Goal: Task Accomplishment & Management: Manage account settings

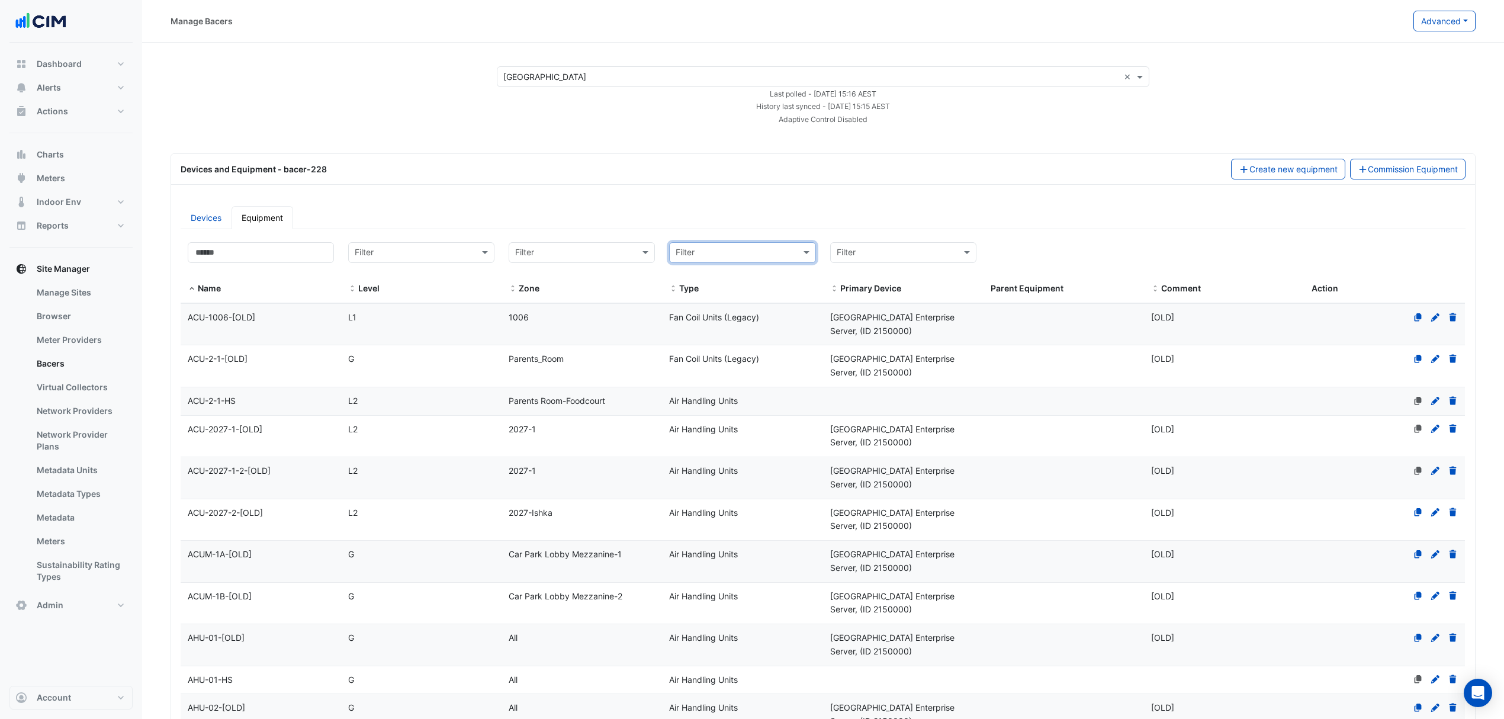
select select "***"
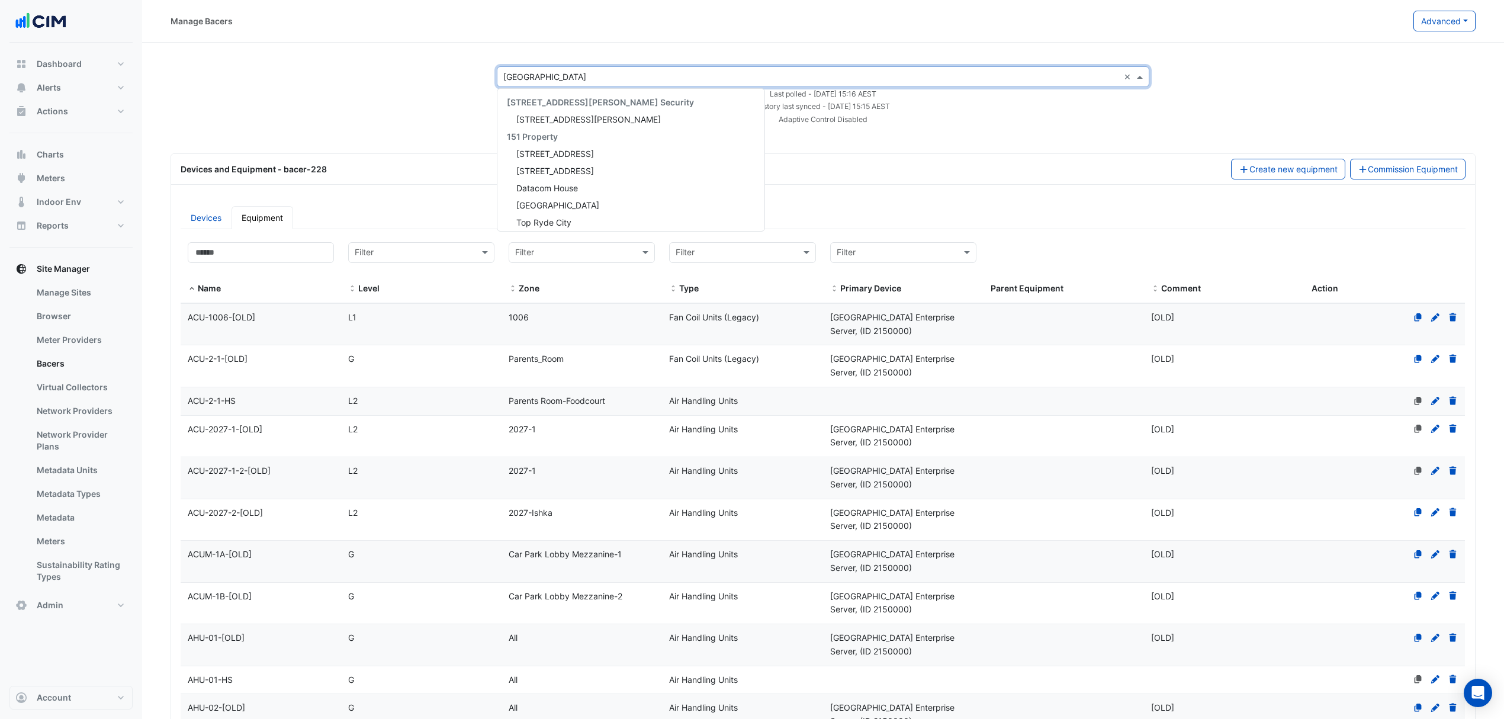
click at [557, 78] on input "text" at bounding box center [811, 77] width 616 height 12
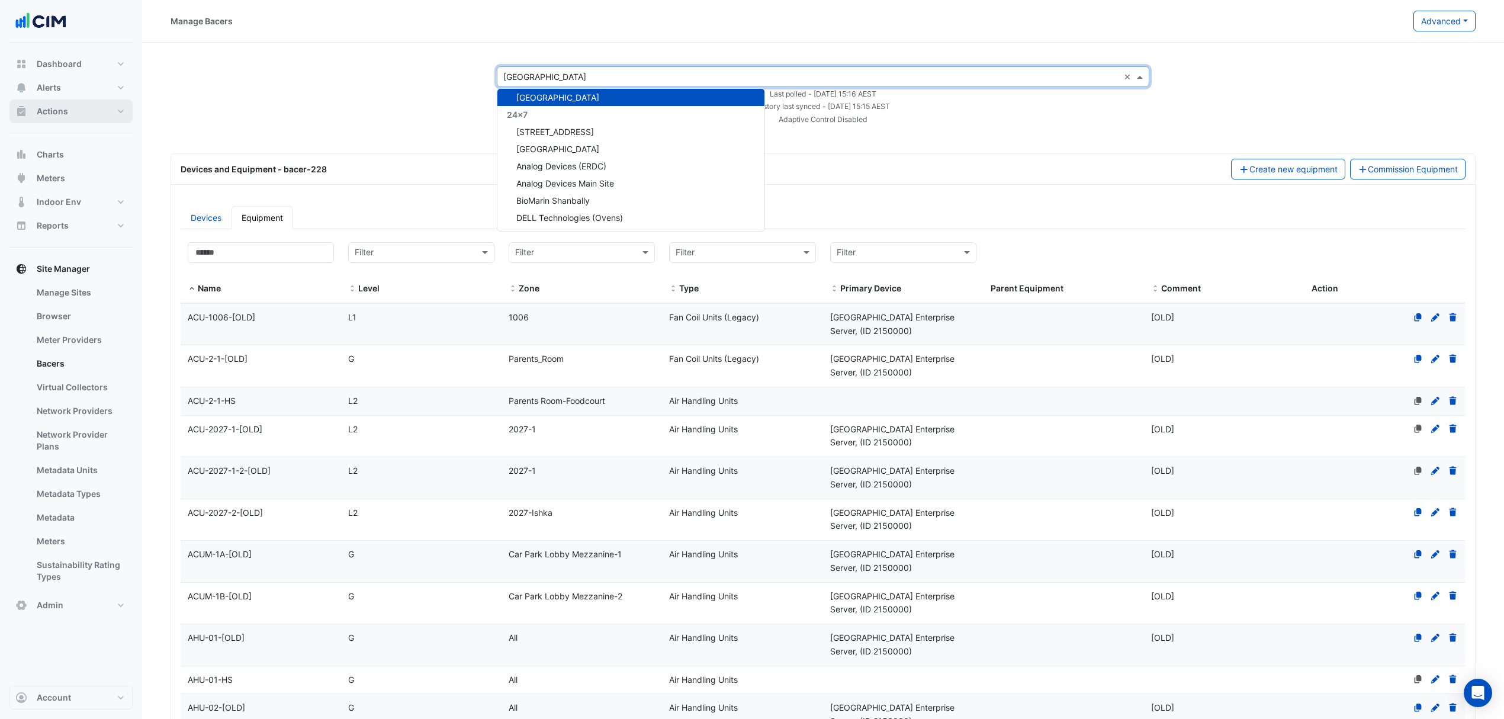
click at [48, 115] on span "Actions" at bounding box center [52, 111] width 31 height 12
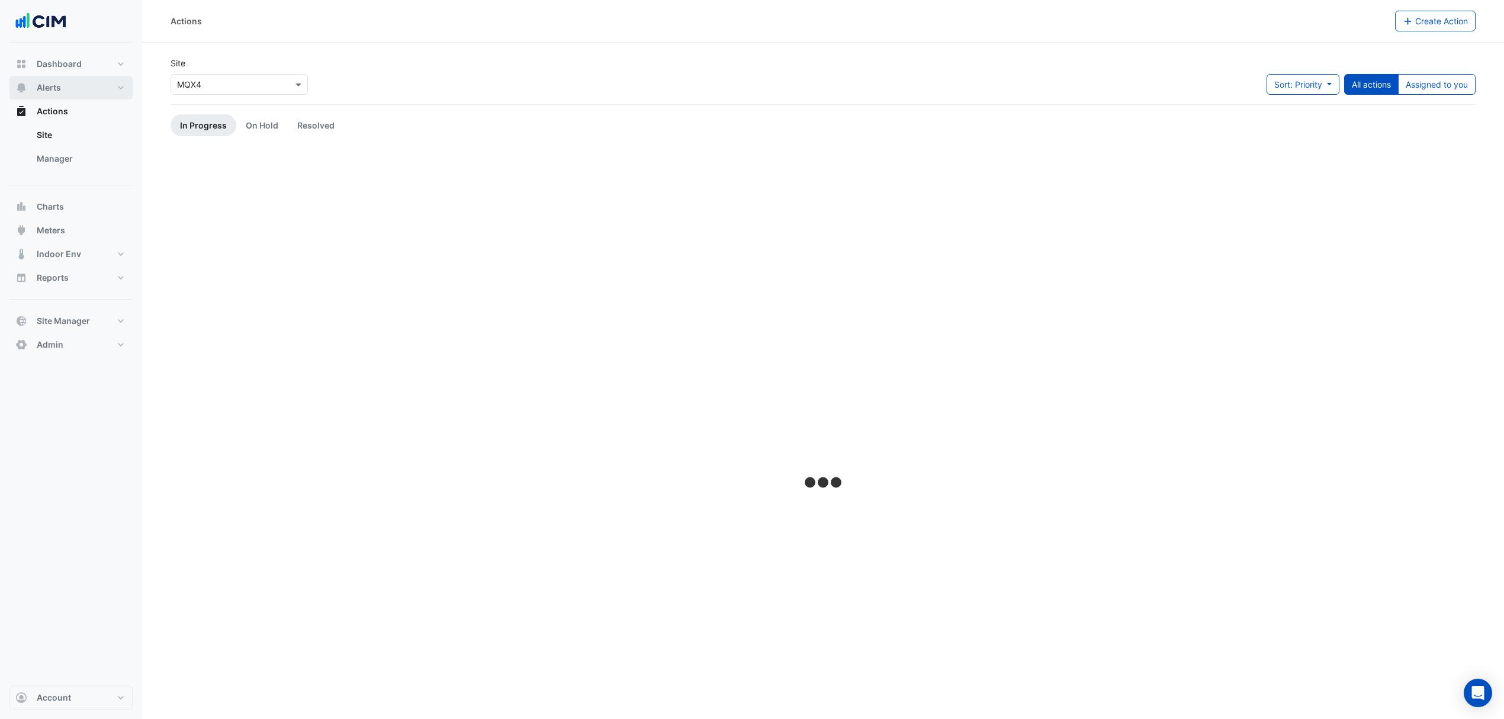
click at [88, 85] on button "Alerts" at bounding box center [70, 88] width 123 height 24
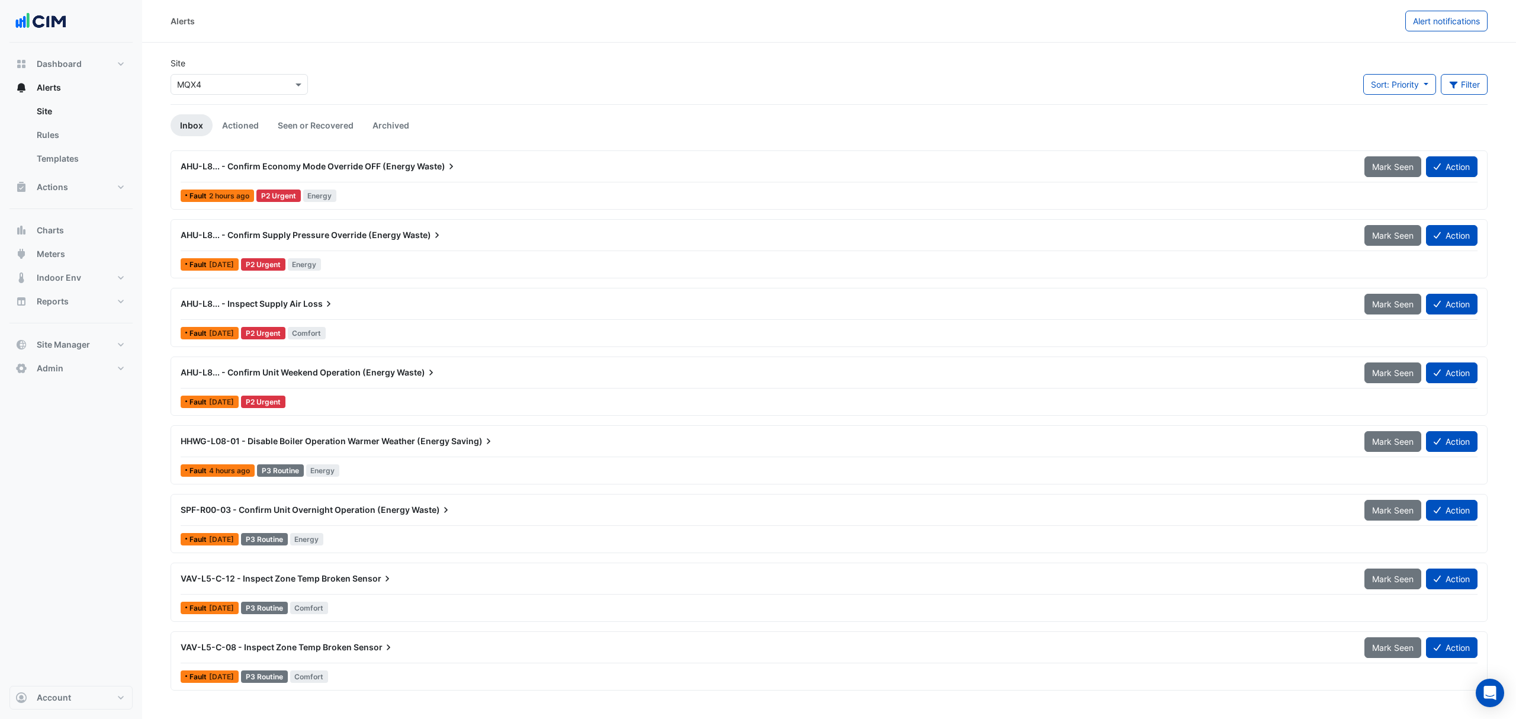
click at [72, 131] on link "Rules" at bounding box center [79, 135] width 105 height 24
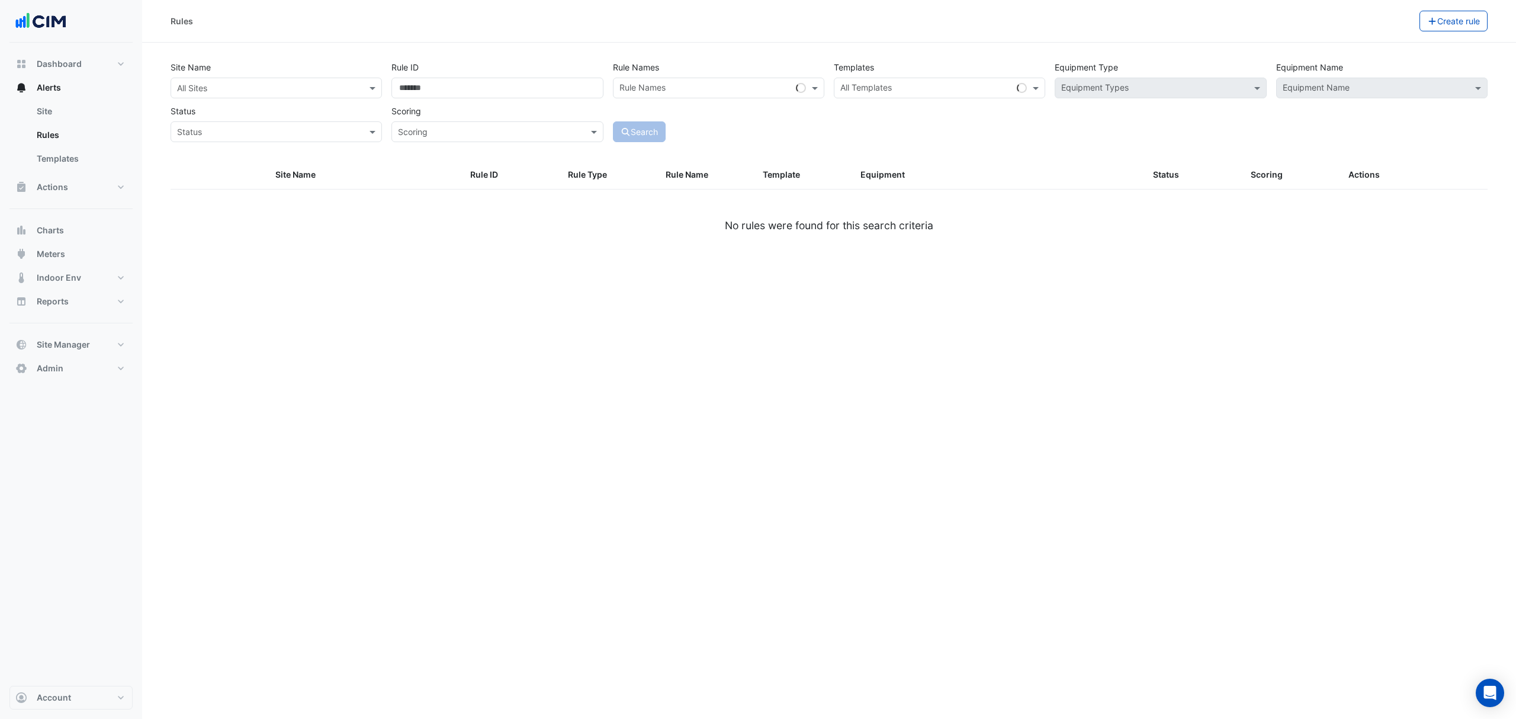
click at [320, 92] on input "text" at bounding box center [264, 88] width 175 height 12
type input "******"
click at [245, 126] on span "[GEOGRAPHIC_DATA]" at bounding box center [231, 131] width 83 height 10
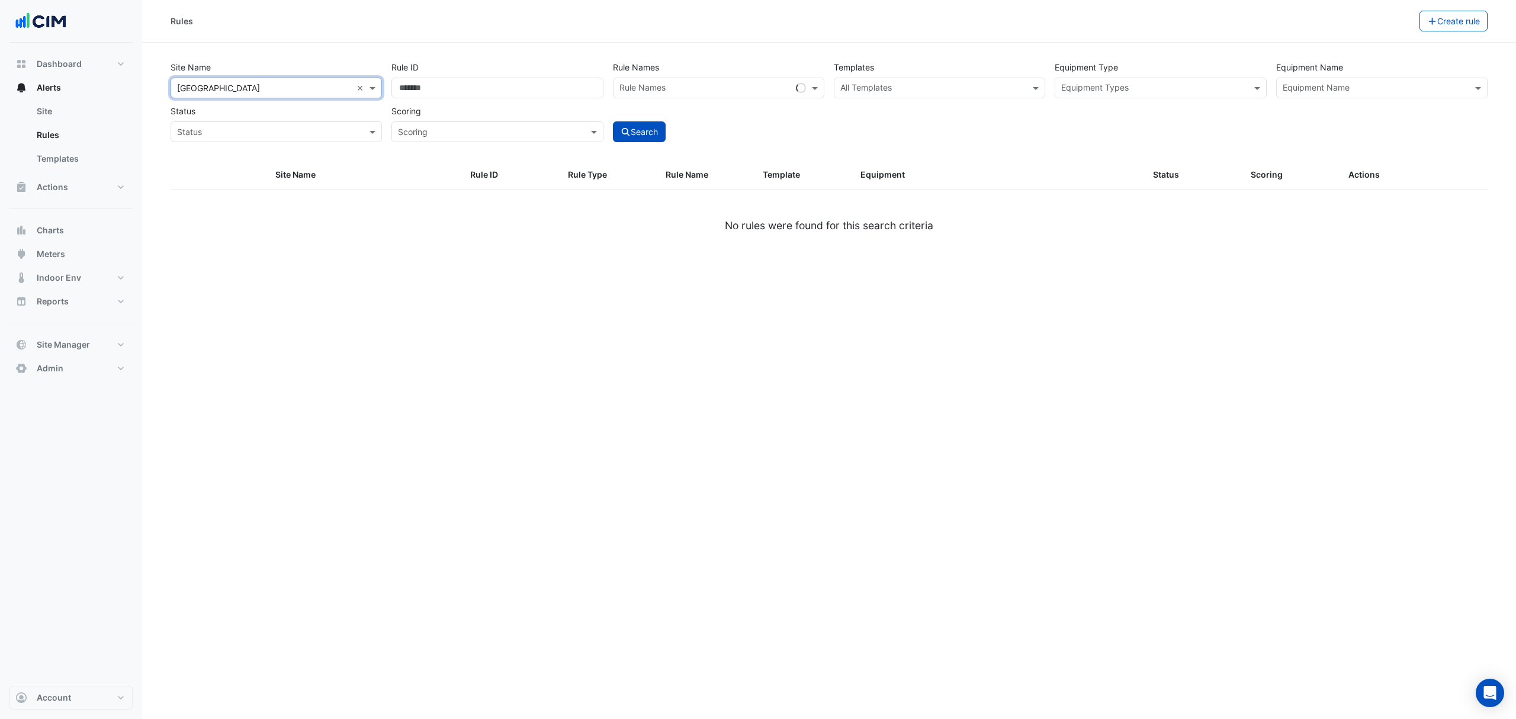
click at [1350, 86] on input "text" at bounding box center [1375, 89] width 185 height 12
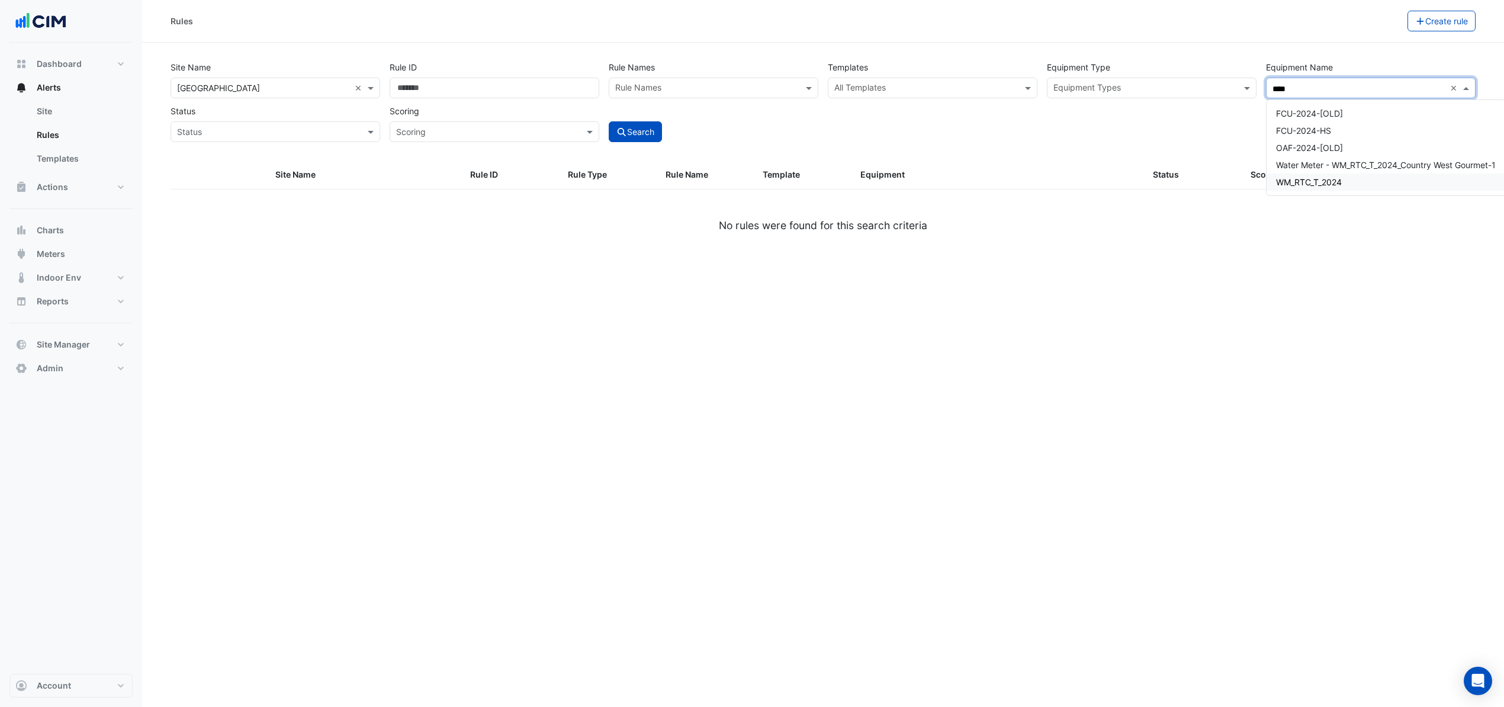
click at [1297, 178] on span "WM_RTC_T_2024" at bounding box center [1309, 182] width 66 height 10
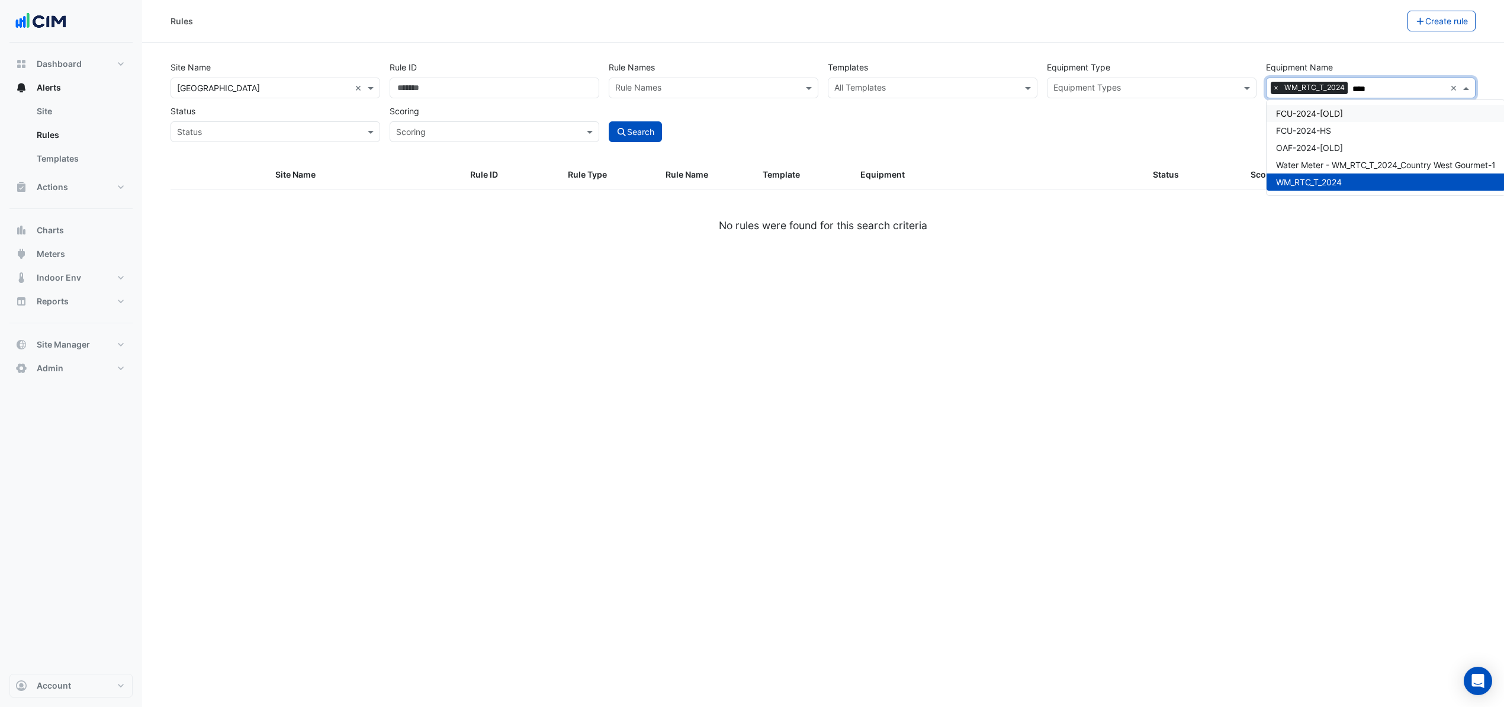
type input "****"
click at [1097, 290] on div "Rules Create rule Site Name × Robina Town Centre × Rule ID Rule Names Rule Name…" at bounding box center [823, 353] width 1362 height 707
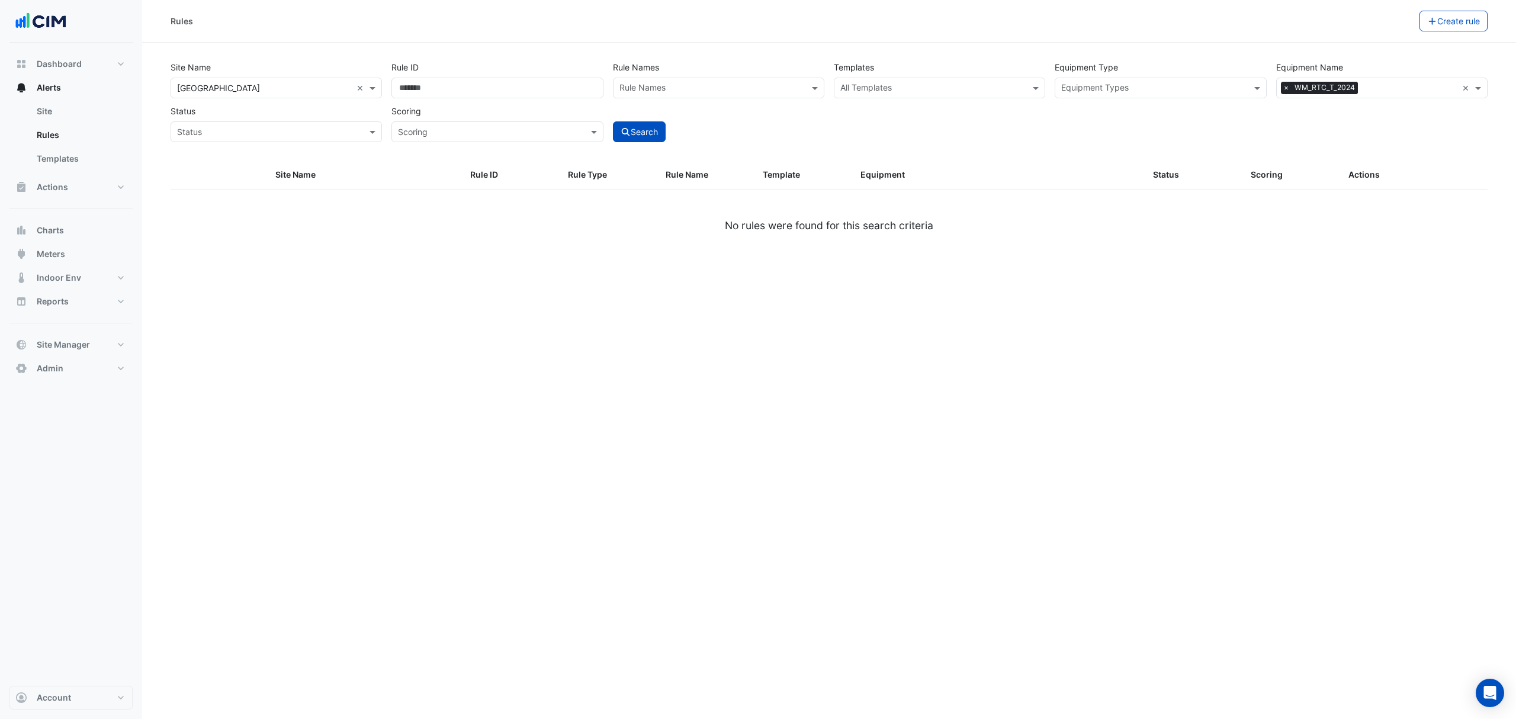
click at [644, 133] on button "Search" at bounding box center [639, 131] width 53 height 21
select select "***"
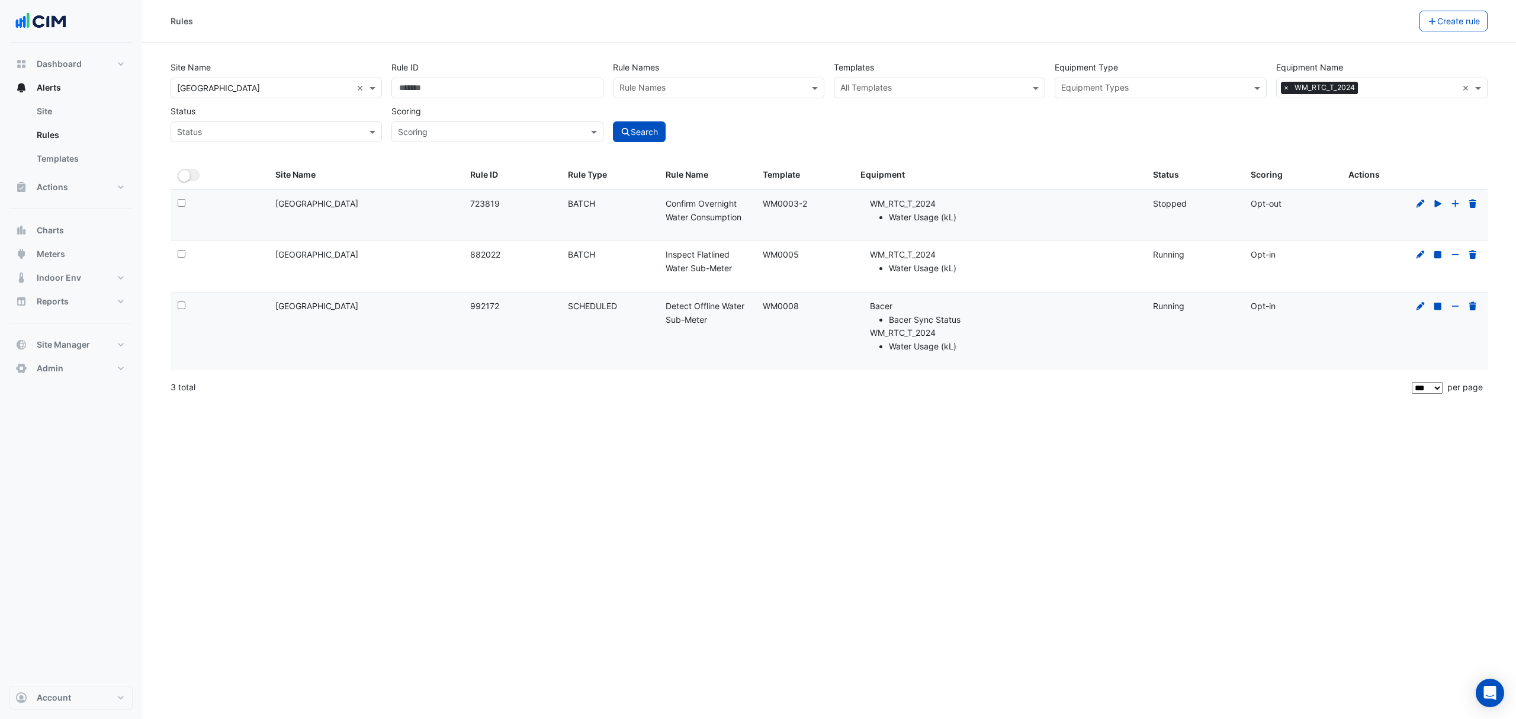
click at [1468, 255] on icon at bounding box center [1473, 255] width 11 height 8
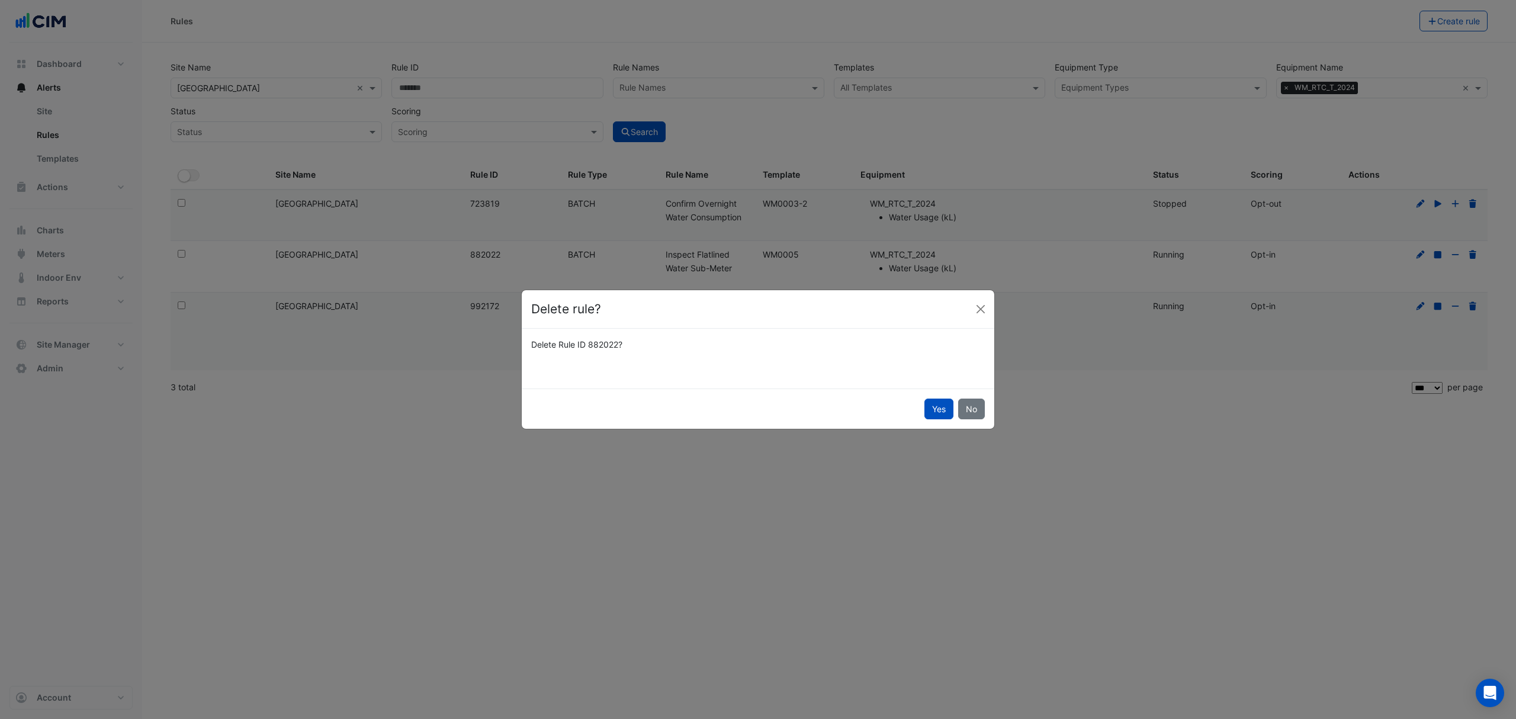
click at [934, 412] on button "Yes" at bounding box center [939, 409] width 29 height 21
select select "**"
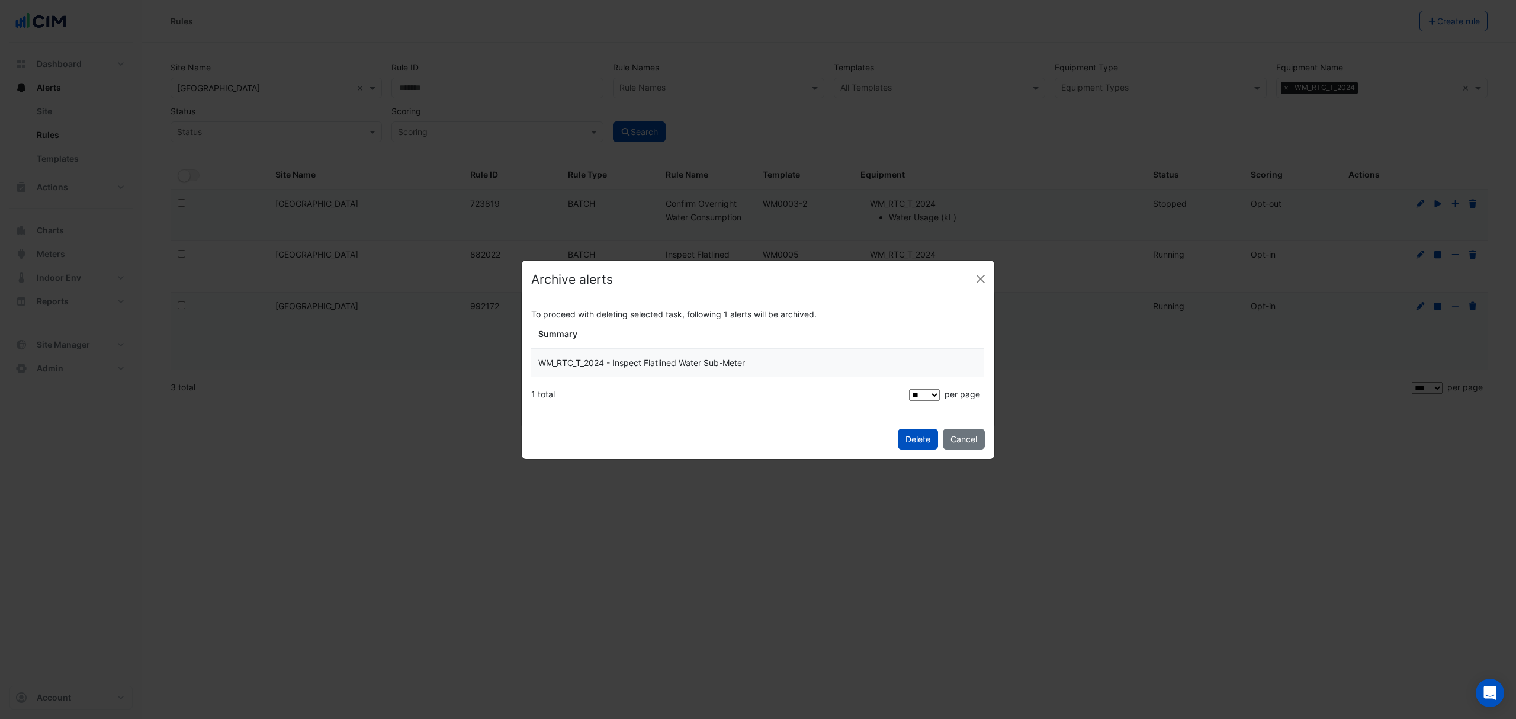
click at [919, 437] on span "Delete" at bounding box center [918, 439] width 25 height 10
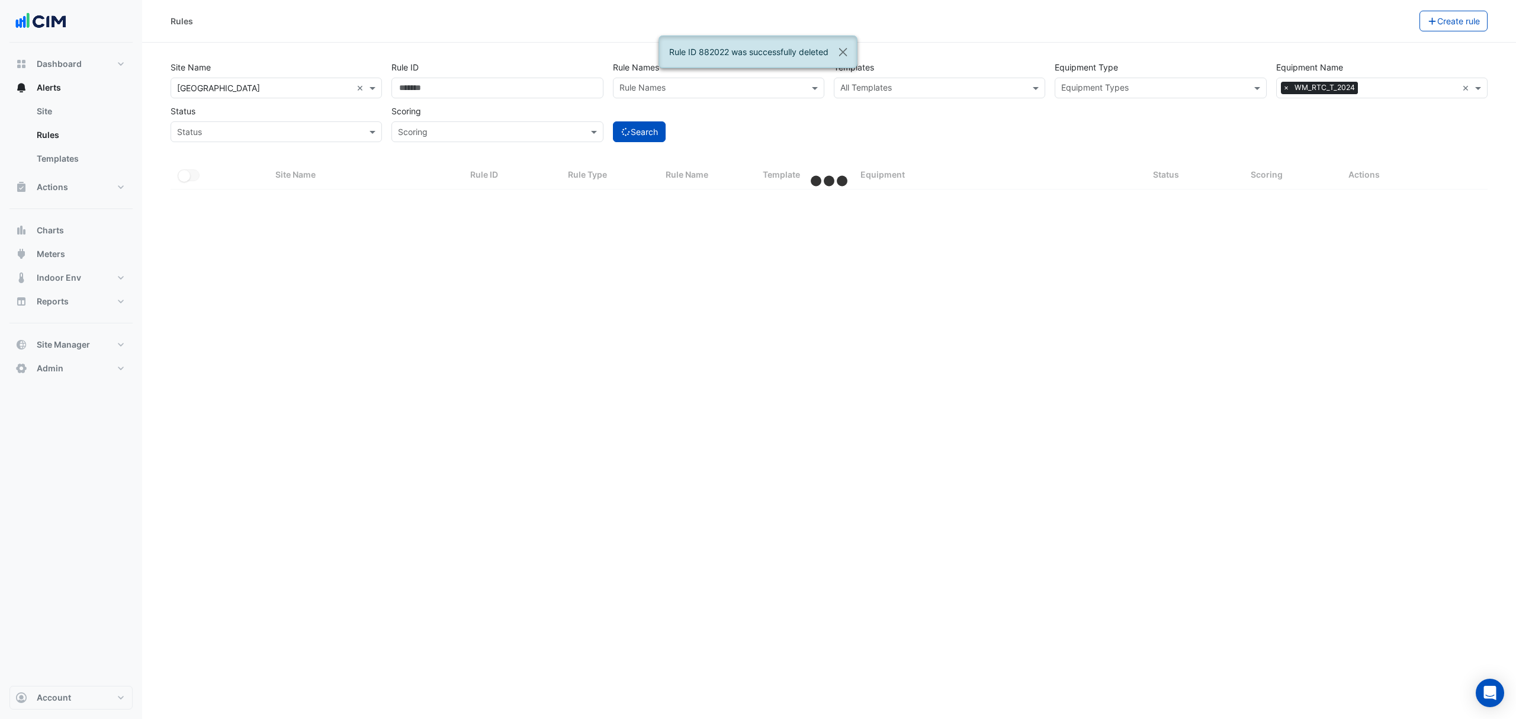
select select "***"
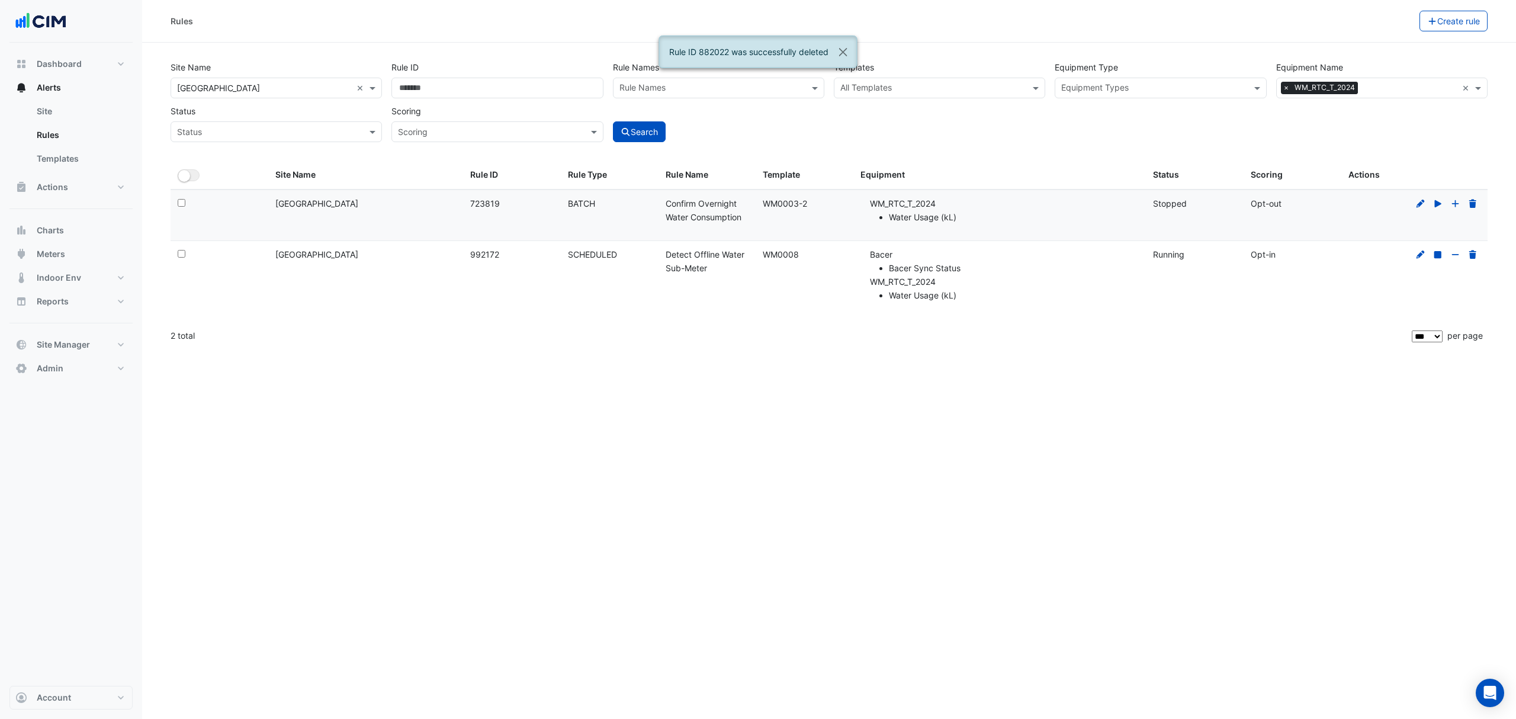
click at [1470, 259] on icon at bounding box center [1473, 255] width 11 height 8
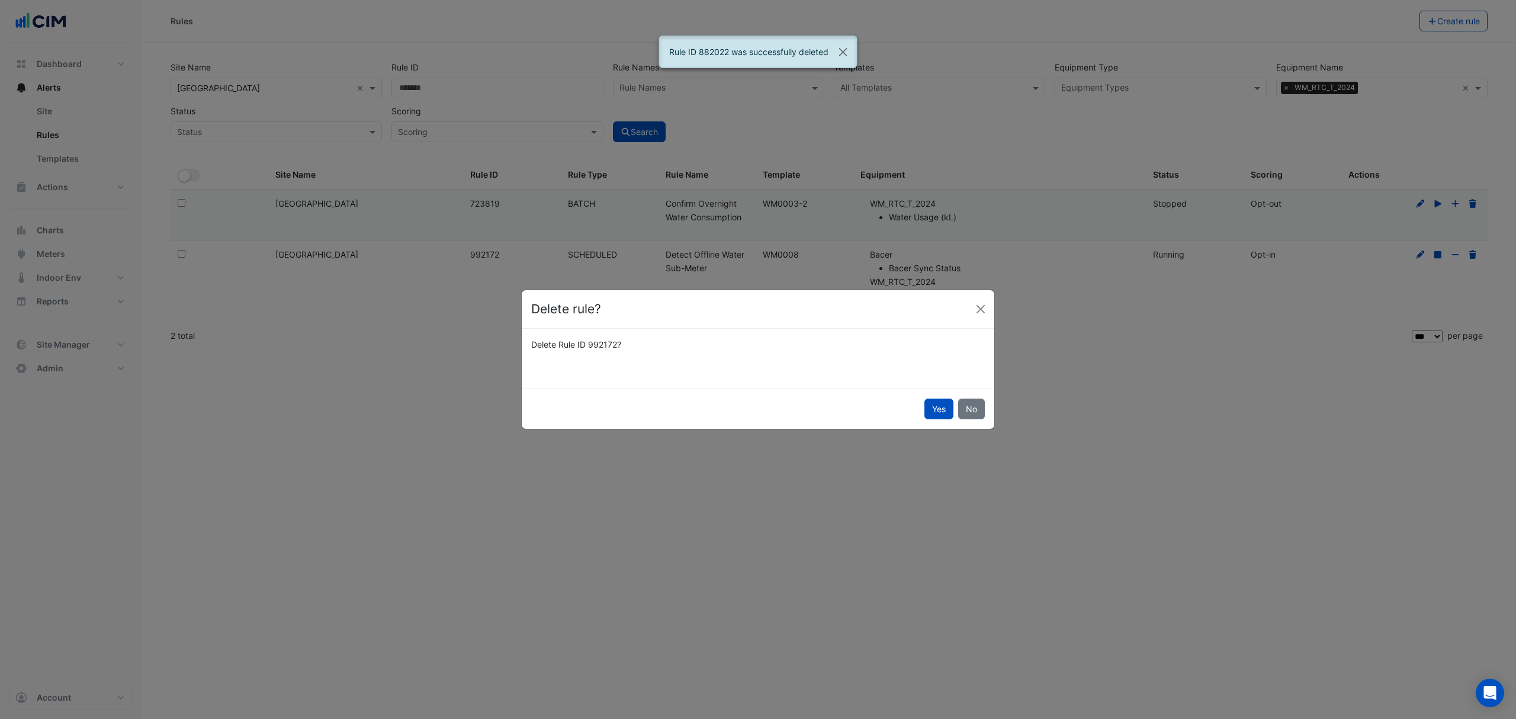
click at [944, 413] on button "Yes" at bounding box center [939, 409] width 29 height 21
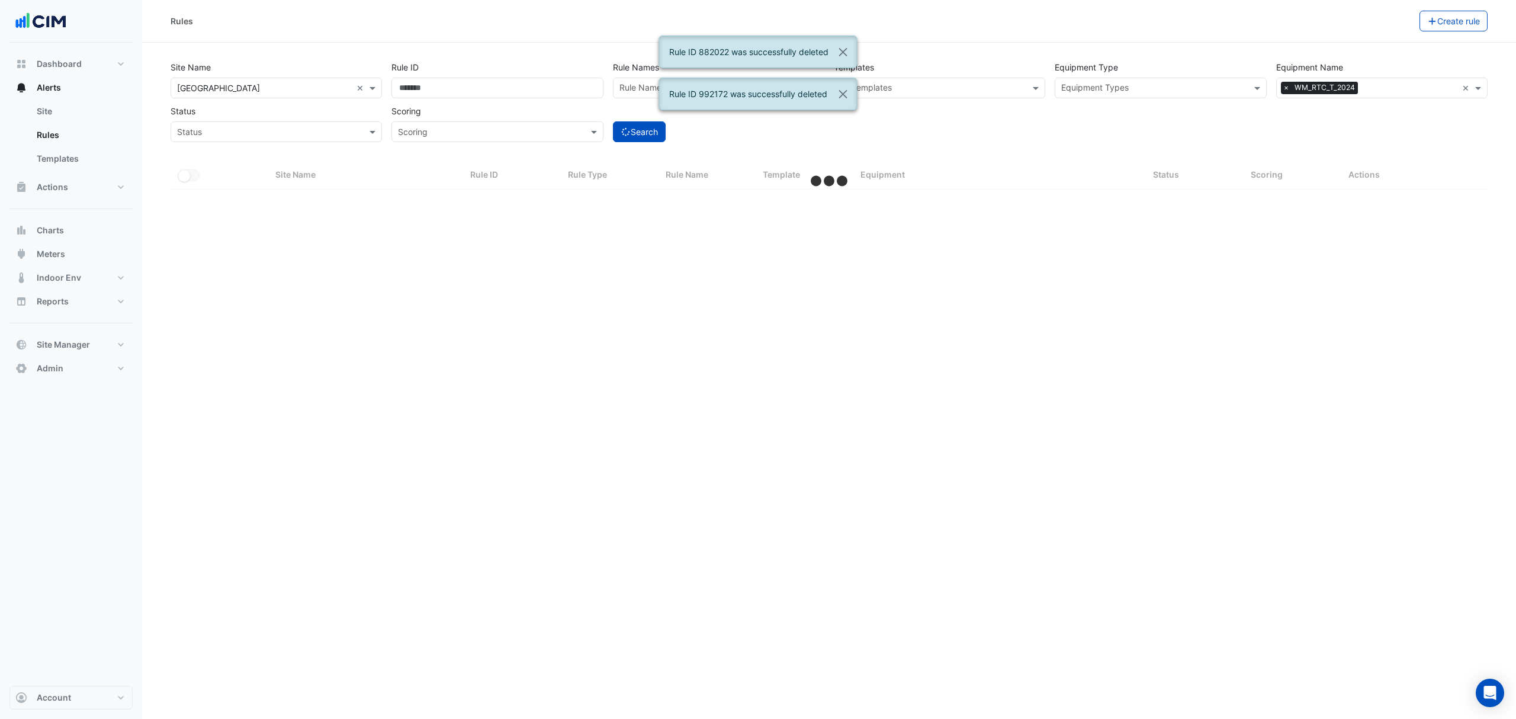
select select "***"
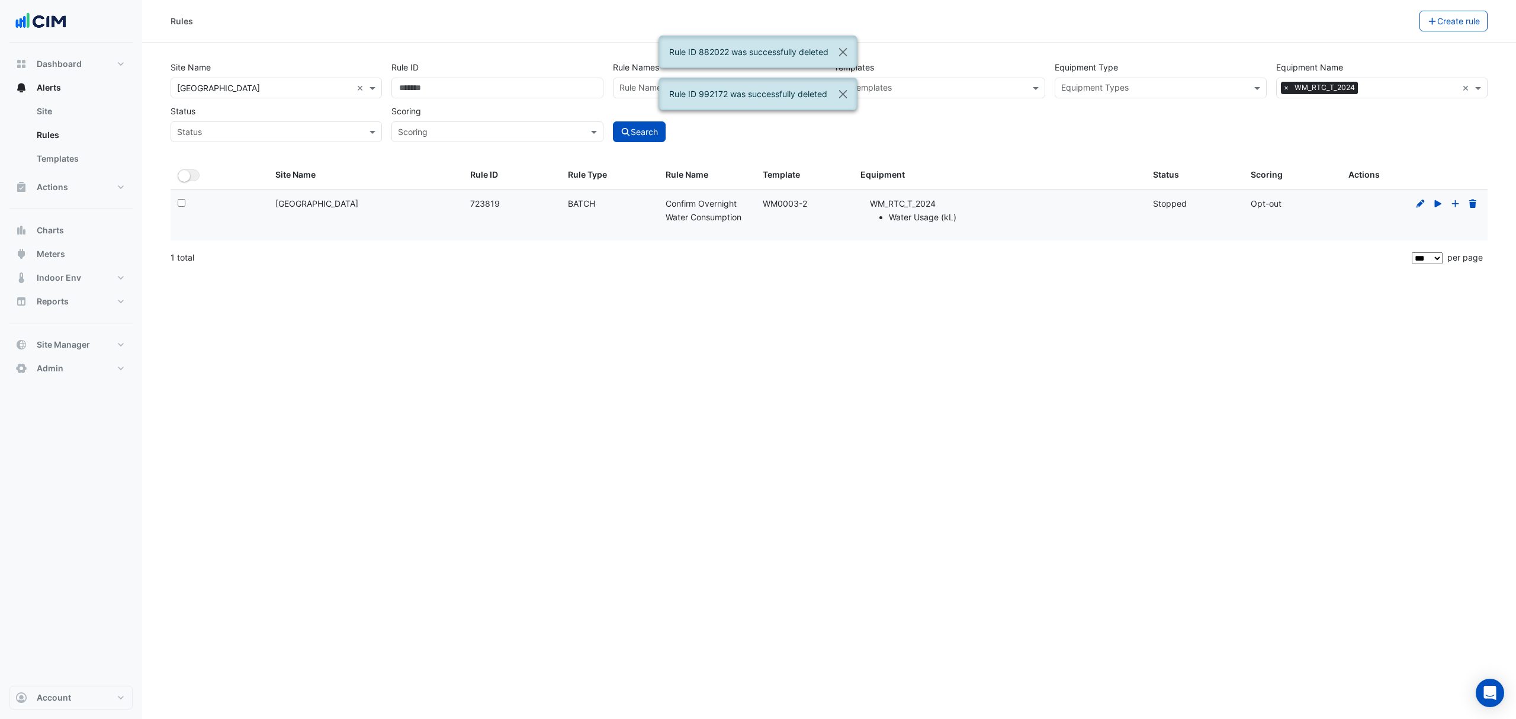
click at [1027, 349] on div "Rules Create rule Site Name × Robina Town Centre × Rule ID Rule Names Rule Name…" at bounding box center [829, 359] width 1374 height 719
click at [848, 49] on button "Close" at bounding box center [842, 52] width 27 height 32
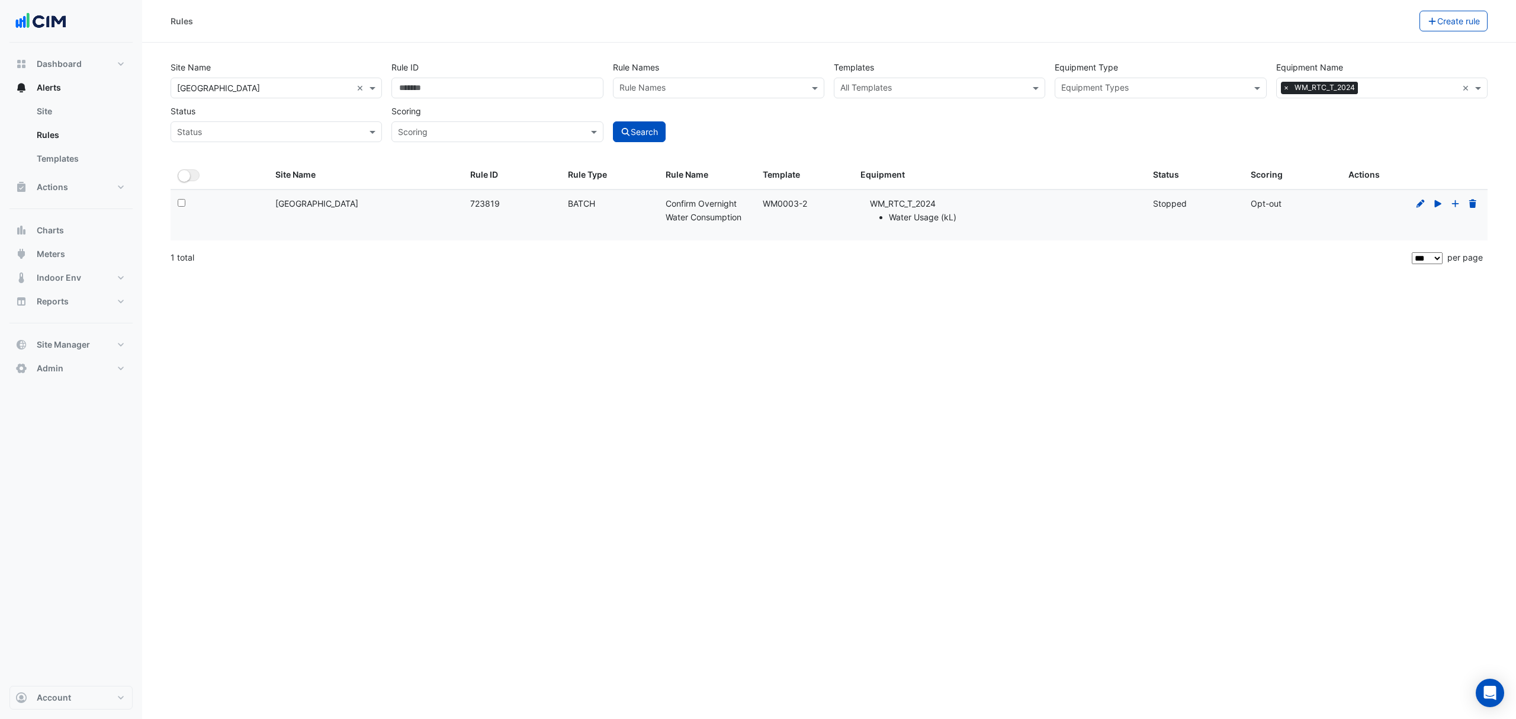
click at [1475, 200] on icon at bounding box center [1473, 204] width 11 height 8
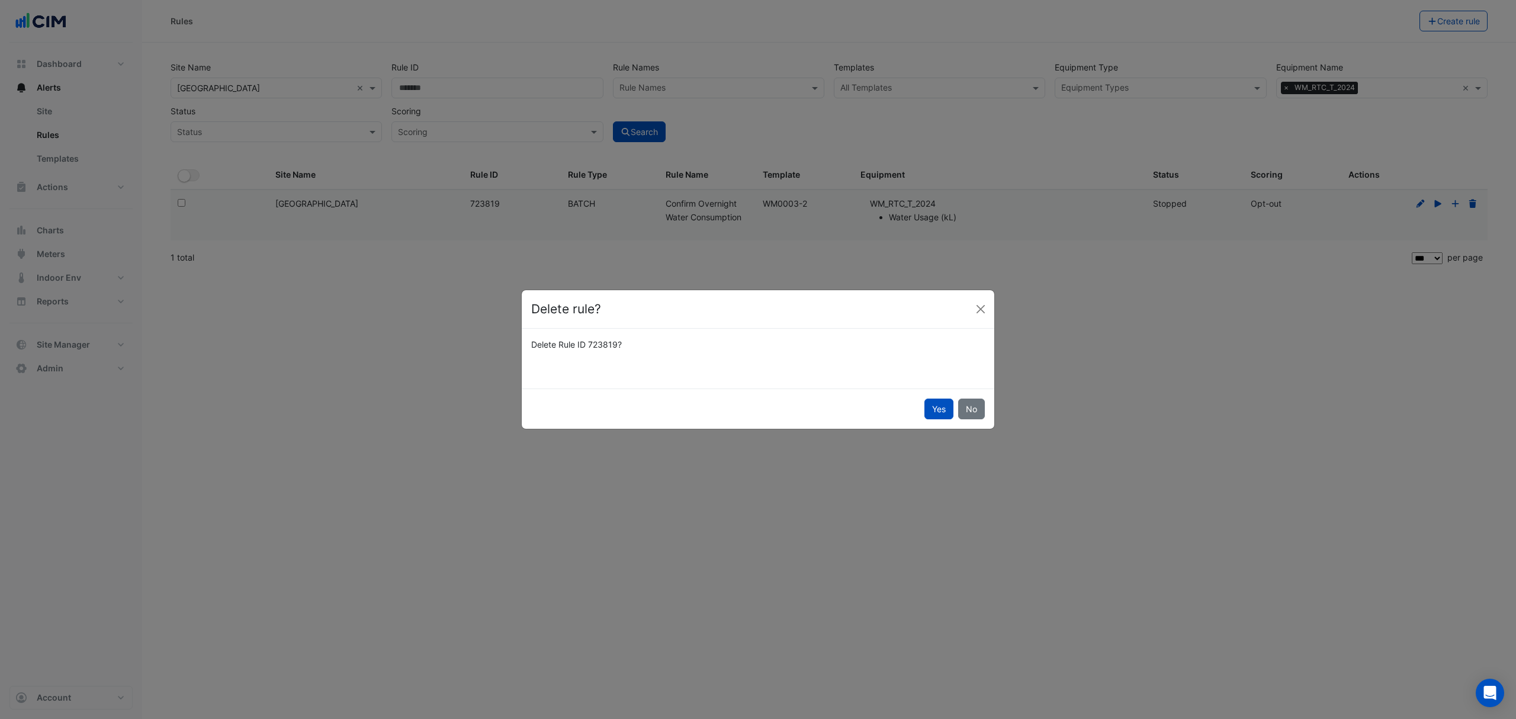
click at [942, 409] on button "Yes" at bounding box center [939, 409] width 29 height 21
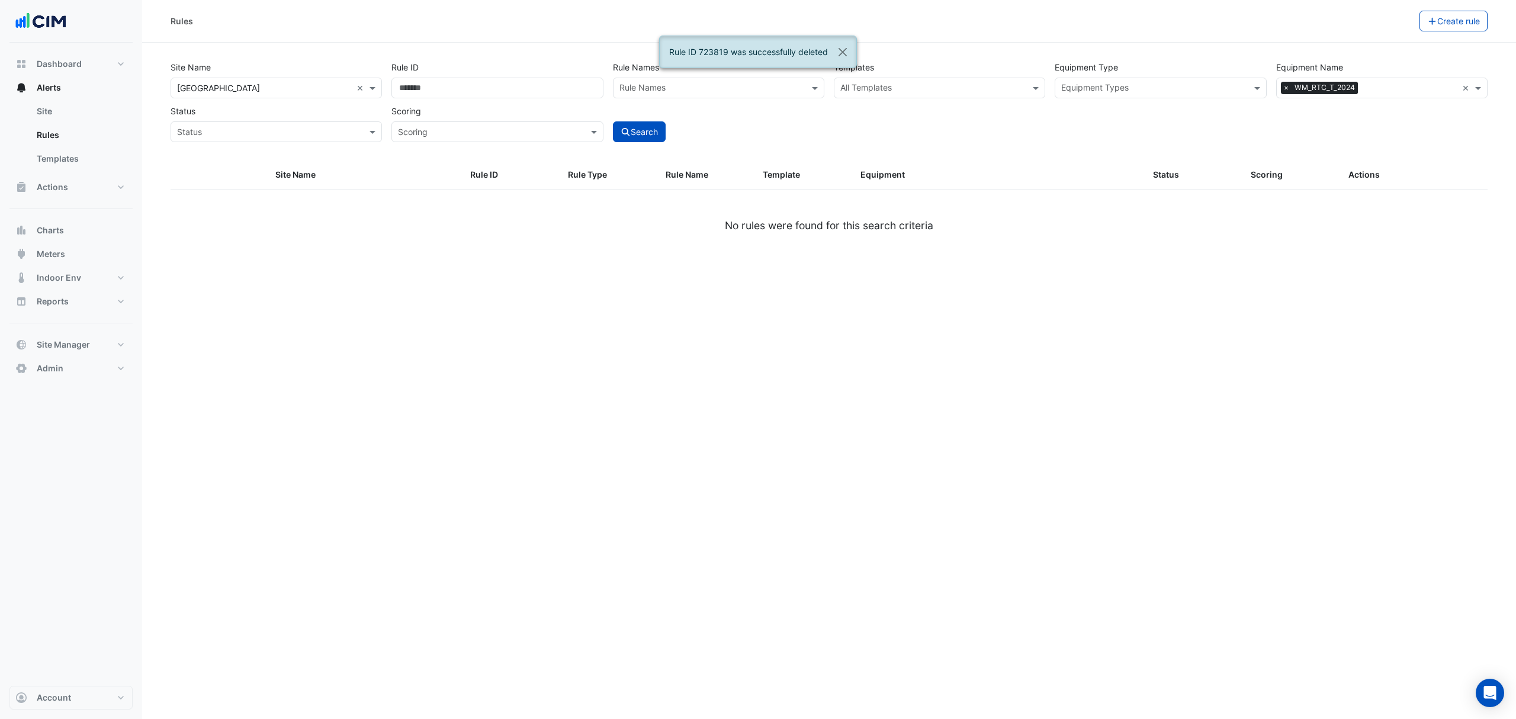
click at [1284, 91] on span "×" at bounding box center [1286, 88] width 11 height 12
click at [1302, 88] on input "text" at bounding box center [1375, 89] width 185 height 12
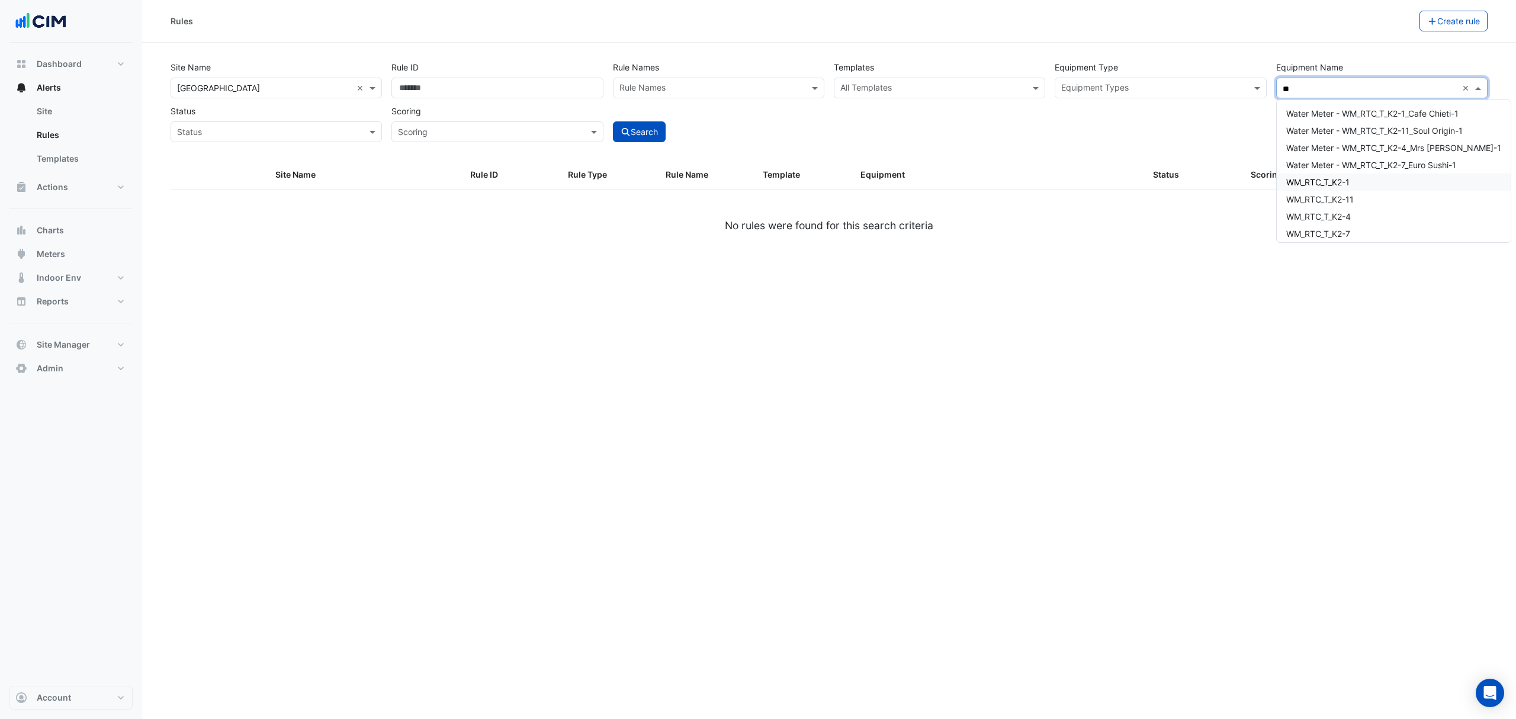
click at [1340, 181] on span "WM_RTC_T_K2-1" at bounding box center [1318, 182] width 63 height 10
type input "**"
click at [614, 345] on div "Rules Create rule Site Name × Robina Town Centre × Rule ID Rule Names Rule Name…" at bounding box center [829, 359] width 1374 height 719
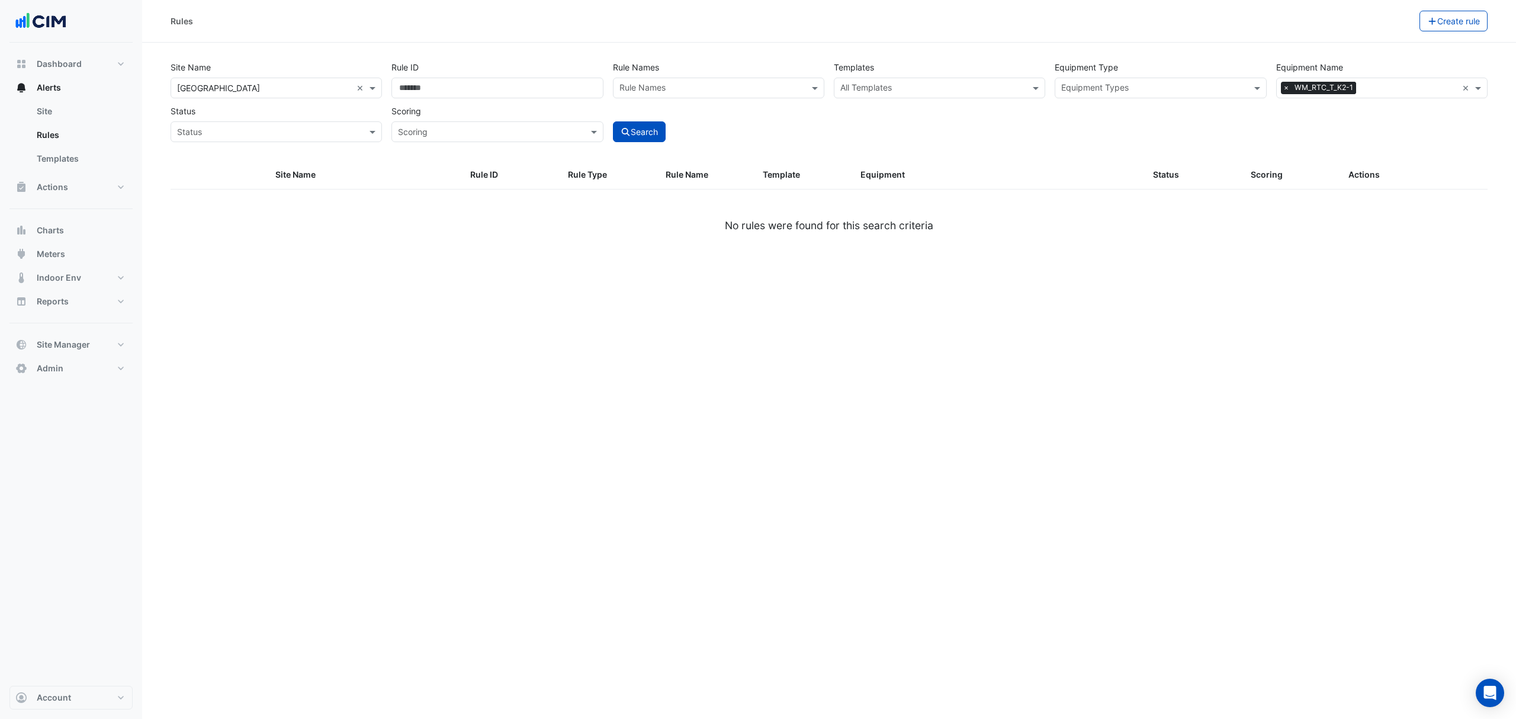
click at [637, 141] on button "Search" at bounding box center [639, 131] width 53 height 21
select select "***"
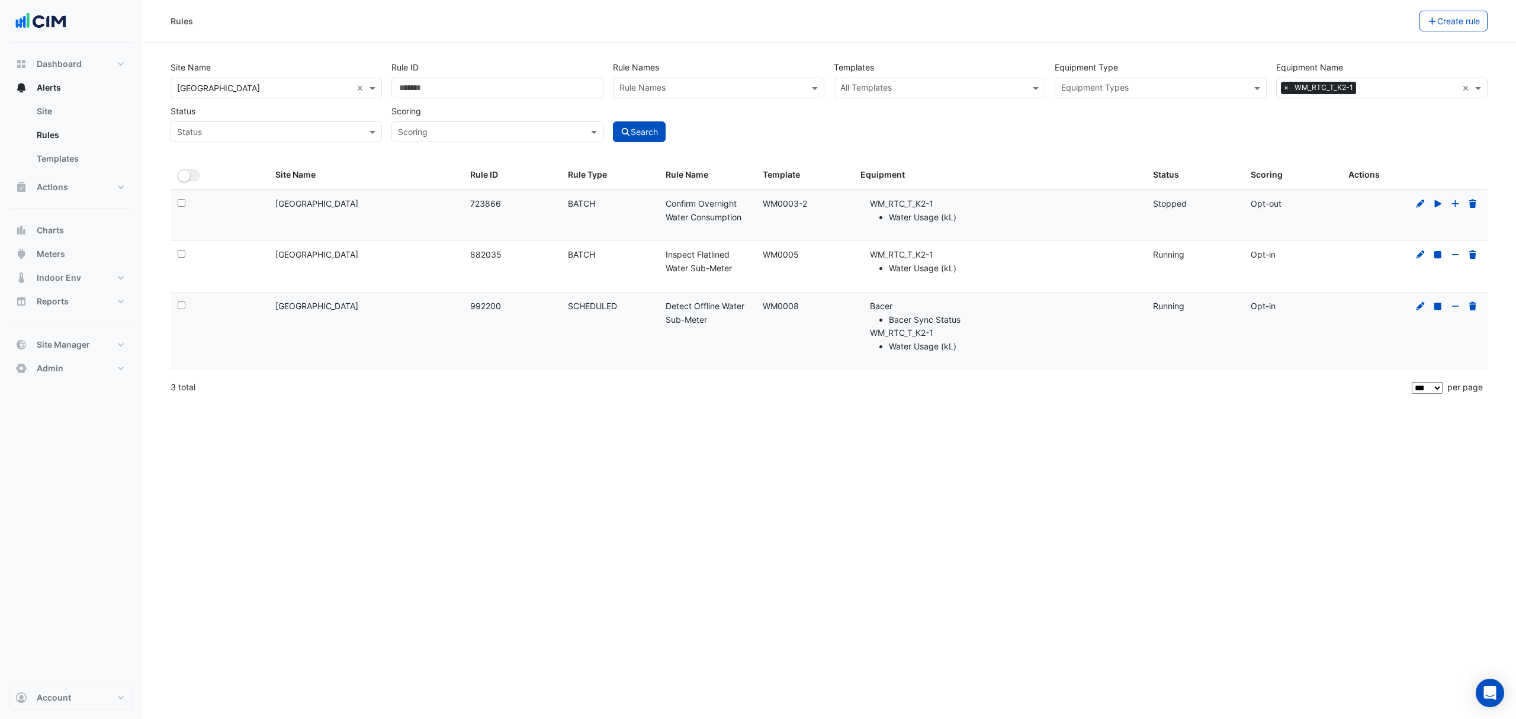
click at [1477, 207] on icon at bounding box center [1473, 204] width 11 height 8
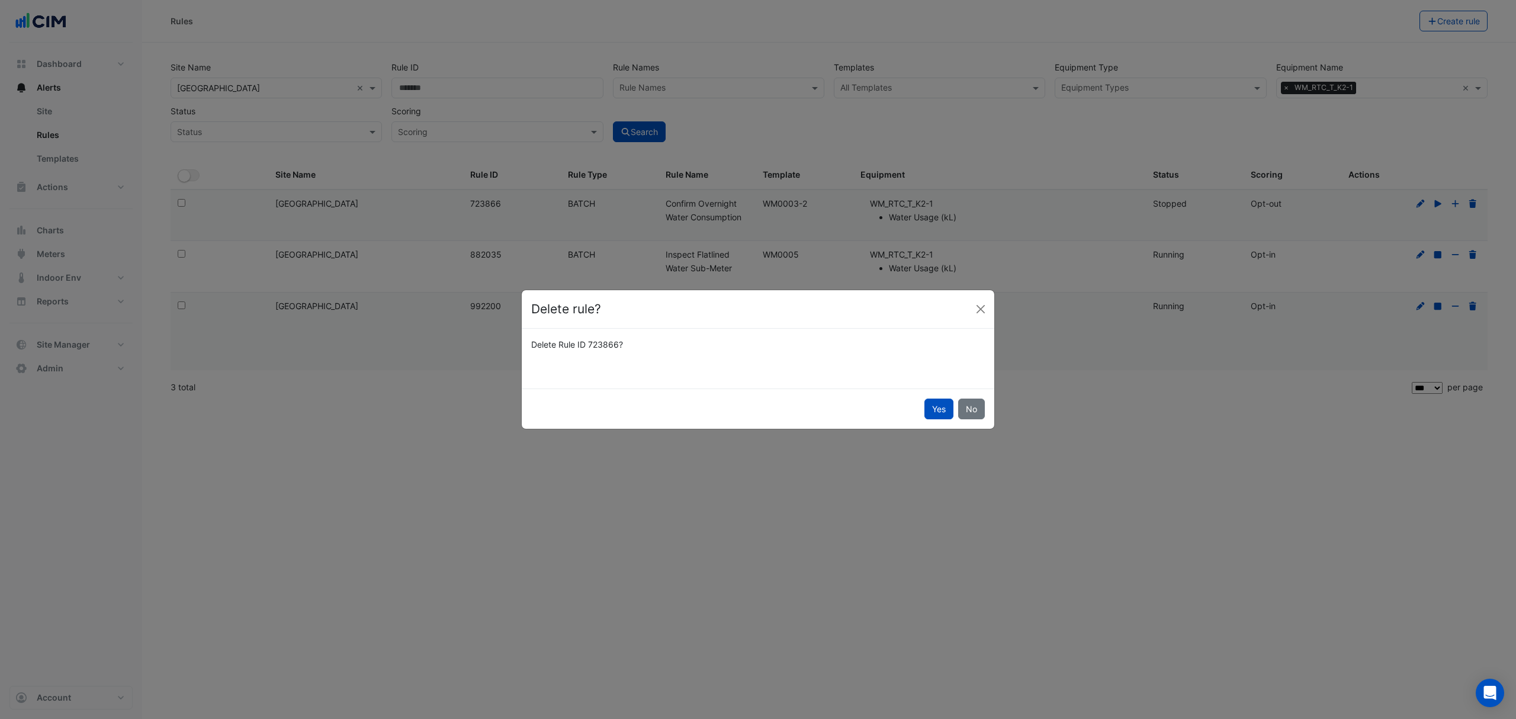
click at [949, 408] on button "Yes" at bounding box center [939, 409] width 29 height 21
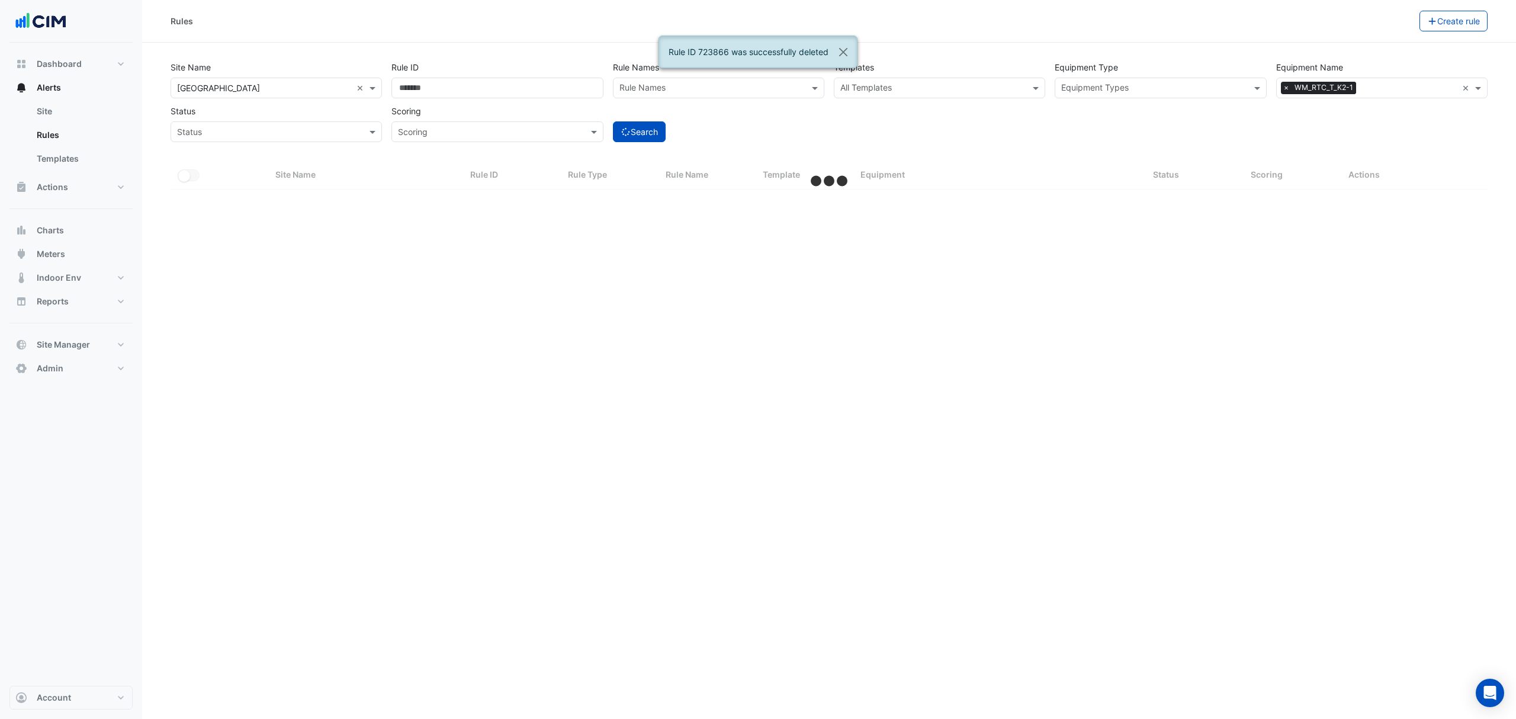
select select "***"
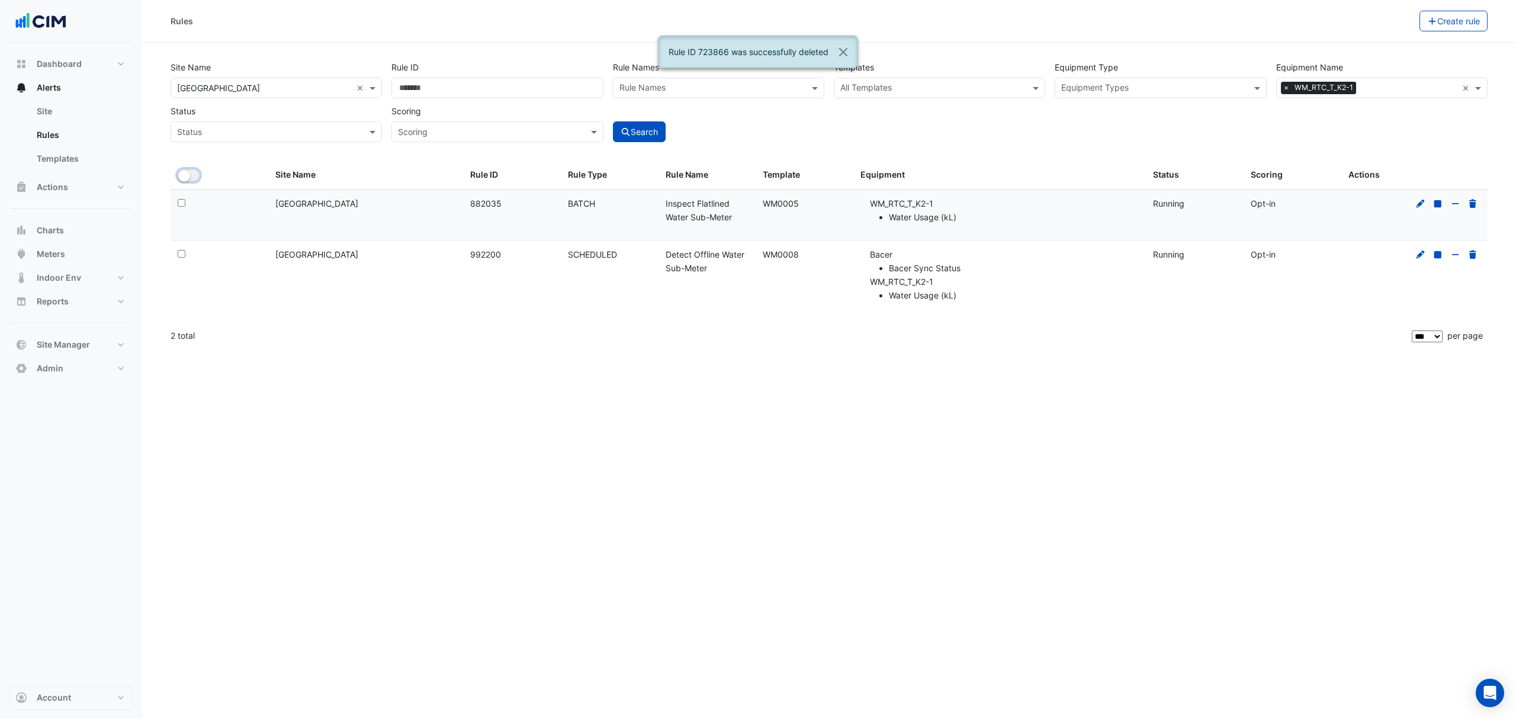
click at [197, 177] on button "All Selected" at bounding box center [189, 175] width 22 height 12
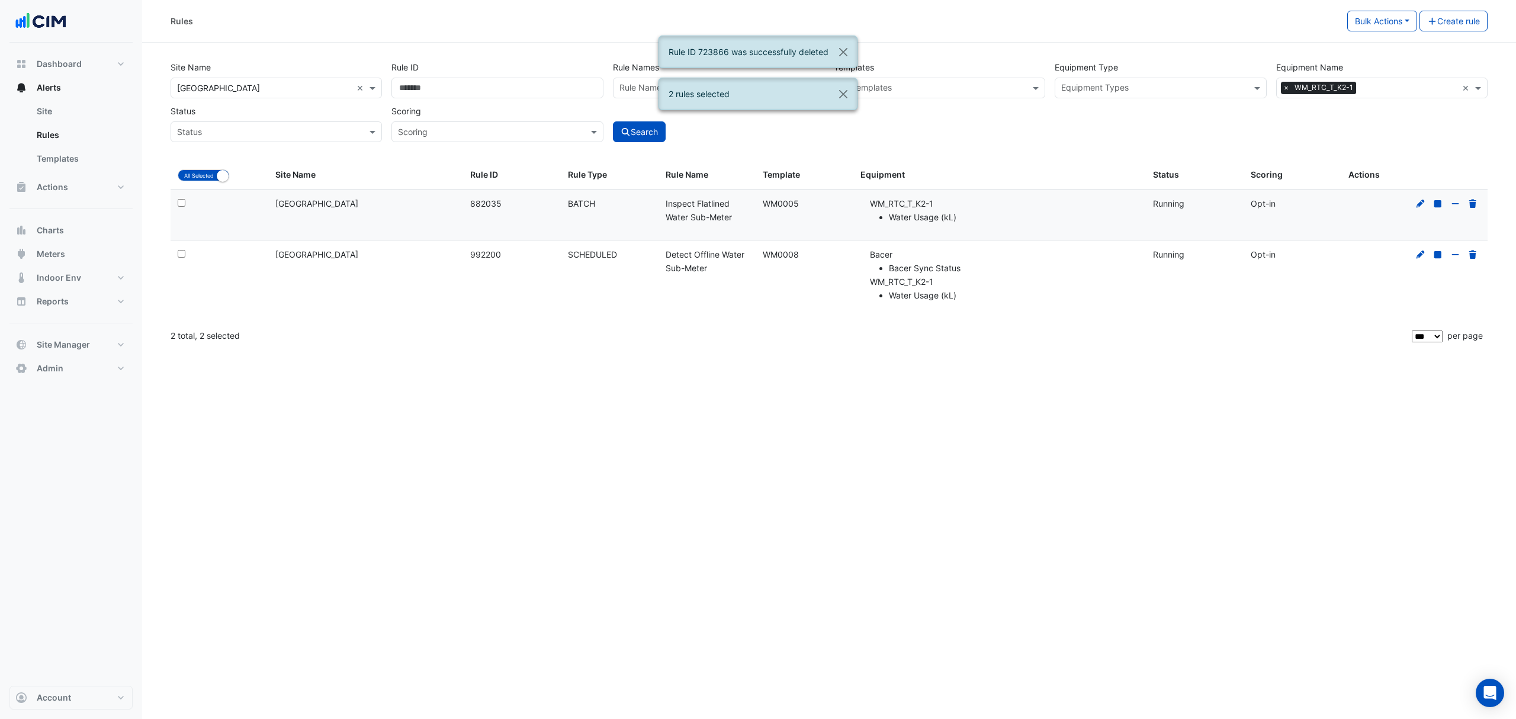
click at [1386, 34] on div "Rules Bulk Actions Update - search by site and a single template Start rules St…" at bounding box center [829, 21] width 1374 height 43
click at [1390, 20] on button "Bulk Actions" at bounding box center [1383, 21] width 70 height 21
click at [1270, 131] on span "Delete 2 selected rules" at bounding box center [1270, 132] width 88 height 10
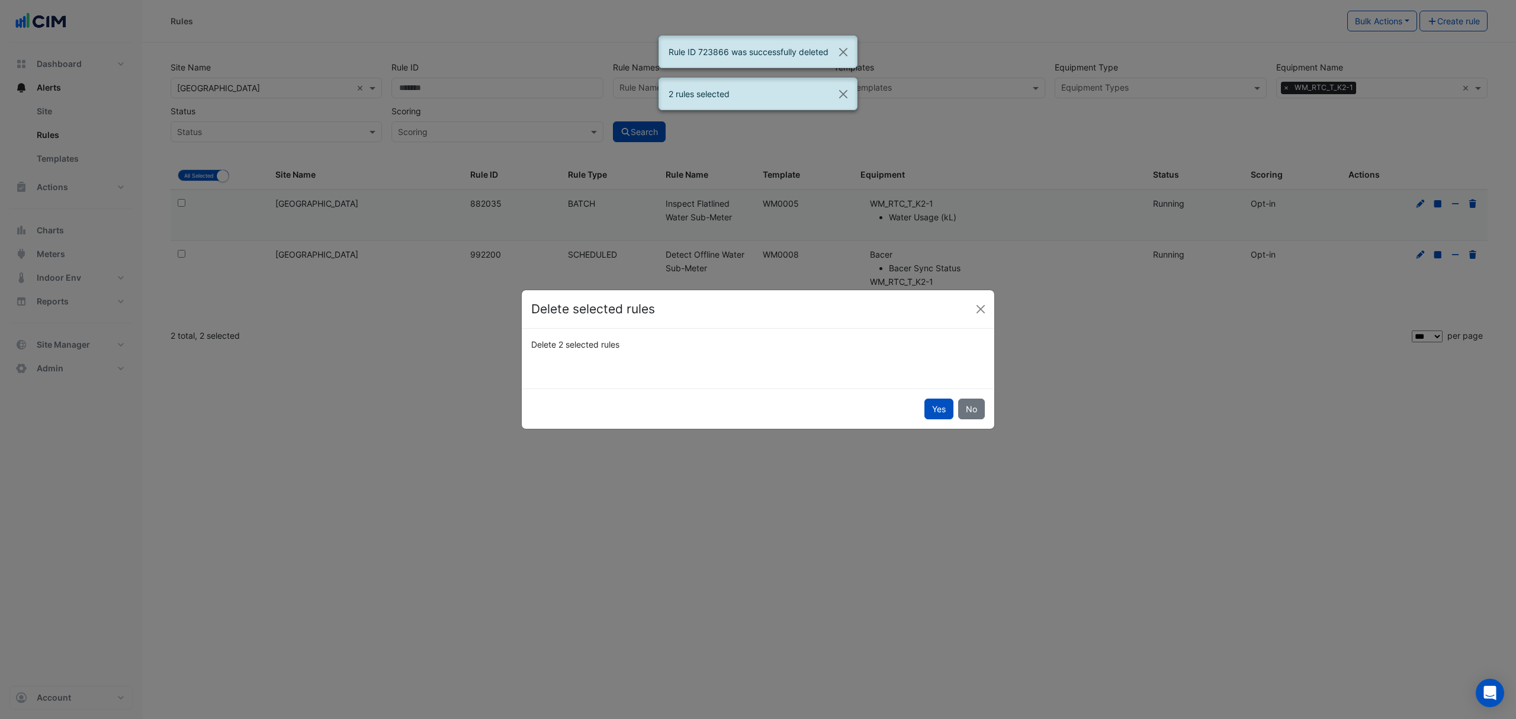
click at [943, 411] on button "Yes" at bounding box center [939, 409] width 29 height 21
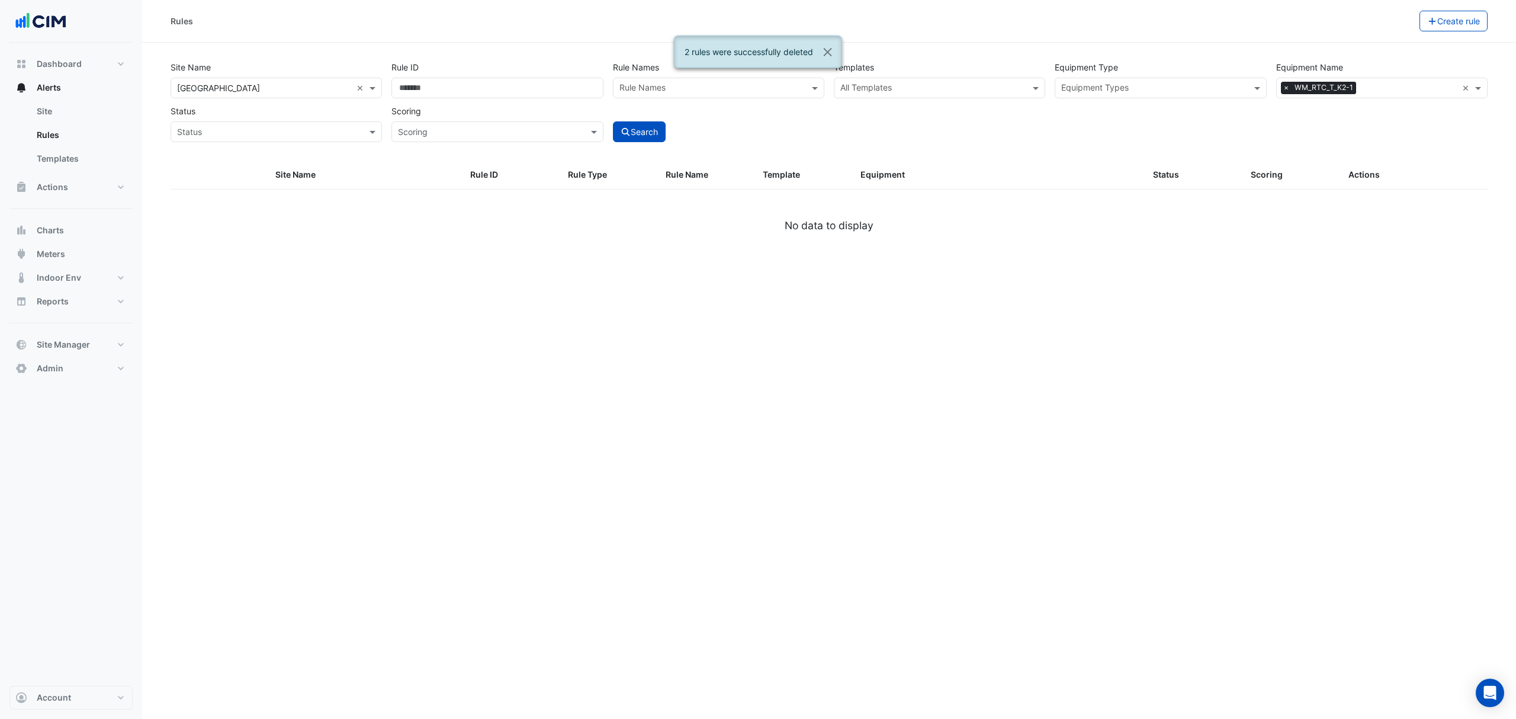
click at [984, 386] on div "Rules Create rule Site Name × Robina Town Centre × Rule ID Rule Names Rule Name…" at bounding box center [829, 359] width 1374 height 719
click at [835, 56] on button "Close" at bounding box center [827, 52] width 27 height 32
click at [110, 340] on button "Site Manager" at bounding box center [70, 345] width 123 height 24
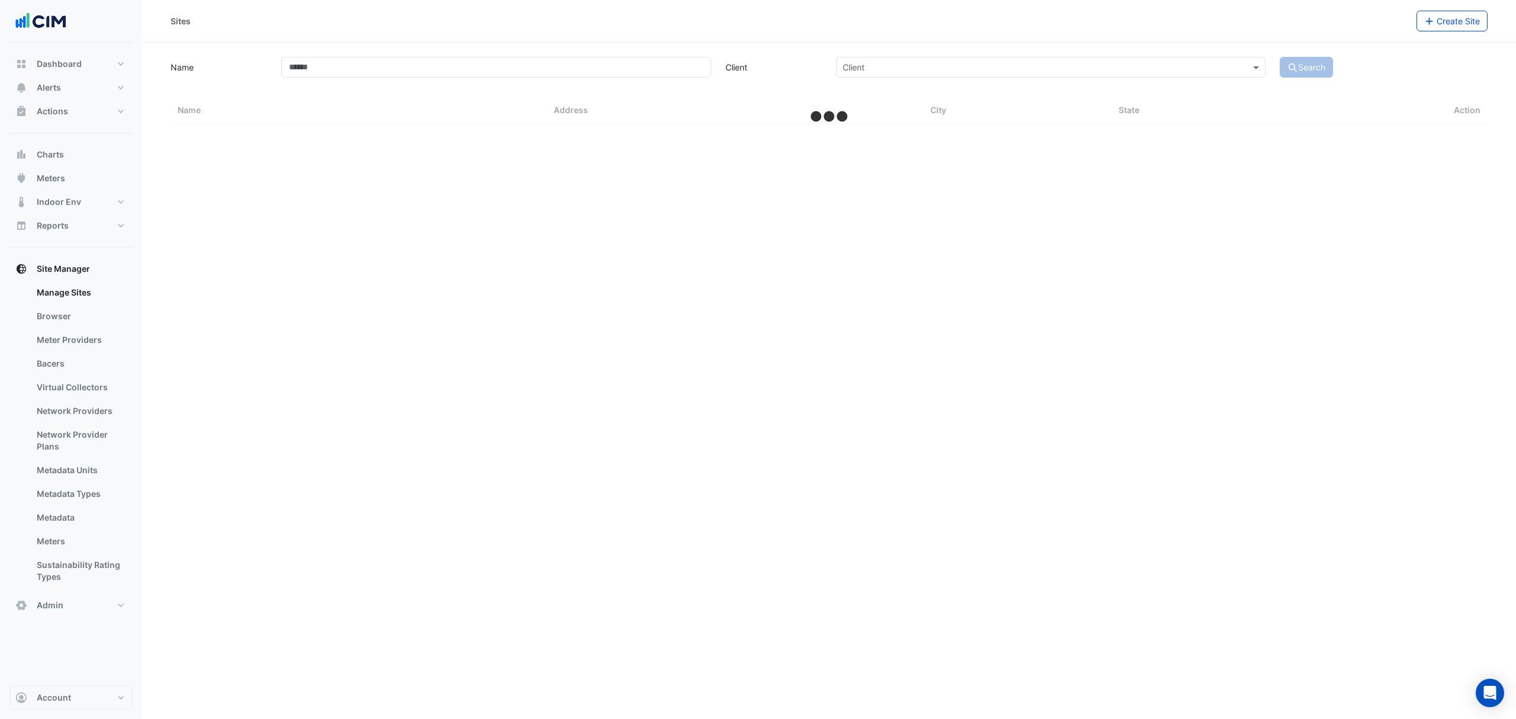
select select "***"
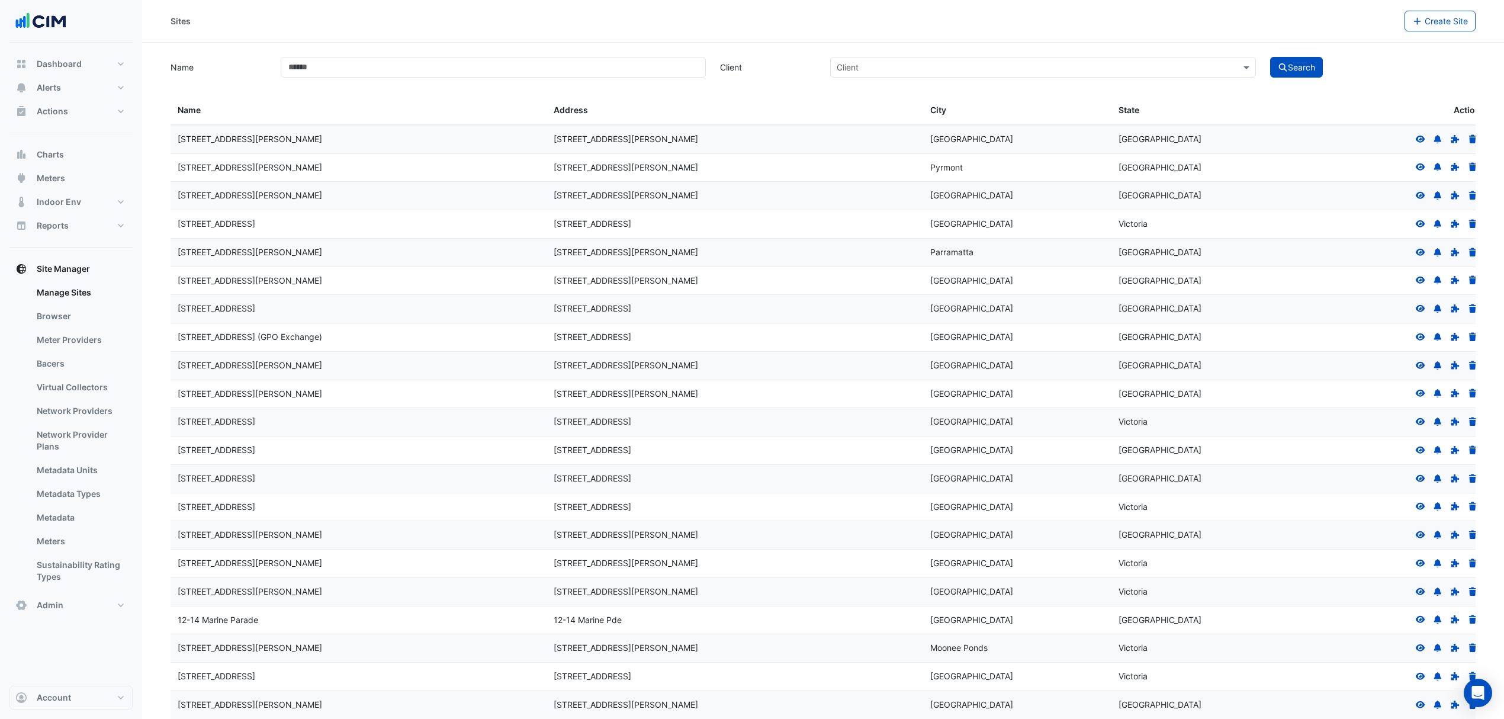
click at [76, 291] on link "Manage Sites" at bounding box center [79, 293] width 105 height 24
click at [479, 73] on input "Name" at bounding box center [494, 67] width 426 height 21
type input "******"
click at [1306, 69] on button "Search" at bounding box center [1297, 67] width 53 height 21
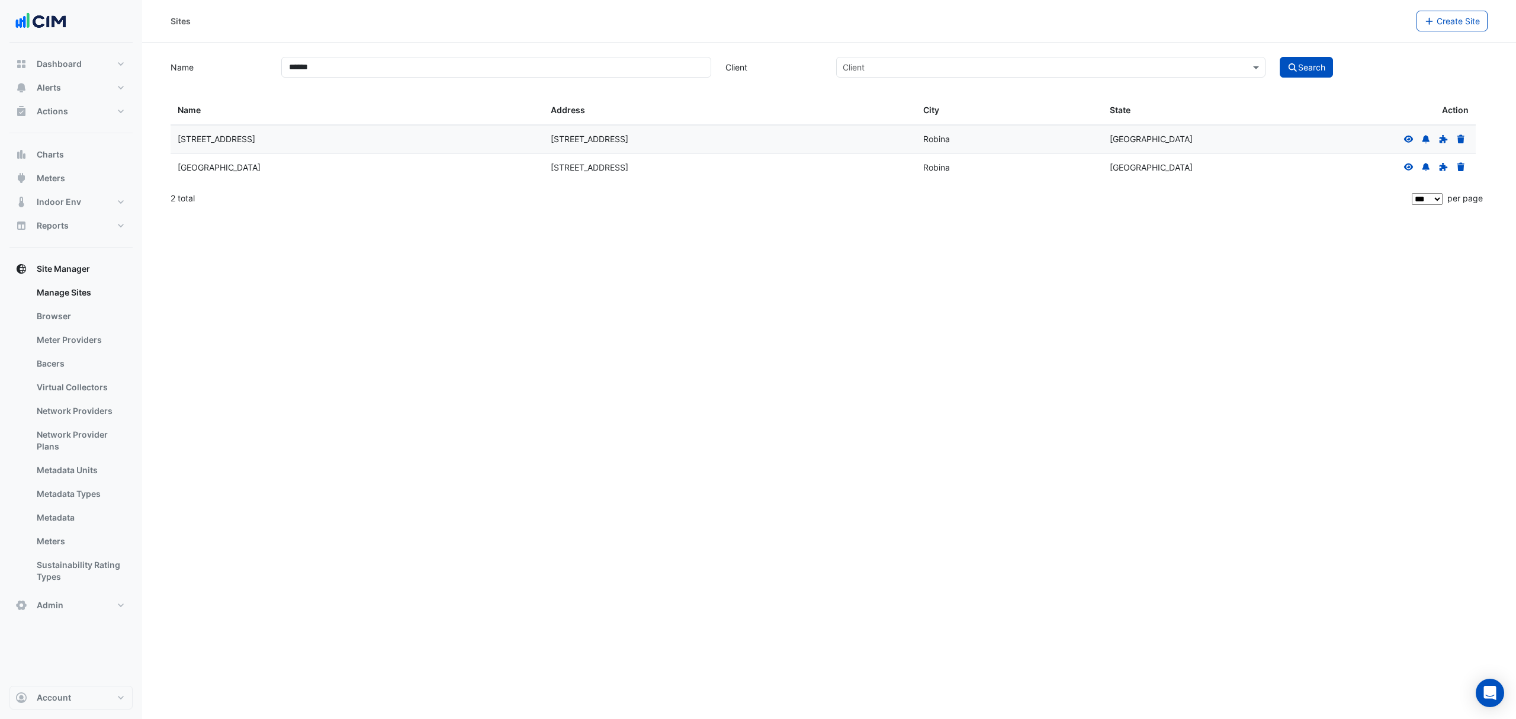
click at [198, 165] on div "[GEOGRAPHIC_DATA]" at bounding box center [357, 168] width 359 height 14
drag, startPoint x: 935, startPoint y: 138, endPoint x: 944, endPoint y: 138, distance: 8.9
click at [941, 138] on div "Robina" at bounding box center [1009, 140] width 172 height 14
click at [1406, 136] on icon at bounding box center [1409, 139] width 11 height 8
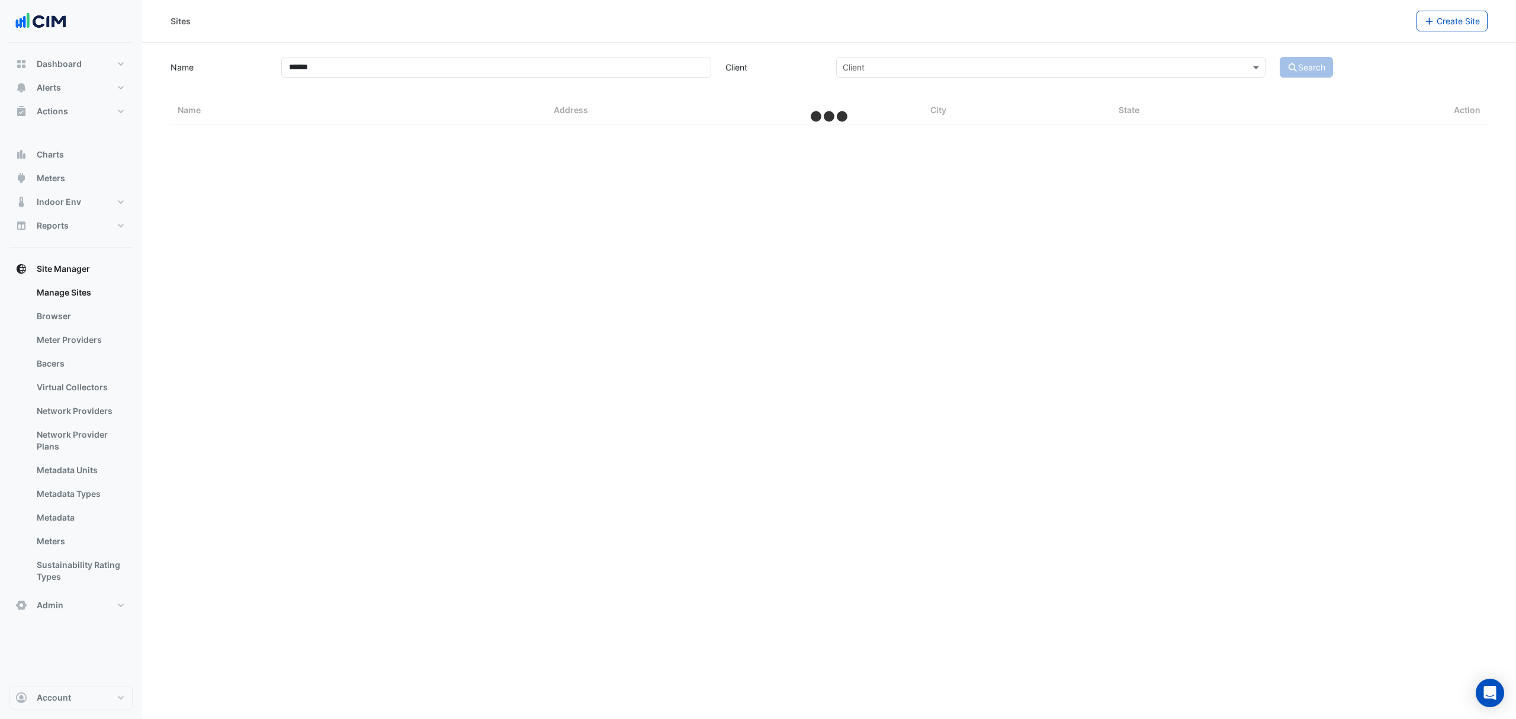
select select "***"
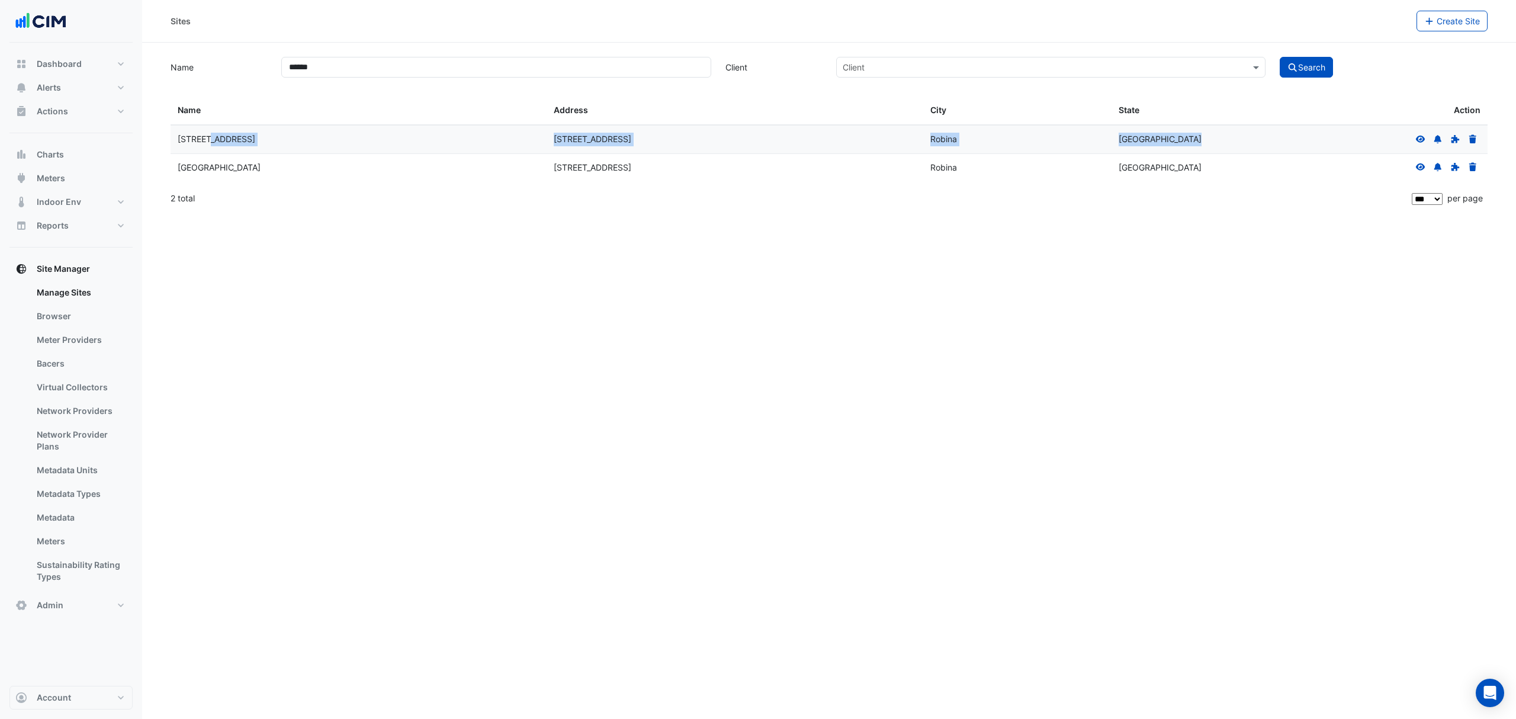
drag, startPoint x: 175, startPoint y: 137, endPoint x: 1334, endPoint y: 145, distance: 1158.6
click at [1334, 145] on div "209 Robina Town Centre 209 Robina Town Centre Drive Robina Queensland" at bounding box center [829, 140] width 1317 height 28
click at [1330, 143] on datatable-body-cell at bounding box center [1394, 140] width 188 height 28
click at [1417, 168] on icon at bounding box center [1420, 166] width 9 height 7
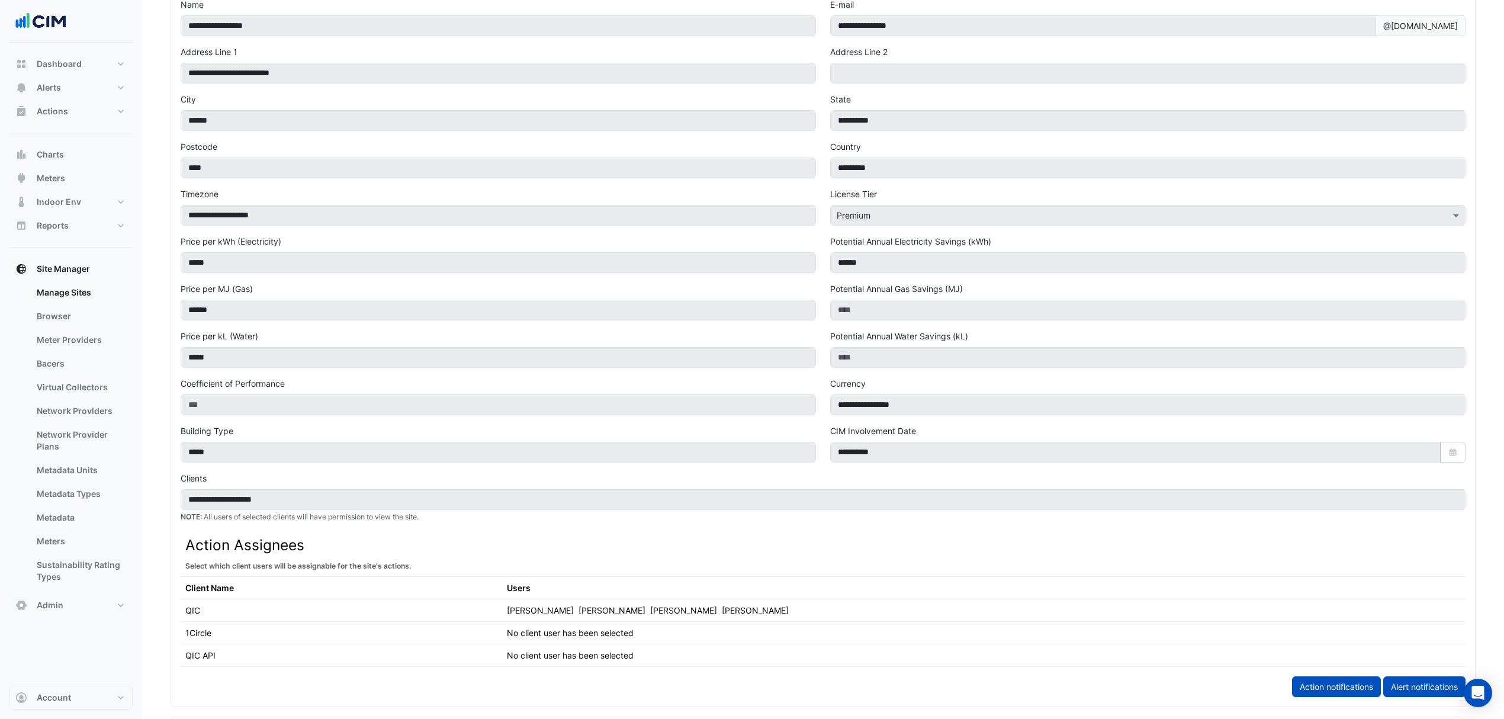
scroll to position [510, 0]
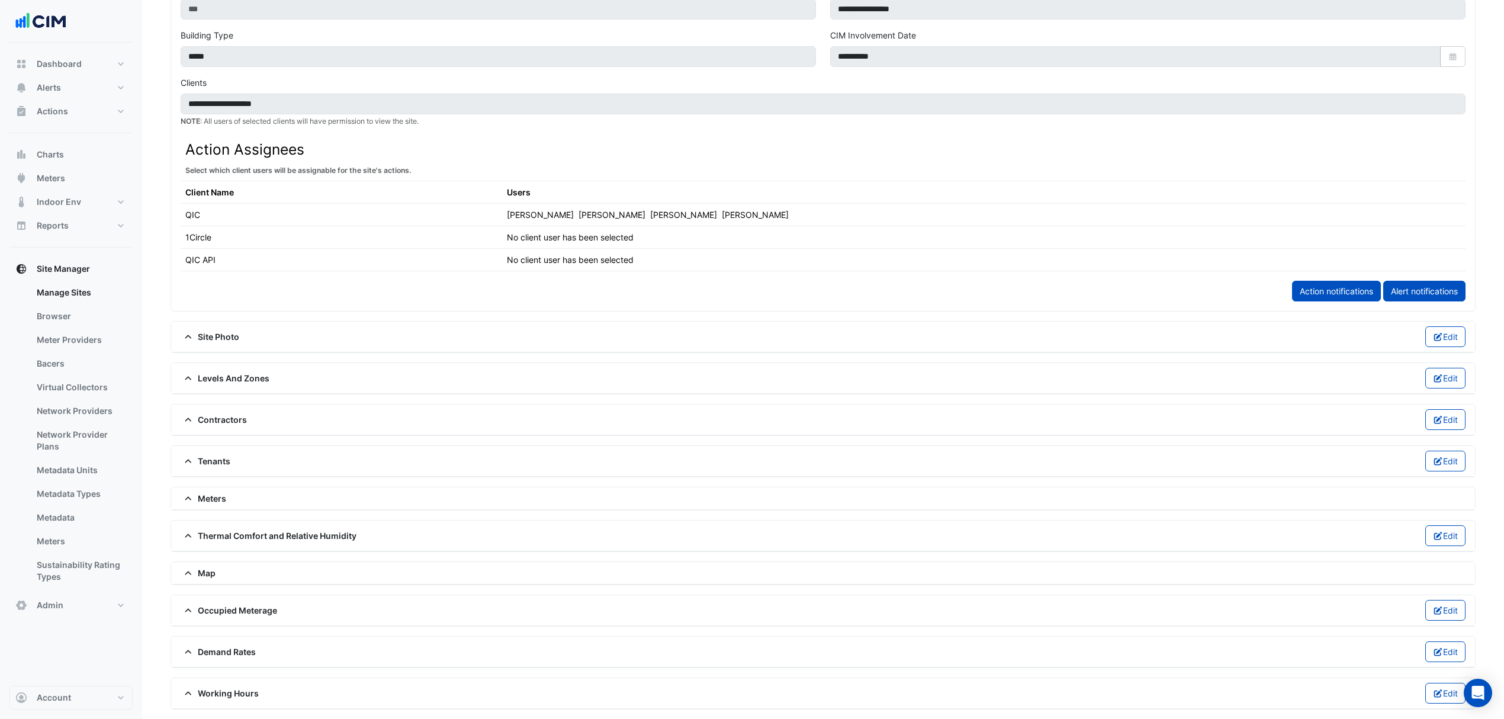
click at [240, 487] on div "Meters" at bounding box center [823, 498] width 1304 height 23
click at [222, 492] on span "Meters" at bounding box center [204, 498] width 46 height 12
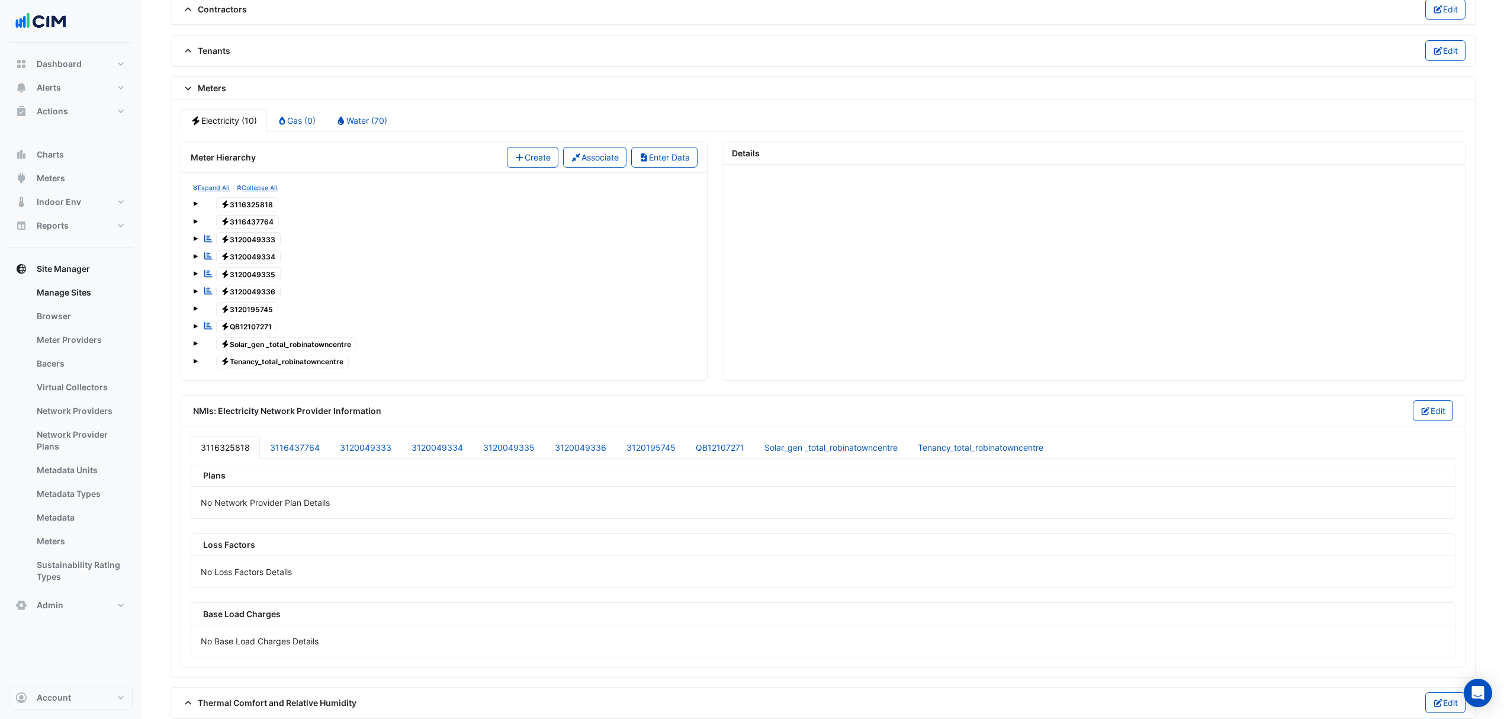
scroll to position [905, 0]
click at [378, 133] on link "Water (70)" at bounding box center [362, 121] width 72 height 23
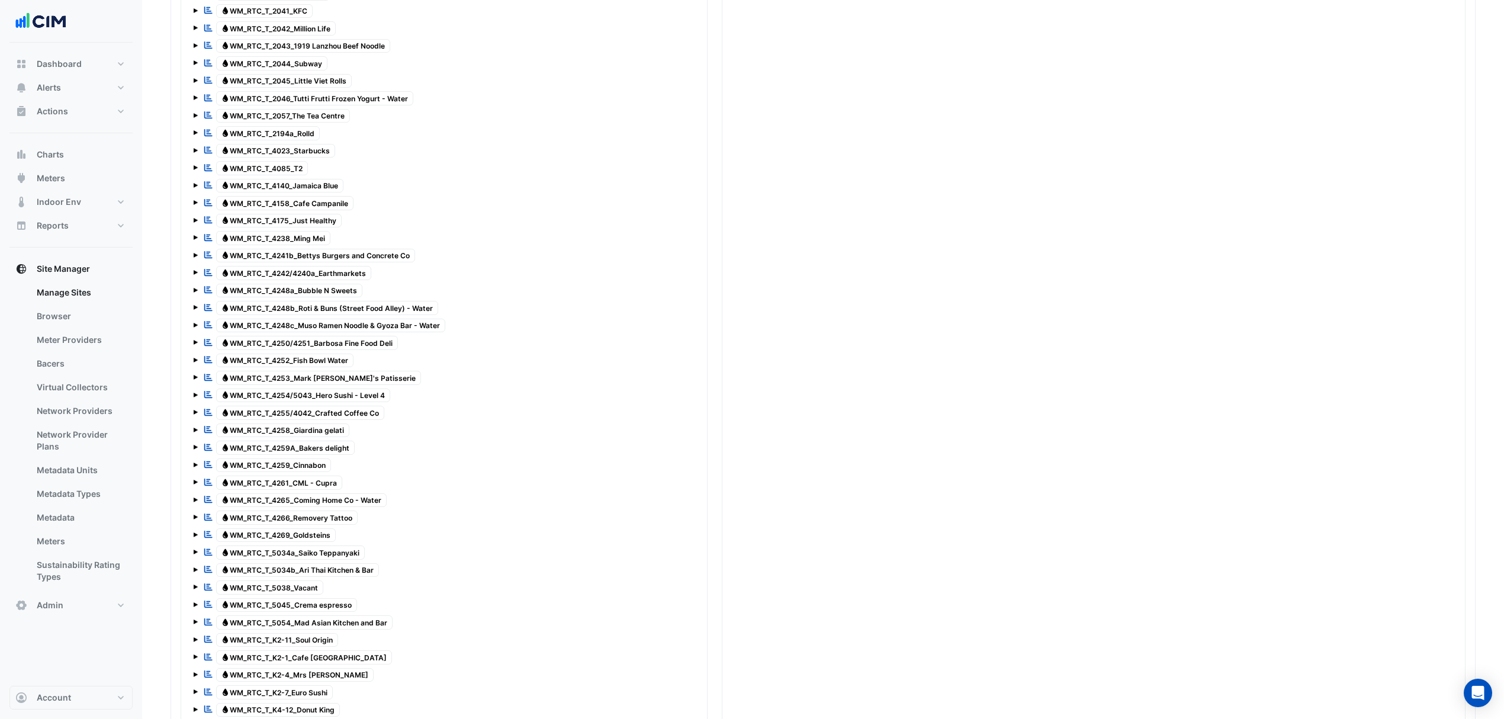
scroll to position [1221, 0]
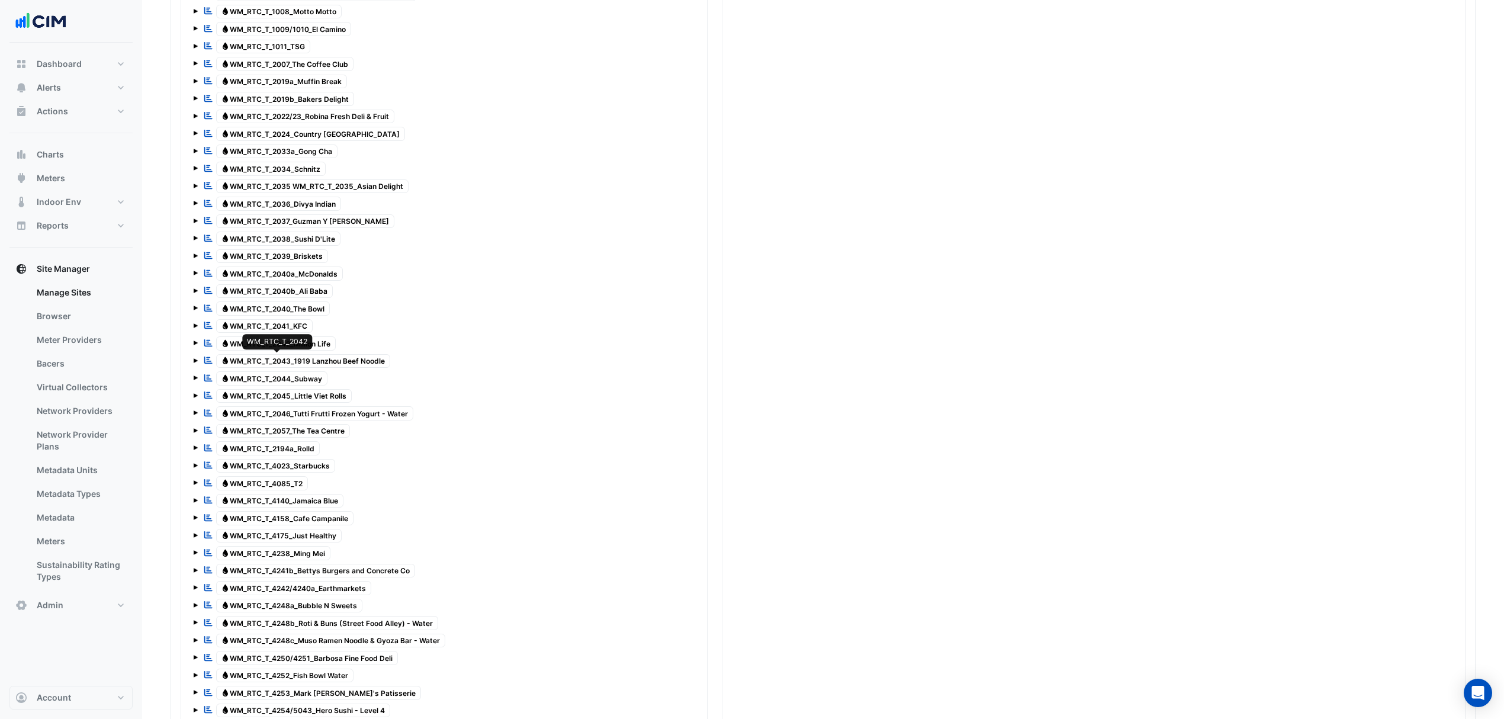
click at [294, 351] on span "Water WM_RTC_T_2042_Million Life" at bounding box center [276, 343] width 120 height 14
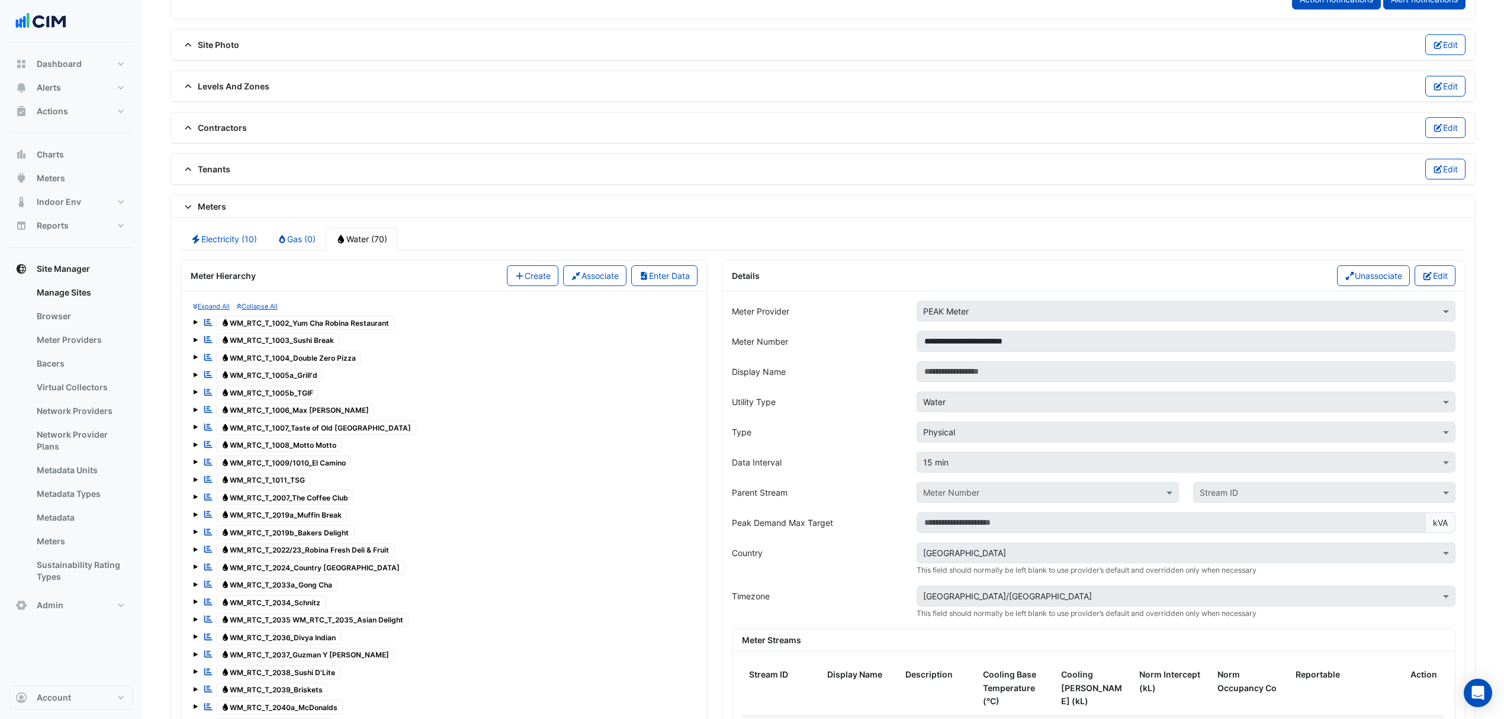
scroll to position [905, 0]
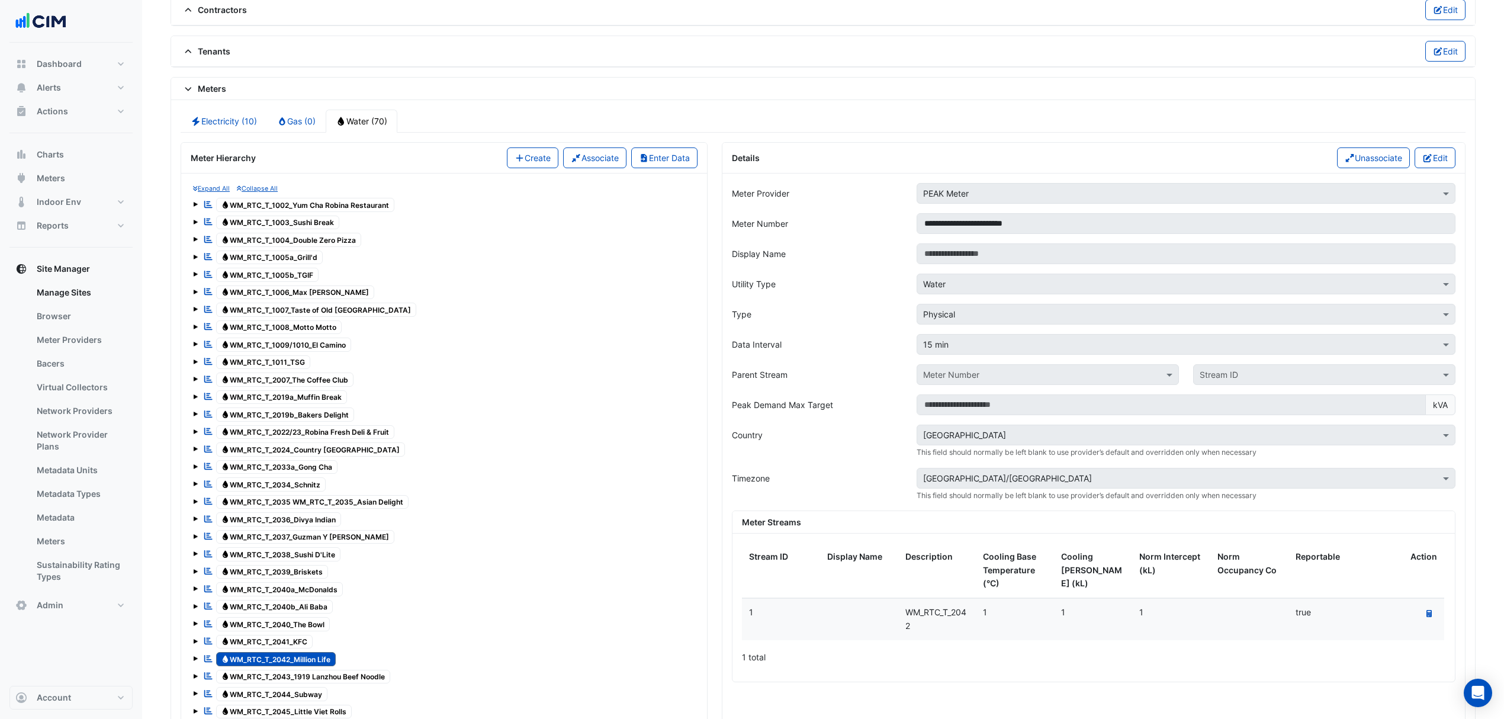
click at [1439, 164] on button "Edit" at bounding box center [1435, 157] width 41 height 21
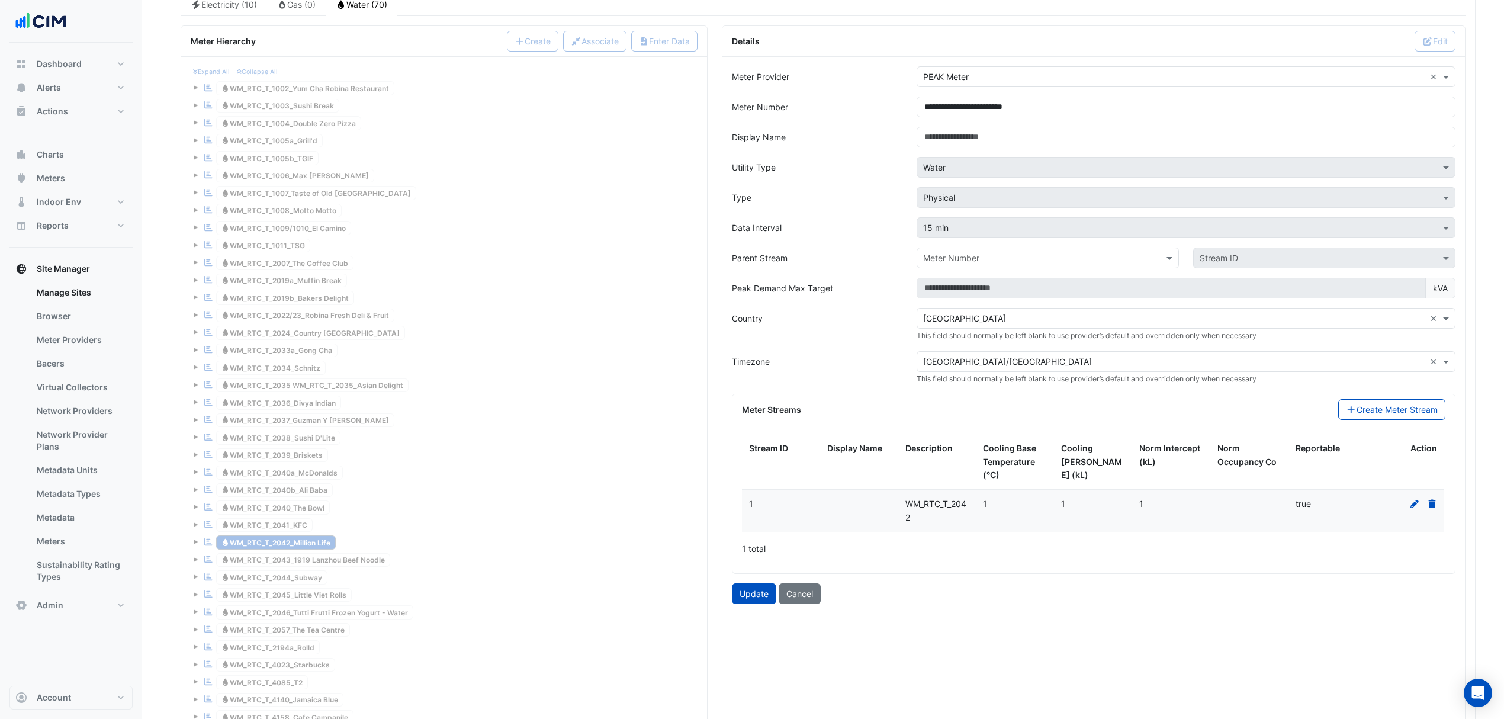
scroll to position [984, 0]
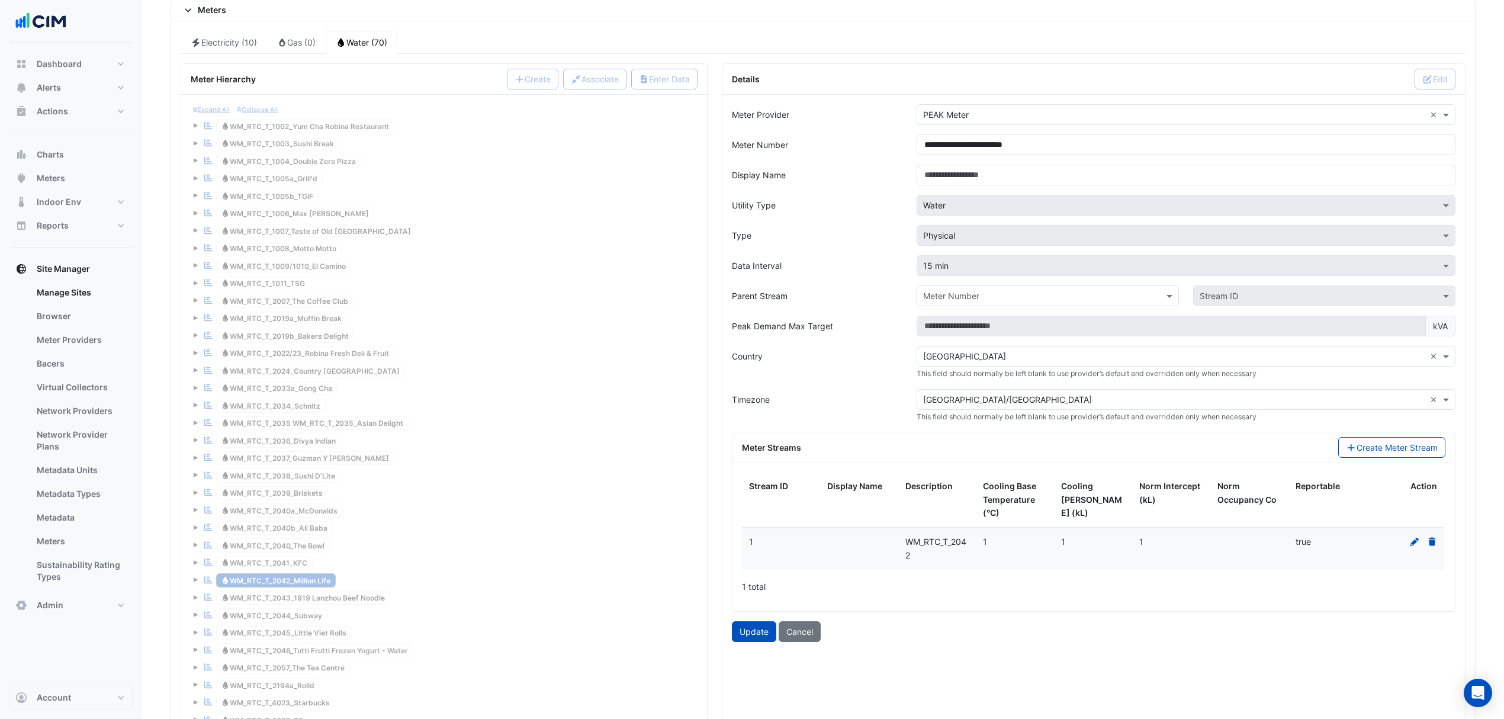
click at [1416, 546] on icon at bounding box center [1415, 542] width 11 height 8
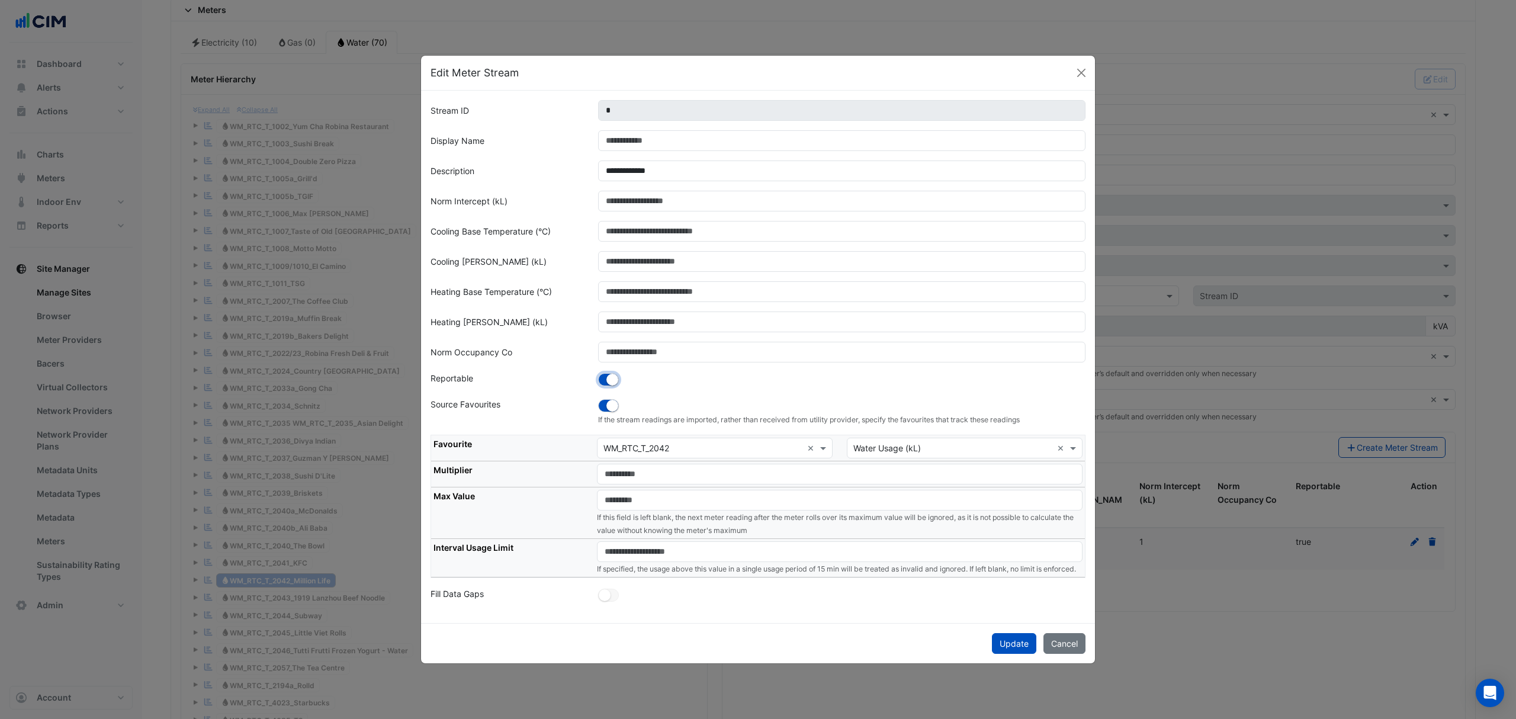
click at [605, 373] on button "button" at bounding box center [608, 379] width 21 height 13
click at [1018, 646] on button "Update" at bounding box center [1014, 643] width 44 height 21
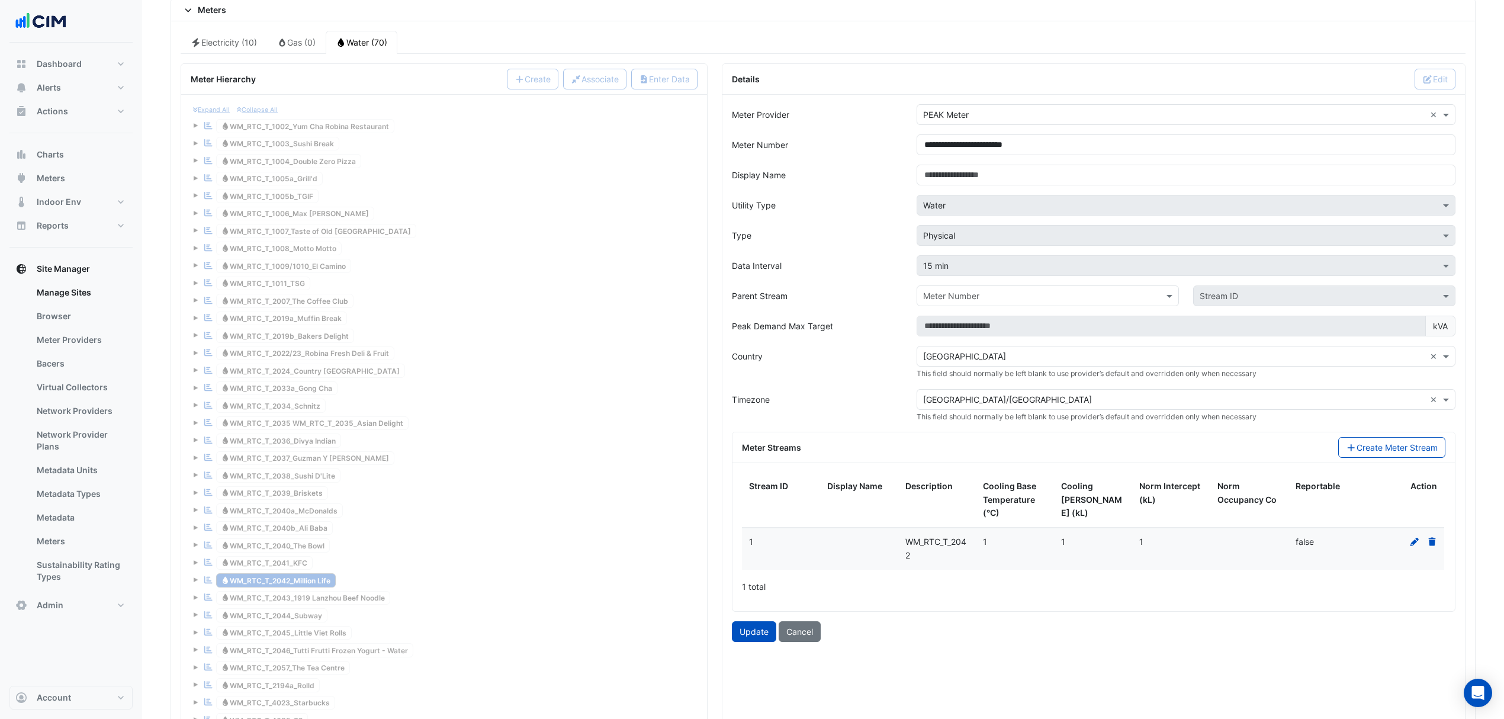
click at [724, 647] on div "**********" at bounding box center [1094, 723] width 743 height 1256
click at [756, 640] on button "Update" at bounding box center [754, 631] width 44 height 21
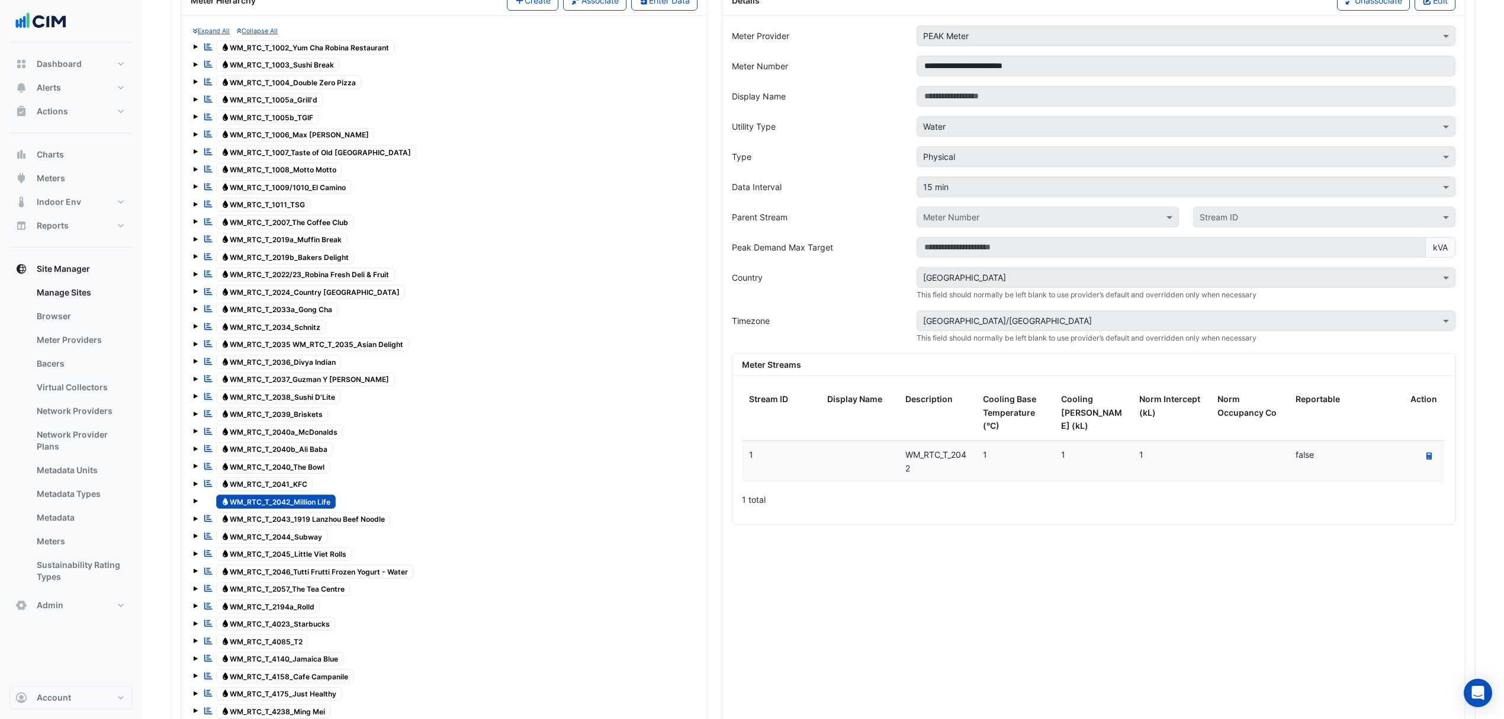
scroll to position [1840, 0]
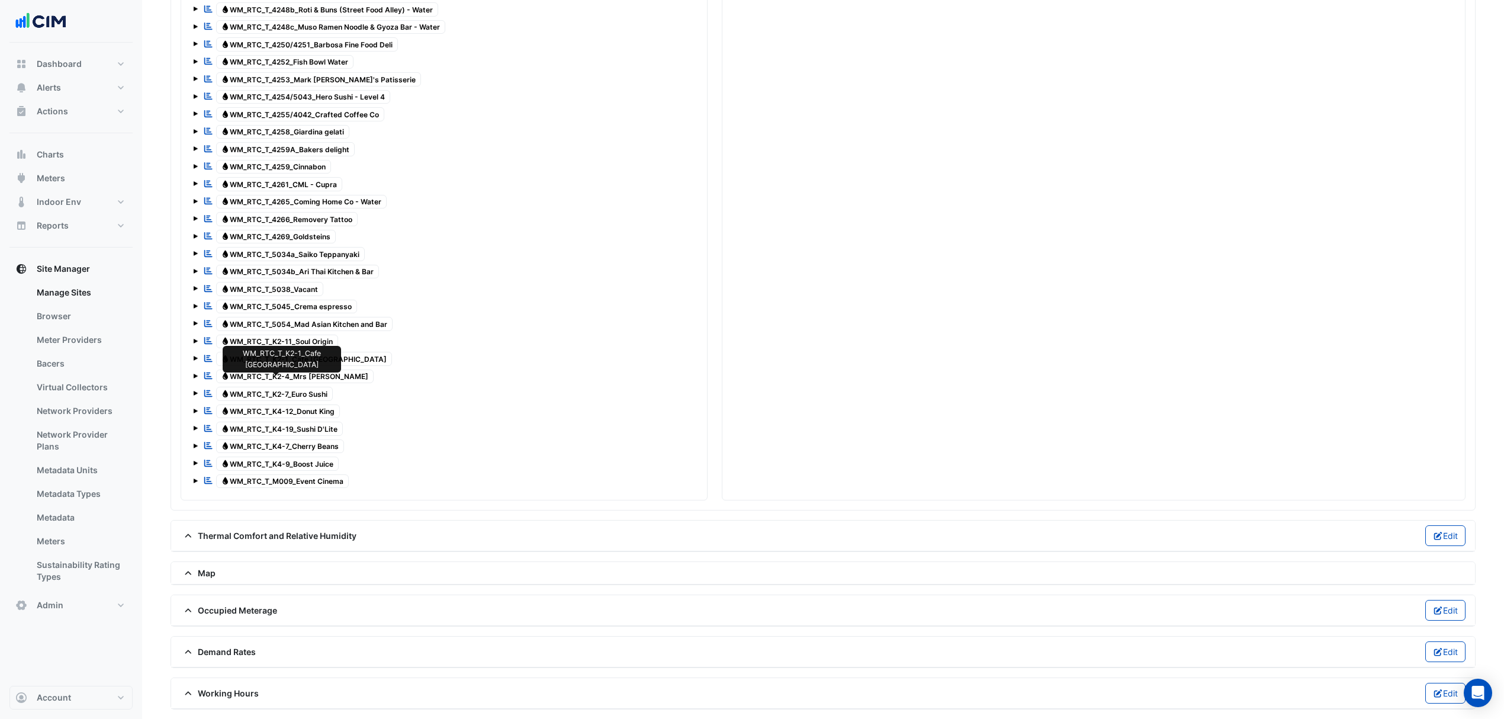
click at [304, 366] on span "Water WM_RTC_T_K2-1_Cafe Chieti" at bounding box center [304, 359] width 177 height 14
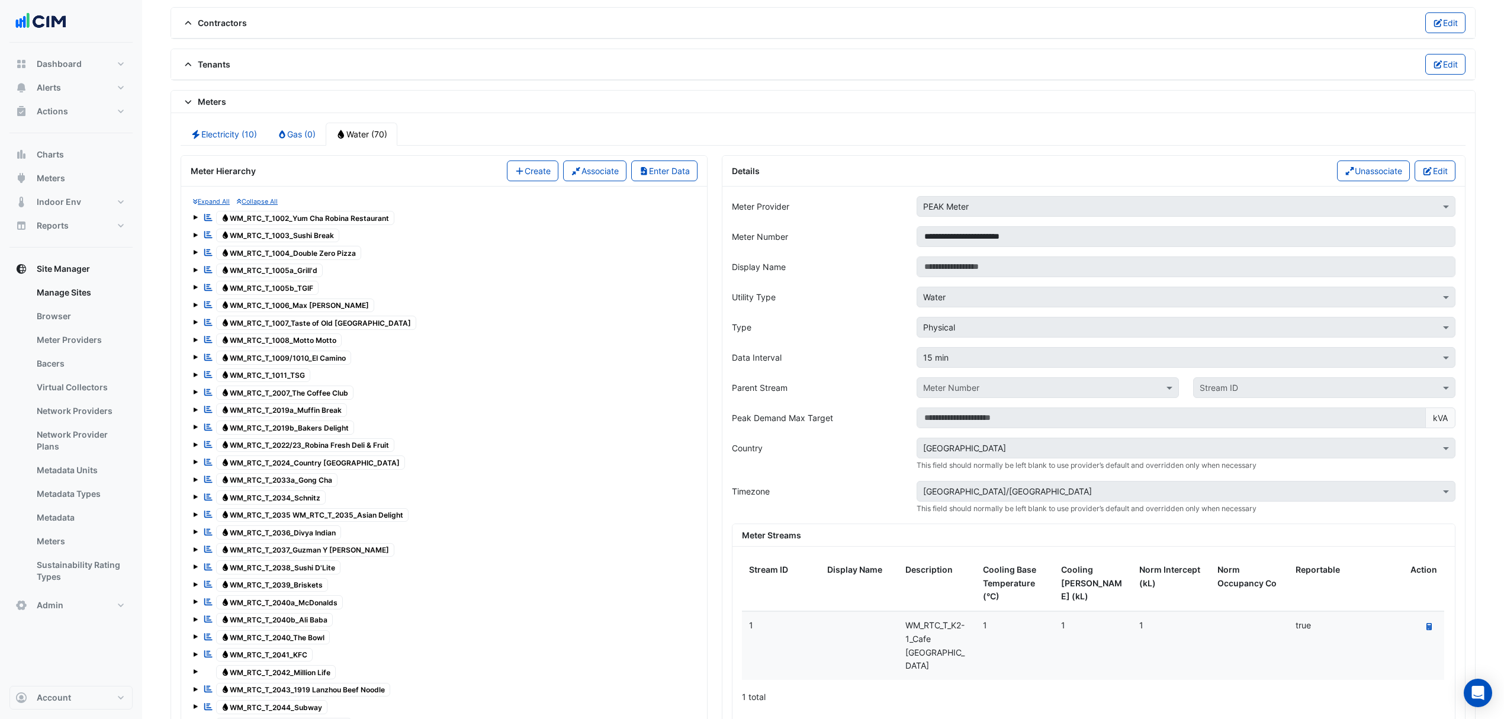
scroll to position [971, 0]
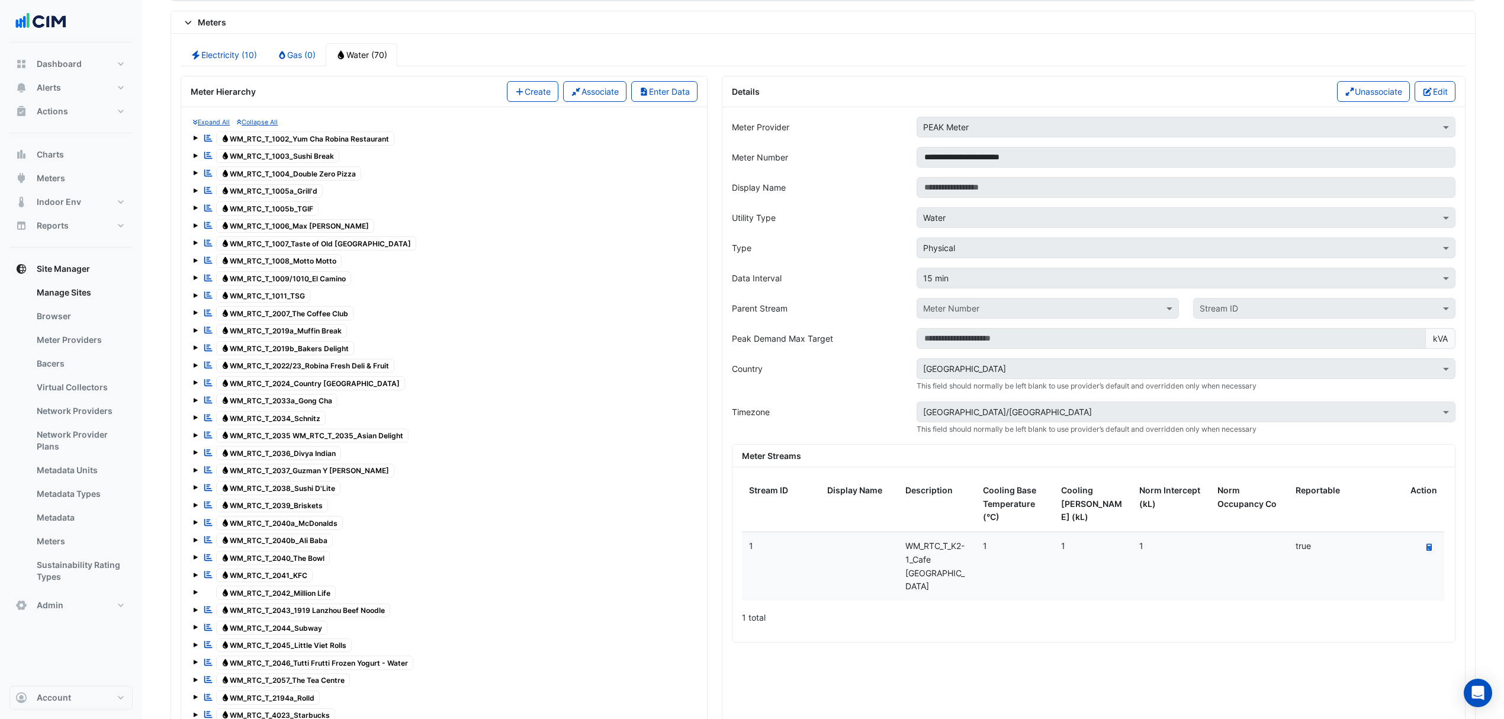
click at [1423, 102] on button "Edit" at bounding box center [1435, 91] width 41 height 21
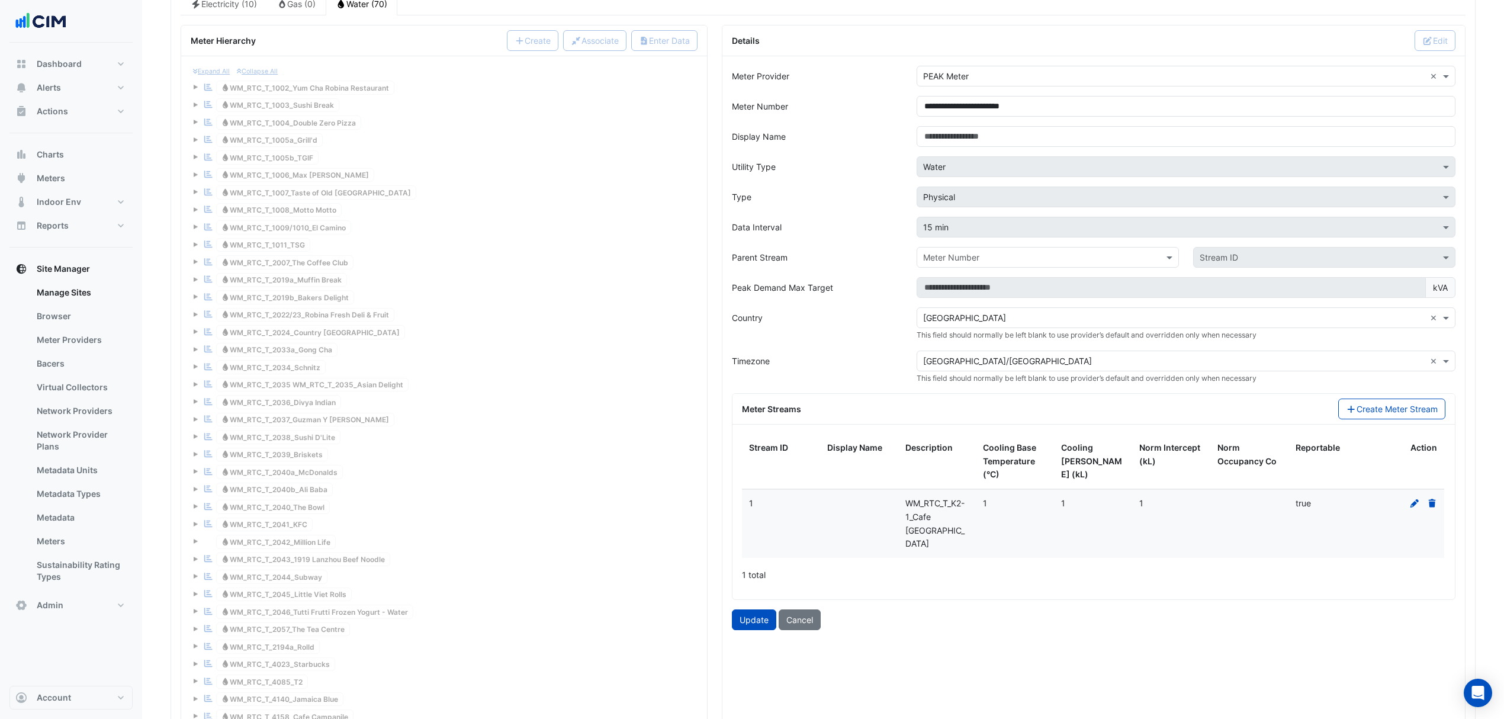
scroll to position [1050, 0]
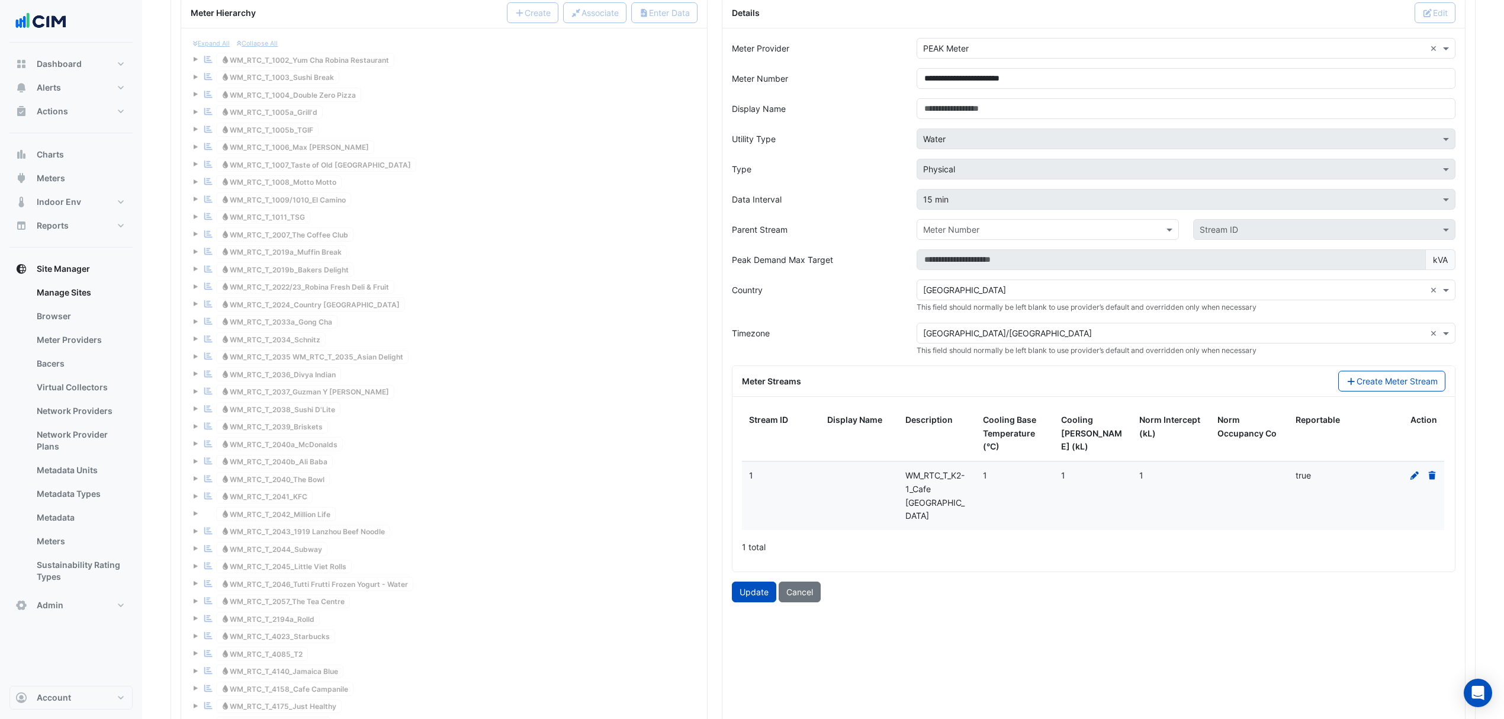
click at [1414, 480] on icon at bounding box center [1415, 475] width 8 height 8
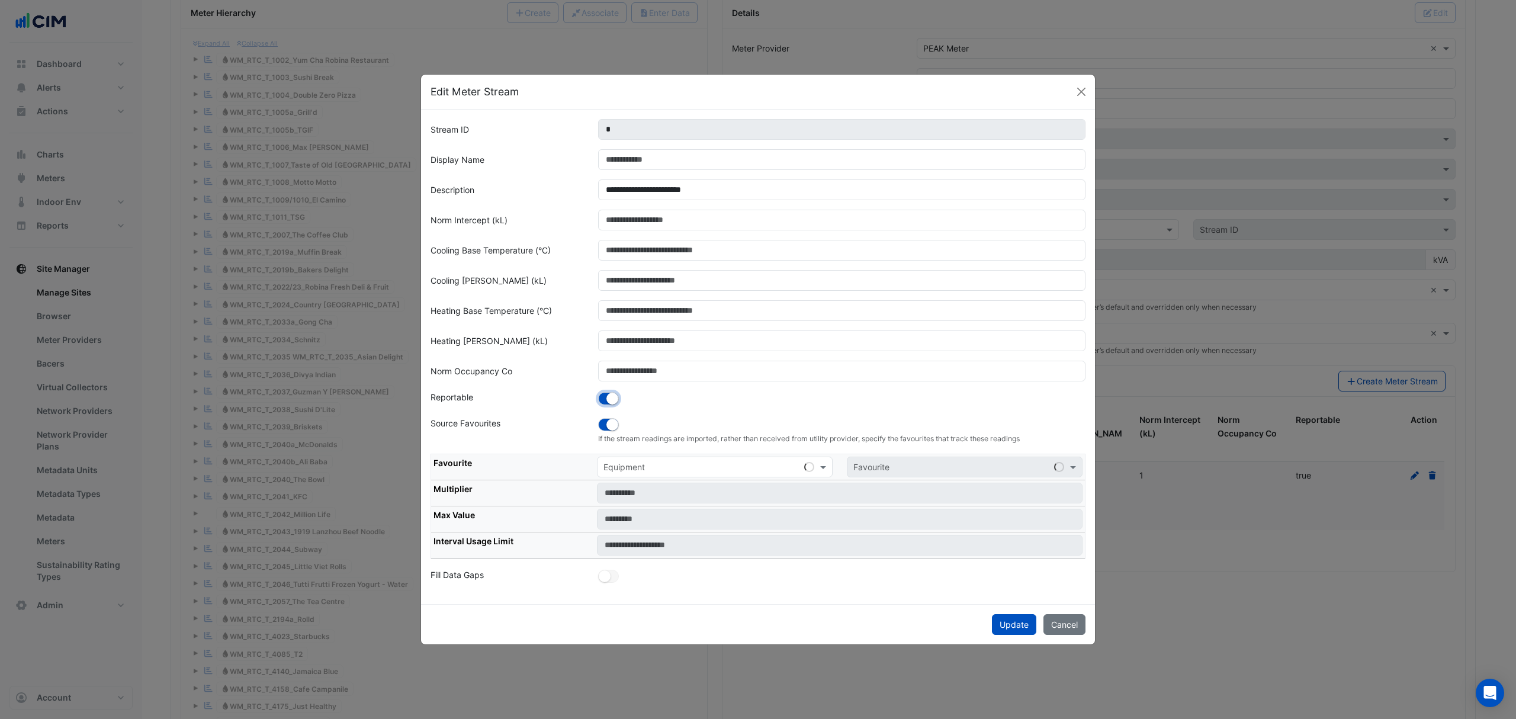
click at [600, 394] on button "button" at bounding box center [608, 398] width 21 height 13
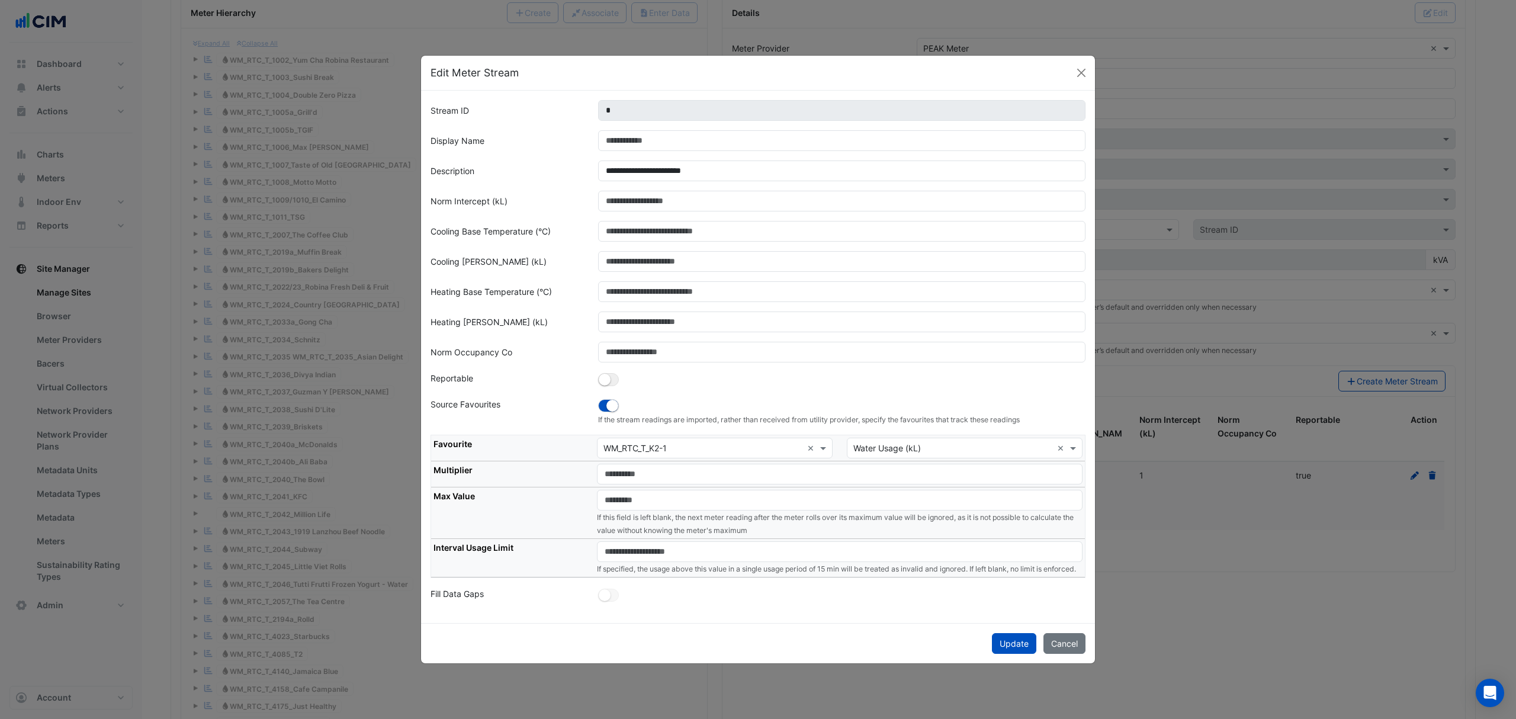
click at [1000, 645] on button "Update" at bounding box center [1014, 643] width 44 height 21
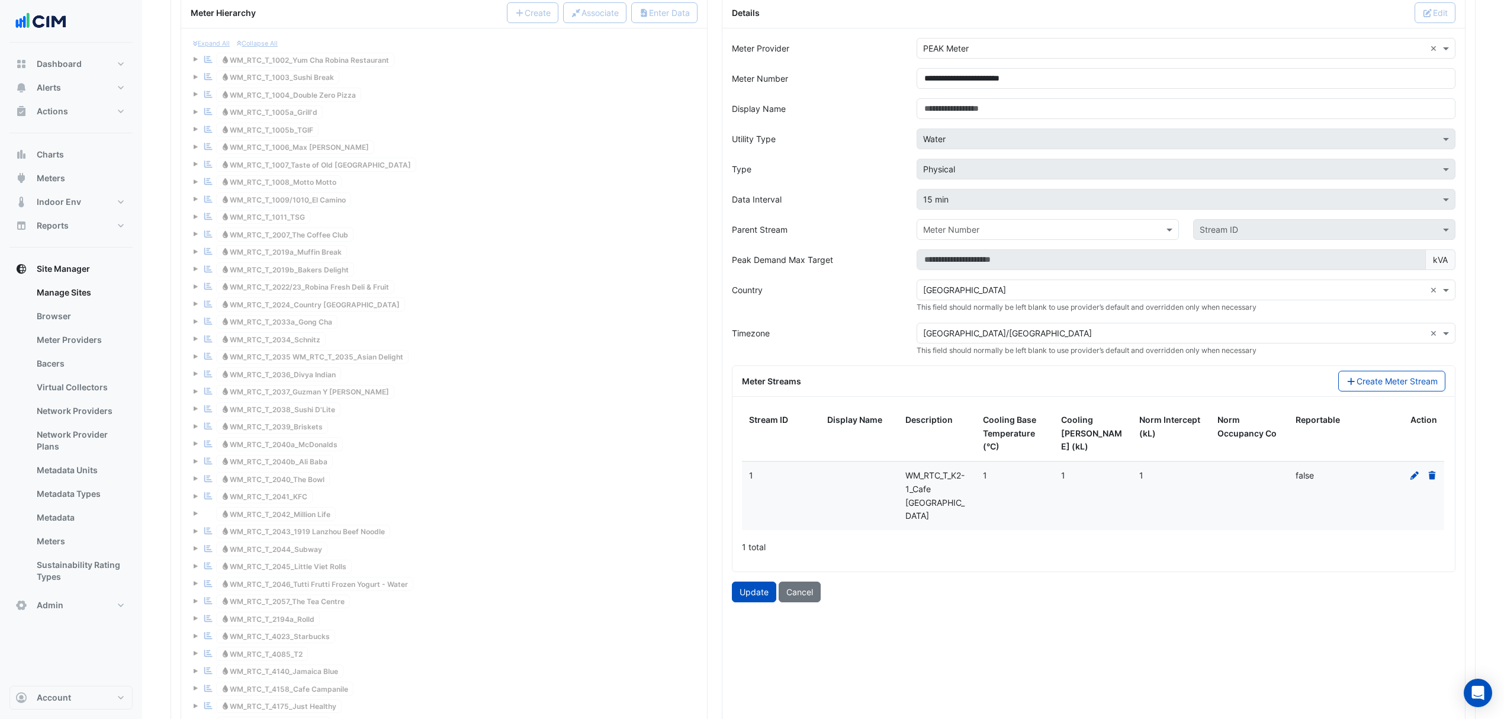
click at [742, 582] on button "Update" at bounding box center [754, 592] width 44 height 21
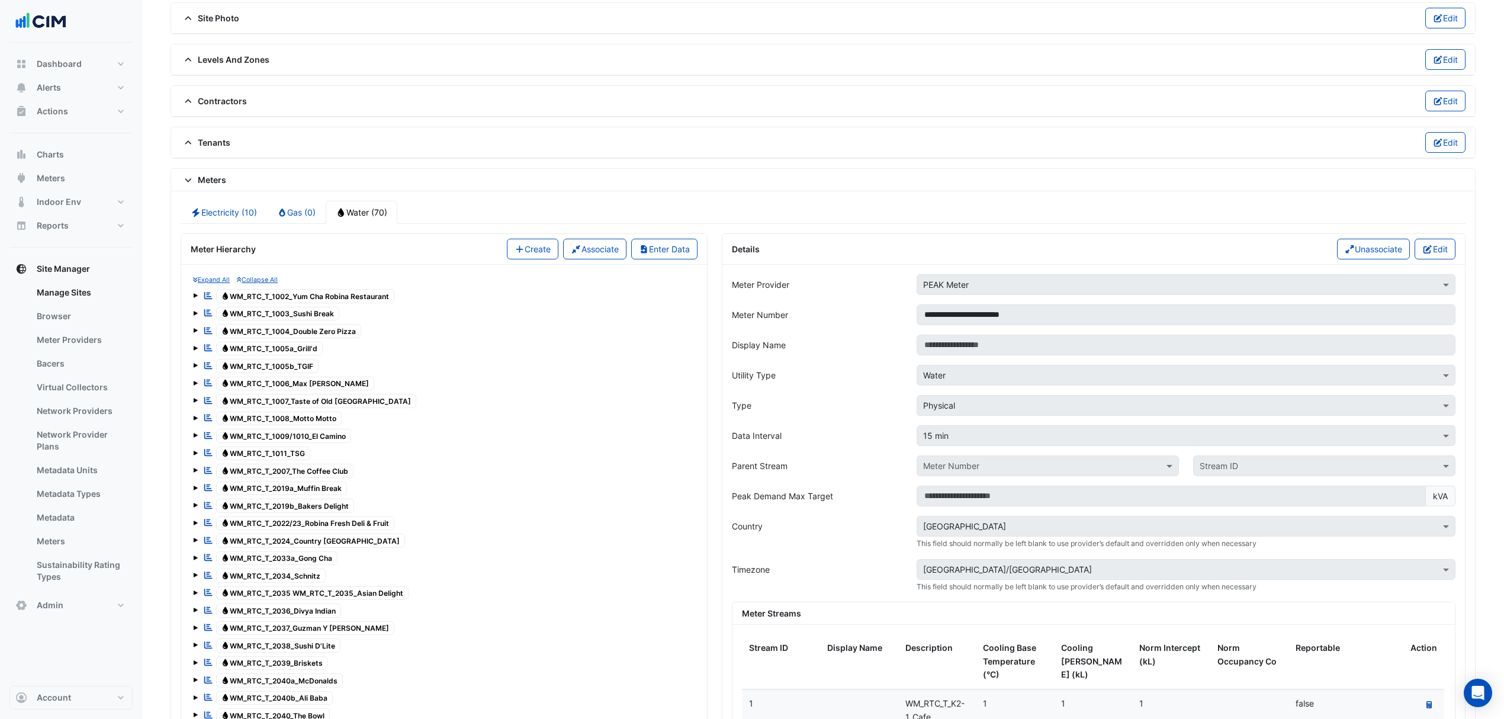
scroll to position [813, 0]
drag, startPoint x: 71, startPoint y: 173, endPoint x: 76, endPoint y: 150, distance: 23.7
click at [68, 173] on button "Meters" at bounding box center [70, 178] width 123 height 24
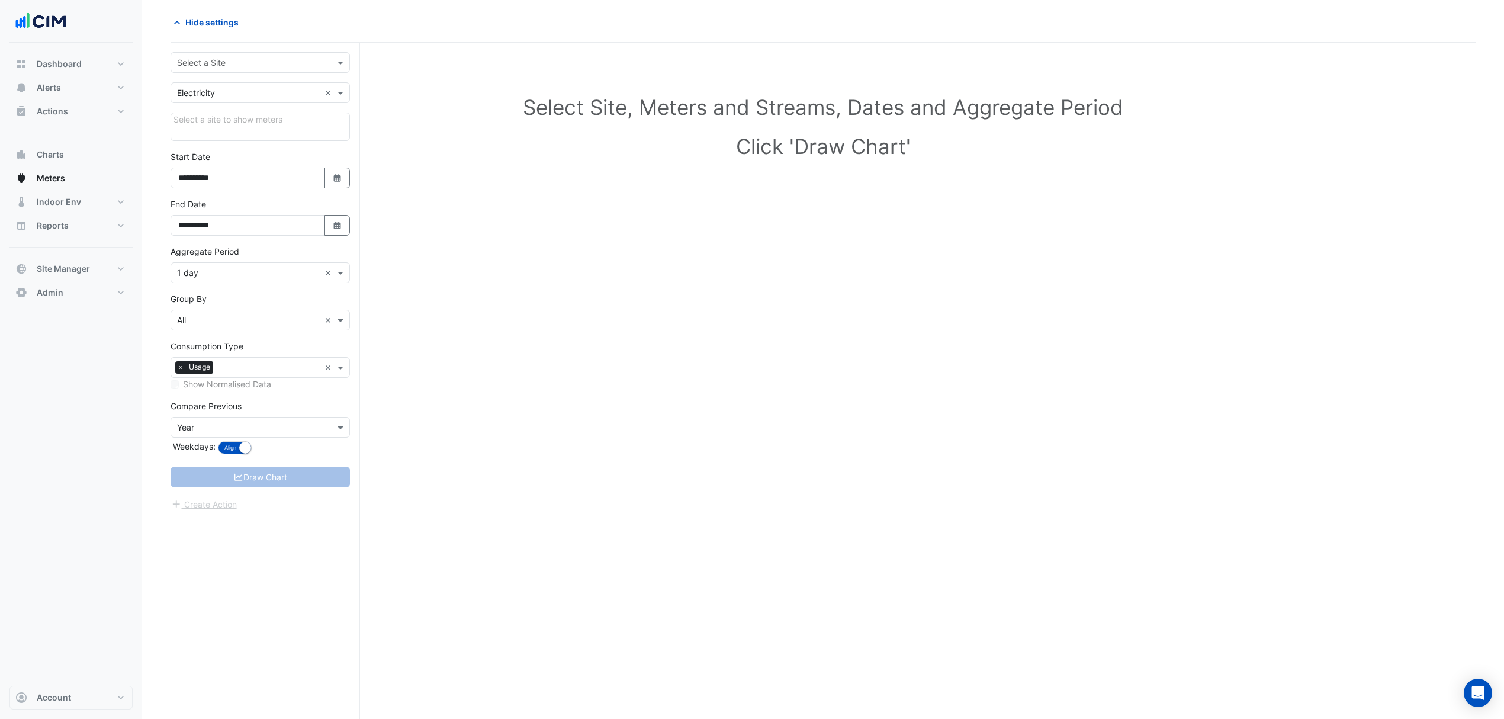
scroll to position [46, 0]
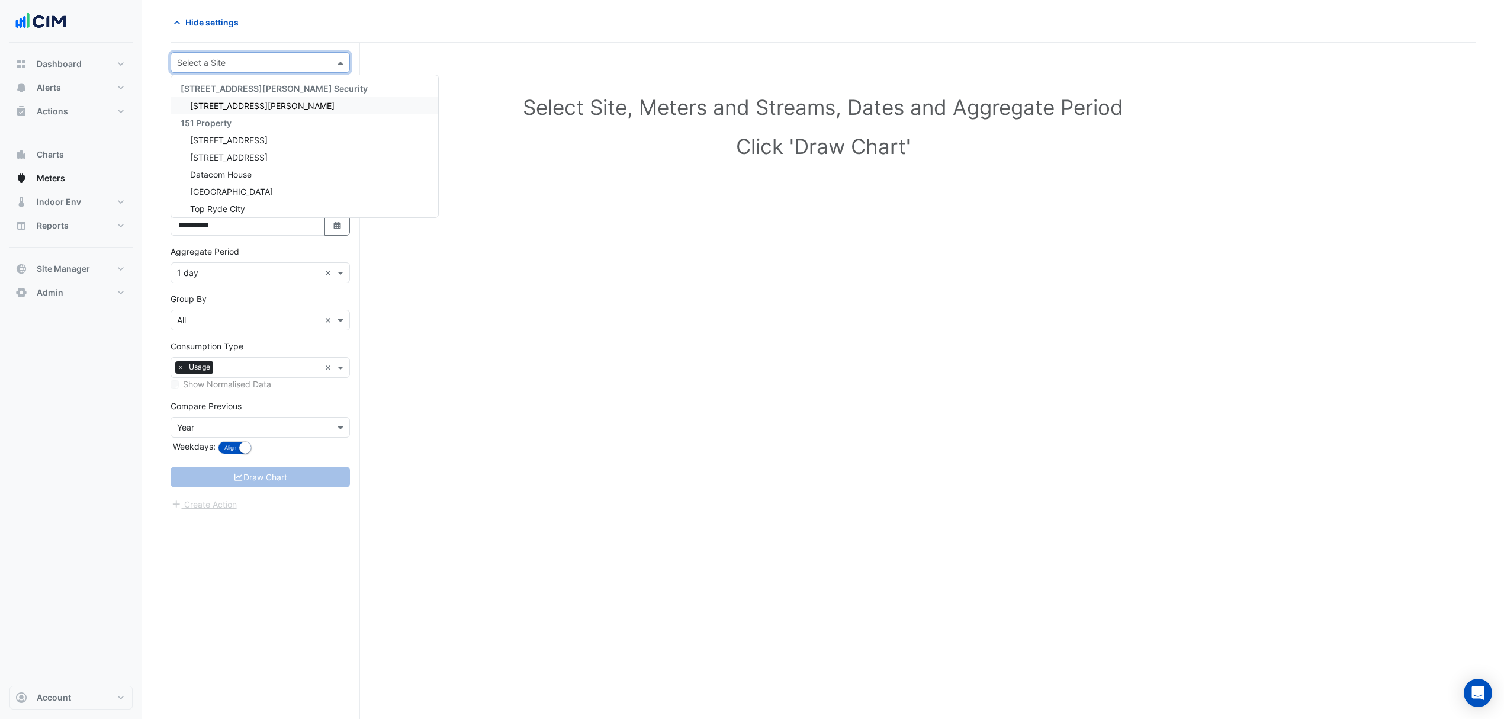
click at [264, 67] on input "text" at bounding box center [248, 63] width 143 height 12
type input "*********"
click at [245, 97] on div "Hyperdome" at bounding box center [260, 105] width 178 height 17
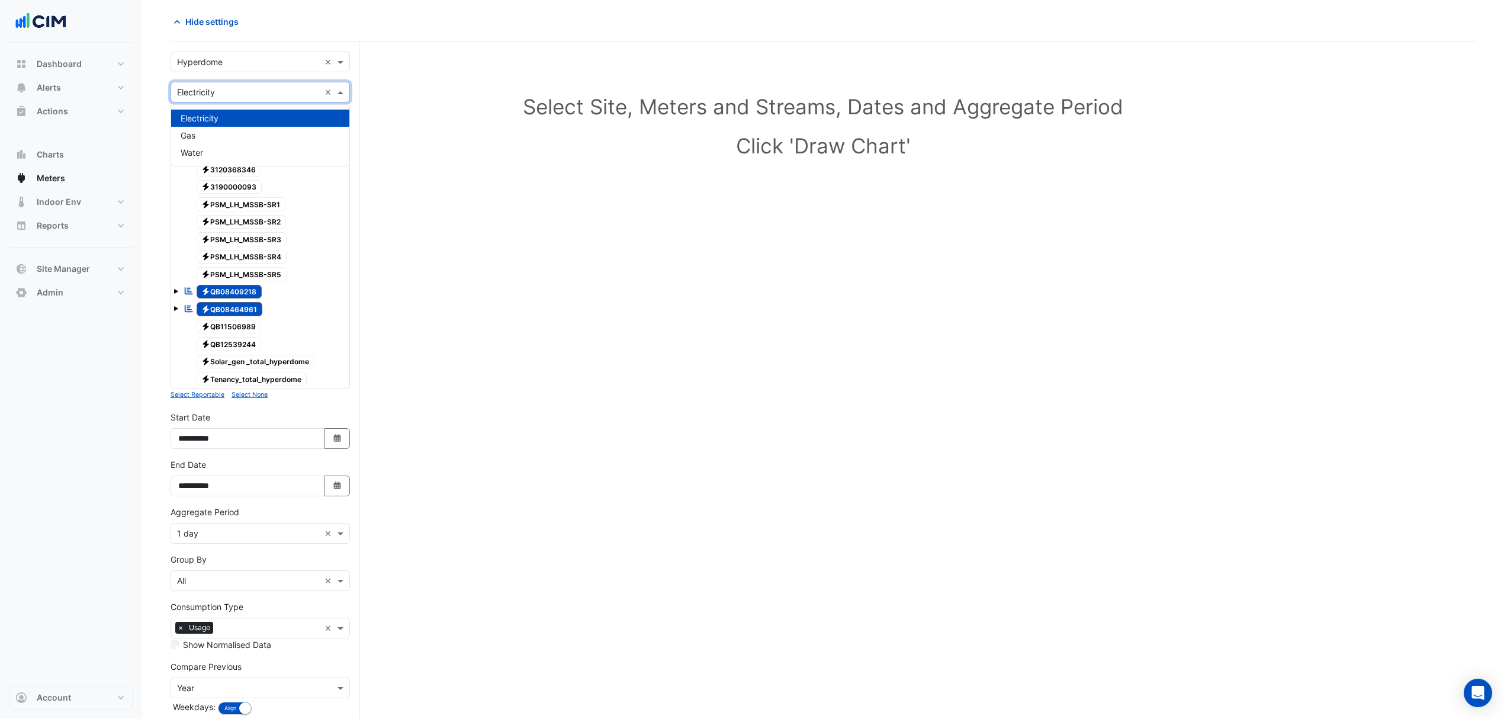
click at [242, 97] on input "text" at bounding box center [248, 92] width 143 height 12
click at [254, 88] on input "text" at bounding box center [248, 92] width 143 height 12
click at [755, 235] on div "Select Site, Meters and Streams, Dates and Aggregate Period Click 'Draw Chart'" at bounding box center [823, 418] width 1305 height 724
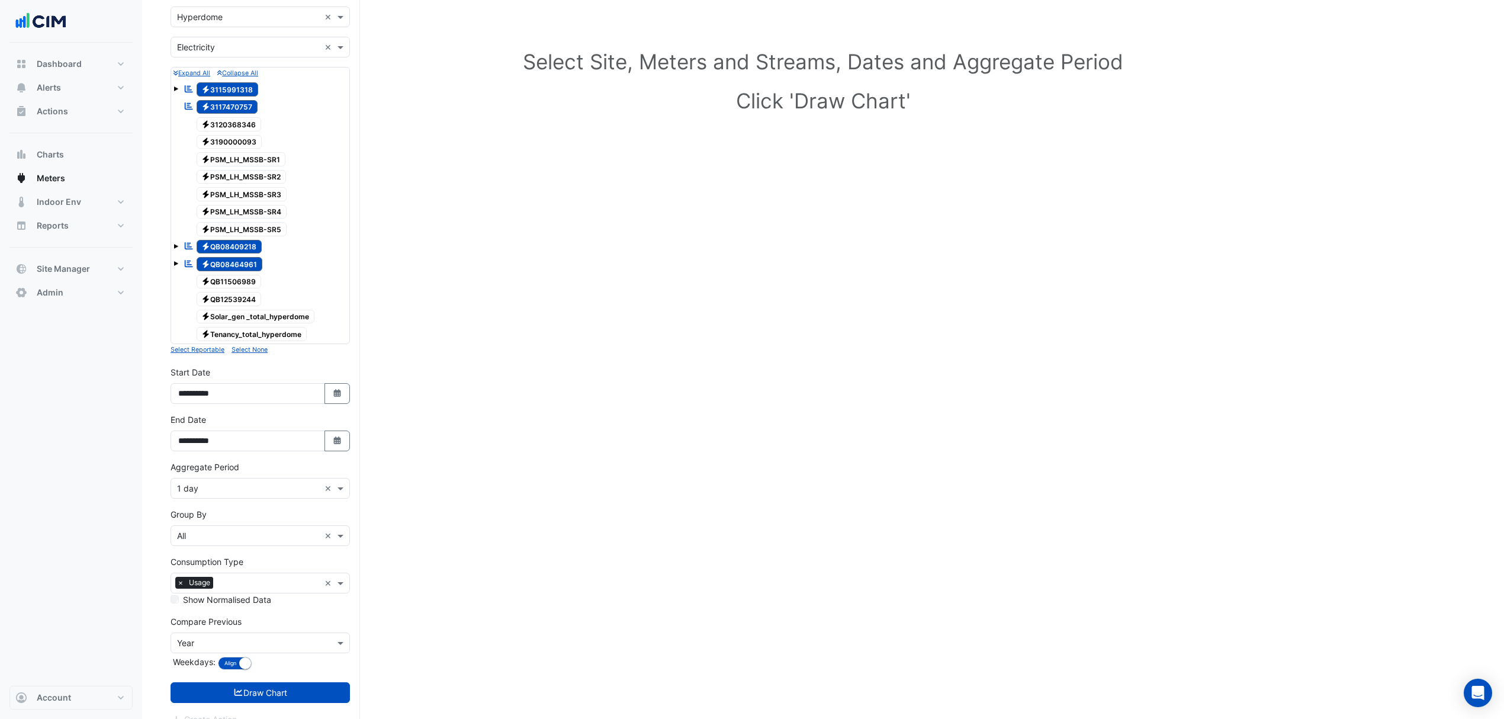
scroll to position [112, 0]
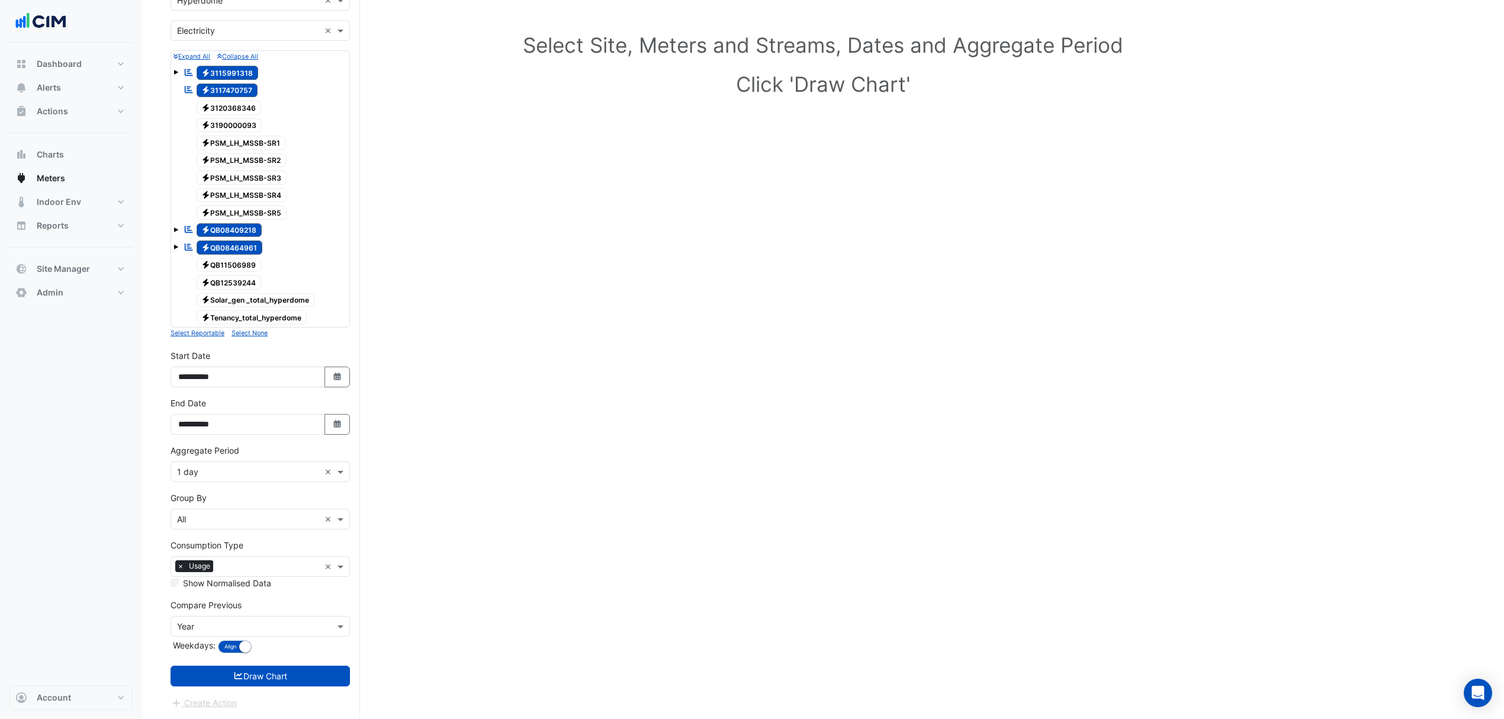
click at [284, 670] on button "Draw Chart" at bounding box center [260, 676] width 179 height 21
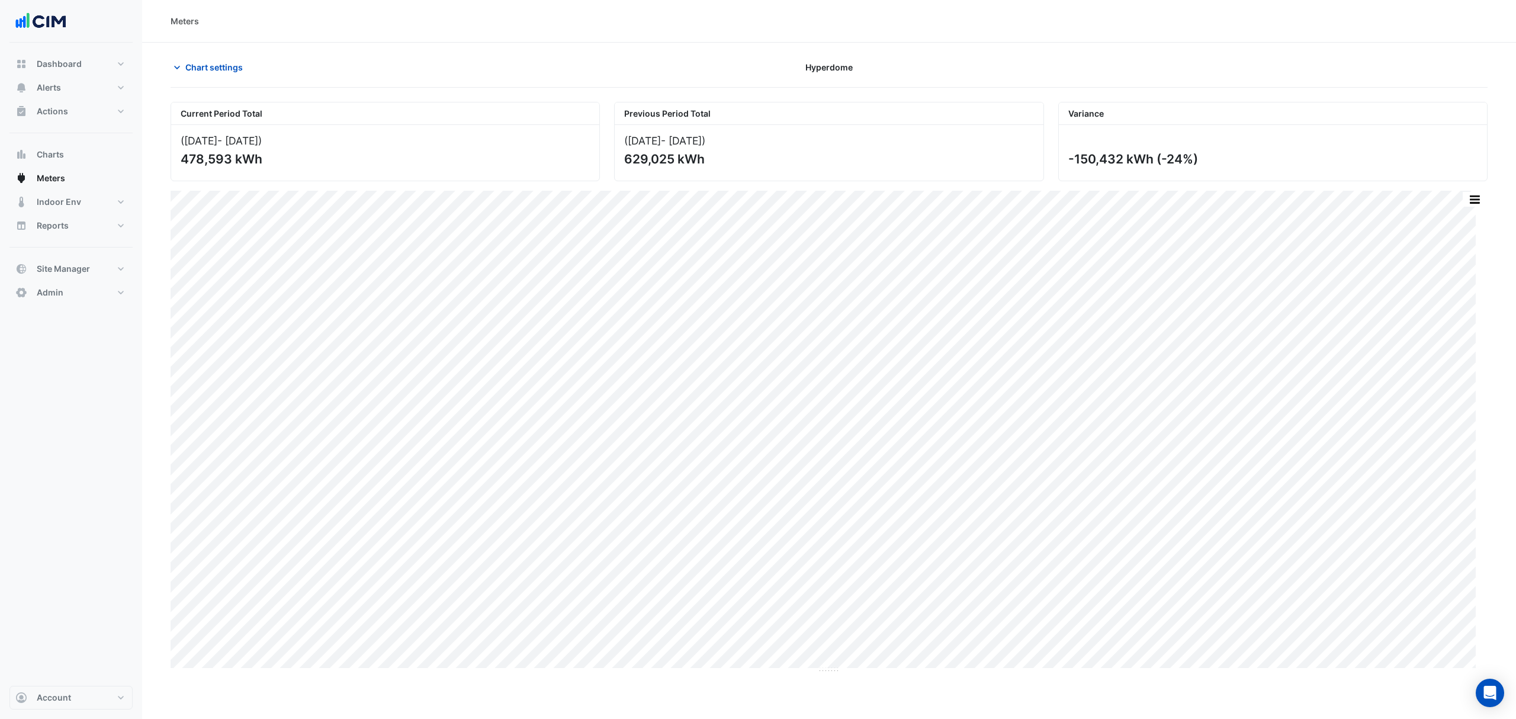
click at [224, 73] on span "Chart settings" at bounding box center [213, 67] width 57 height 12
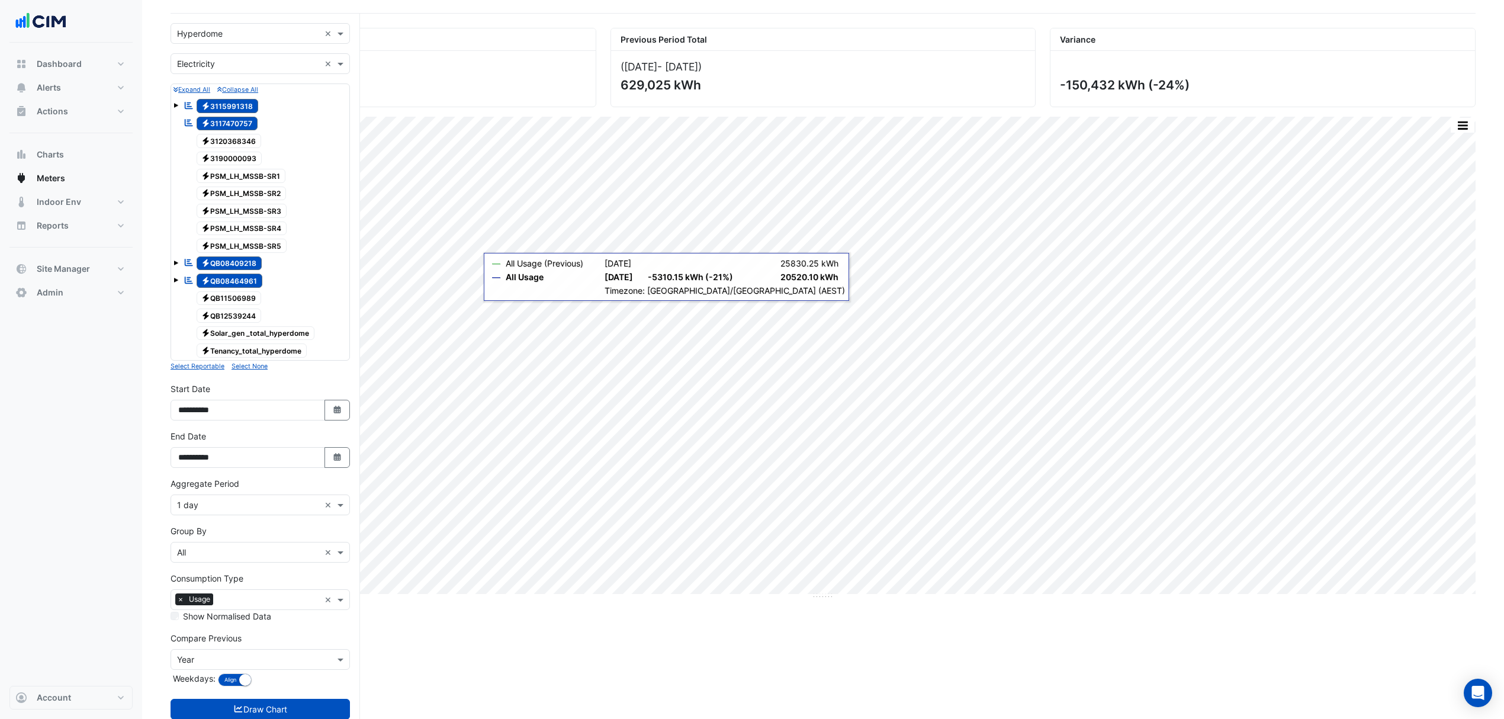
scroll to position [112, 0]
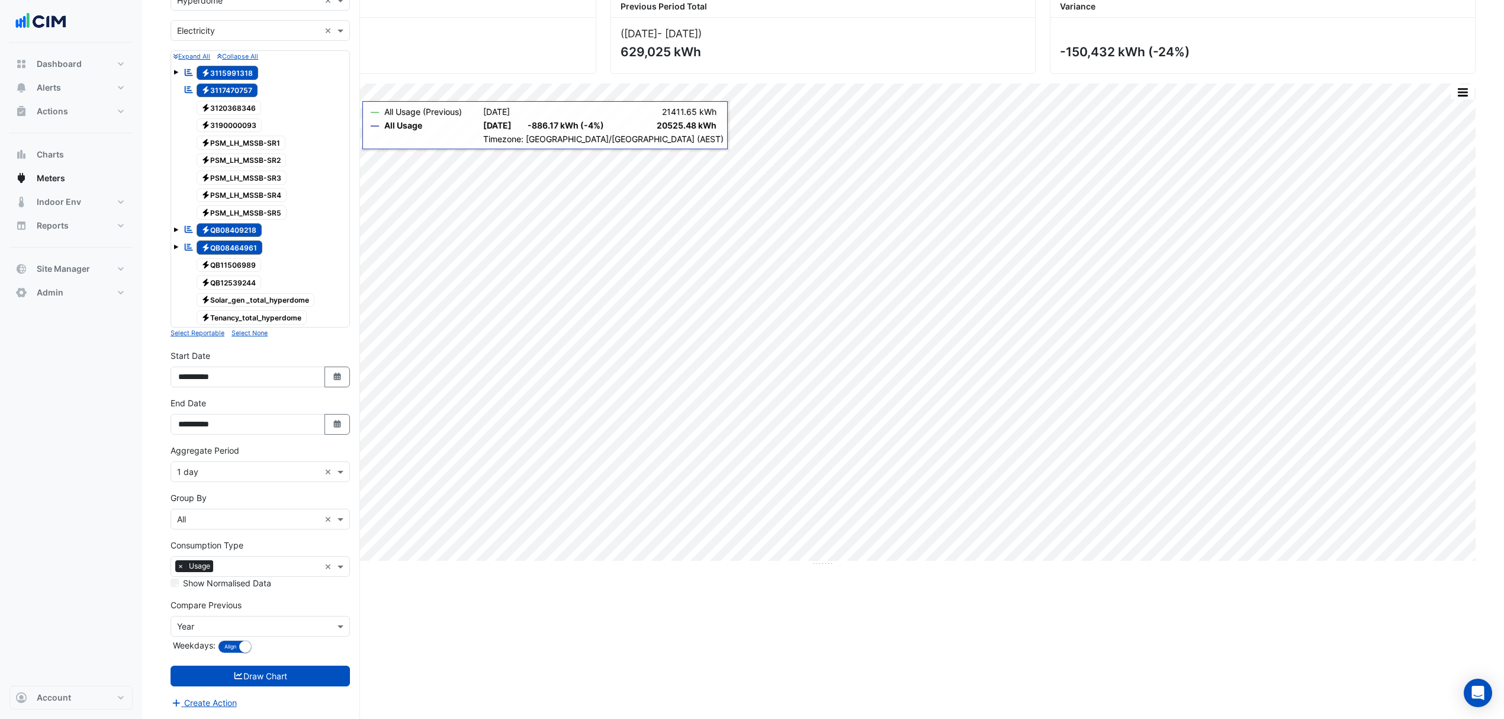
click at [339, 426] on icon "button" at bounding box center [336, 424] width 7 height 8
click at [299, 266] on button "Next month" at bounding box center [304, 271] width 14 height 19
select select "*"
click at [249, 344] on div "18" at bounding box center [247, 347] width 19 height 19
type input "**********"
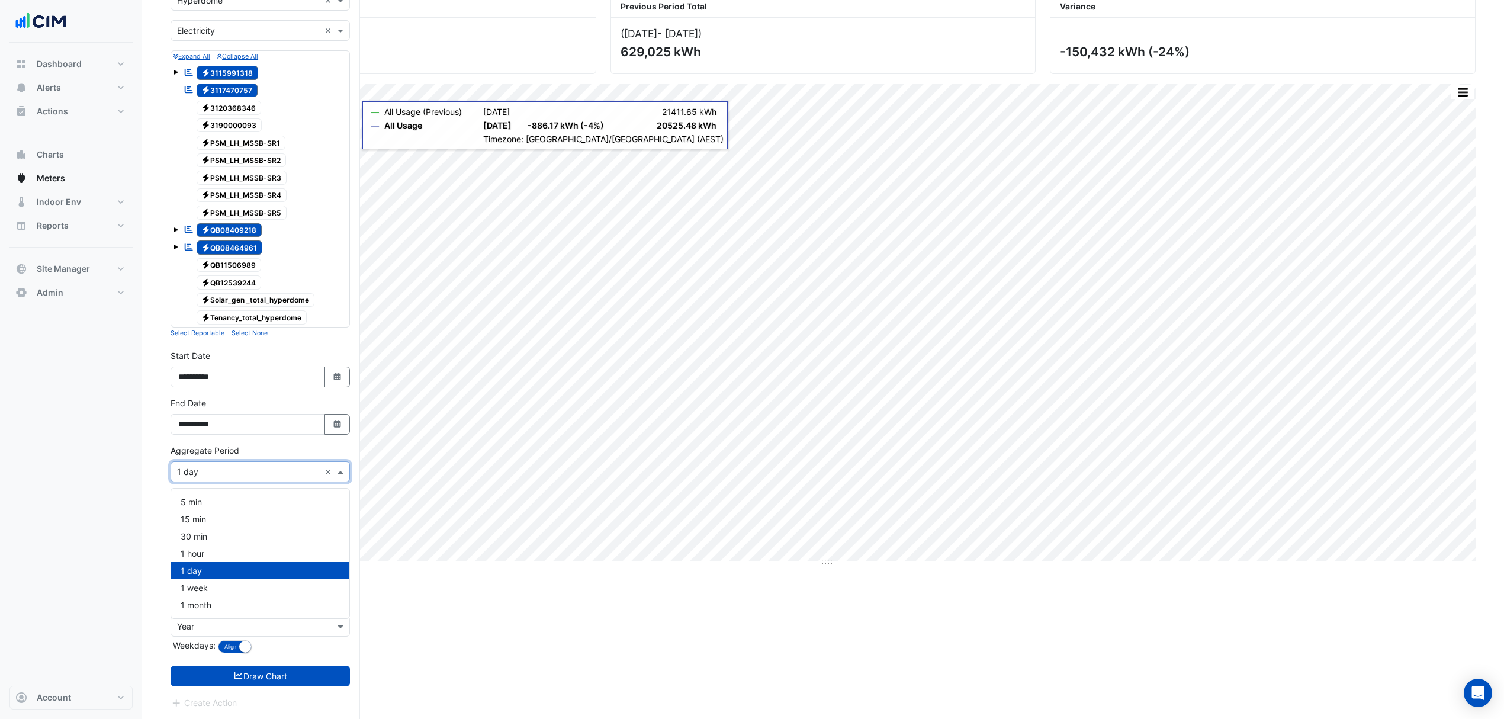
click at [247, 469] on input "text" at bounding box center [248, 472] width 143 height 12
drag, startPoint x: 185, startPoint y: 541, endPoint x: 224, endPoint y: 586, distance: 58.8
click at [188, 545] on div "1 hour" at bounding box center [260, 553] width 178 height 17
click at [233, 667] on button "Draw Chart" at bounding box center [260, 676] width 179 height 21
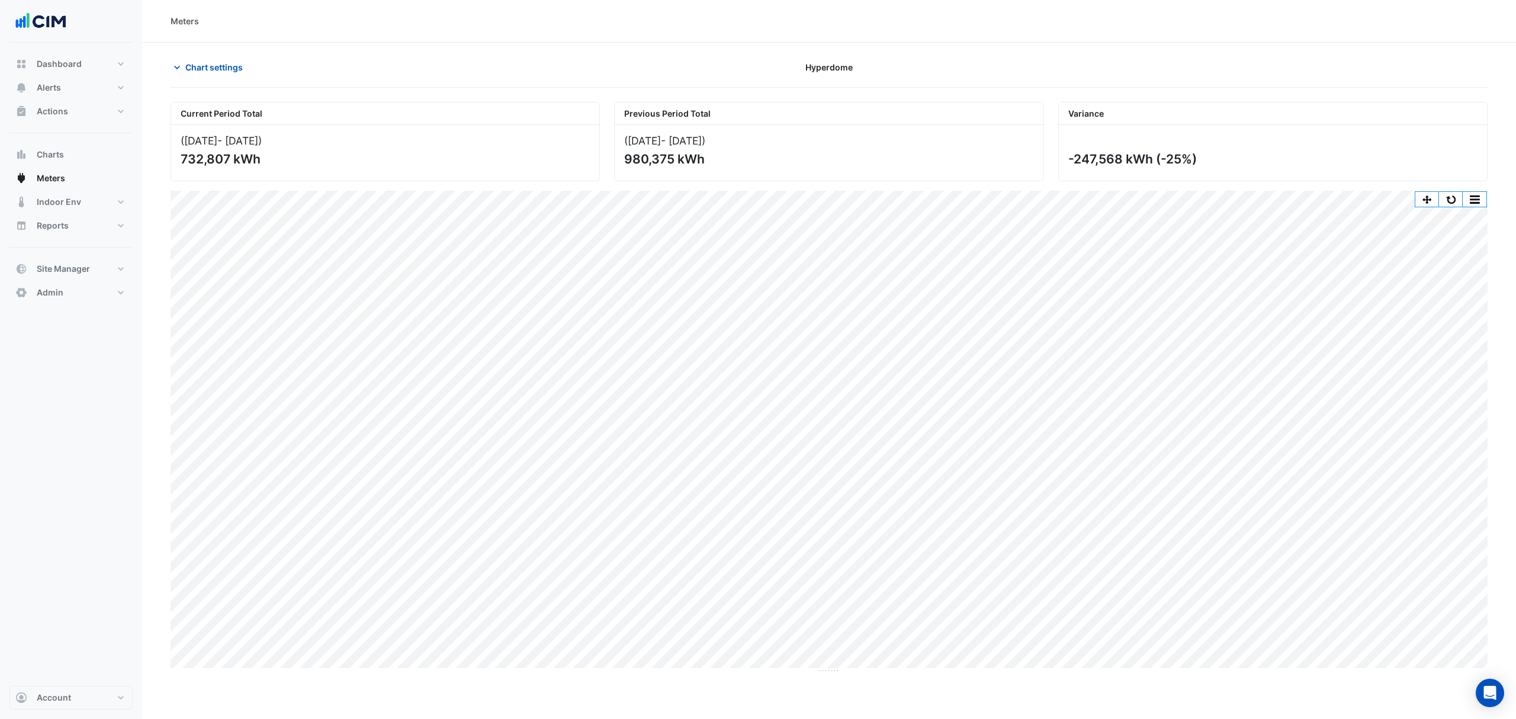
click at [205, 67] on span "Chart settings" at bounding box center [213, 67] width 57 height 12
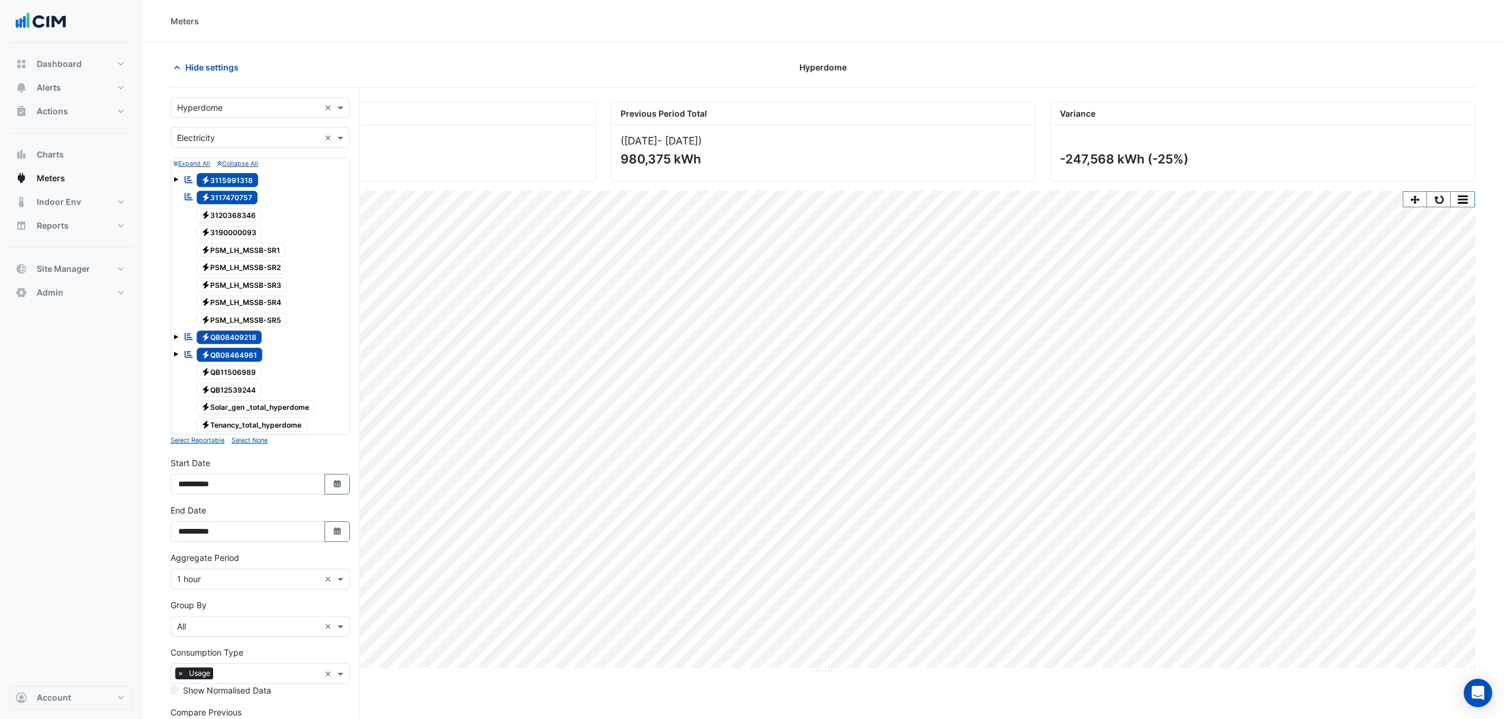
click at [334, 531] on icon "Select Date" at bounding box center [337, 531] width 11 height 8
select select "*"
click at [226, 450] on div "17" at bounding box center [228, 454] width 19 height 19
type input "**********"
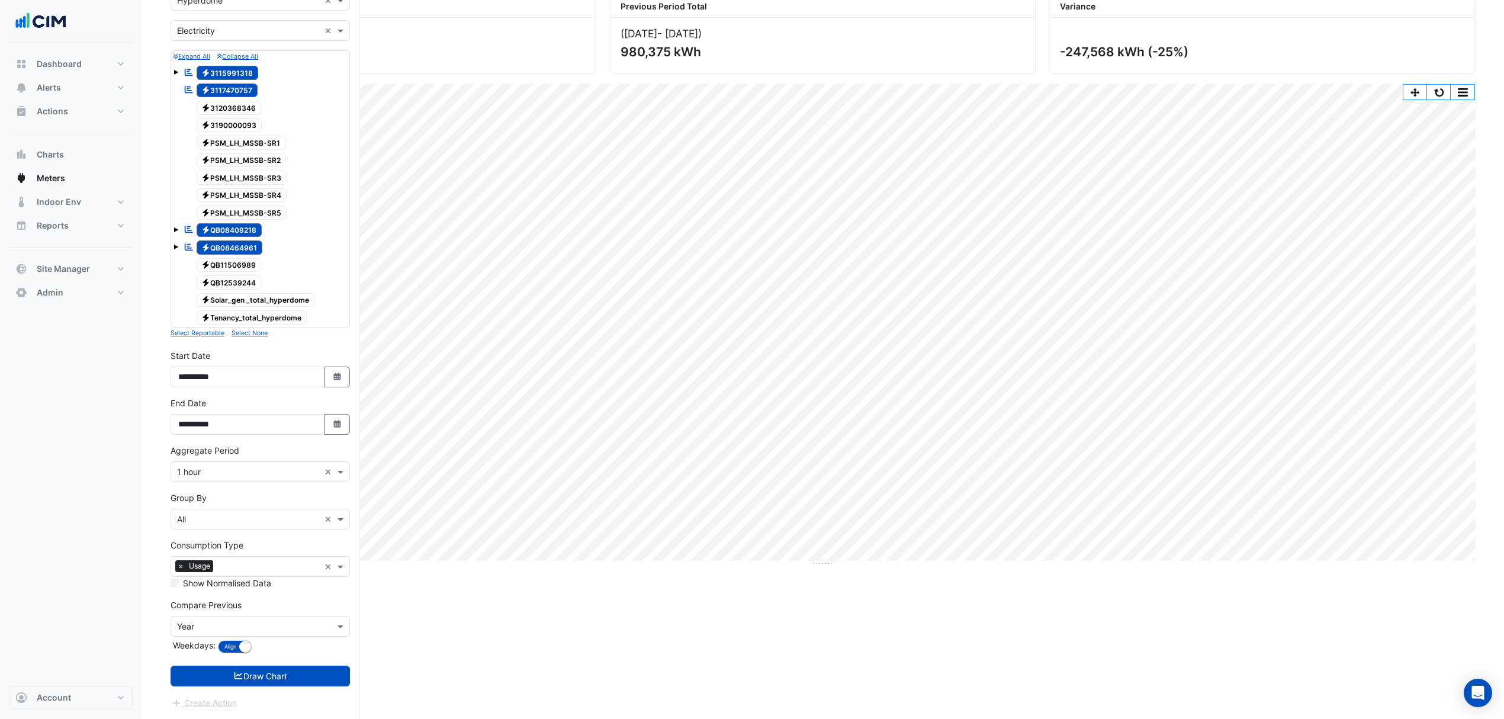
click at [256, 666] on button "Draw Chart" at bounding box center [260, 676] width 179 height 21
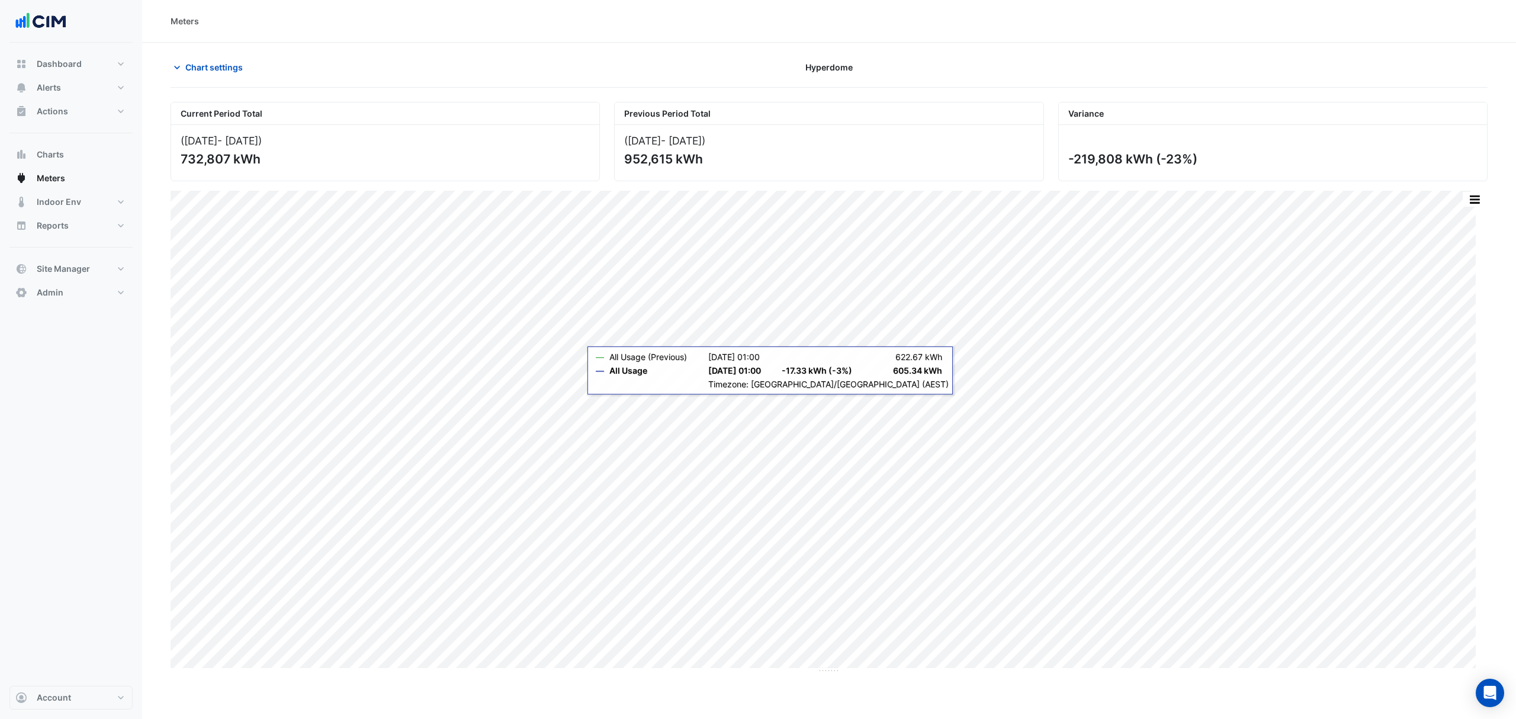
click at [955, 402] on div "Print Save as JPEG Save as PNG Pivot Data Table Export CSV - Flat Export CSV - …" at bounding box center [829, 429] width 1317 height 477
click at [209, 77] on button "Chart settings" at bounding box center [211, 67] width 80 height 21
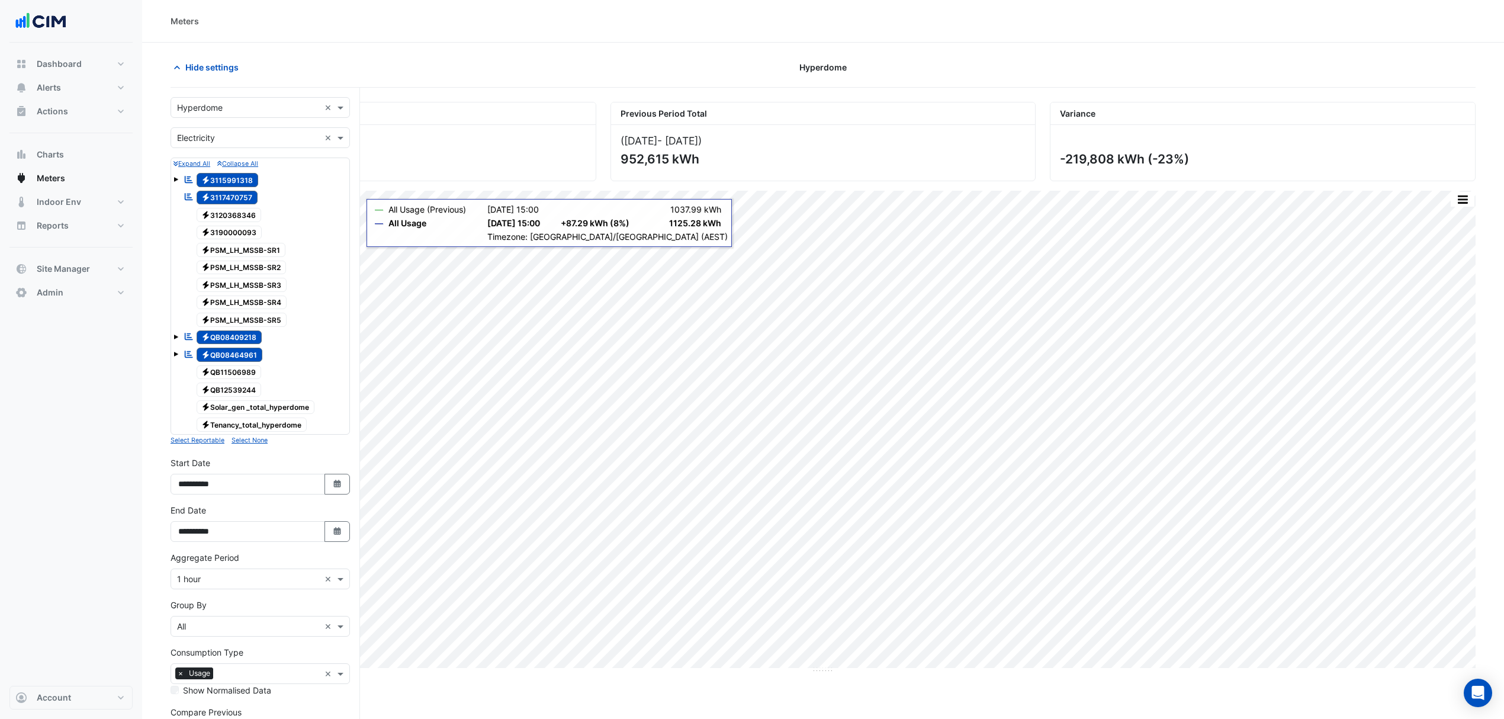
click at [190, 71] on span "Hide settings" at bounding box center [211, 67] width 53 height 12
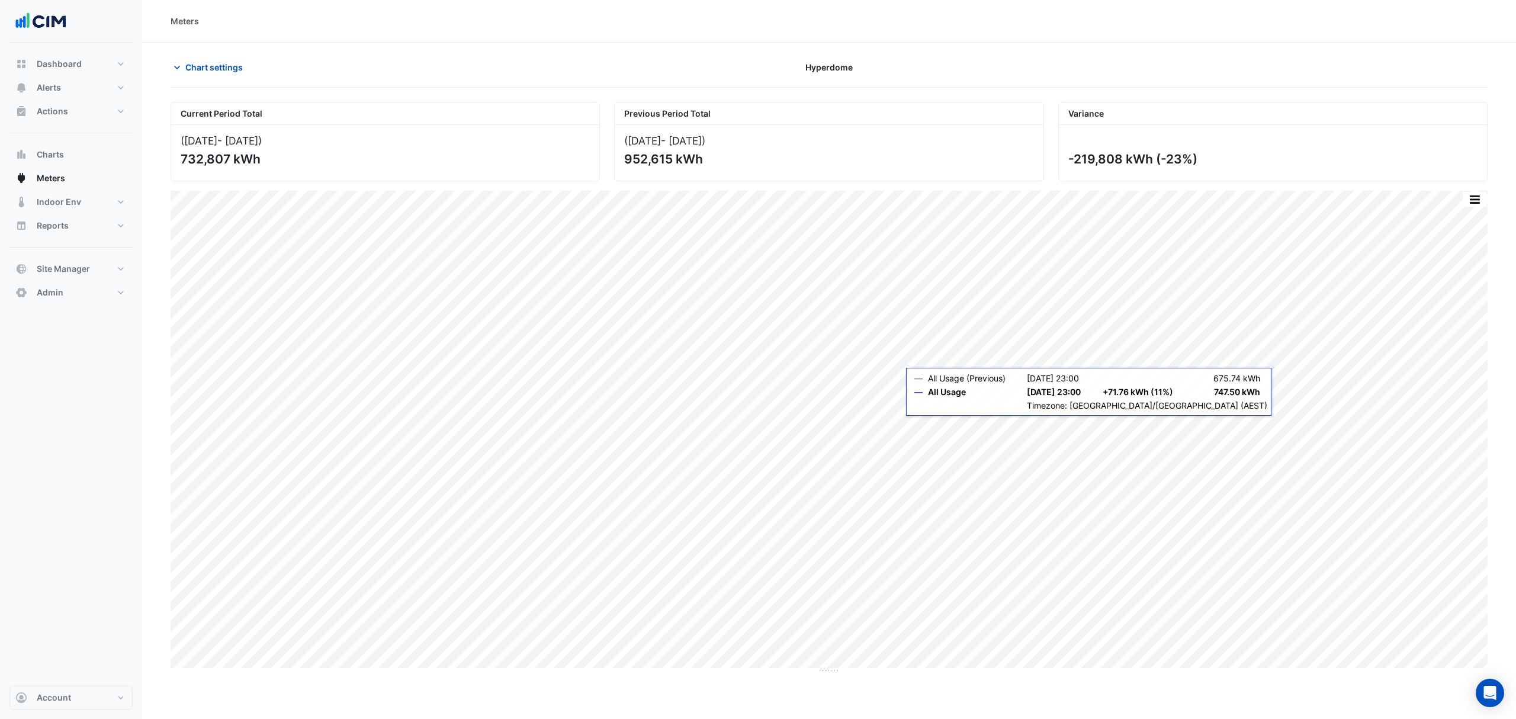
click at [1287, 418] on section "Chart settings Hyperdome Current Period Total (01 Aug 25 - 17 Sep 25 ) 732,807 …" at bounding box center [829, 358] width 1374 height 631
click at [188, 76] on button "Chart settings" at bounding box center [211, 67] width 80 height 21
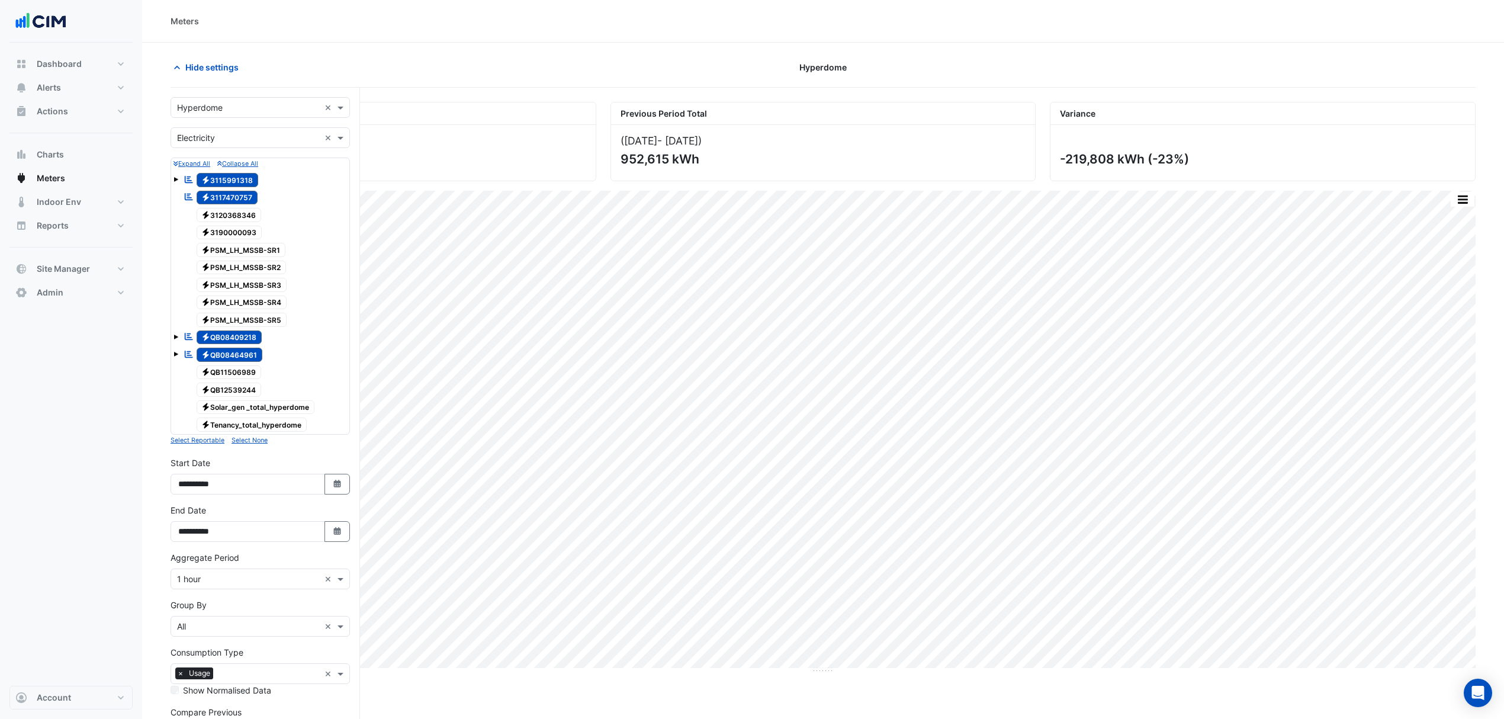
click at [336, 484] on icon "Select Date" at bounding box center [337, 484] width 11 height 8
select select "*"
select select "****"
click at [192, 332] on span "Previous month" at bounding box center [190, 330] width 9 height 9
click at [190, 332] on span "Previous month" at bounding box center [190, 330] width 9 height 9
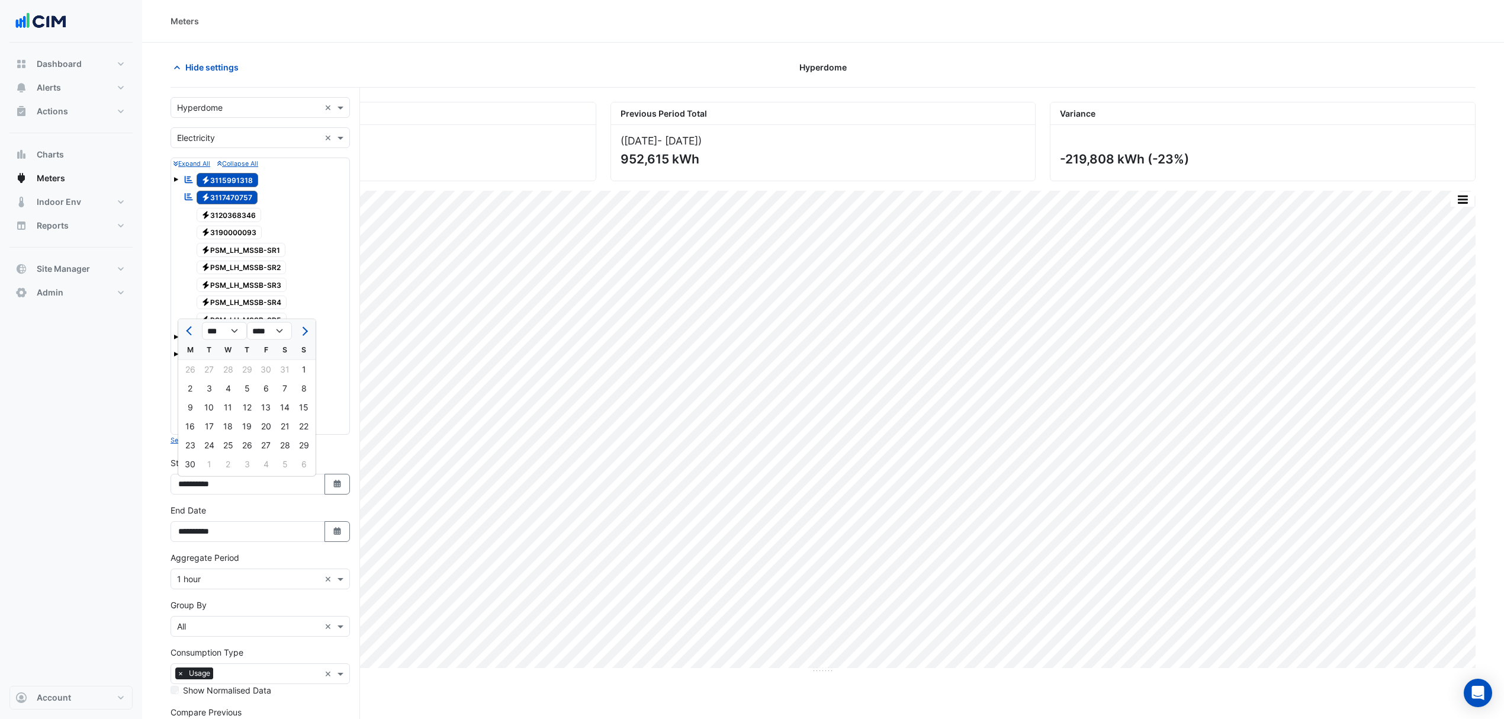
click at [309, 332] on button "Next month" at bounding box center [304, 331] width 14 height 19
click at [192, 332] on span "Previous month" at bounding box center [190, 330] width 9 height 9
select select "*"
click at [297, 368] on div "1" at bounding box center [303, 369] width 19 height 19
type input "**********"
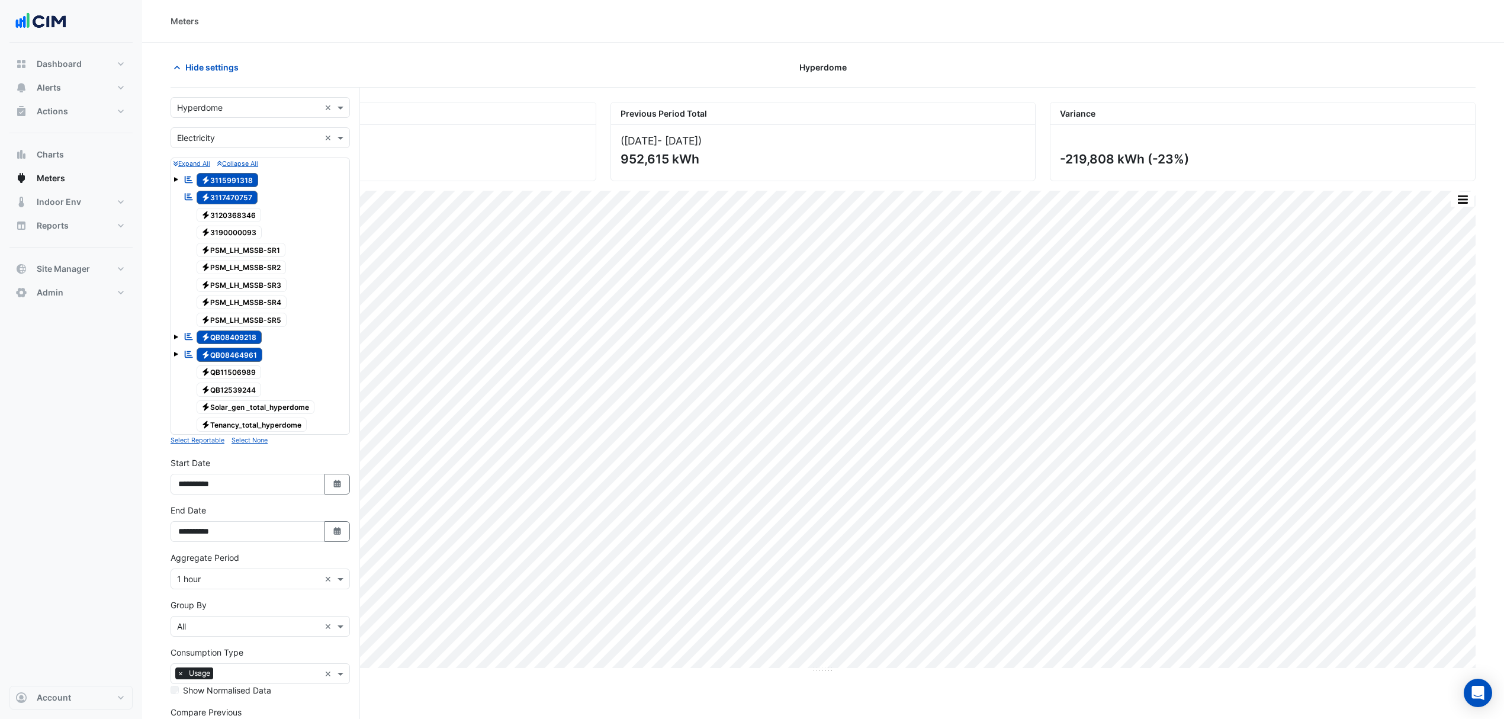
click at [339, 537] on fa-icon "Select Date" at bounding box center [337, 532] width 11 height 10
click at [187, 367] on div "*** *** *** *** *** *** *** **** **** **** **** **** **** **** **** **** **** *…" at bounding box center [246, 377] width 137 height 21
click at [187, 376] on span "Previous month" at bounding box center [190, 378] width 9 height 9
select select "*"
click at [300, 488] on div "31" at bounding box center [303, 492] width 19 height 19
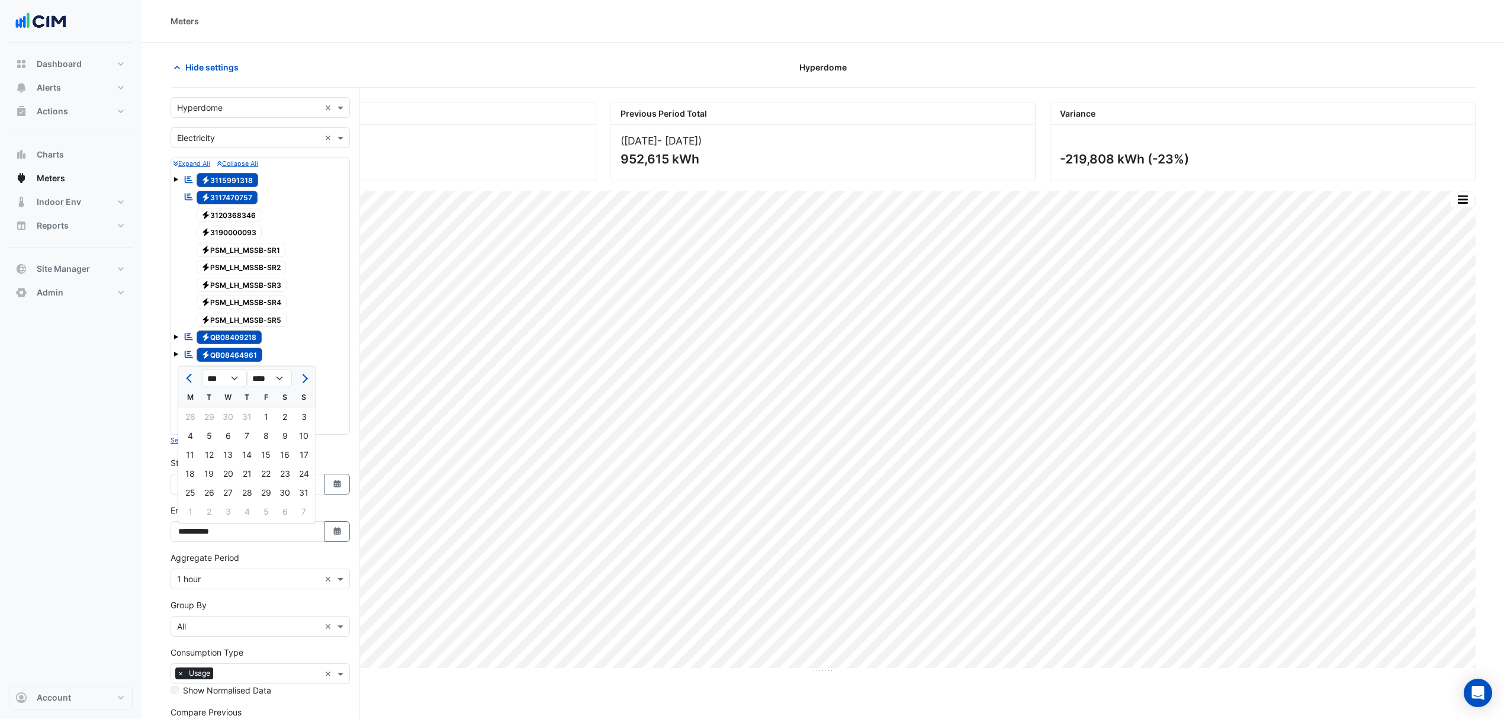
type input "**********"
click at [276, 586] on input "text" at bounding box center [248, 579] width 143 height 12
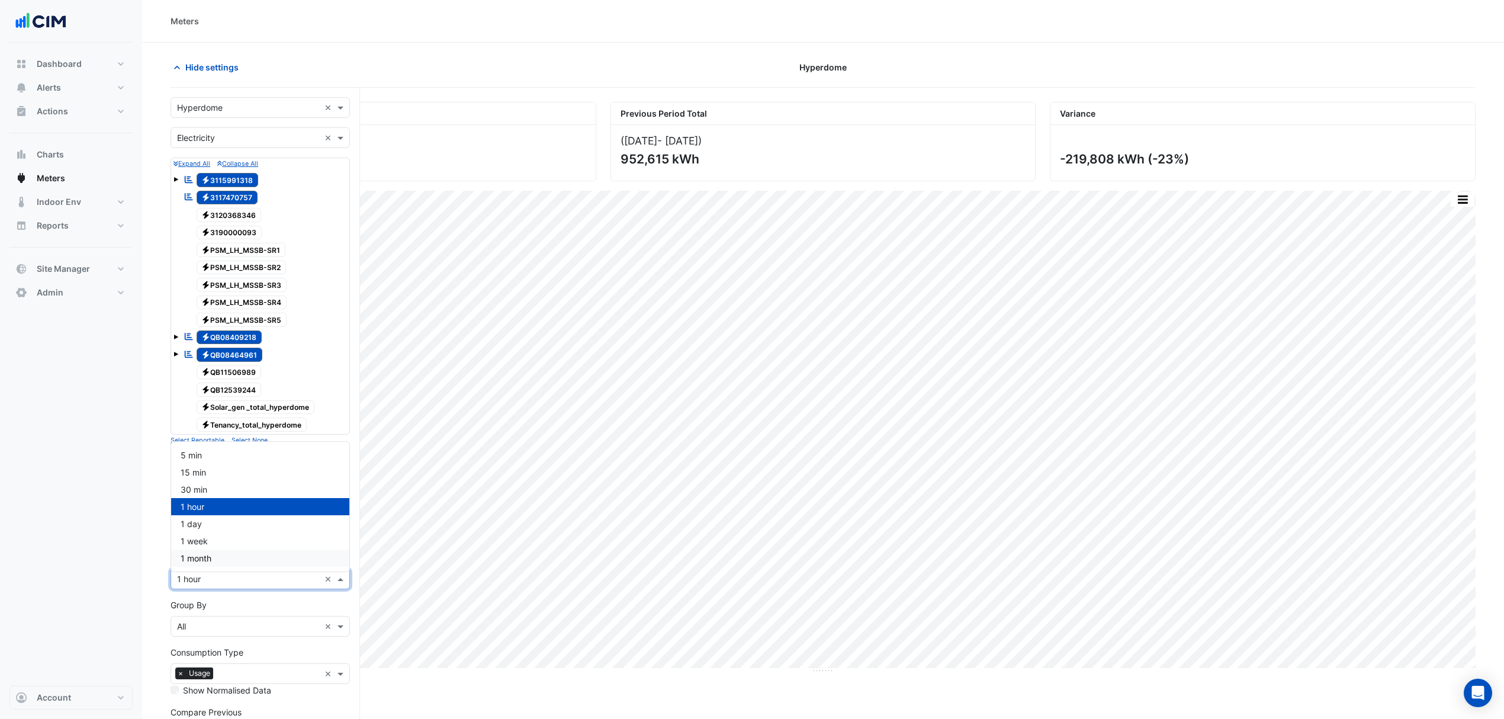
click at [217, 553] on div "1 month" at bounding box center [260, 558] width 178 height 17
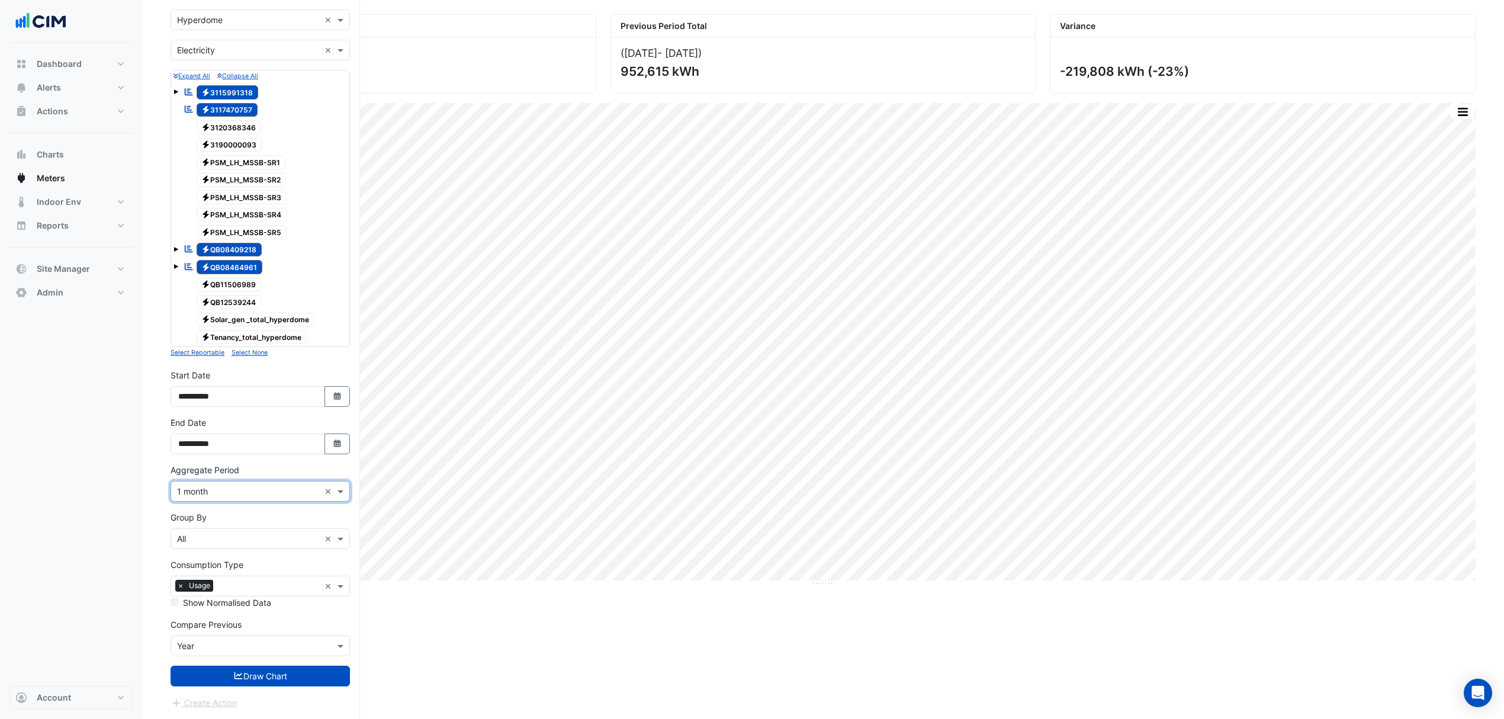
click at [238, 675] on icon "submit" at bounding box center [239, 675] width 8 height 7
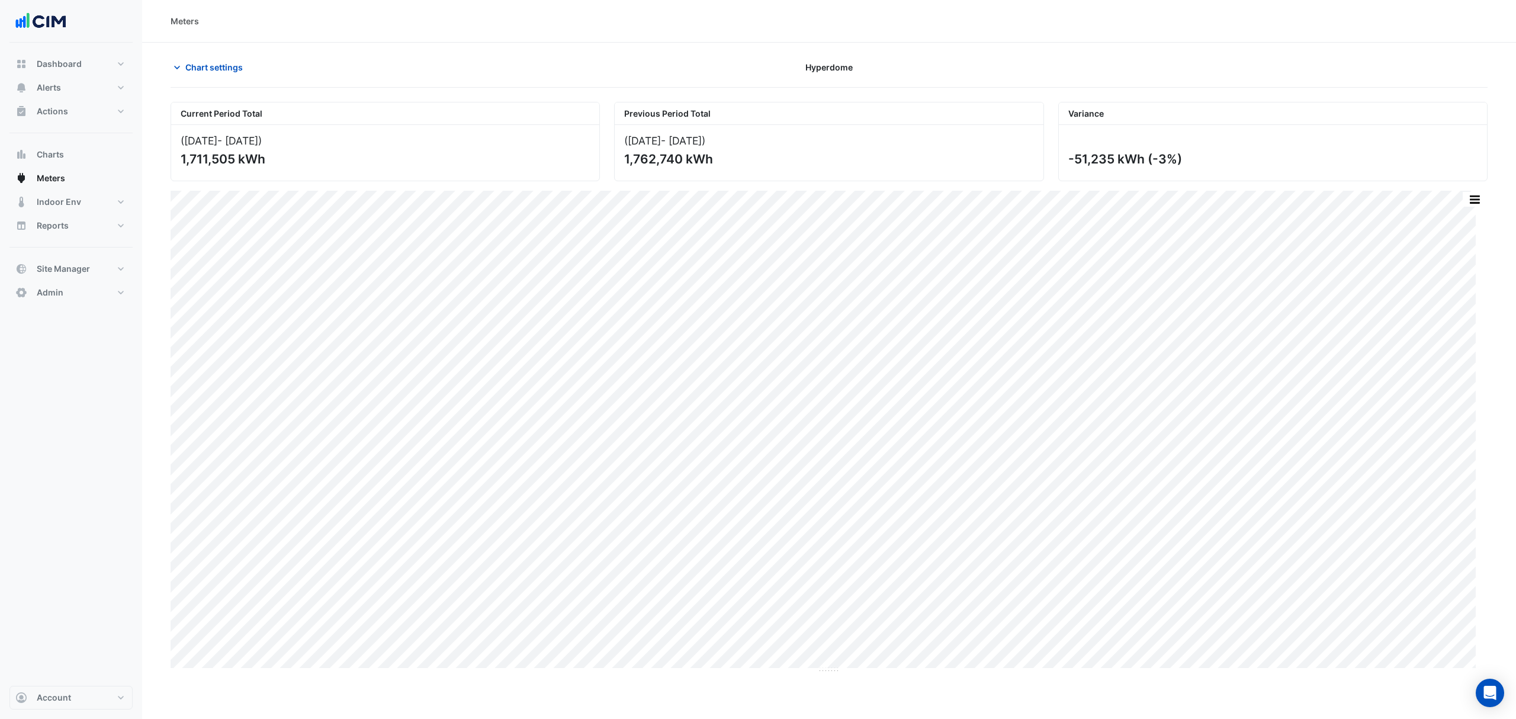
click at [176, 62] on icon "button" at bounding box center [177, 68] width 12 height 12
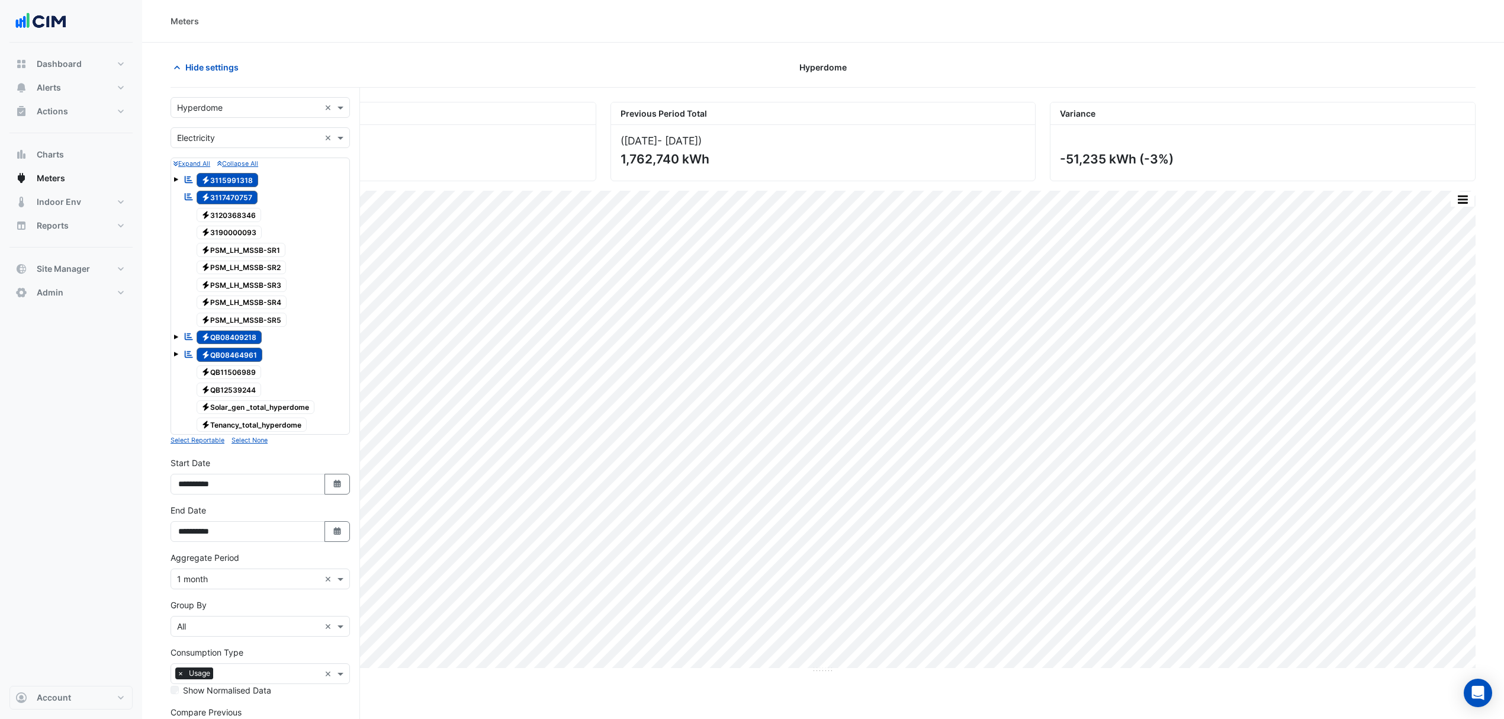
click at [235, 70] on span "Hide settings" at bounding box center [211, 67] width 53 height 12
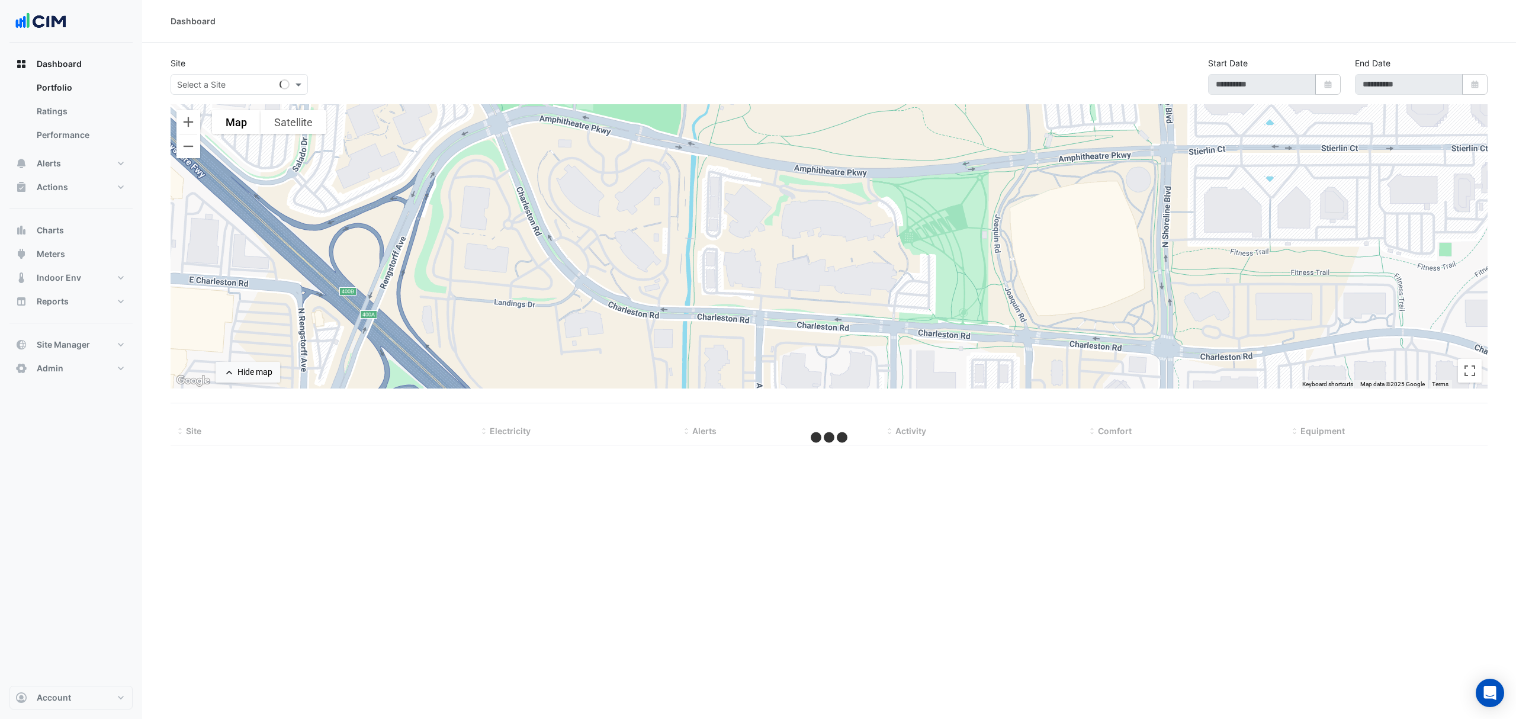
select select "***"
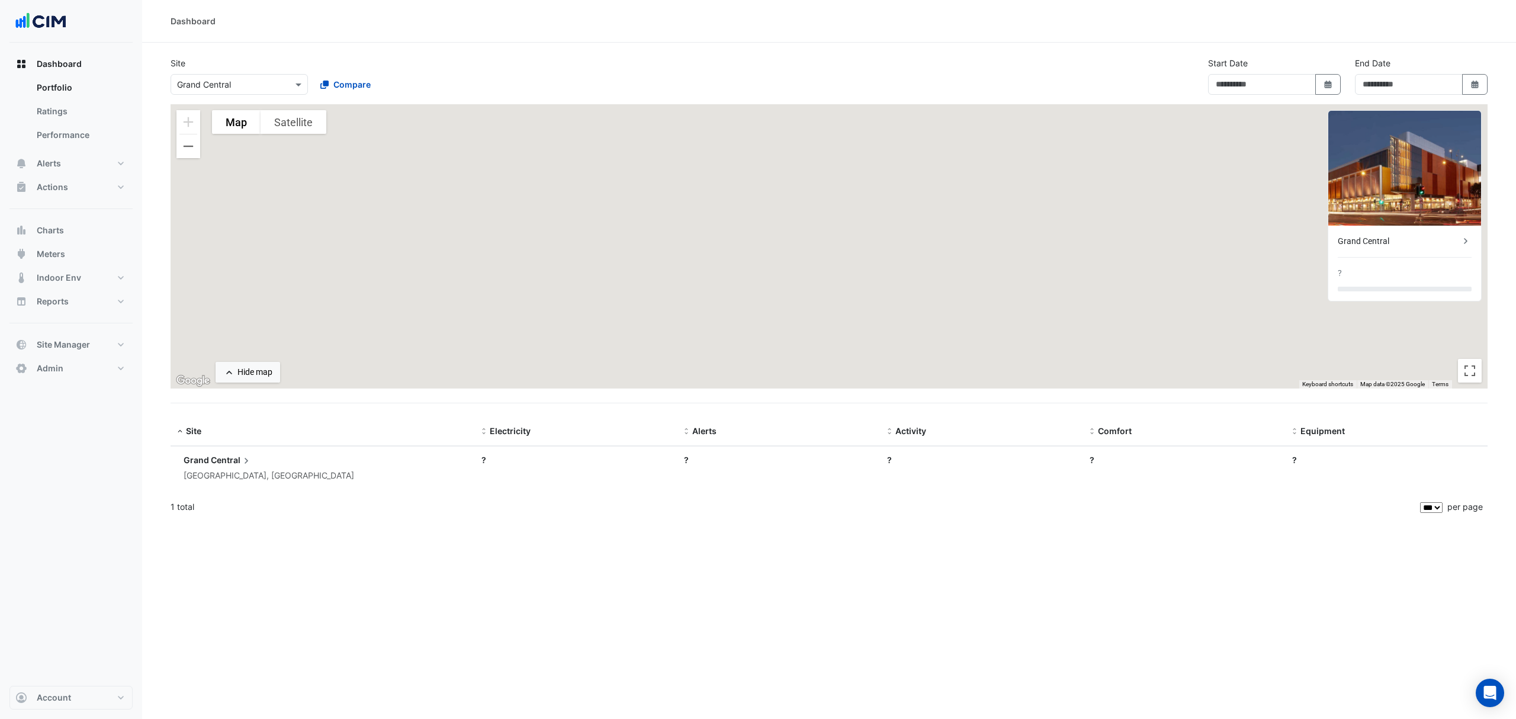
type input "**********"
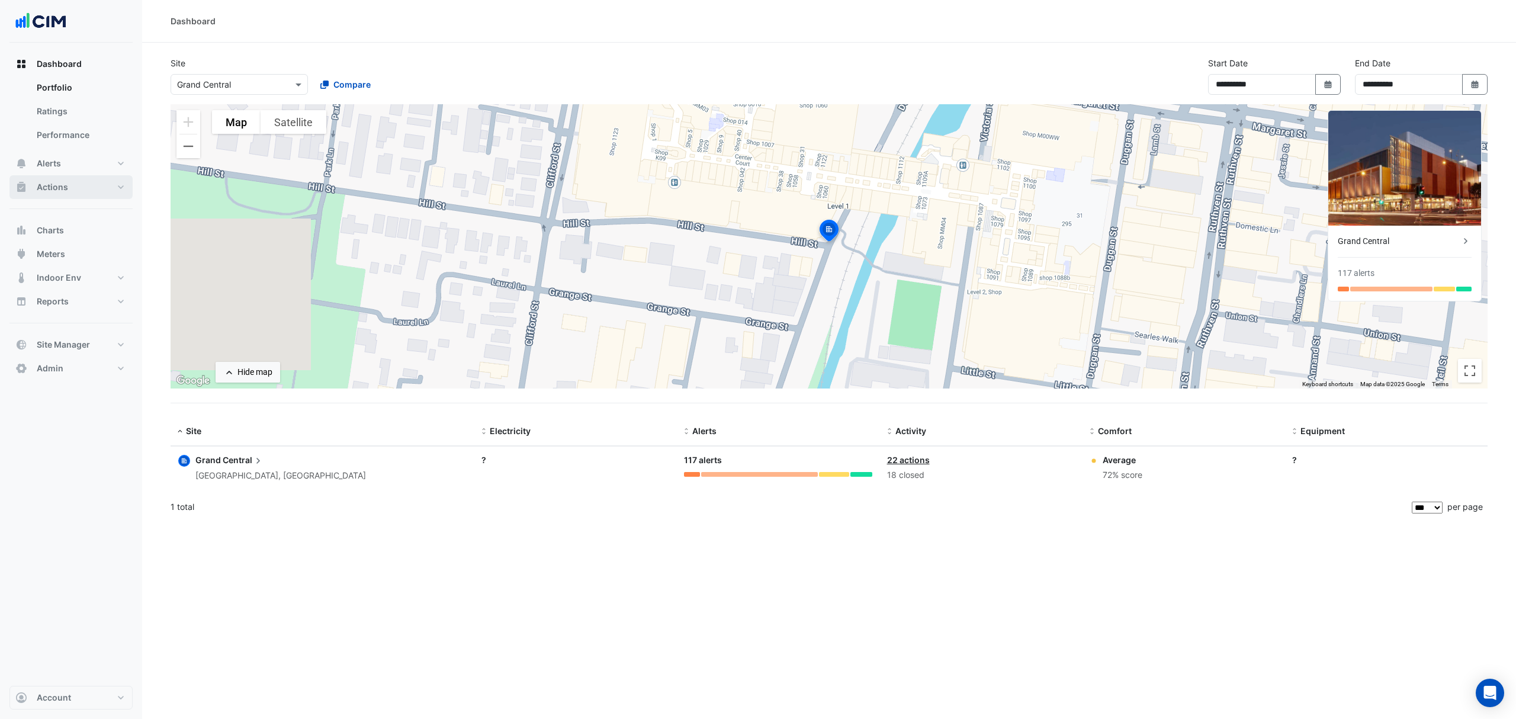
click at [59, 185] on span "Actions" at bounding box center [52, 187] width 31 height 12
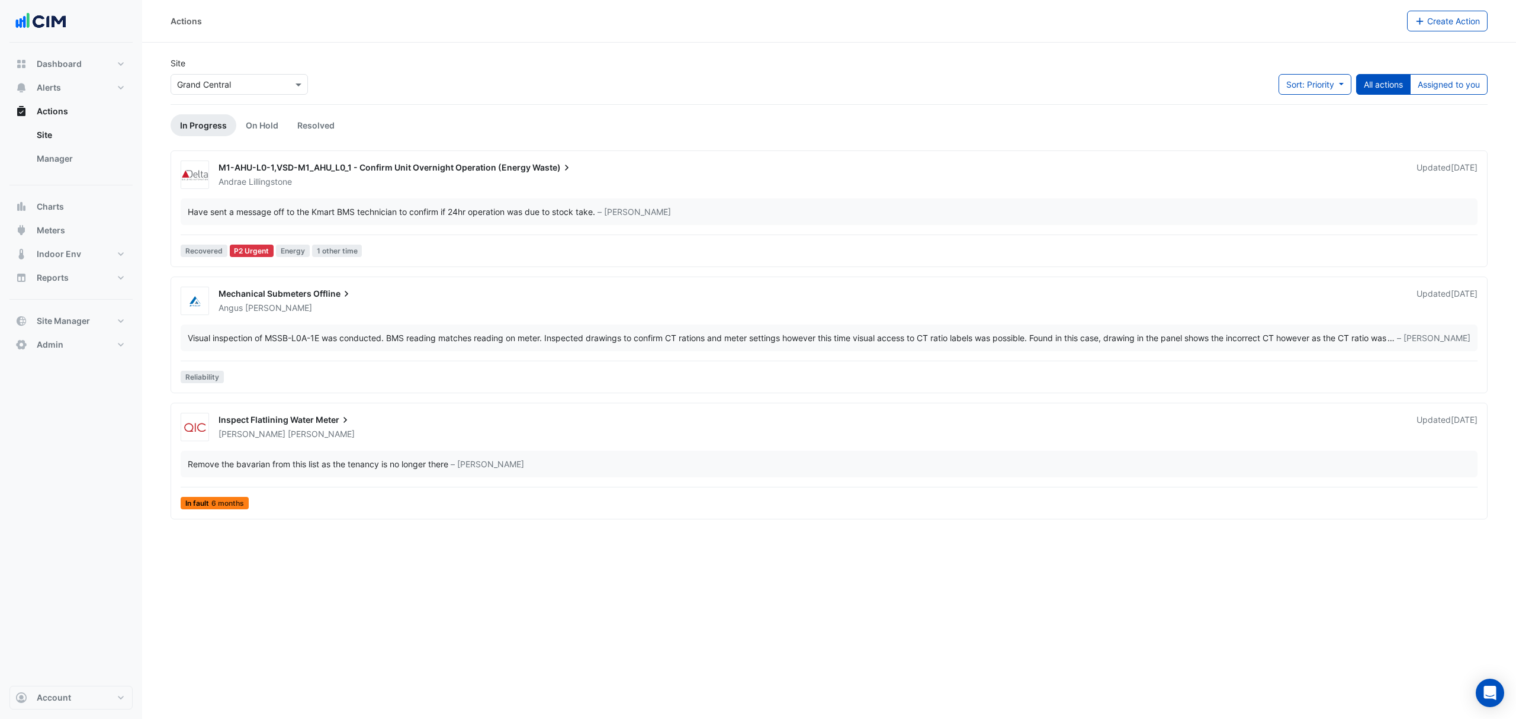
click at [74, 157] on link "Manager" at bounding box center [79, 159] width 105 height 24
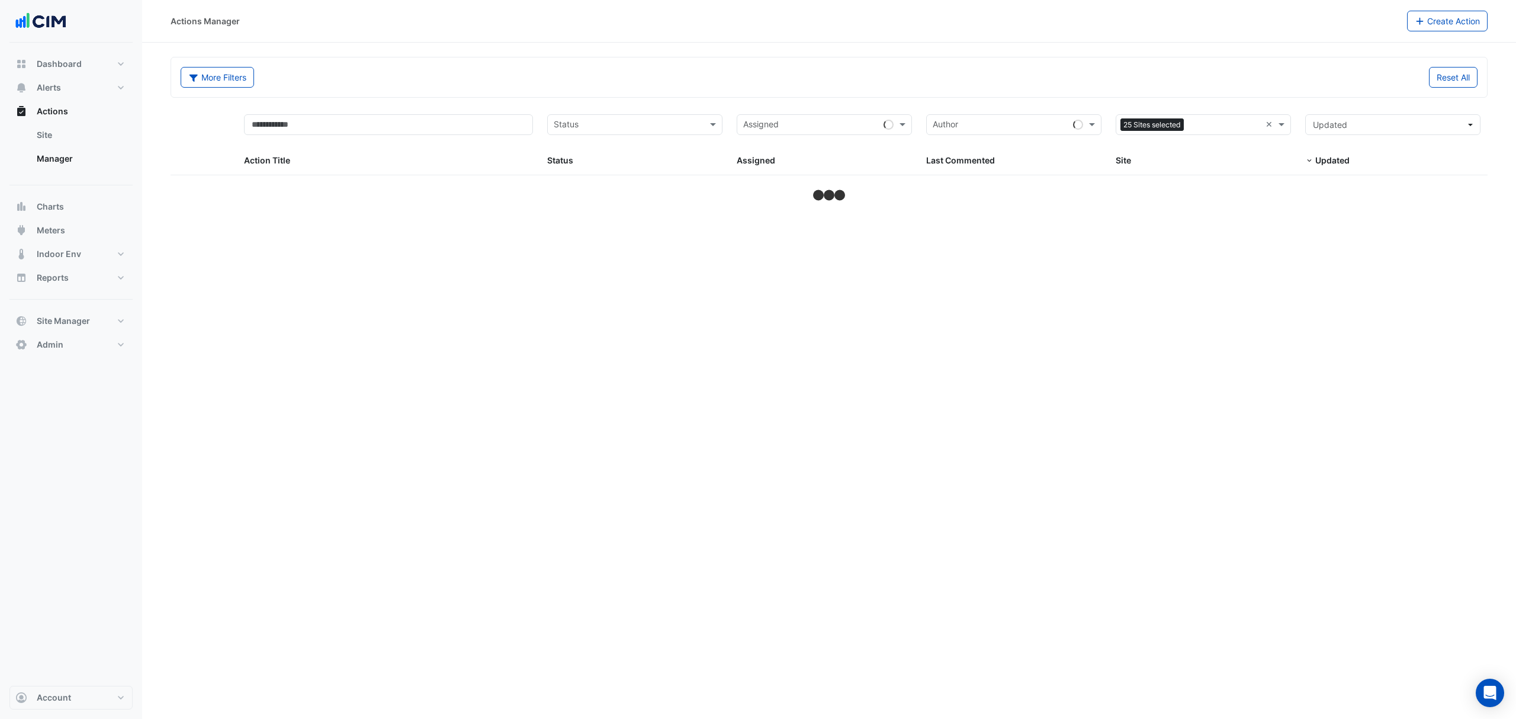
select select "***"
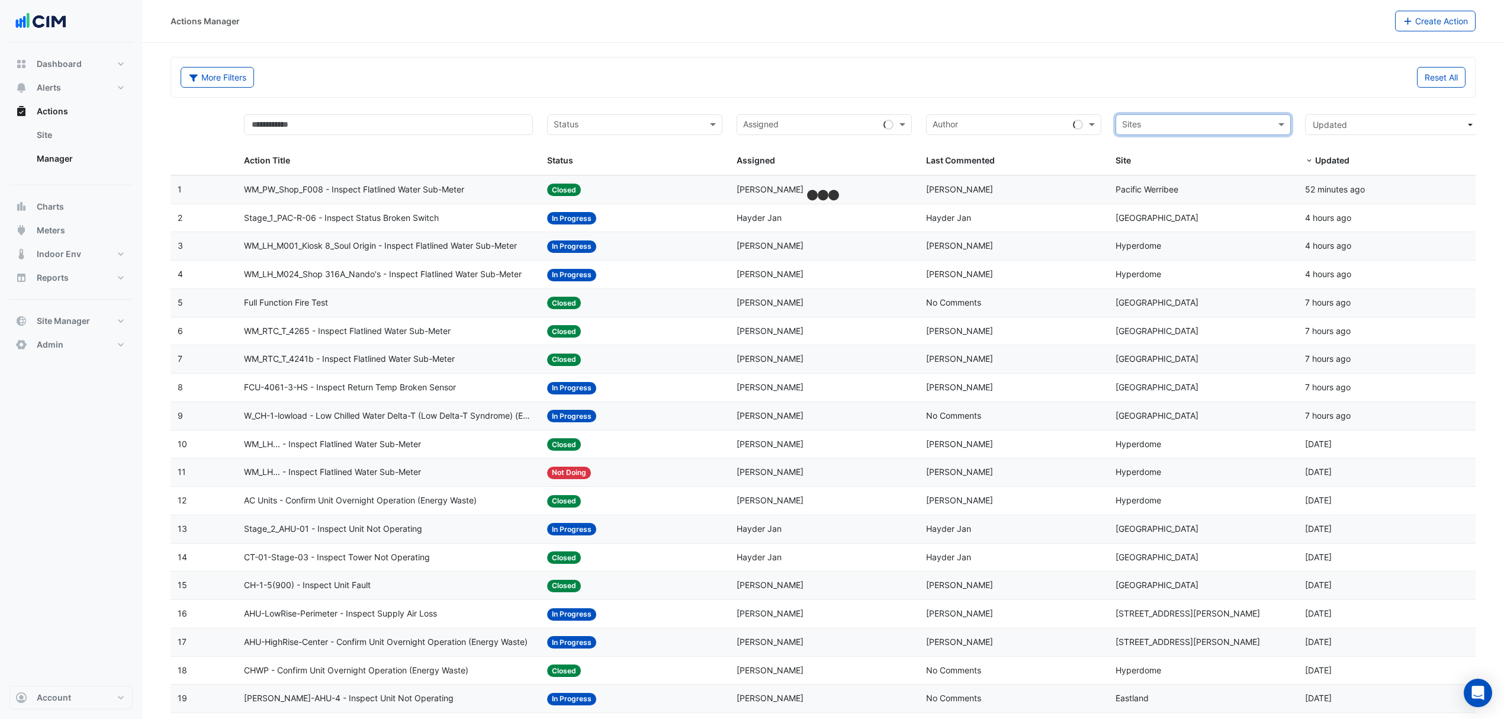
click at [1230, 128] on input "text" at bounding box center [1196, 126] width 149 height 14
type input "******"
click at [1179, 172] on span "[GEOGRAPHIC_DATA]" at bounding box center [1176, 168] width 83 height 10
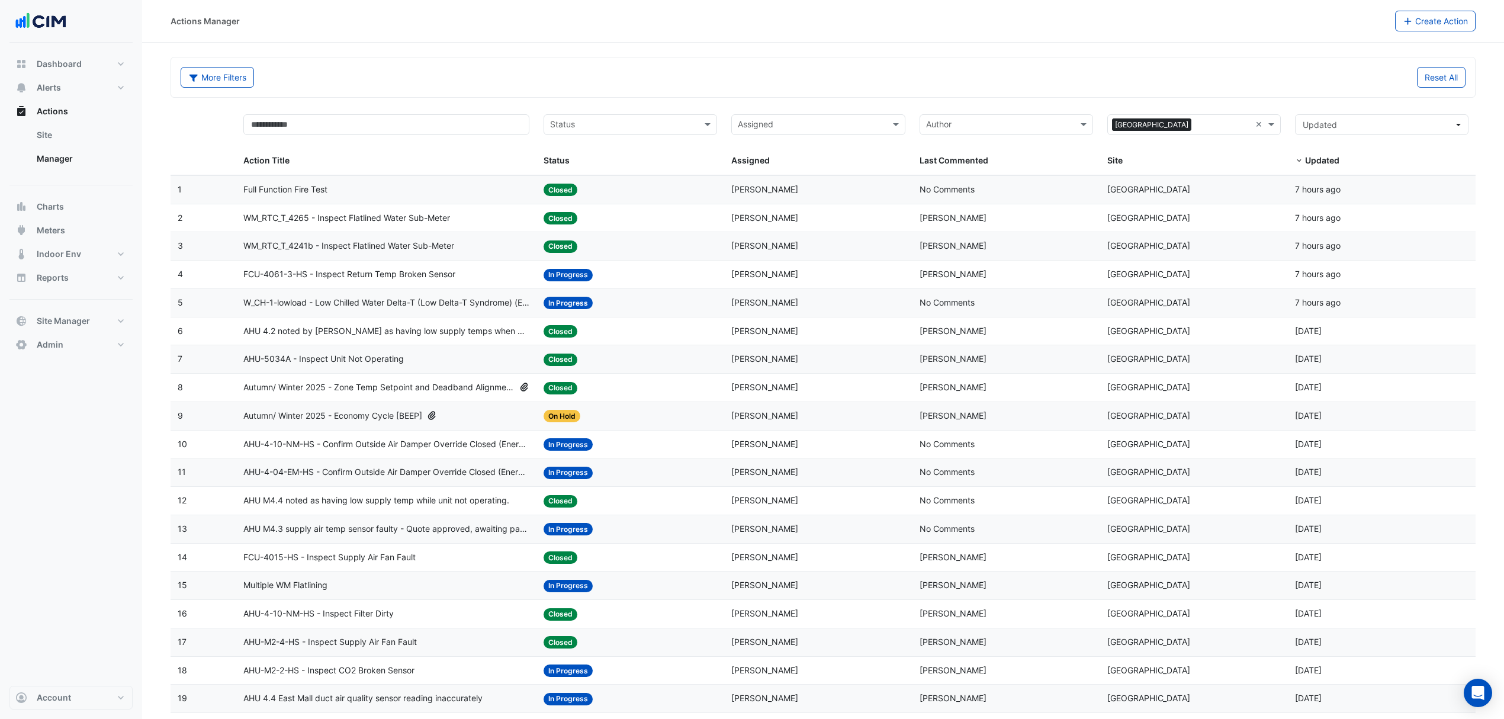
click at [338, 218] on span "WM_RTC_T_4265 - Inspect Flatlined Water Sub-Meter" at bounding box center [346, 218] width 207 height 14
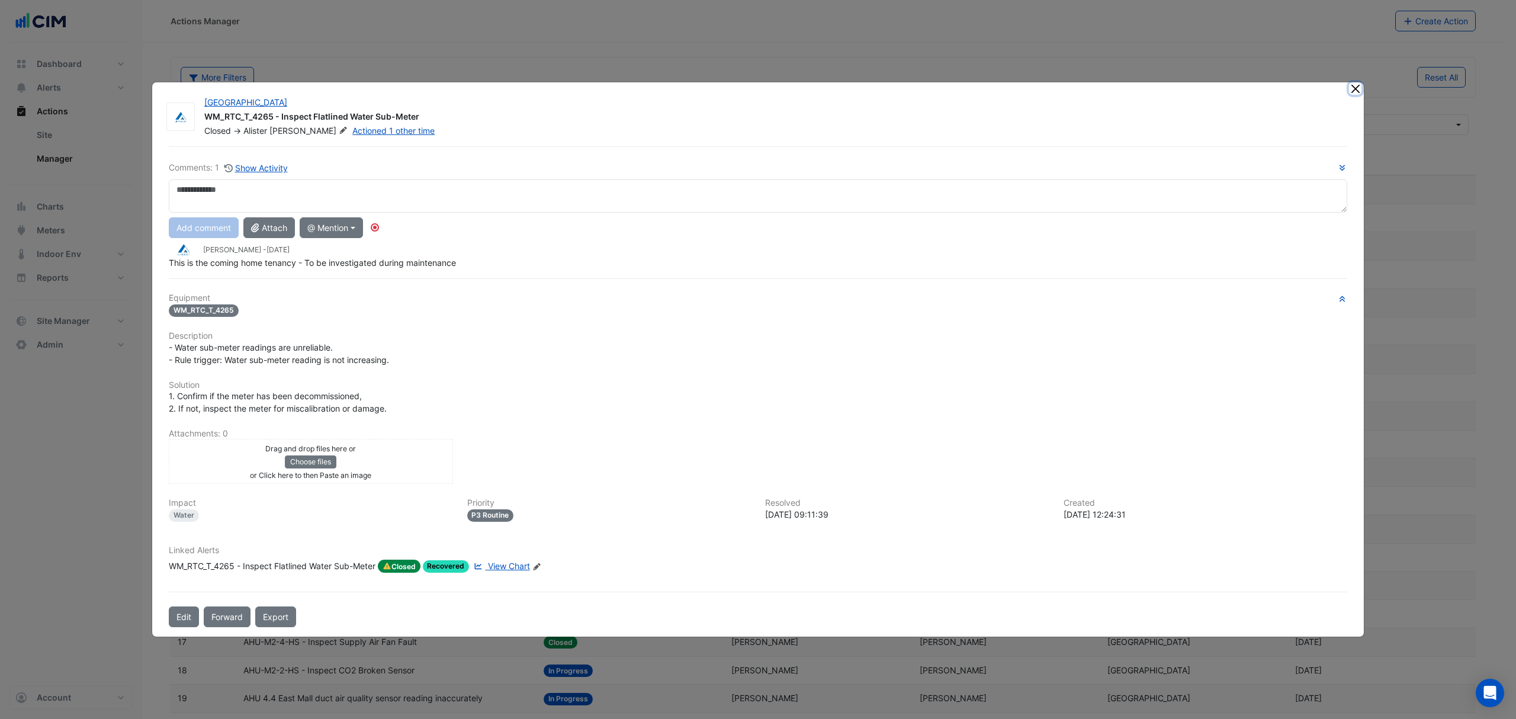
click at [1356, 86] on button "Close" at bounding box center [1355, 88] width 12 height 12
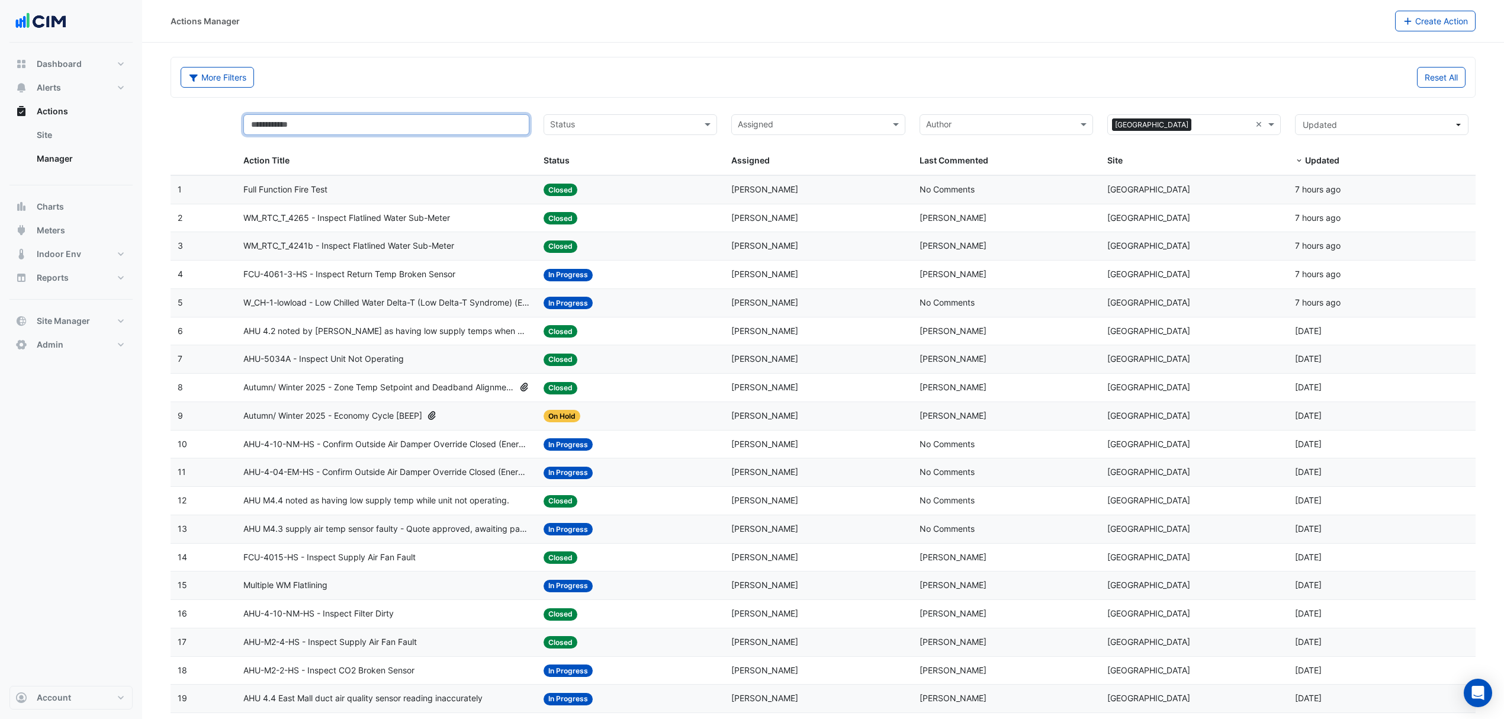
click at [333, 121] on input "text" at bounding box center [386, 124] width 286 height 21
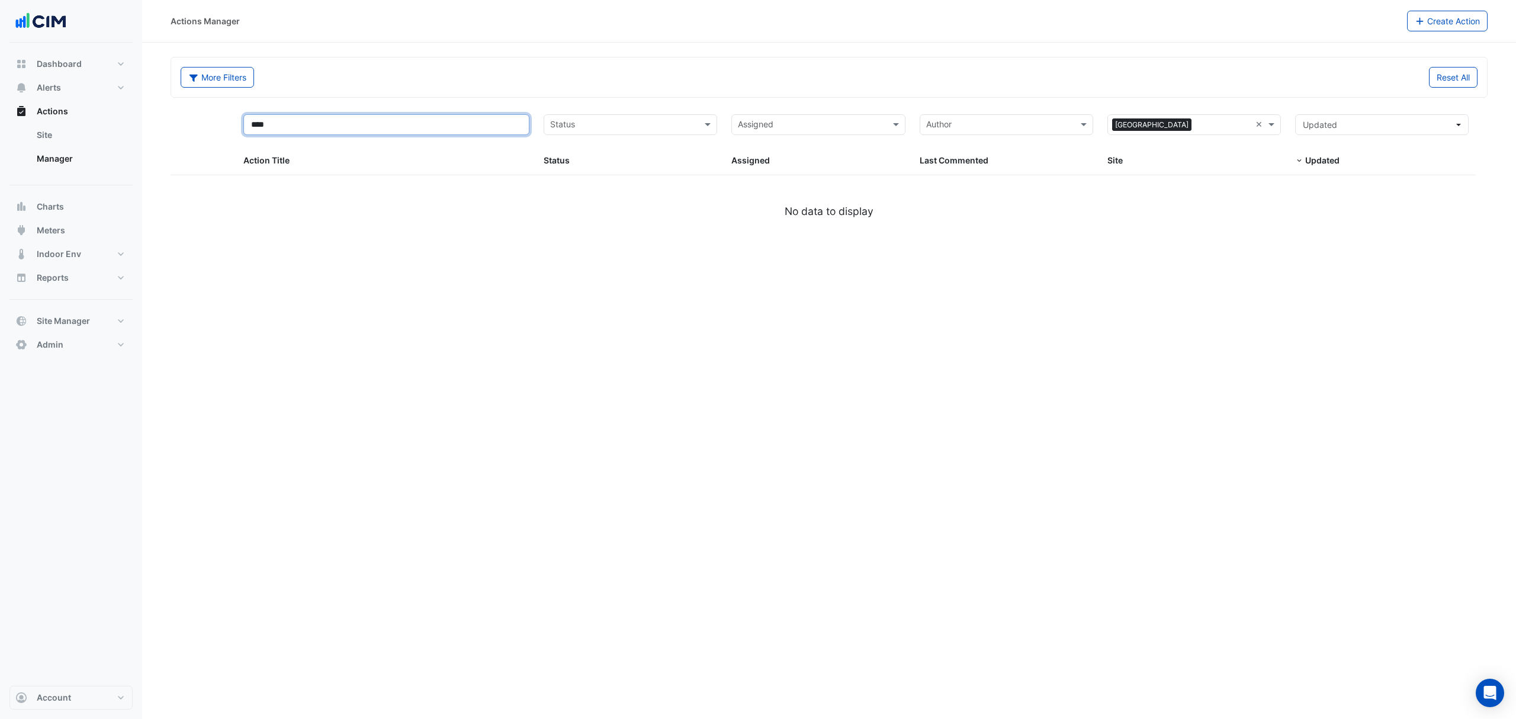
click at [338, 124] on input "****" at bounding box center [386, 124] width 286 height 21
type input "*****"
select select "***"
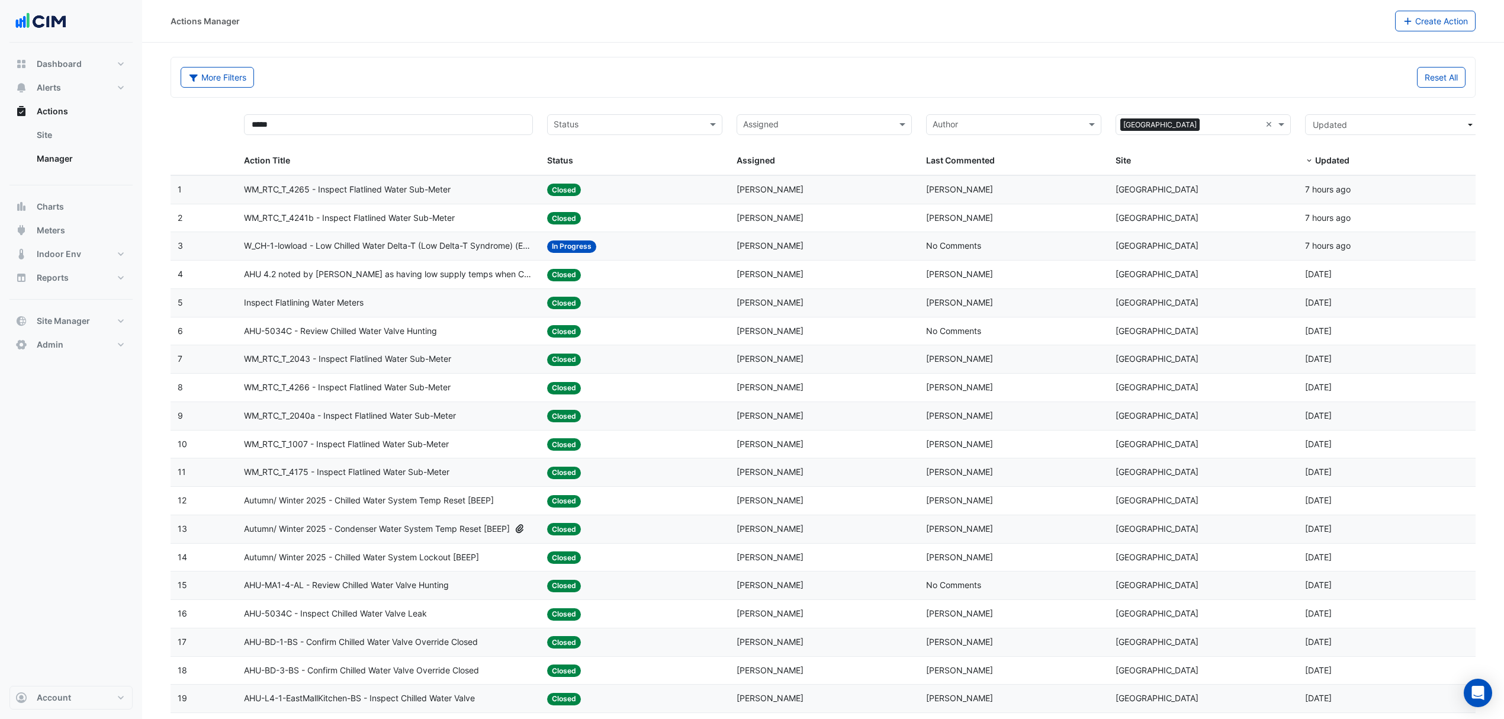
click at [323, 308] on span "Inspect Flatlining Water Meters" at bounding box center [304, 303] width 120 height 14
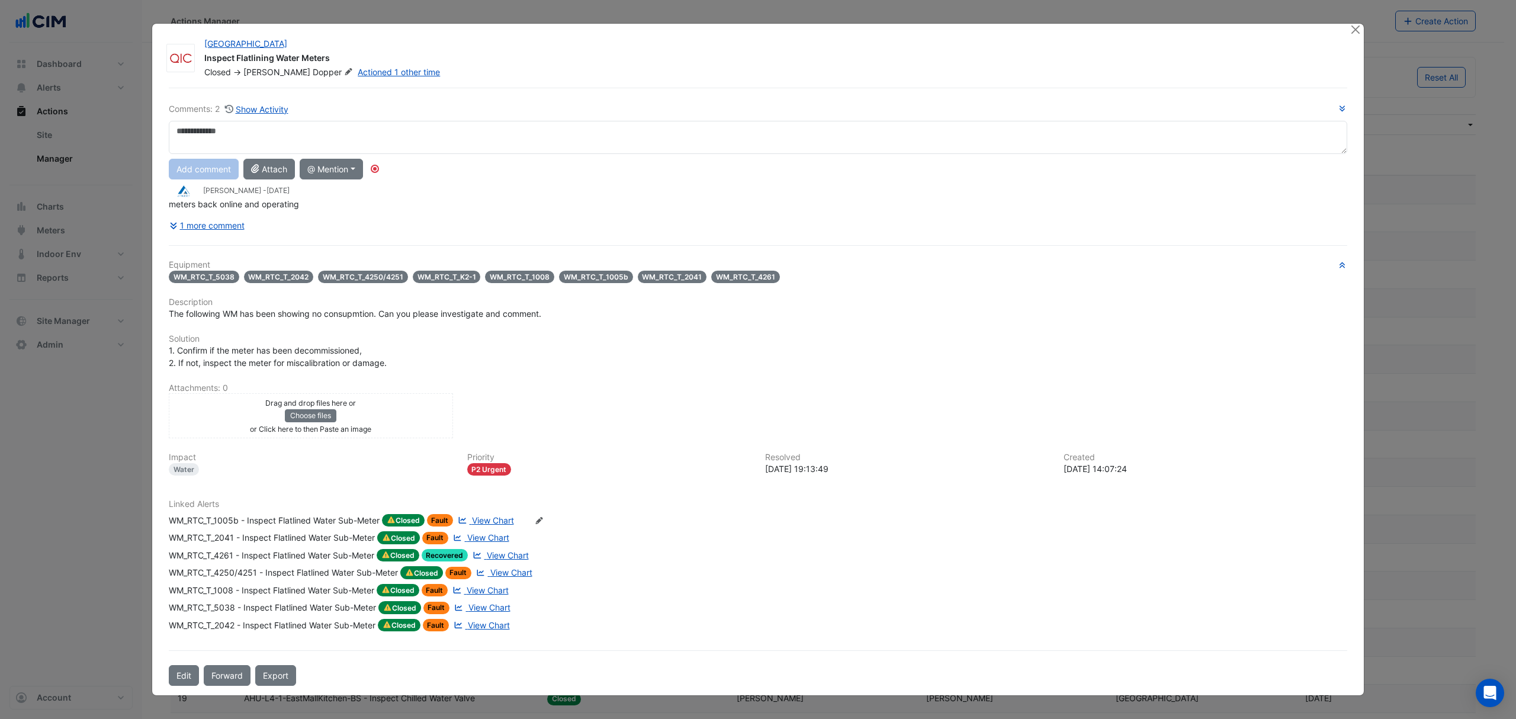
click at [178, 670] on button "Edit" at bounding box center [184, 675] width 30 height 21
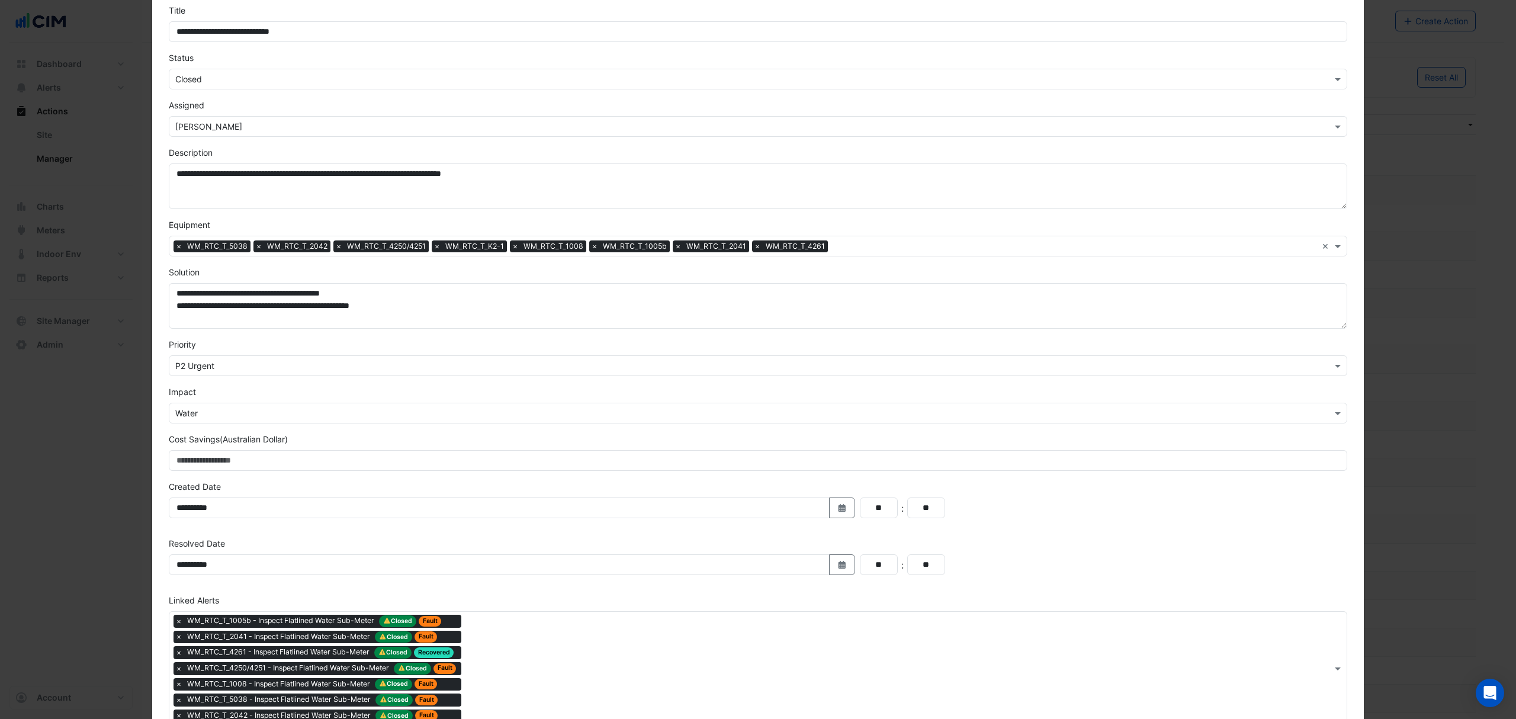
scroll to position [134, 0]
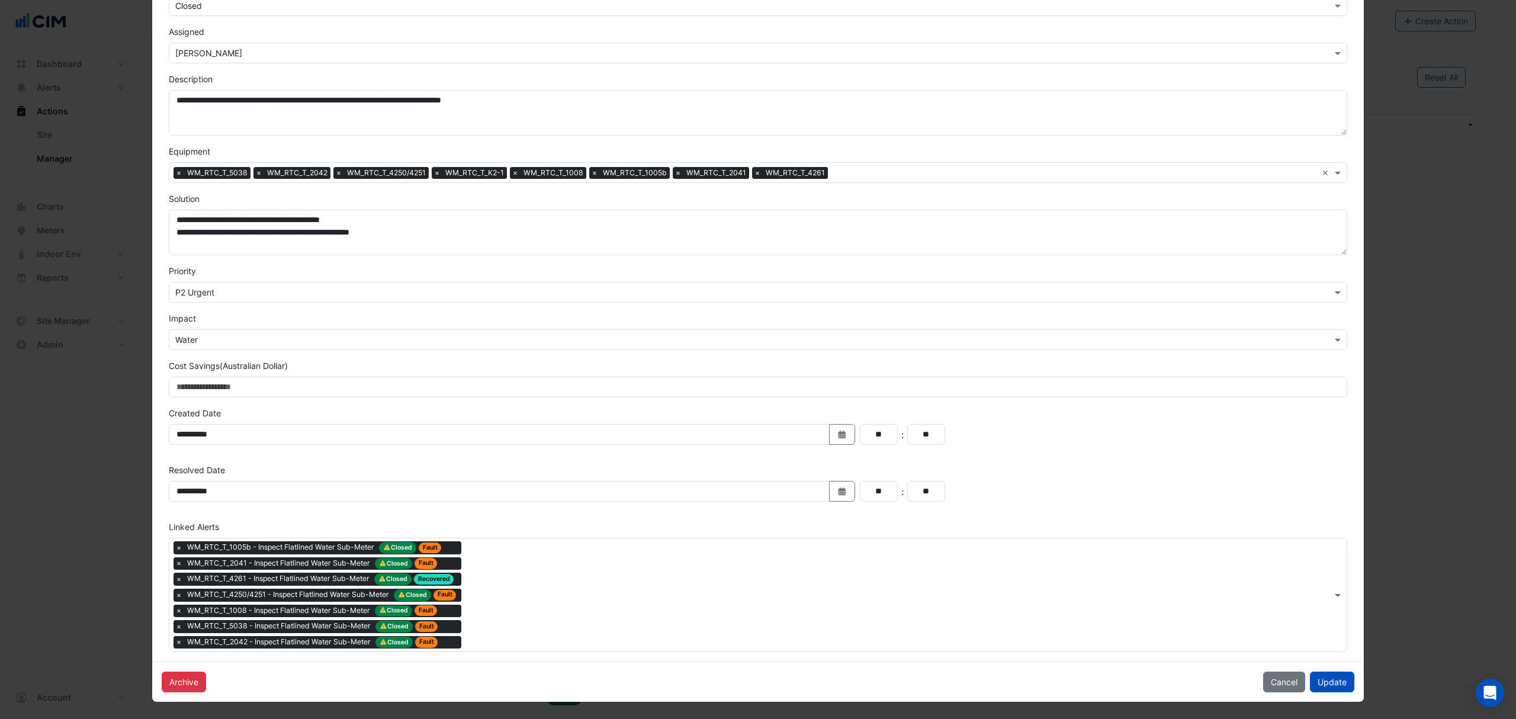
click at [174, 643] on span "×" at bounding box center [179, 642] width 11 height 12
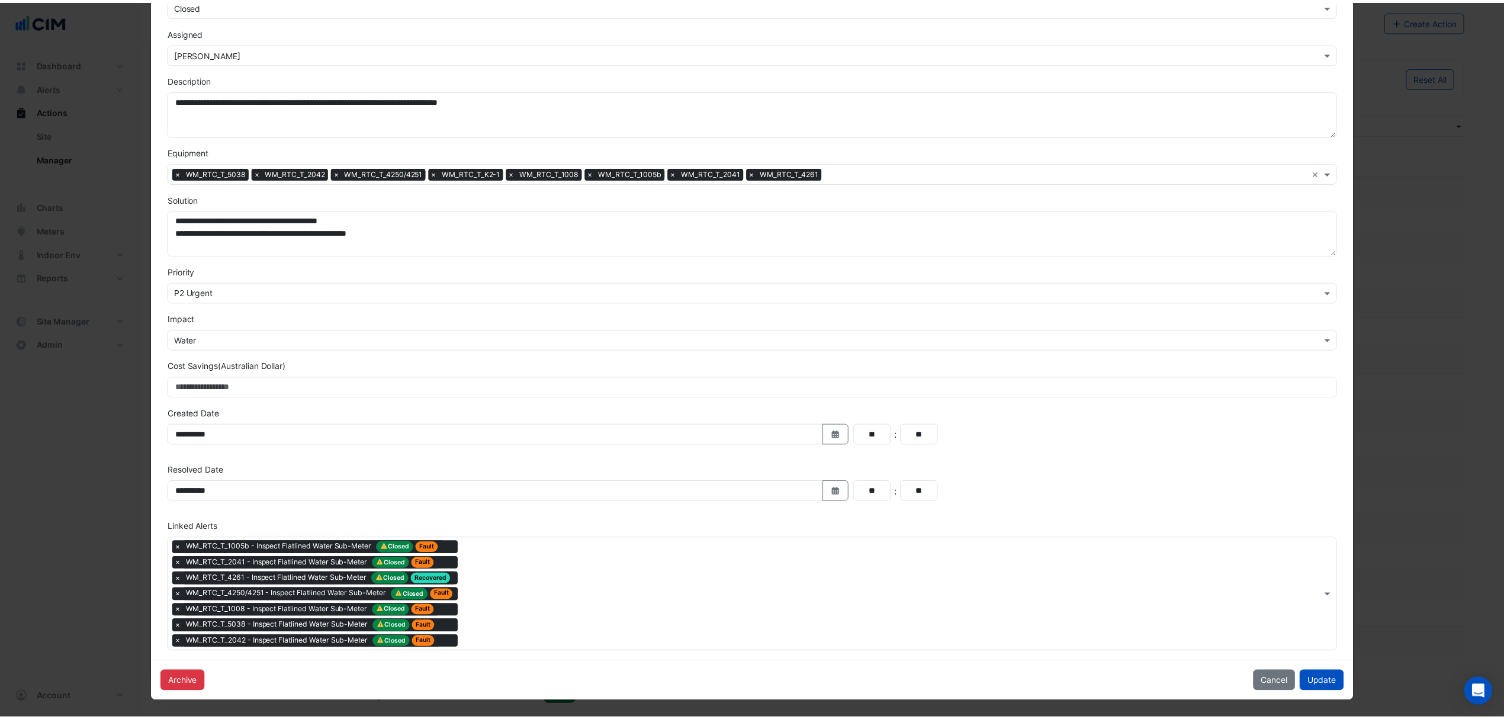
scroll to position [118, 0]
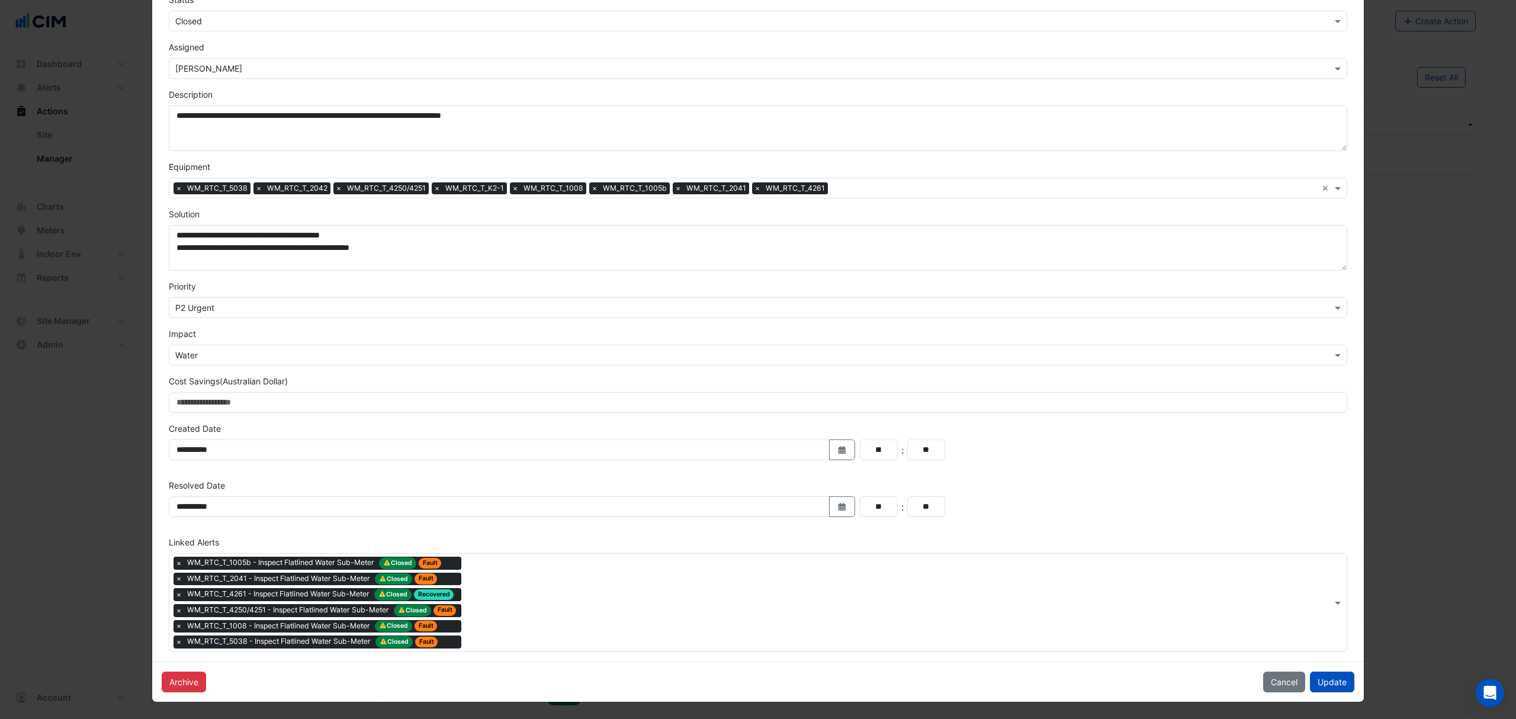
click at [1313, 680] on button "Update" at bounding box center [1332, 682] width 44 height 21
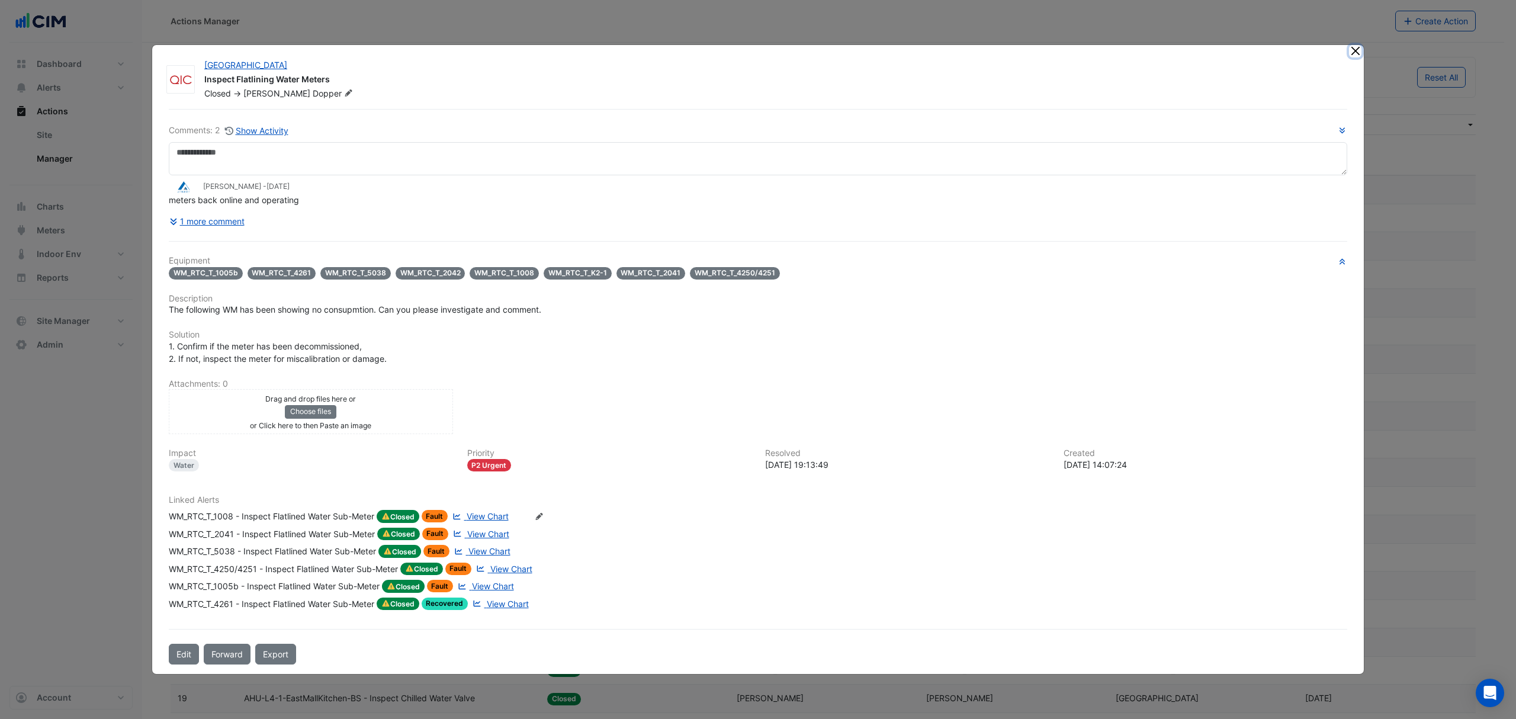
click at [1354, 51] on button "Close" at bounding box center [1355, 51] width 12 height 12
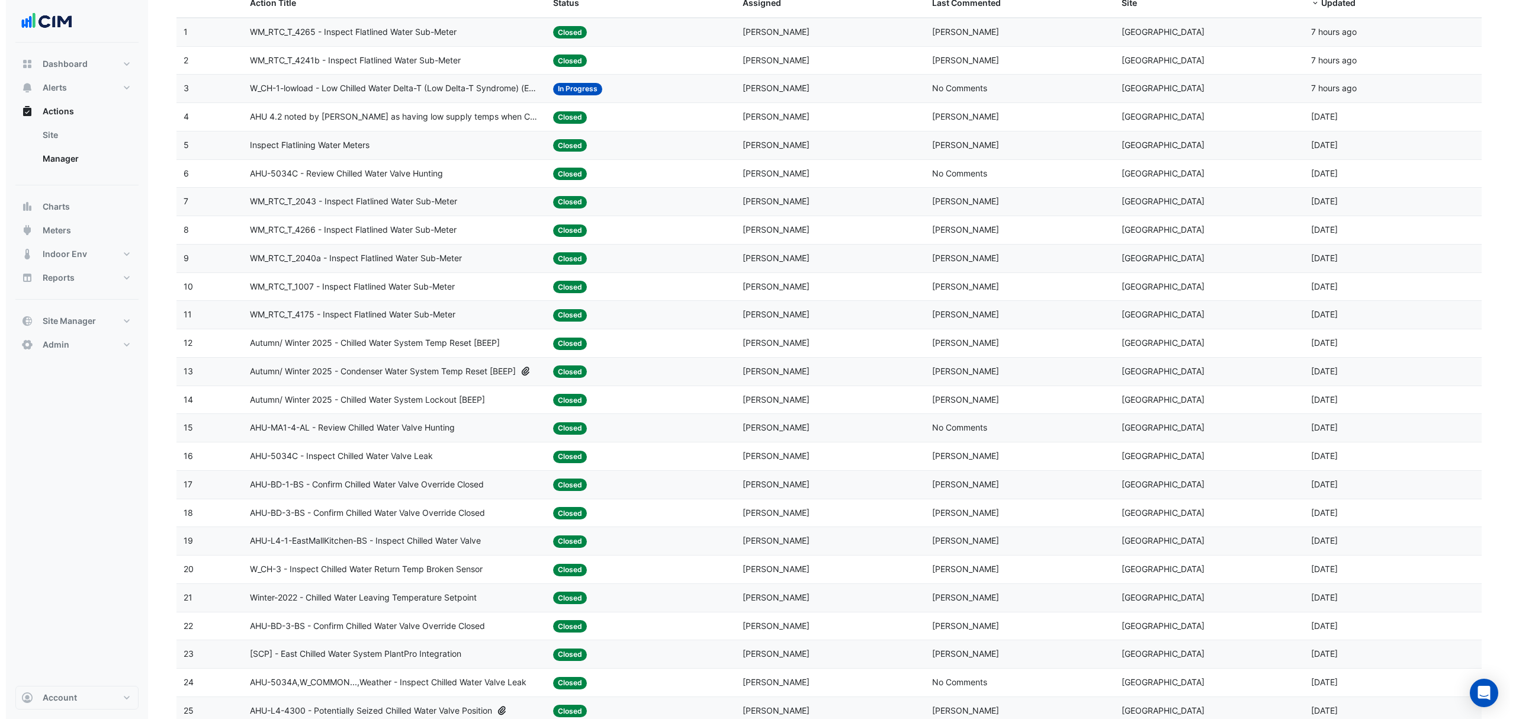
scroll to position [0, 0]
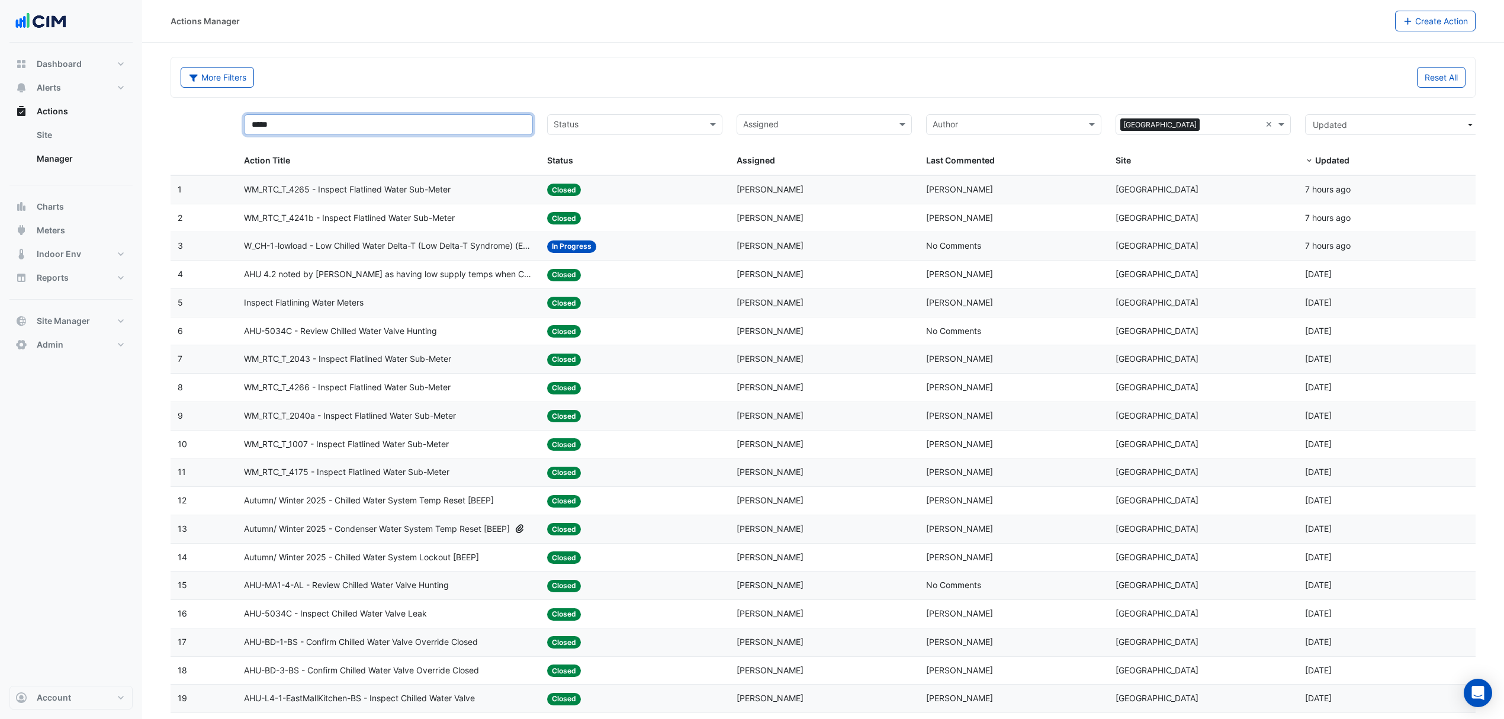
click at [352, 130] on input "*****" at bounding box center [388, 124] width 289 height 21
type input "**"
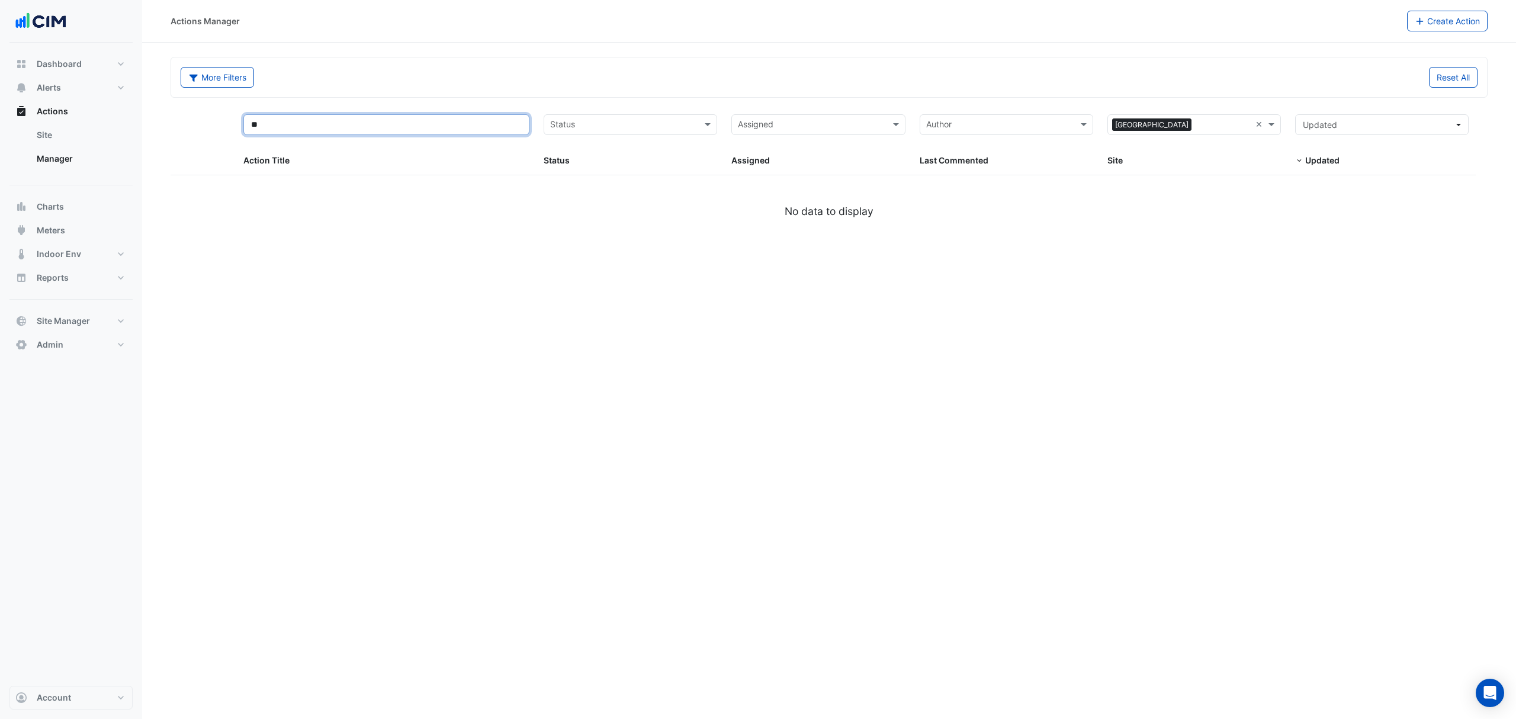
click at [367, 120] on input "**" at bounding box center [386, 124] width 286 height 21
select select "***"
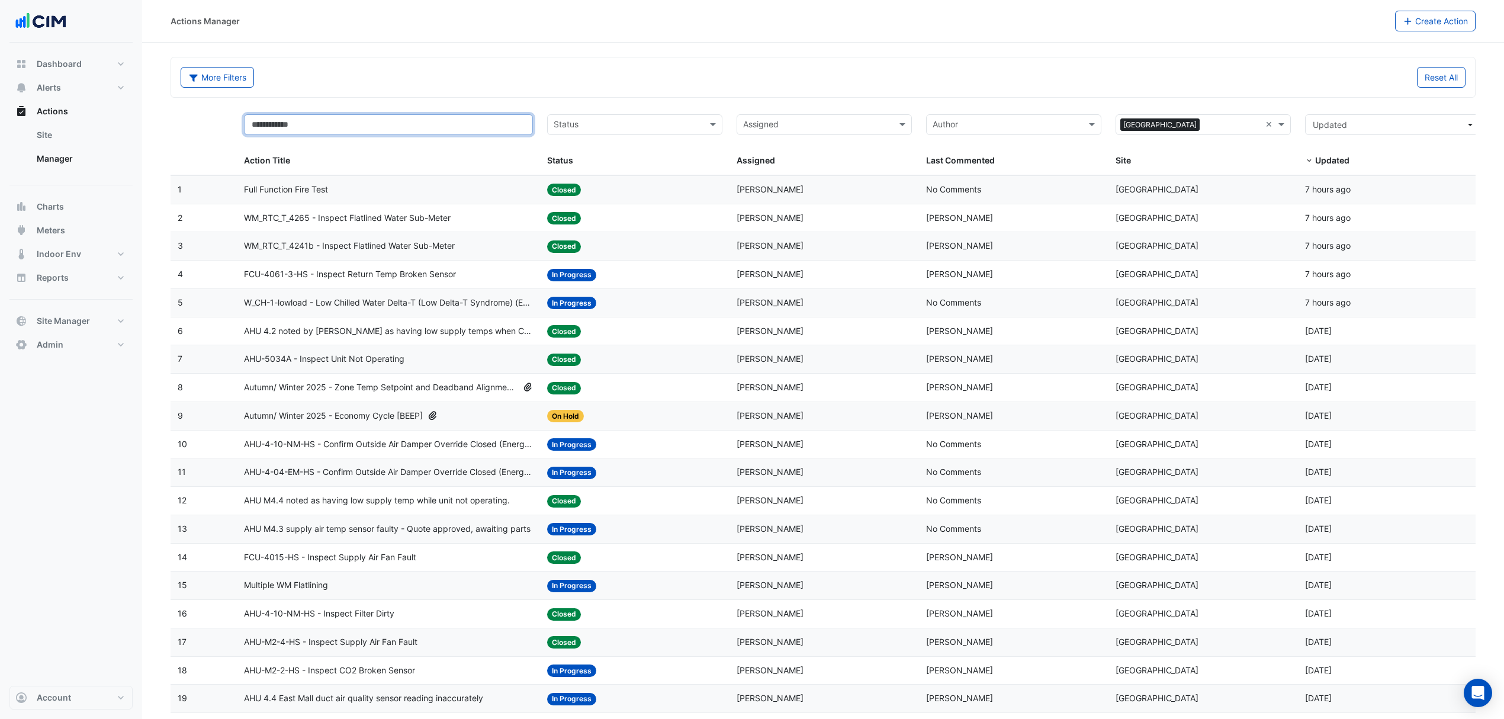
click at [341, 124] on input "text" at bounding box center [388, 124] width 289 height 21
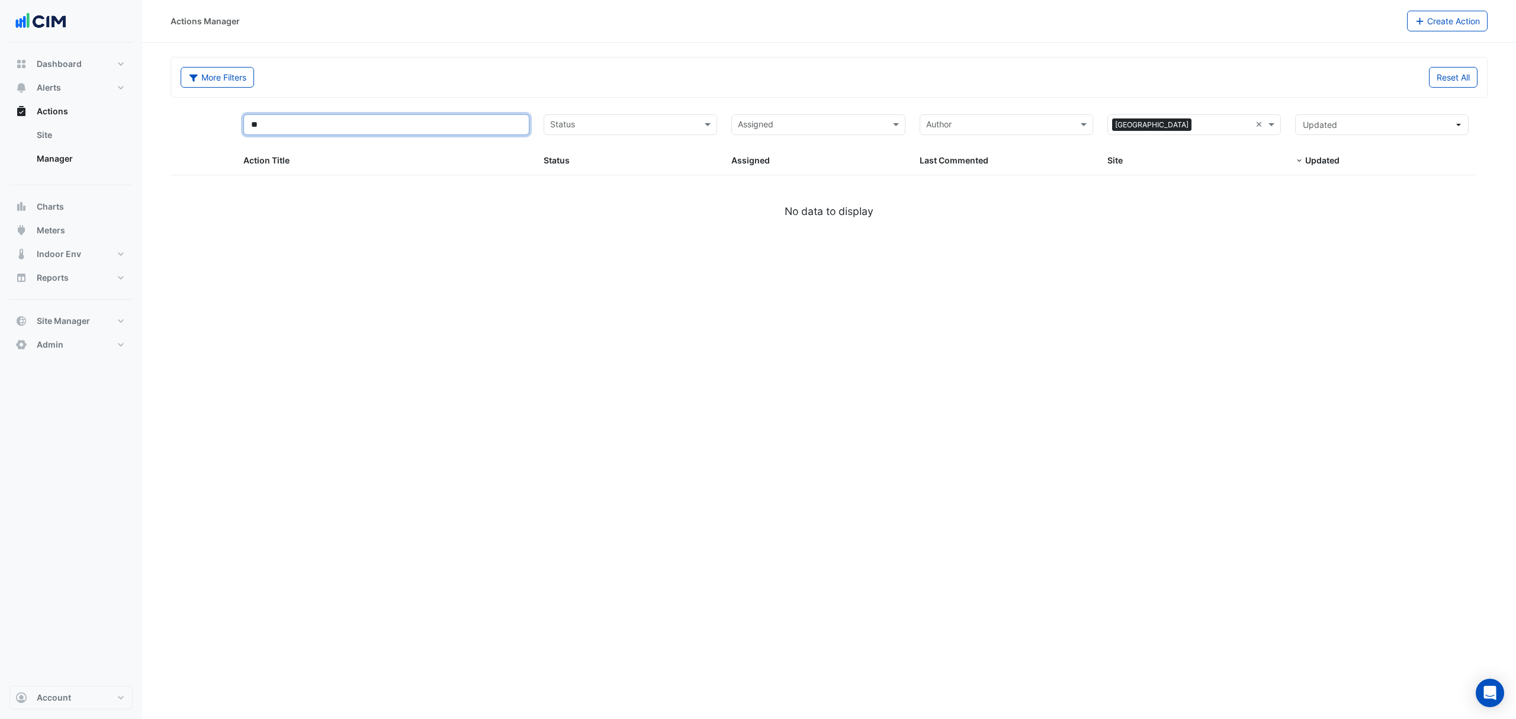
type input "*"
select select "***"
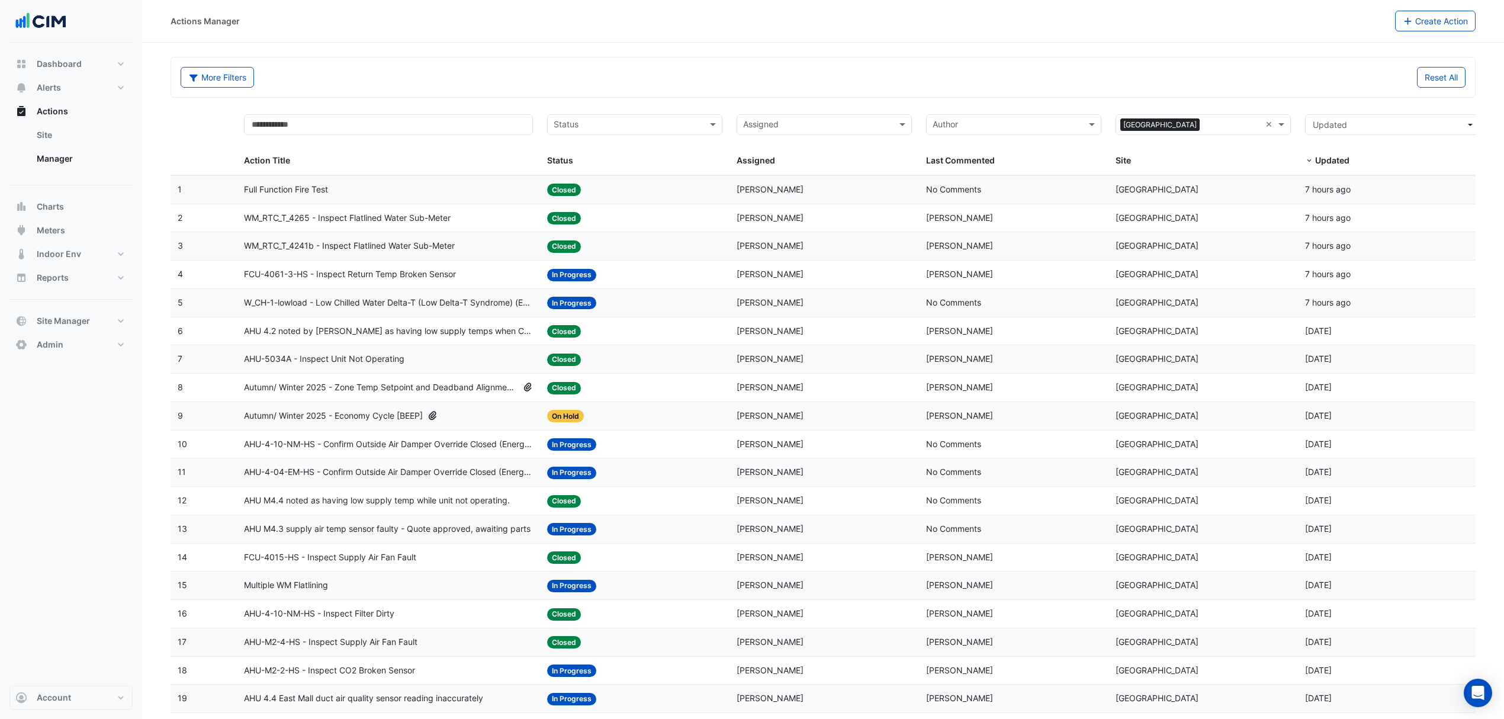
click at [304, 589] on span "Multiple WM Flatlining" at bounding box center [286, 586] width 84 height 14
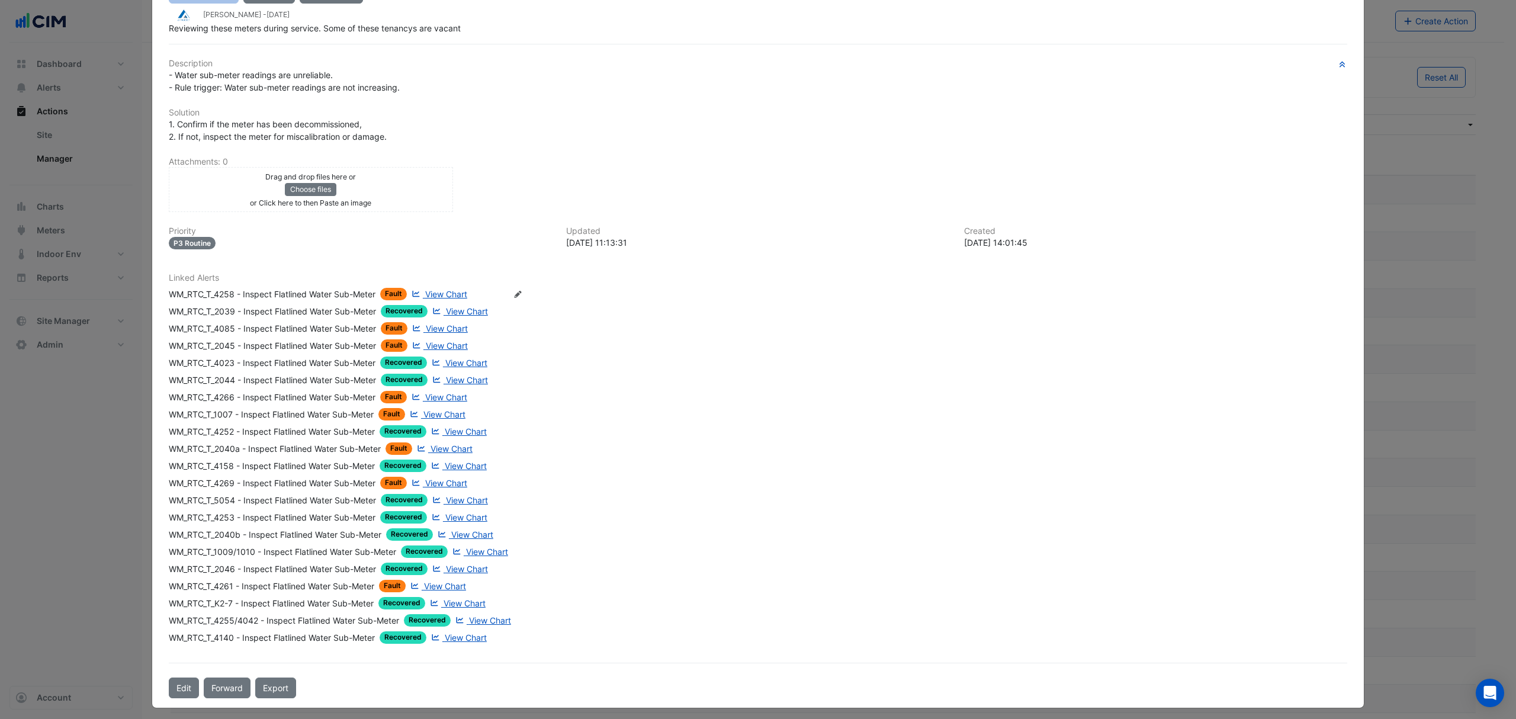
scroll to position [176, 0]
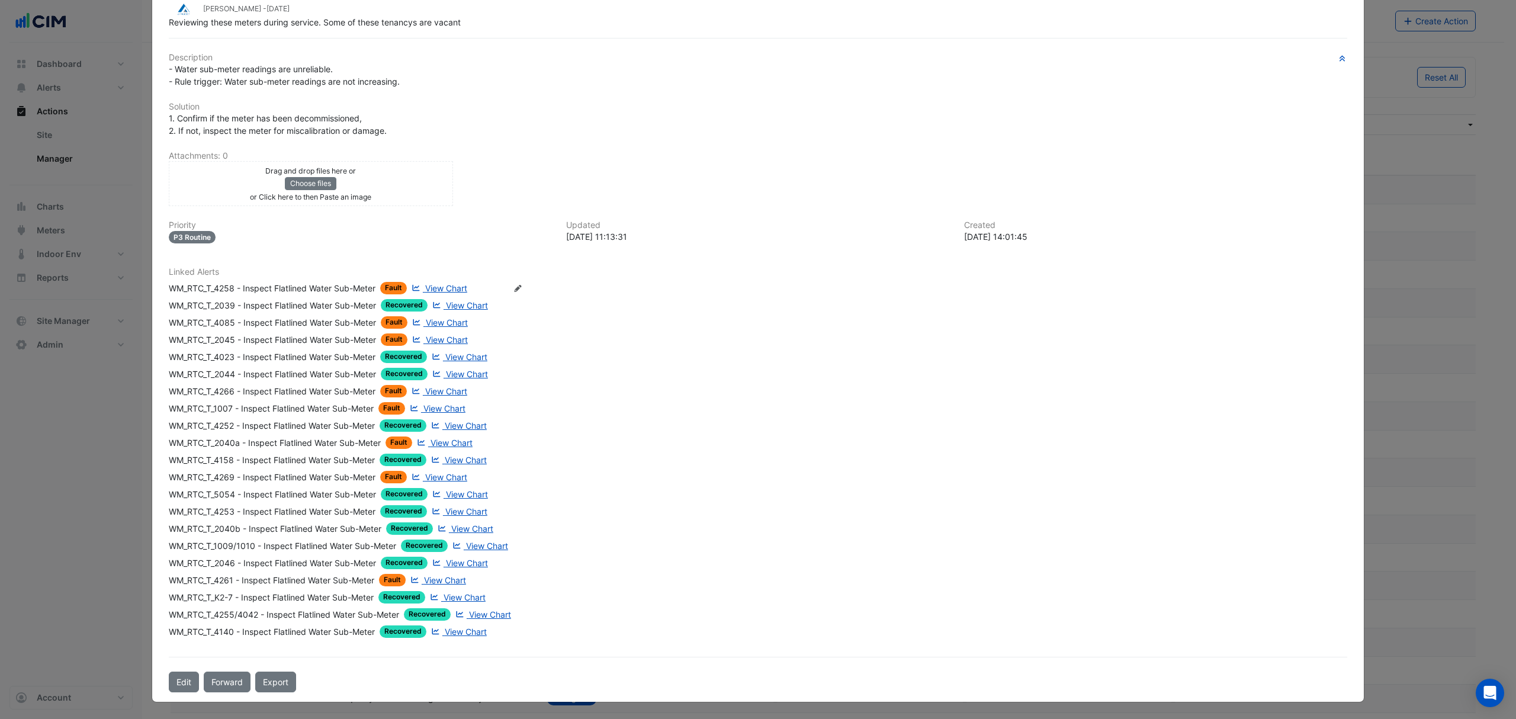
click at [185, 681] on button "Edit" at bounding box center [184, 682] width 30 height 21
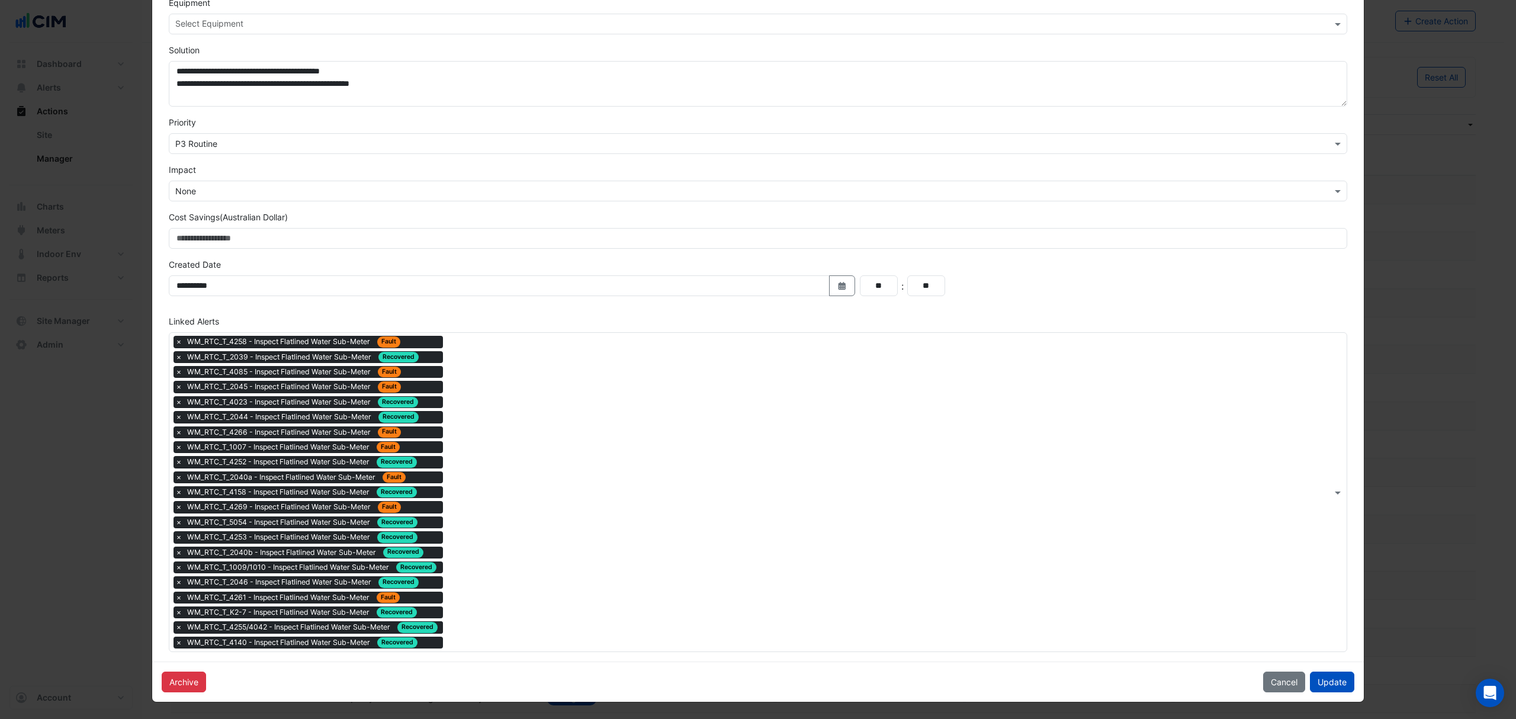
scroll to position [283, 0]
click at [175, 355] on span "×" at bounding box center [179, 357] width 11 height 12
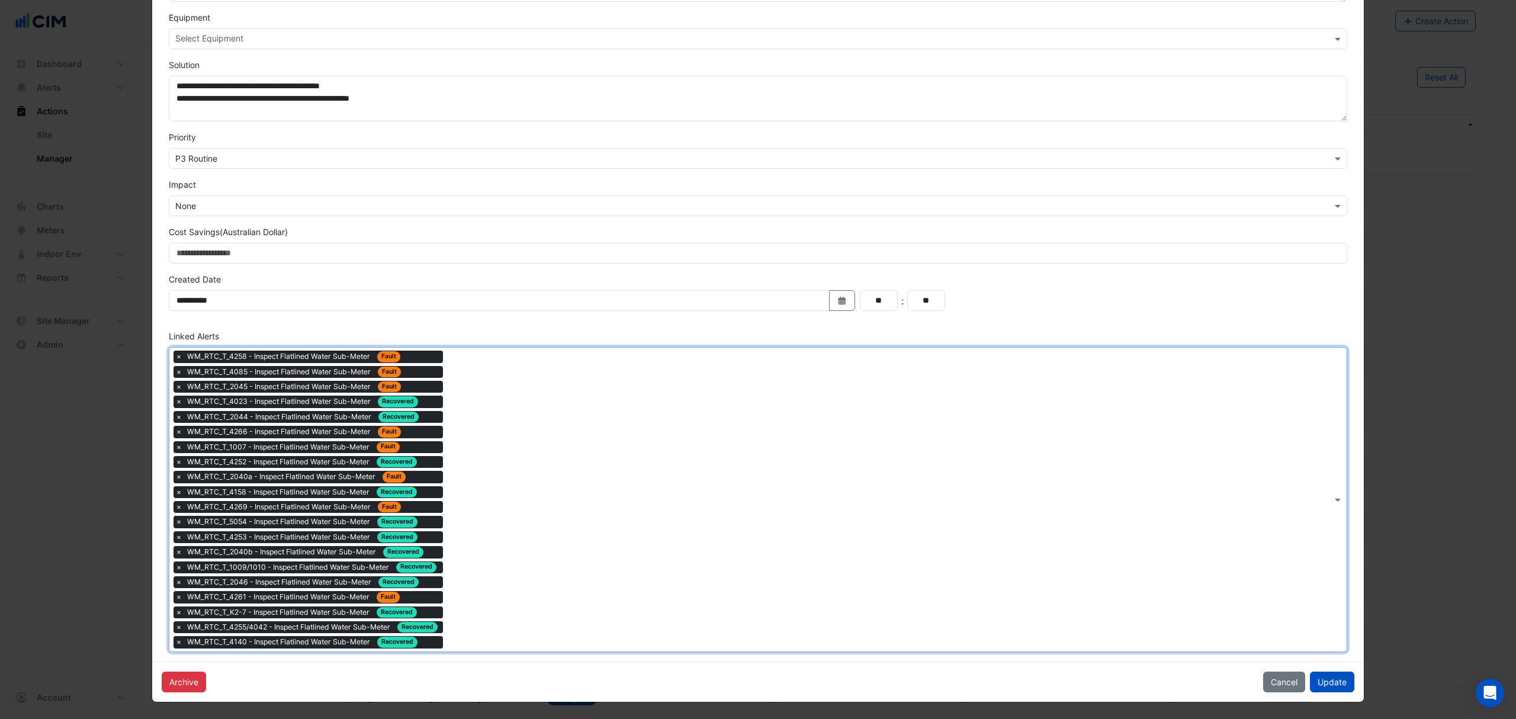
scroll to position [268, 0]
click at [174, 396] on span "×" at bounding box center [179, 402] width 11 height 12
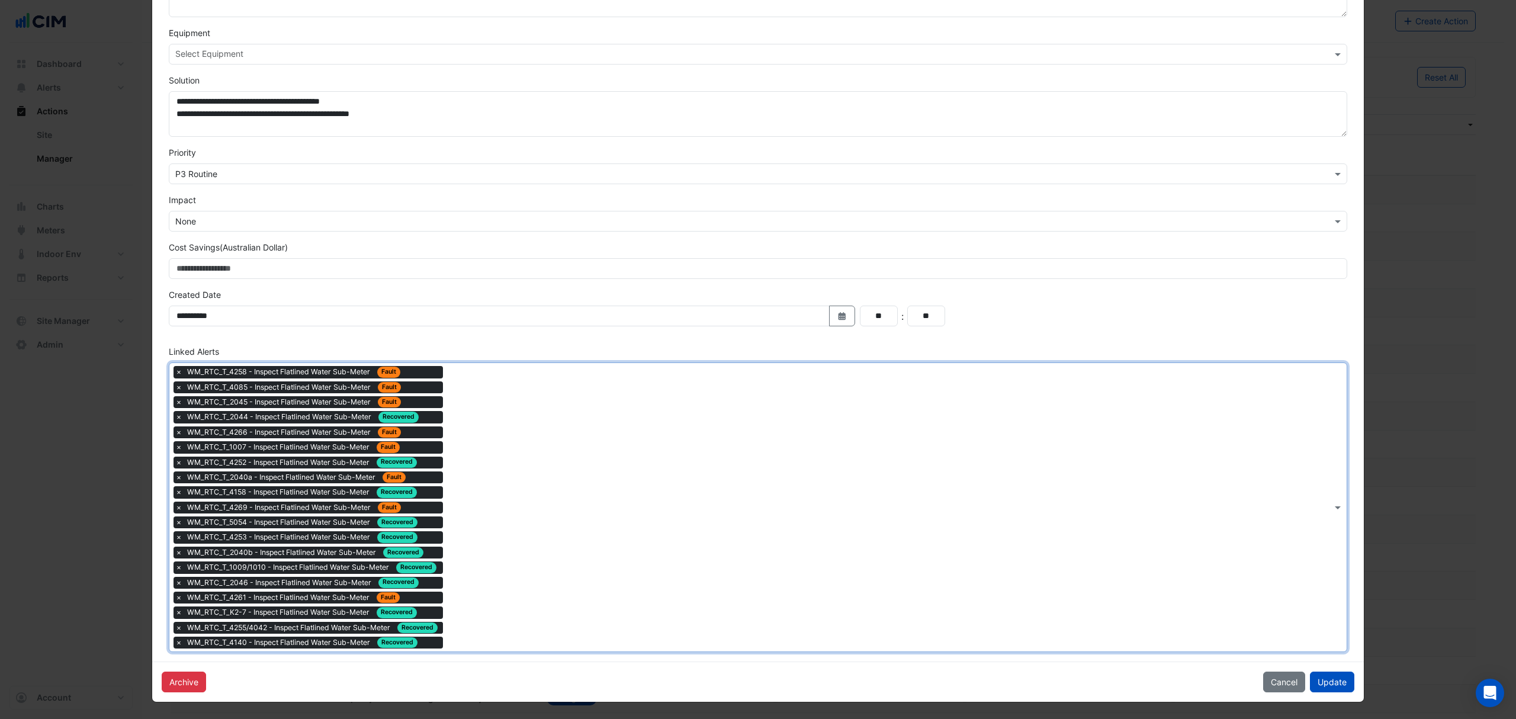
click at [174, 418] on span "×" at bounding box center [179, 417] width 11 height 12
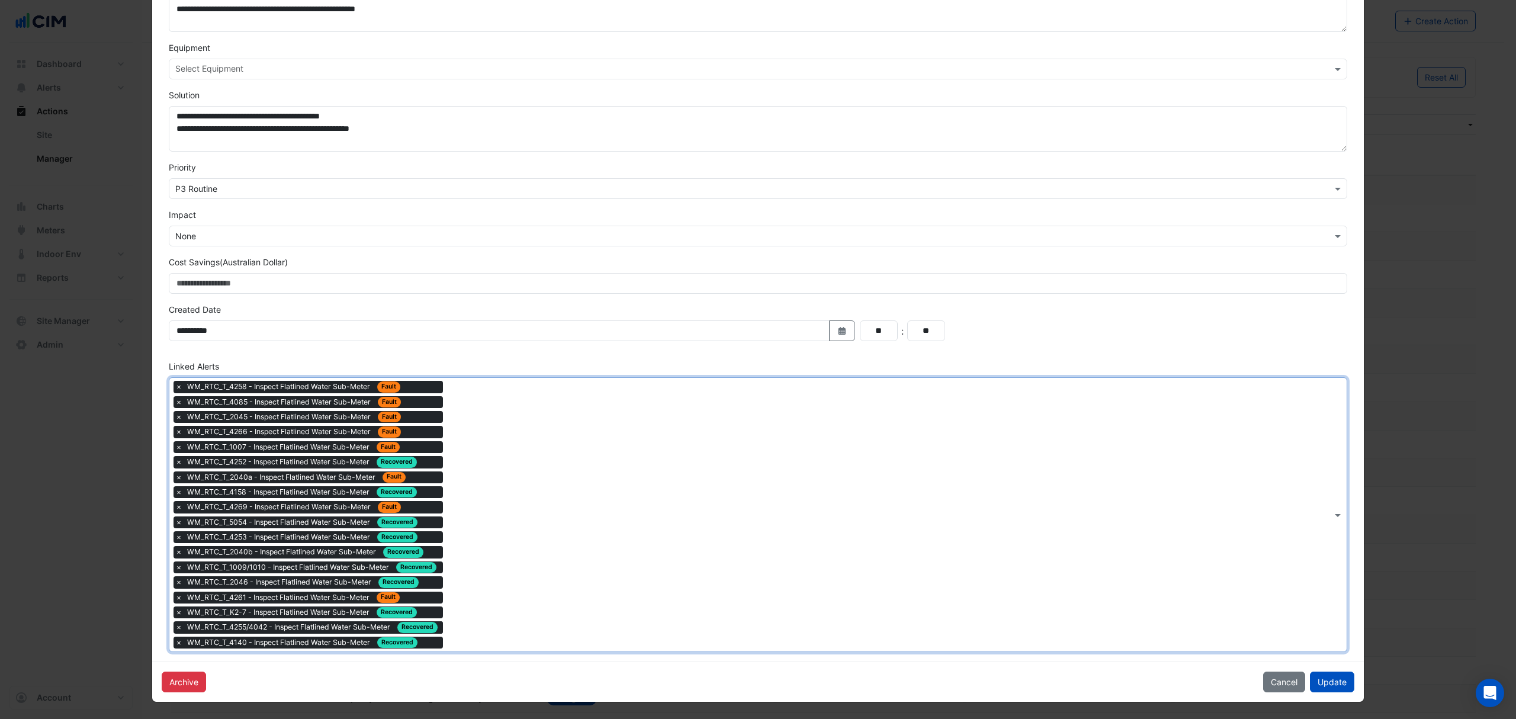
scroll to position [238, 0]
click at [174, 461] on span "×" at bounding box center [179, 462] width 11 height 12
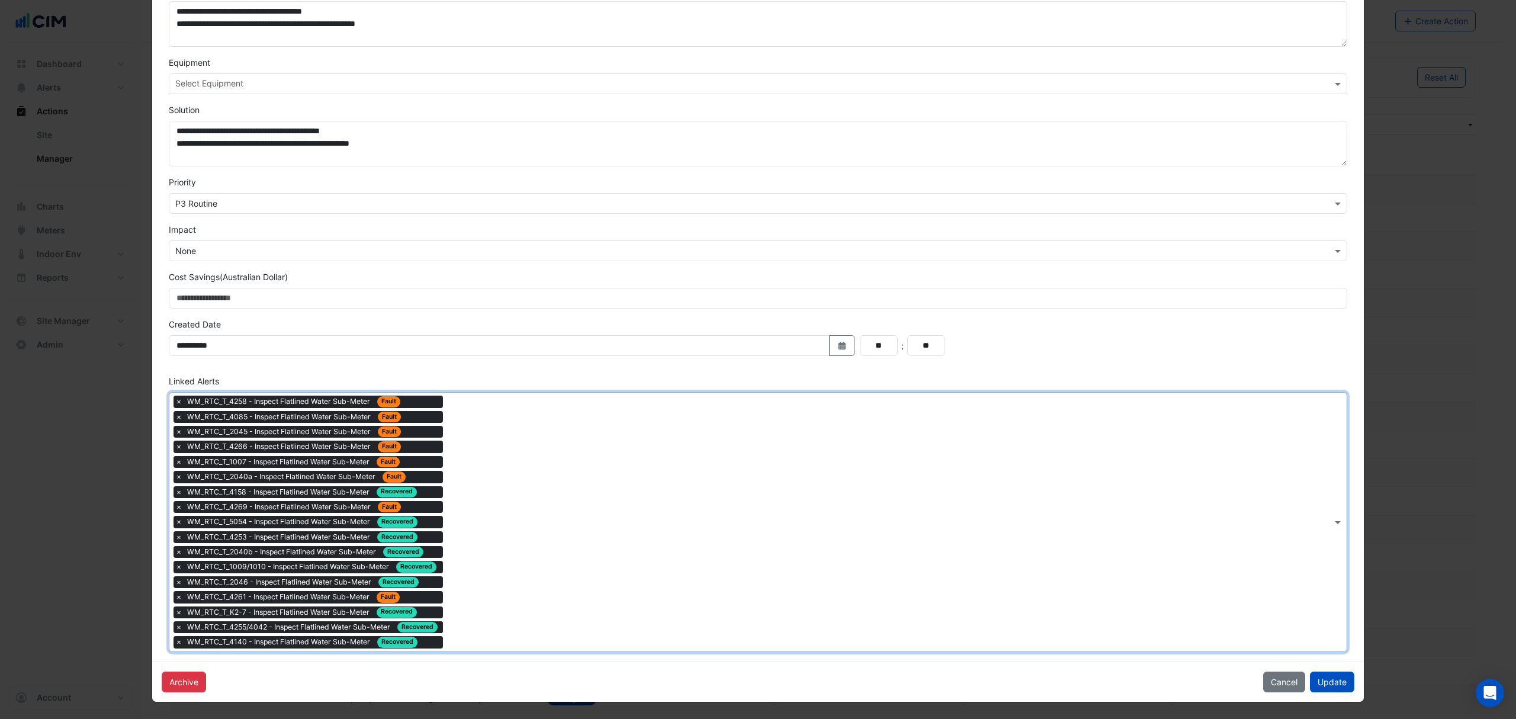
click at [174, 489] on span "×" at bounding box center [179, 492] width 11 height 12
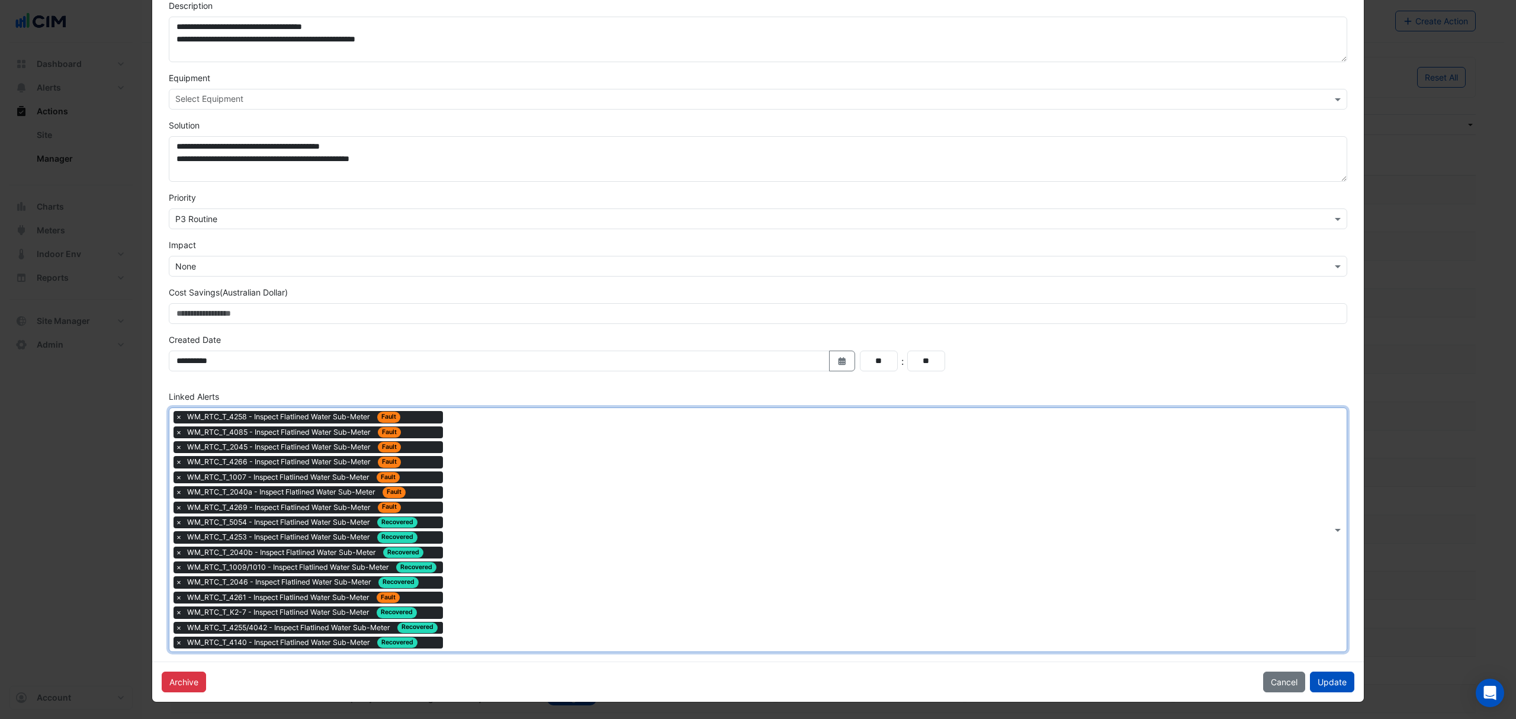
scroll to position [207, 0]
click at [174, 522] on span "×" at bounding box center [179, 522] width 11 height 12
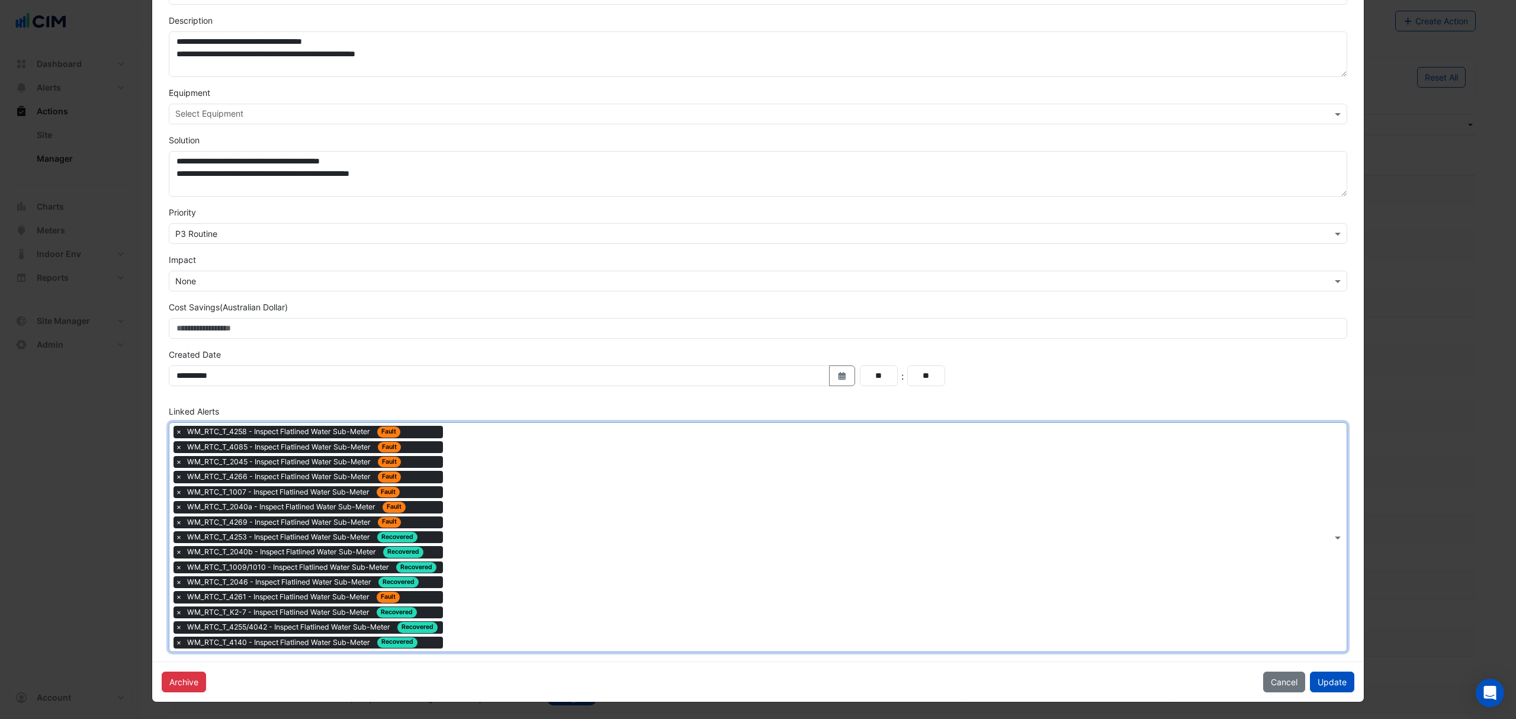
click at [174, 536] on span "×" at bounding box center [179, 537] width 11 height 12
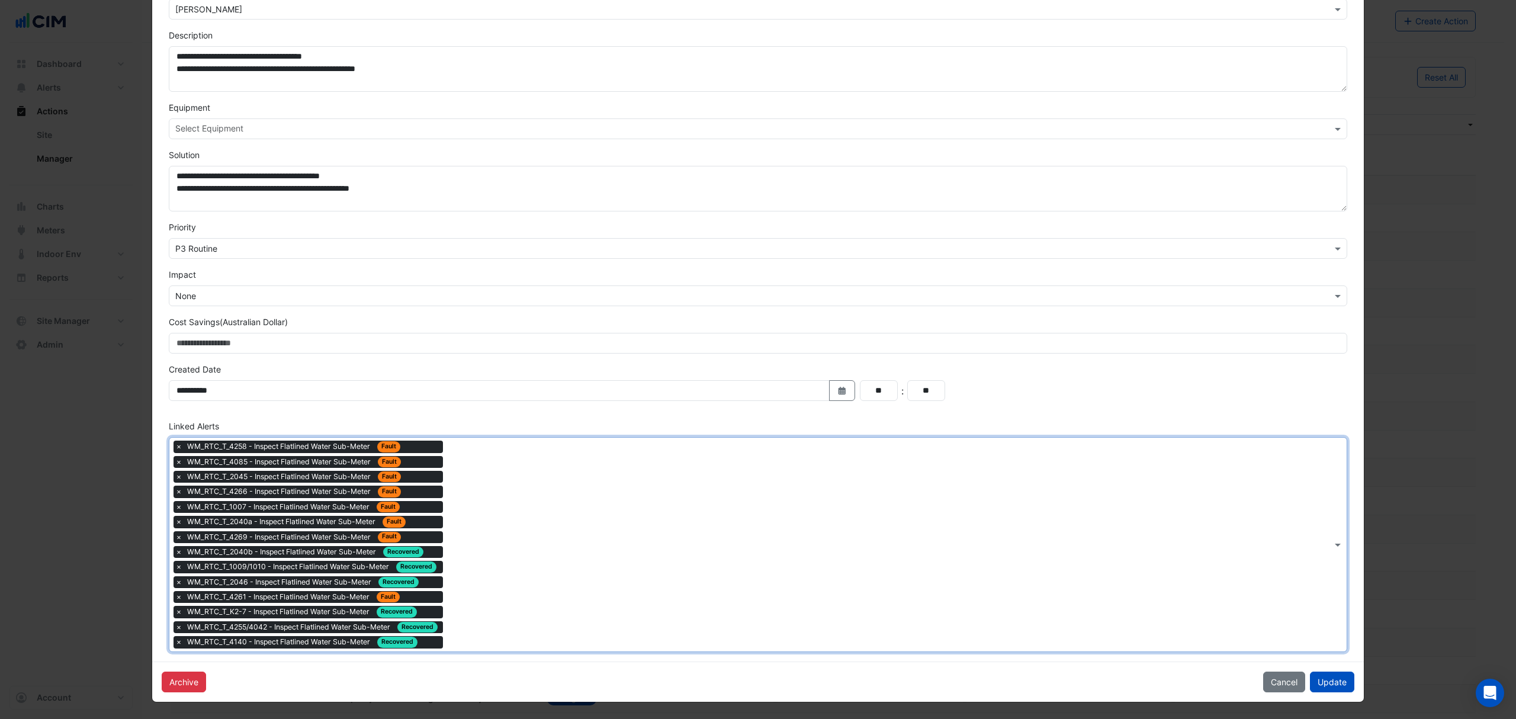
scroll to position [178, 0]
click at [174, 553] on span "×" at bounding box center [179, 552] width 11 height 12
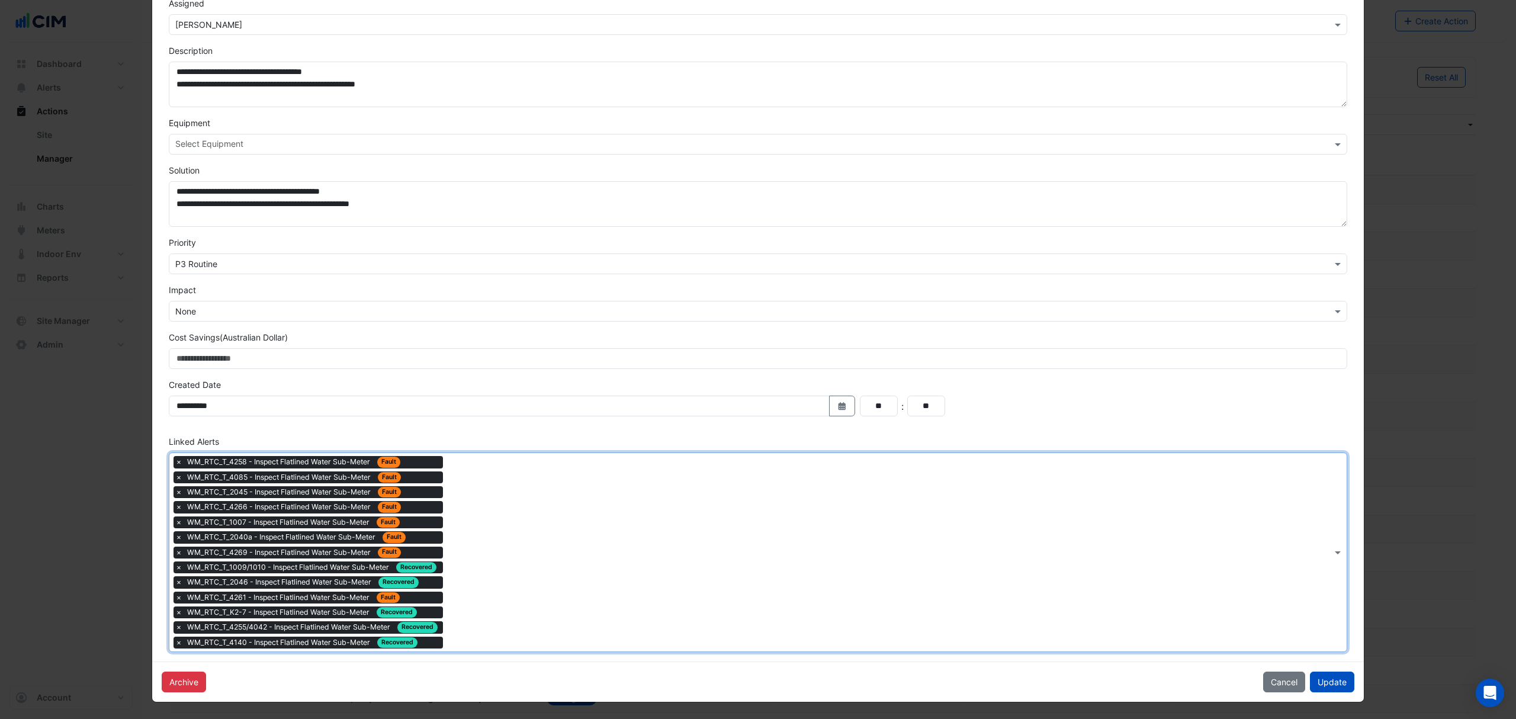
click at [174, 562] on span "×" at bounding box center [179, 568] width 11 height 12
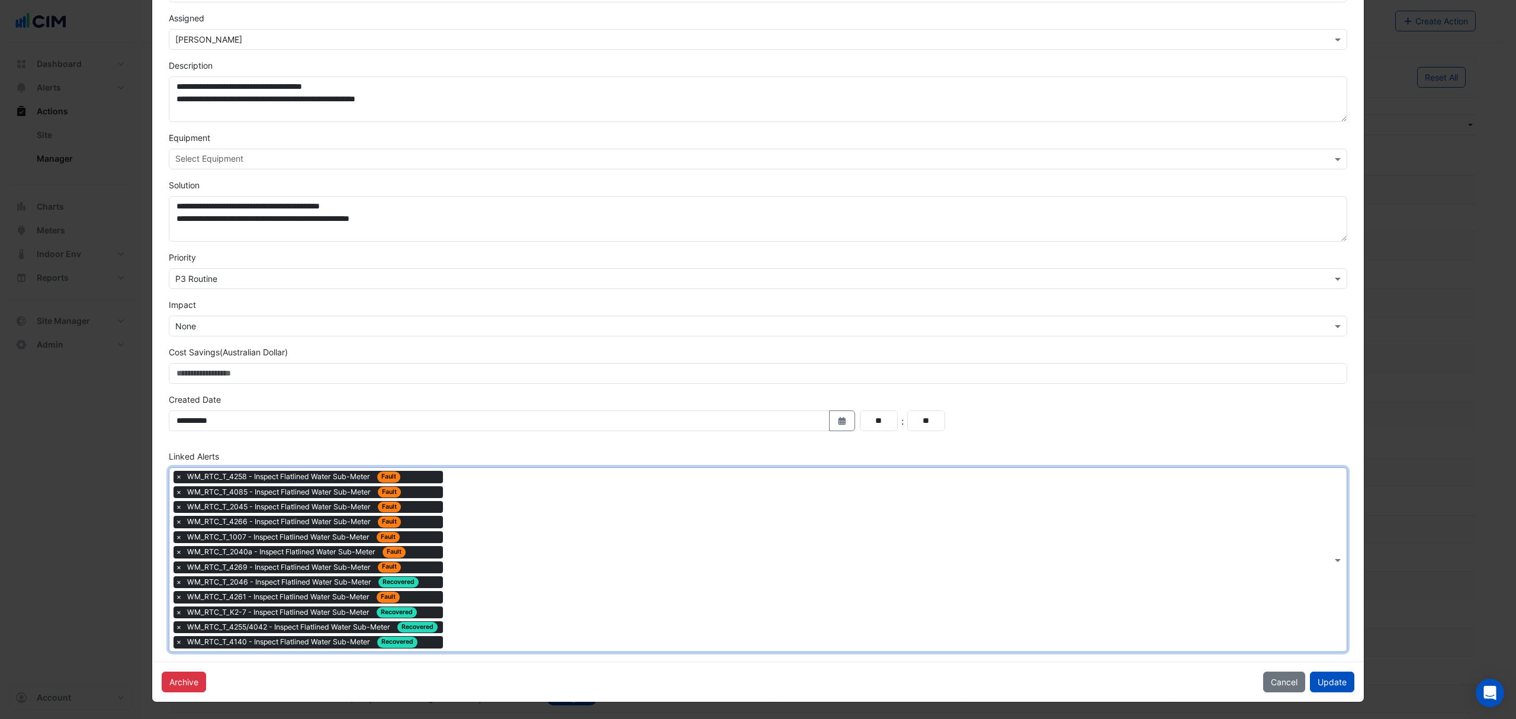
scroll to position [147, 0]
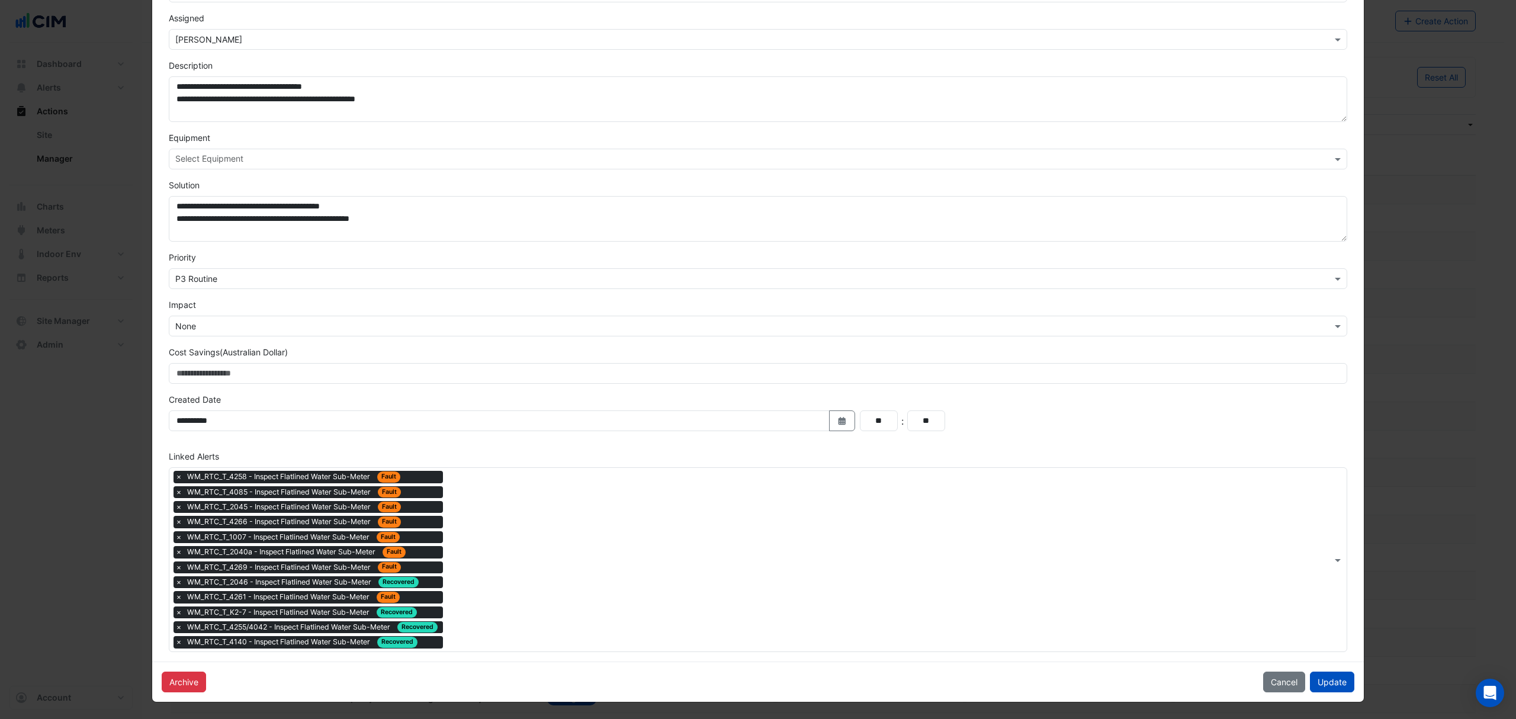
click at [1279, 679] on button "Cancel" at bounding box center [1284, 682] width 42 height 21
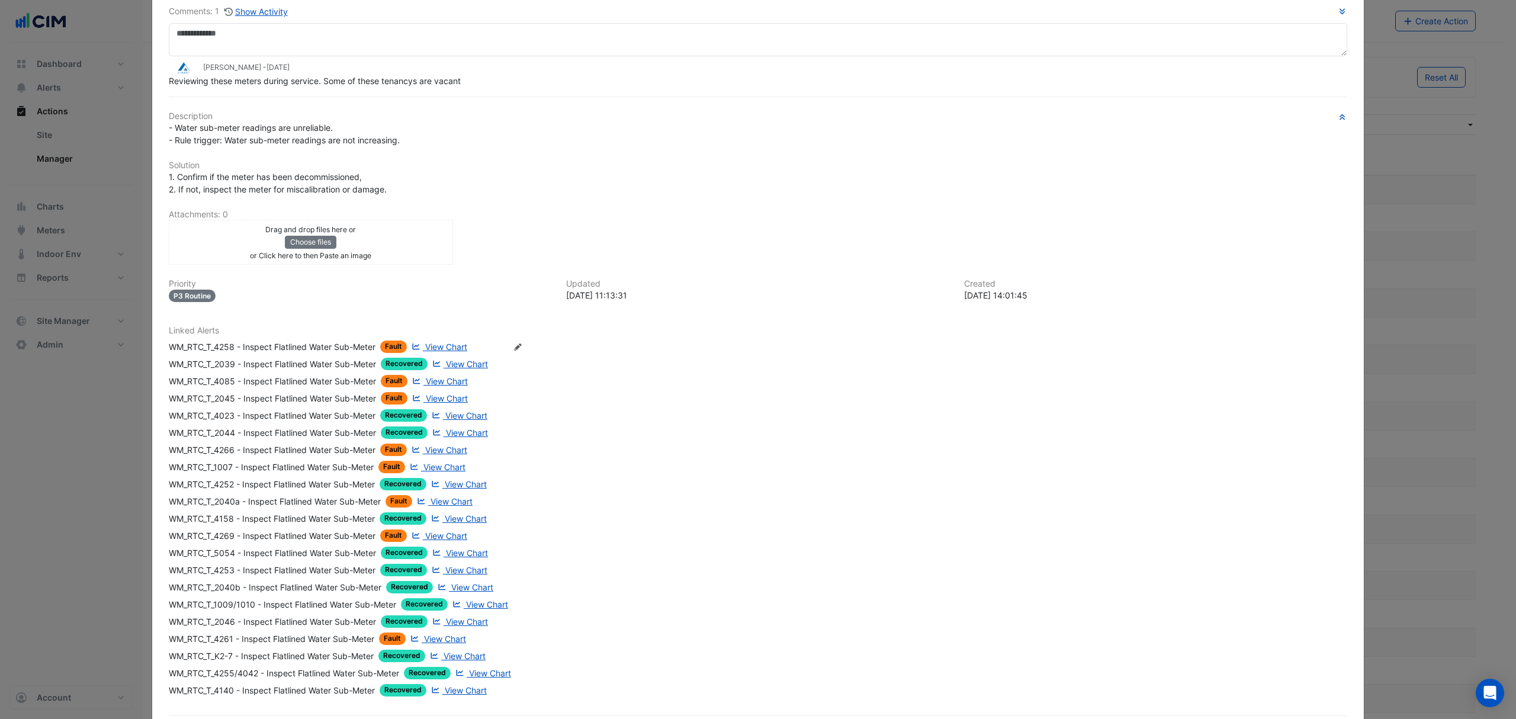
scroll to position [0, 0]
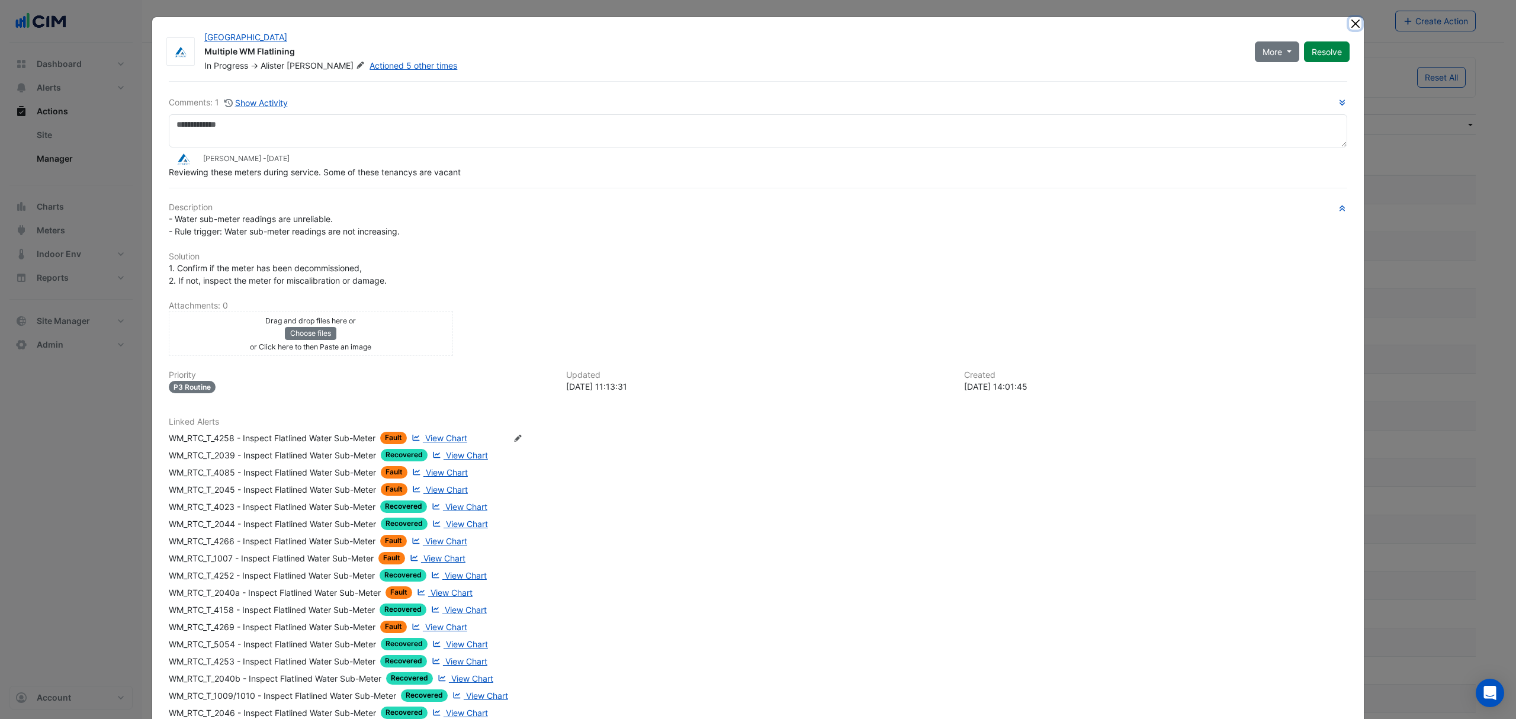
click at [1354, 27] on button "Close" at bounding box center [1355, 23] width 12 height 12
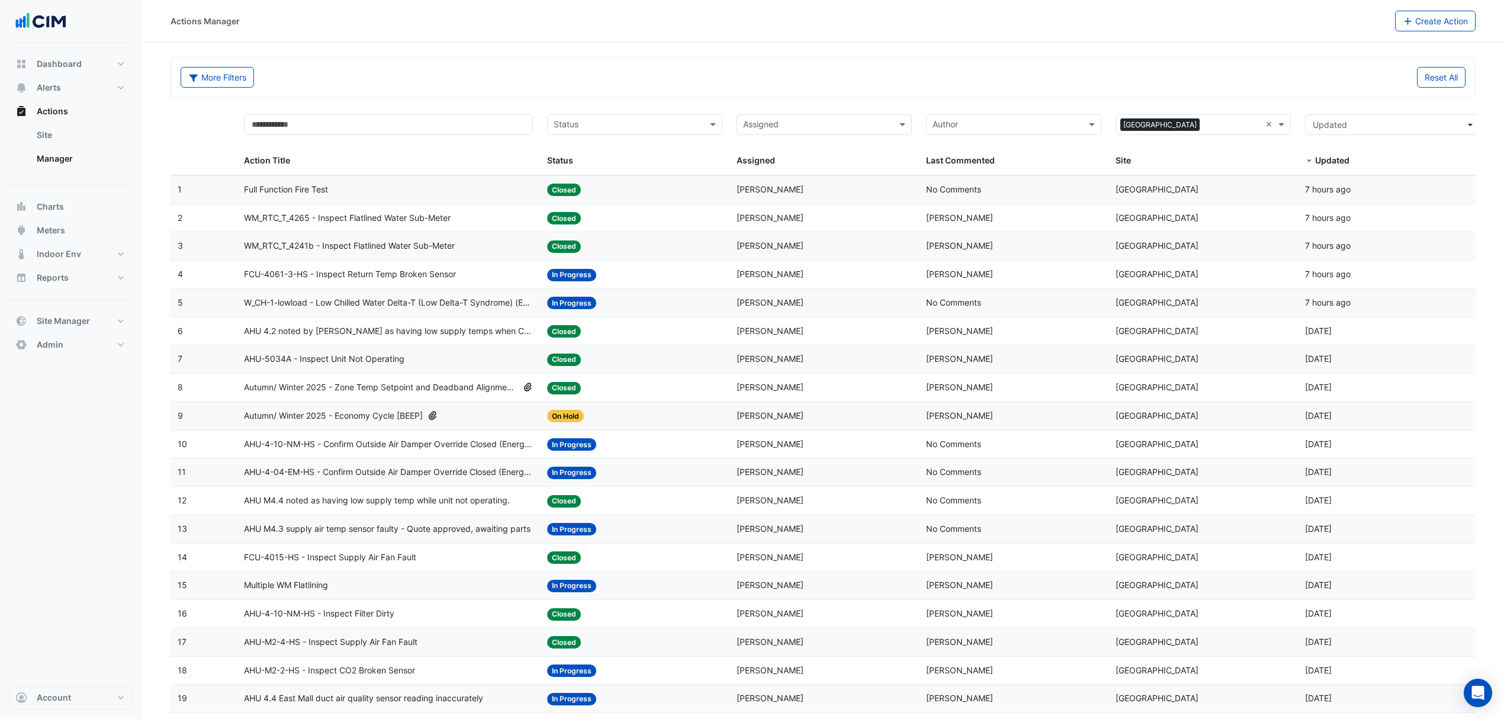
click at [304, 591] on span "Multiple WM Flatlining" at bounding box center [286, 586] width 84 height 14
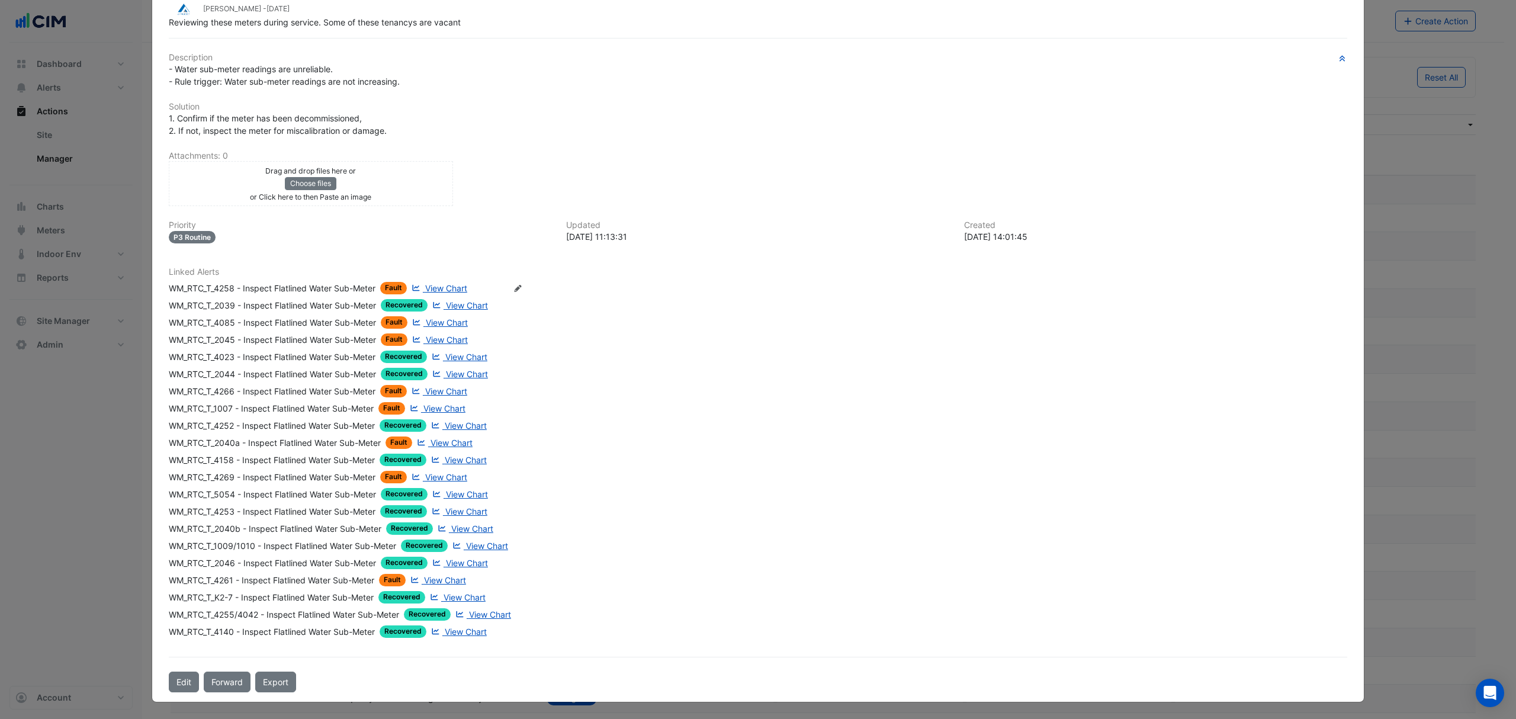
scroll to position [150, 0]
click at [441, 289] on div "Description - Water sub-meter readings are unreliable. - Rule trigger: Water su…" at bounding box center [758, 350] width 1179 height 595
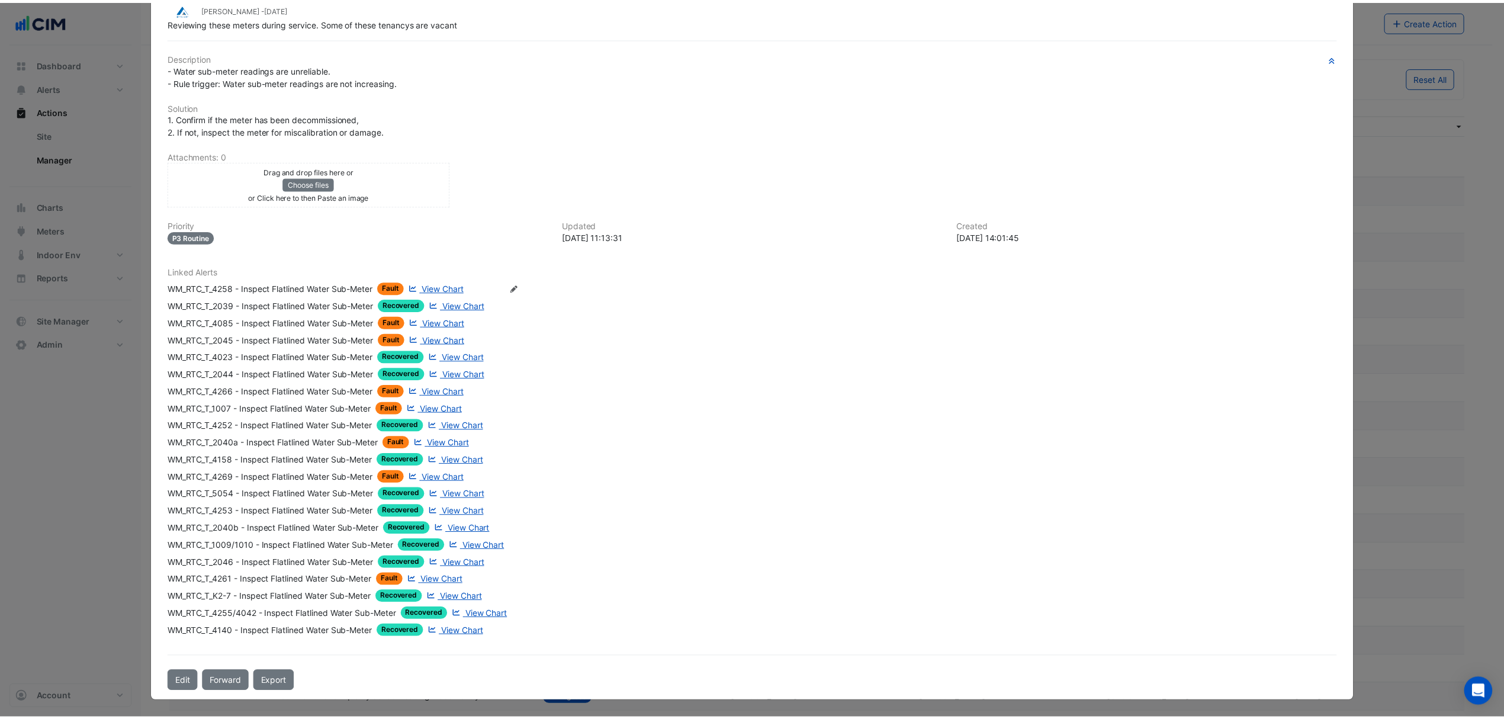
scroll to position [0, 0]
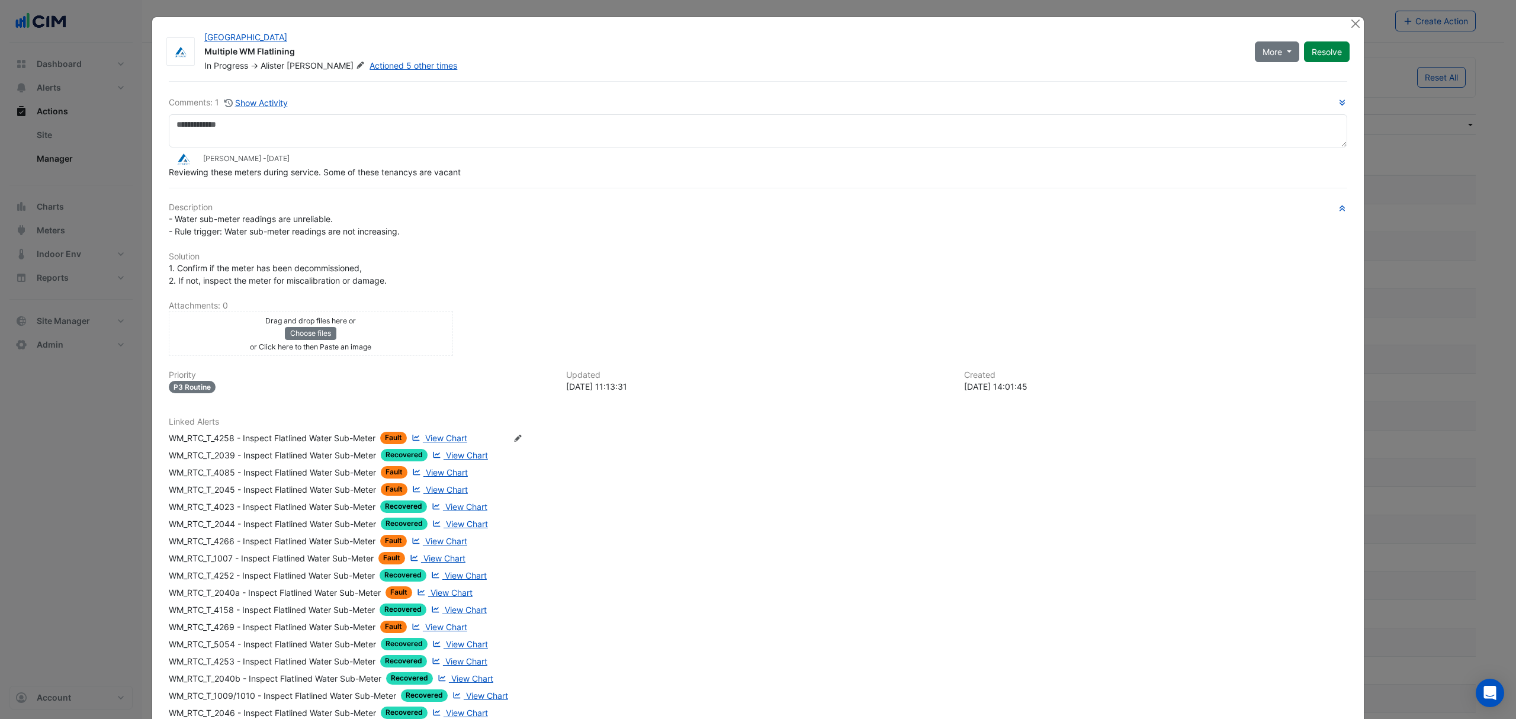
click at [427, 436] on span "View Chart" at bounding box center [446, 438] width 42 height 10
click at [438, 472] on span "View Chart" at bounding box center [447, 472] width 42 height 10
click at [259, 468] on div "WM_RTC_T_4085 - Inspect Flatlined Water Sub-Meter" at bounding box center [272, 472] width 207 height 12
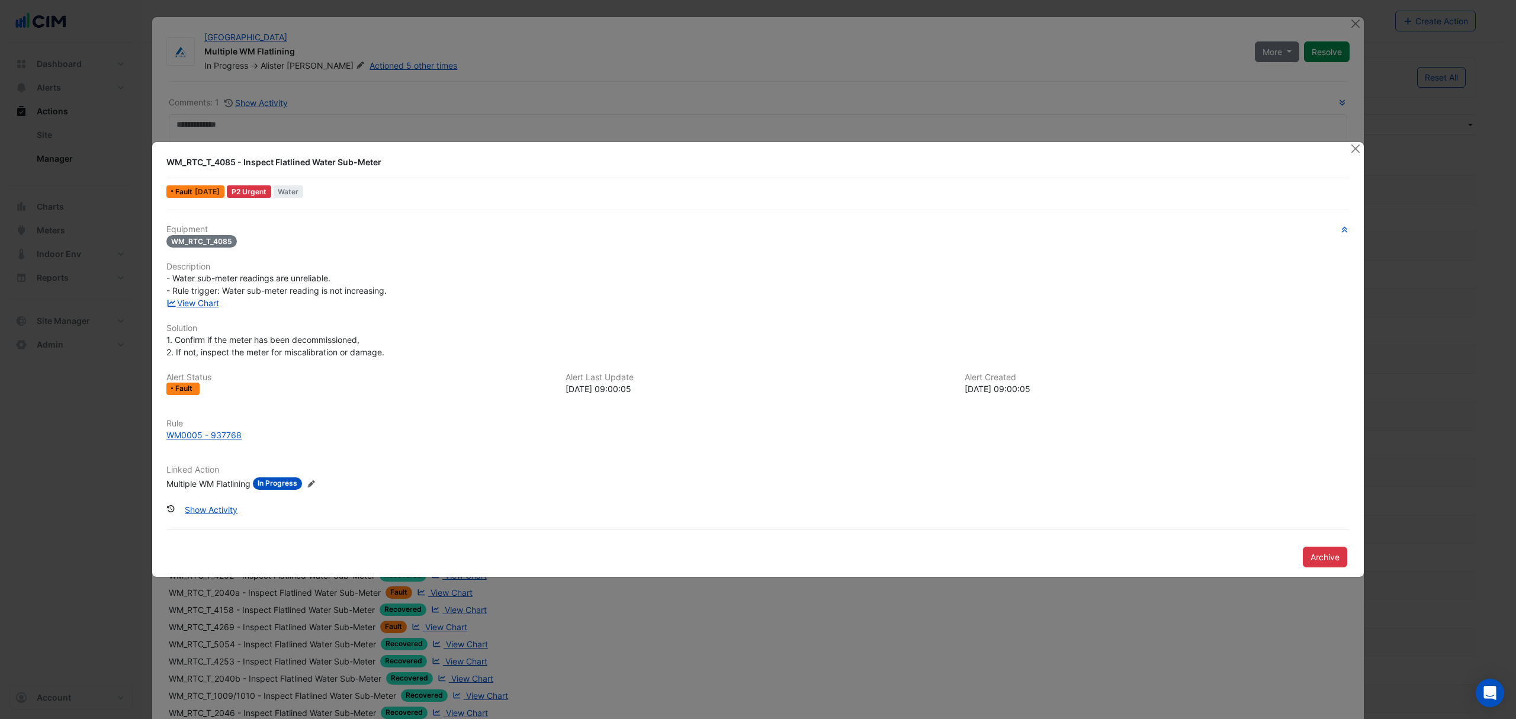
click at [192, 437] on div "WM0005 - 937768" at bounding box center [203, 435] width 75 height 12
click at [1355, 145] on button "Close" at bounding box center [1355, 148] width 12 height 12
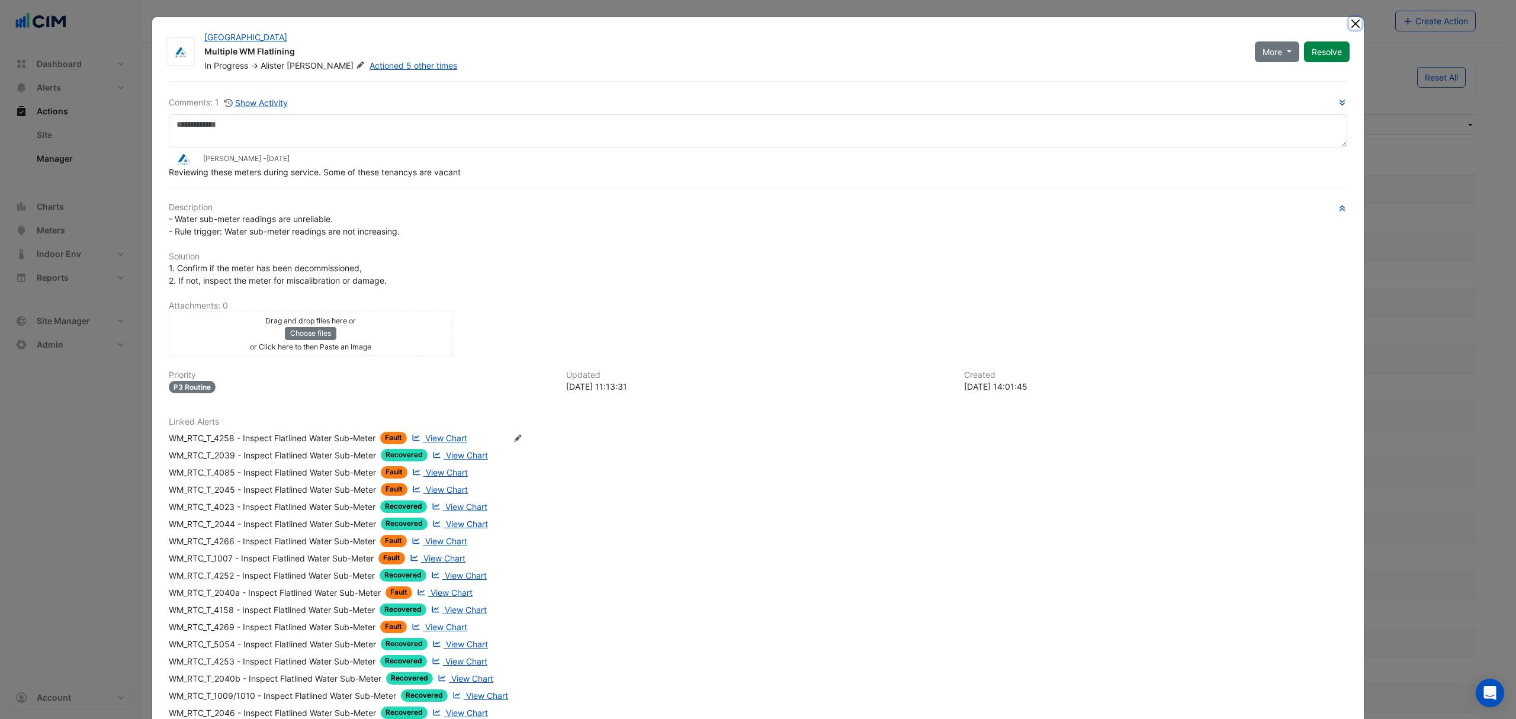
click at [1349, 29] on button "Close" at bounding box center [1355, 23] width 12 height 12
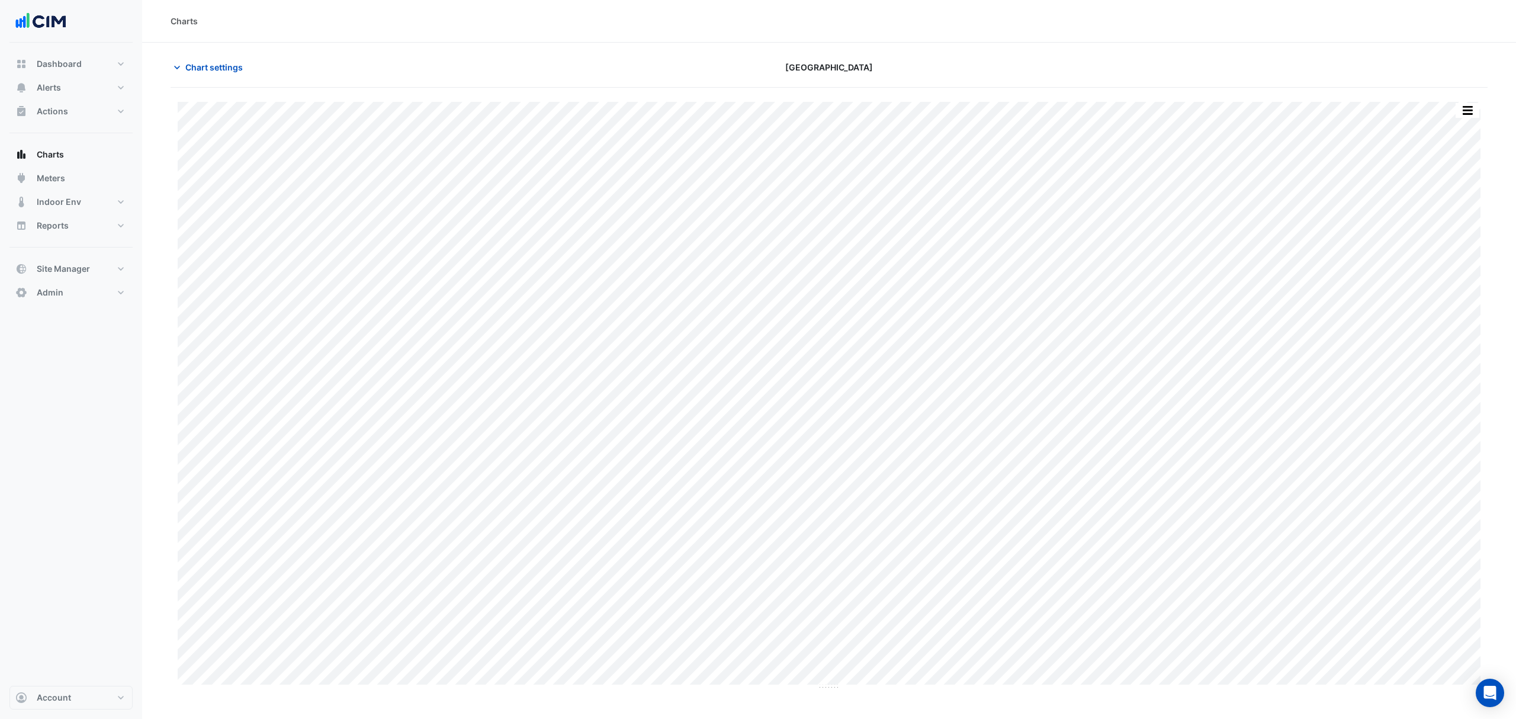
click at [191, 62] on span "Chart settings" at bounding box center [213, 67] width 57 height 12
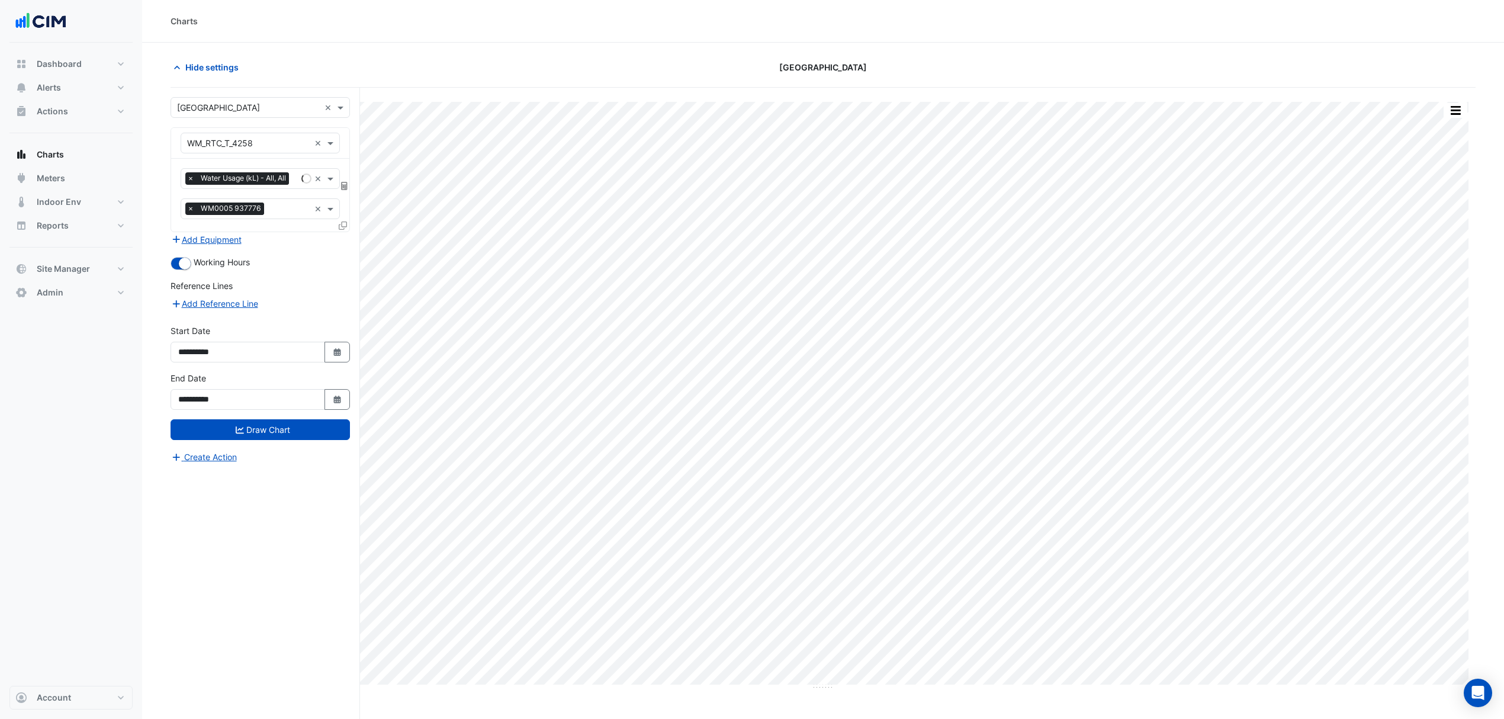
click at [331, 366] on div "**********" at bounding box center [260, 348] width 194 height 47
click at [328, 345] on button "Select Date" at bounding box center [338, 352] width 26 height 21
select select "*"
select select "****"
click at [185, 199] on button "Previous month" at bounding box center [190, 196] width 14 height 19
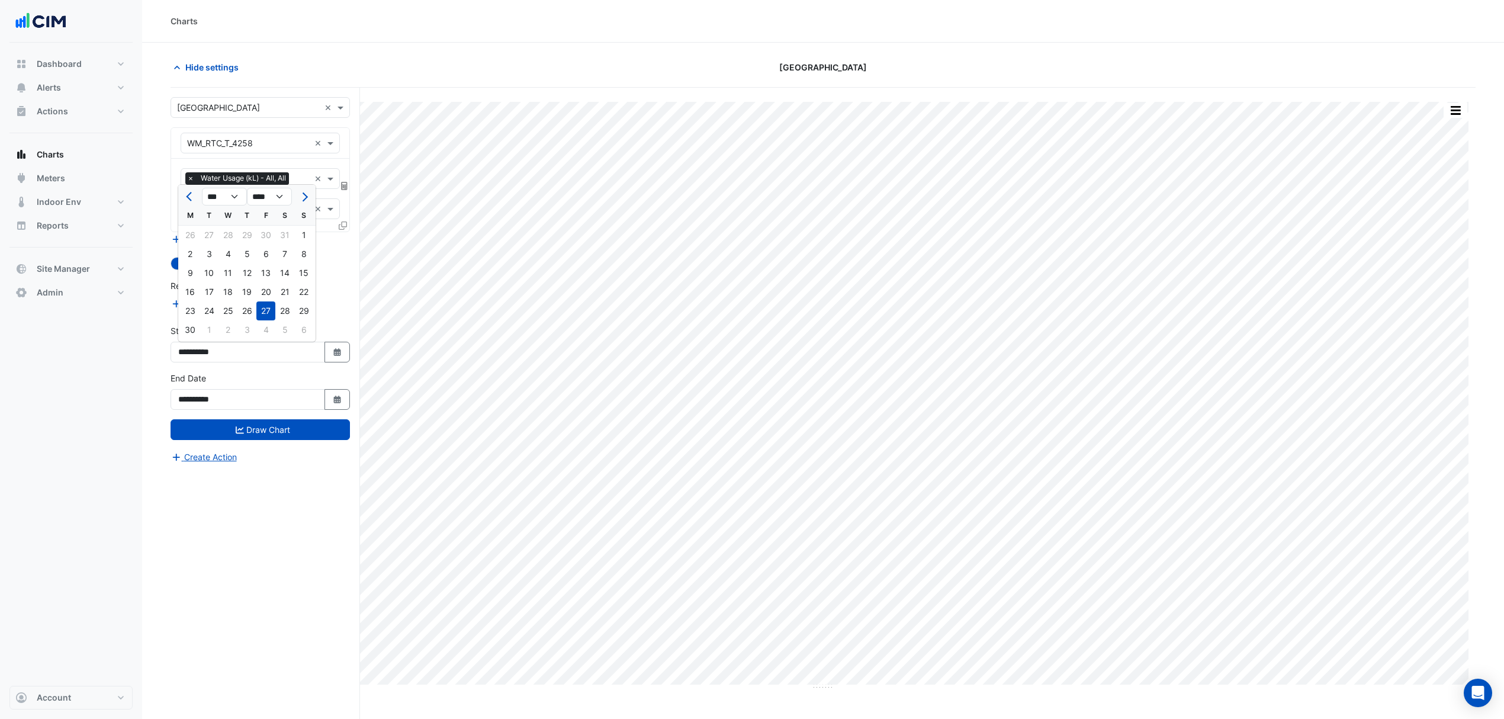
click at [185, 199] on button "Previous month" at bounding box center [190, 196] width 14 height 19
select select "*"
click at [283, 231] on div "1" at bounding box center [284, 235] width 19 height 19
type input "**********"
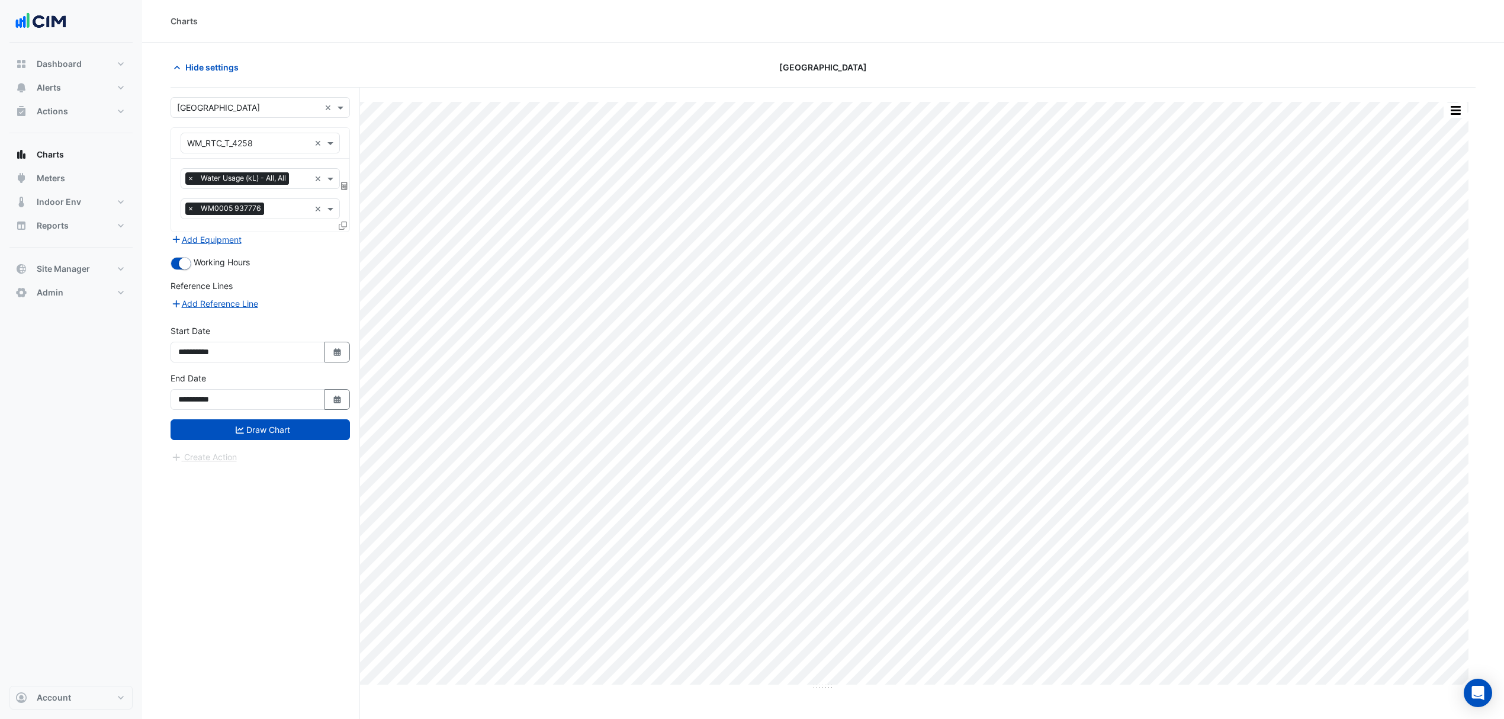
drag, startPoint x: 227, startPoint y: 422, endPoint x: 238, endPoint y: 424, distance: 10.9
click at [233, 424] on button "Draw Chart" at bounding box center [260, 429] width 179 height 21
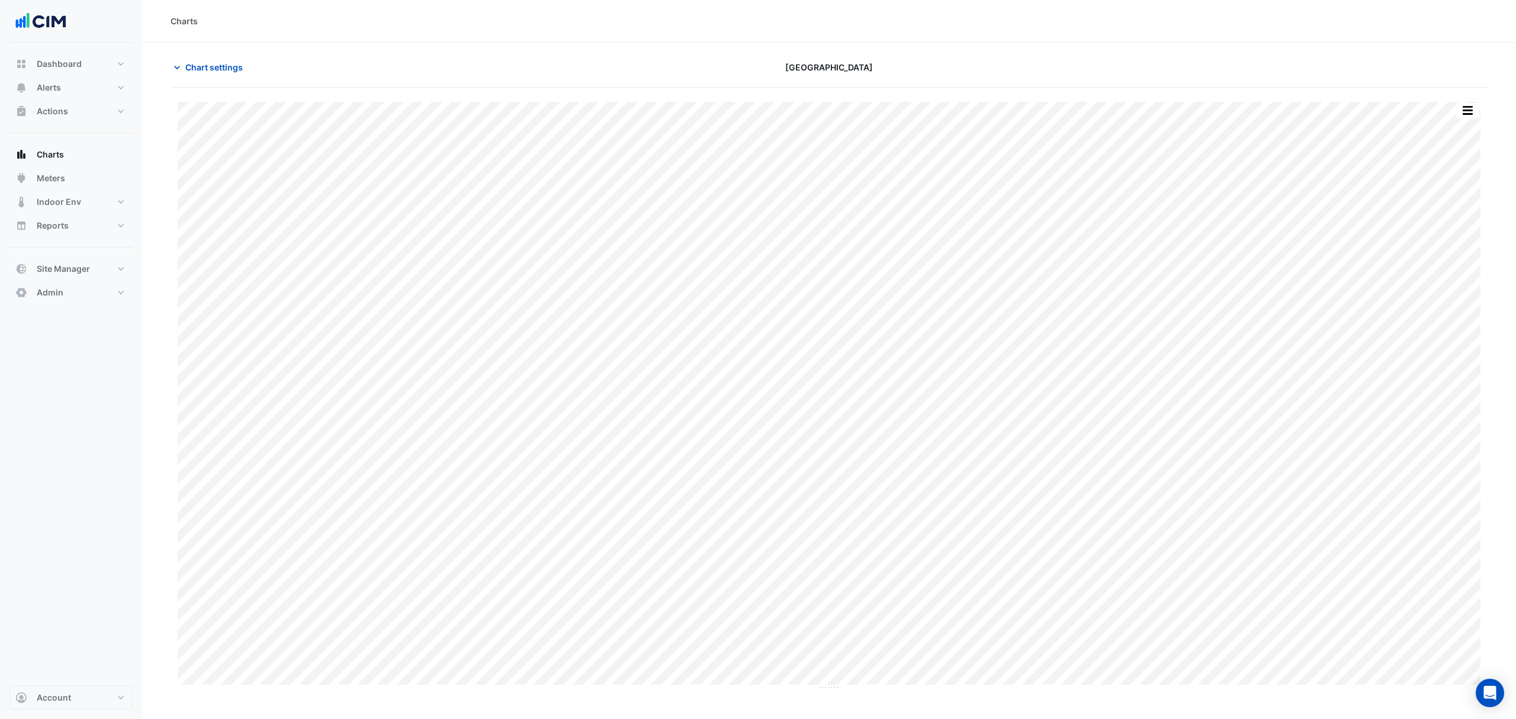
type input "**********"
click at [195, 68] on span "Chart settings" at bounding box center [213, 67] width 57 height 12
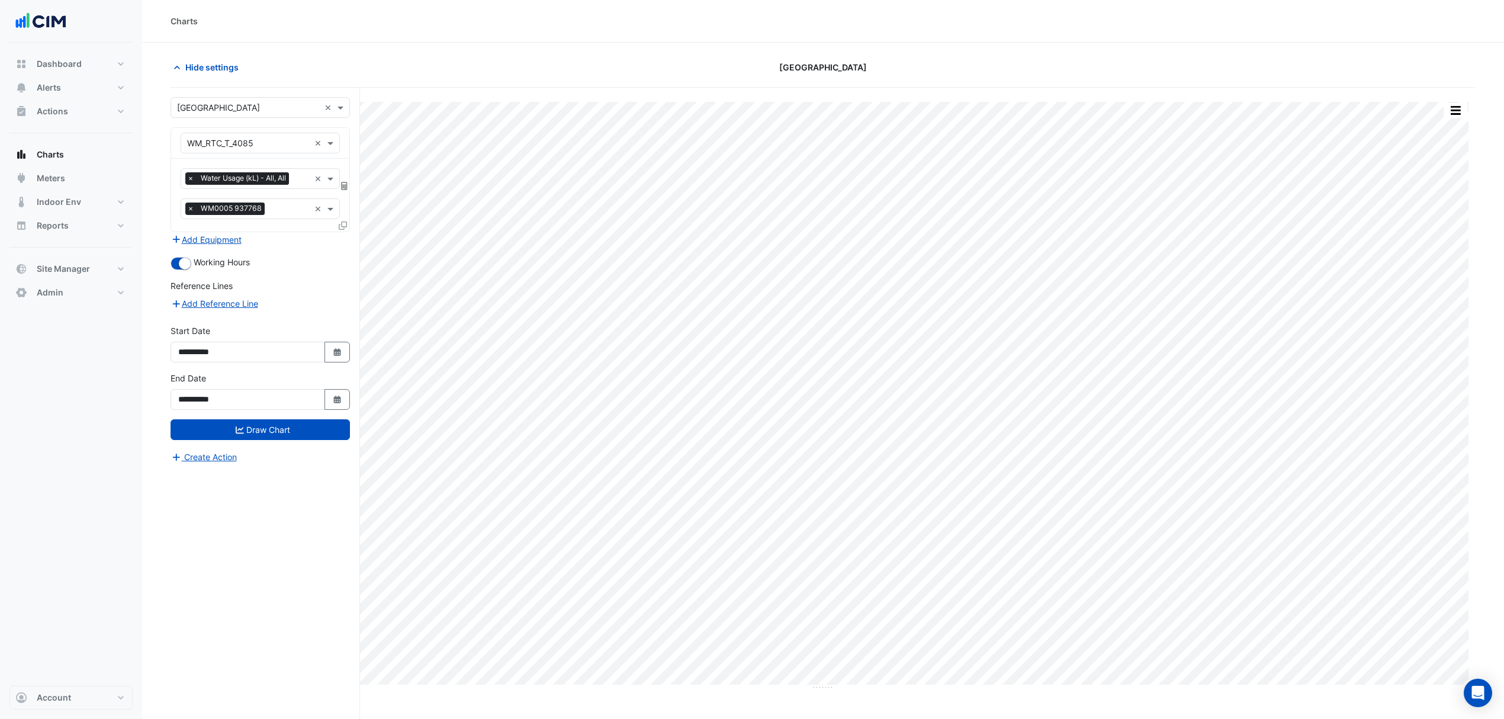
click at [339, 402] on icon "button" at bounding box center [336, 400] width 7 height 8
click at [306, 243] on span "Next month" at bounding box center [303, 244] width 9 height 9
select select "*"
click at [299, 353] on div "31" at bounding box center [303, 358] width 19 height 19
type input "**********"
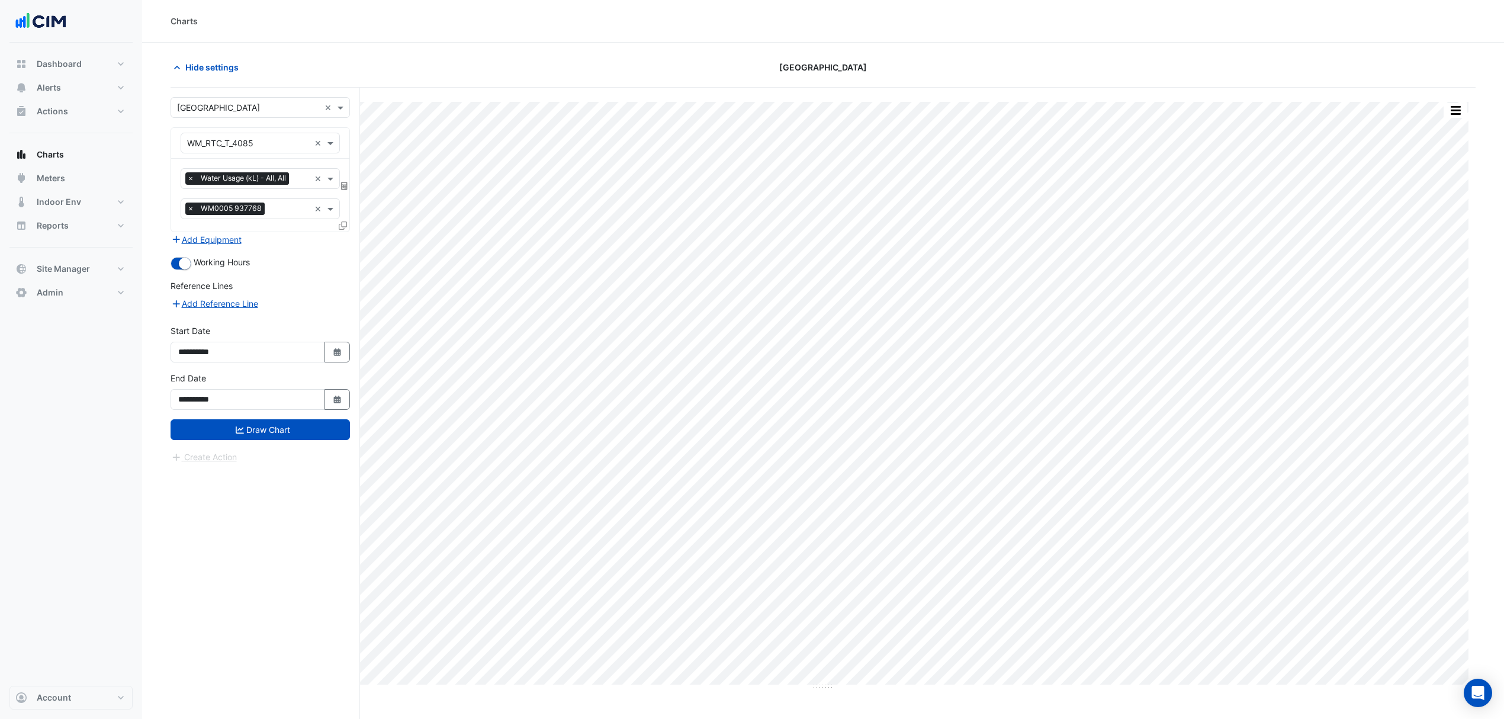
click at [247, 434] on button "Draw Chart" at bounding box center [260, 429] width 179 height 21
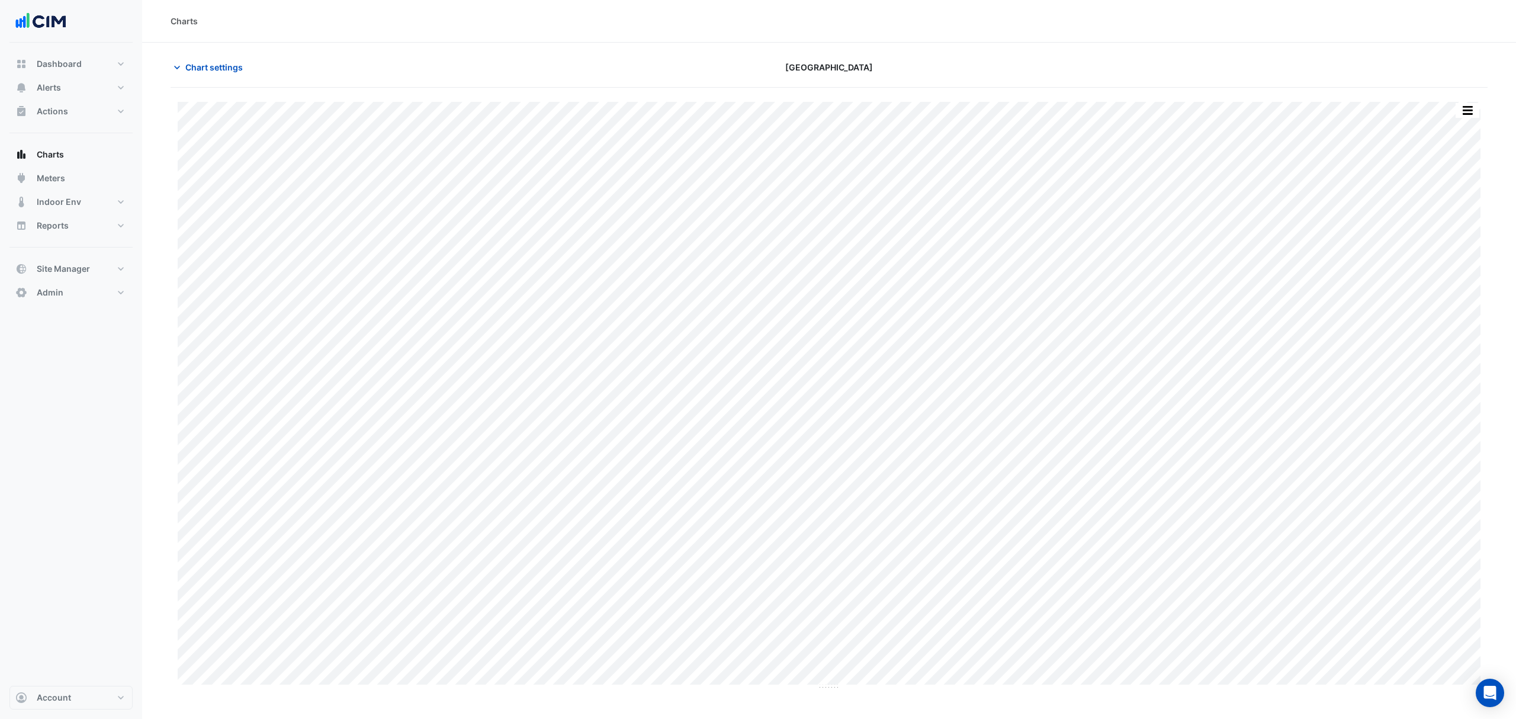
click at [210, 71] on span "Chart settings" at bounding box center [213, 67] width 57 height 12
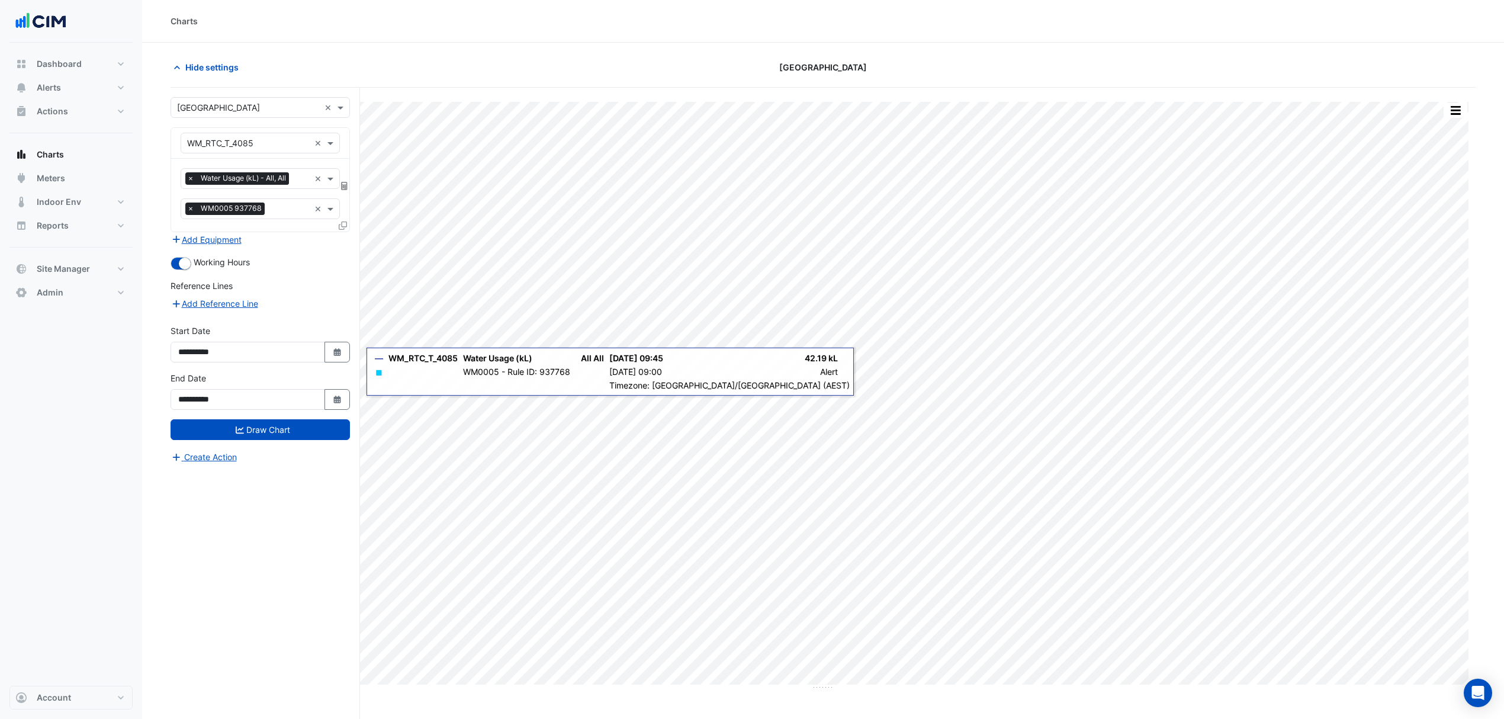
click at [358, 402] on div "**********" at bounding box center [266, 426] width 190 height 676
click at [342, 399] on button "Select Date" at bounding box center [338, 399] width 26 height 21
click at [304, 243] on span "Next month" at bounding box center [303, 244] width 9 height 9
select select "*"
click at [235, 318] on div "17" at bounding box center [228, 320] width 19 height 19
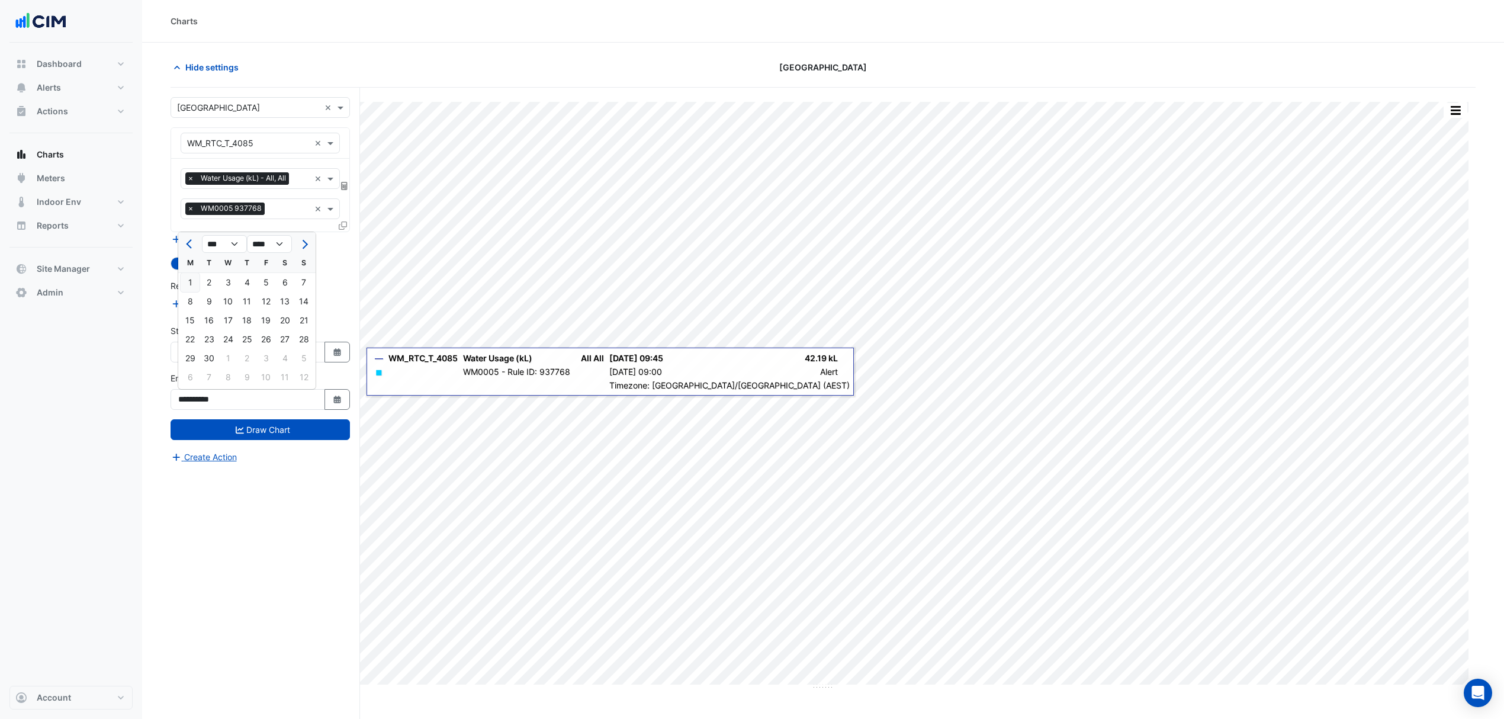
type input "**********"
click at [291, 432] on button "Draw Chart" at bounding box center [260, 429] width 179 height 21
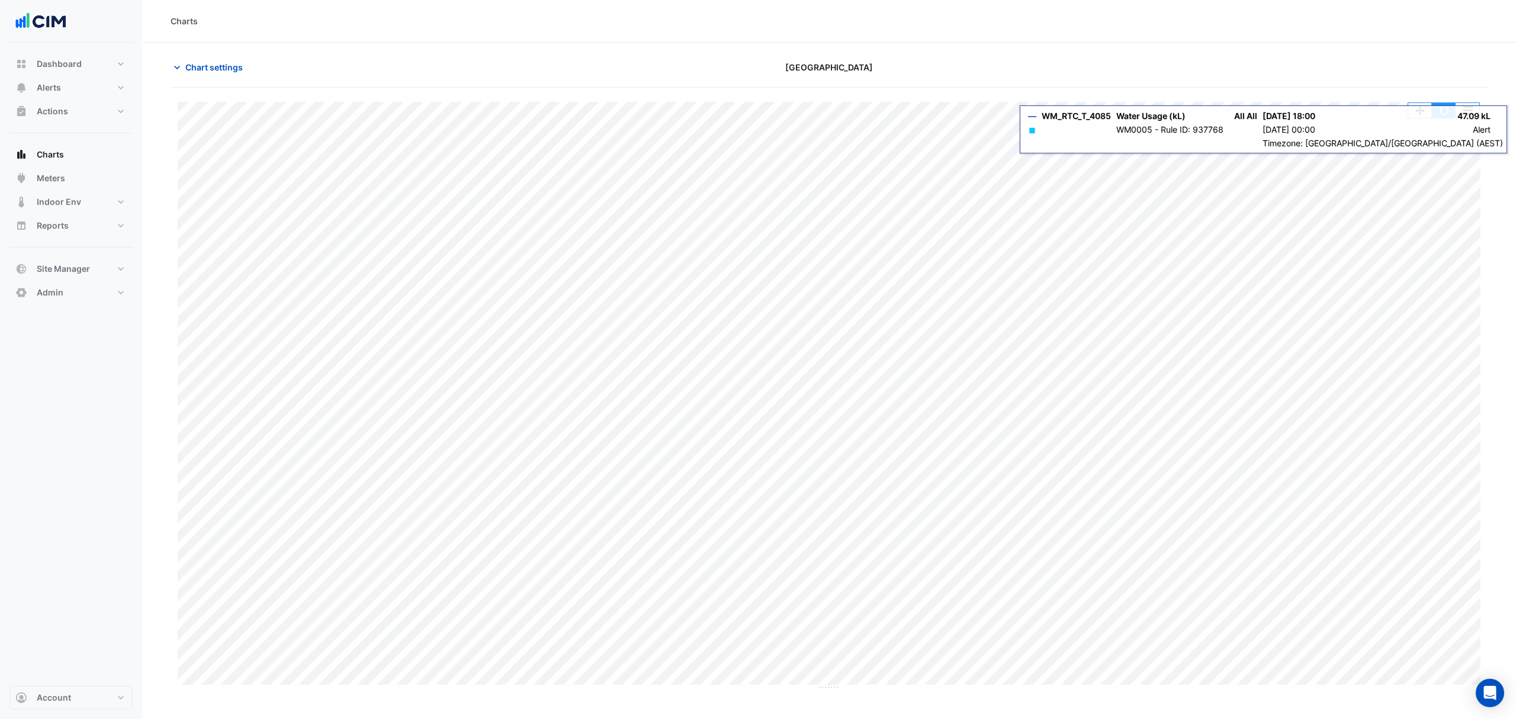
click at [1446, 105] on button "button" at bounding box center [1444, 110] width 24 height 15
click at [1437, 107] on button "button" at bounding box center [1444, 110] width 24 height 15
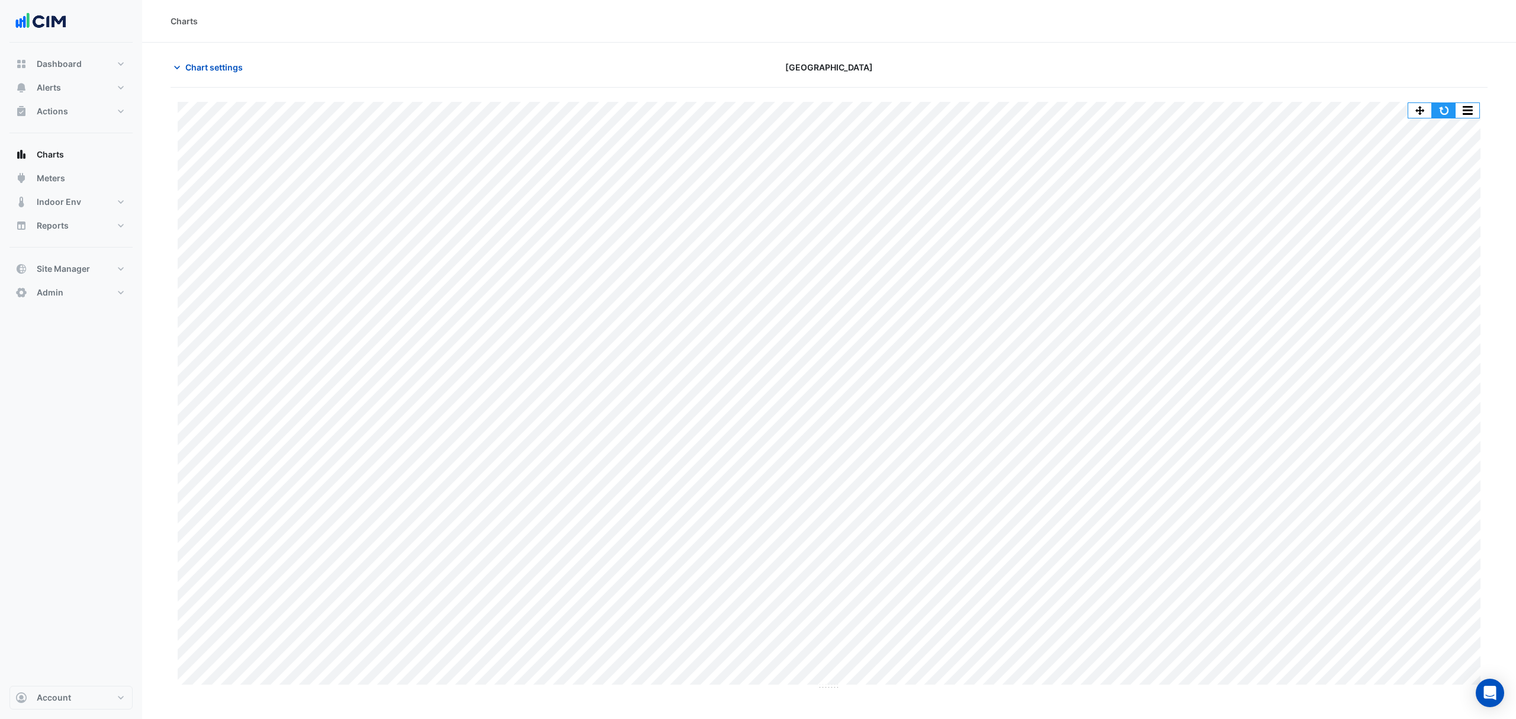
click at [1449, 107] on button "button" at bounding box center [1444, 110] width 24 height 15
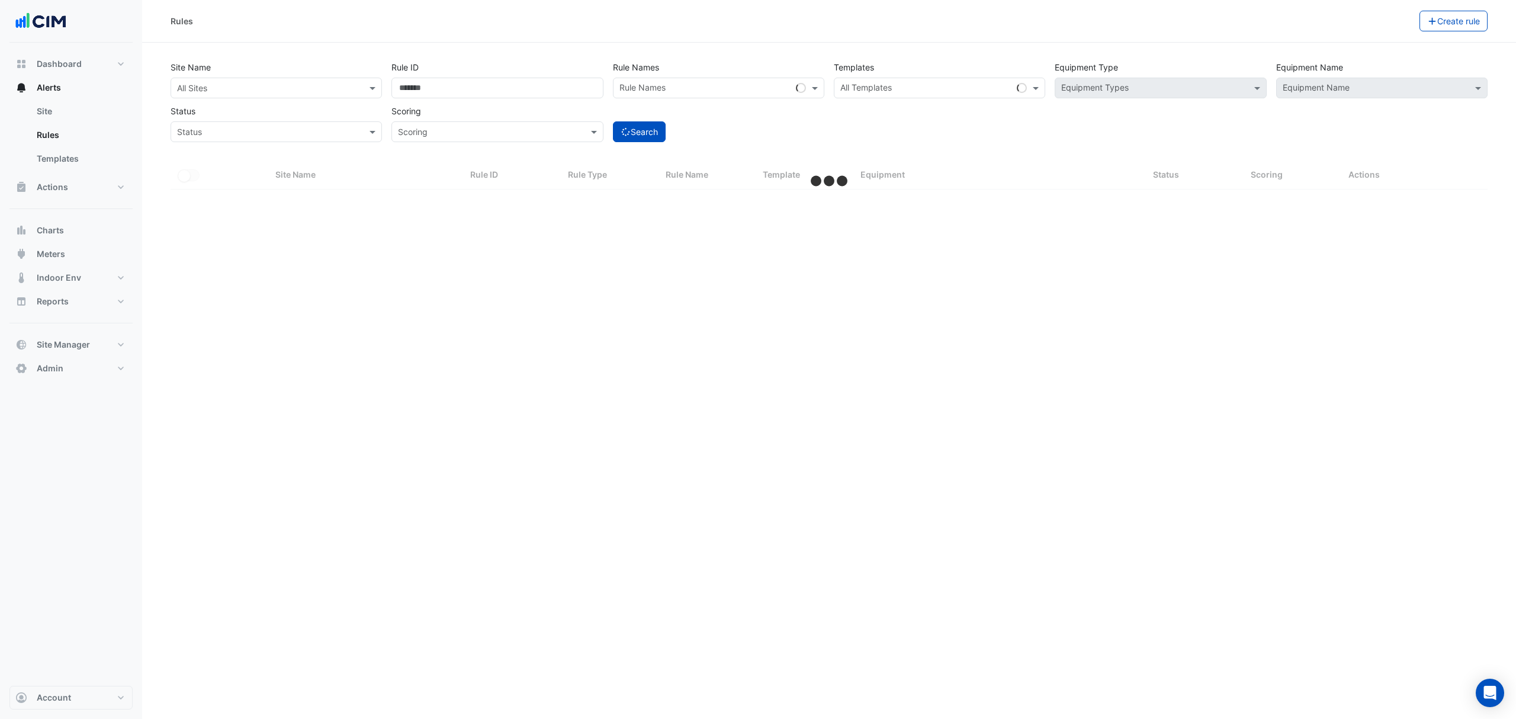
select select "***"
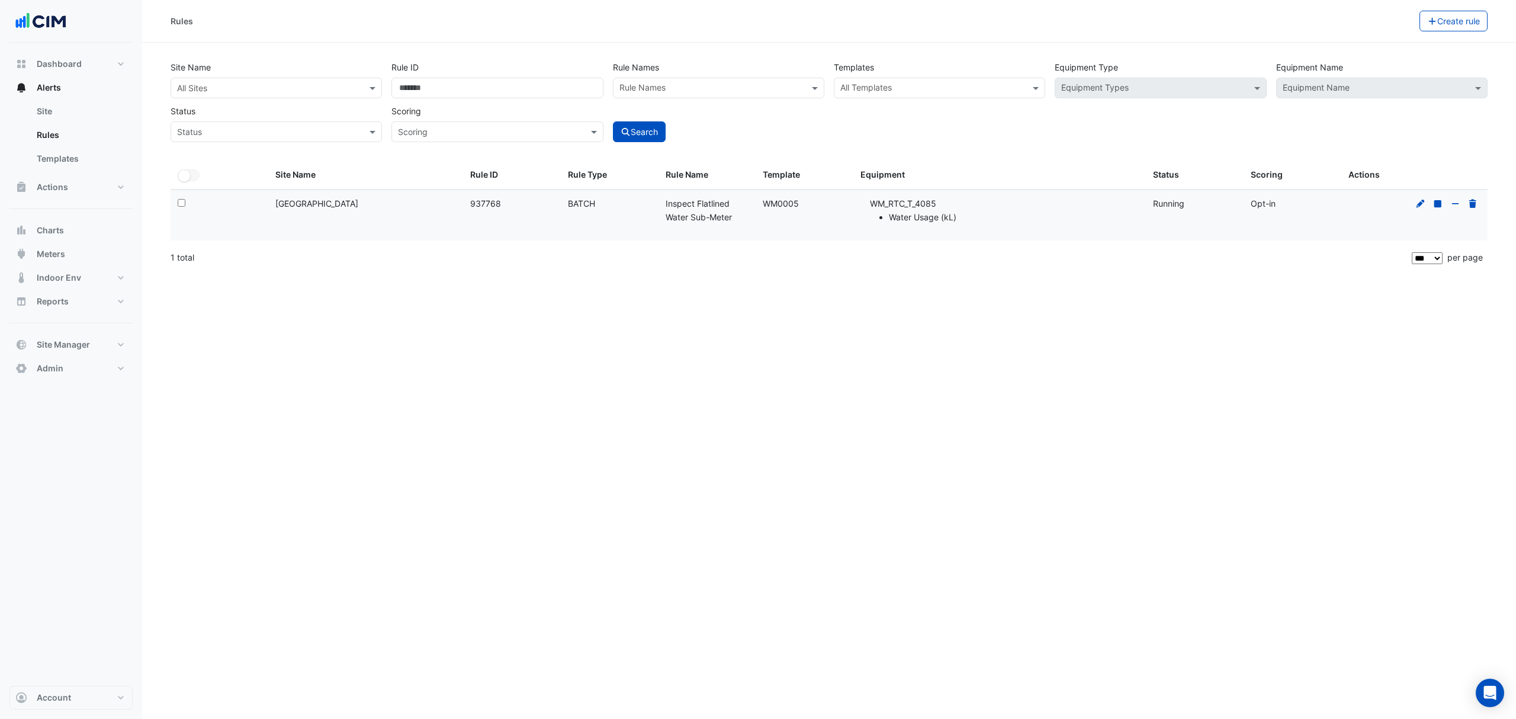
click at [1420, 204] on icon at bounding box center [1421, 203] width 8 height 8
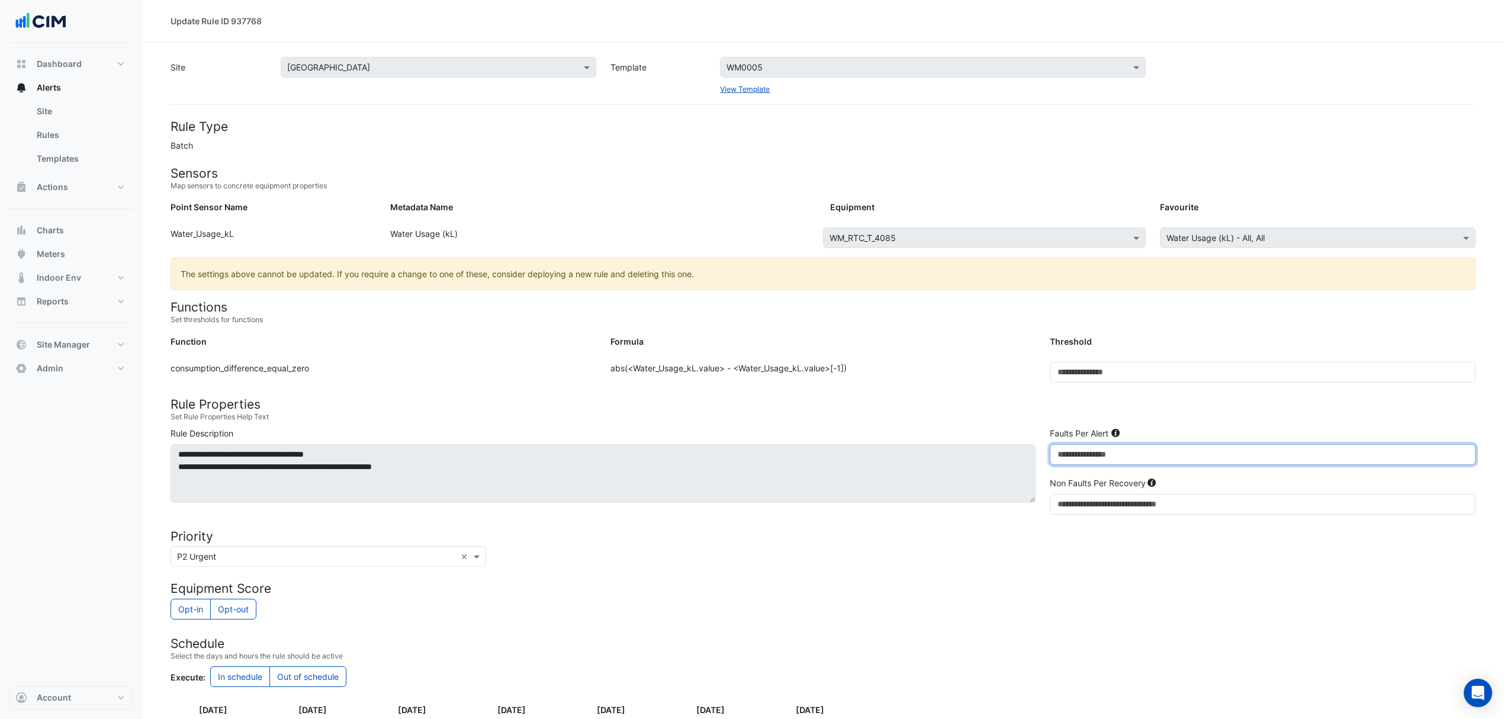
drag, startPoint x: 1079, startPoint y: 457, endPoint x: 1046, endPoint y: 449, distance: 33.6
click at [1046, 449] on div "Faults Per Alert ***" at bounding box center [1263, 450] width 440 height 47
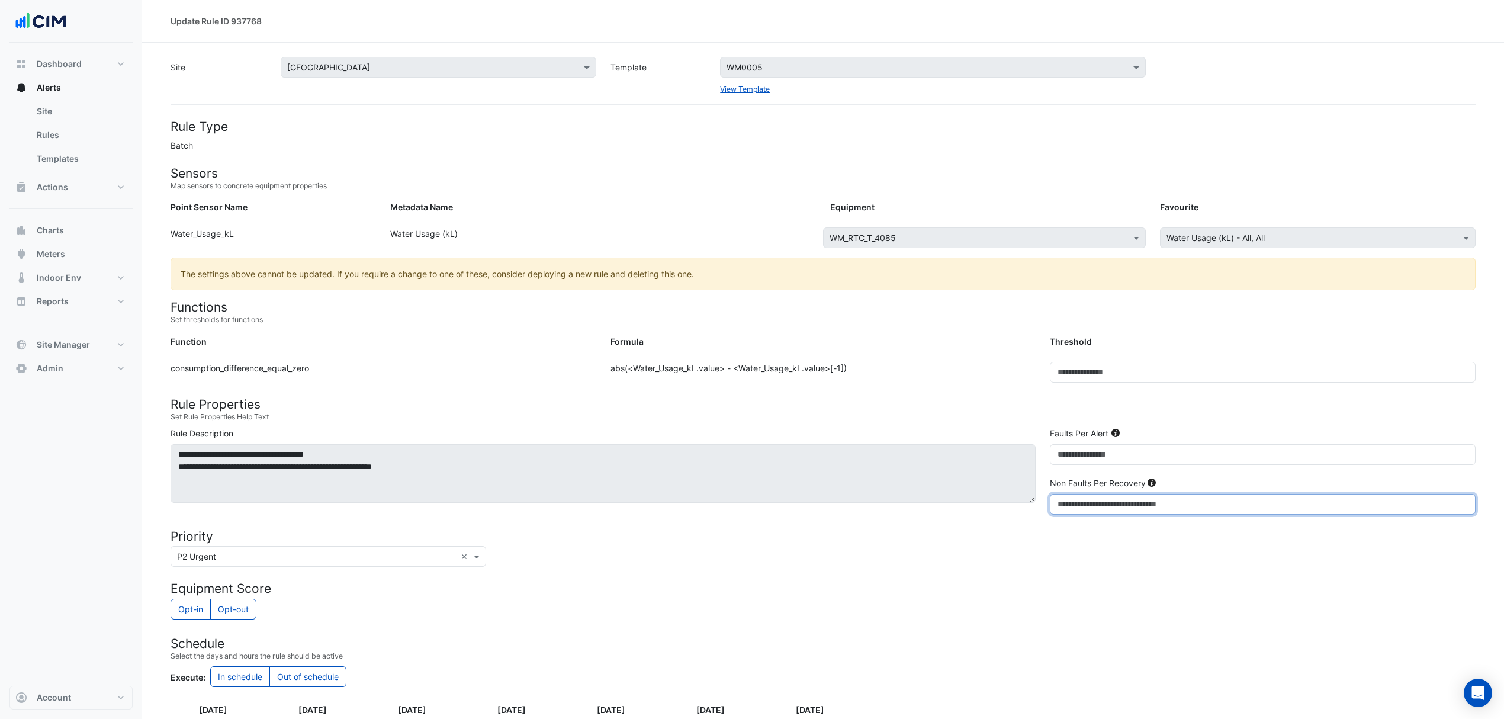
click at [1079, 505] on input "*" at bounding box center [1263, 504] width 426 height 21
type input "*"
click at [1002, 352] on div "Formula" at bounding box center [824, 343] width 440 height 17
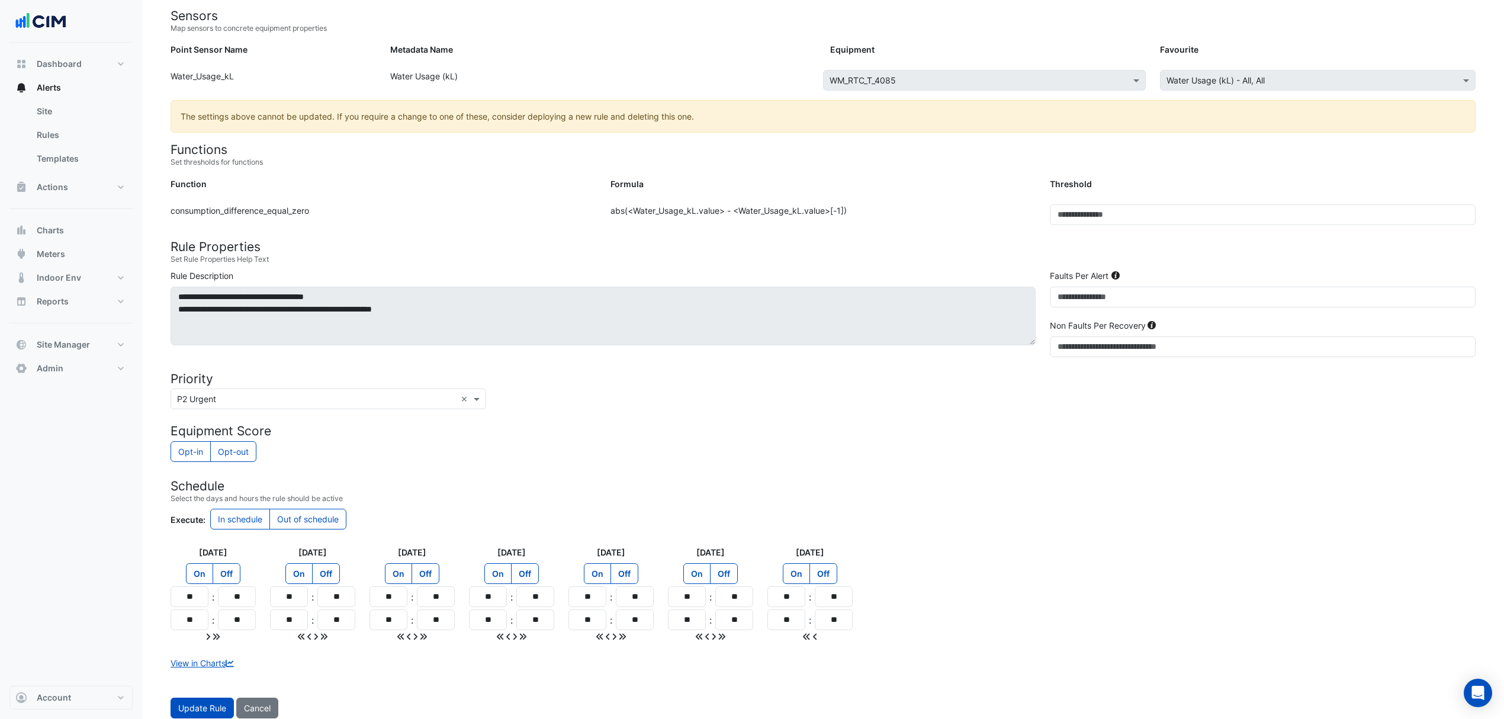
scroll to position [169, 0]
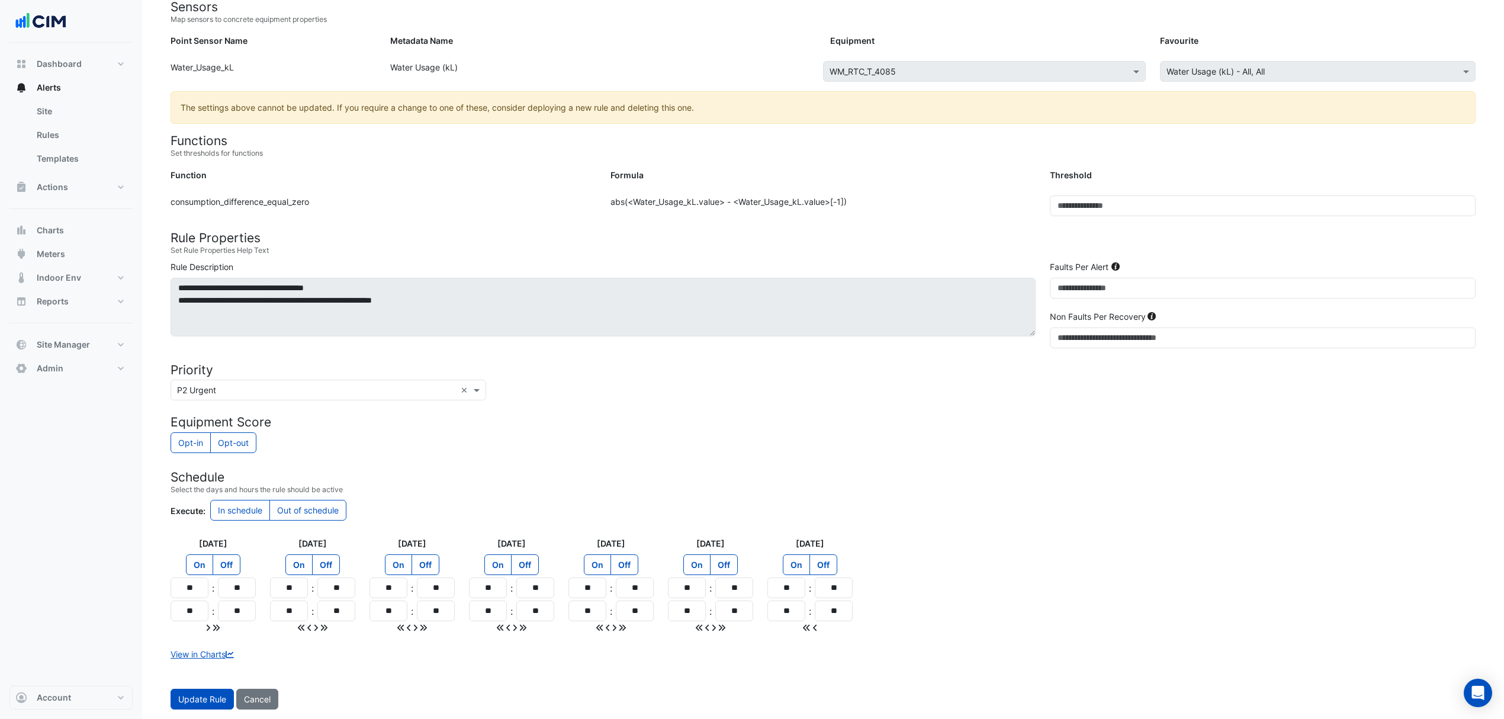
drag, startPoint x: 190, startPoint y: 697, endPoint x: 202, endPoint y: 695, distance: 12.6
click at [190, 697] on span "Update Rule" at bounding box center [202, 699] width 48 height 10
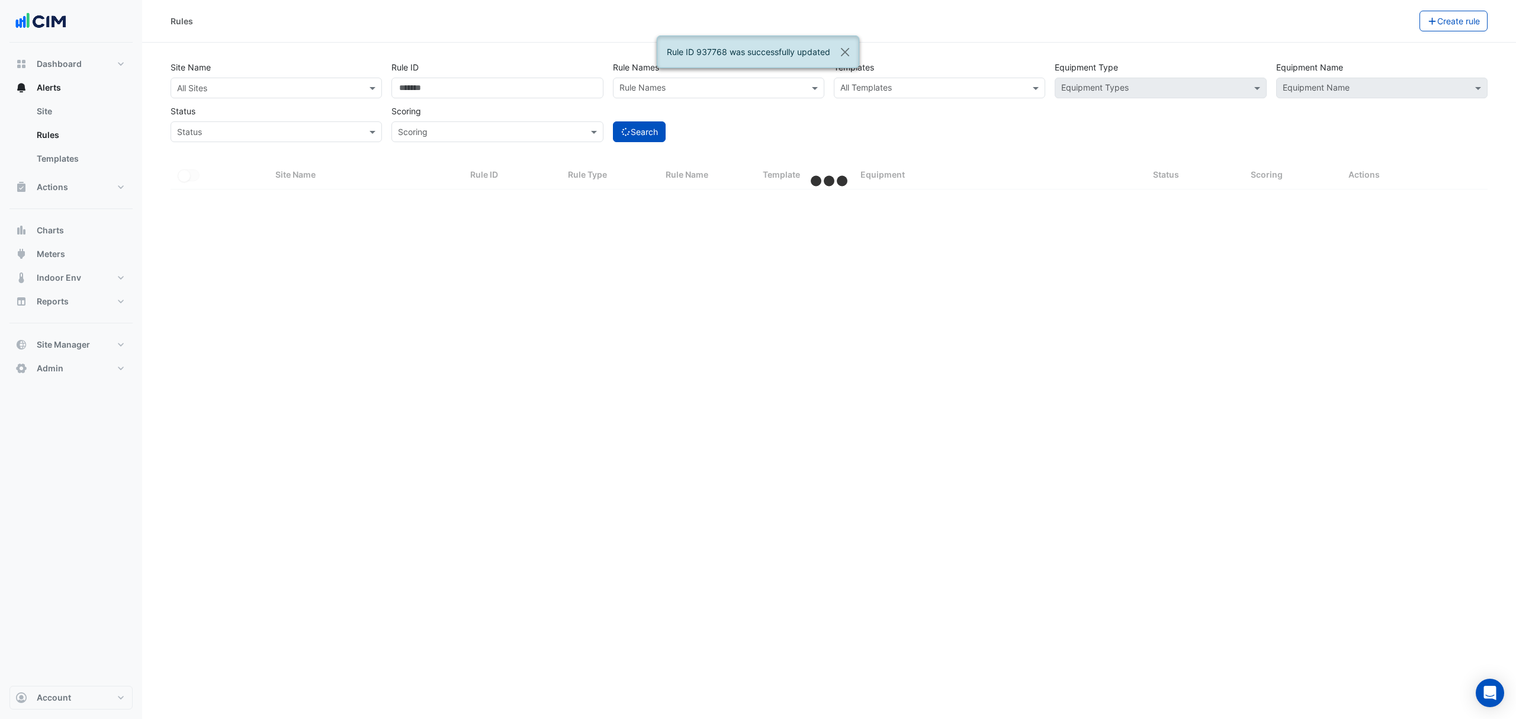
select select "***"
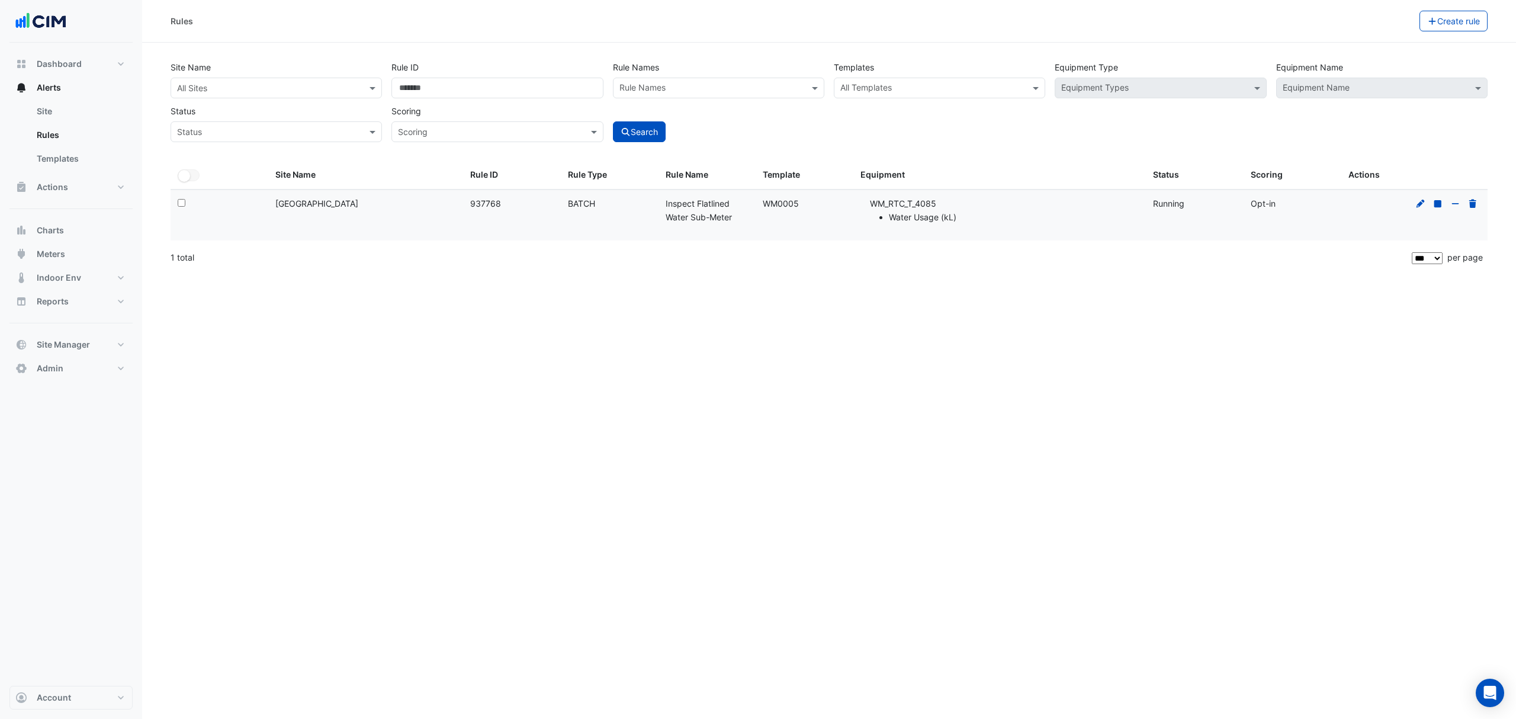
drag, startPoint x: 676, startPoint y: 411, endPoint x: 558, endPoint y: 303, distance: 160.2
click at [667, 403] on div "Rules Create rule Site Name All Sites Rule ID ****** Rule Names Rule Names Temp…" at bounding box center [829, 359] width 1374 height 719
drag, startPoint x: 788, startPoint y: 198, endPoint x: 765, endPoint y: 198, distance: 22.5
click at [765, 198] on div "Template: WM0005" at bounding box center [805, 204] width 84 height 14
copy div "WM0005"
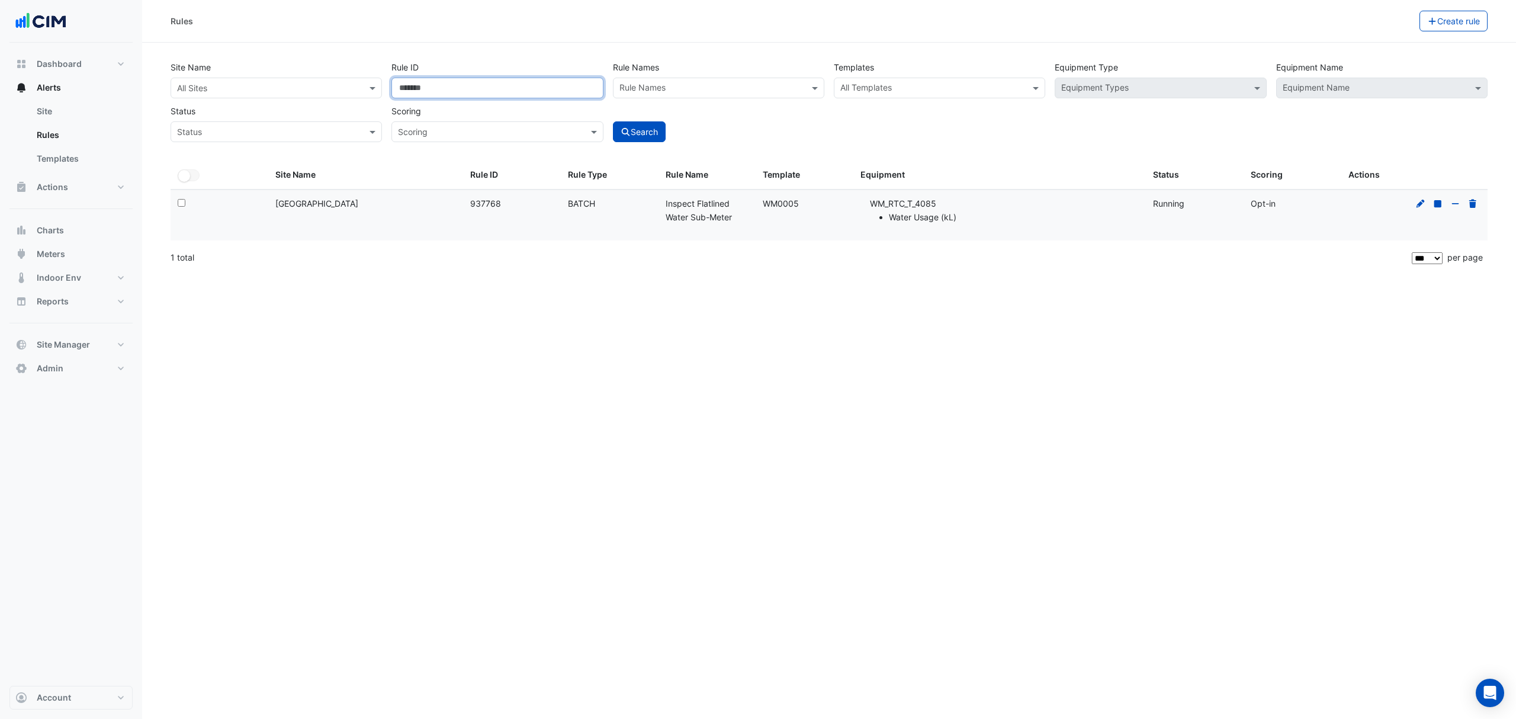
click at [496, 98] on input "******" at bounding box center [497, 88] width 211 height 21
click at [486, 95] on input "******" at bounding box center [497, 88] width 211 height 21
click at [839, 83] on div at bounding box center [932, 89] width 187 height 15
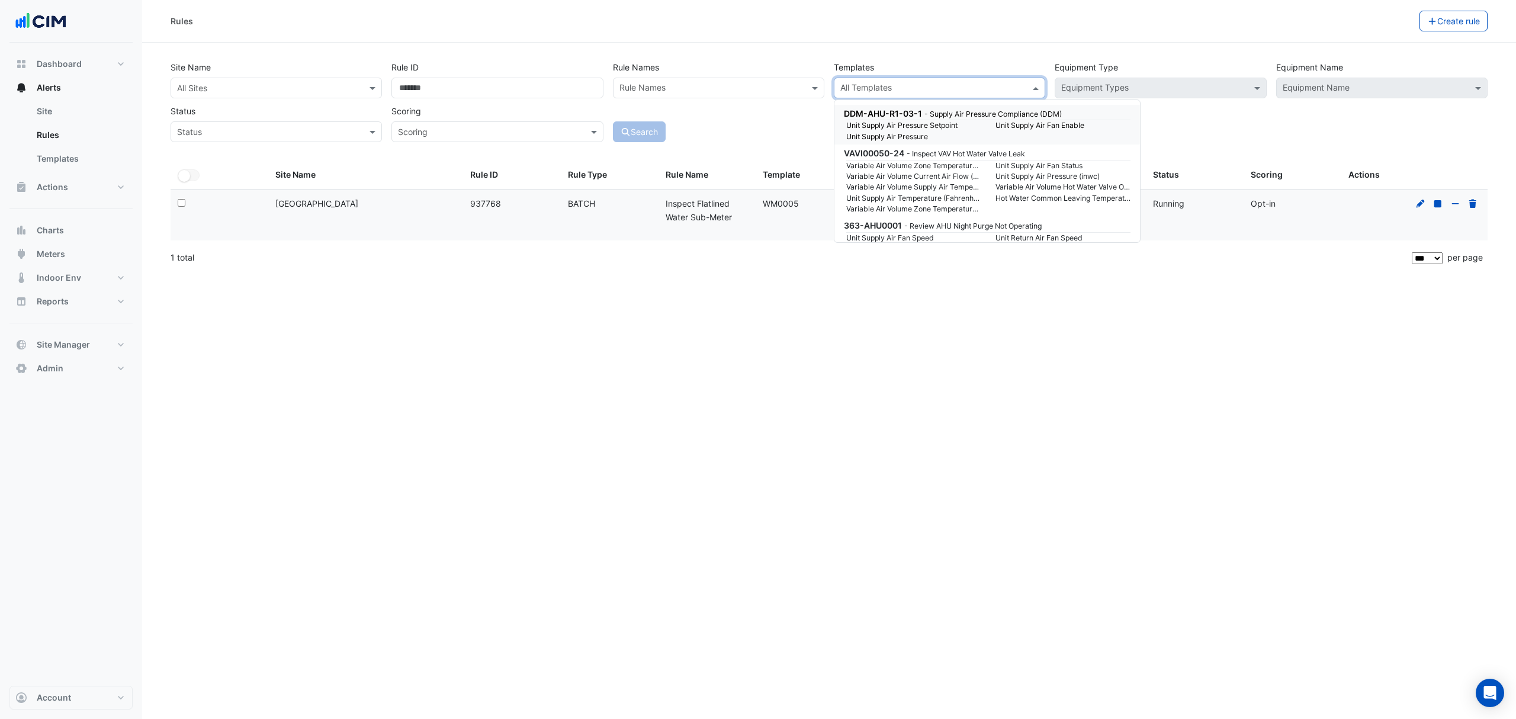
click at [1029, 89] on div "All Templates" at bounding box center [939, 88] width 211 height 21
click at [1025, 89] on input "text" at bounding box center [932, 89] width 185 height 12
paste input "******"
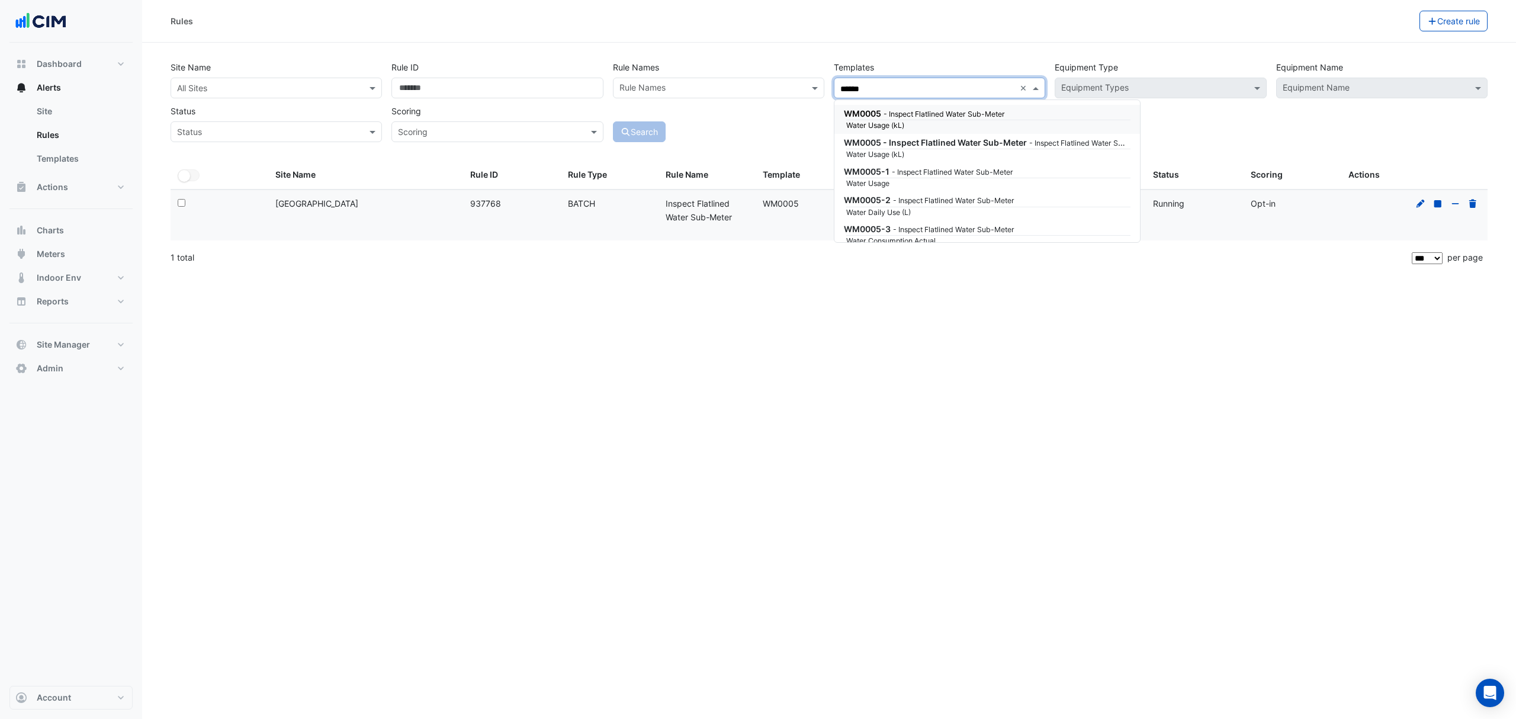
drag, startPoint x: 870, startPoint y: 126, endPoint x: 854, endPoint y: 126, distance: 16.6
click at [871, 126] on small "Water Usage (kL)" at bounding box center [913, 125] width 149 height 11
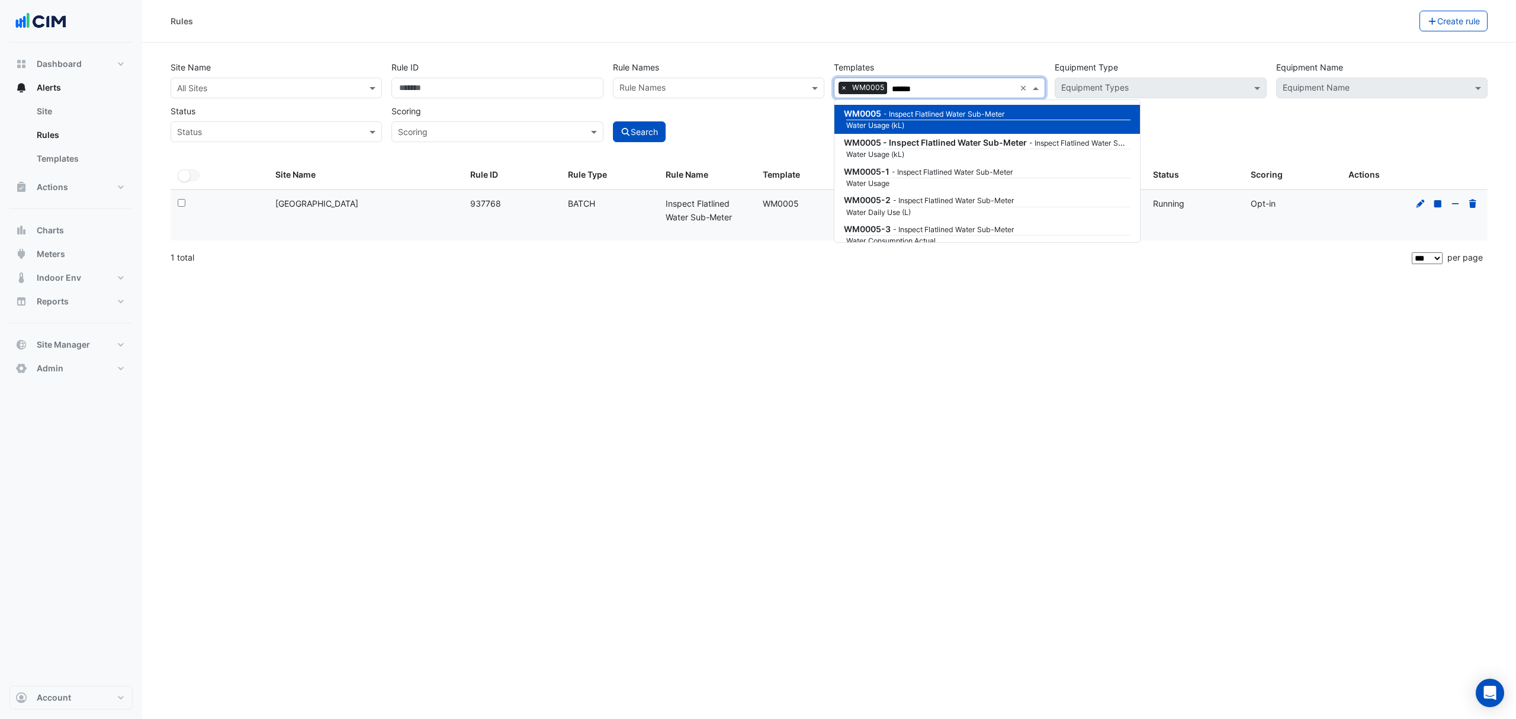
type input "******"
click at [635, 126] on button "Search" at bounding box center [639, 131] width 53 height 21
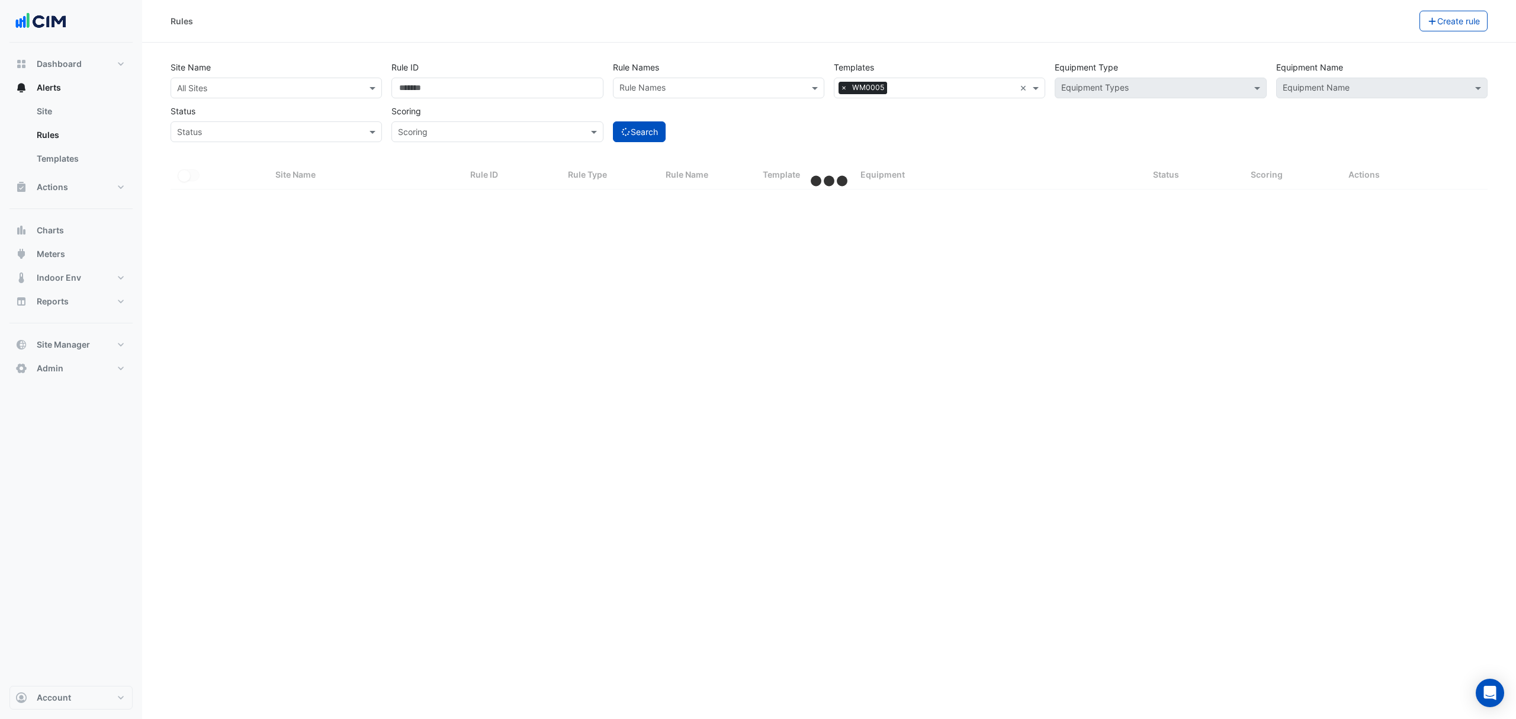
select select "***"
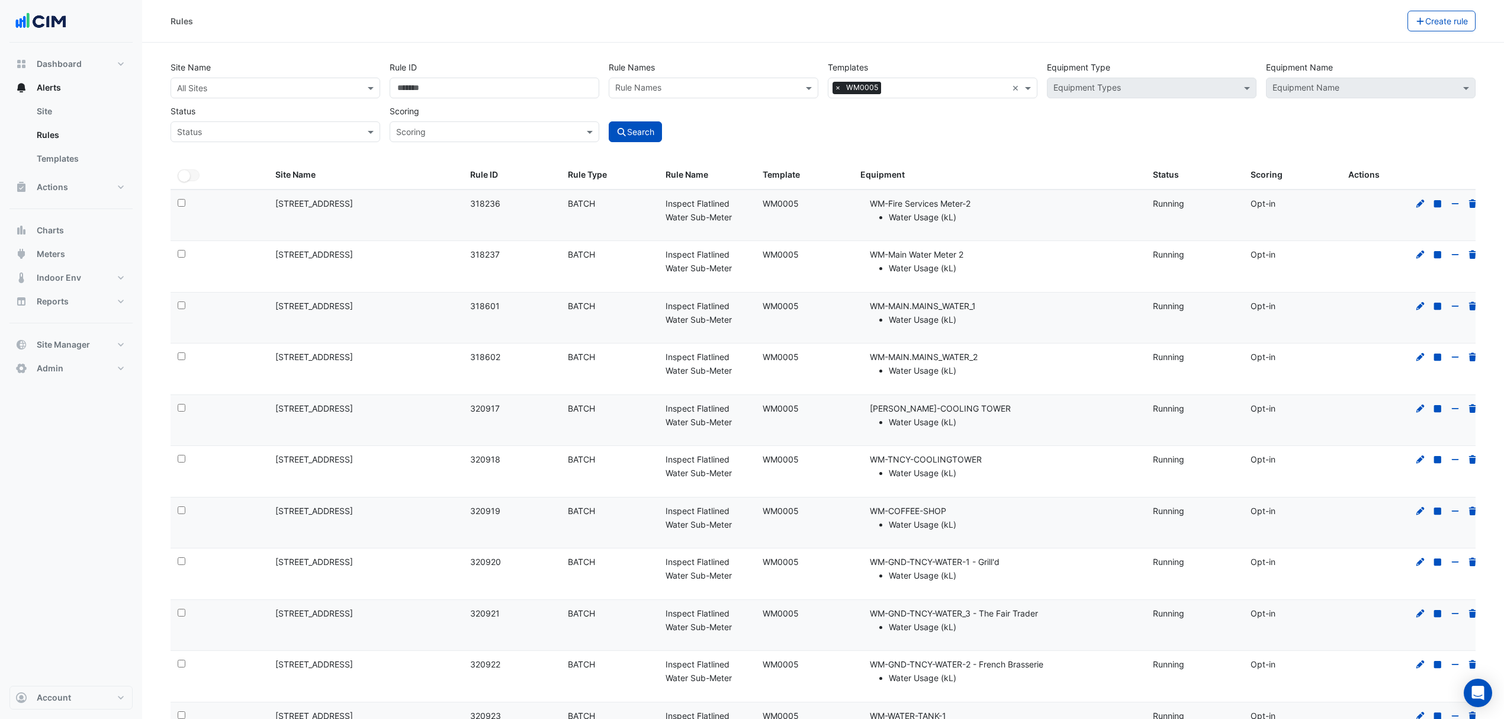
click at [361, 90] on div at bounding box center [275, 88] width 208 height 14
type input "******"
drag, startPoint x: 254, startPoint y: 127, endPoint x: 322, endPoint y: 94, distance: 76.3
click at [254, 129] on span "[GEOGRAPHIC_DATA]" at bounding box center [231, 131] width 83 height 10
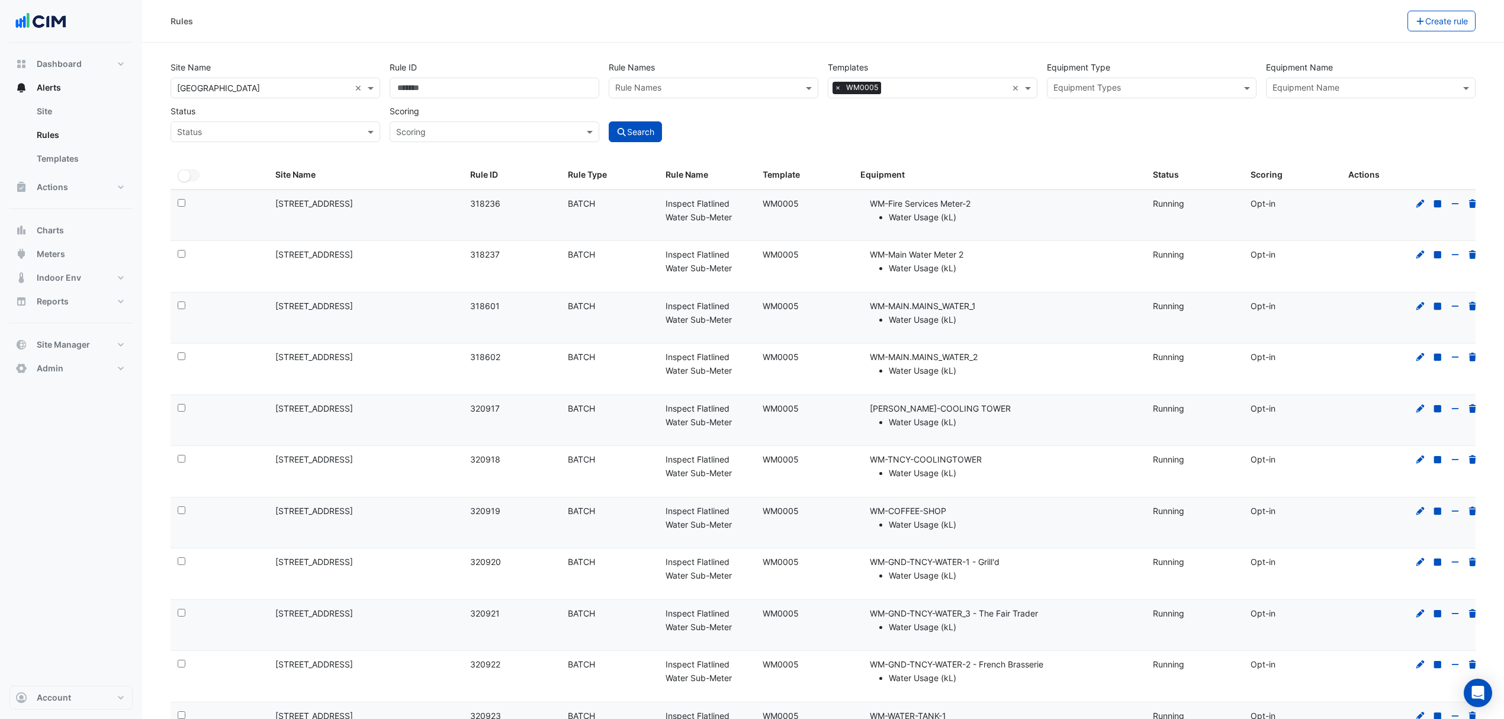
click at [642, 136] on button "Search" at bounding box center [635, 131] width 53 height 21
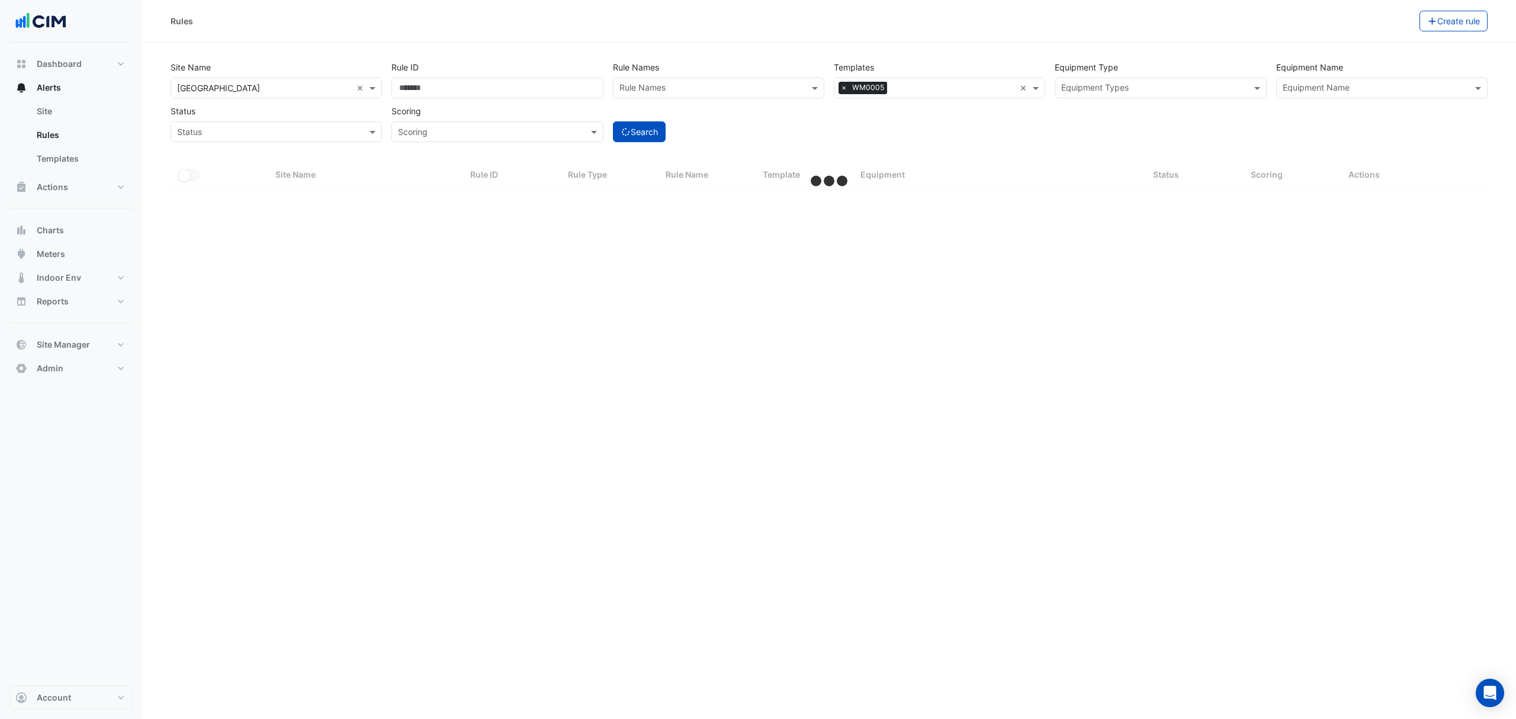
select select "***"
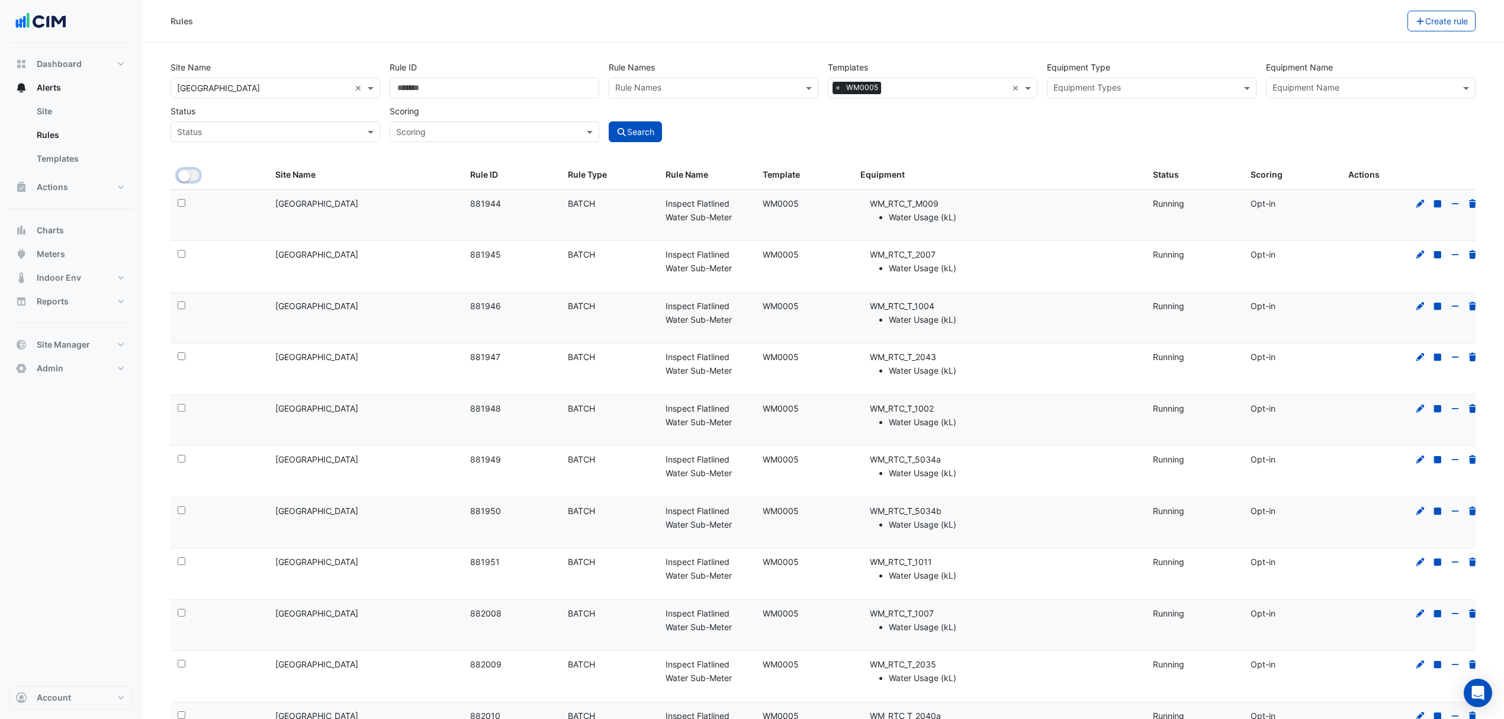
click at [186, 174] on small "button" at bounding box center [184, 176] width 12 height 12
click at [1390, 23] on button "Bulk Actions" at bounding box center [1371, 21] width 70 height 21
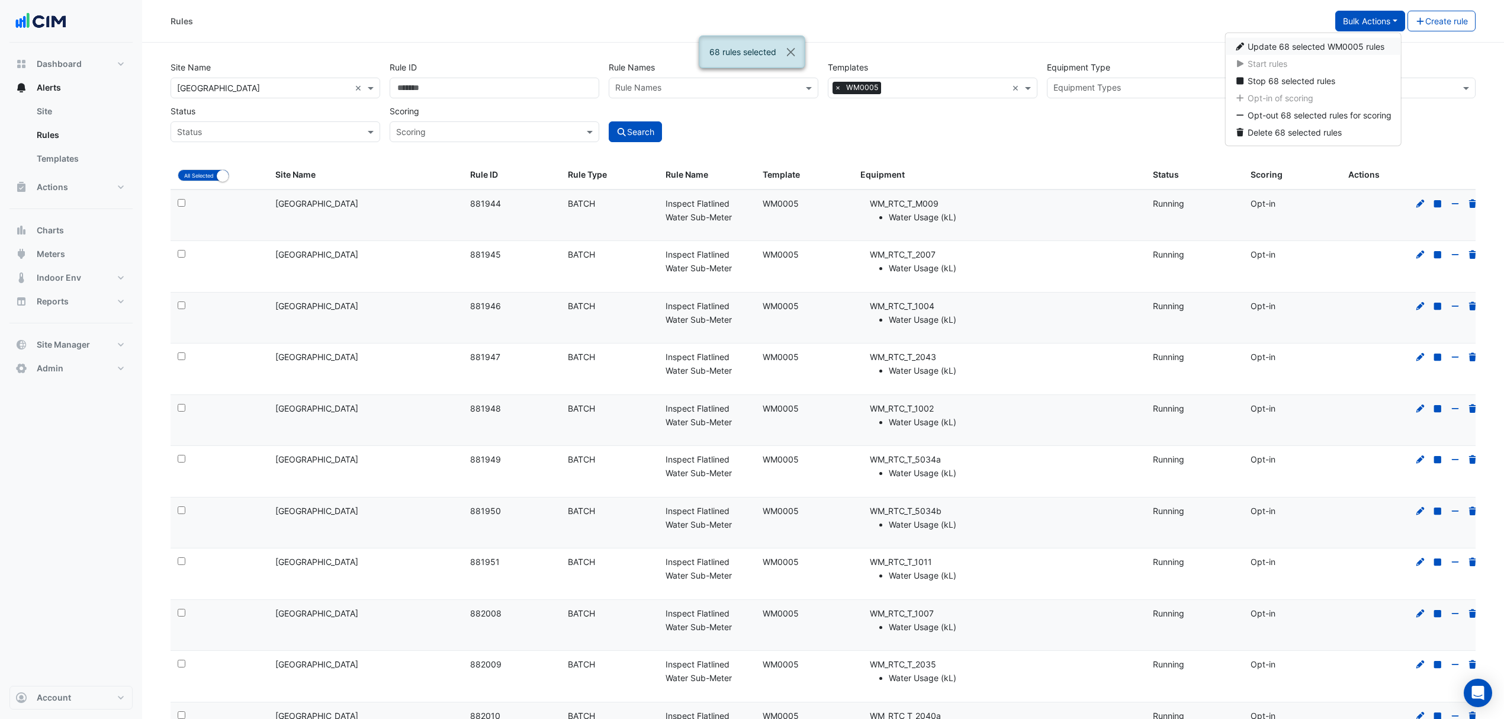
click at [1289, 48] on span "Update 68 selected WM0005 rules" at bounding box center [1316, 46] width 137 height 10
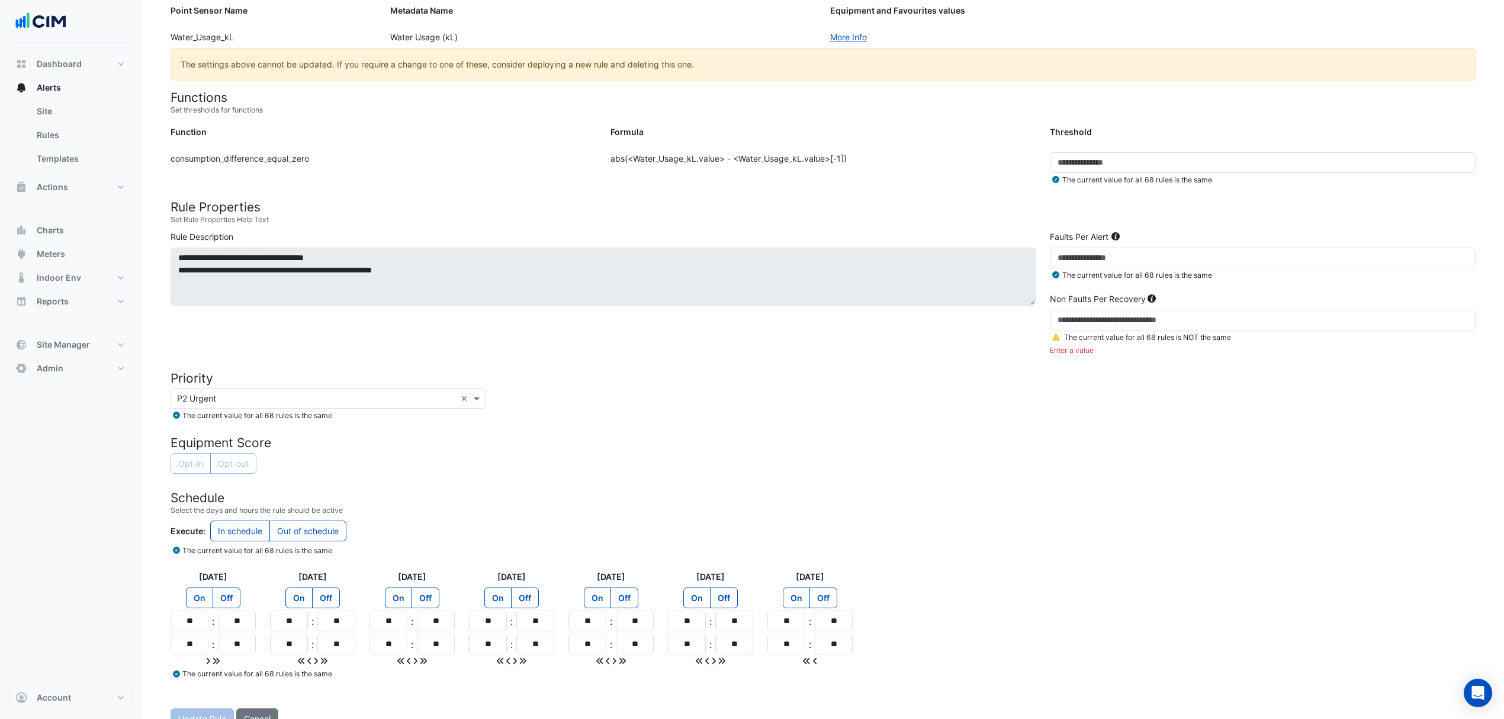
scroll to position [218, 0]
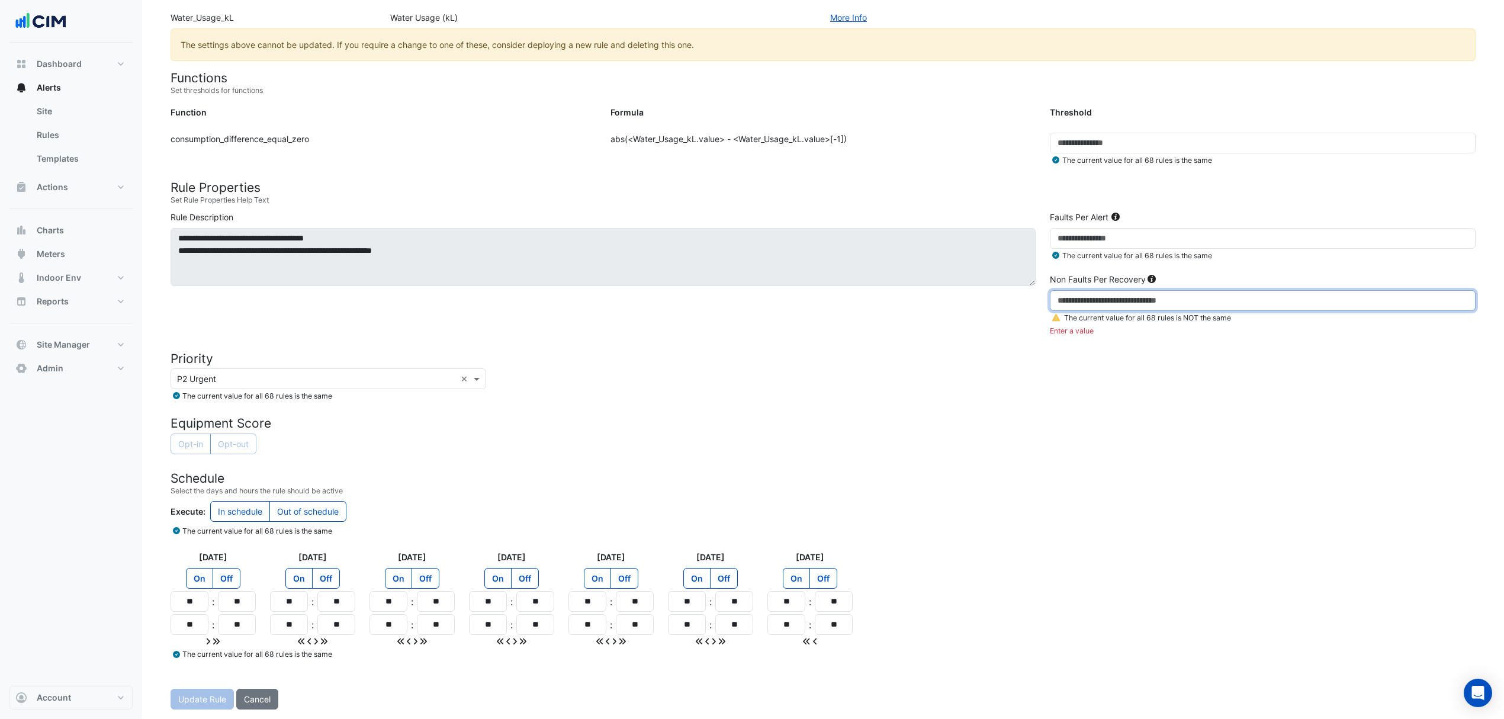
click at [1178, 306] on input "number" at bounding box center [1263, 300] width 426 height 21
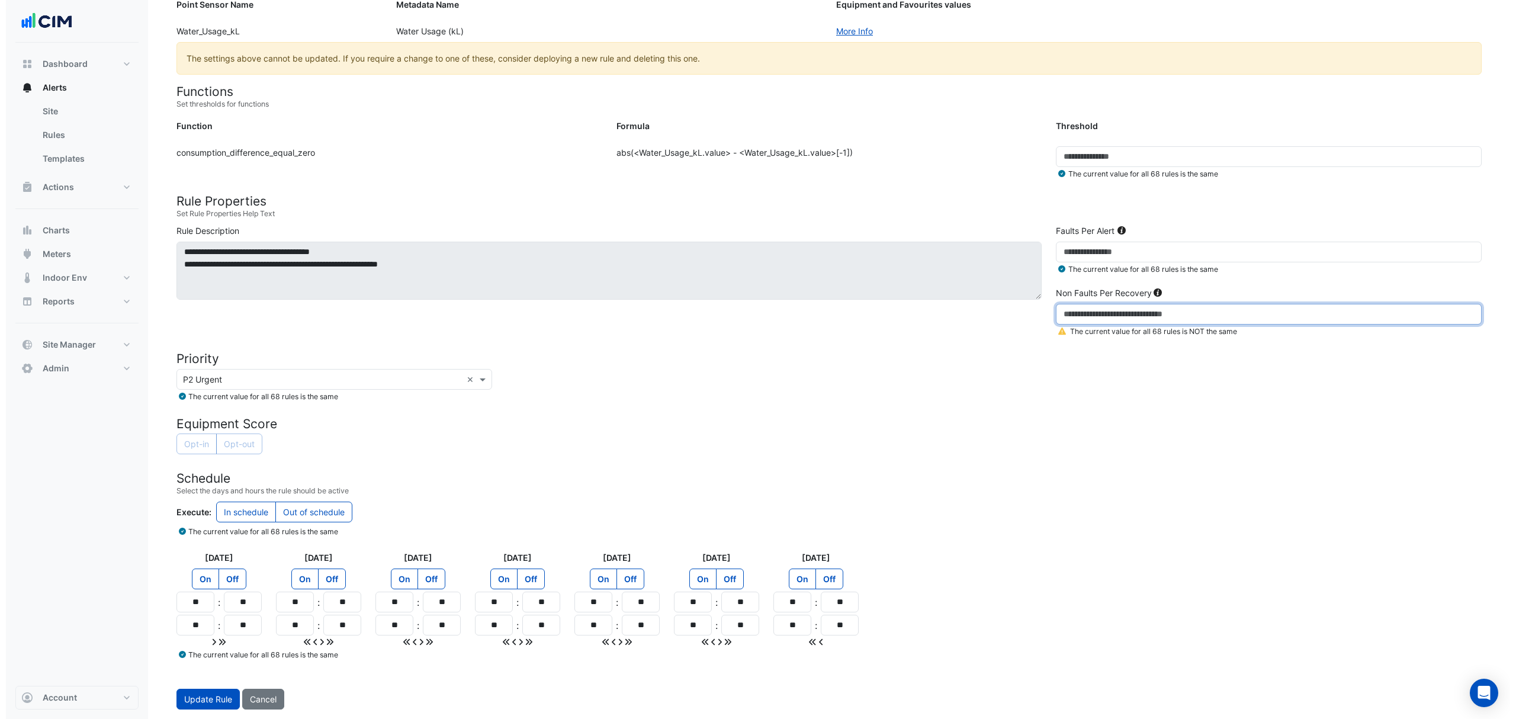
scroll to position [205, 0]
type input "*"
click at [1121, 437] on div "Opt-in Opt-out" at bounding box center [823, 445] width 1305 height 23
click at [207, 692] on button "Update Rule" at bounding box center [202, 699] width 63 height 21
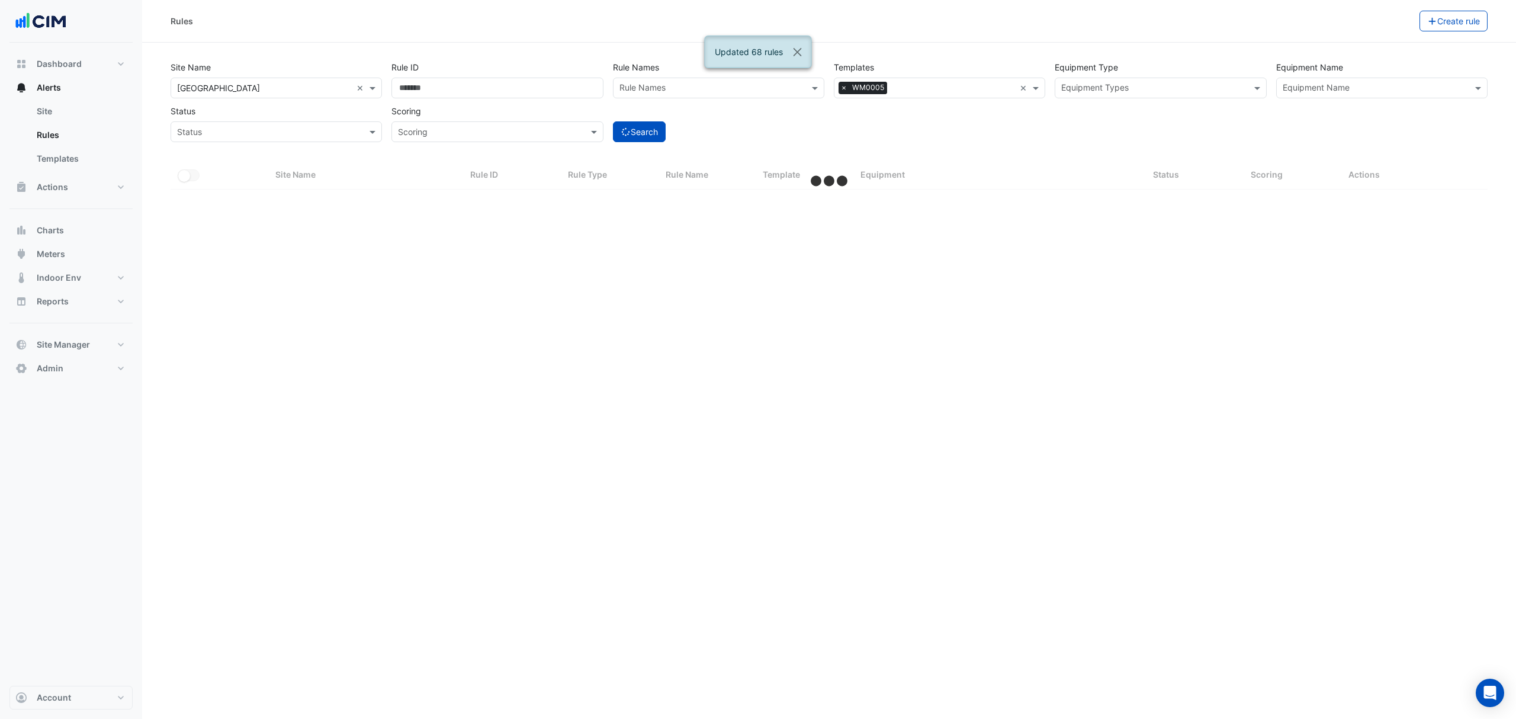
select select "***"
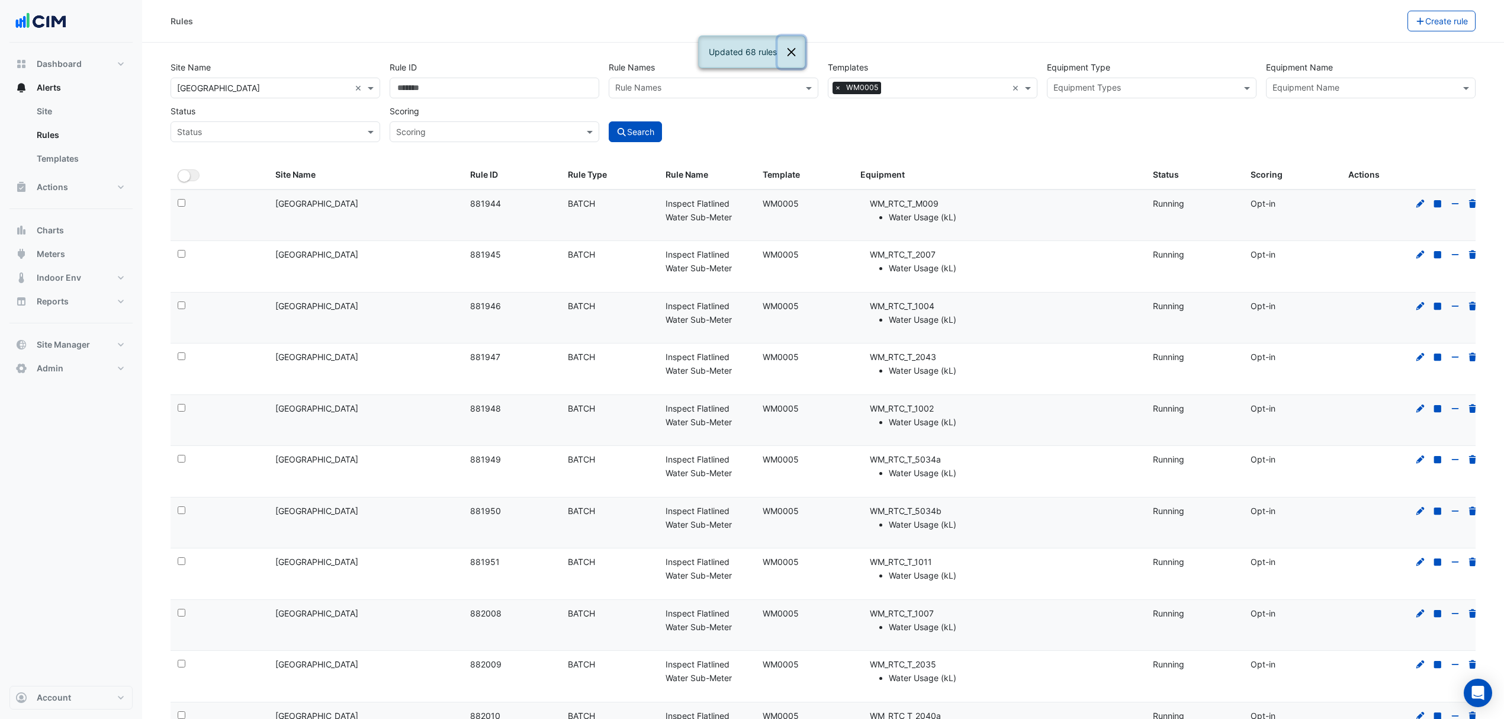
click at [804, 53] on button "Close" at bounding box center [791, 52] width 27 height 32
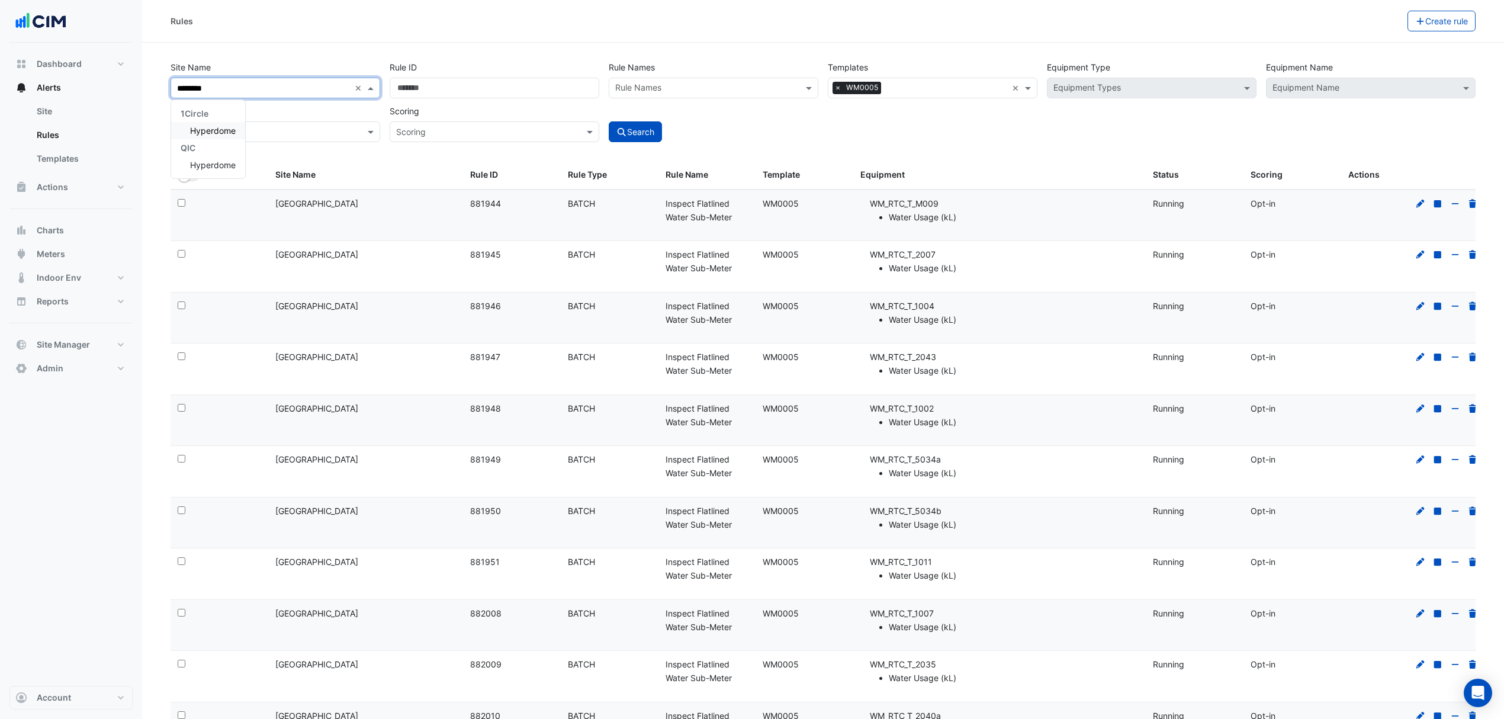
type input "*********"
click at [228, 127] on span "Hyperdome" at bounding box center [213, 131] width 46 height 10
click at [631, 138] on button "Search" at bounding box center [635, 131] width 53 height 21
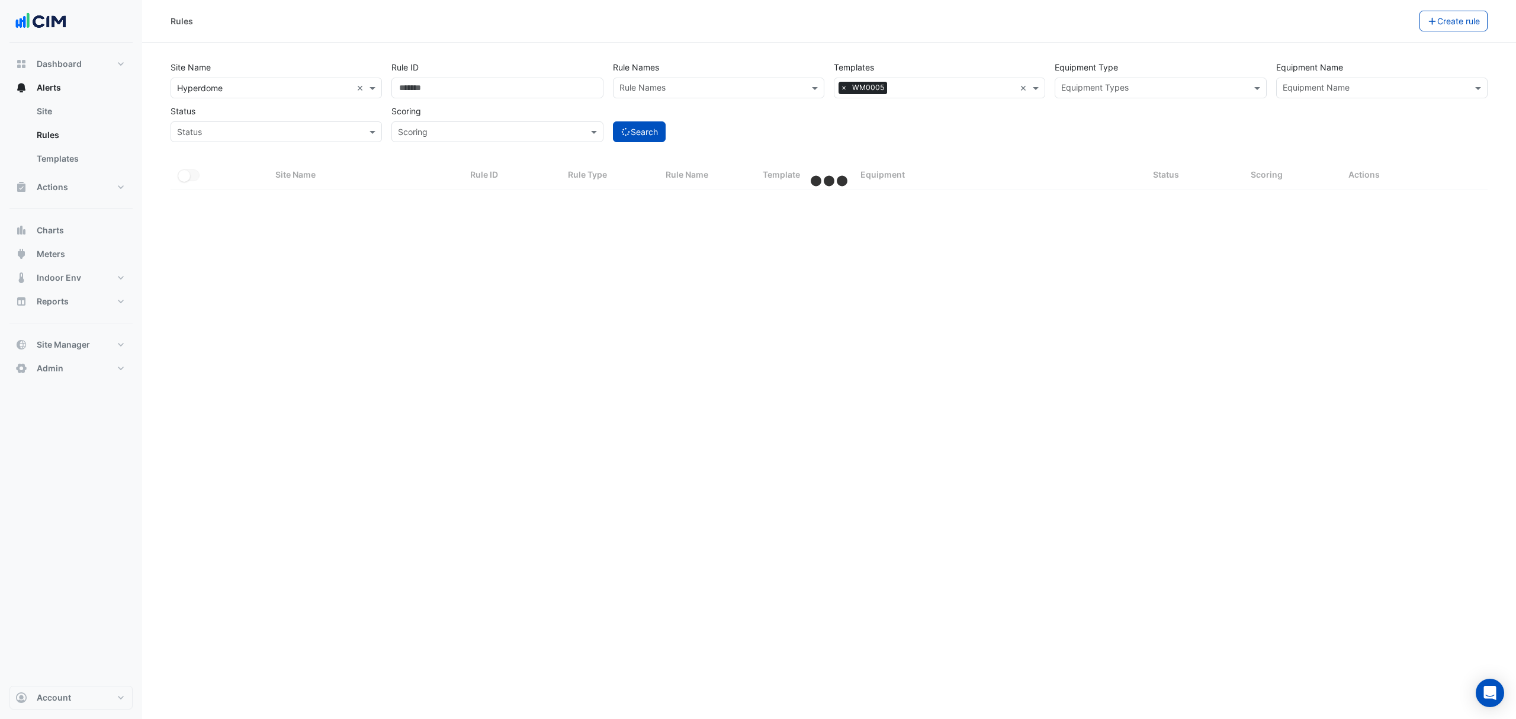
select select "***"
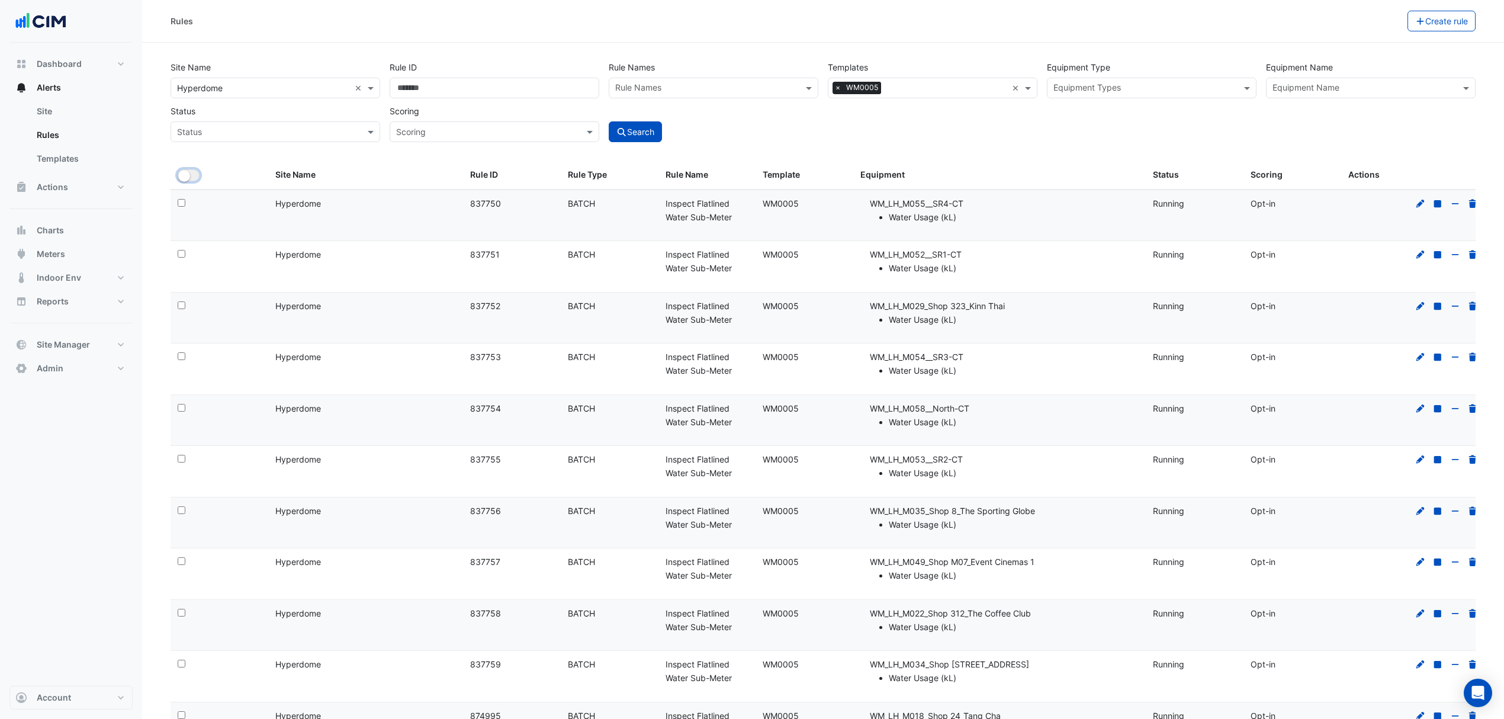
click at [194, 176] on button "All Selected" at bounding box center [189, 175] width 22 height 12
click at [1389, 27] on button "Bulk Actions" at bounding box center [1371, 21] width 70 height 21
click at [897, 84] on input "text" at bounding box center [946, 89] width 121 height 12
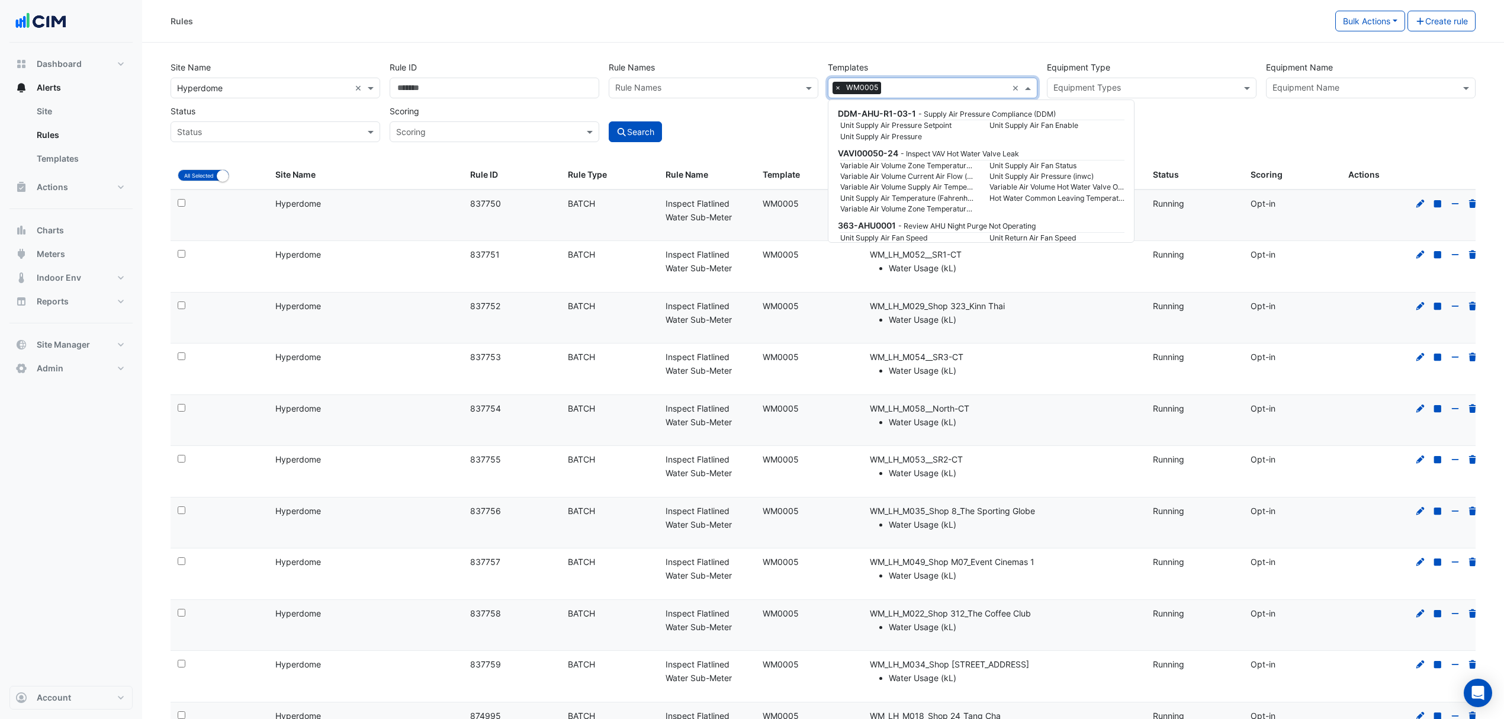
click at [1025, 36] on div "Rules Bulk Actions Update 100 selected WM0005 rules Start 2 selected rules Stop…" at bounding box center [823, 21] width 1362 height 43
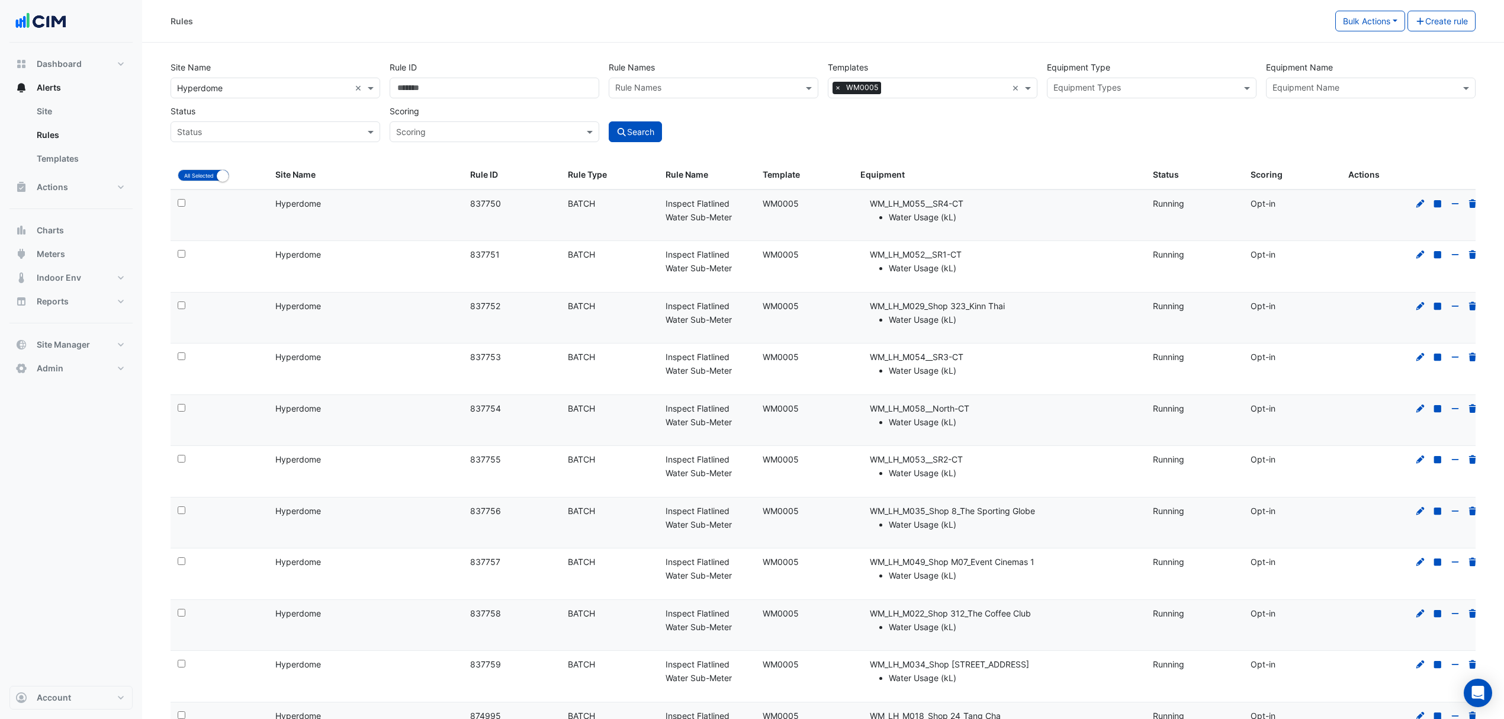
click at [1351, 24] on button "Bulk Actions" at bounding box center [1371, 21] width 70 height 21
click at [1323, 44] on span "Update 100 selected WM0005 rules" at bounding box center [1314, 46] width 141 height 10
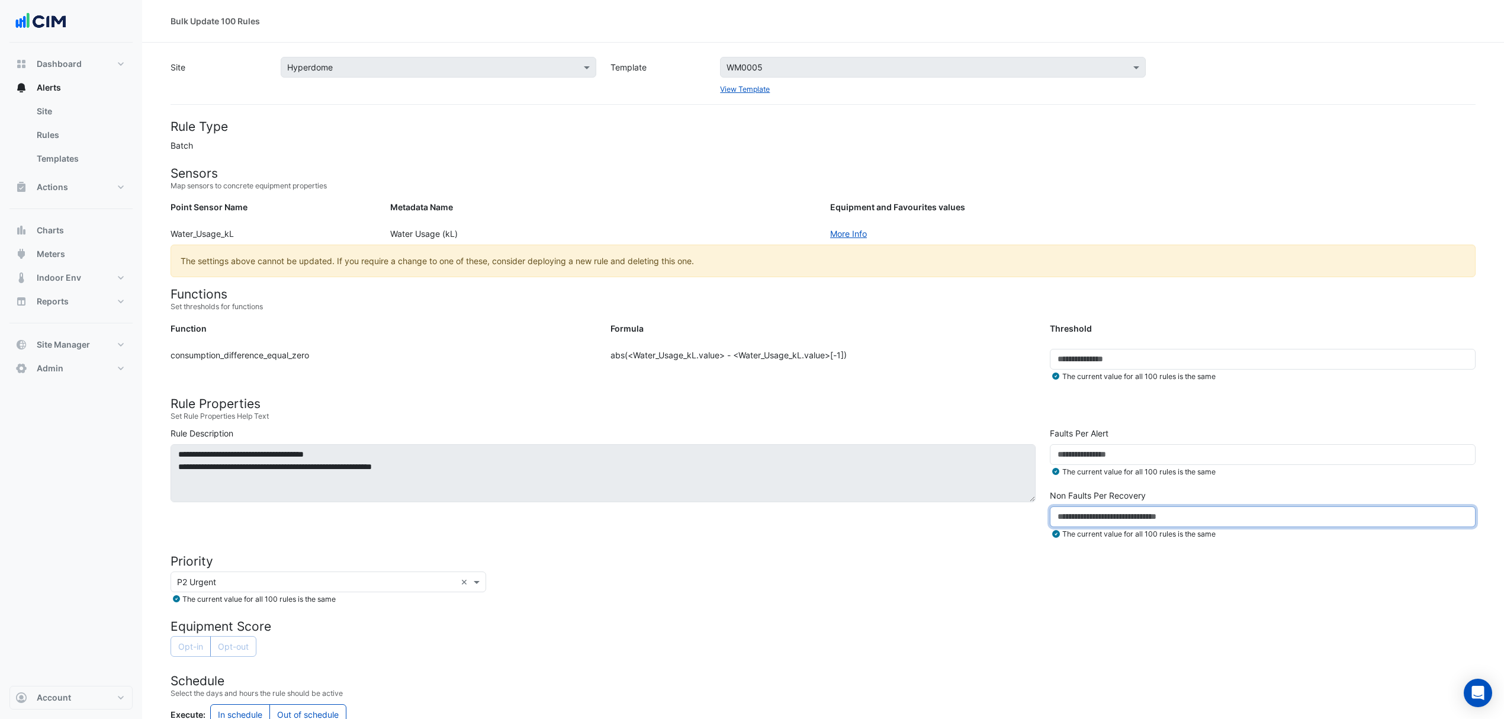
click at [1093, 511] on input "*" at bounding box center [1263, 516] width 426 height 21
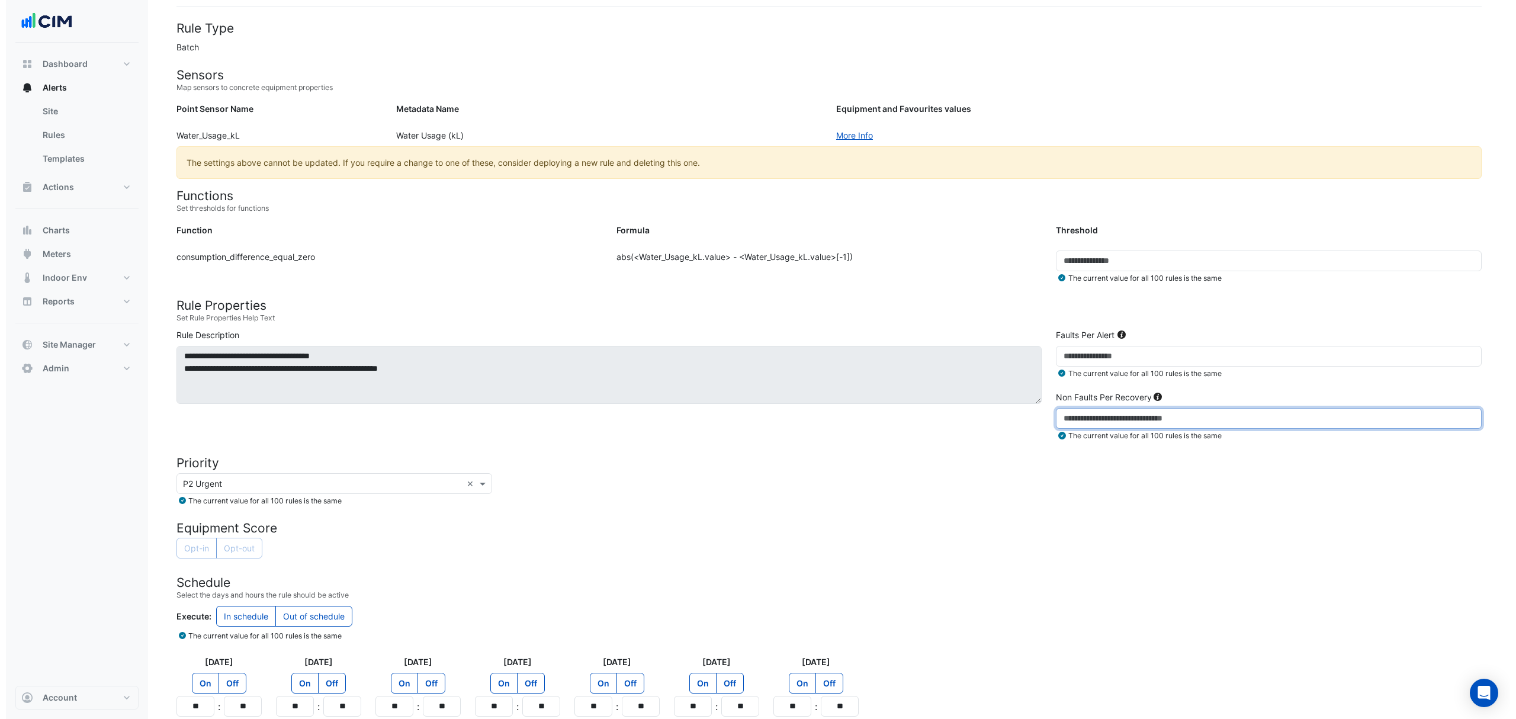
scroll to position [205, 0]
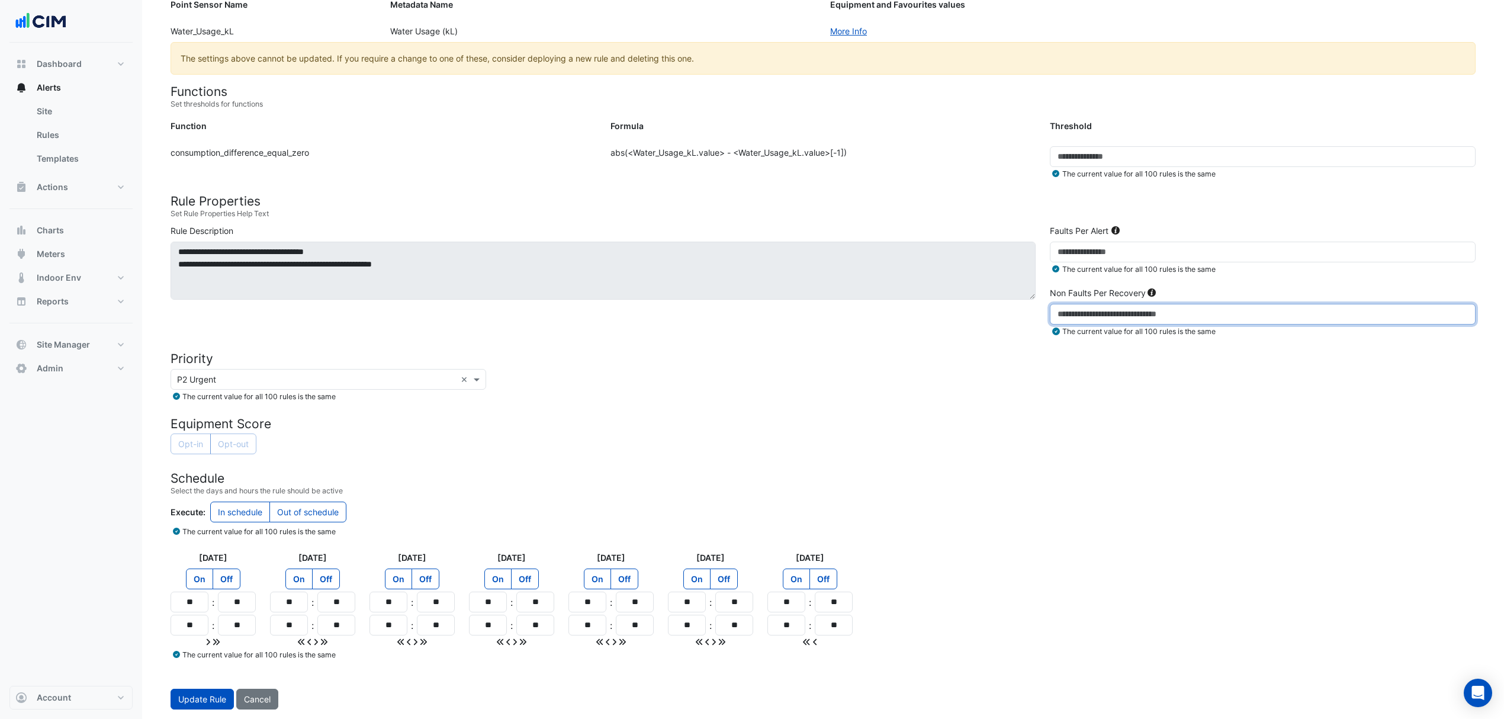
type input "*"
click at [179, 698] on span "Update Rule" at bounding box center [202, 699] width 48 height 10
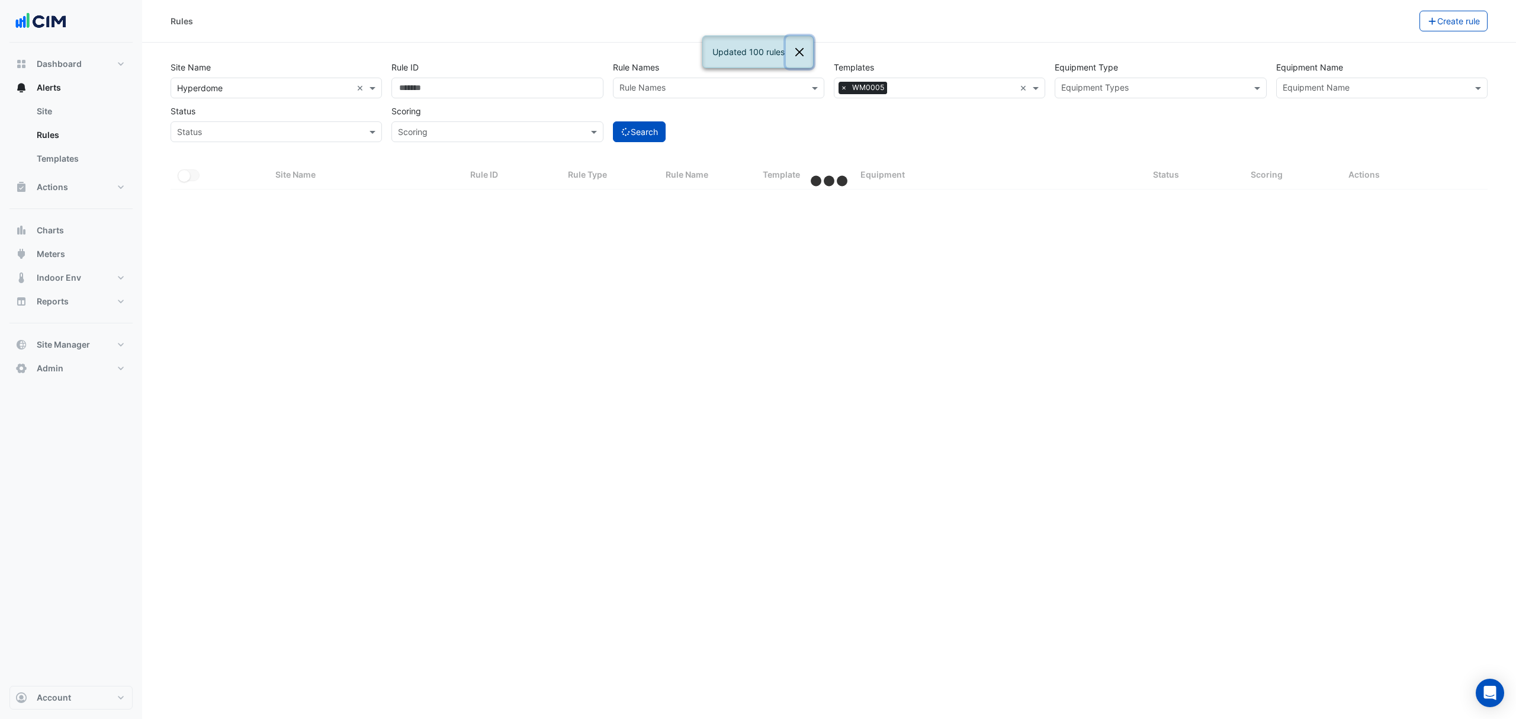
select select "***"
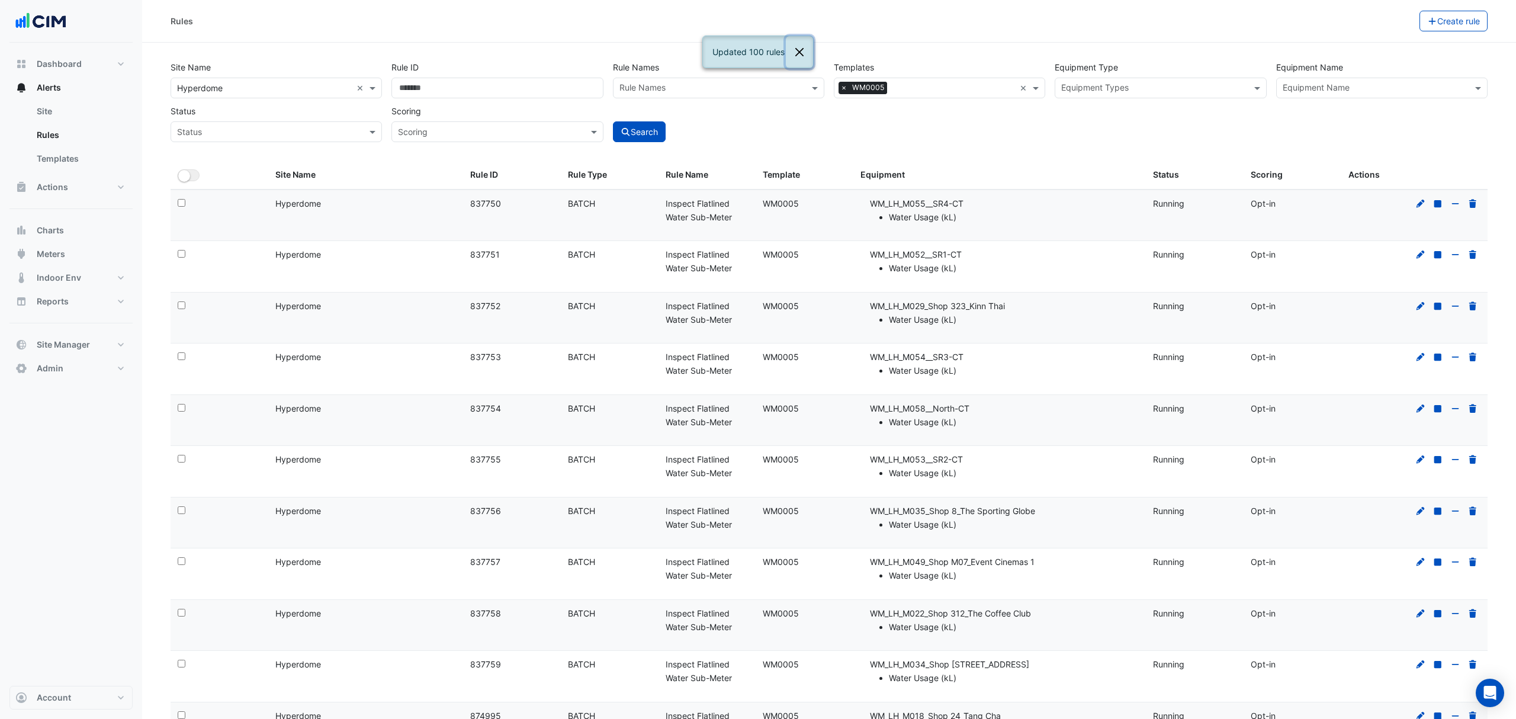
click at [796, 48] on button "Close" at bounding box center [799, 52] width 27 height 32
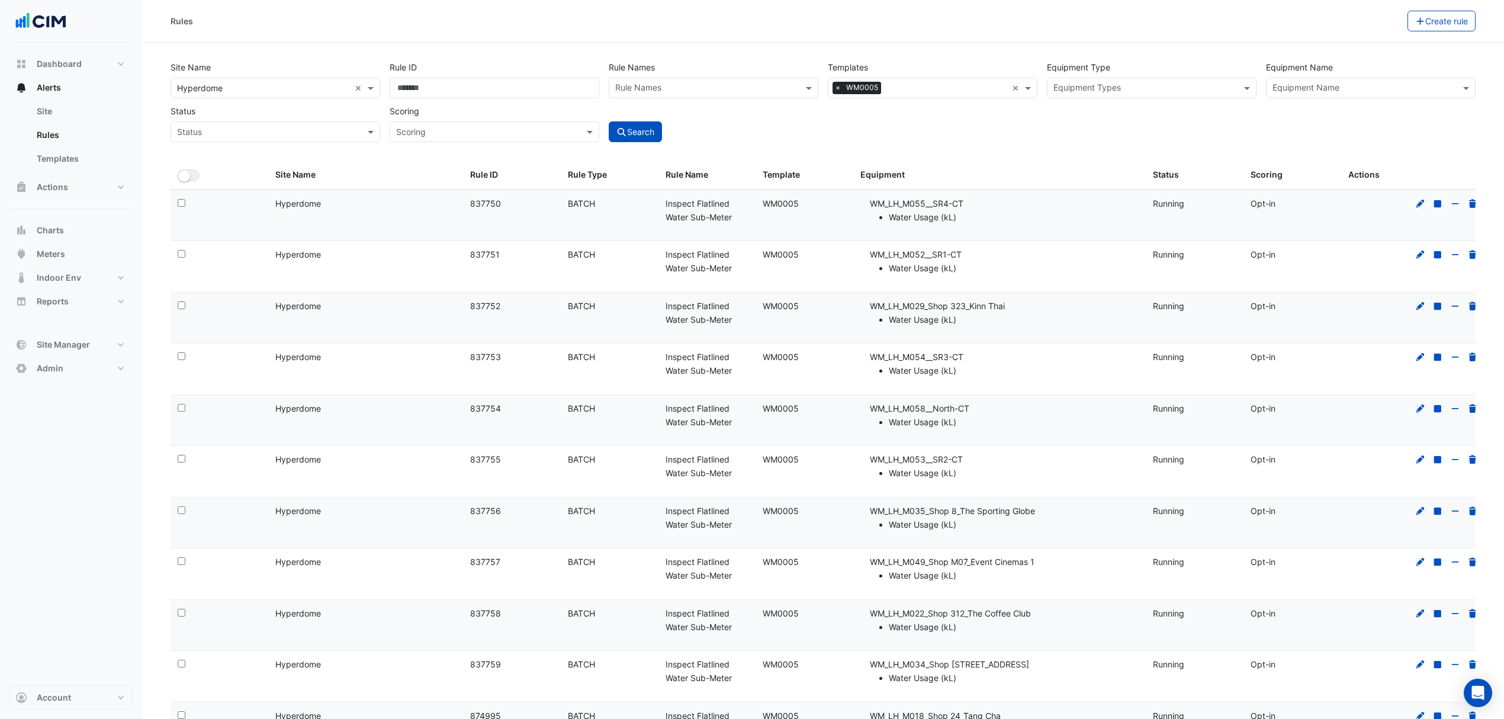
click at [1325, 86] on input "text" at bounding box center [1364, 89] width 183 height 12
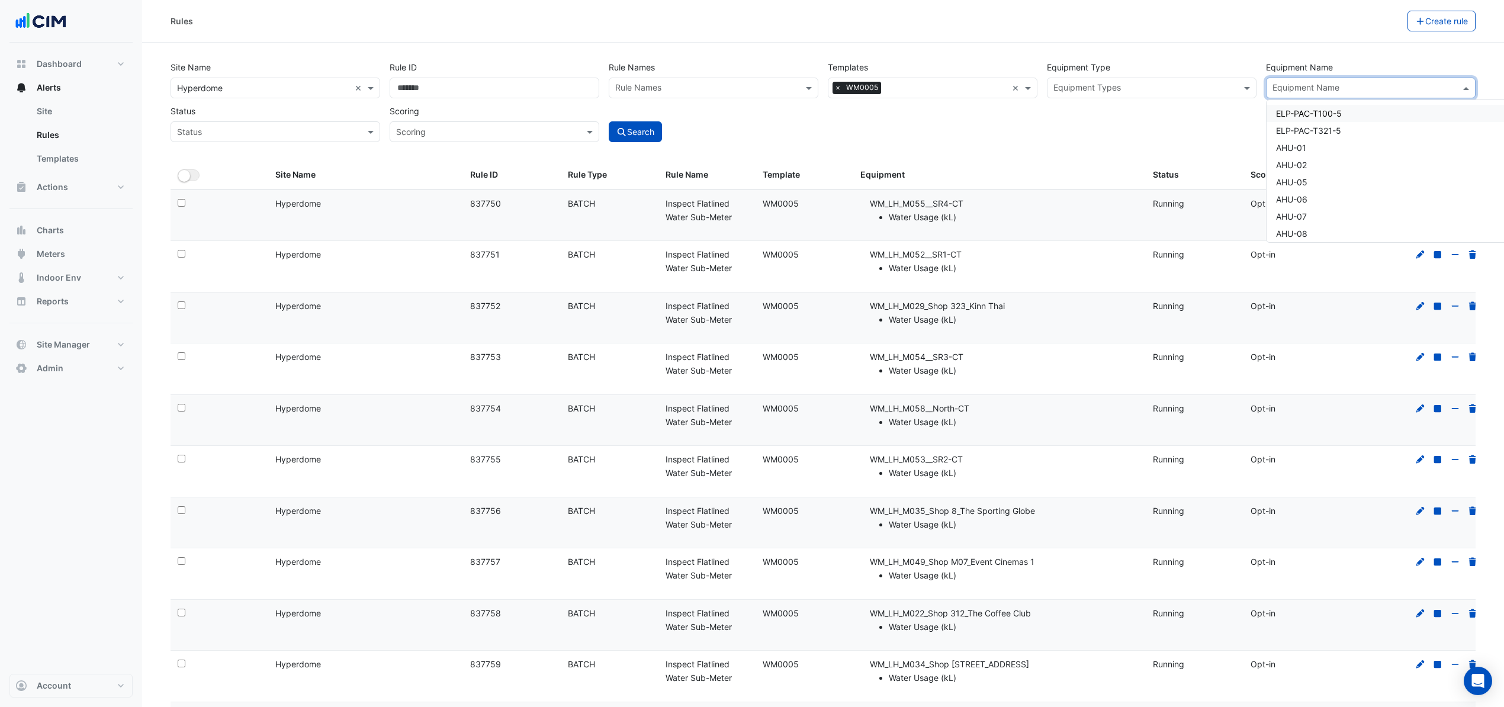
drag, startPoint x: 743, startPoint y: 8, endPoint x: 749, endPoint y: 10, distance: 6.2
click at [749, 10] on div "Rules Create rule" at bounding box center [823, 21] width 1362 height 43
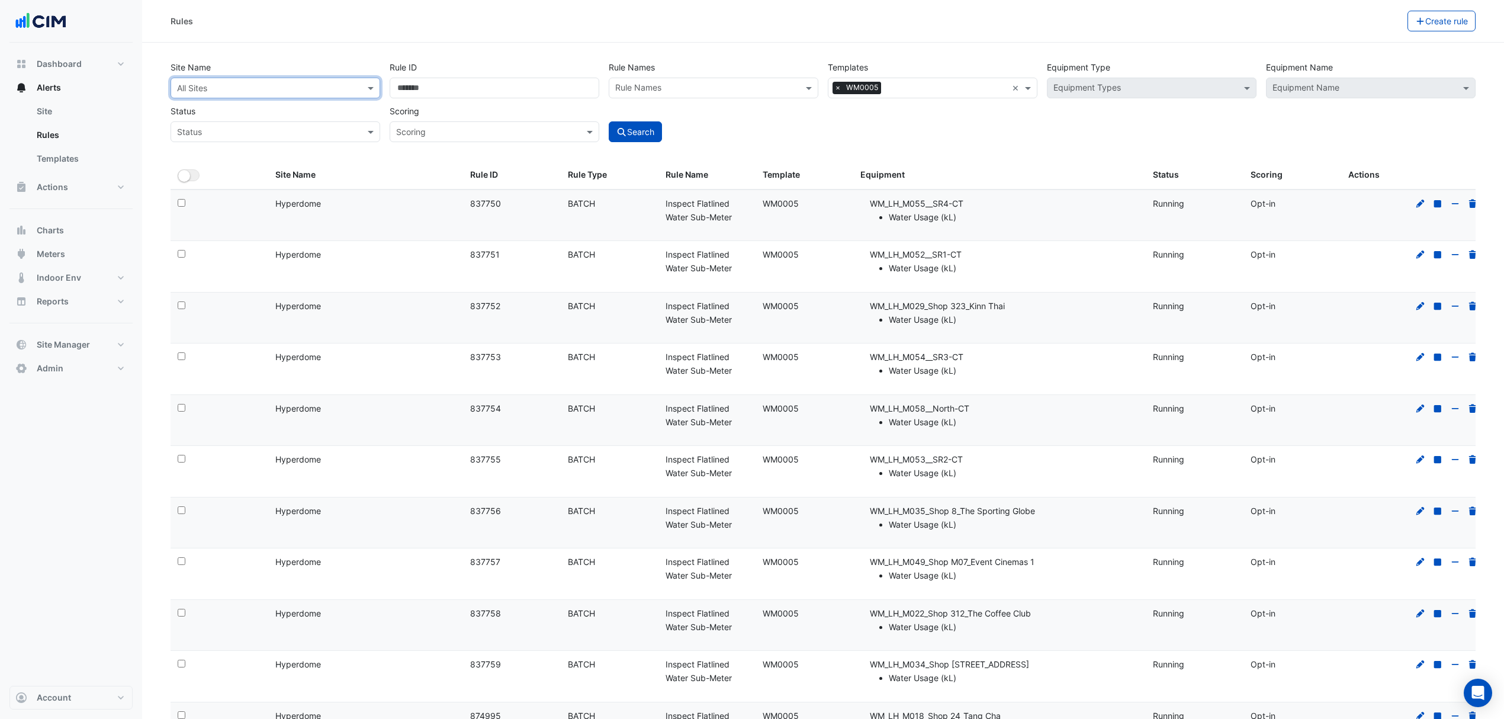
type input "*"
type input "******"
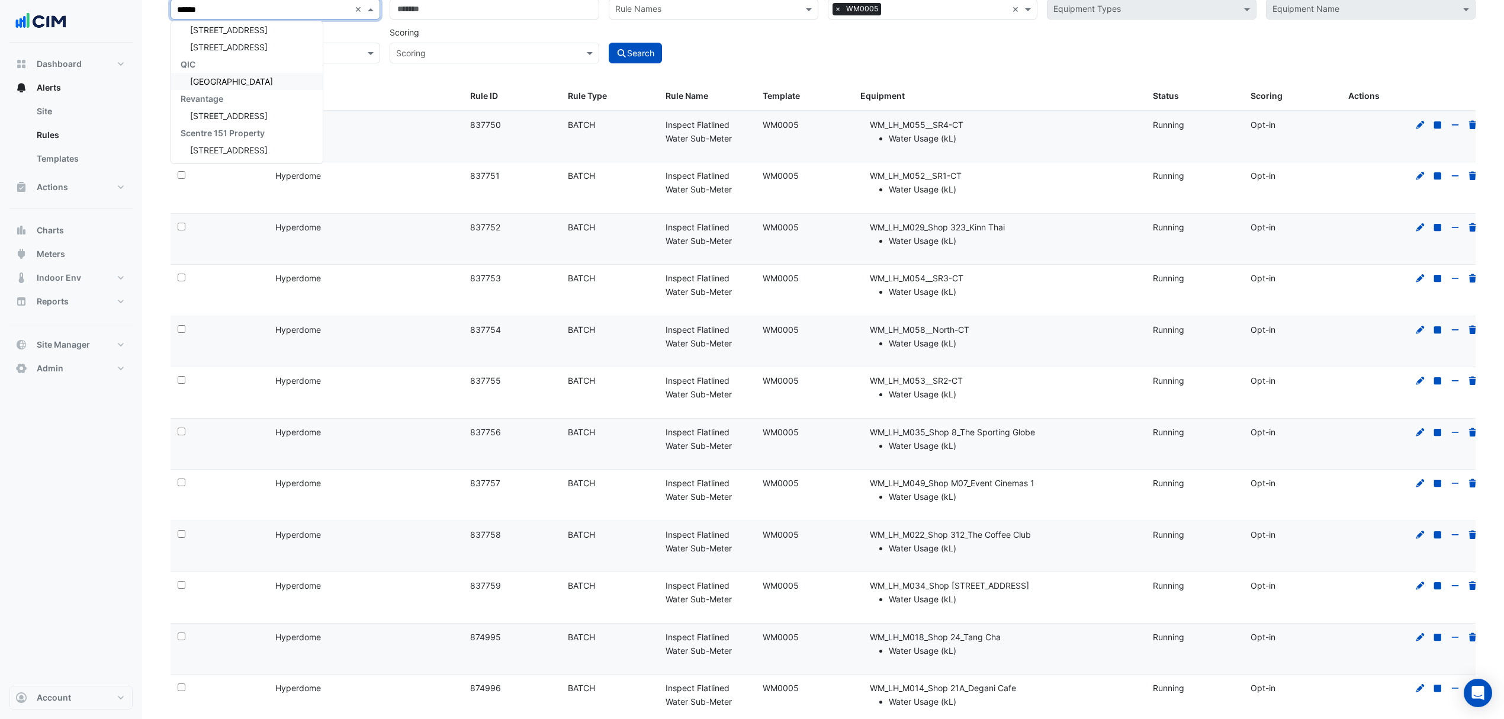
click at [229, 88] on div "[GEOGRAPHIC_DATA]" at bounding box center [247, 81] width 152 height 17
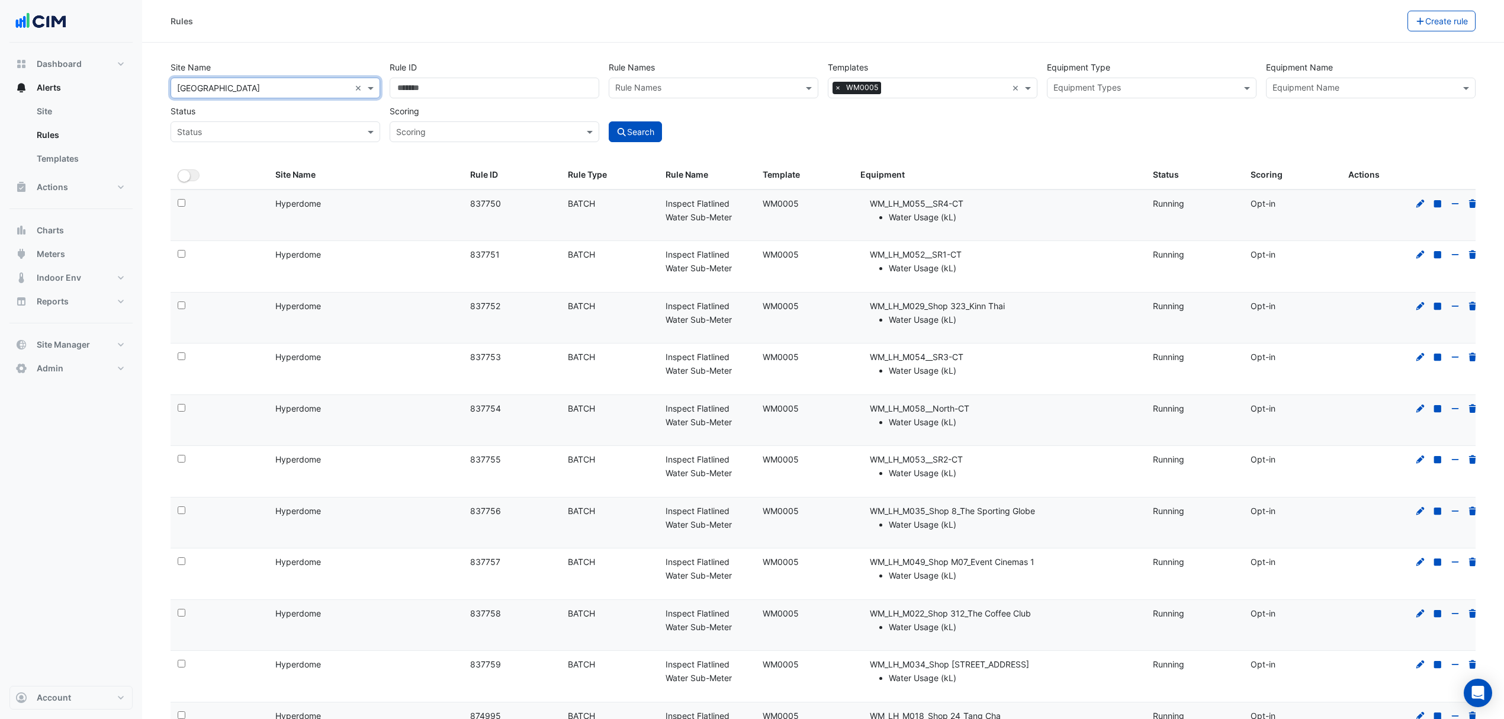
click at [631, 122] on button "Search" at bounding box center [635, 131] width 53 height 21
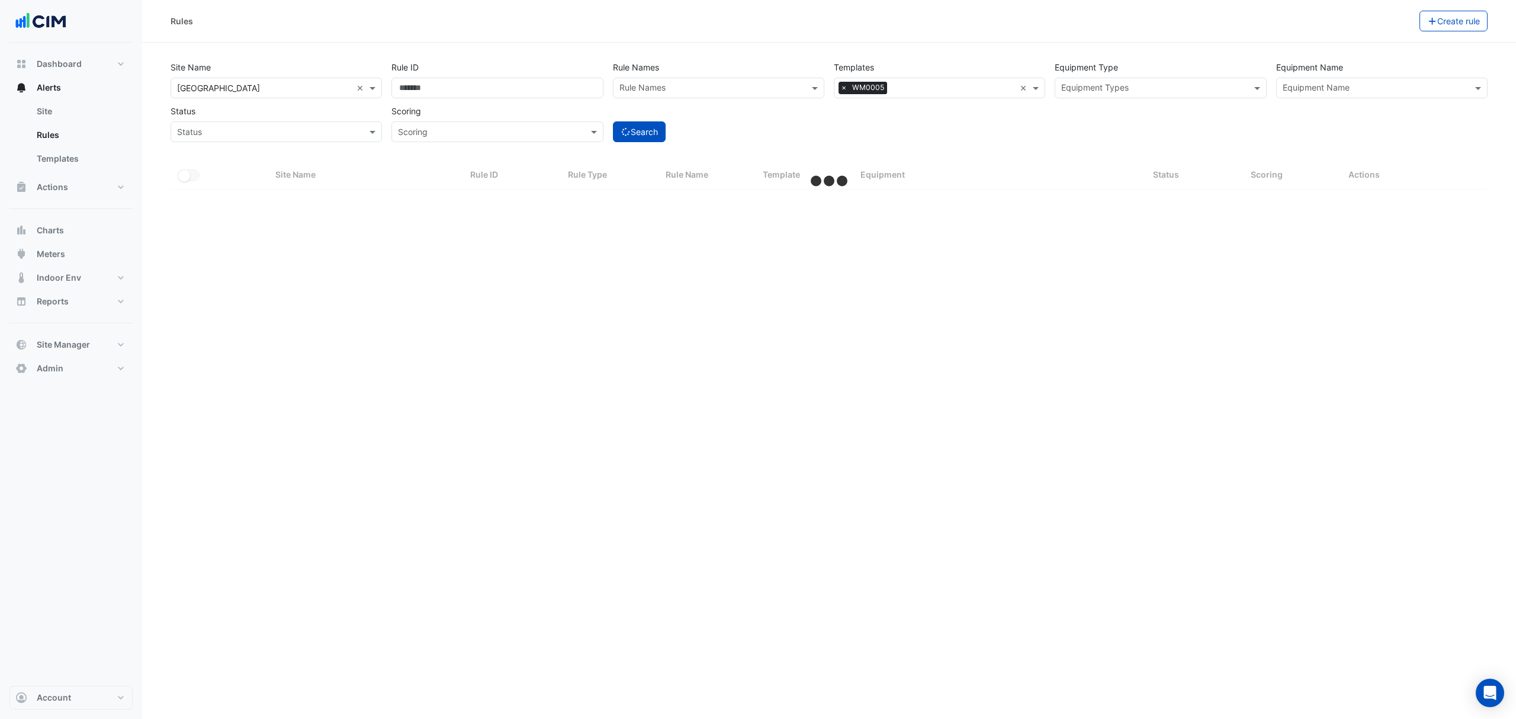
select select "***"
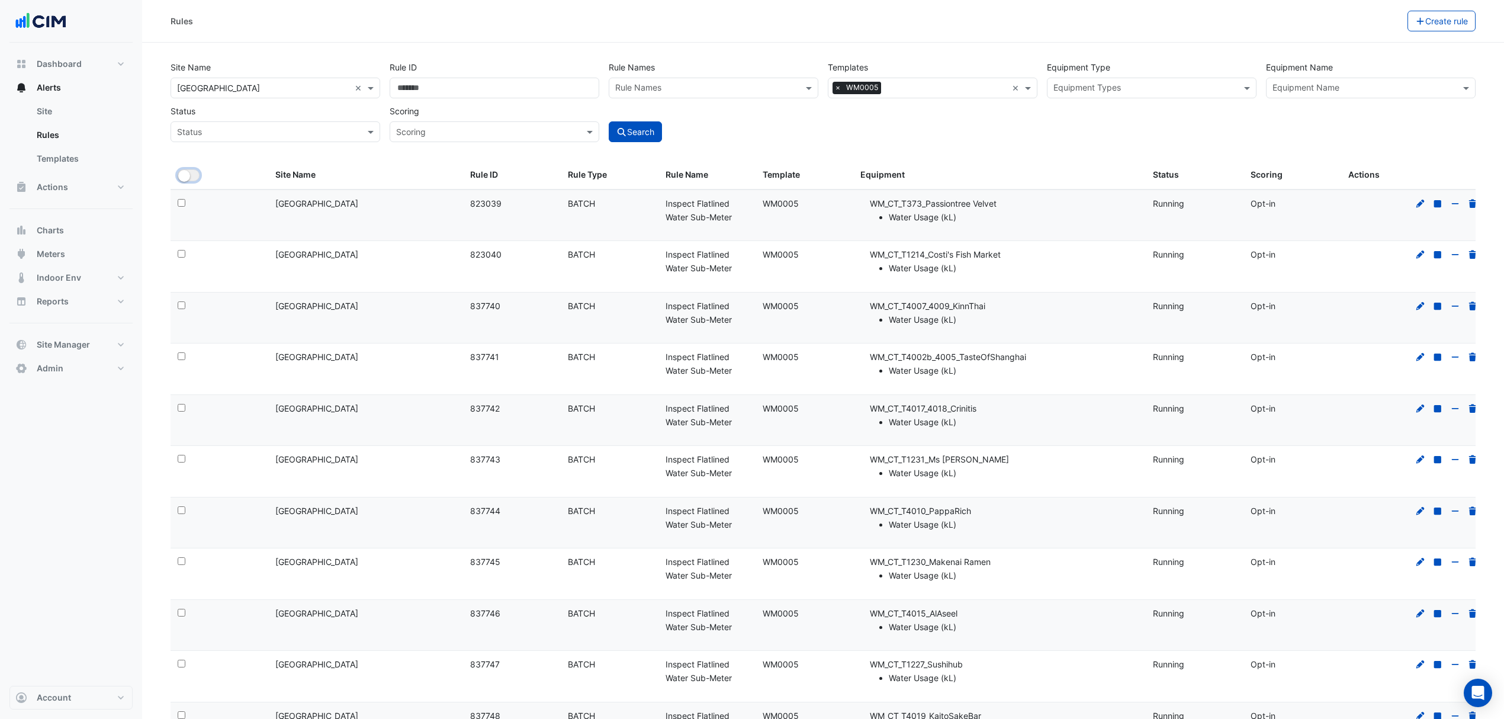
click at [199, 178] on button "All Selected" at bounding box center [189, 175] width 22 height 12
click at [1368, 24] on button "Bulk Actions" at bounding box center [1371, 21] width 70 height 21
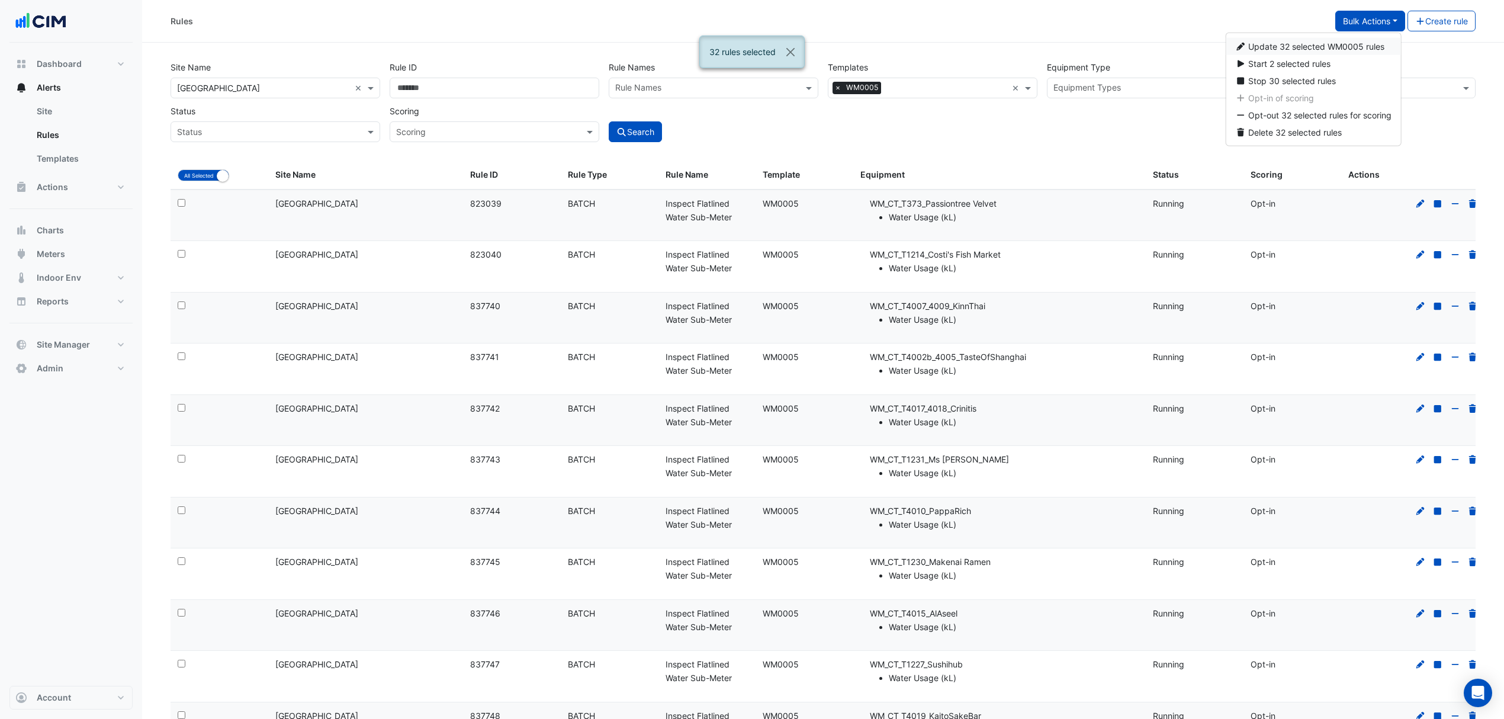
click at [1316, 50] on span "Update 32 selected WM0005 rules" at bounding box center [1317, 46] width 136 height 10
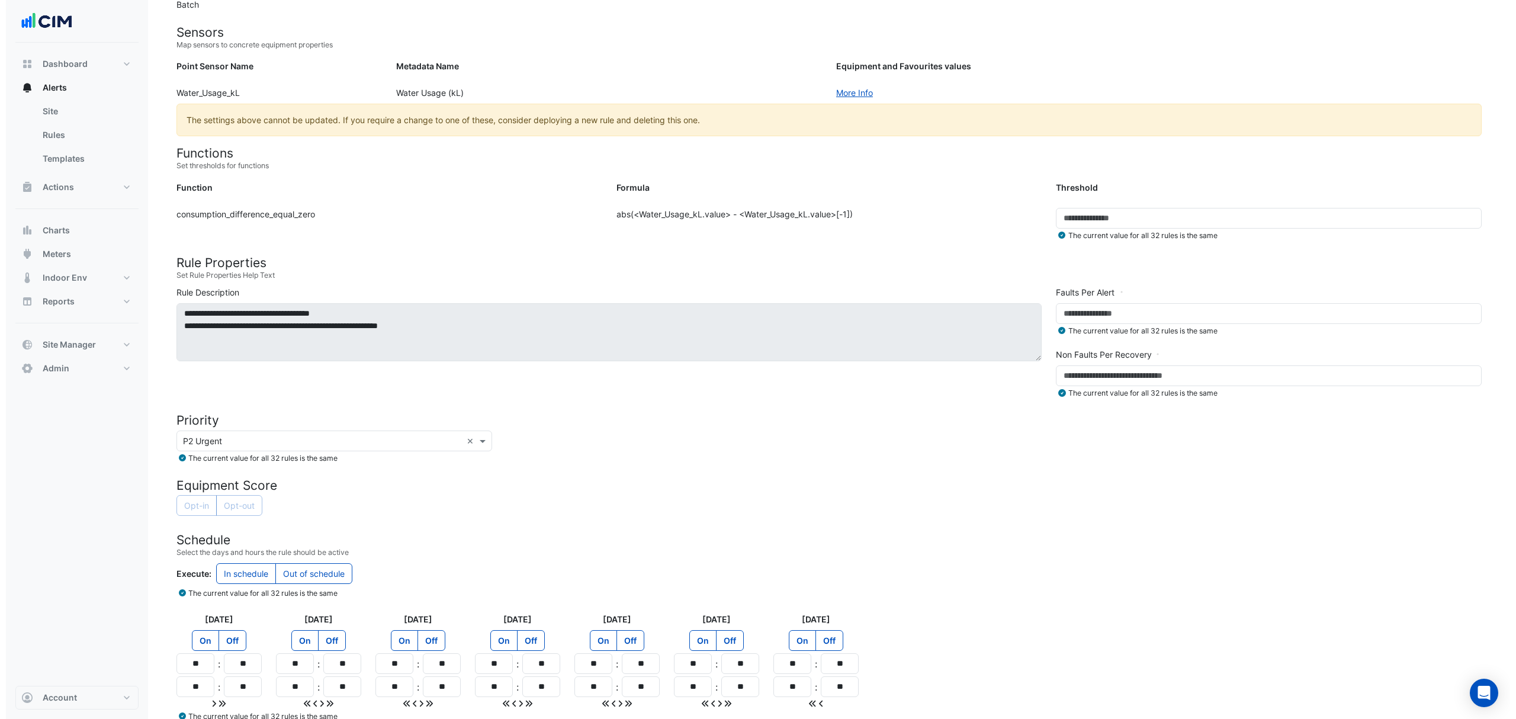
scroll to position [205, 0]
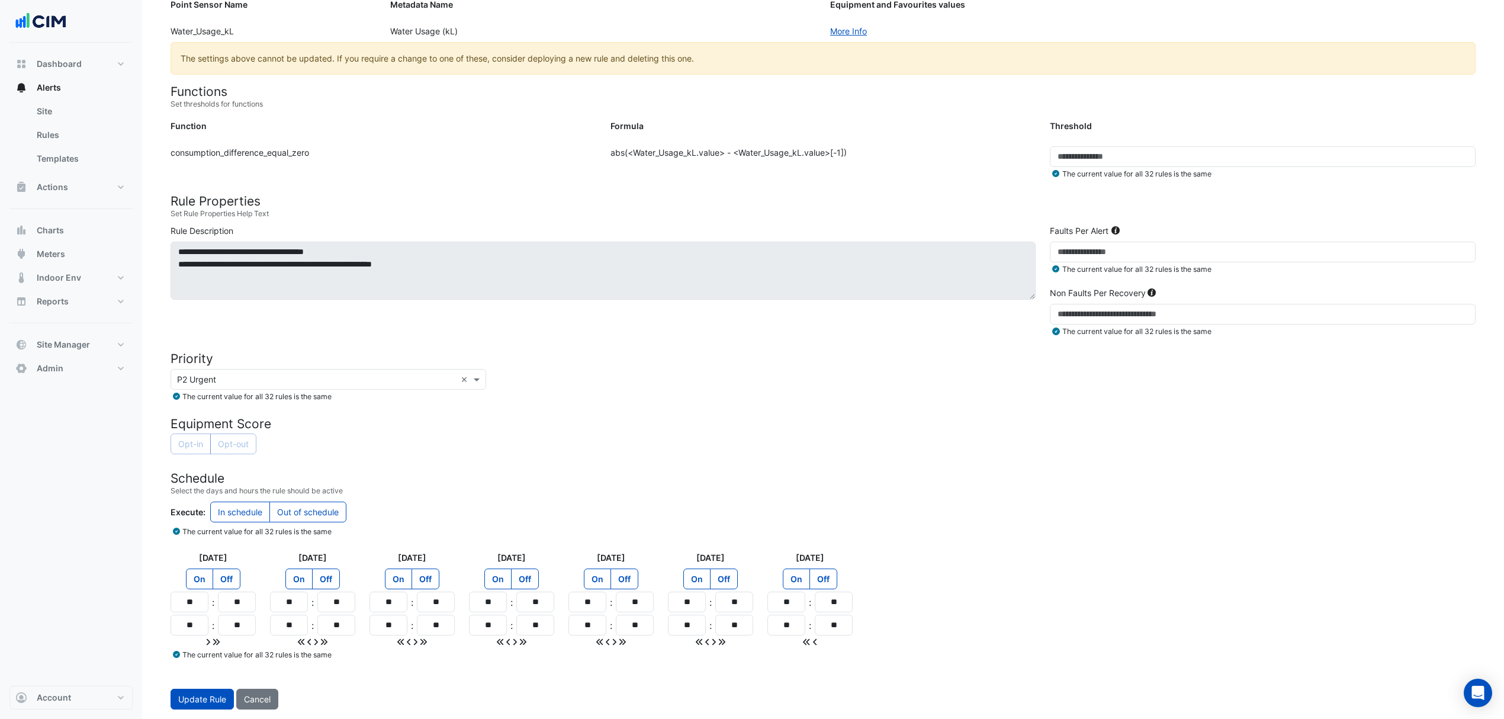
click at [183, 700] on span "Update Rule" at bounding box center [202, 699] width 48 height 10
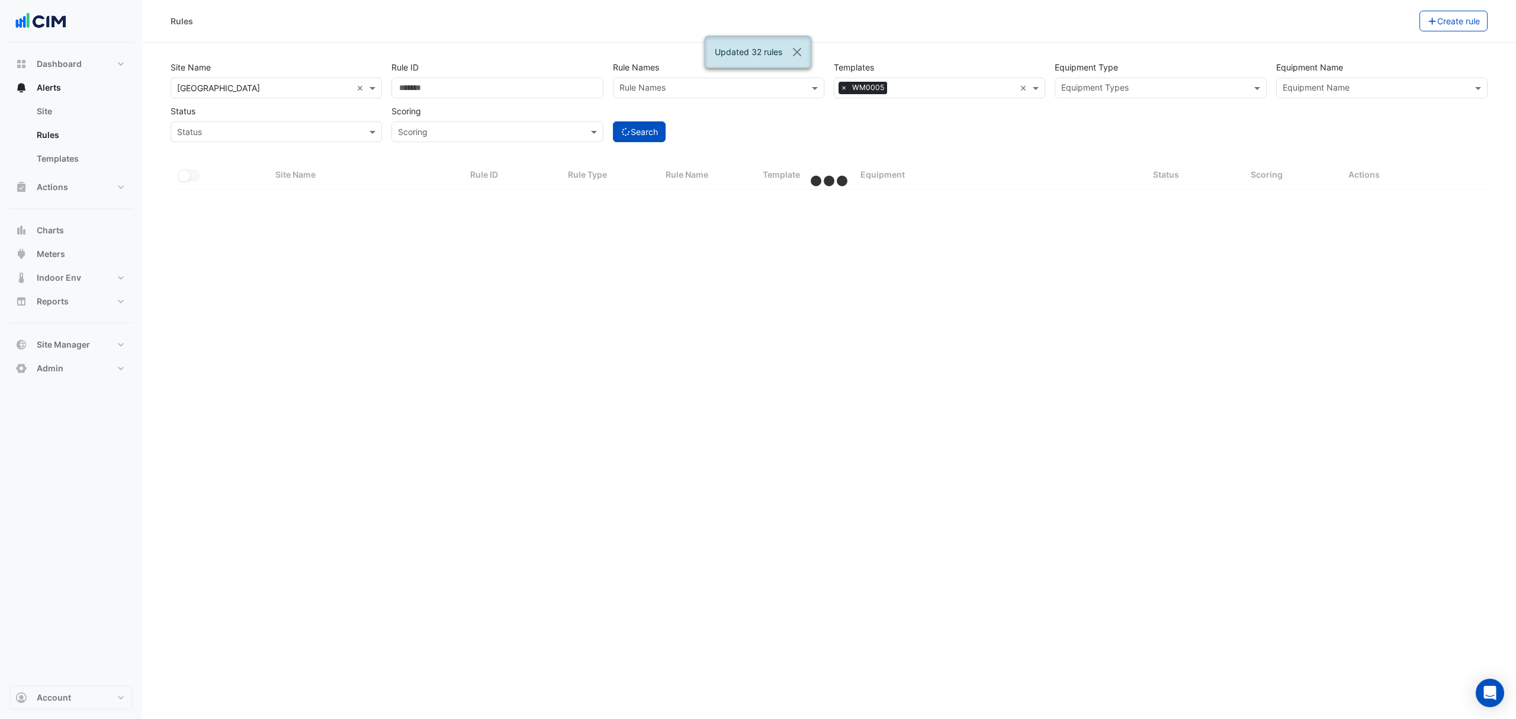
select select "***"
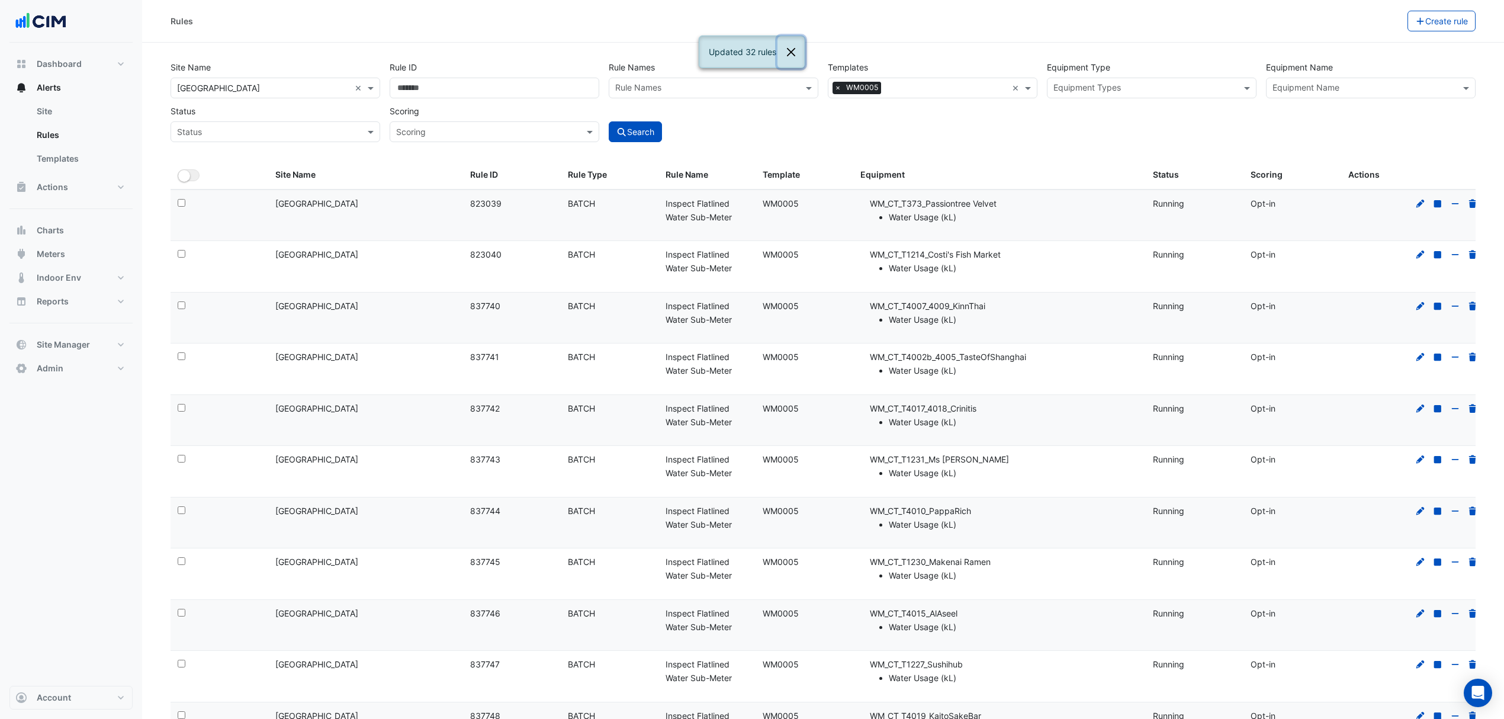
click at [798, 56] on button "Close" at bounding box center [791, 52] width 27 height 32
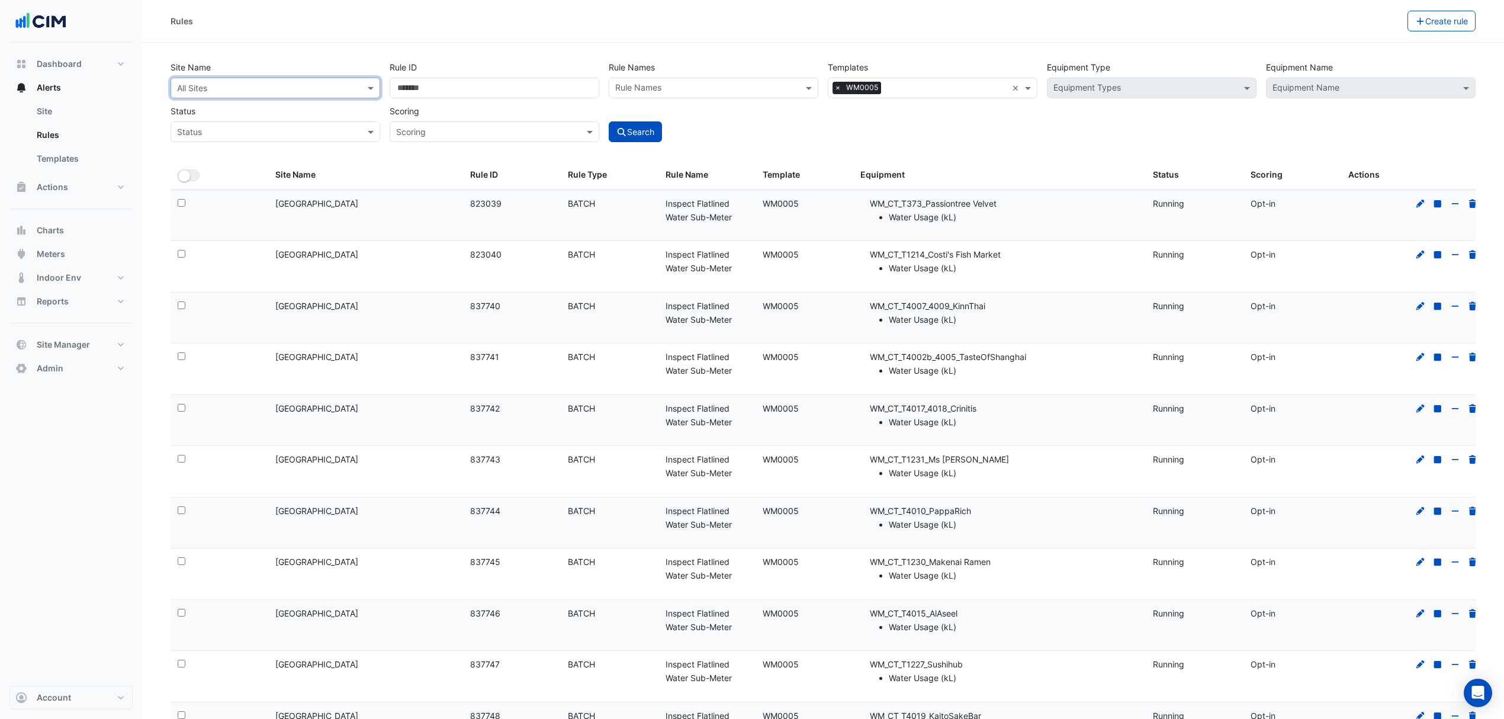
click at [353, 88] on div at bounding box center [275, 88] width 208 height 14
type input "*****"
click at [299, 145] on div "[GEOGRAPHIC_DATA]" at bounding box center [247, 147] width 152 height 17
click at [267, 115] on div "ADP Consulting" at bounding box center [247, 113] width 152 height 17
click at [259, 130] on span "[GEOGRAPHIC_DATA]" at bounding box center [231, 131] width 83 height 10
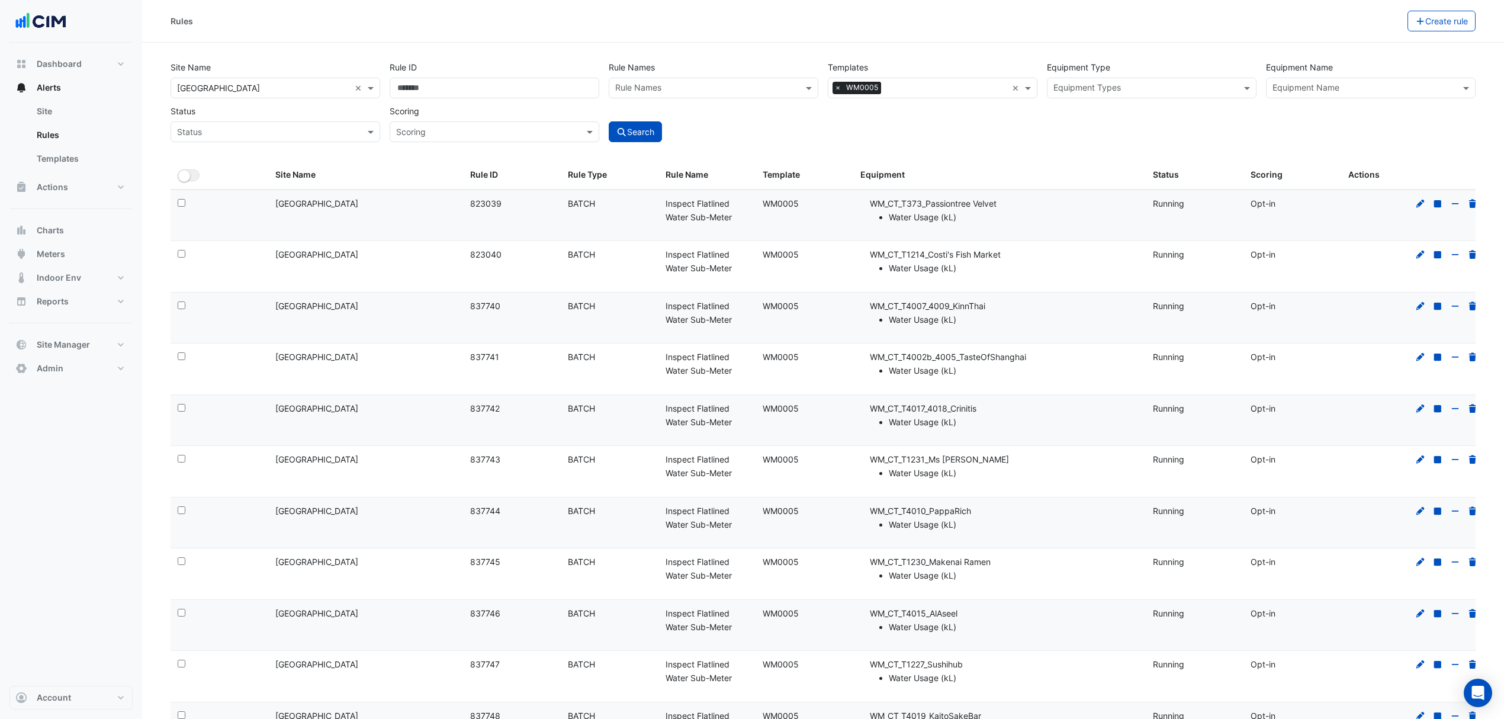
click at [639, 140] on button "Search" at bounding box center [635, 131] width 53 height 21
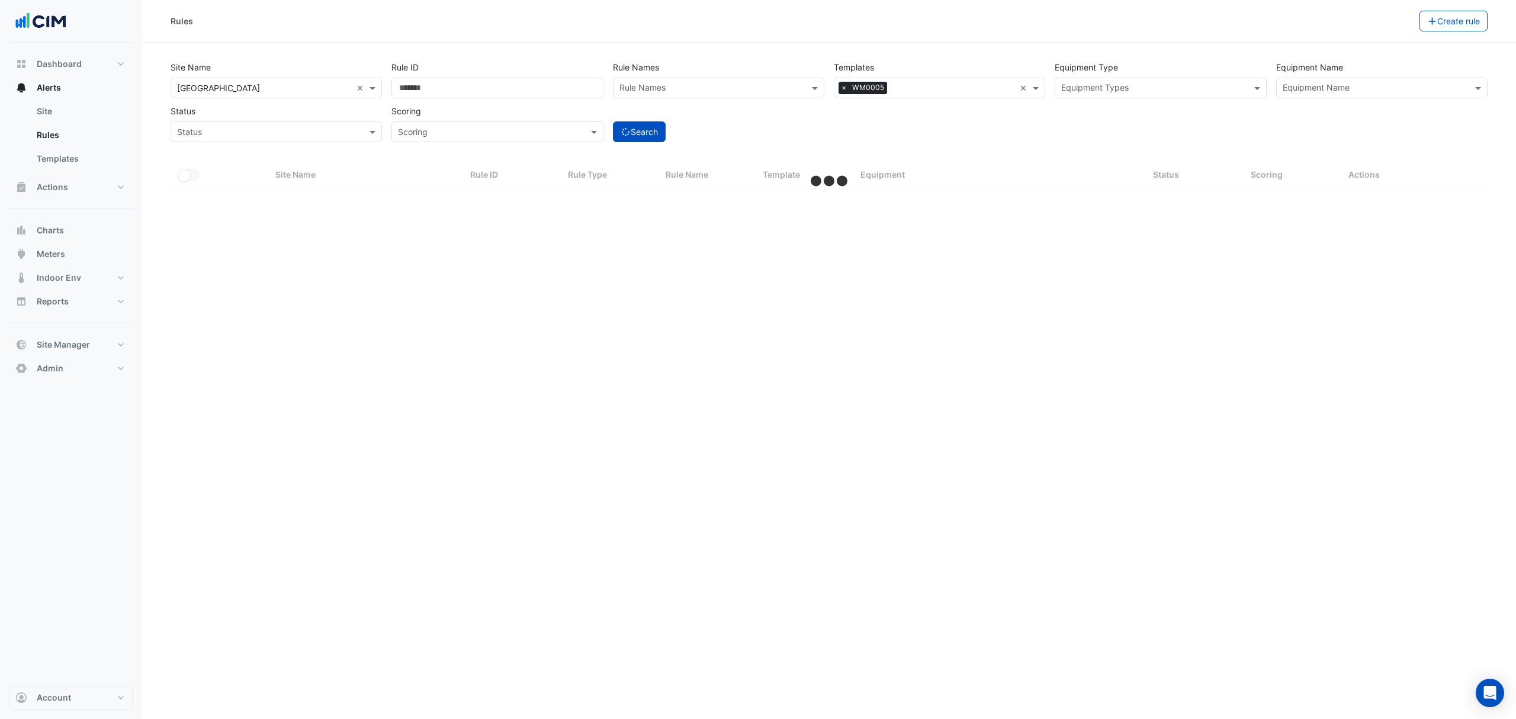
select select "***"
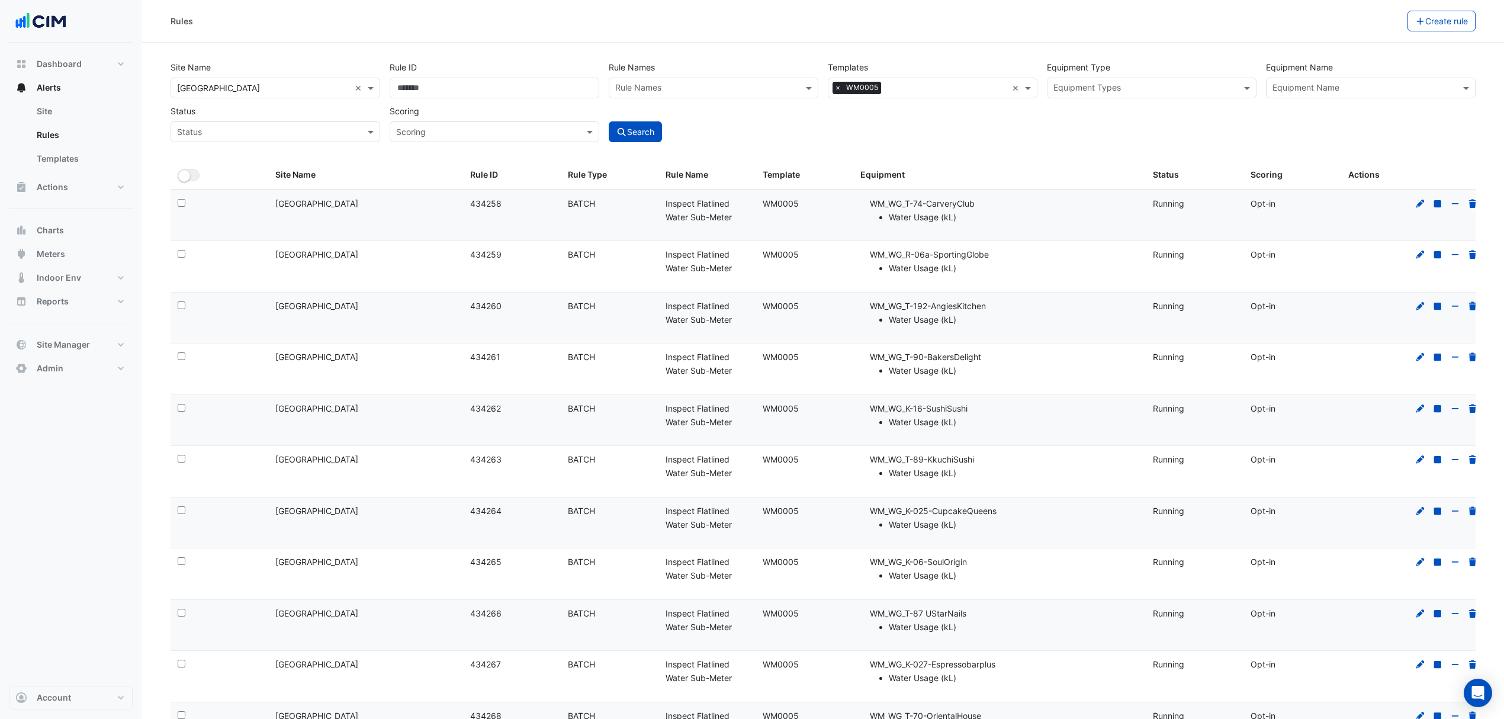
click at [635, 124] on button "Search" at bounding box center [635, 131] width 53 height 21
click at [197, 176] on button "All Selected" at bounding box center [189, 175] width 22 height 12
click at [1375, 15] on button "Bulk Actions" at bounding box center [1371, 21] width 70 height 21
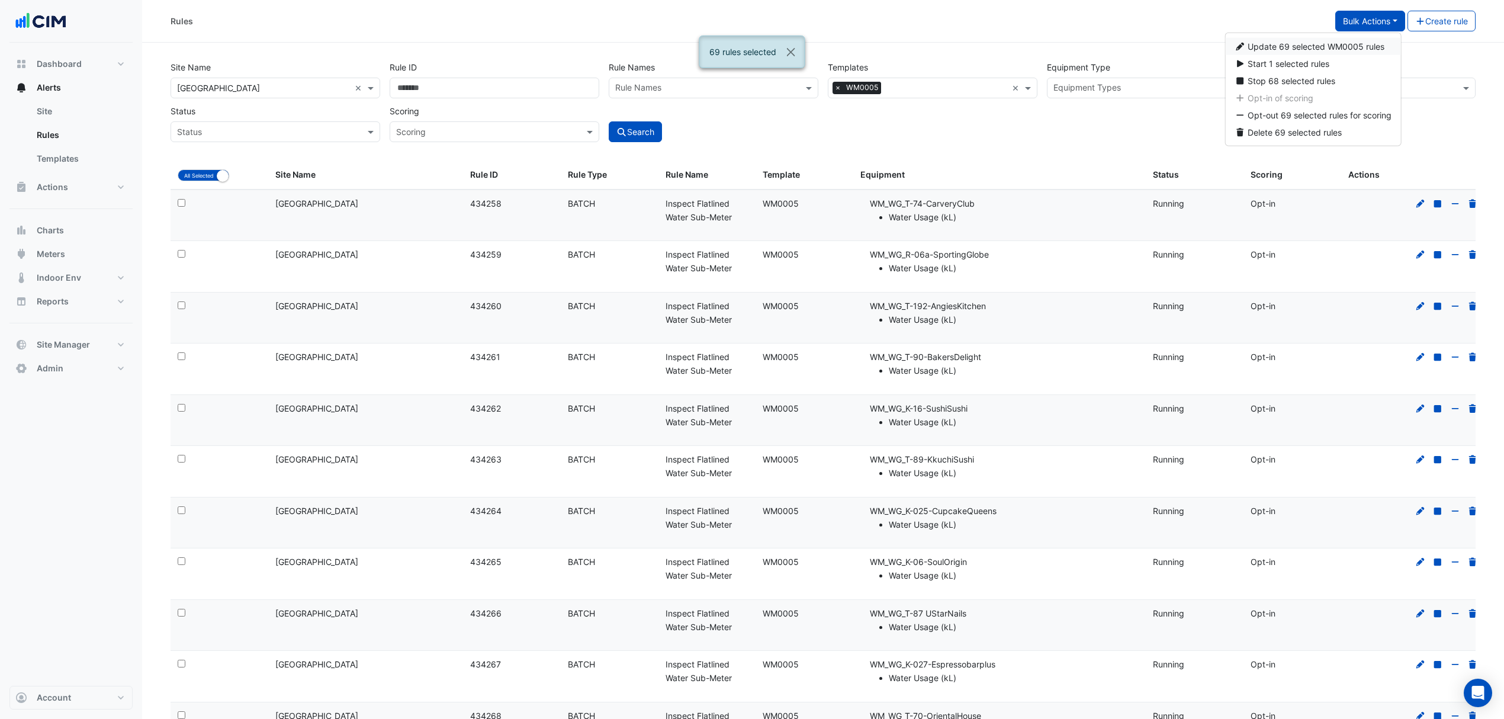
click at [1322, 49] on span "Update 69 selected WM0005 rules" at bounding box center [1316, 46] width 137 height 10
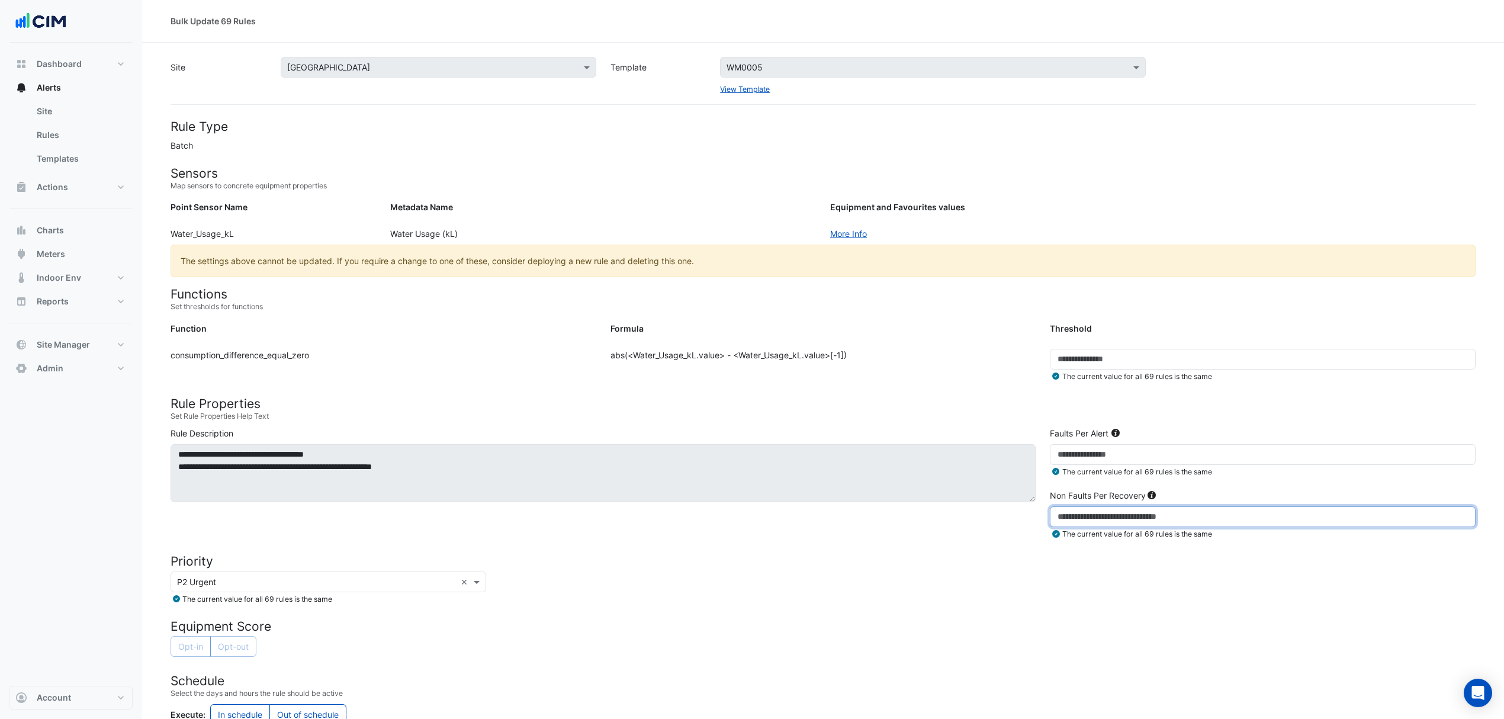
click at [1093, 521] on input "*" at bounding box center [1263, 516] width 426 height 21
type input "*"
click at [1085, 599] on div "× P2 Urgent × The current value for all 69 rules is the same" at bounding box center [823, 588] width 1320 height 33
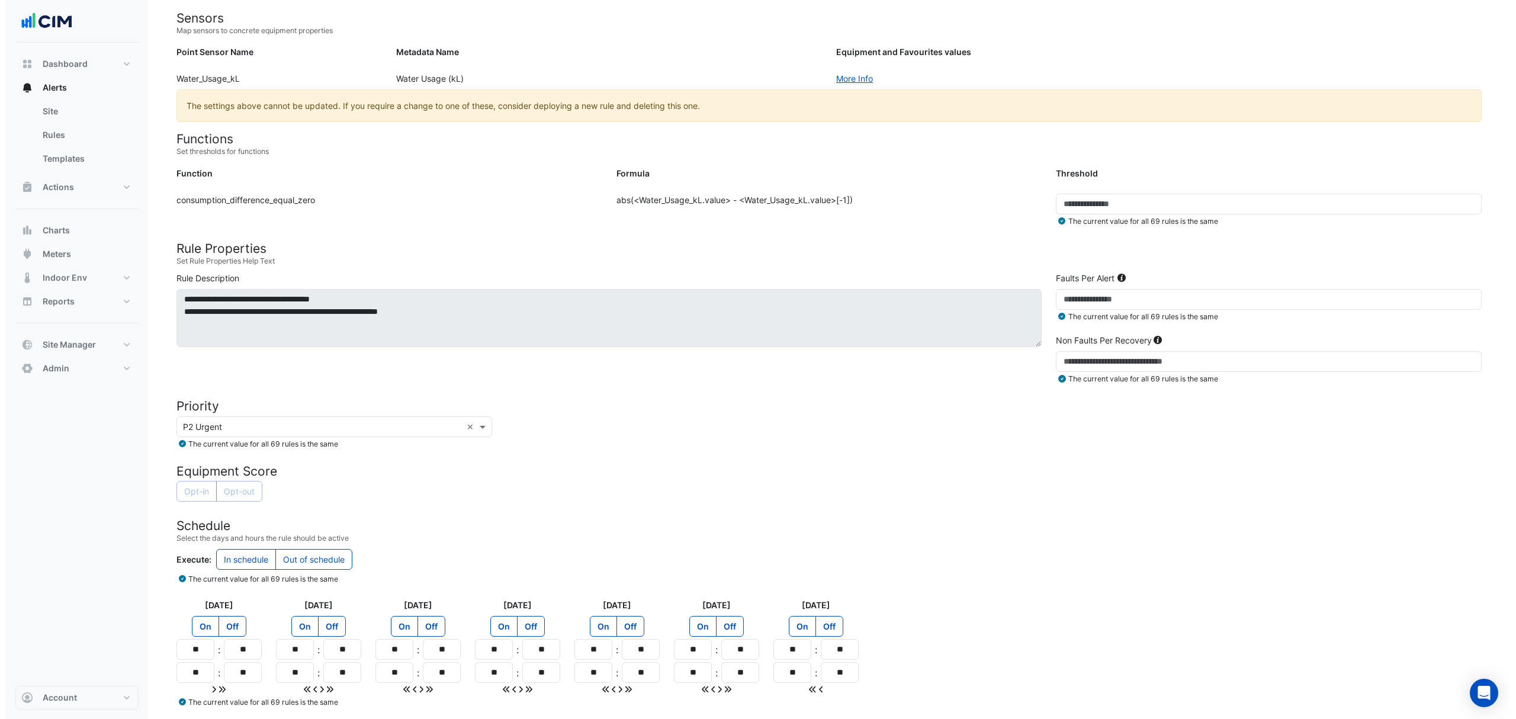
scroll to position [205, 0]
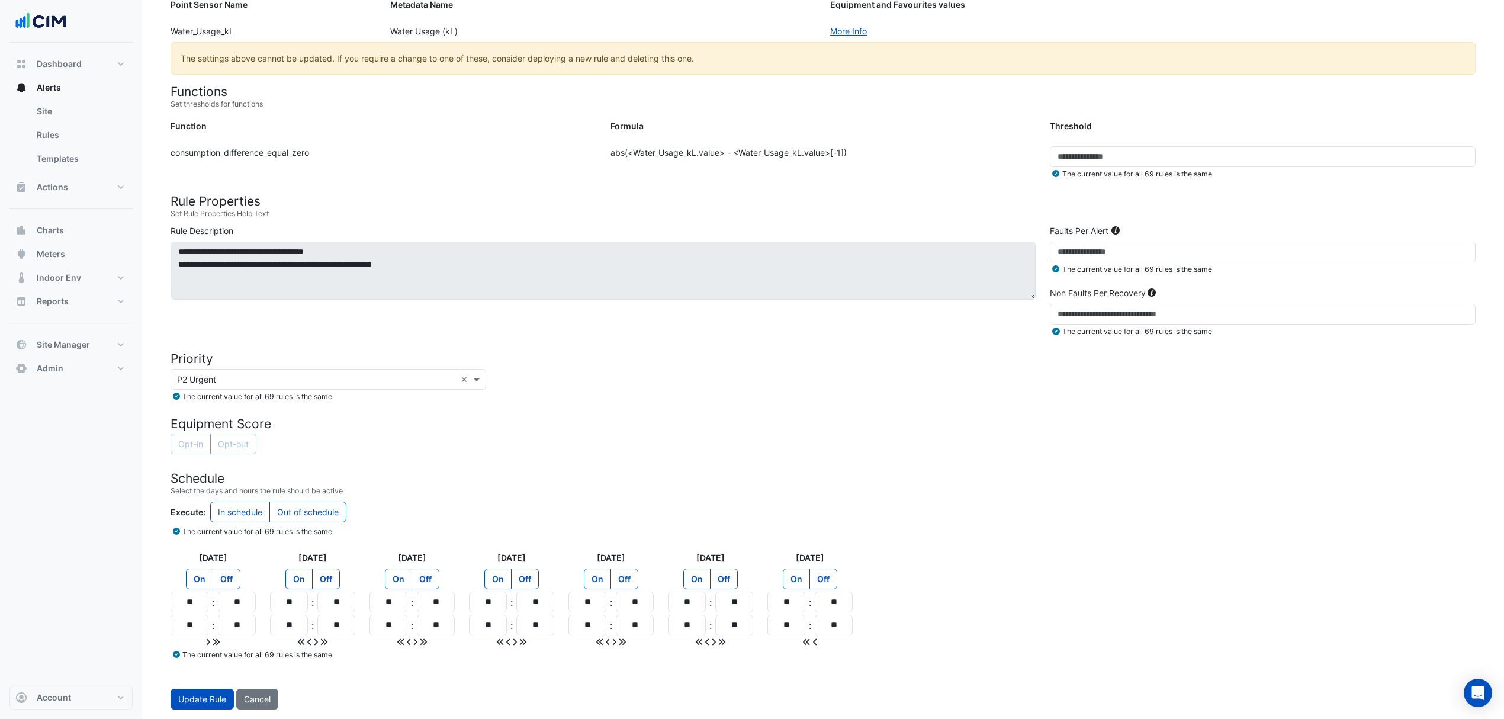
click at [207, 700] on span "Update Rule" at bounding box center [202, 699] width 48 height 10
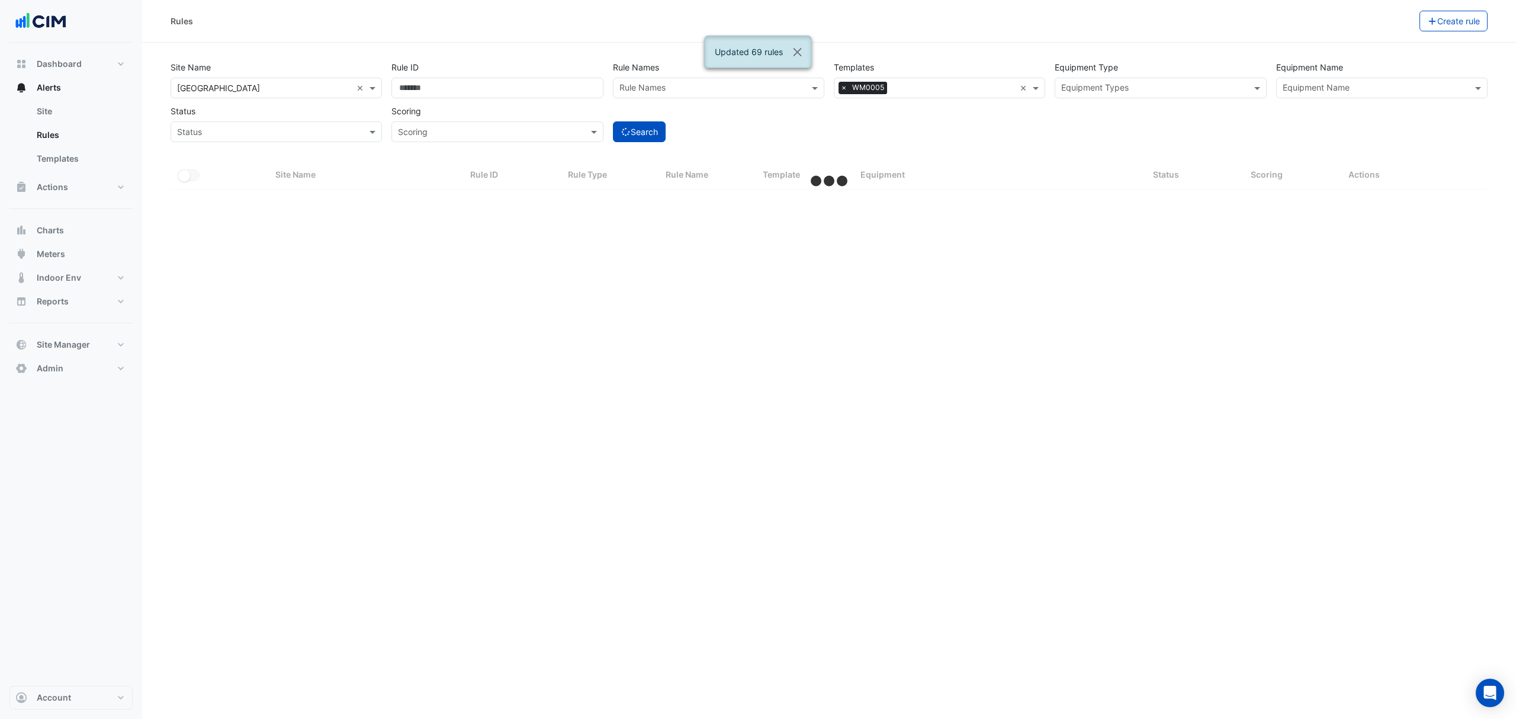
select select "***"
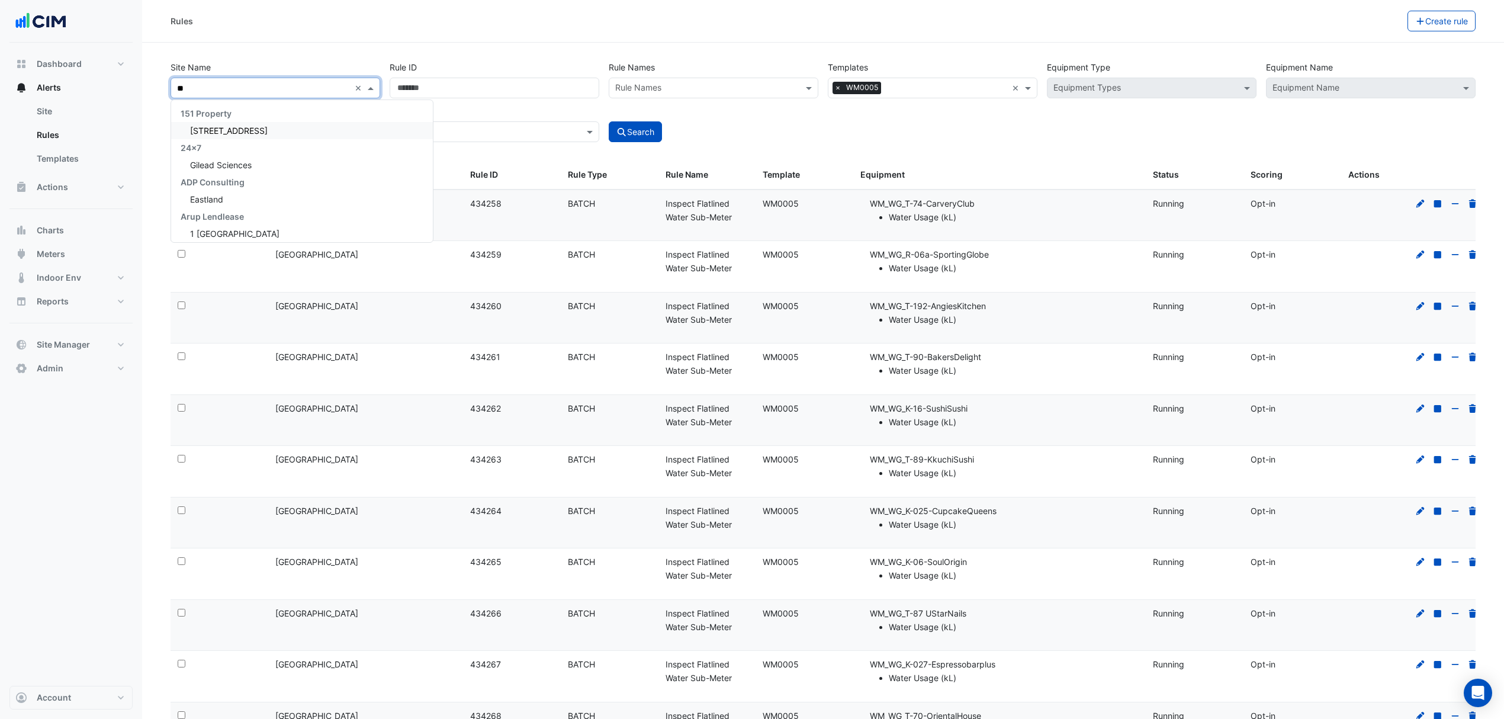
type input "***"
click at [264, 129] on div "Eastland" at bounding box center [257, 130] width 173 height 17
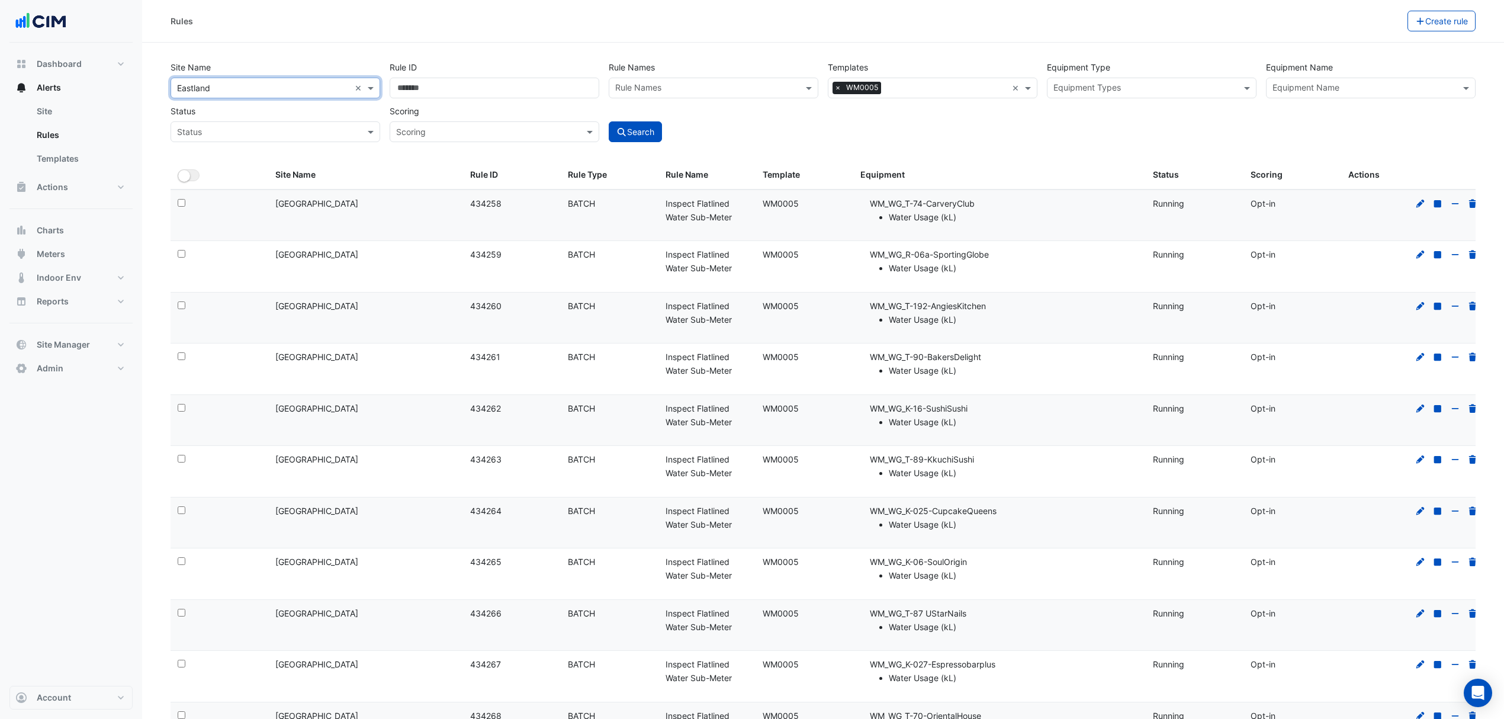
click at [646, 129] on button "Search" at bounding box center [635, 131] width 53 height 21
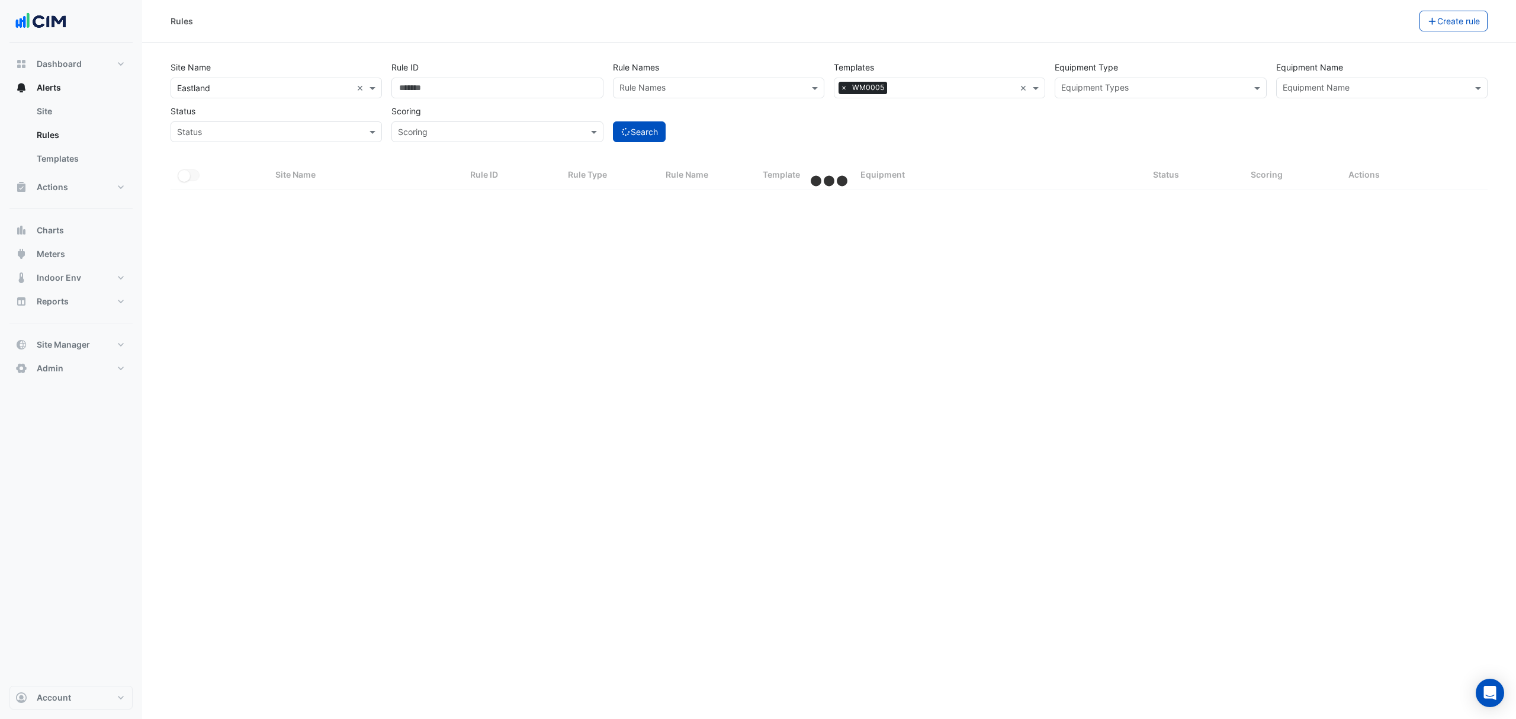
select select "***"
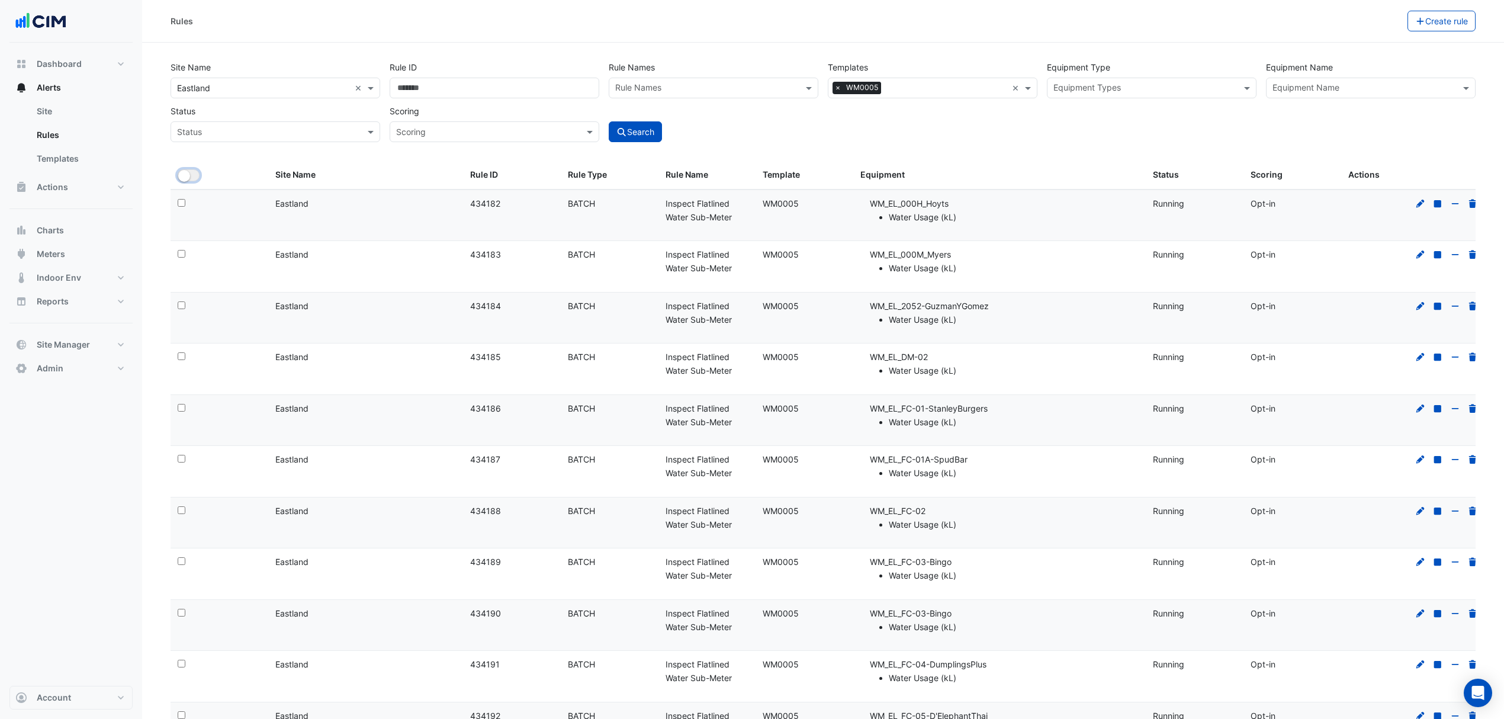
click at [198, 175] on button "All Selected" at bounding box center [189, 175] width 22 height 12
click at [1391, 19] on button "Bulk Actions" at bounding box center [1371, 21] width 70 height 21
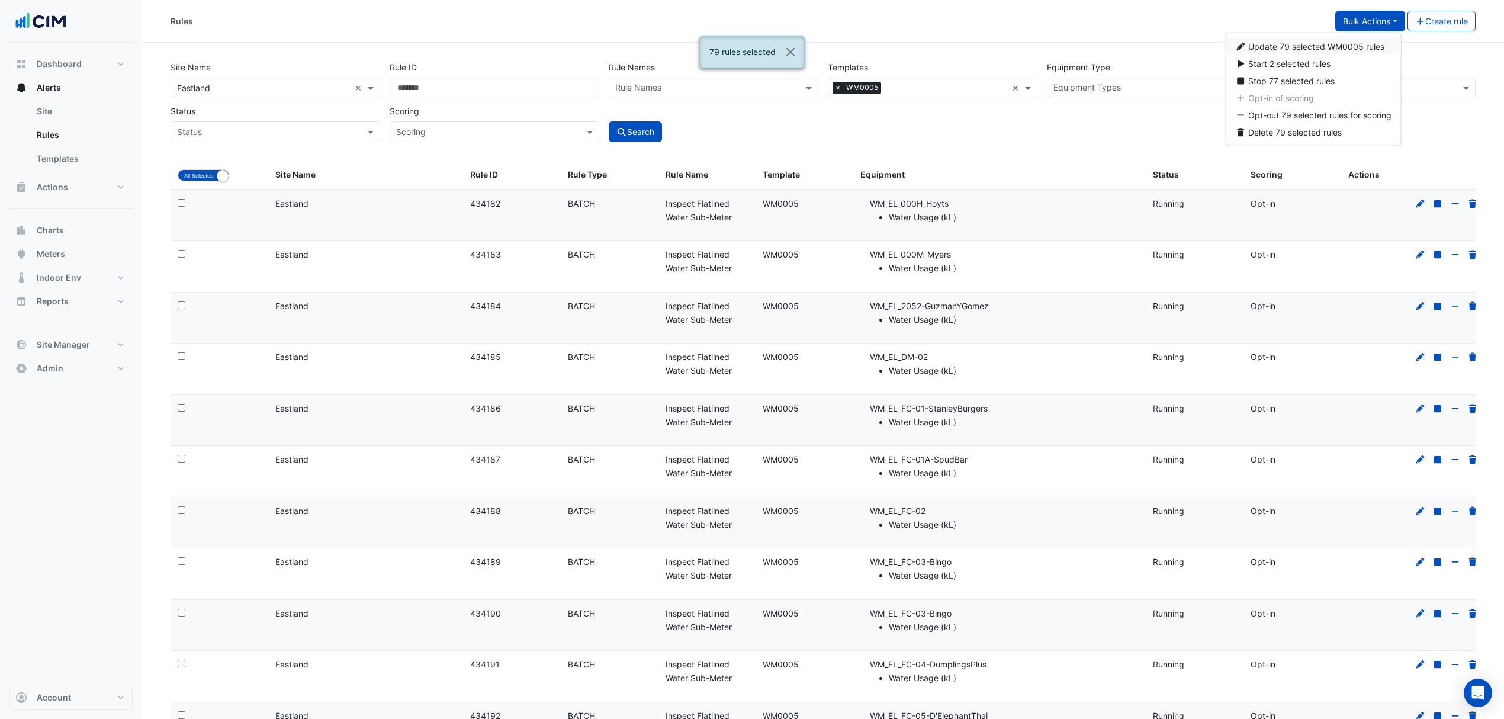
click at [1315, 49] on span "Update 79 selected WM0005 rules" at bounding box center [1317, 46] width 136 height 10
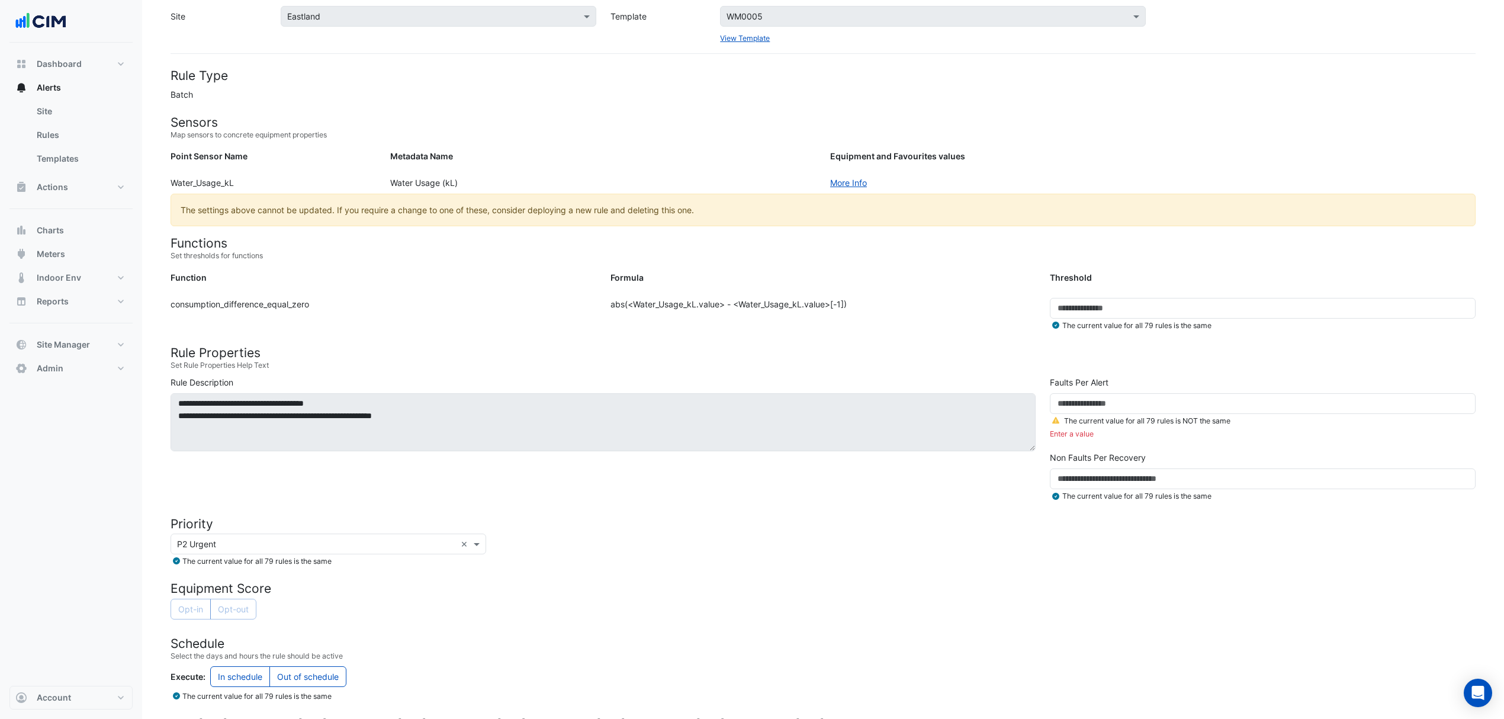
scroll to position [79, 0]
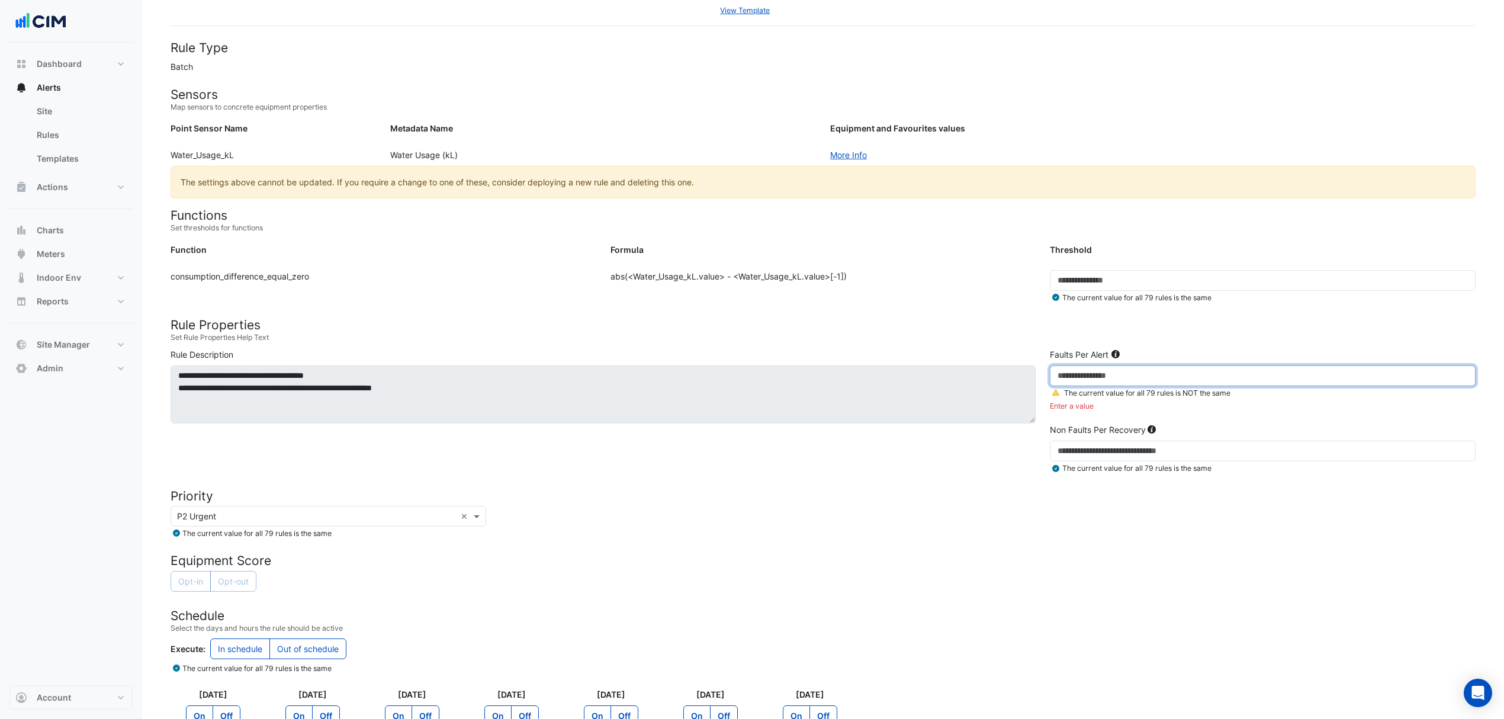
click at [1121, 383] on input "number" at bounding box center [1263, 375] width 426 height 21
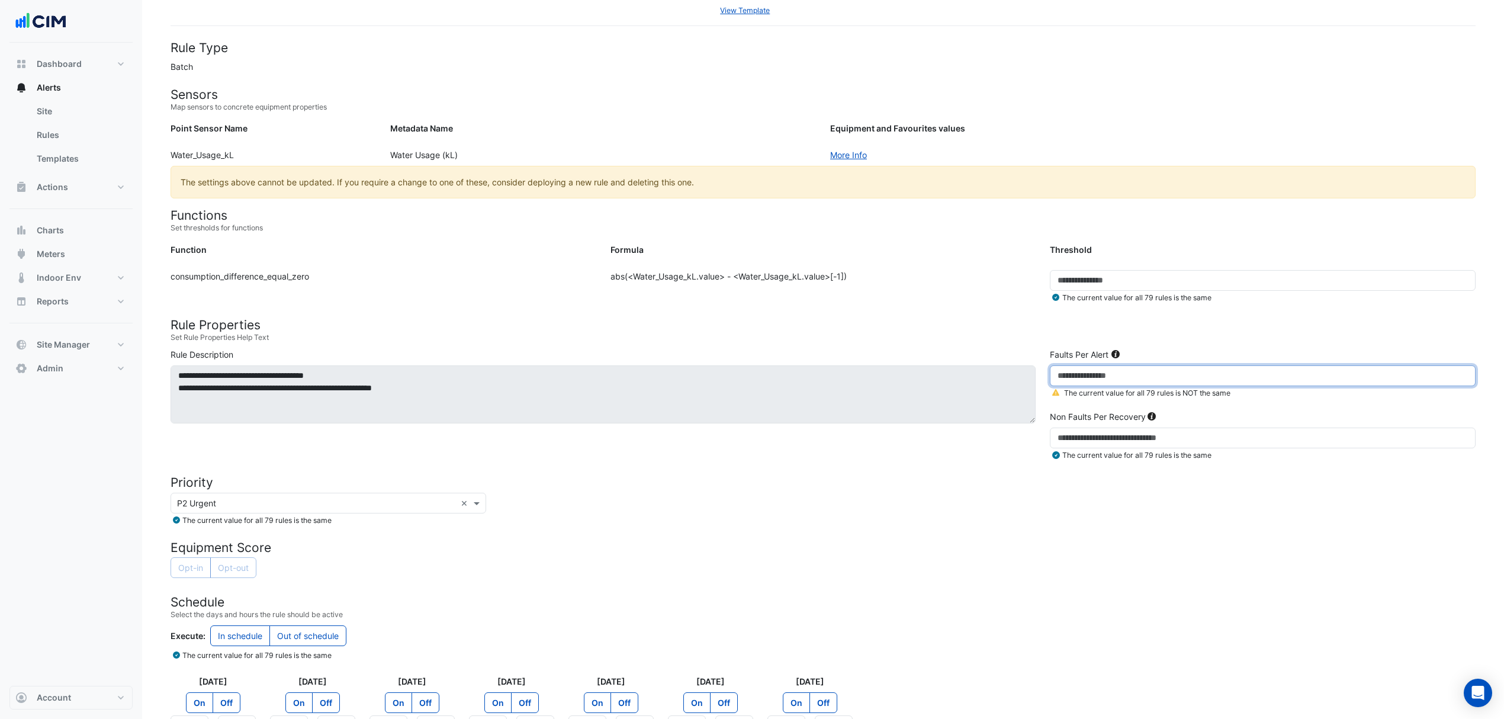
type input "***"
click at [950, 533] on form "Rule Type Batch Sensors Map sensors to concrete equipment properties Point Sens…" at bounding box center [823, 436] width 1305 height 793
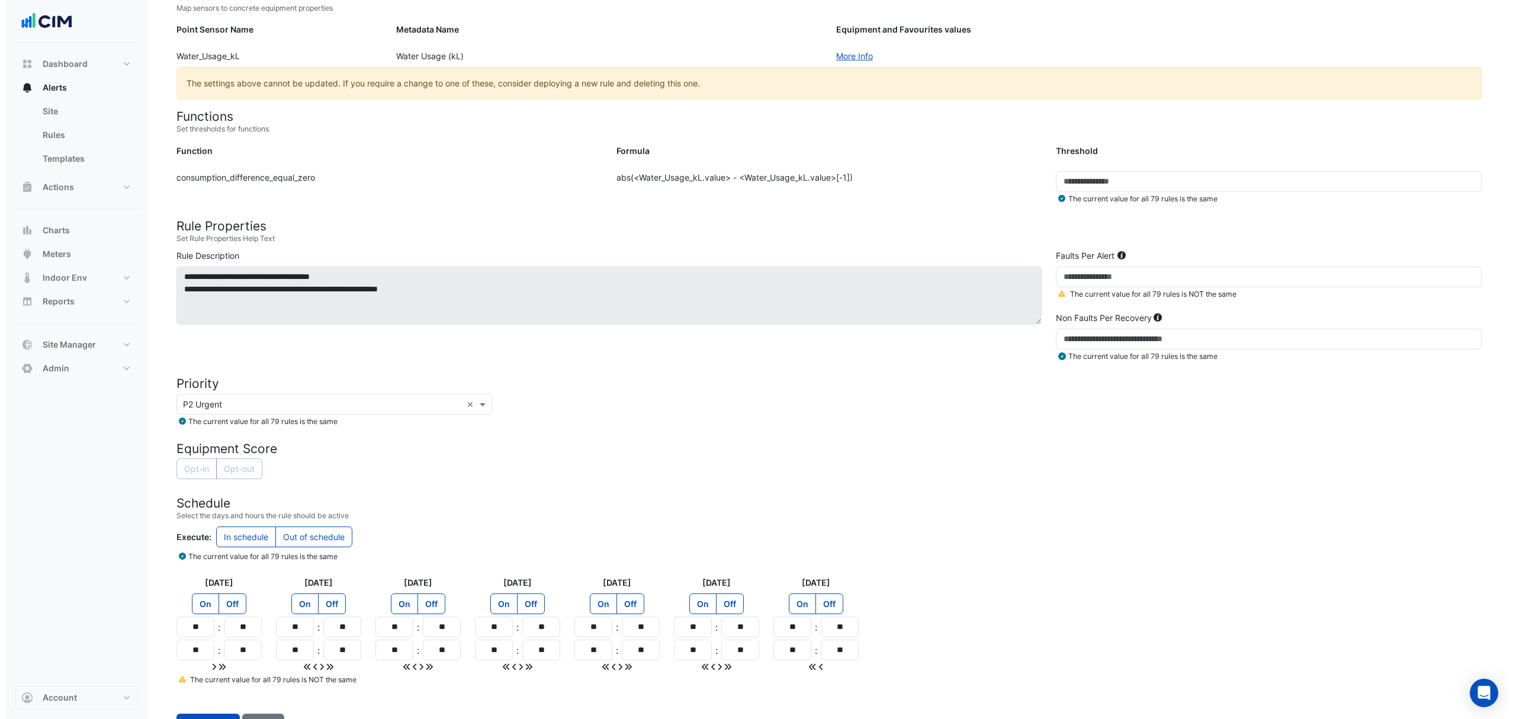
scroll to position [205, 0]
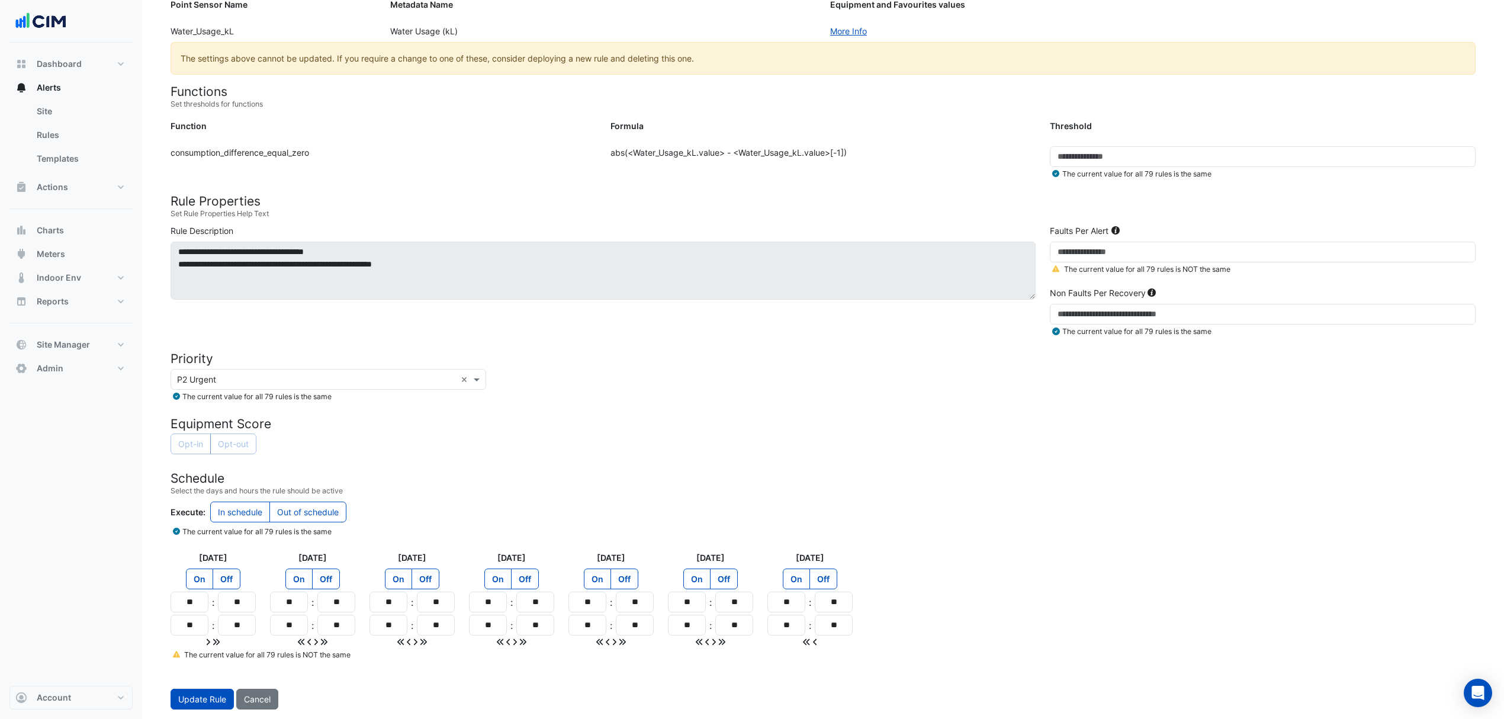
click at [214, 705] on button "Update Rule" at bounding box center [202, 699] width 63 height 21
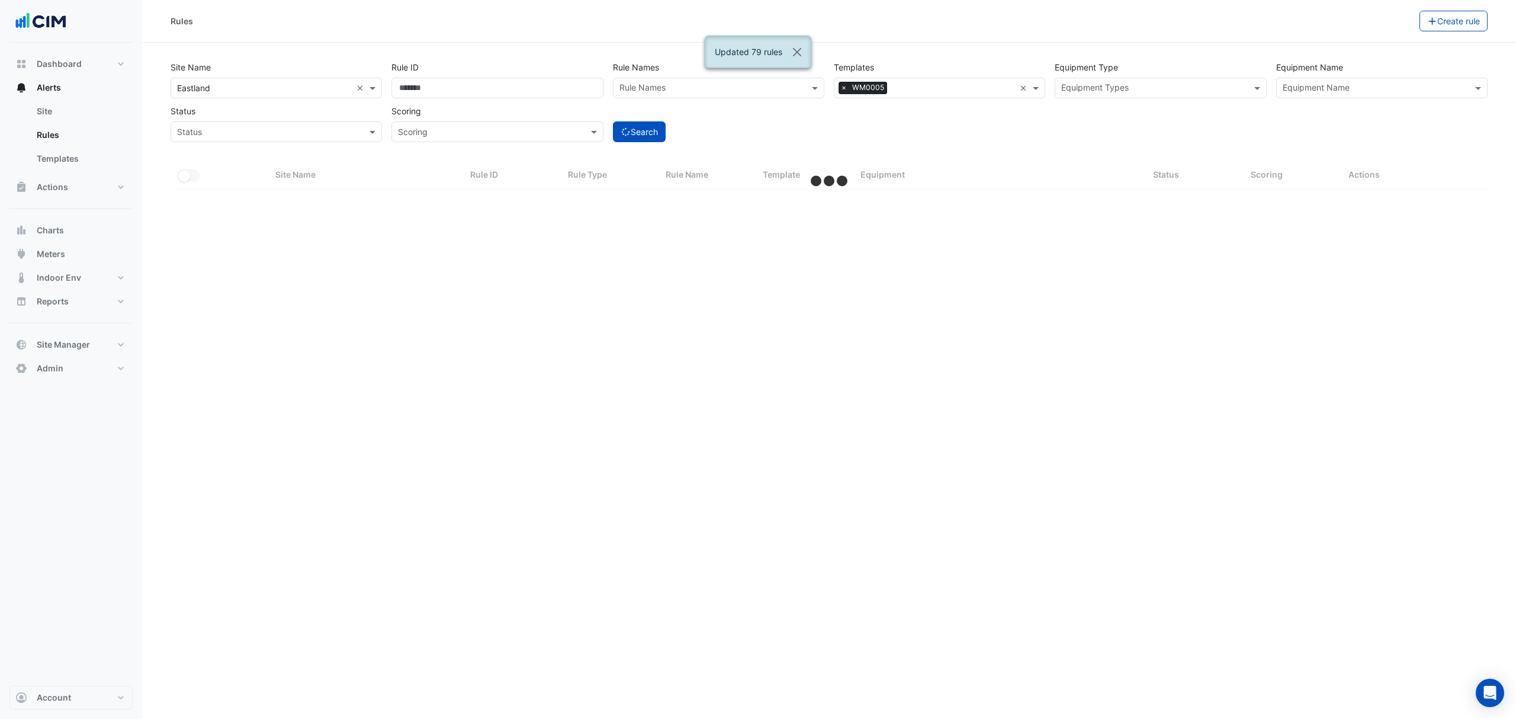
select select "***"
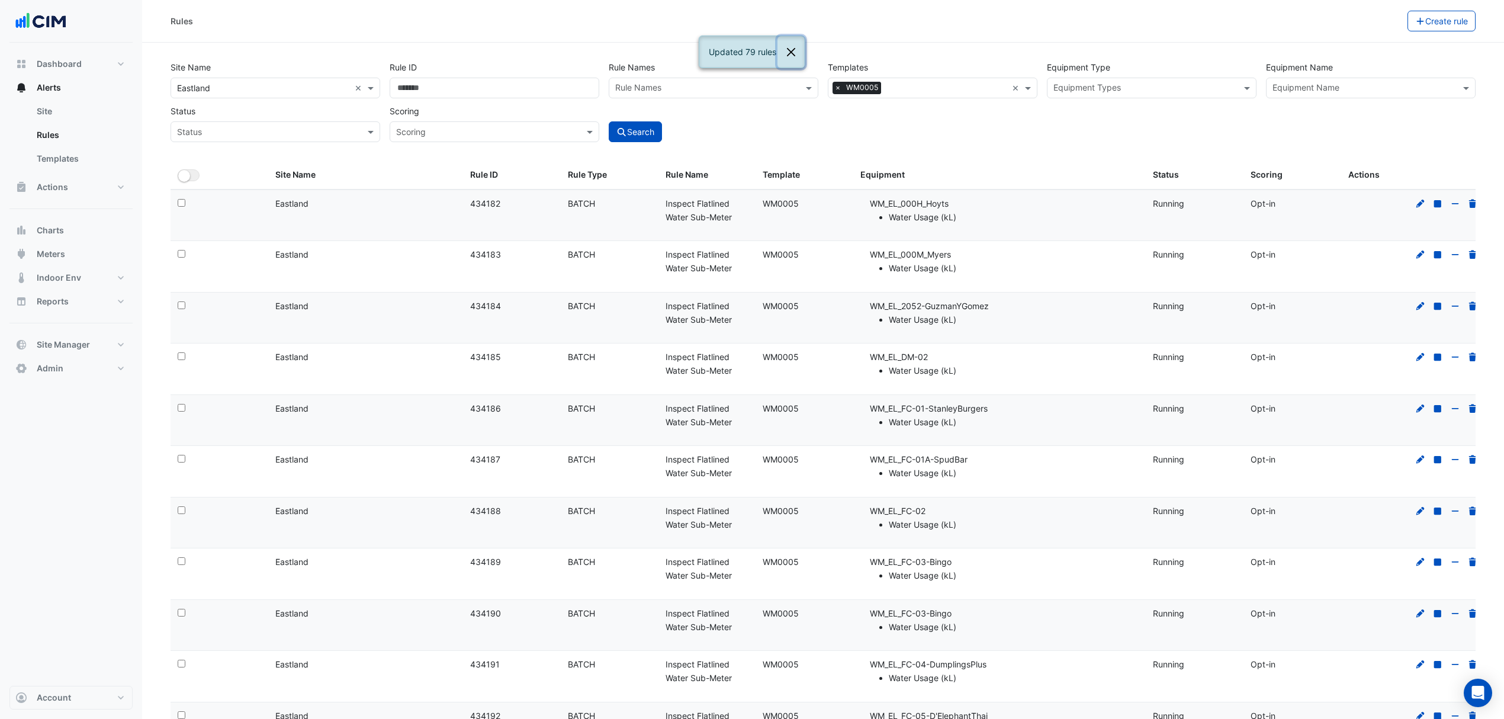
click at [791, 46] on button "Close" at bounding box center [791, 52] width 27 height 32
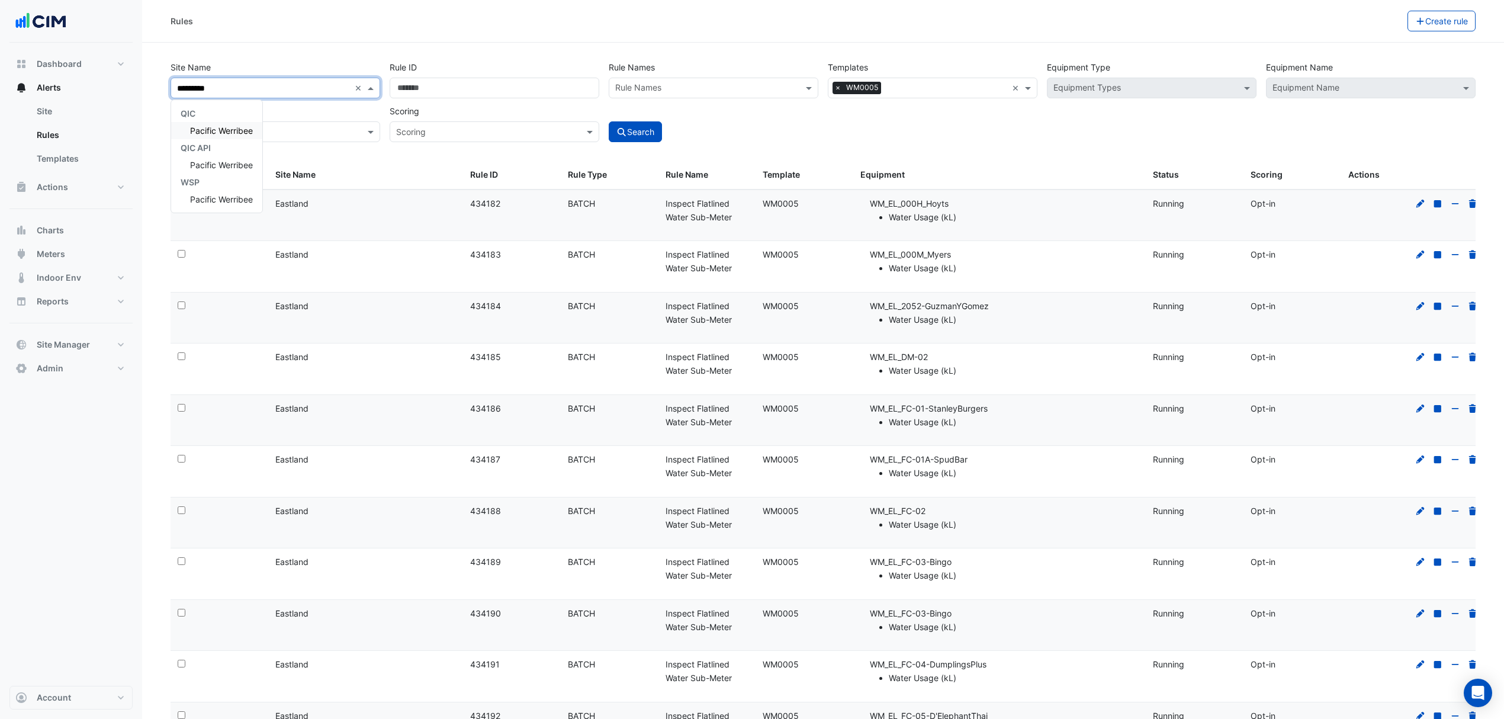
type input "**********"
click at [246, 124] on div "Pacific Werribee" at bounding box center [216, 130] width 91 height 17
click at [647, 128] on button "Search" at bounding box center [635, 131] width 53 height 21
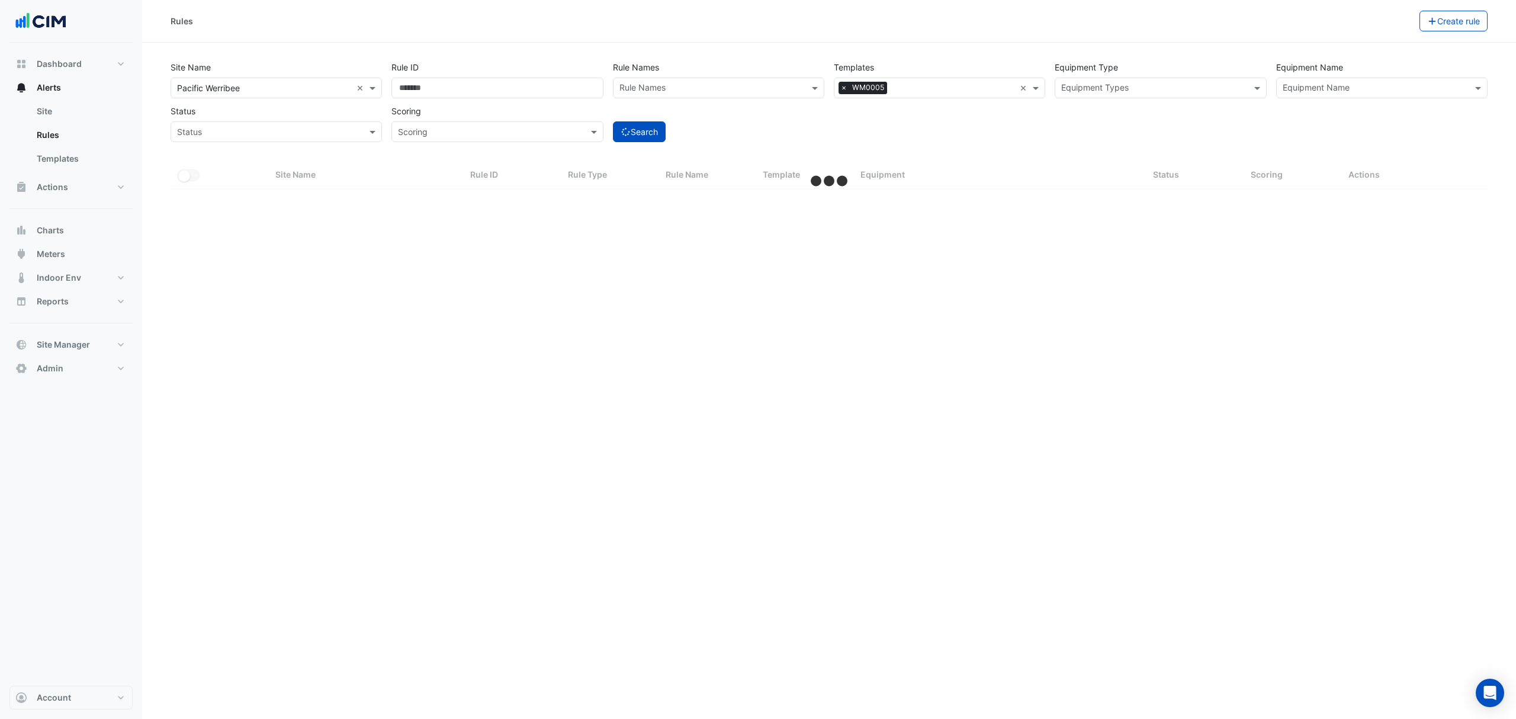
select select "***"
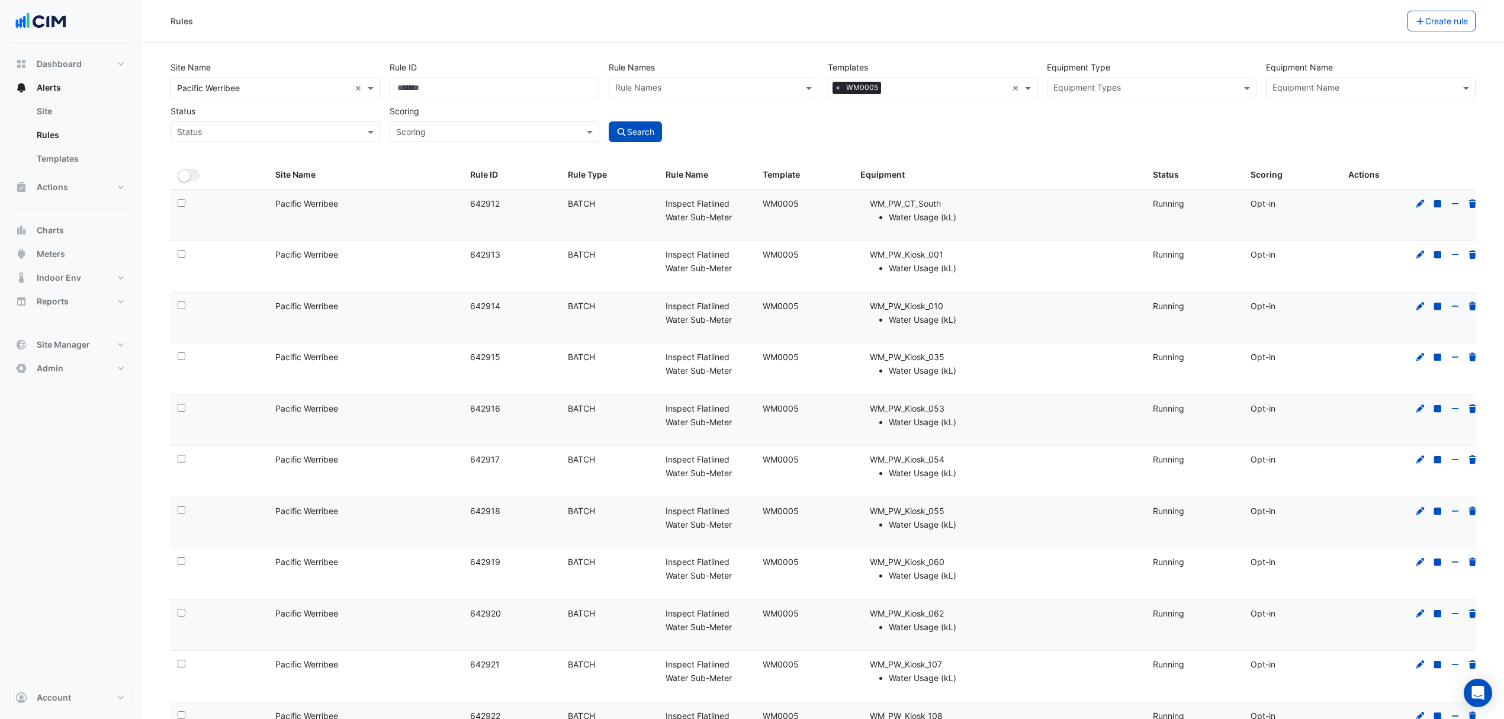
click at [200, 171] on div "All Selected" at bounding box center [220, 175] width 84 height 14
click at [195, 176] on button "All Selected" at bounding box center [189, 175] width 22 height 12
click at [1374, 22] on button "Bulk Actions" at bounding box center [1371, 21] width 70 height 21
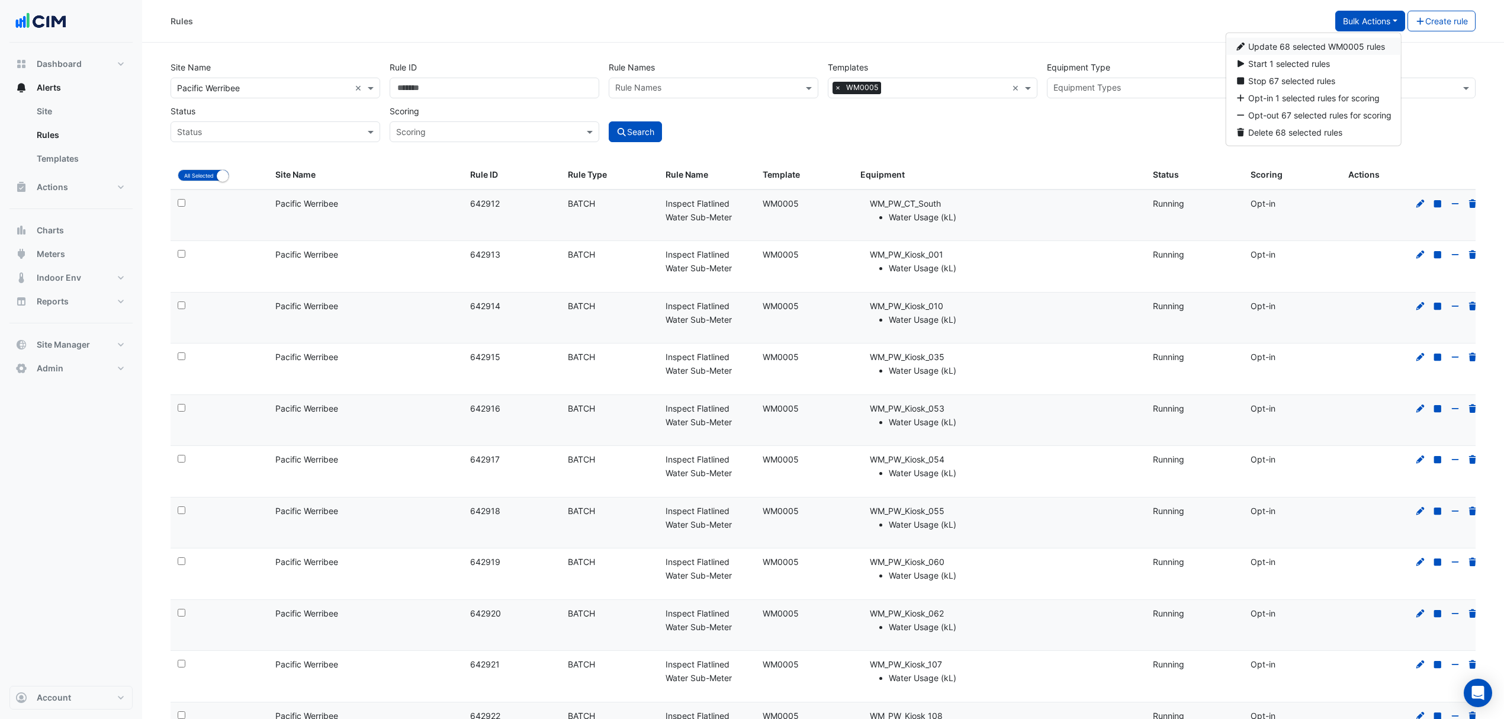
click at [1290, 46] on span "Update 68 selected WM0005 rules" at bounding box center [1317, 46] width 137 height 10
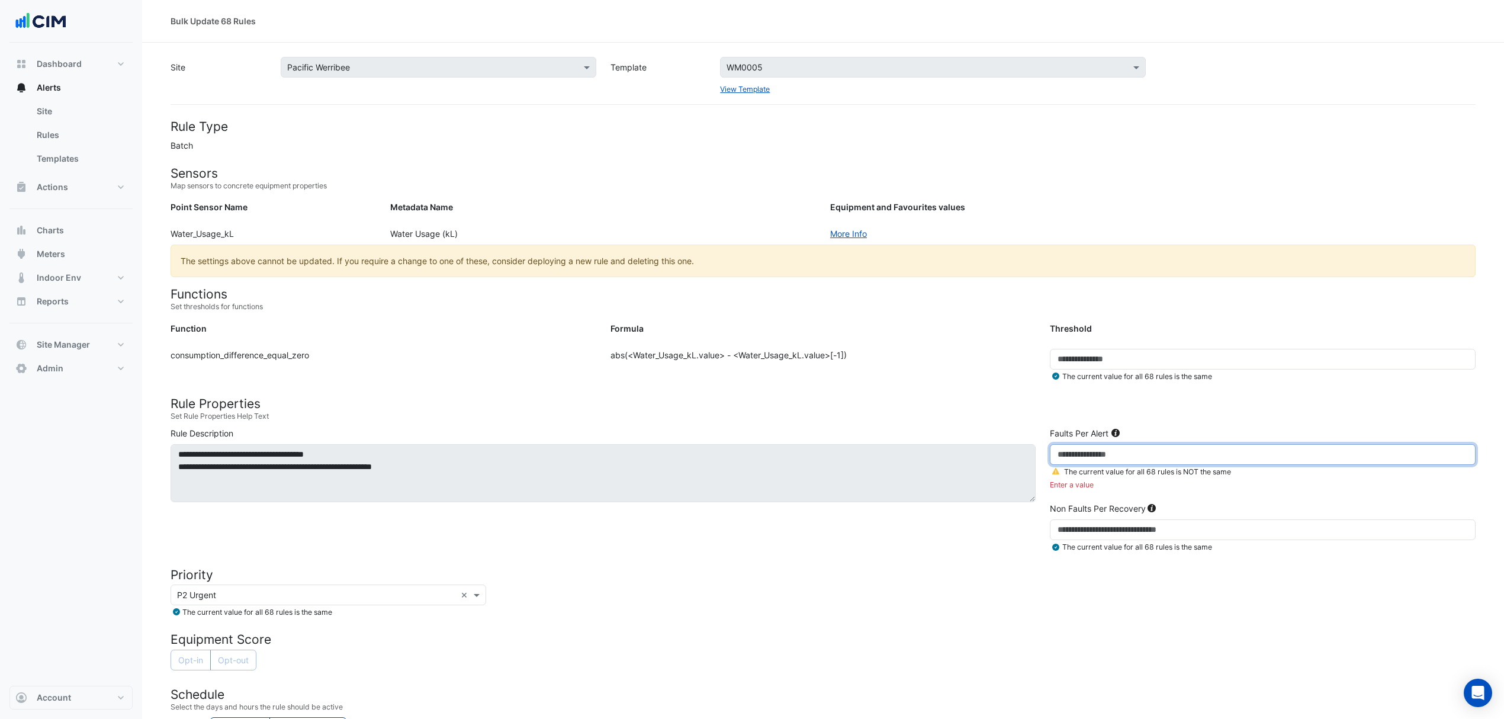
click at [1079, 453] on input "number" at bounding box center [1263, 454] width 426 height 21
type input "***"
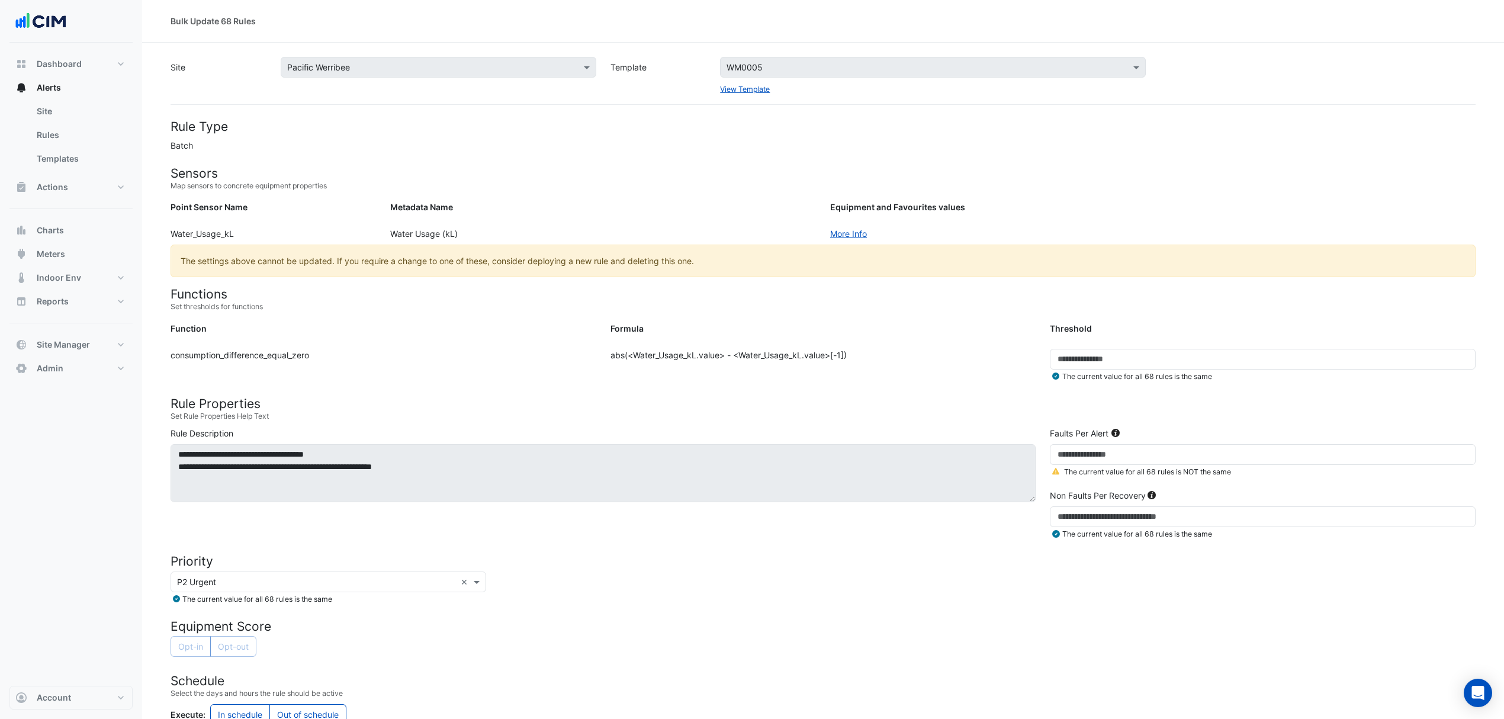
click at [977, 398] on h4 "Rule Properties" at bounding box center [823, 403] width 1305 height 15
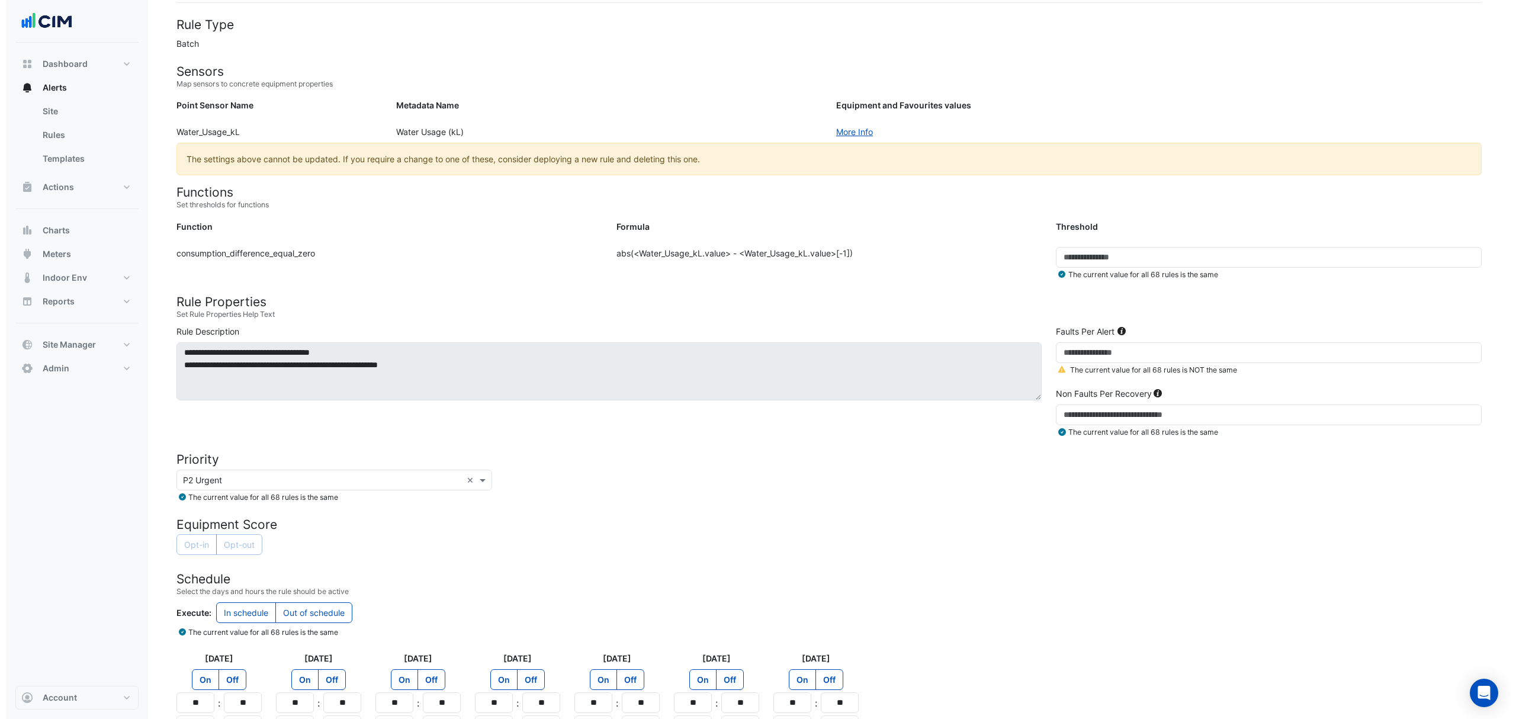
scroll to position [205, 0]
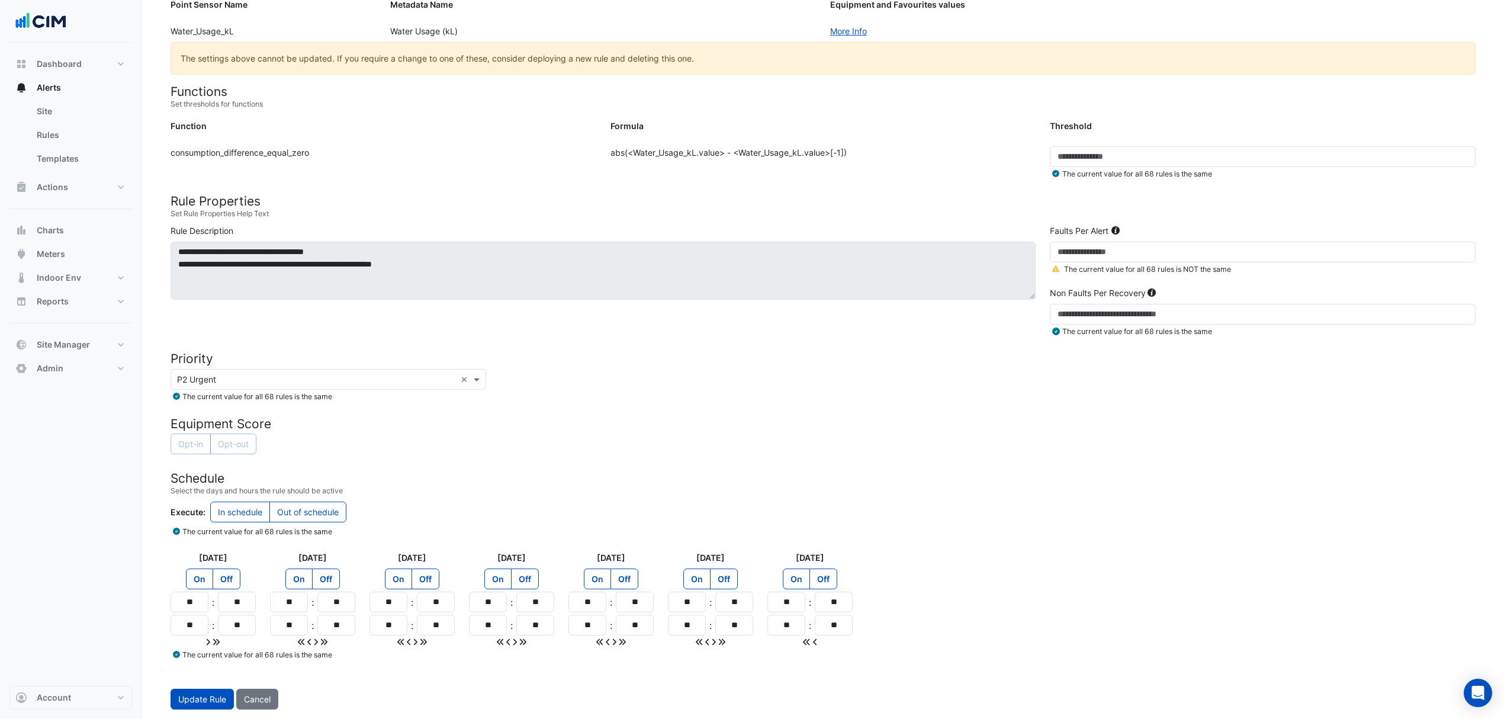
click at [211, 697] on span "Update Rule" at bounding box center [202, 699] width 48 height 10
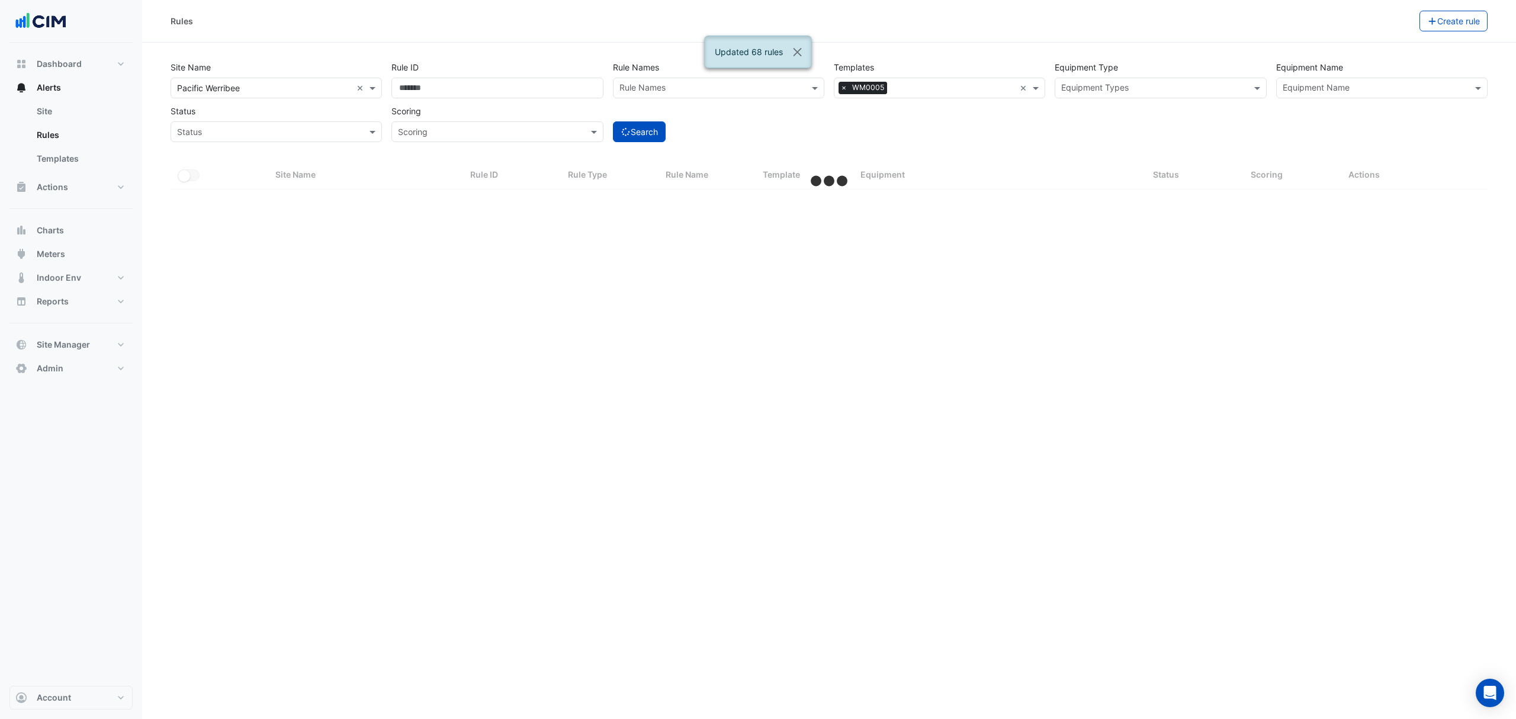
select select "***"
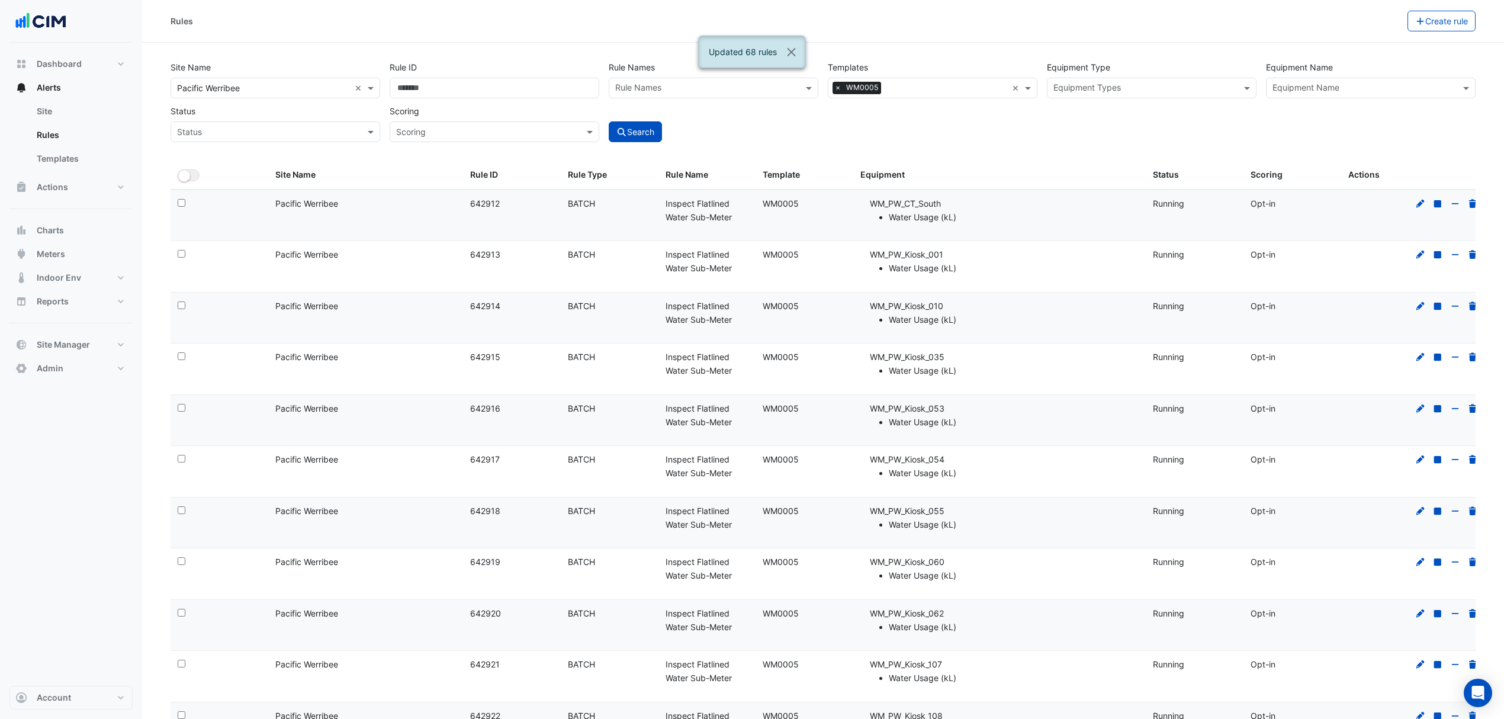
click at [353, 89] on div at bounding box center [275, 88] width 208 height 14
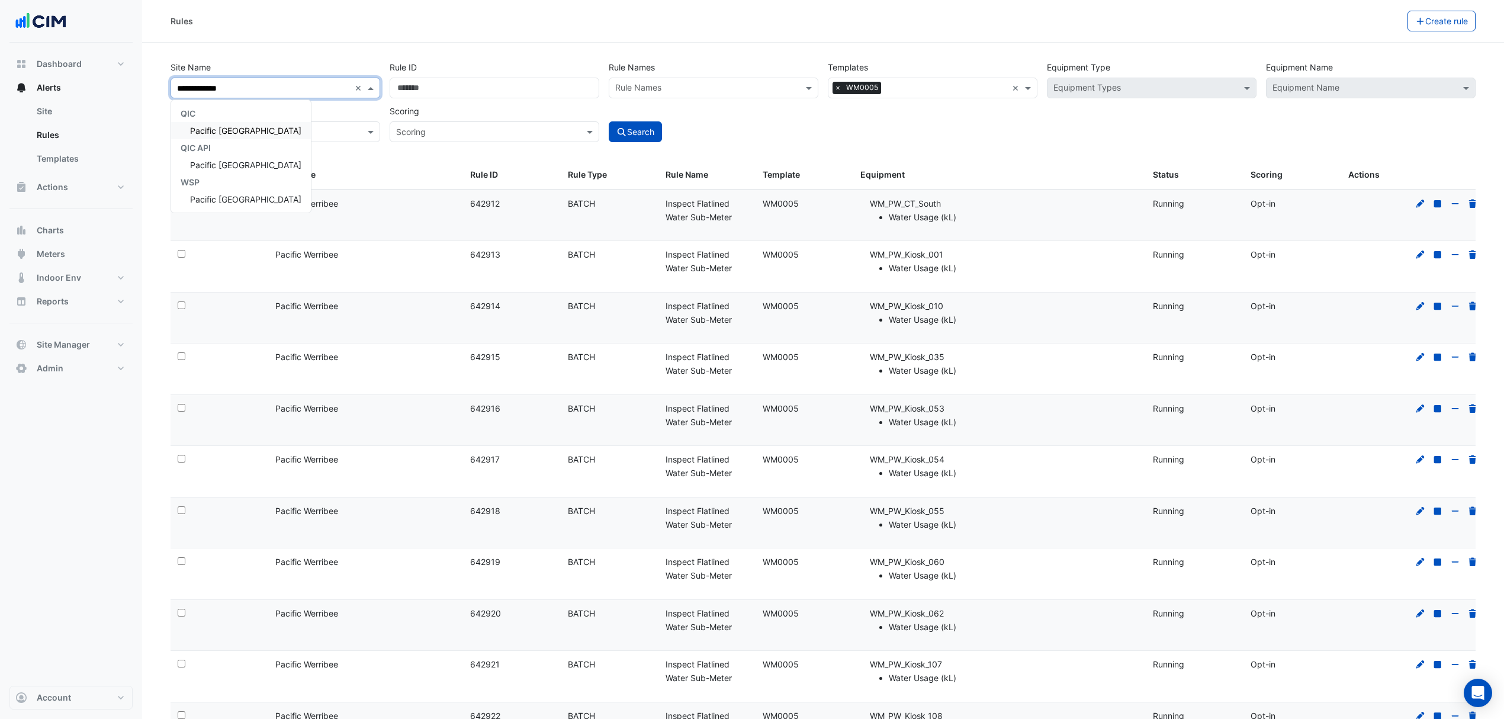
type input "**********"
click at [218, 122] on div "Pacific [GEOGRAPHIC_DATA]" at bounding box center [241, 130] width 140 height 17
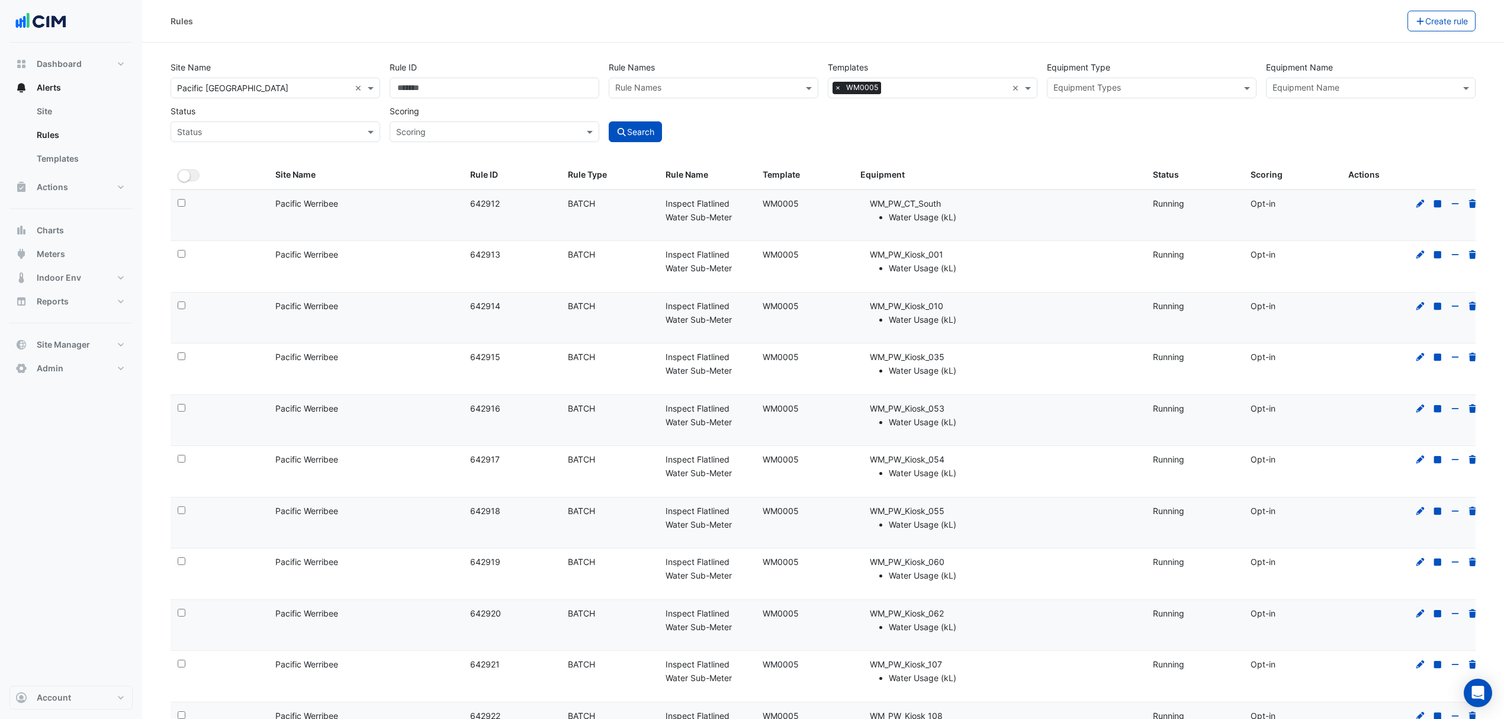
click at [633, 127] on button "Search" at bounding box center [635, 131] width 53 height 21
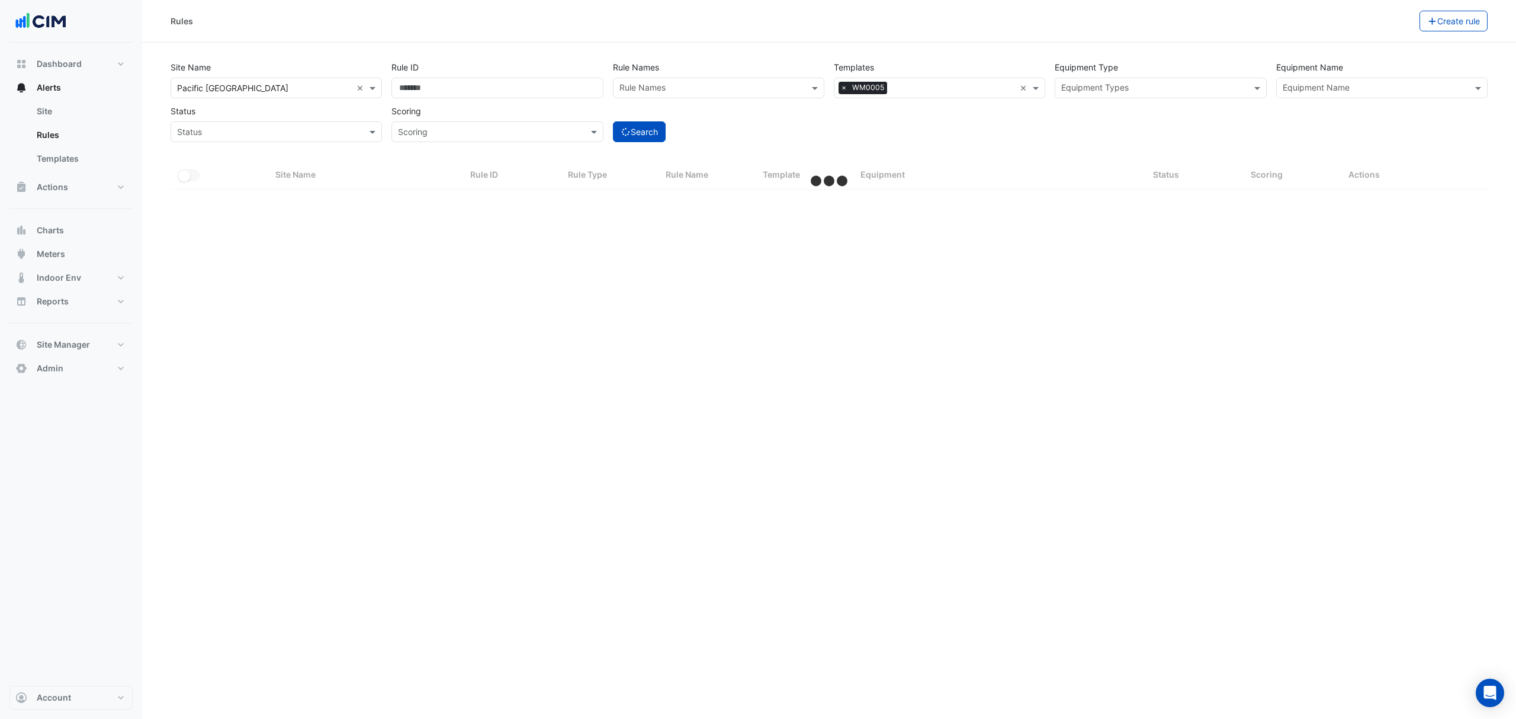
select select "***"
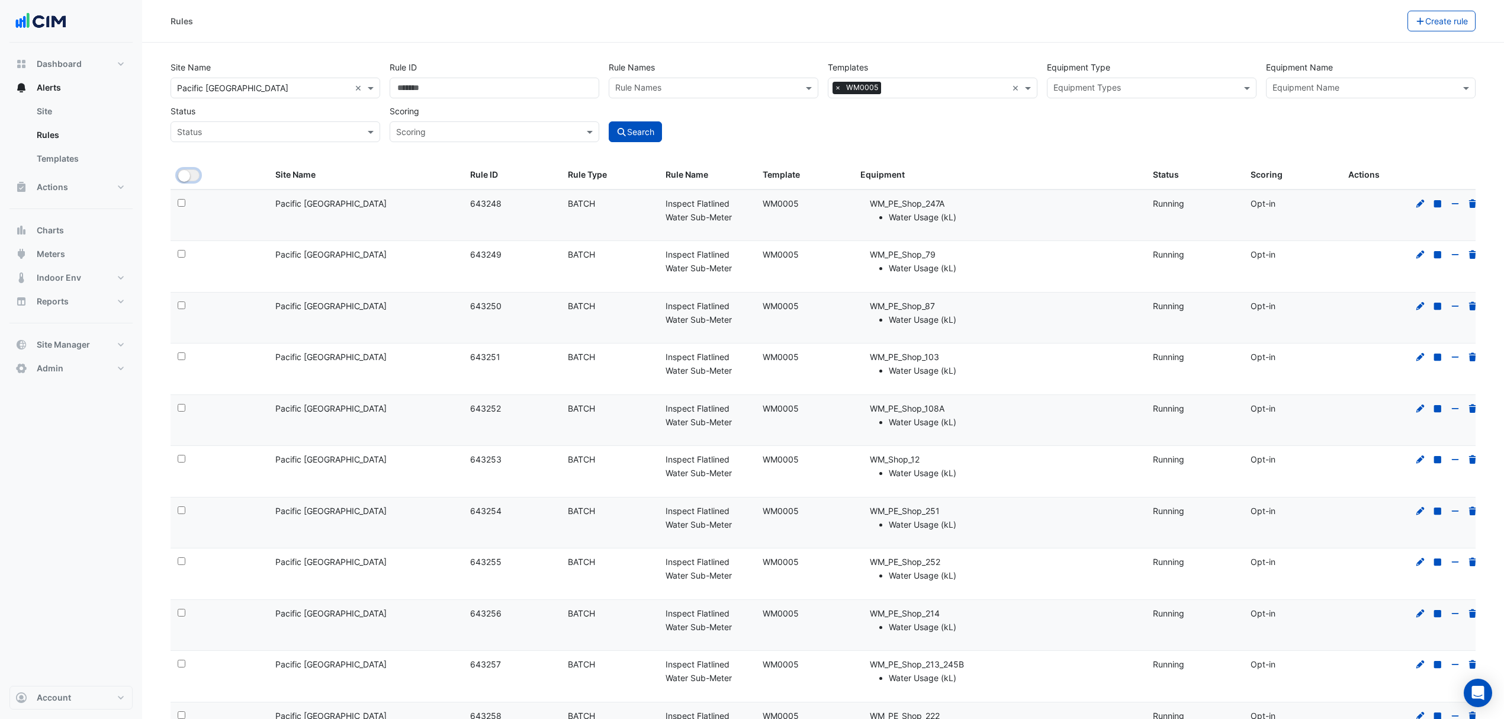
click at [197, 178] on button "All Selected" at bounding box center [189, 175] width 22 height 12
click at [1384, 28] on button "Bulk Actions" at bounding box center [1371, 21] width 70 height 21
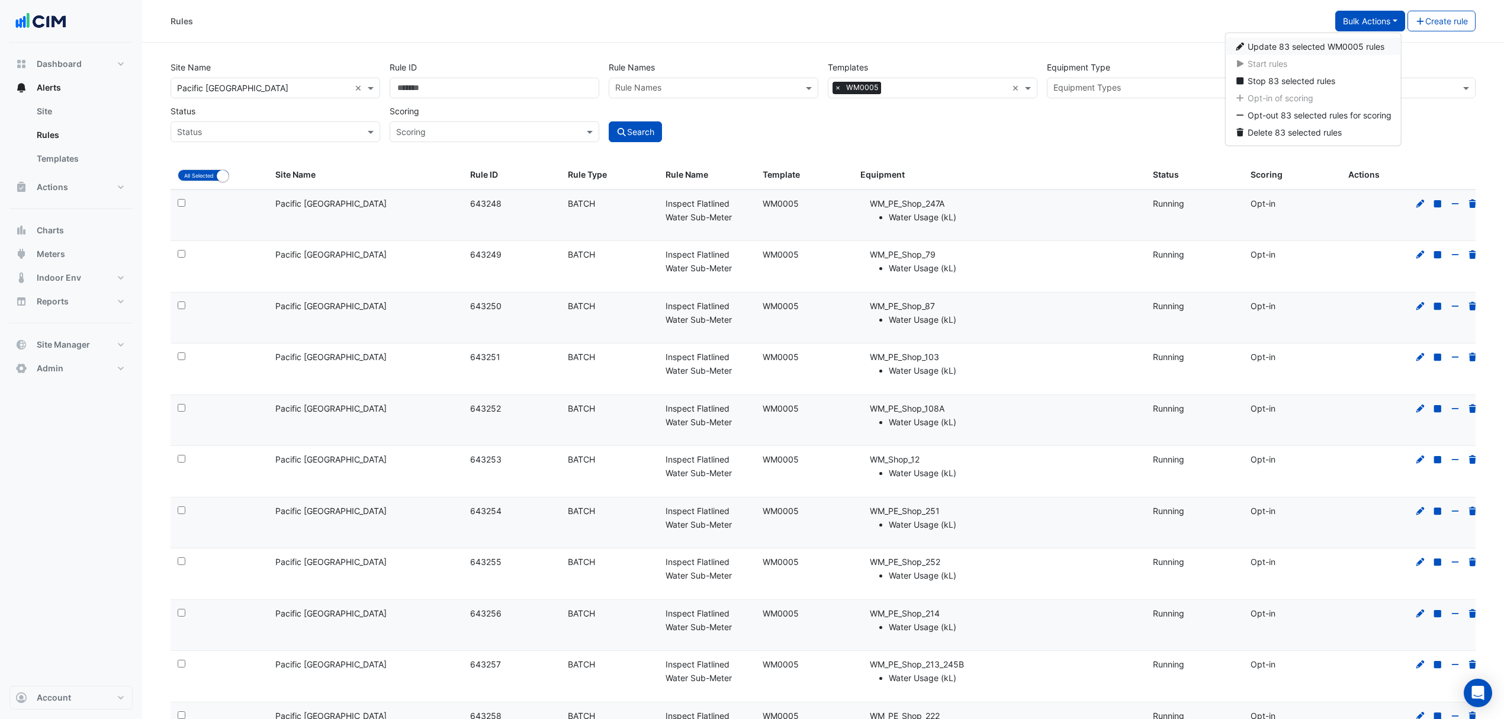
click at [1282, 41] on span "Update 83 selected WM0005 rules" at bounding box center [1316, 46] width 137 height 10
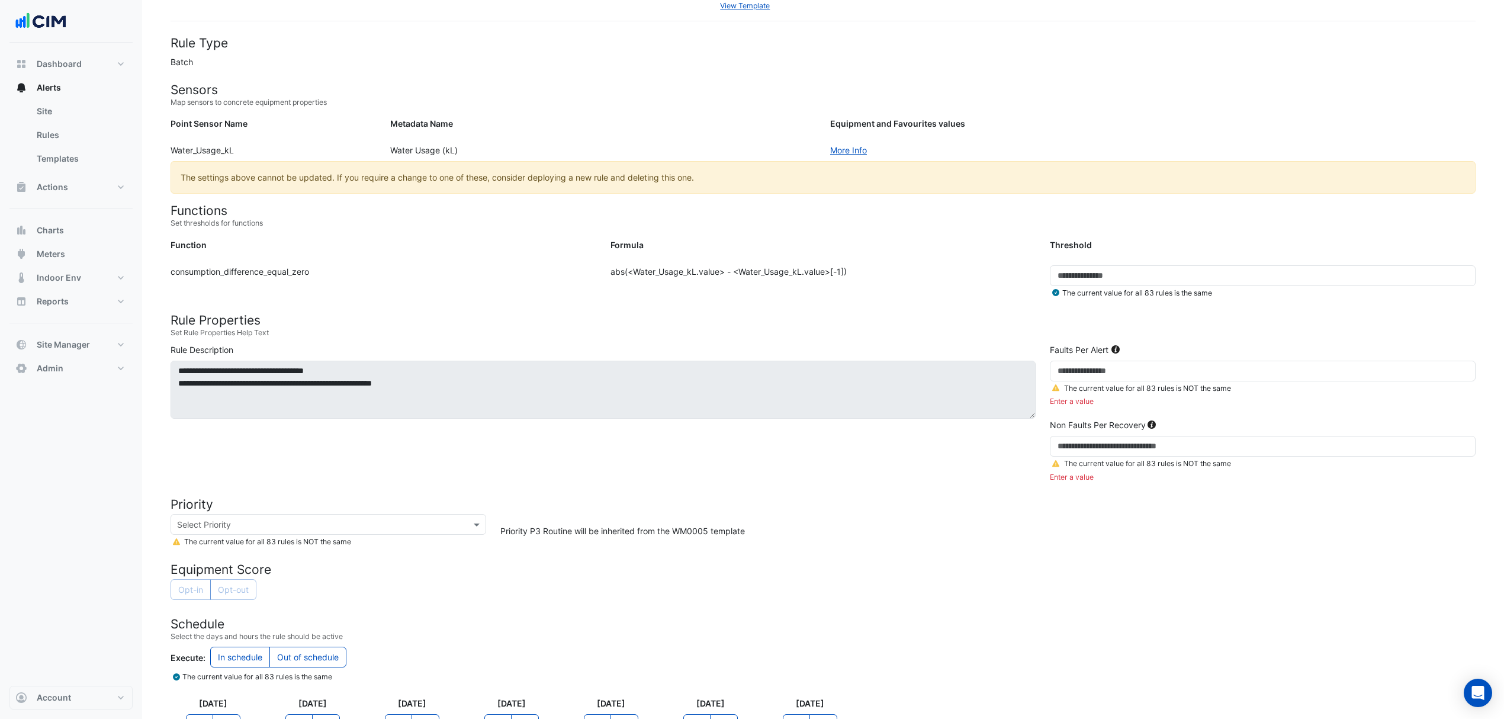
scroll to position [231, 0]
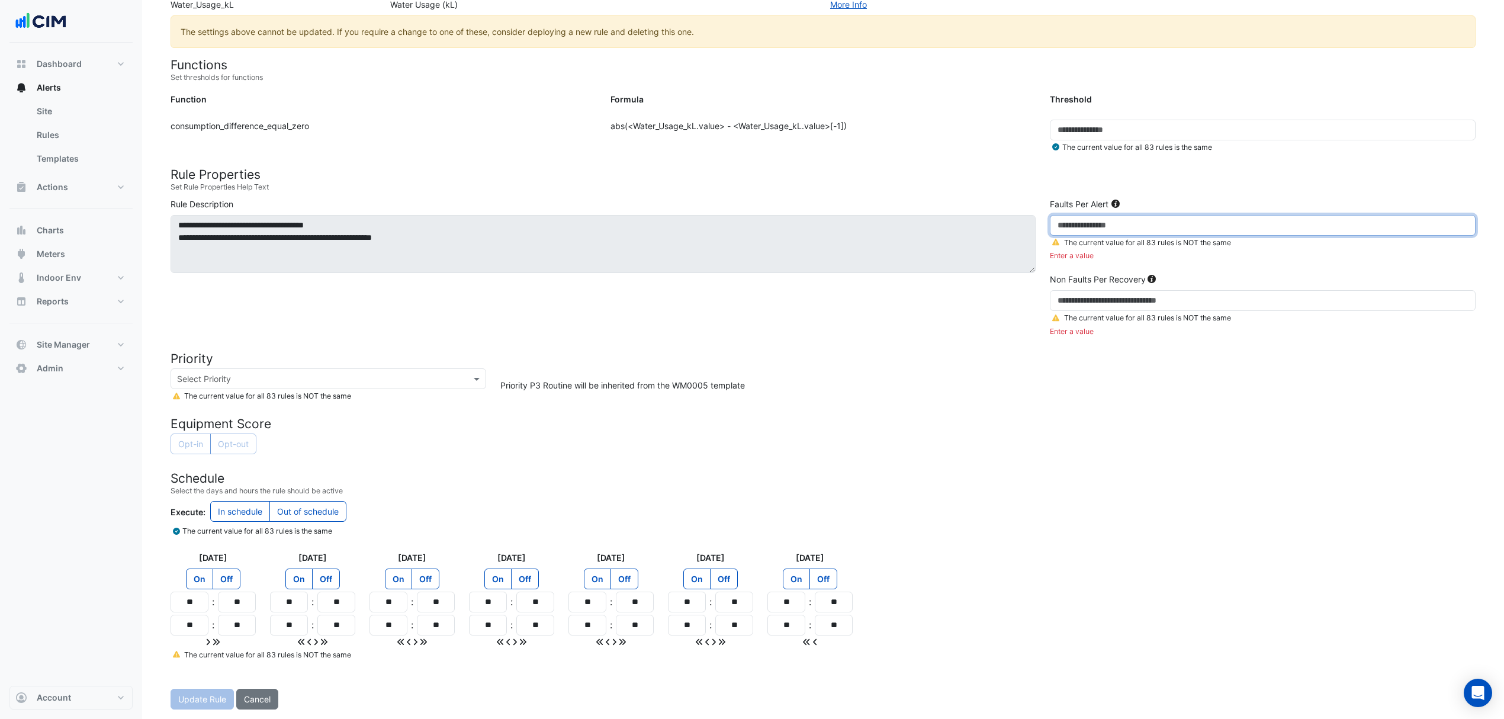
click at [1091, 218] on input "number" at bounding box center [1263, 225] width 426 height 21
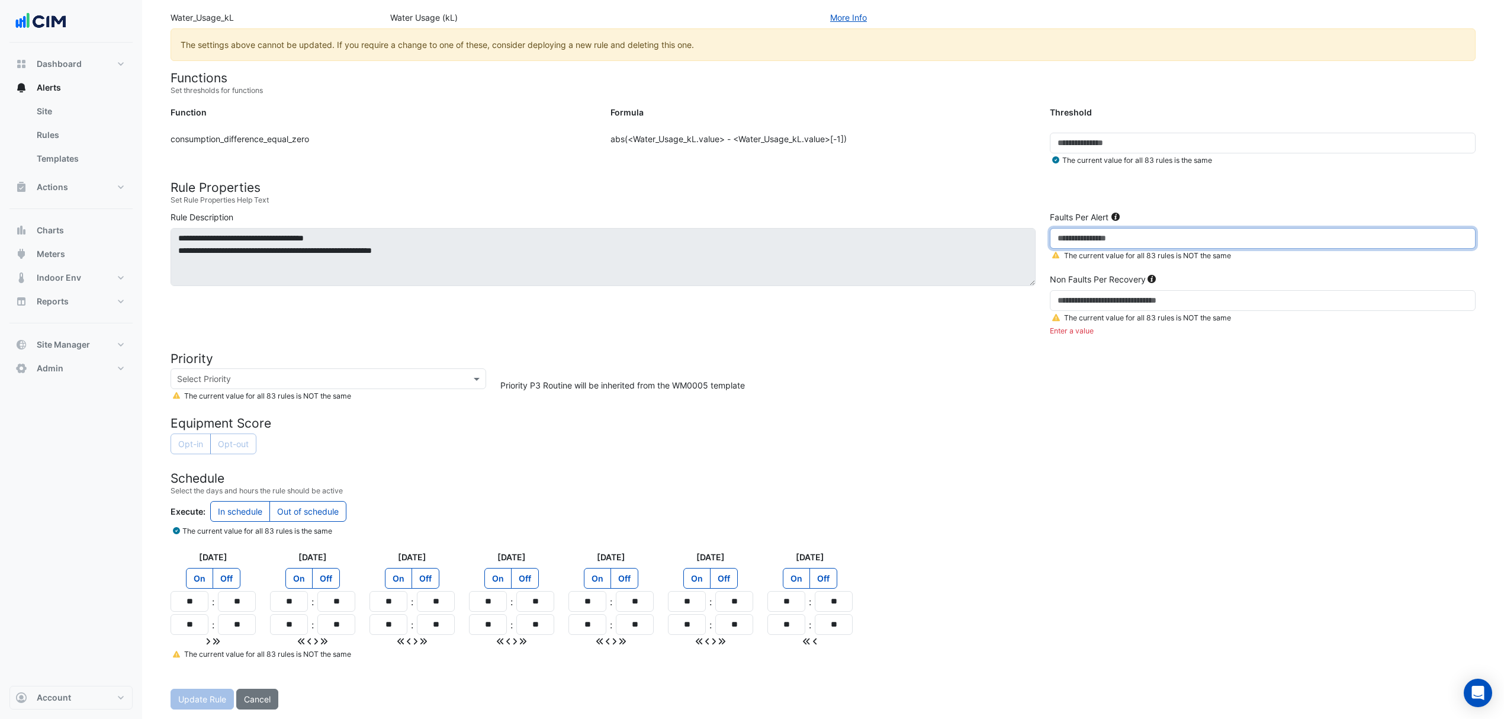
scroll to position [218, 0]
type input "***"
click at [1107, 287] on div "Non Faults Per Recovery The current value for all 83 rules is NOT the same Ente…" at bounding box center [1263, 305] width 440 height 64
click at [1105, 292] on input "number" at bounding box center [1263, 300] width 426 height 21
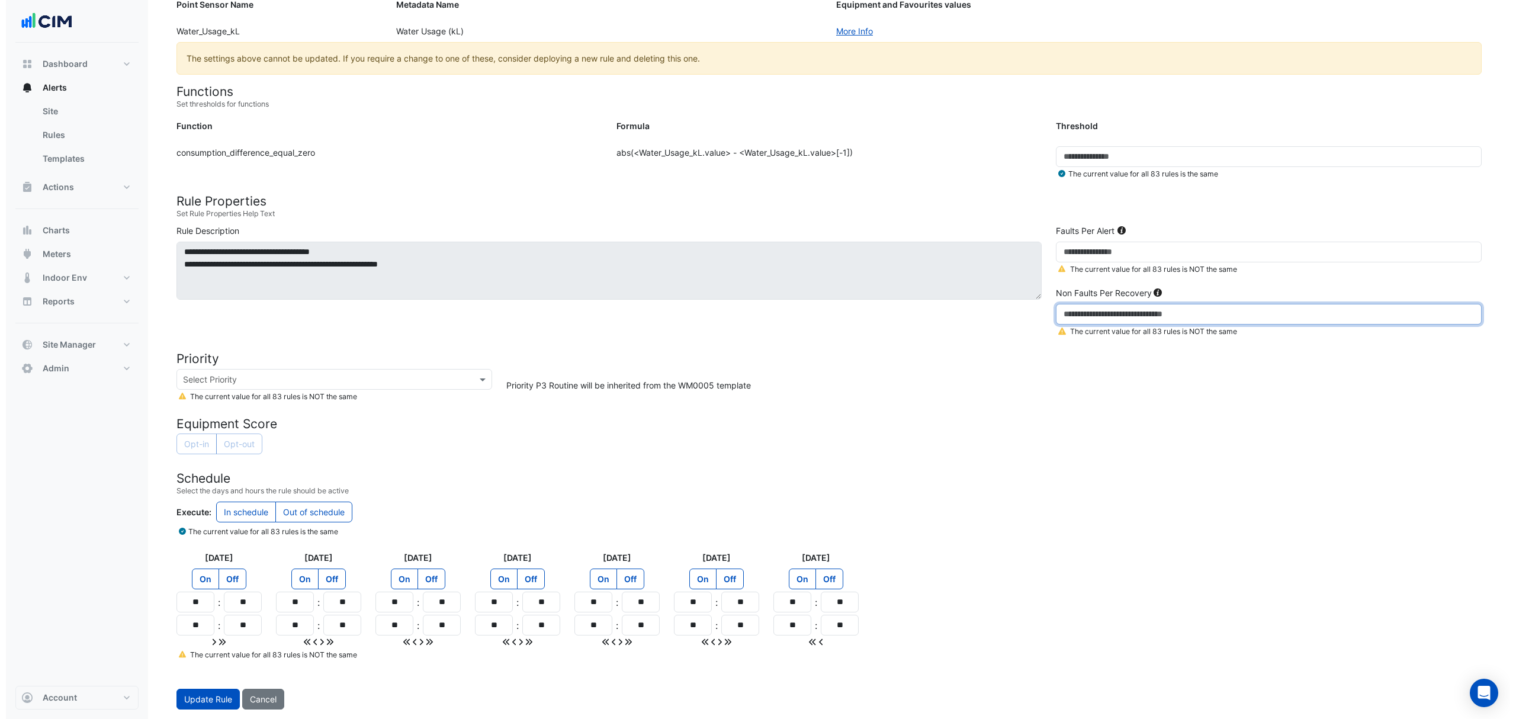
scroll to position [205, 0]
type input "*"
click at [1081, 448] on div "Opt-in Opt-out" at bounding box center [823, 445] width 1305 height 23
click at [203, 593] on input "**" at bounding box center [190, 602] width 38 height 21
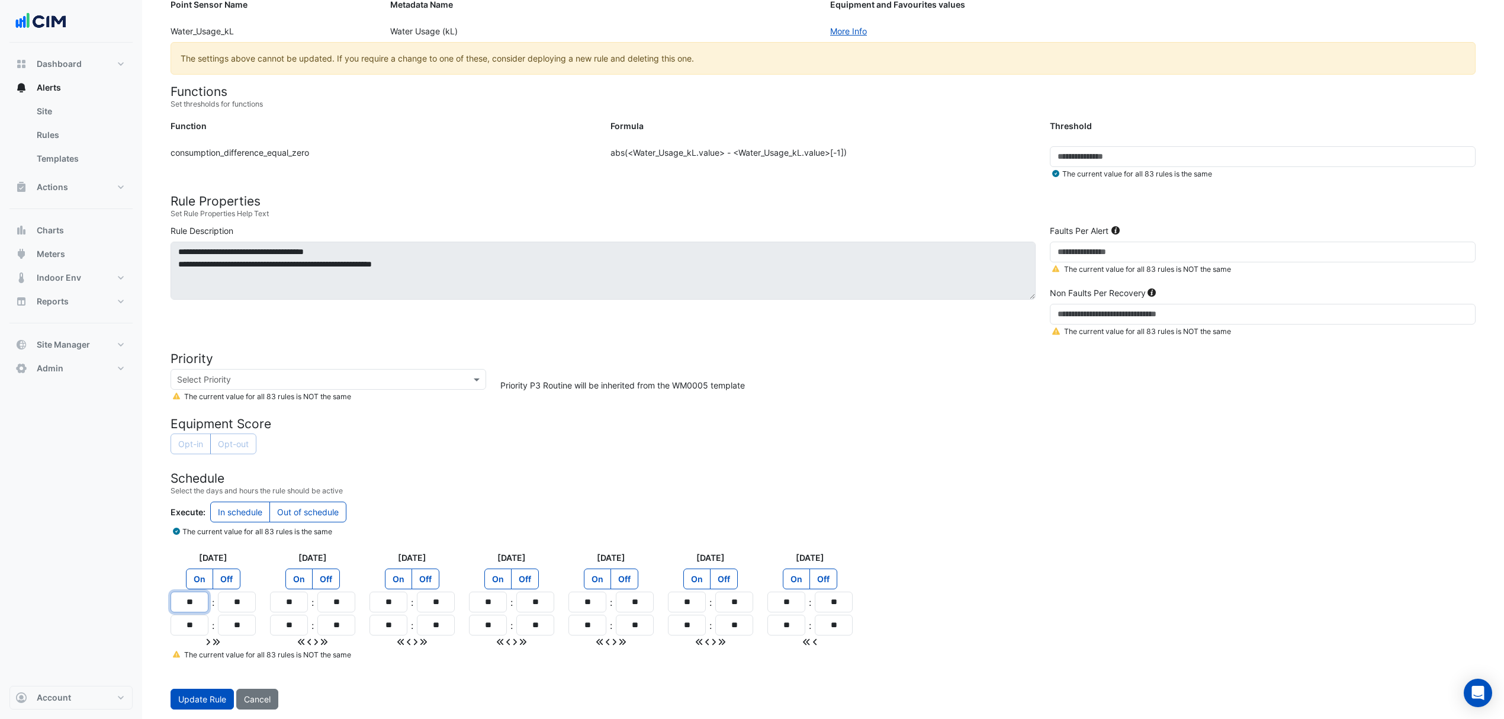
type input "**"
click at [223, 642] on div at bounding box center [213, 642] width 85 height 12
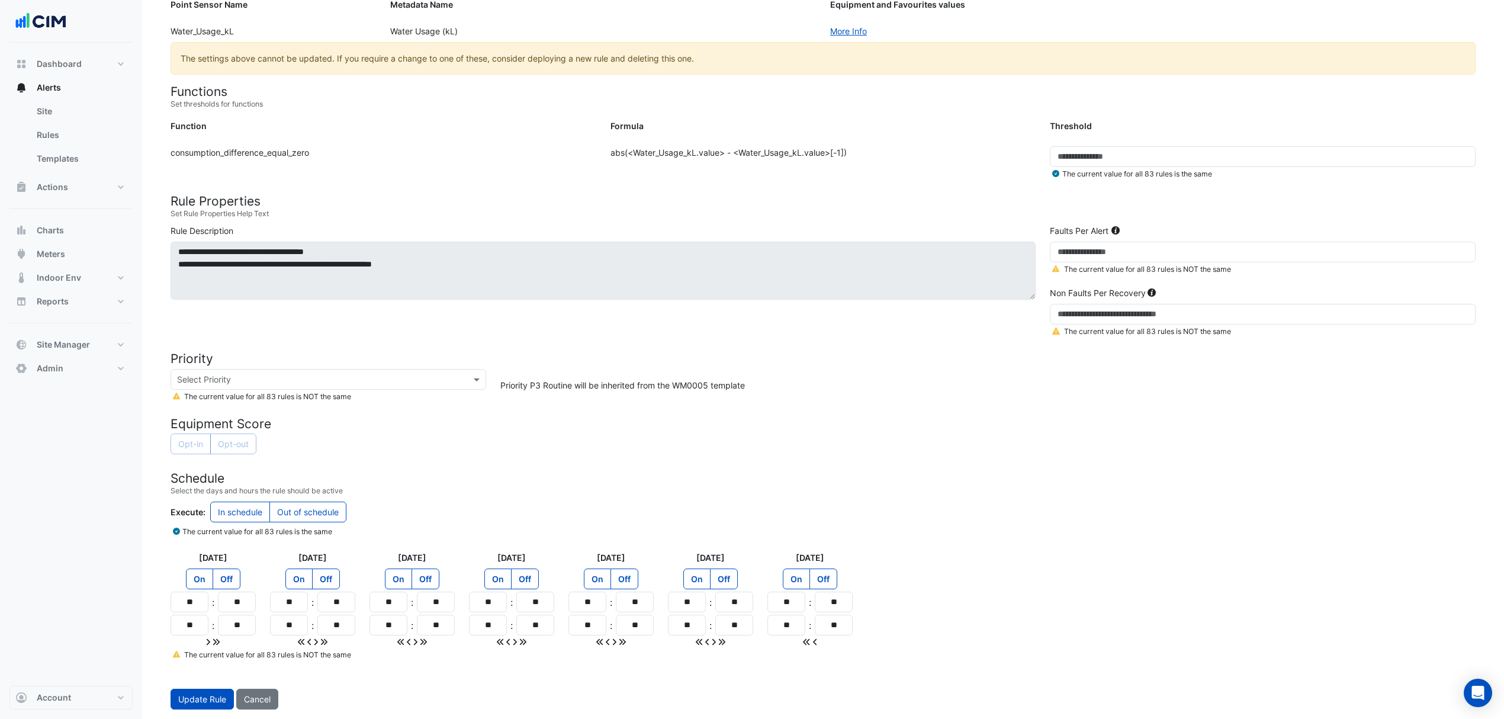
click at [217, 642] on icon at bounding box center [216, 642] width 7 height 8
type input "**"
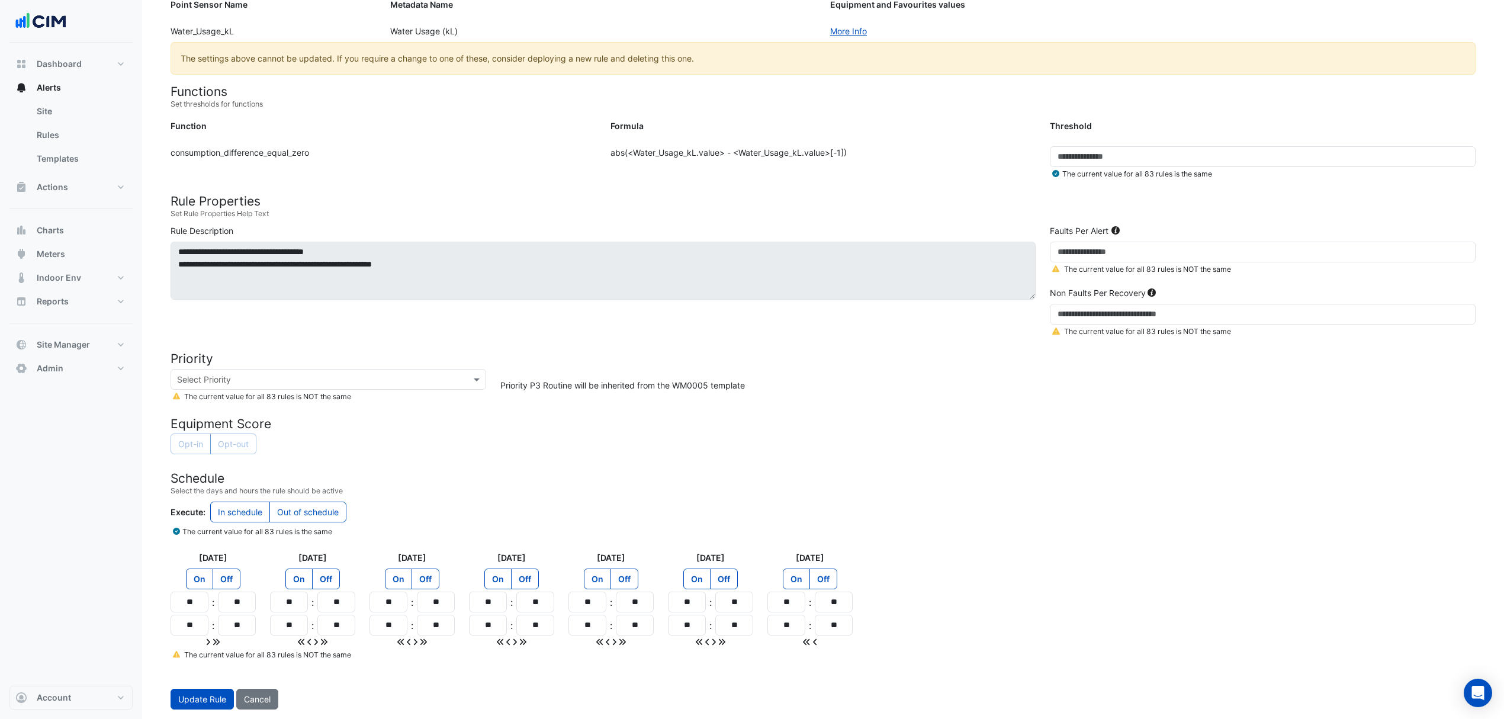
type input "**"
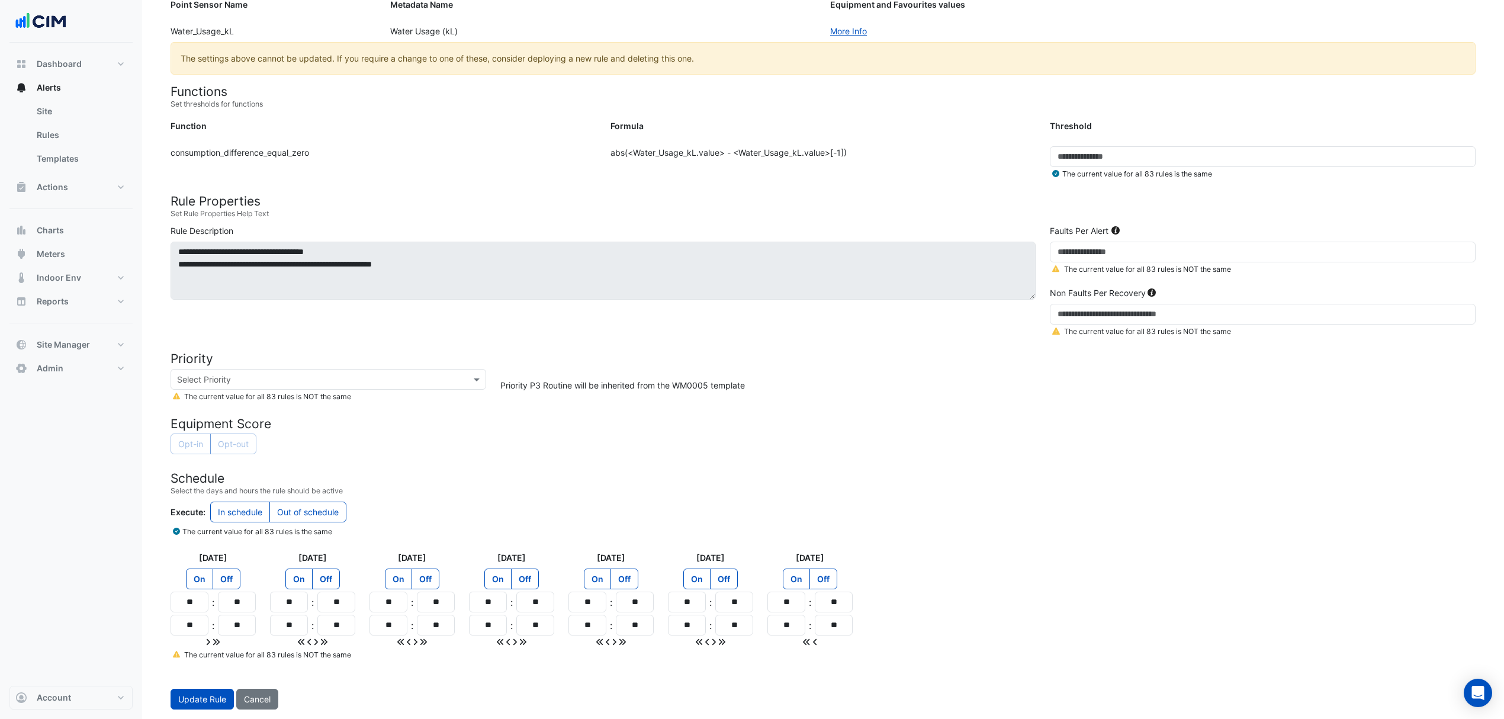
type input "**"
click at [211, 695] on span "Update Rule" at bounding box center [202, 699] width 48 height 10
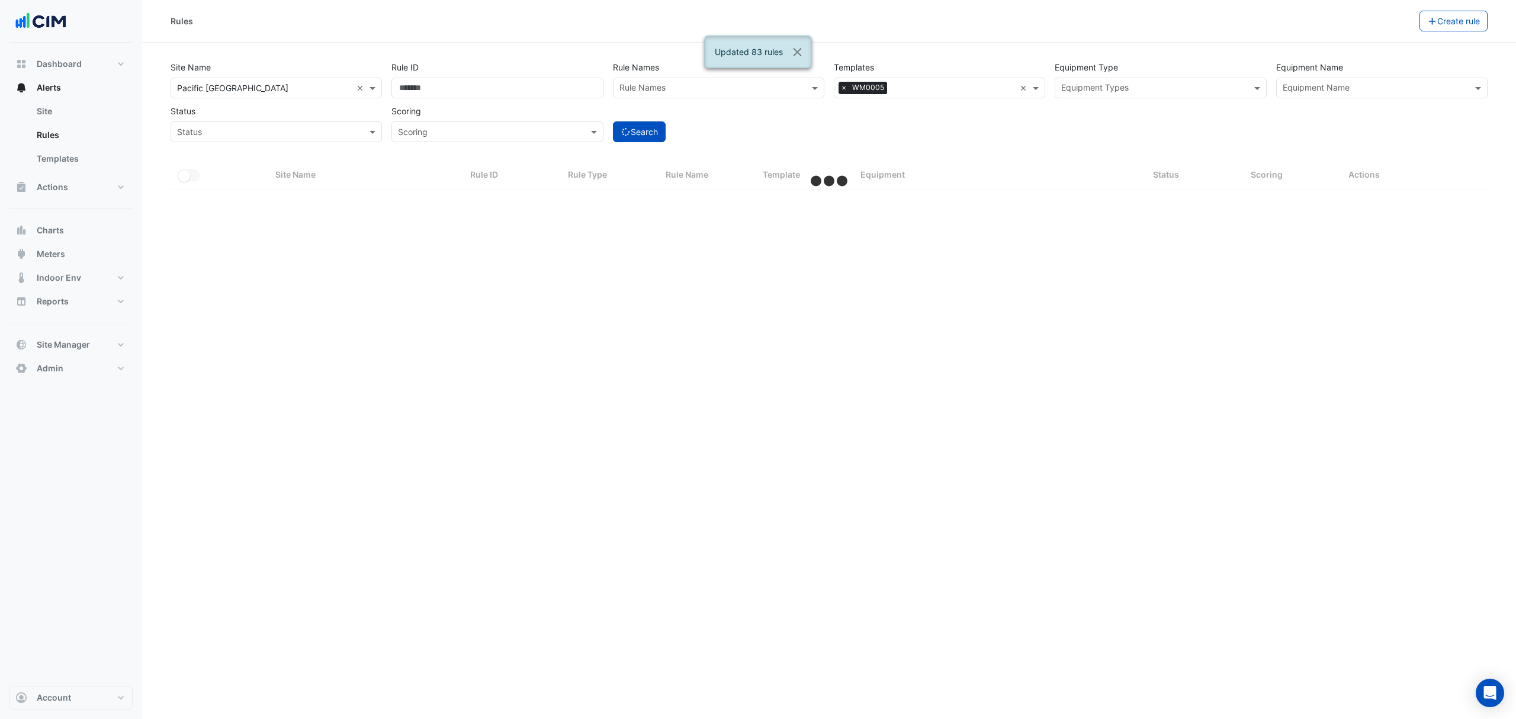
select select "***"
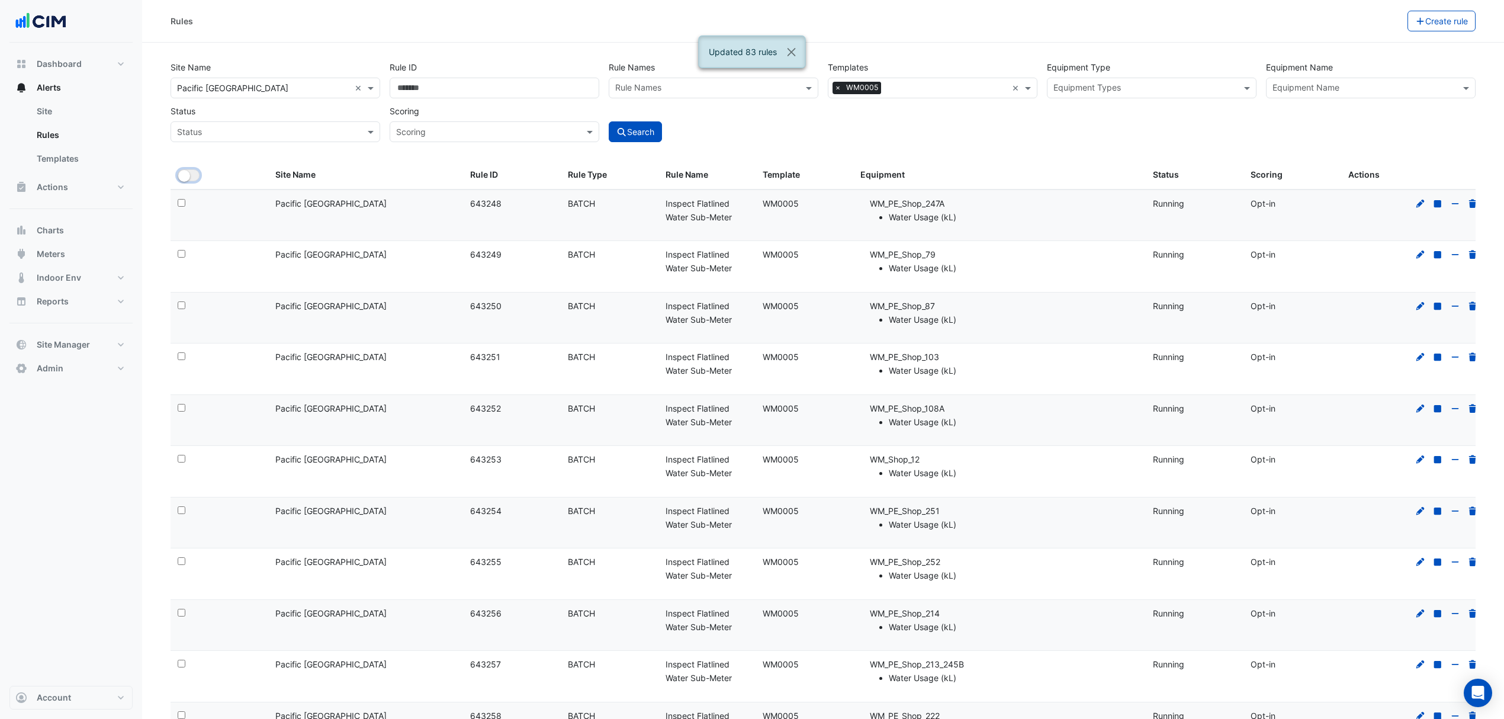
click at [191, 175] on button "All Selected" at bounding box center [189, 175] width 22 height 12
click at [1393, 23] on button "Bulk Actions" at bounding box center [1371, 21] width 70 height 21
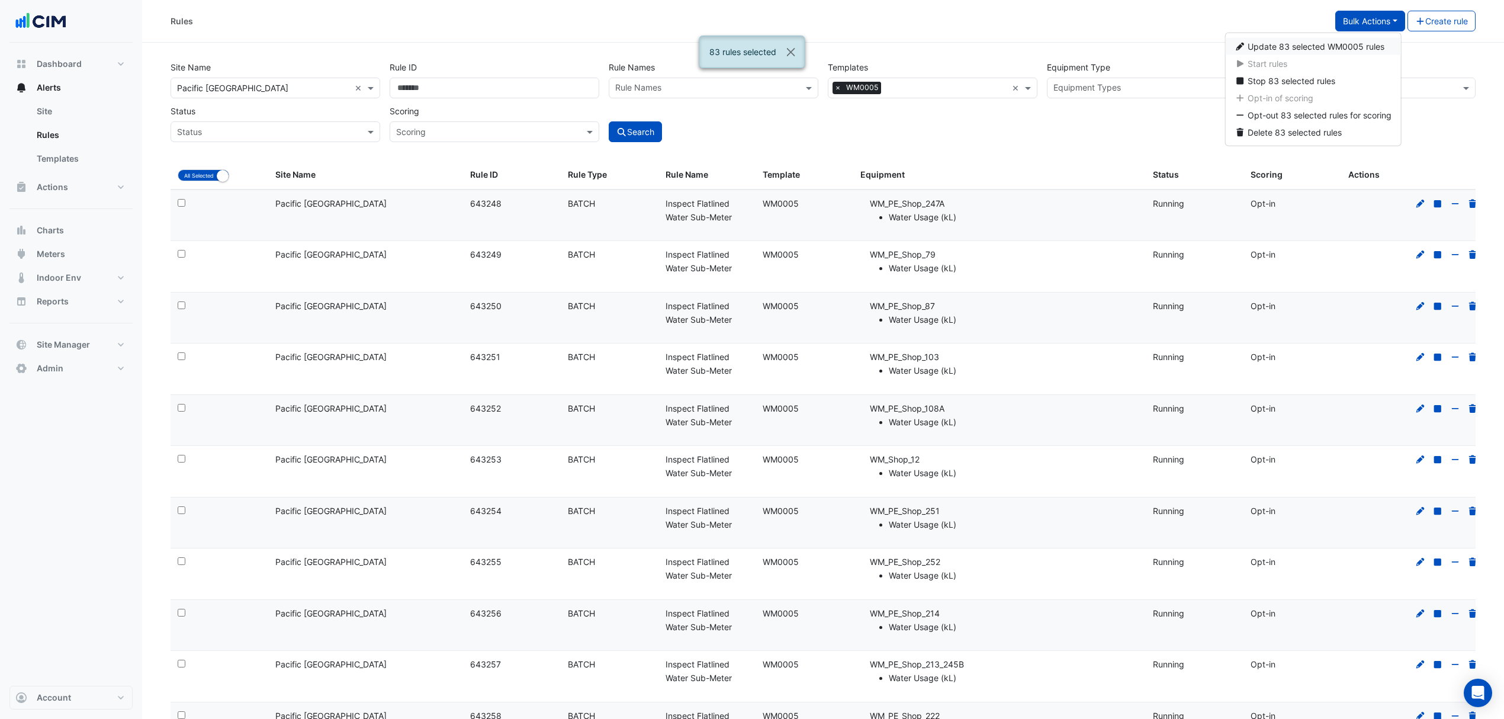
click at [1330, 46] on span "Update 83 selected WM0005 rules" at bounding box center [1316, 46] width 137 height 10
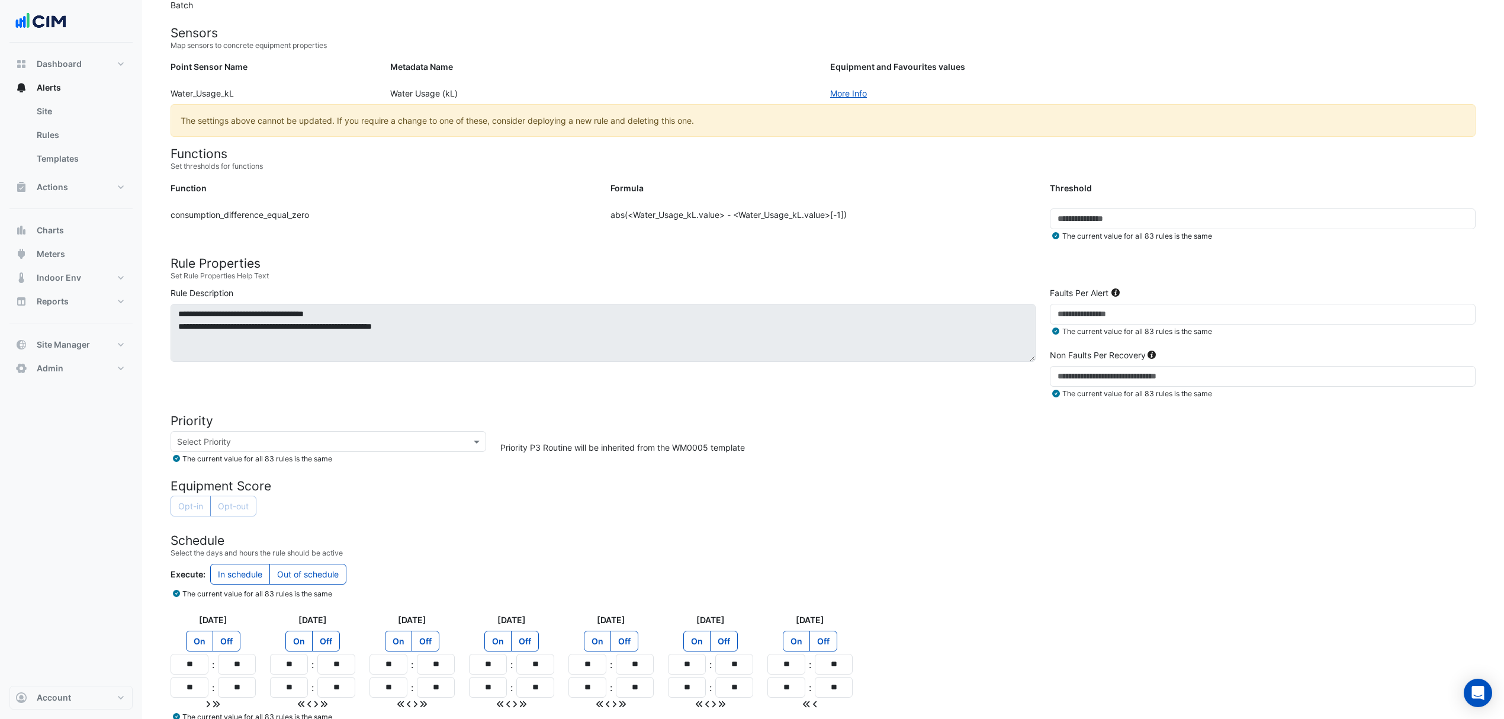
scroll to position [158, 0]
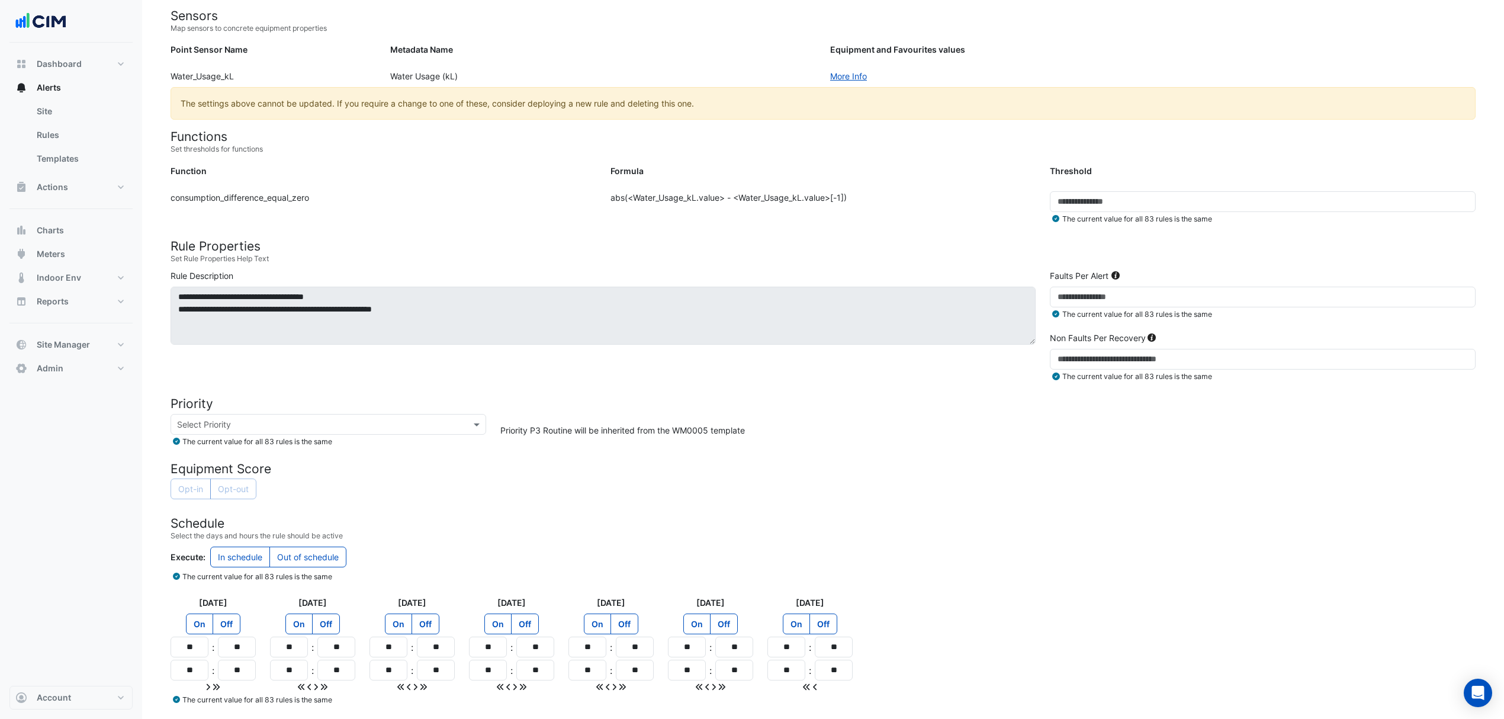
click at [341, 430] on input "text" at bounding box center [316, 425] width 279 height 12
click at [203, 464] on span "P2 Urgent" at bounding box center [200, 467] width 39 height 10
click at [359, 482] on div "Opt-in Opt-out" at bounding box center [823, 490] width 1305 height 23
drag, startPoint x: 178, startPoint y: 484, endPoint x: 247, endPoint y: 471, distance: 70.4
click at [178, 484] on div "Opt-in Opt-out" at bounding box center [214, 489] width 86 height 21
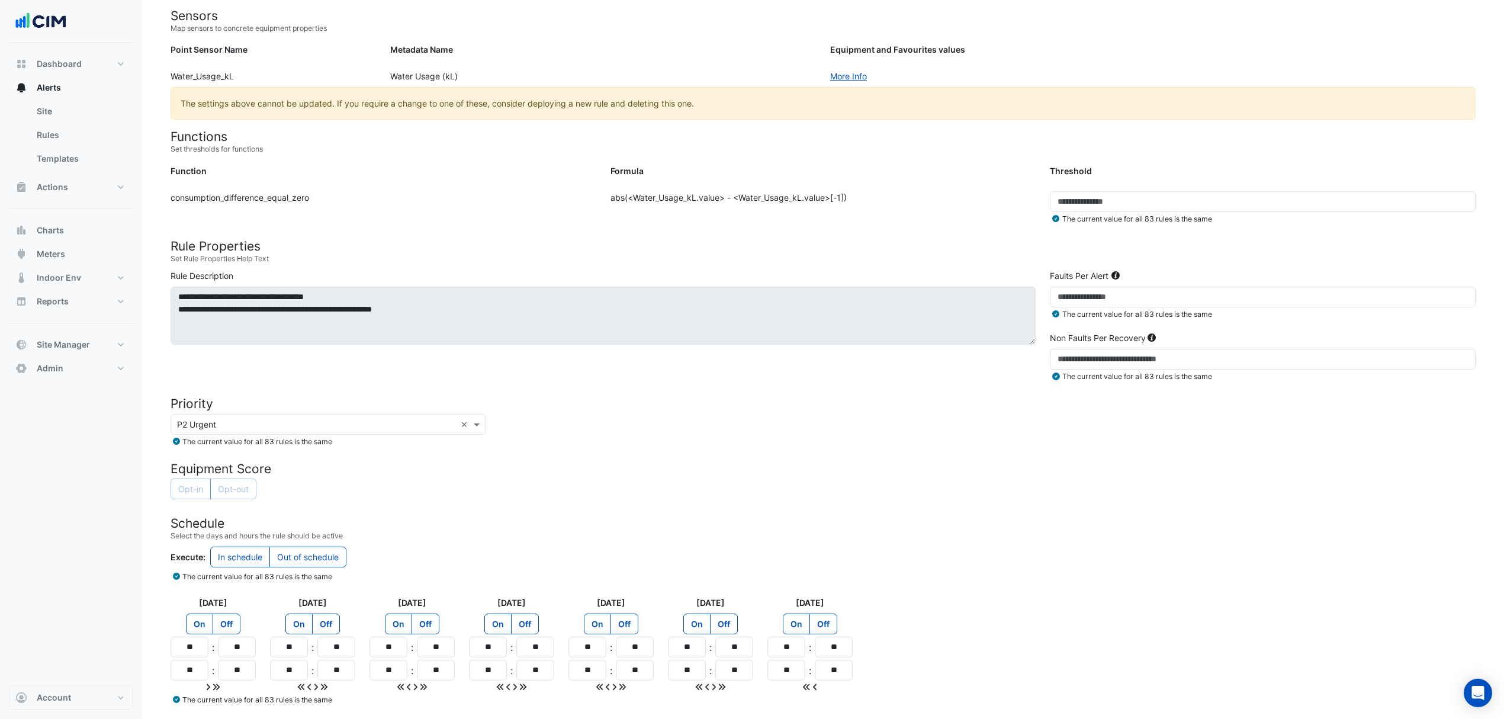
click at [550, 483] on div "Opt-in Opt-out" at bounding box center [823, 490] width 1305 height 23
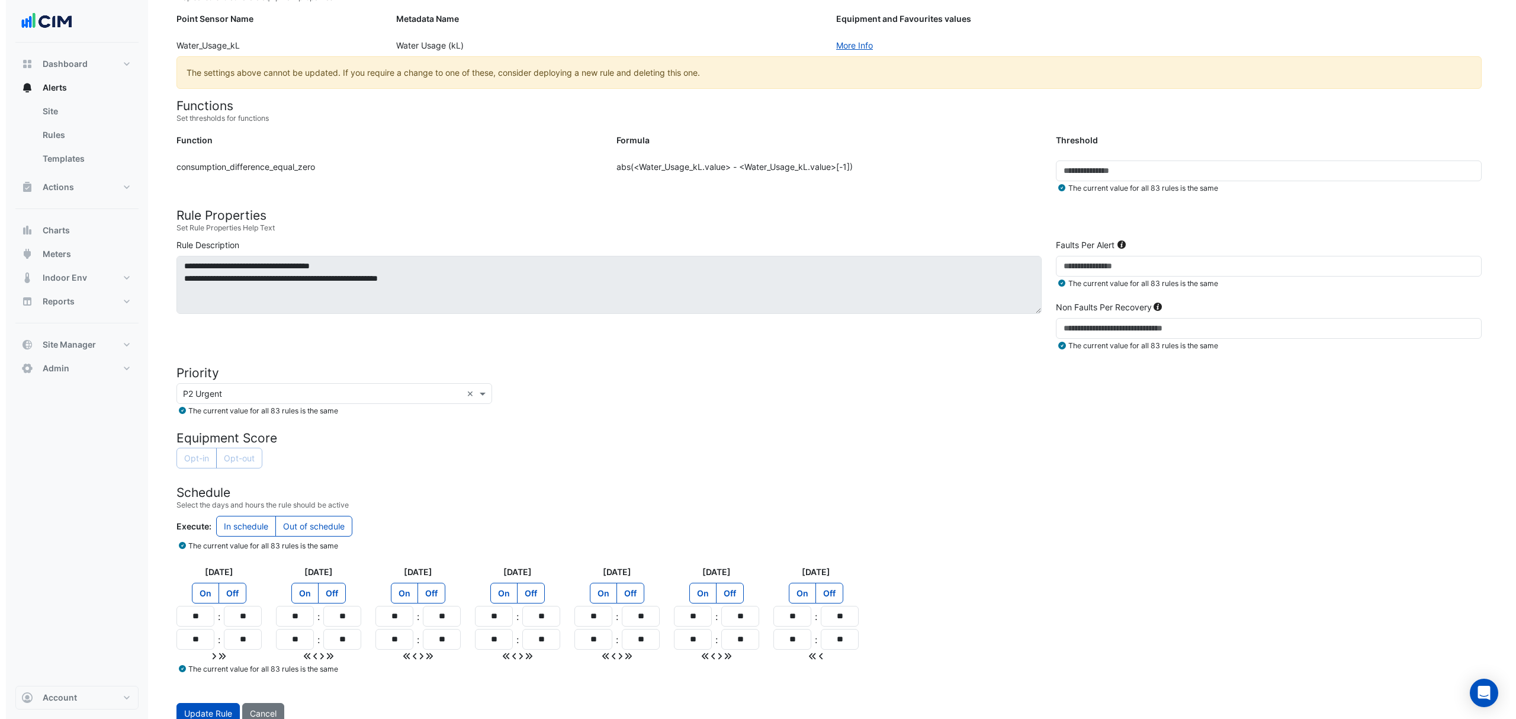
scroll to position [205, 0]
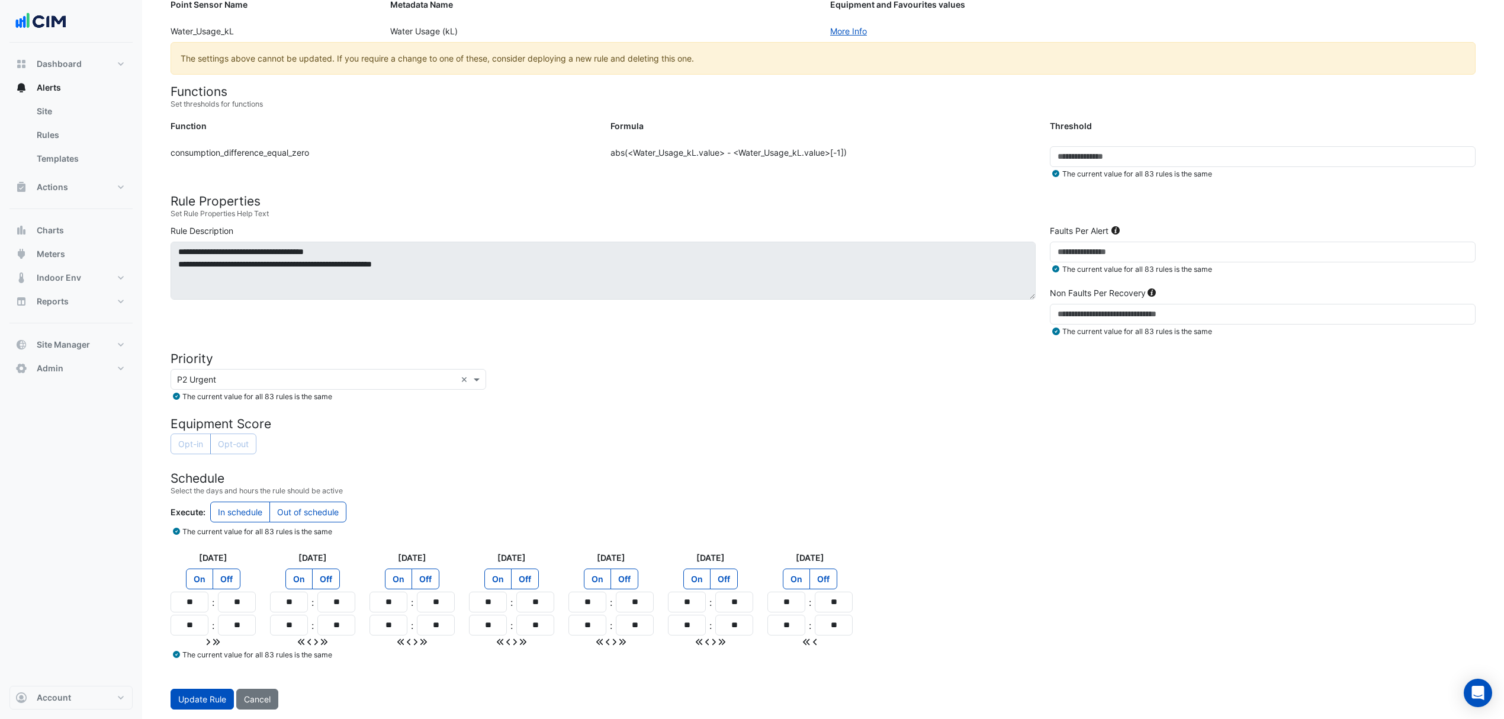
click at [204, 695] on span "Update Rule" at bounding box center [202, 699] width 48 height 10
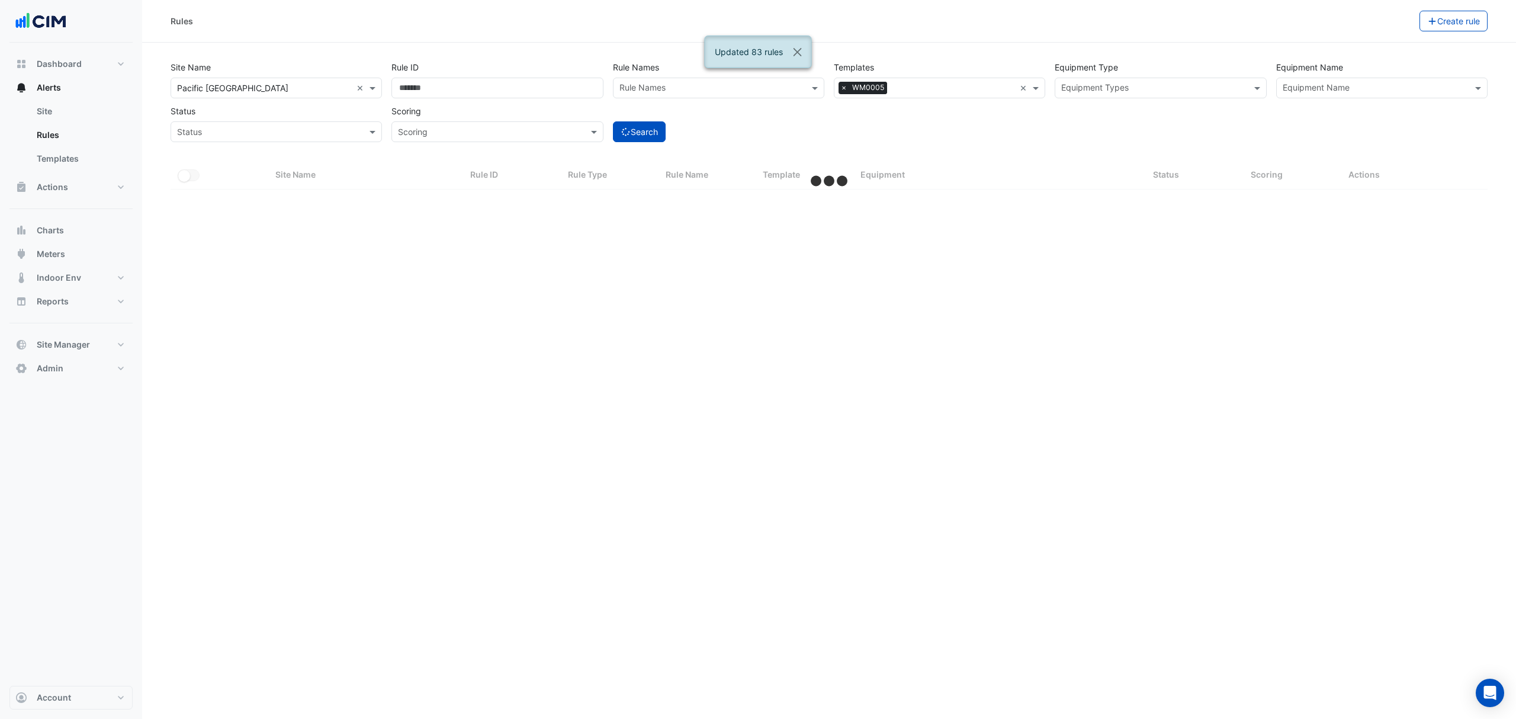
select select "***"
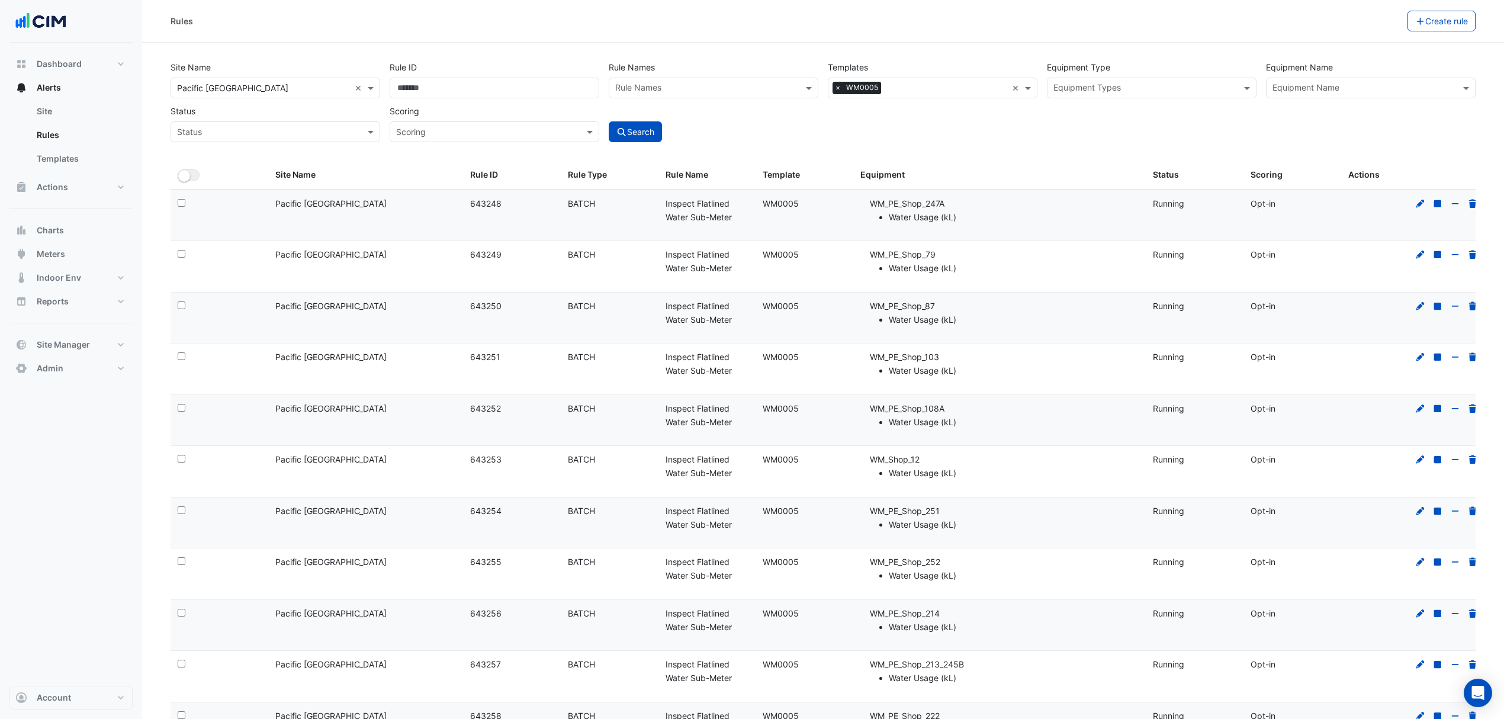
select select "***"
click at [70, 79] on button "Alerts" at bounding box center [70, 88] width 123 height 24
click at [84, 57] on button "Dashboard" at bounding box center [70, 64] width 123 height 24
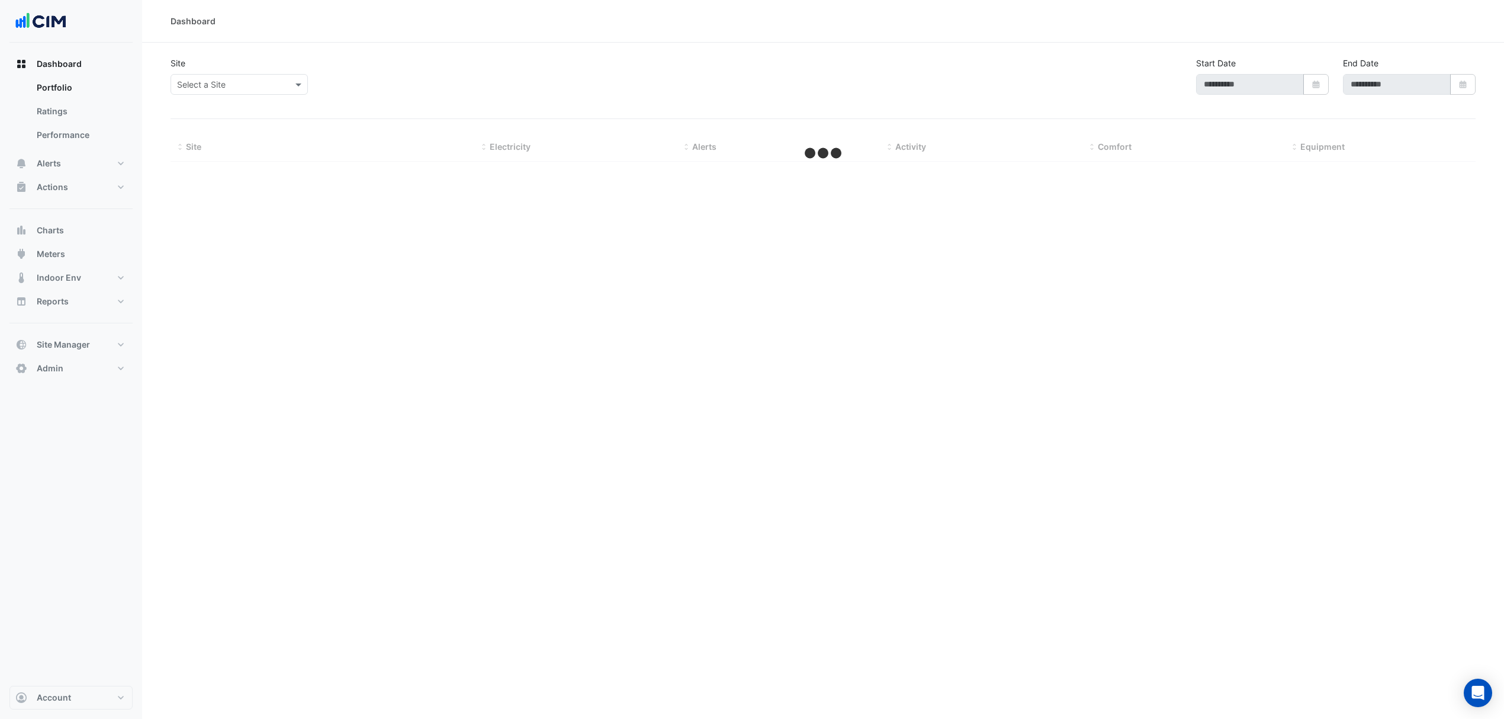
type input "**********"
select select "***"
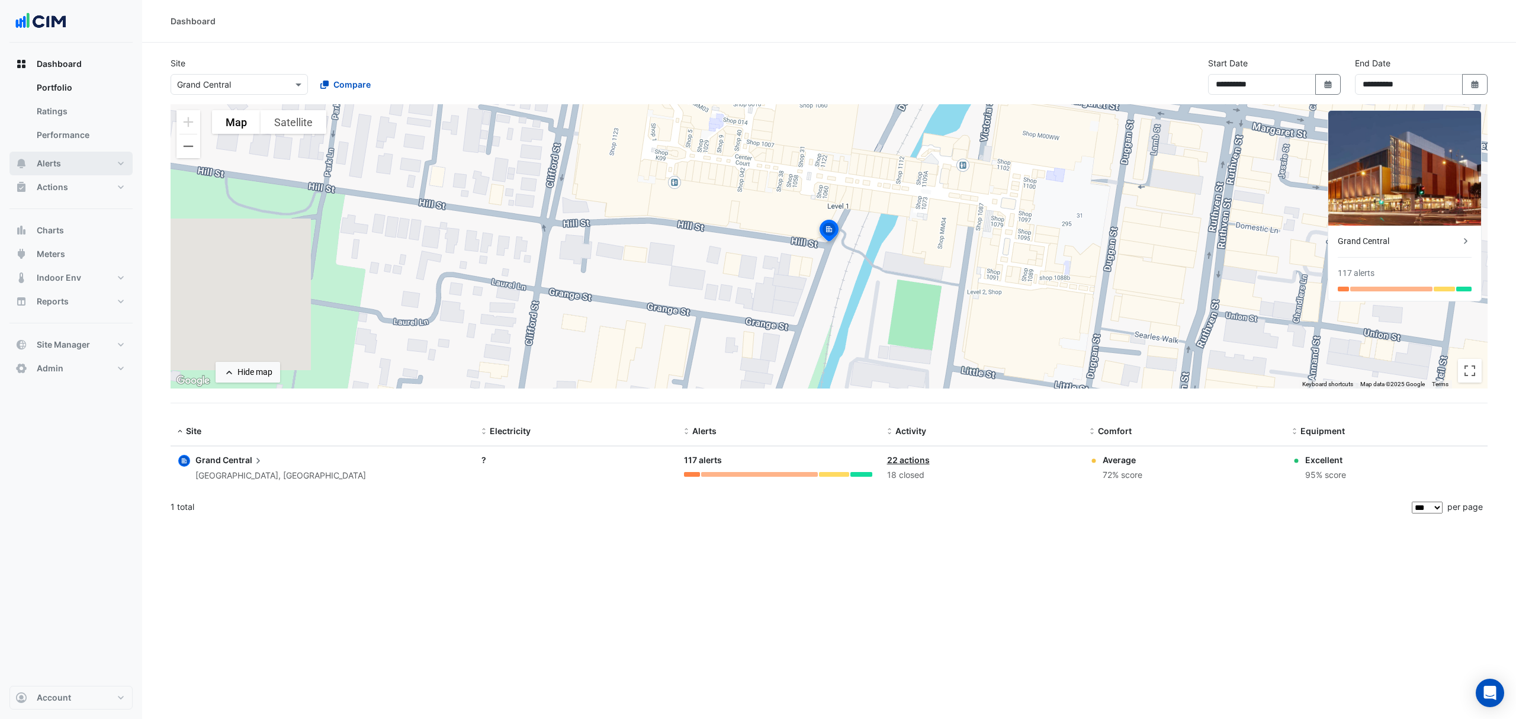
click at [79, 166] on button "Alerts" at bounding box center [70, 164] width 123 height 24
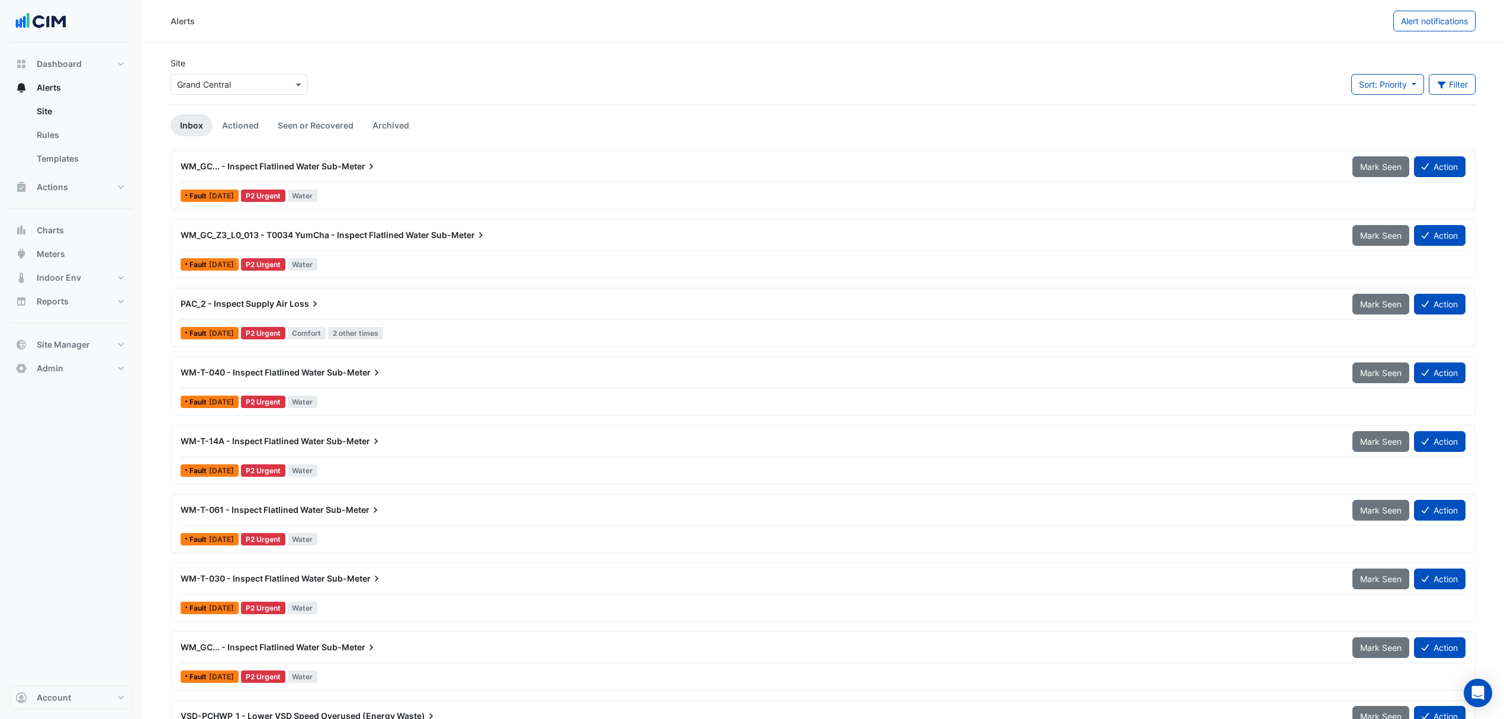
click at [232, 71] on div "× Grand Central" at bounding box center [239, 81] width 142 height 25
click at [233, 74] on div "× Grand Central" at bounding box center [239, 84] width 137 height 21
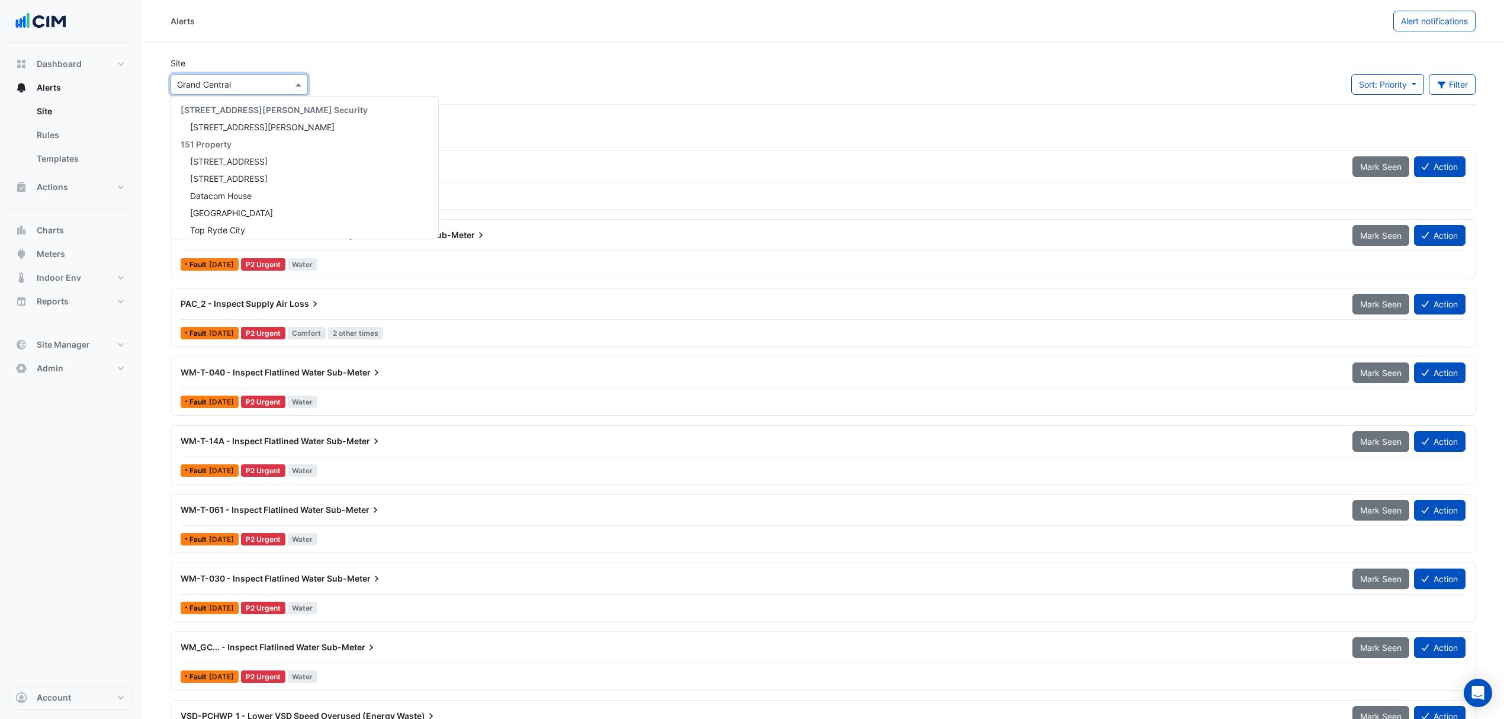
scroll to position [16220, 0]
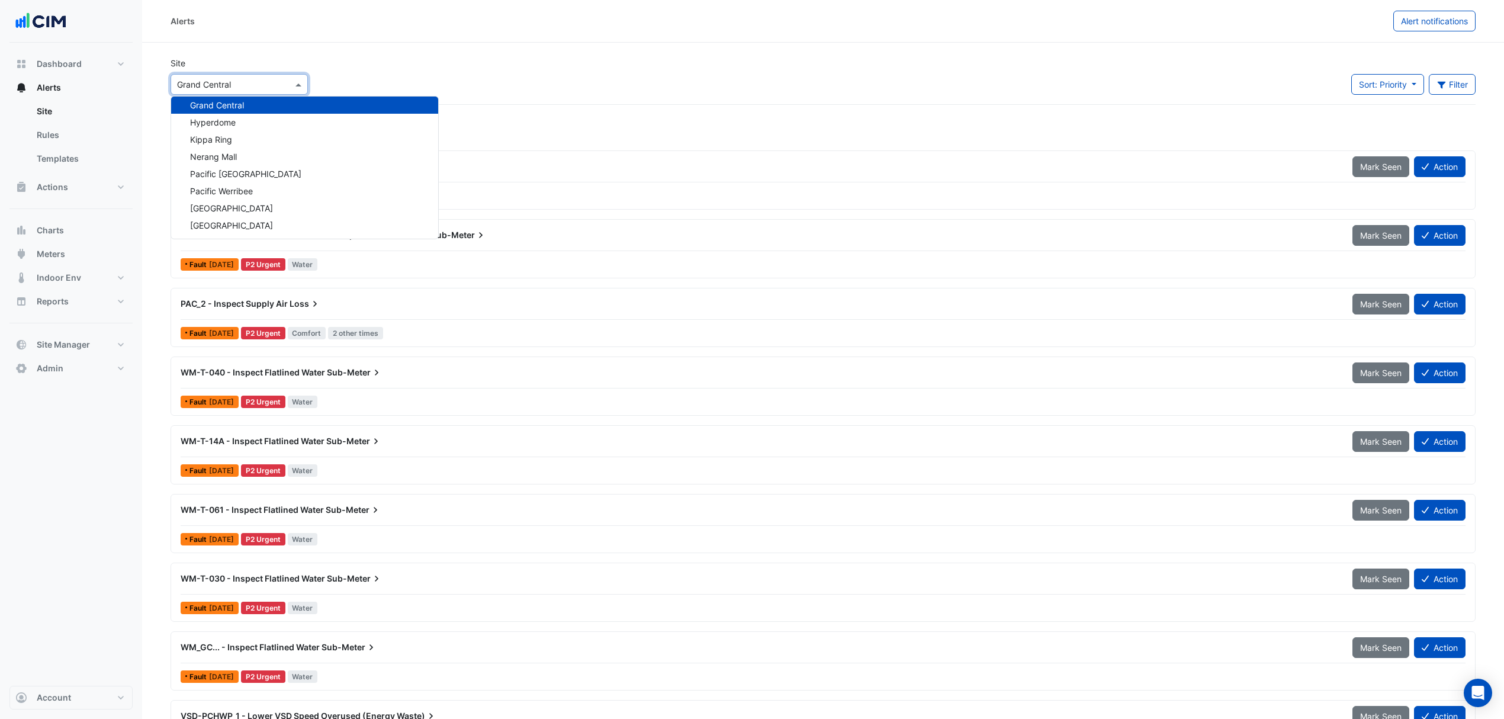
click at [65, 139] on link "Rules" at bounding box center [79, 135] width 105 height 24
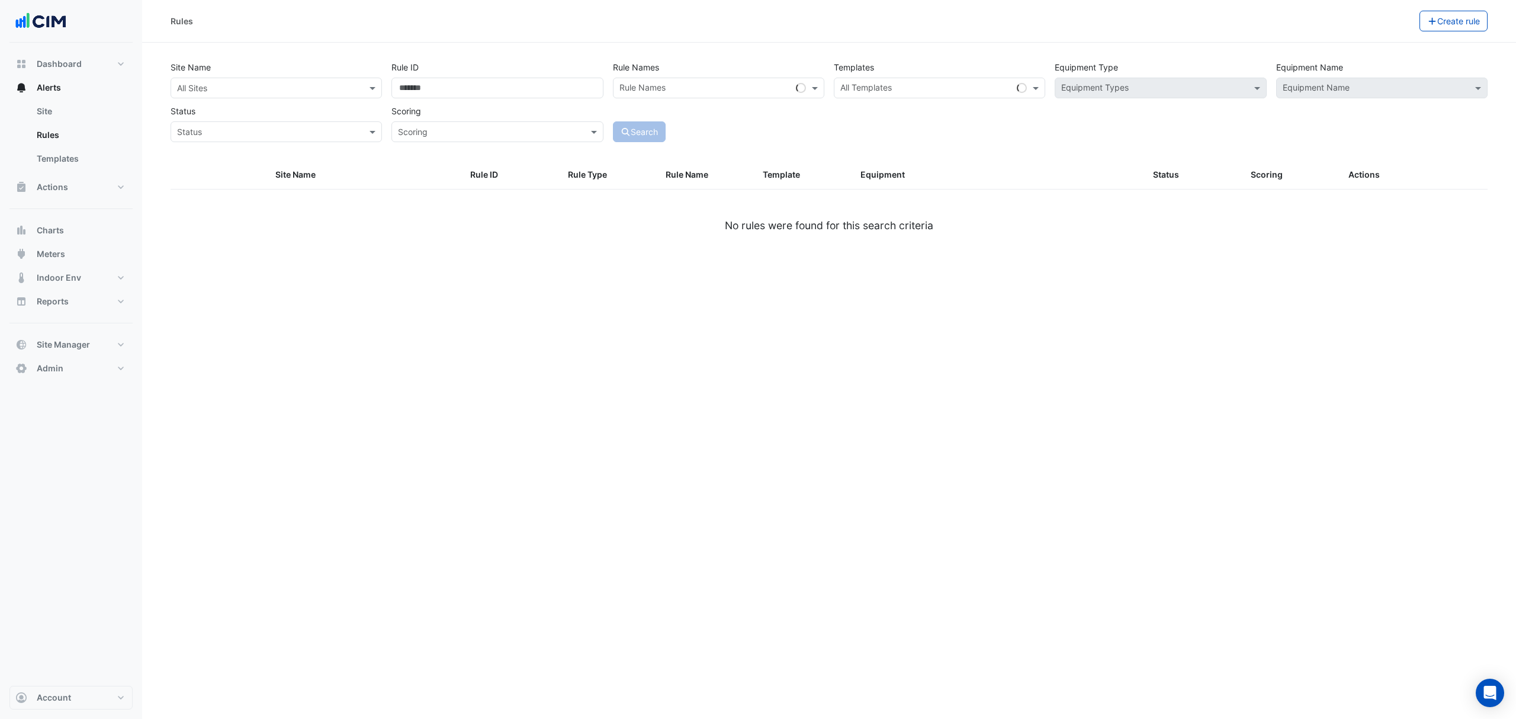
click at [266, 88] on input "text" at bounding box center [264, 88] width 175 height 12
type input "******"
click at [229, 126] on span "[GEOGRAPHIC_DATA]" at bounding box center [231, 131] width 83 height 10
type input "********"
click at [185, 126] on div "[GEOGRAPHIC_DATA]" at bounding box center [226, 130] width 111 height 17
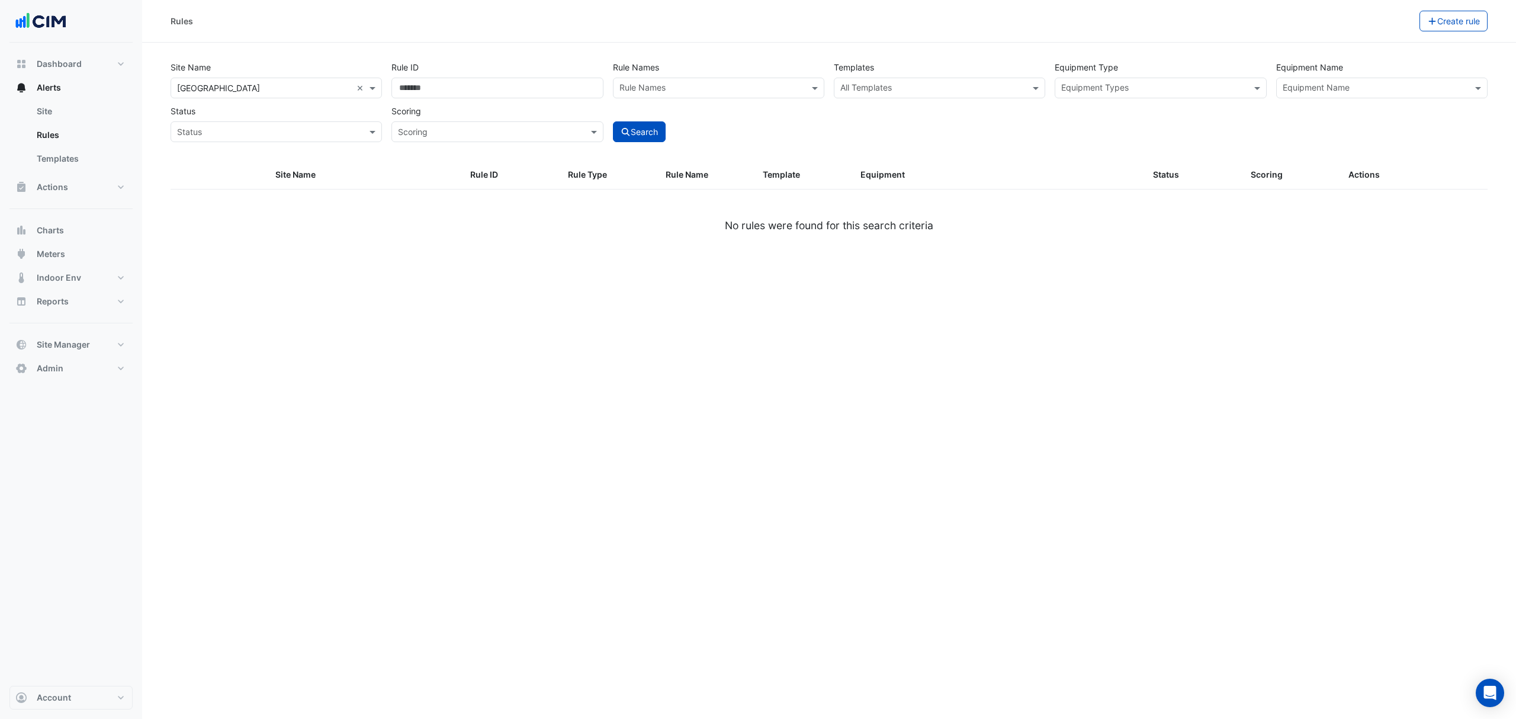
click at [643, 129] on button "Search" at bounding box center [639, 131] width 53 height 21
select select "***"
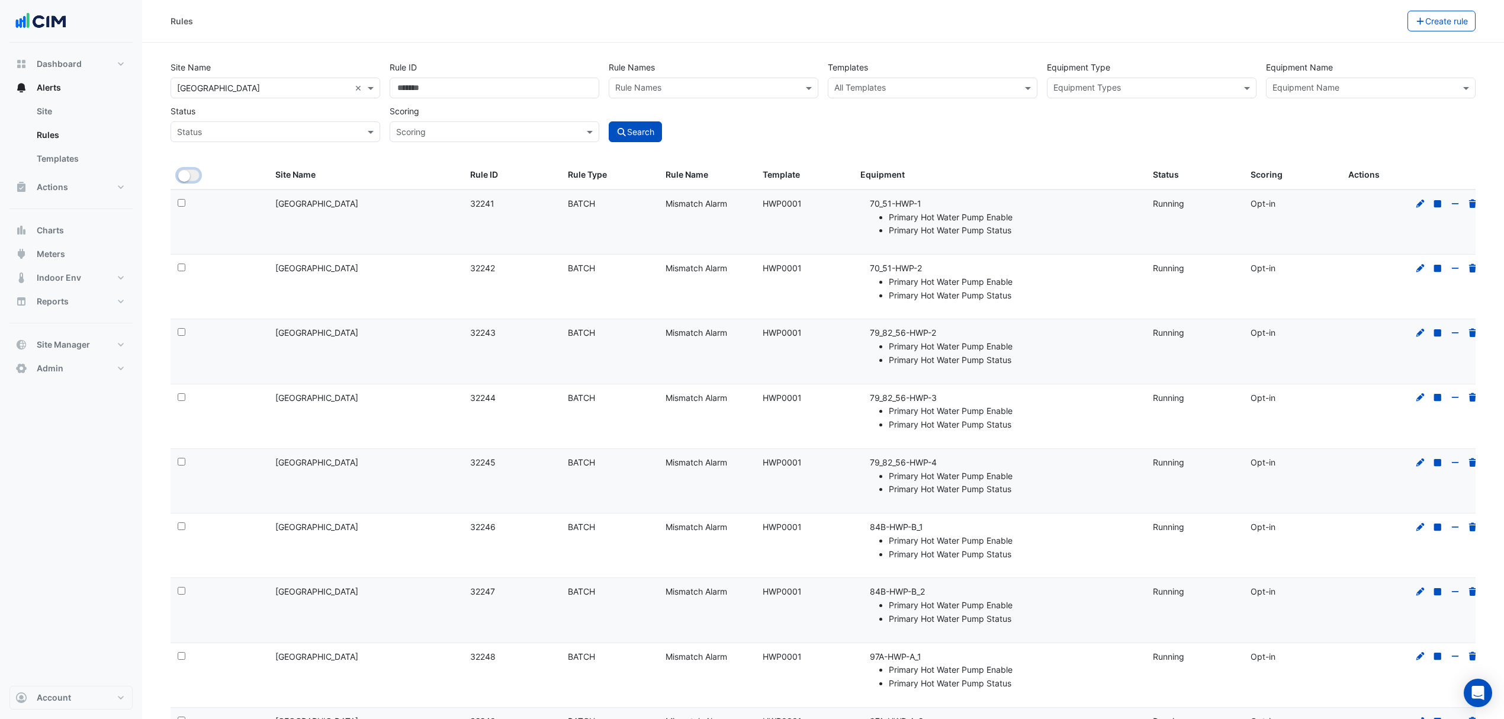
click at [195, 178] on button "All Selected" at bounding box center [189, 175] width 22 height 12
click at [185, 180] on button "All Selected" at bounding box center [204, 175] width 52 height 12
click at [806, 57] on button "Close" at bounding box center [795, 52] width 27 height 32
drag, startPoint x: 851, startPoint y: 72, endPoint x: 854, endPoint y: 88, distance: 16.4
click at [852, 78] on div "Templates All Templates" at bounding box center [932, 77] width 219 height 41
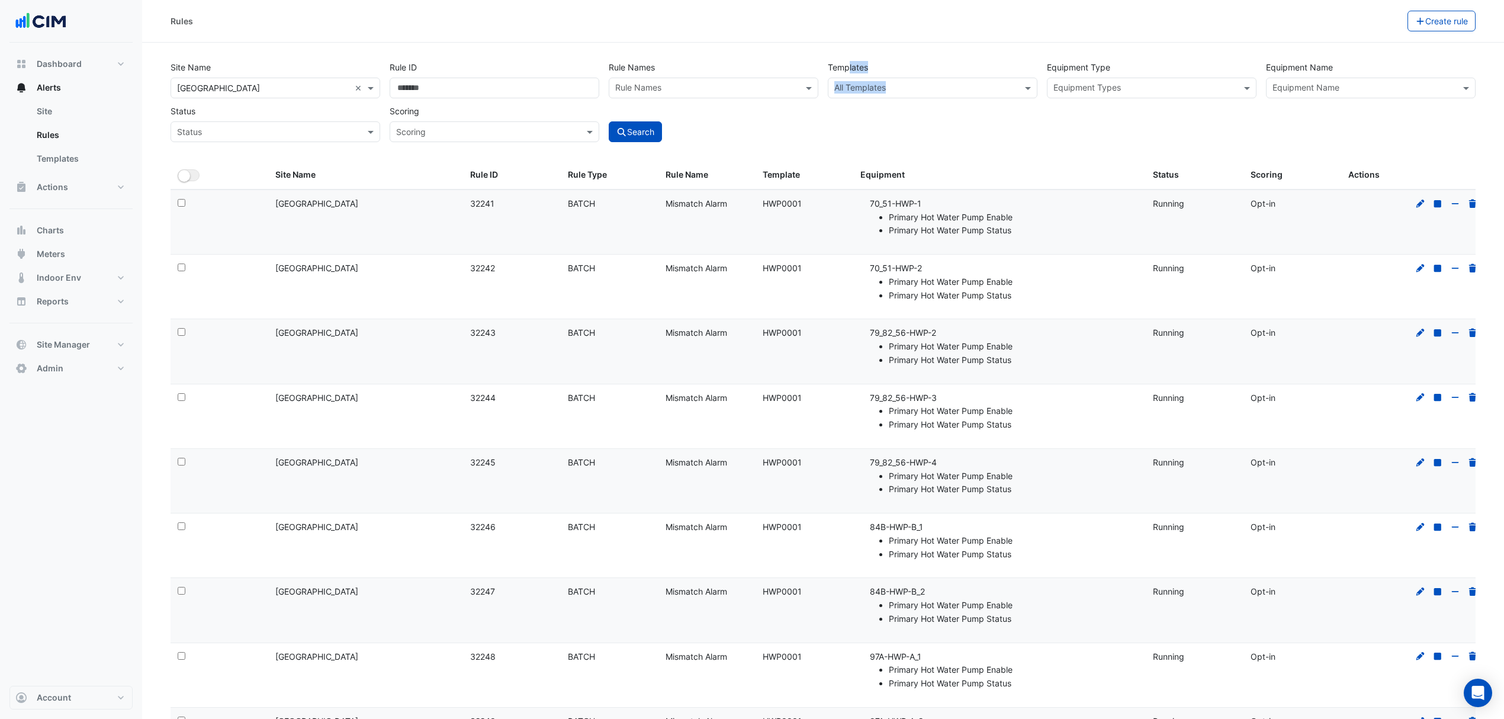
click at [854, 91] on input "text" at bounding box center [926, 89] width 183 height 12
click at [901, 84] on input "text" at bounding box center [926, 89] width 183 height 12
click at [1026, 84] on span at bounding box center [1029, 88] width 15 height 12
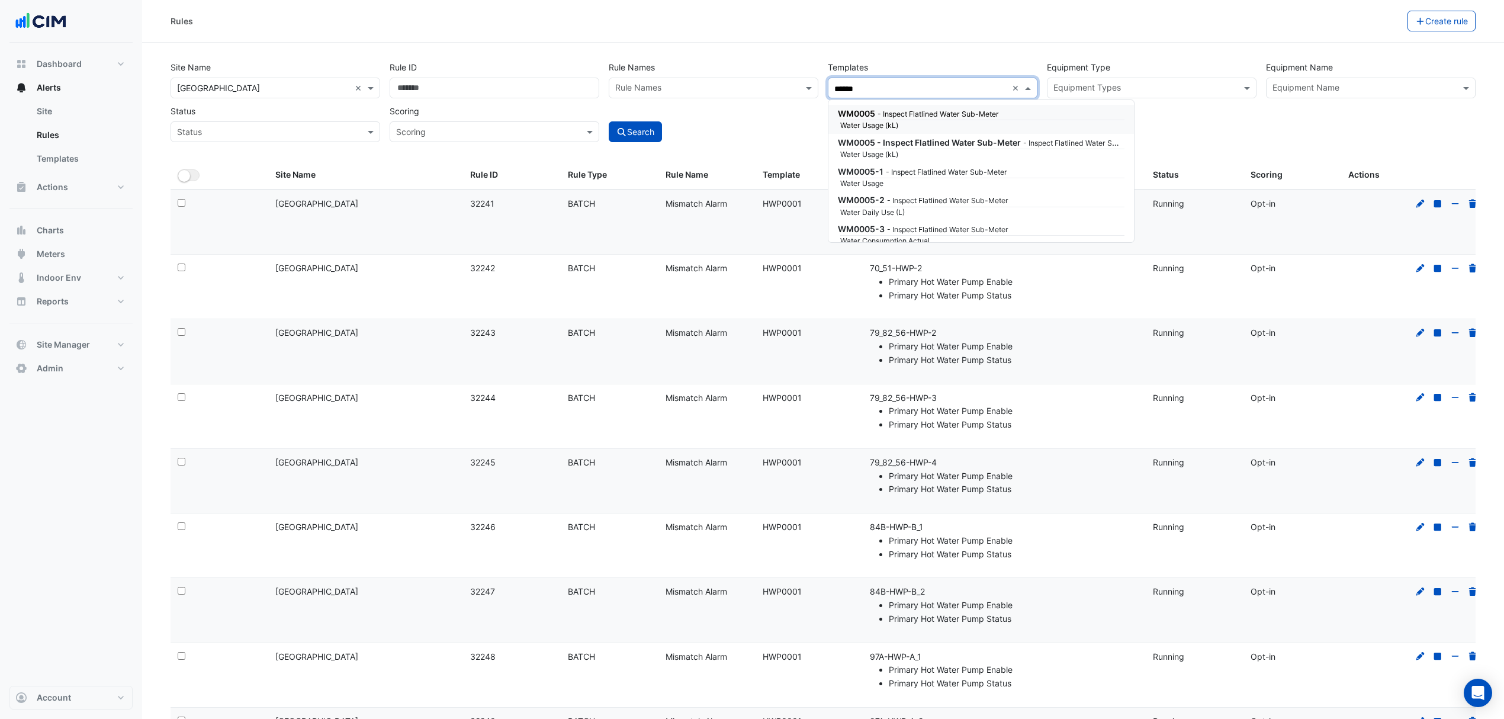
click at [973, 120] on small "Water Usage (kL)" at bounding box center [907, 125] width 149 height 11
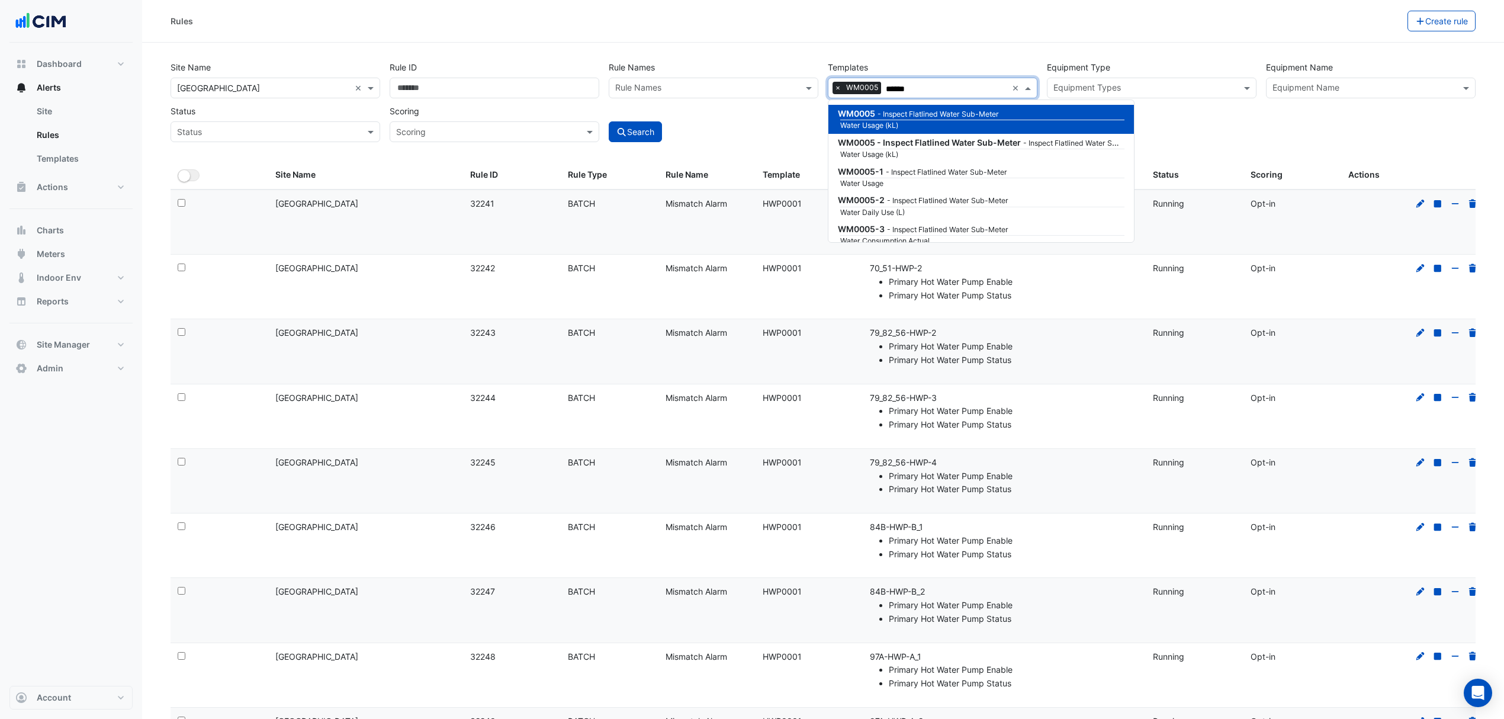
type input "******"
click at [662, 133] on button "Search" at bounding box center [635, 131] width 53 height 21
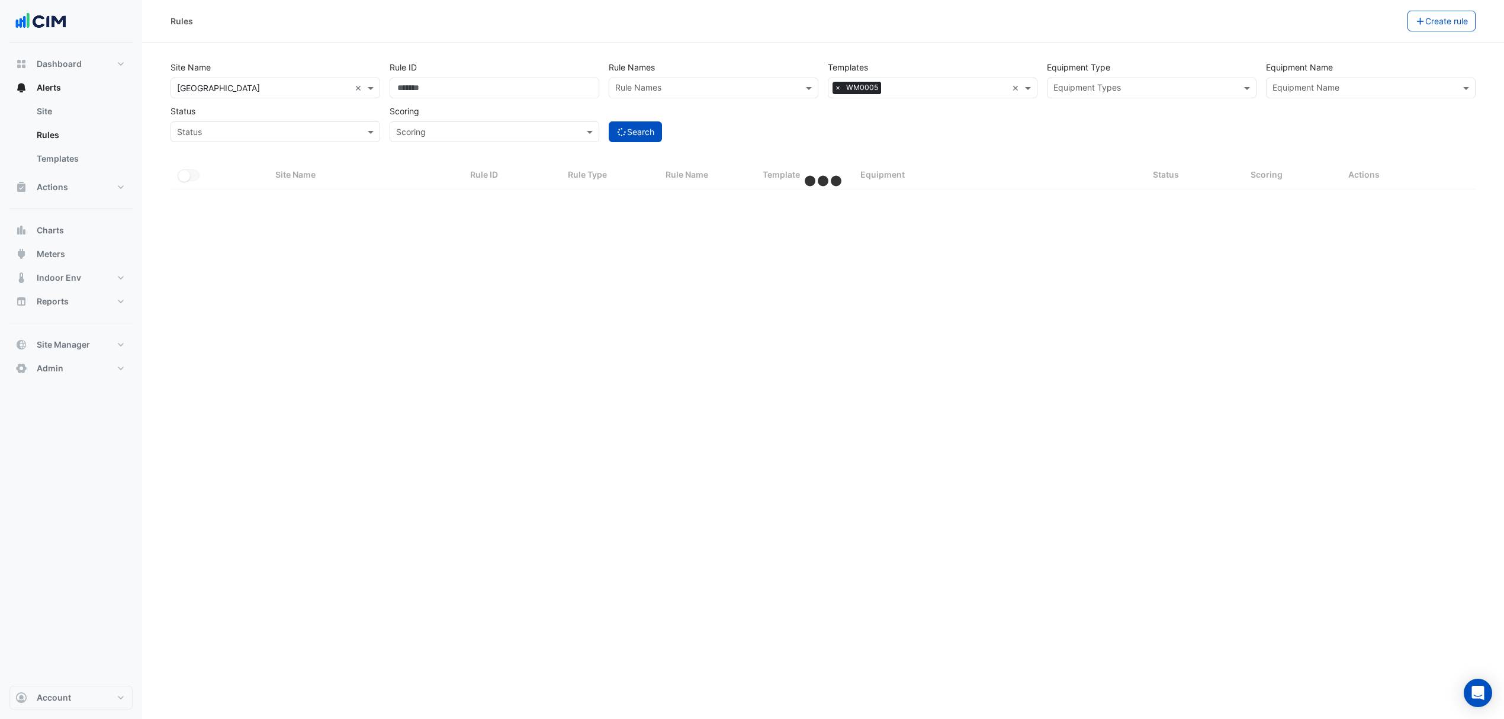
select select "***"
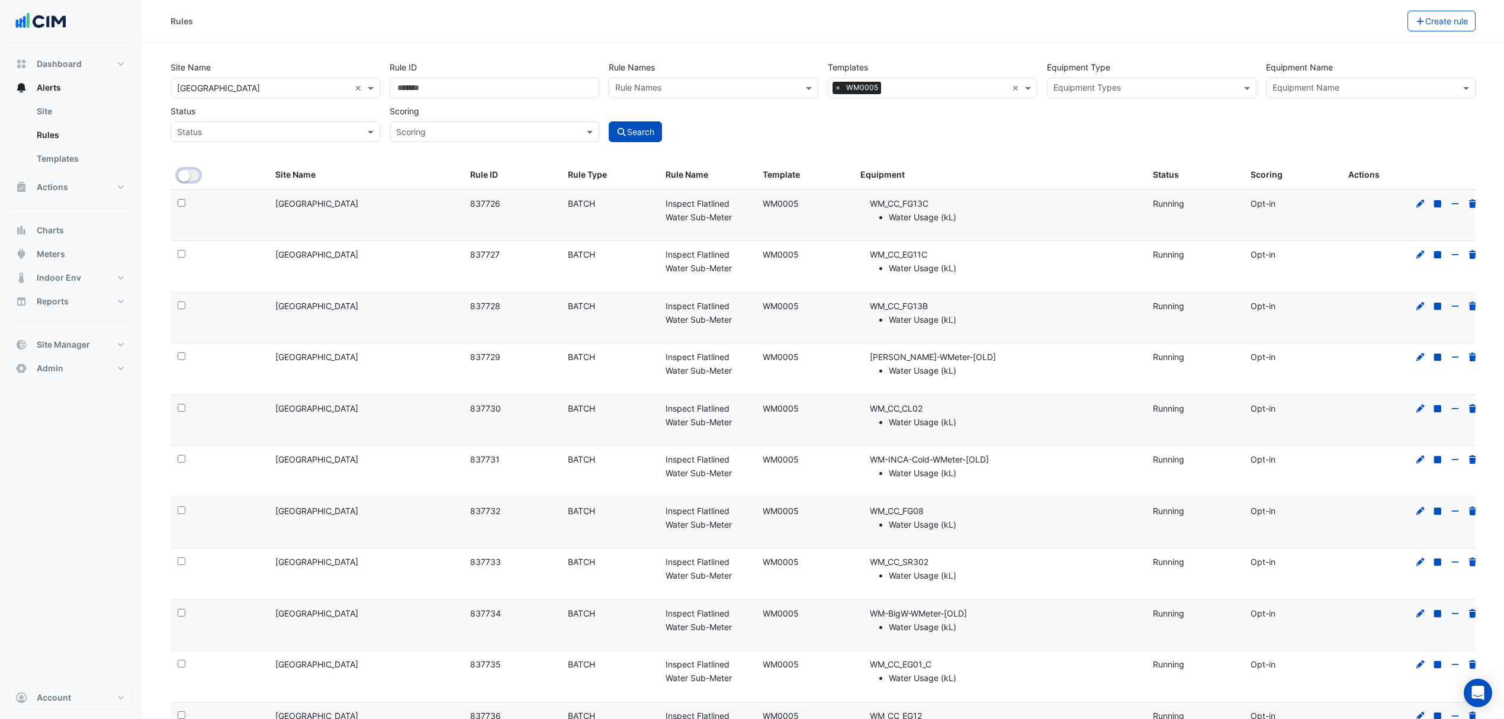
click at [193, 180] on button "All Selected" at bounding box center [189, 175] width 22 height 12
click at [1378, 21] on button "Bulk Actions" at bounding box center [1371, 21] width 70 height 21
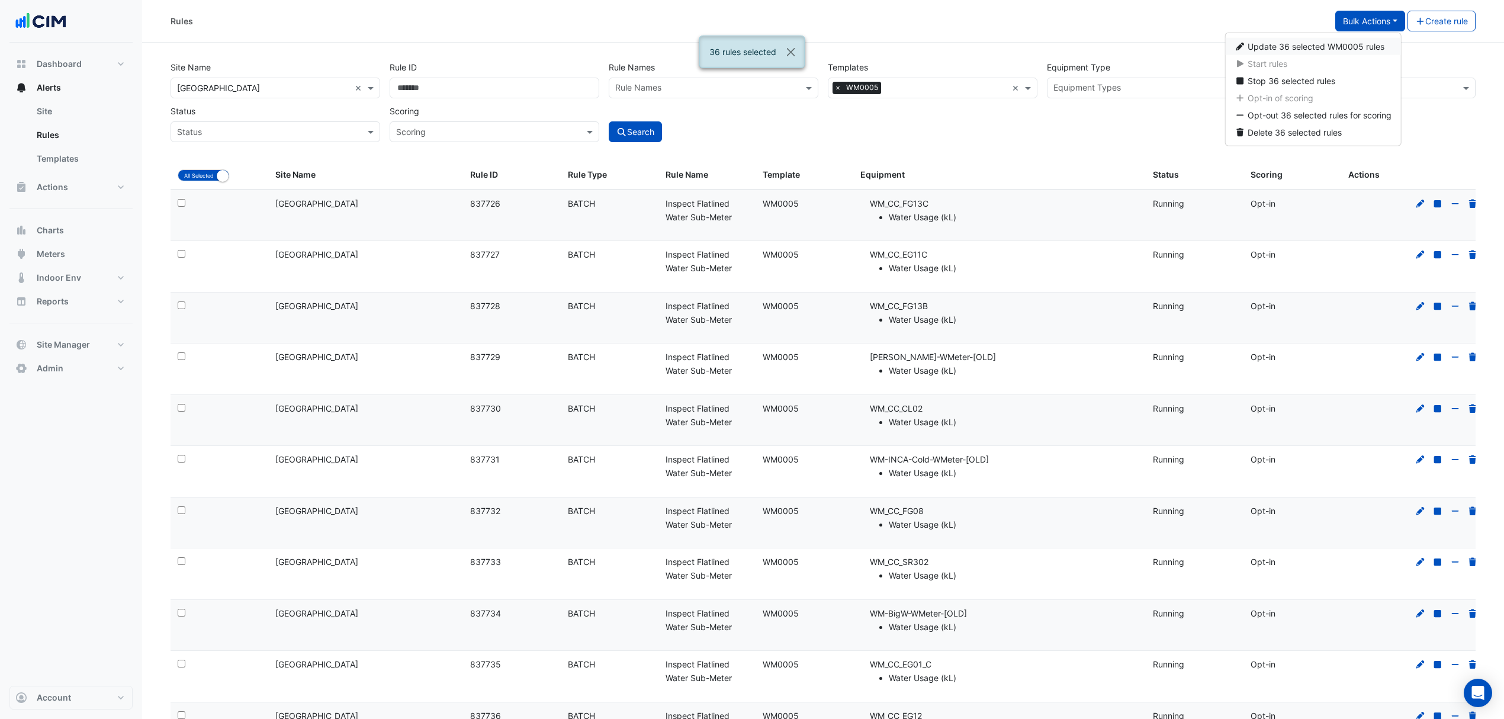
click at [1304, 48] on span "Update 36 selected WM0005 rules" at bounding box center [1316, 46] width 137 height 10
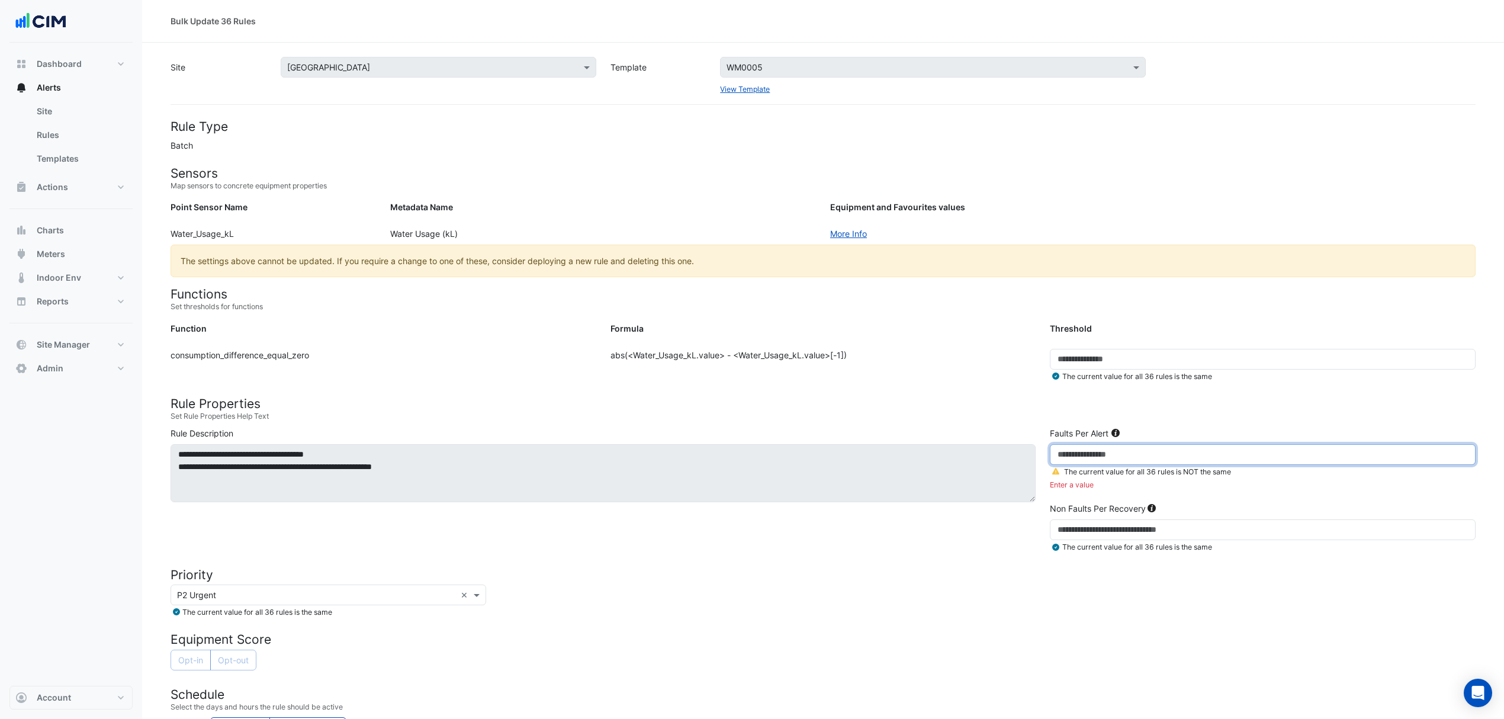
click at [1090, 455] on input "number" at bounding box center [1263, 454] width 426 height 21
type input "***"
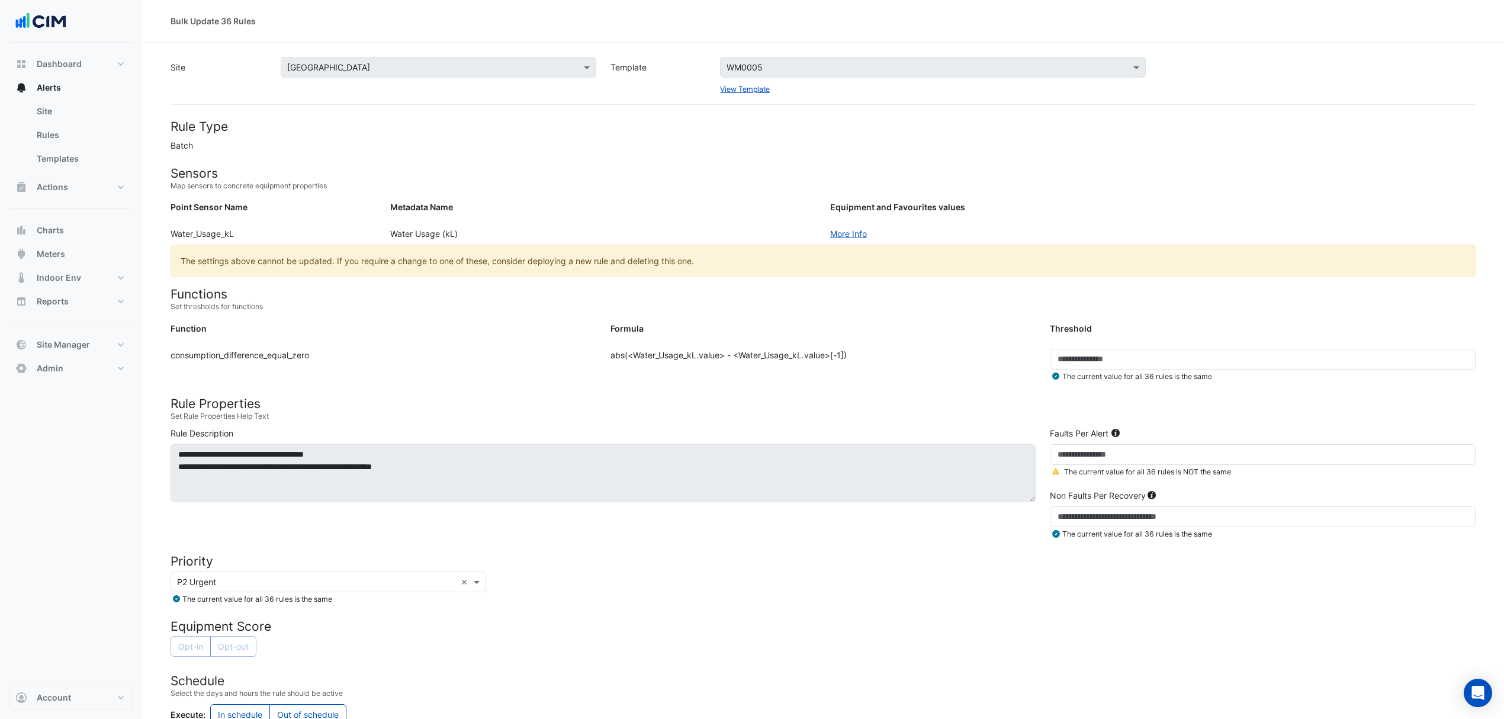
click at [1042, 394] on form "Rule Type Batch Sensors Map sensors to concrete equipment properties Point Sens…" at bounding box center [823, 515] width 1305 height 793
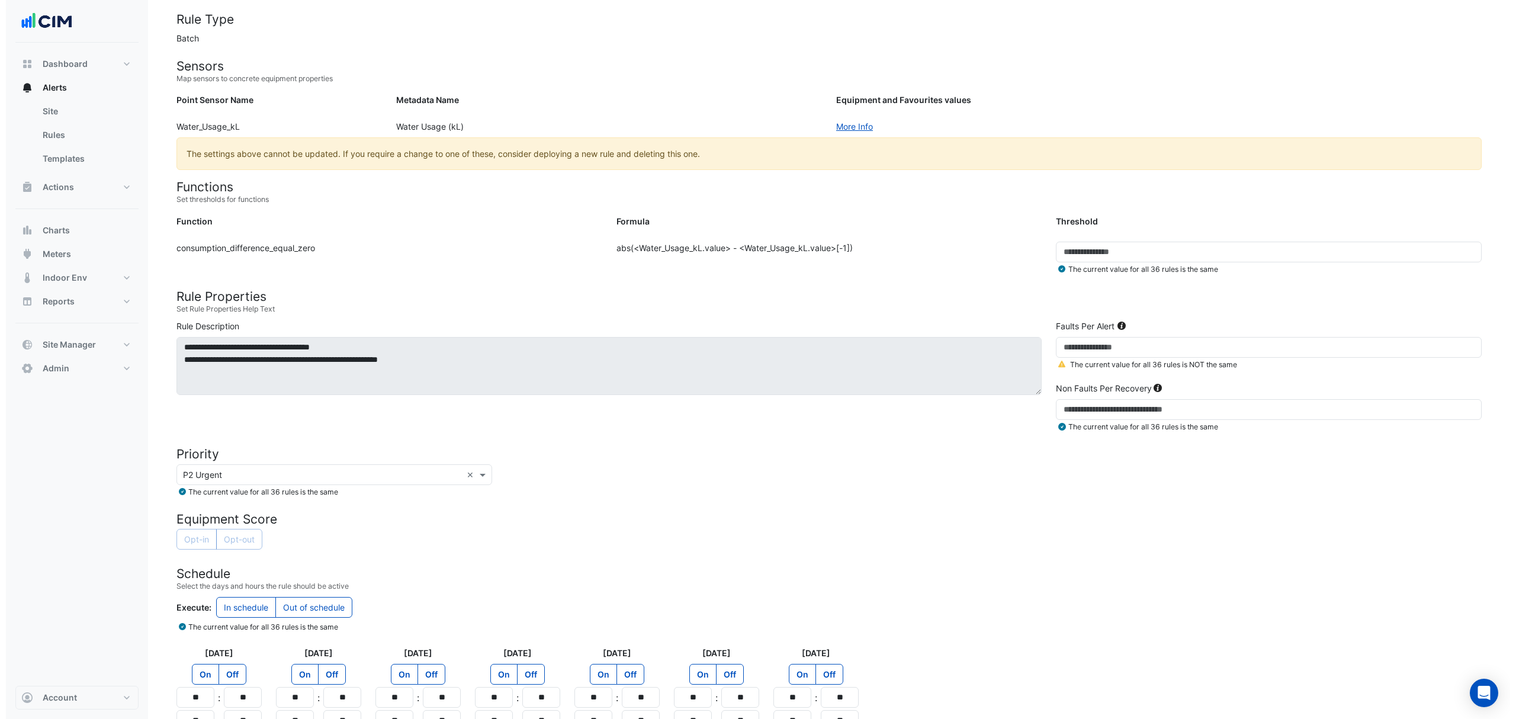
scroll to position [205, 0]
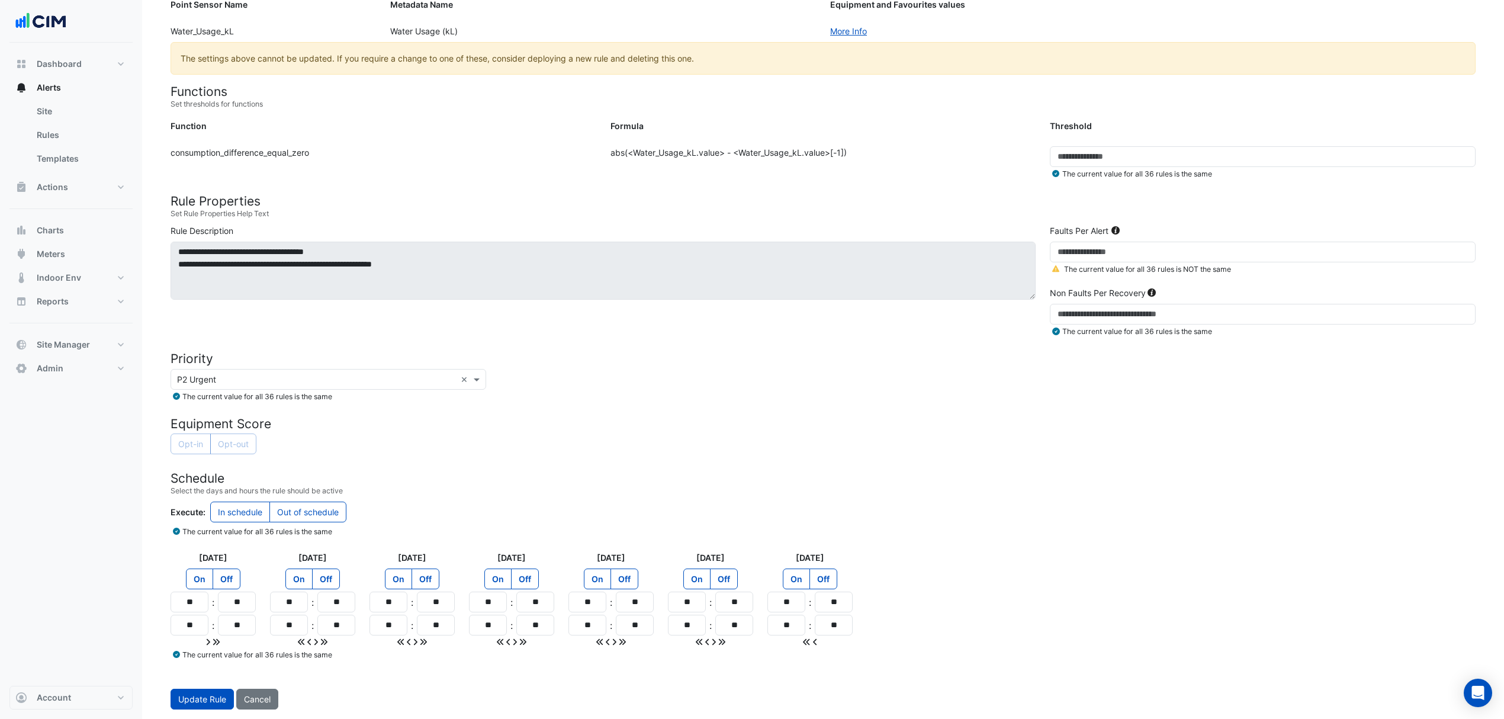
click at [211, 689] on button "Update Rule" at bounding box center [202, 699] width 63 height 21
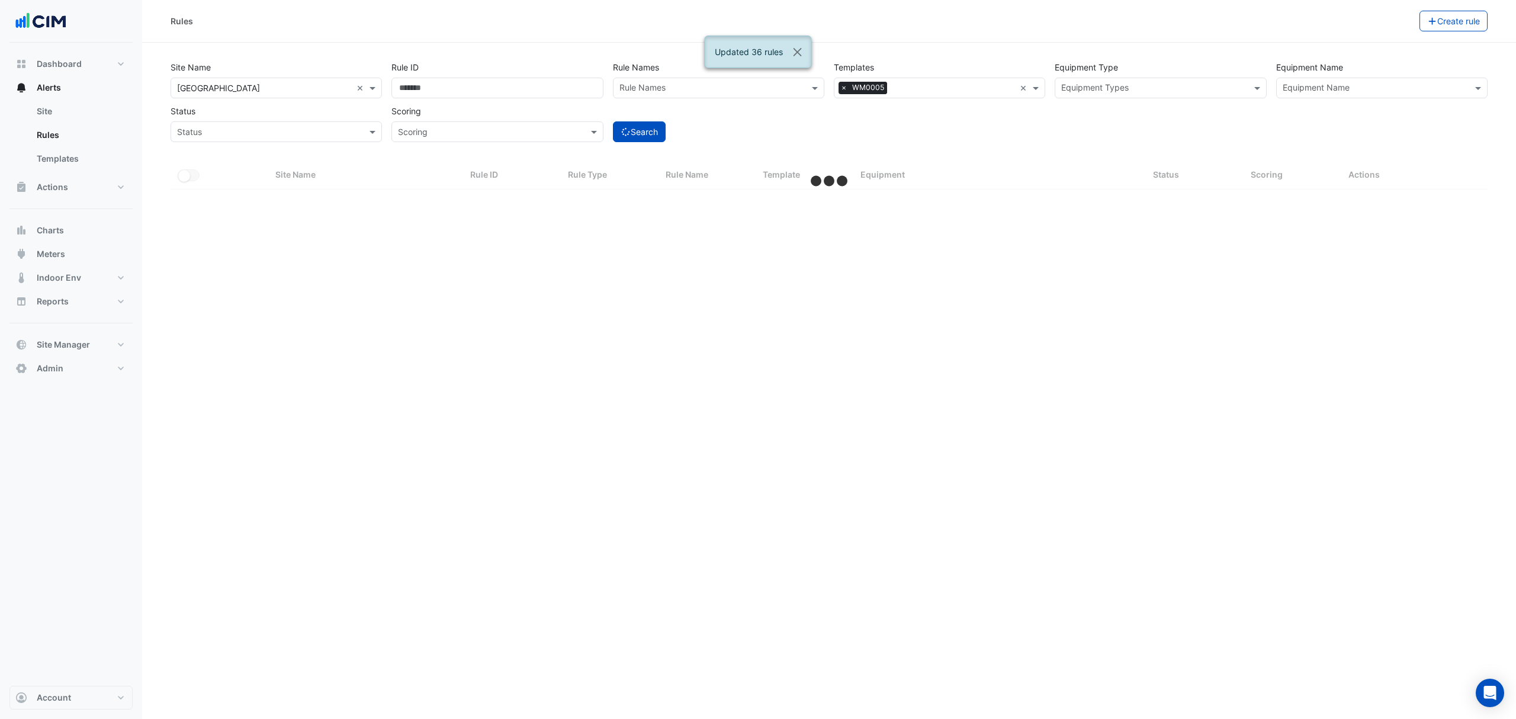
select select "***"
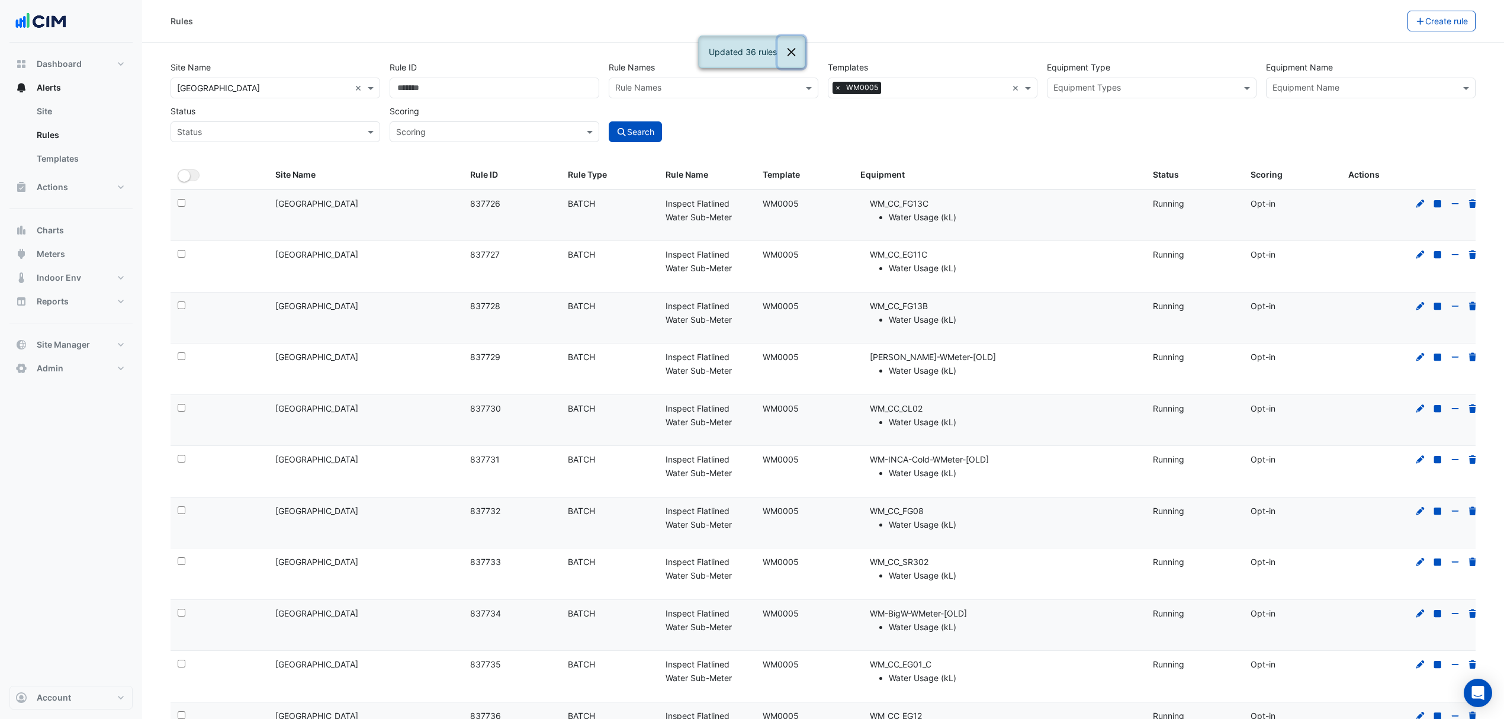
click at [798, 52] on button "Close" at bounding box center [791, 52] width 27 height 32
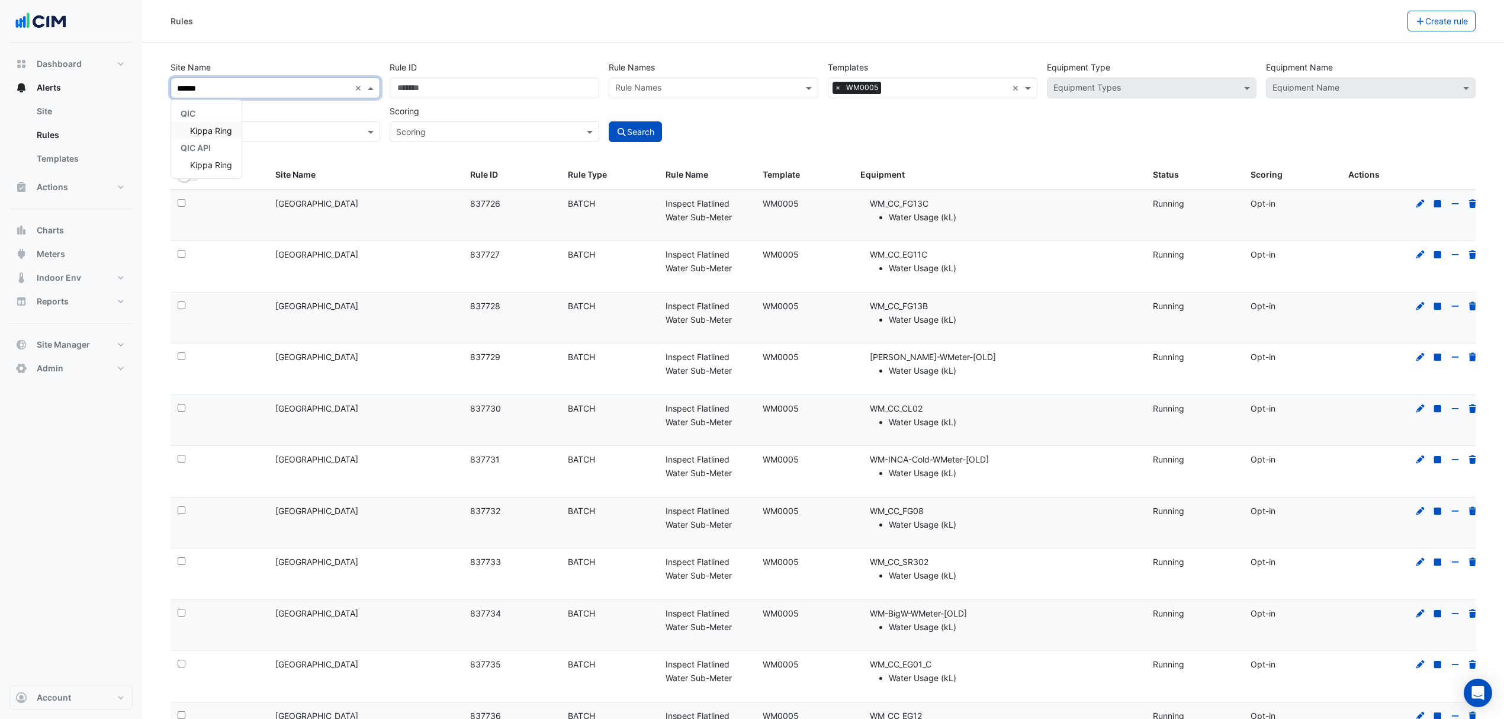
type input "*******"
click at [193, 122] on div "Kippa Ring" at bounding box center [206, 130] width 70 height 17
click at [647, 134] on button "Search" at bounding box center [635, 131] width 53 height 21
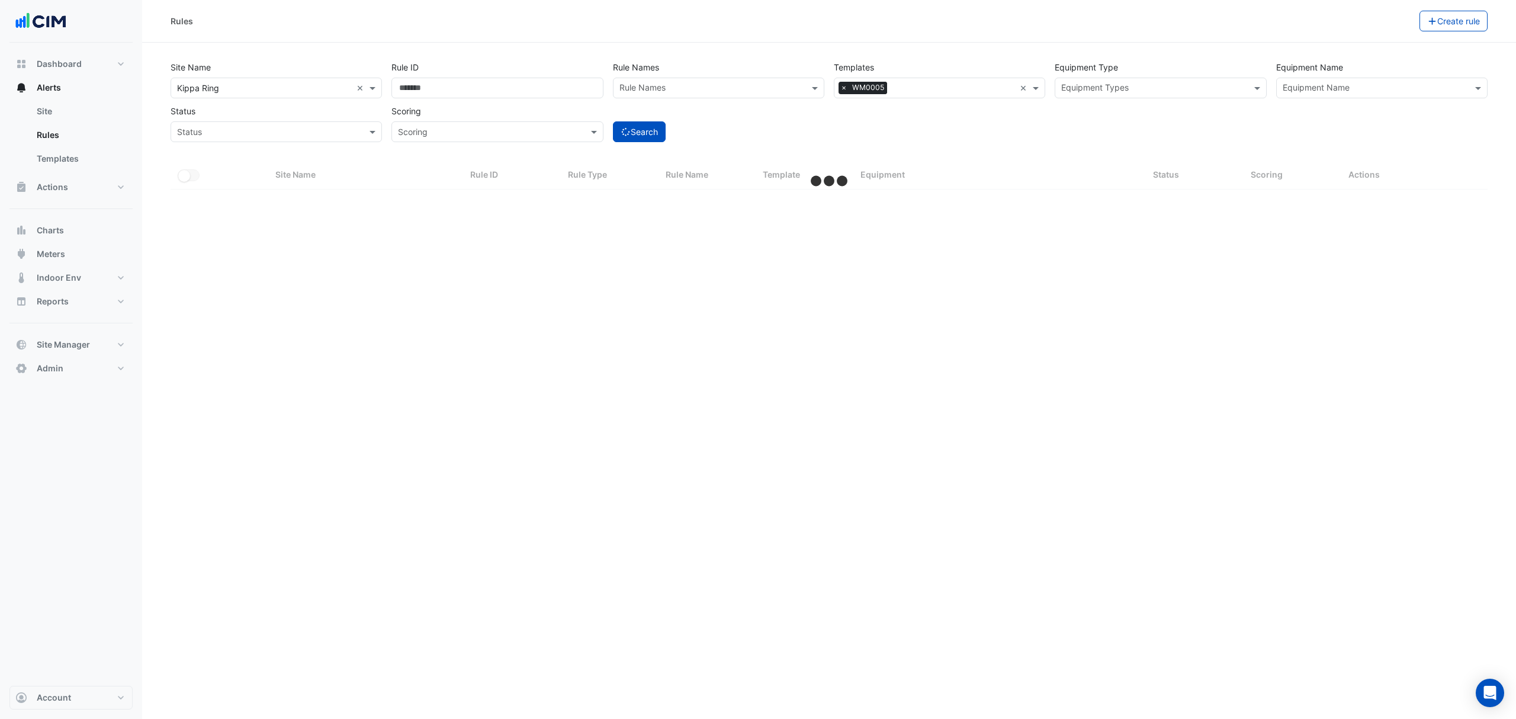
select select "***"
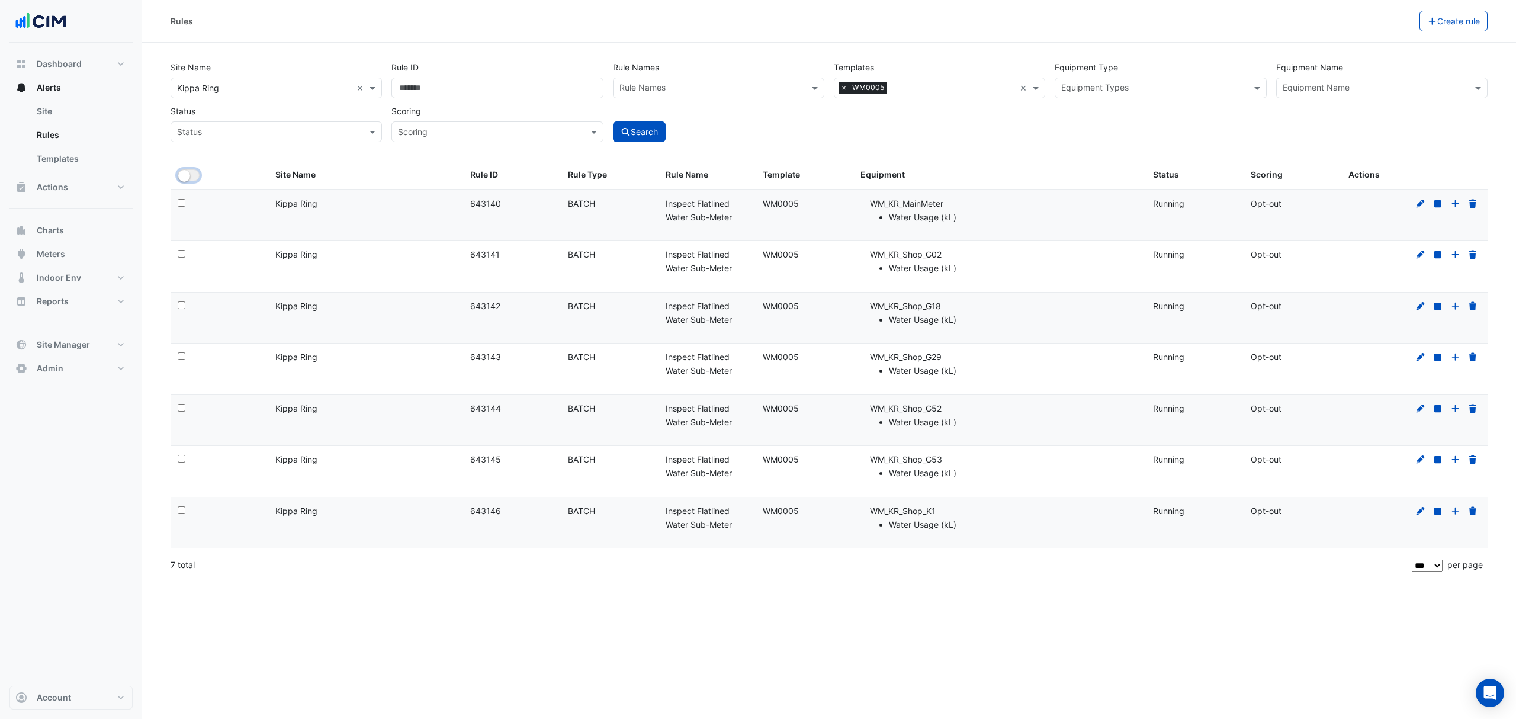
click at [190, 174] on button "All Selected" at bounding box center [189, 175] width 22 height 12
click at [1397, 23] on button "Bulk Actions" at bounding box center [1383, 21] width 70 height 21
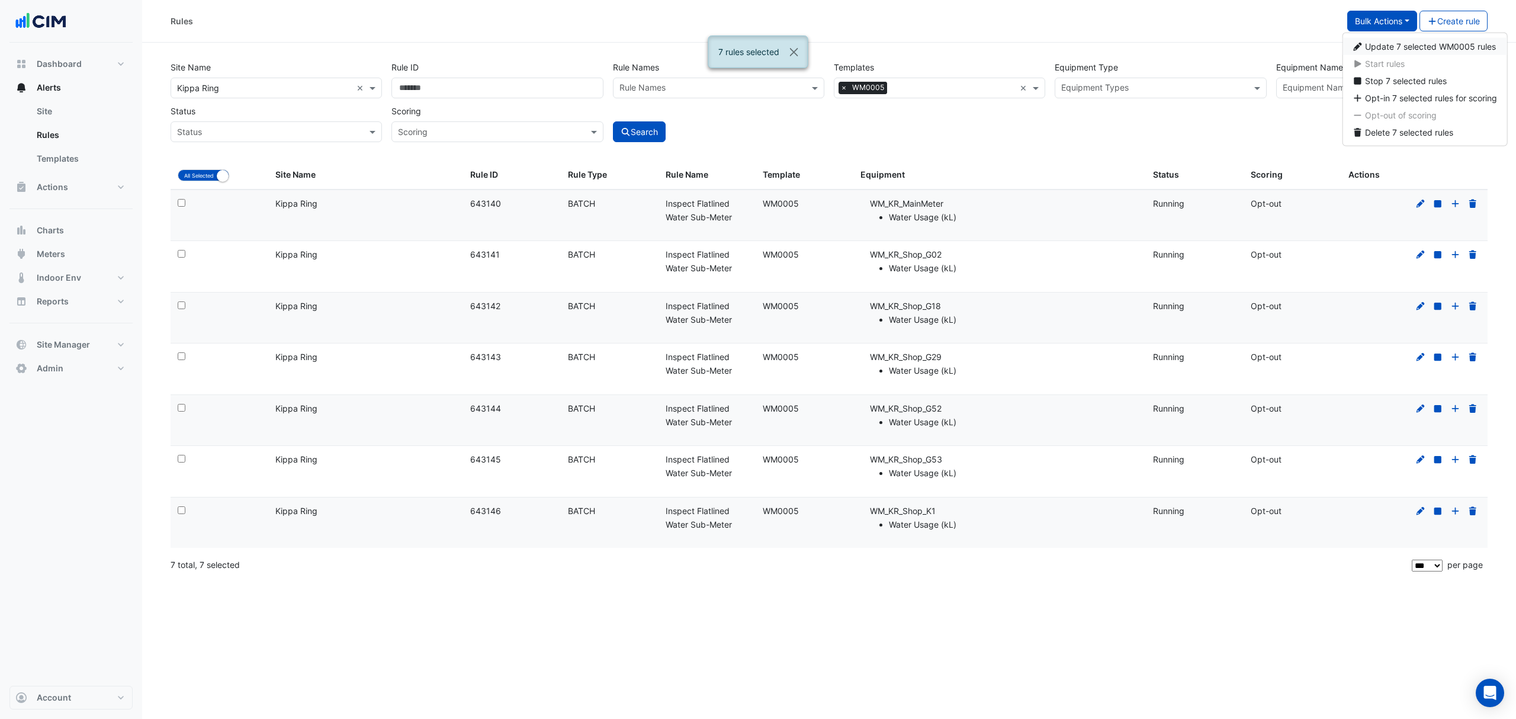
click at [1375, 45] on span "Update 7 selected WM0005 rules" at bounding box center [1430, 46] width 131 height 10
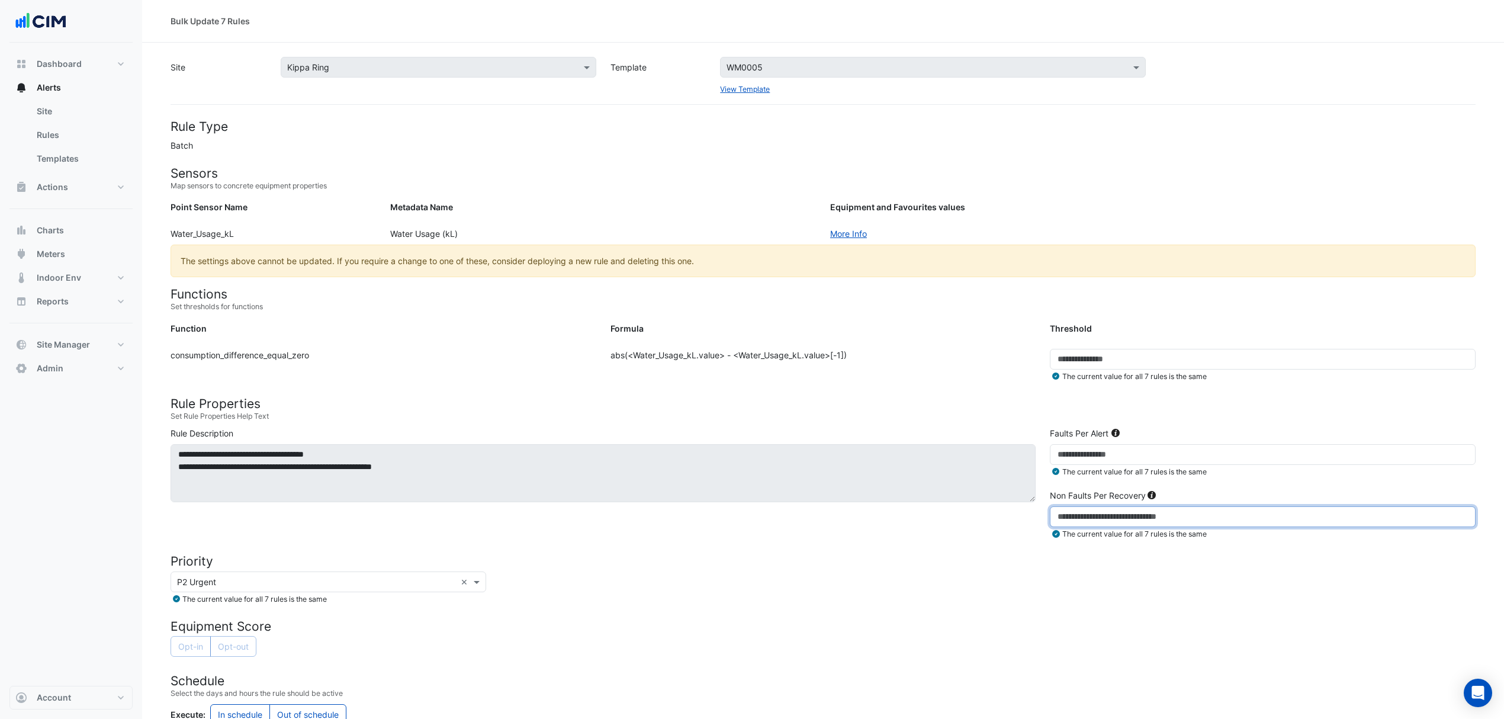
click at [1084, 515] on input "*" at bounding box center [1263, 516] width 426 height 21
type input "*"
click at [853, 586] on div "× P2 Urgent × The current value for all 7 rules is the same" at bounding box center [823, 588] width 1320 height 33
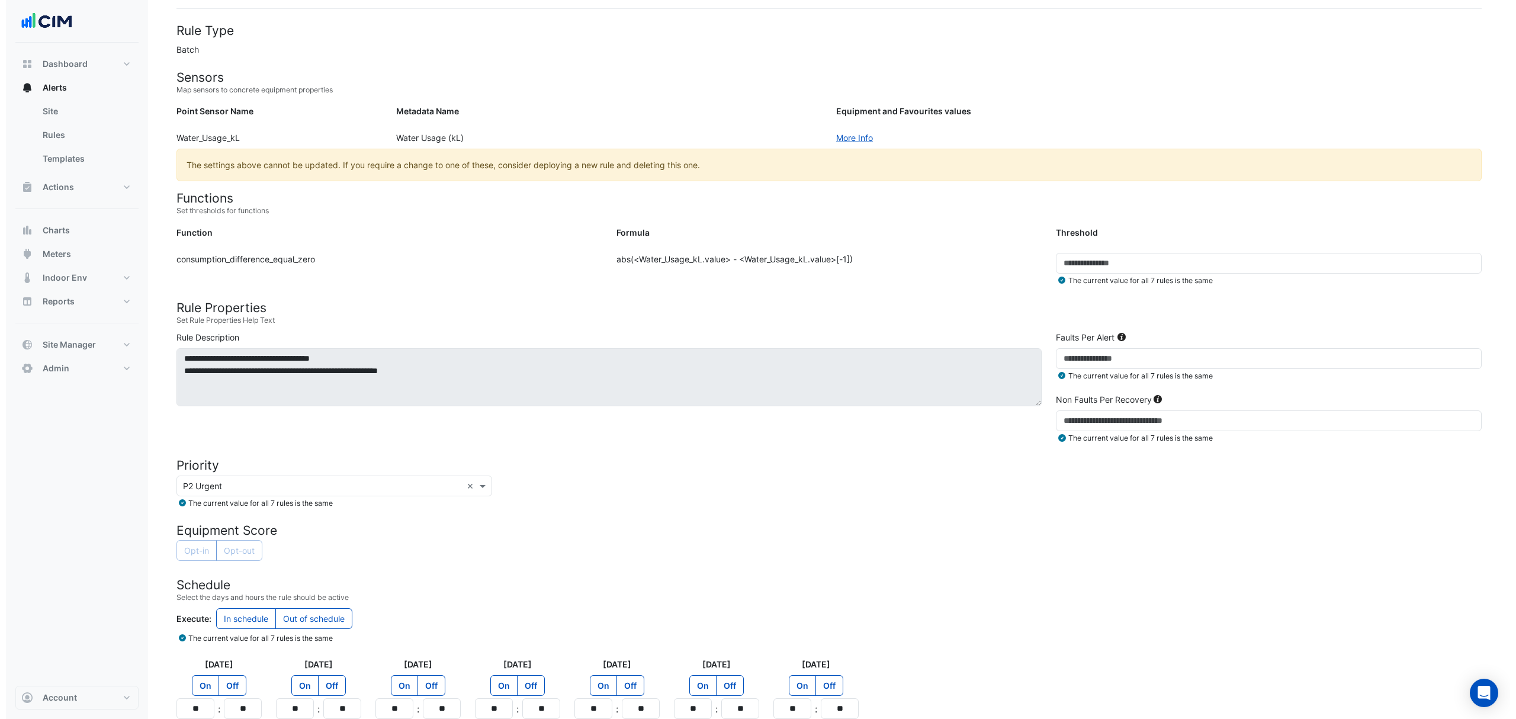
scroll to position [205, 0]
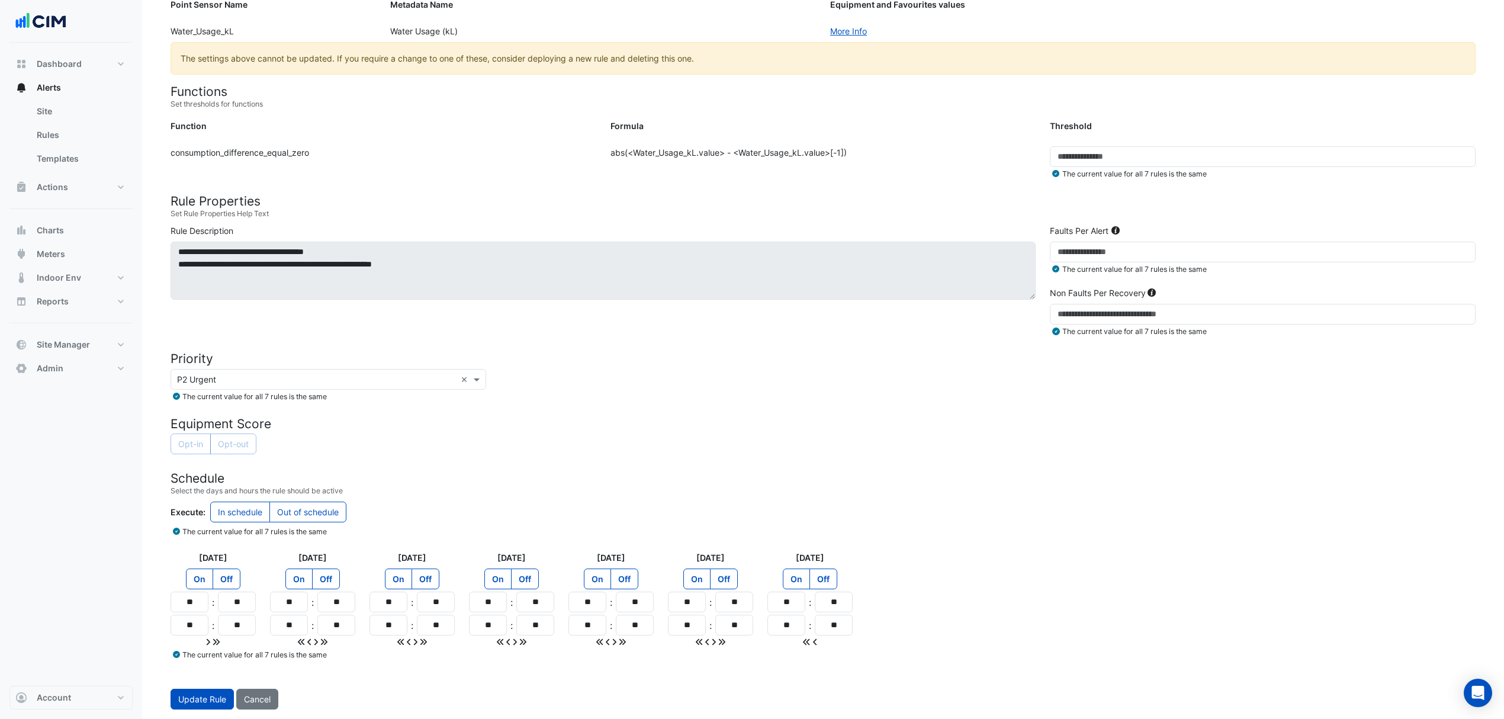
click at [180, 692] on button "Update Rule" at bounding box center [202, 699] width 63 height 21
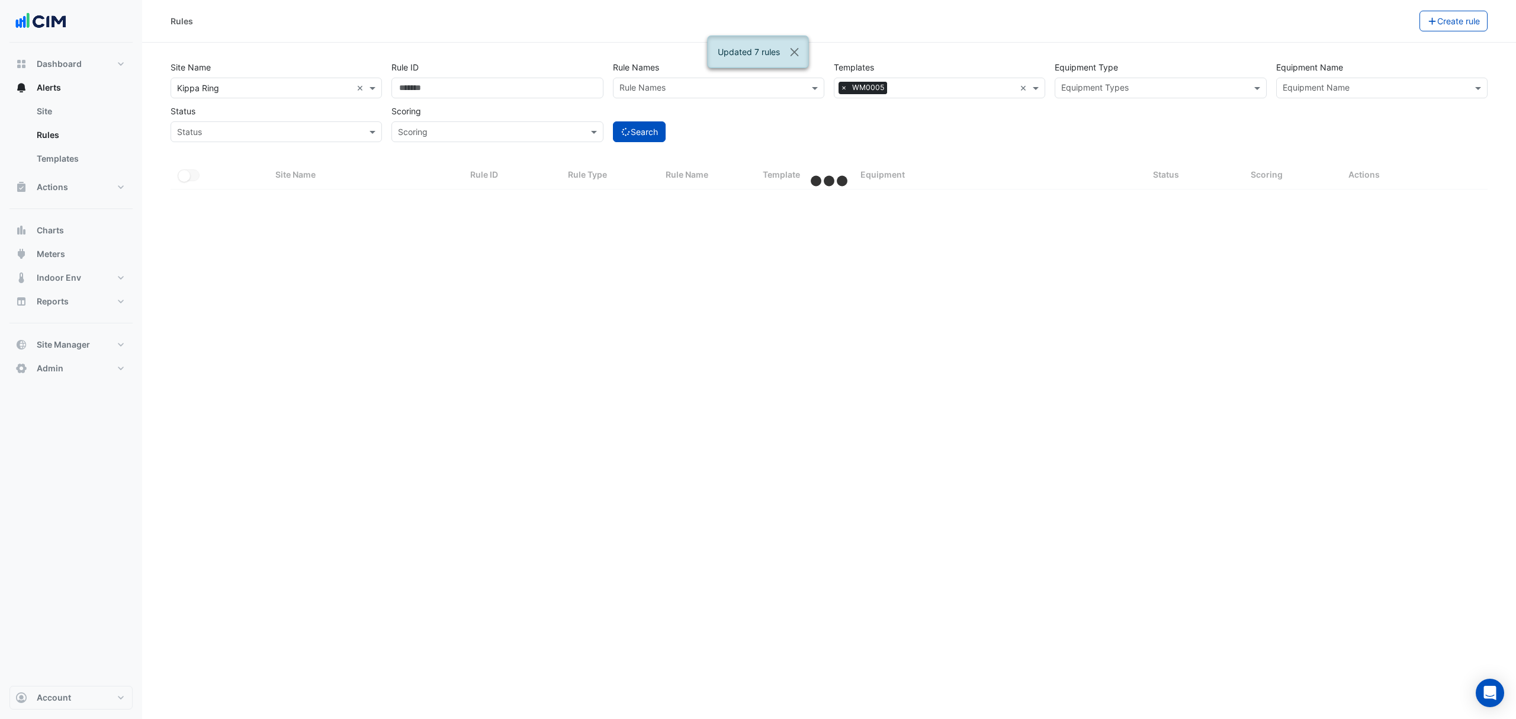
select select "***"
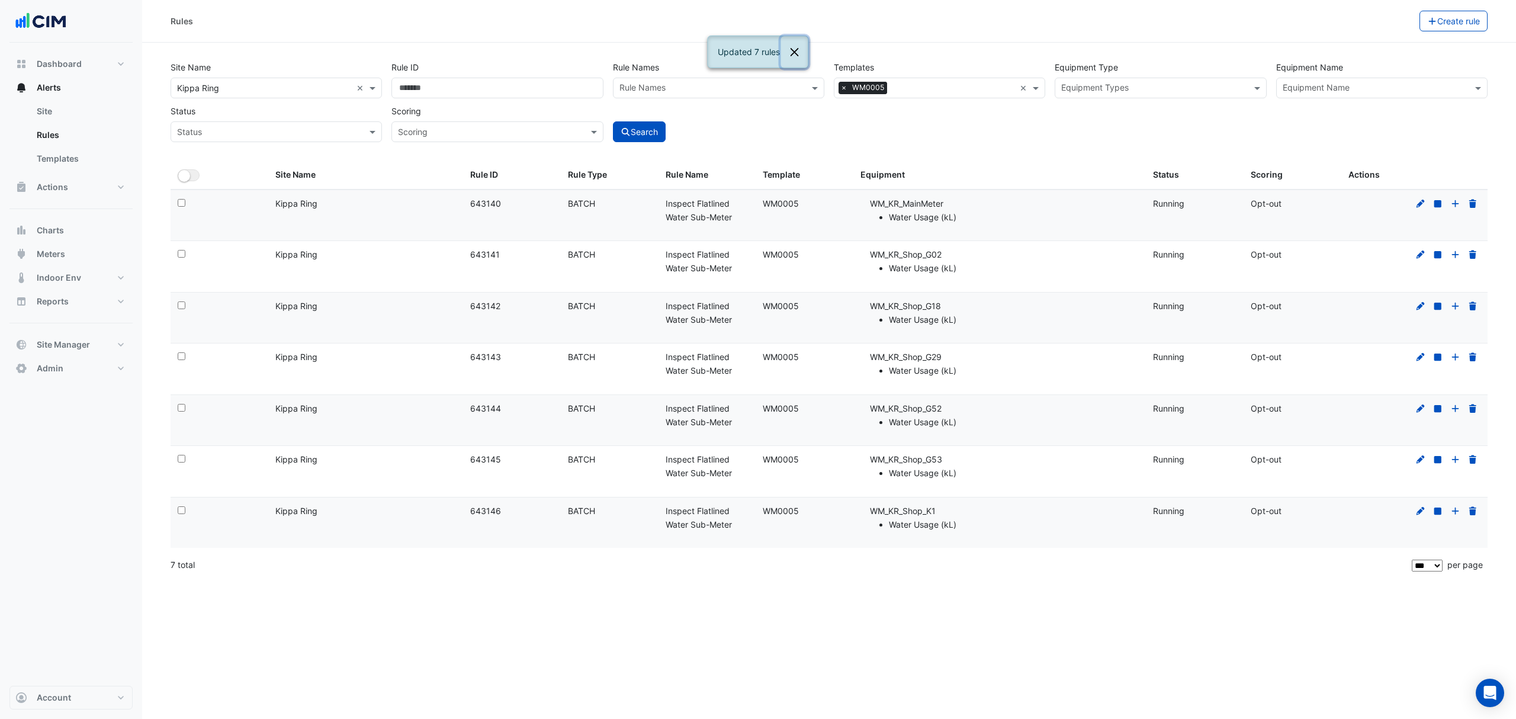
click at [794, 48] on button "Close" at bounding box center [794, 52] width 27 height 32
click at [65, 230] on button "Charts" at bounding box center [70, 231] width 123 height 24
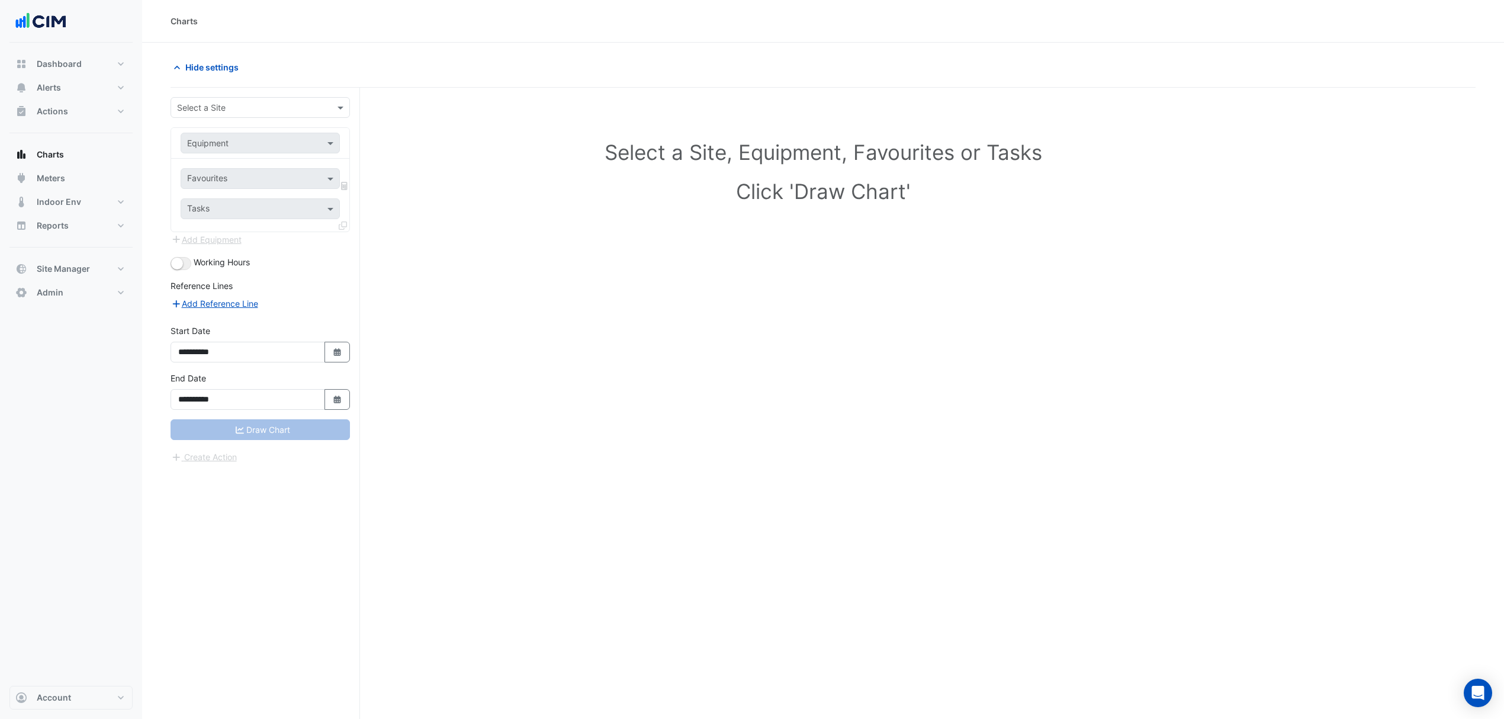
click at [198, 102] on input "text" at bounding box center [248, 108] width 143 height 12
type input "*********"
click at [239, 143] on div "Hyperdome" at bounding box center [260, 150] width 178 height 17
click at [264, 142] on input "text" at bounding box center [248, 143] width 123 height 12
type input "***"
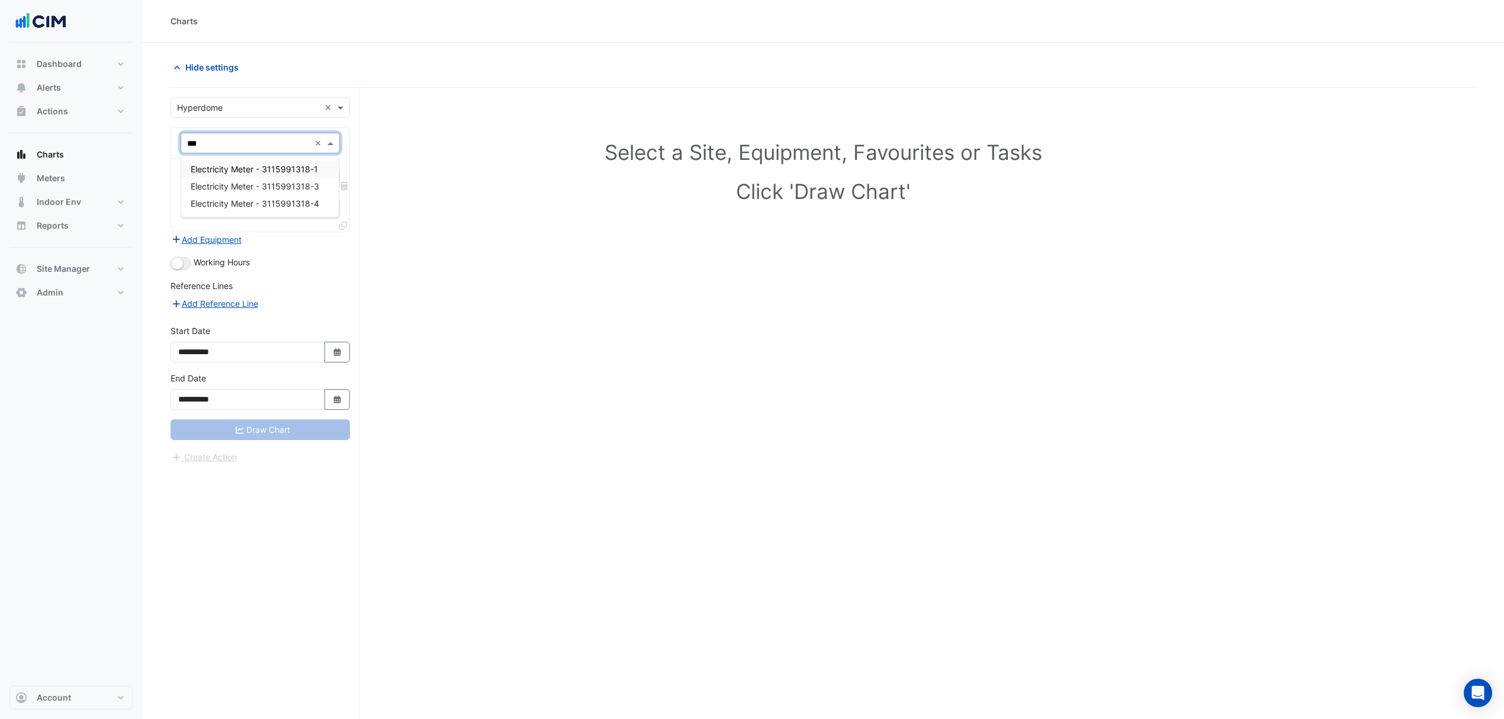
click at [264, 164] on span "Electricity Meter - 3115991318-1" at bounding box center [254, 169] width 127 height 10
click at [333, 179] on span at bounding box center [332, 178] width 15 height 12
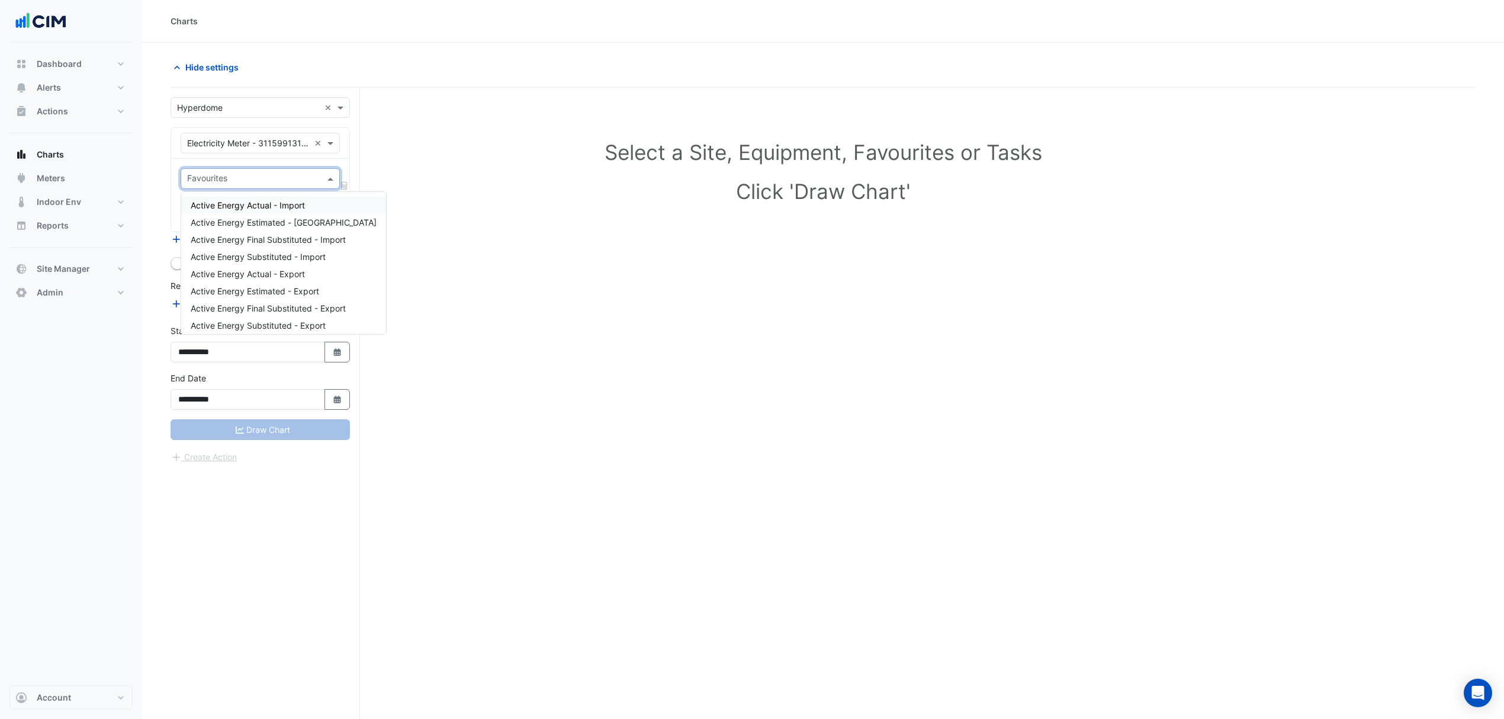
click at [238, 209] on span "Active Energy Actual - Import" at bounding box center [248, 205] width 114 height 10
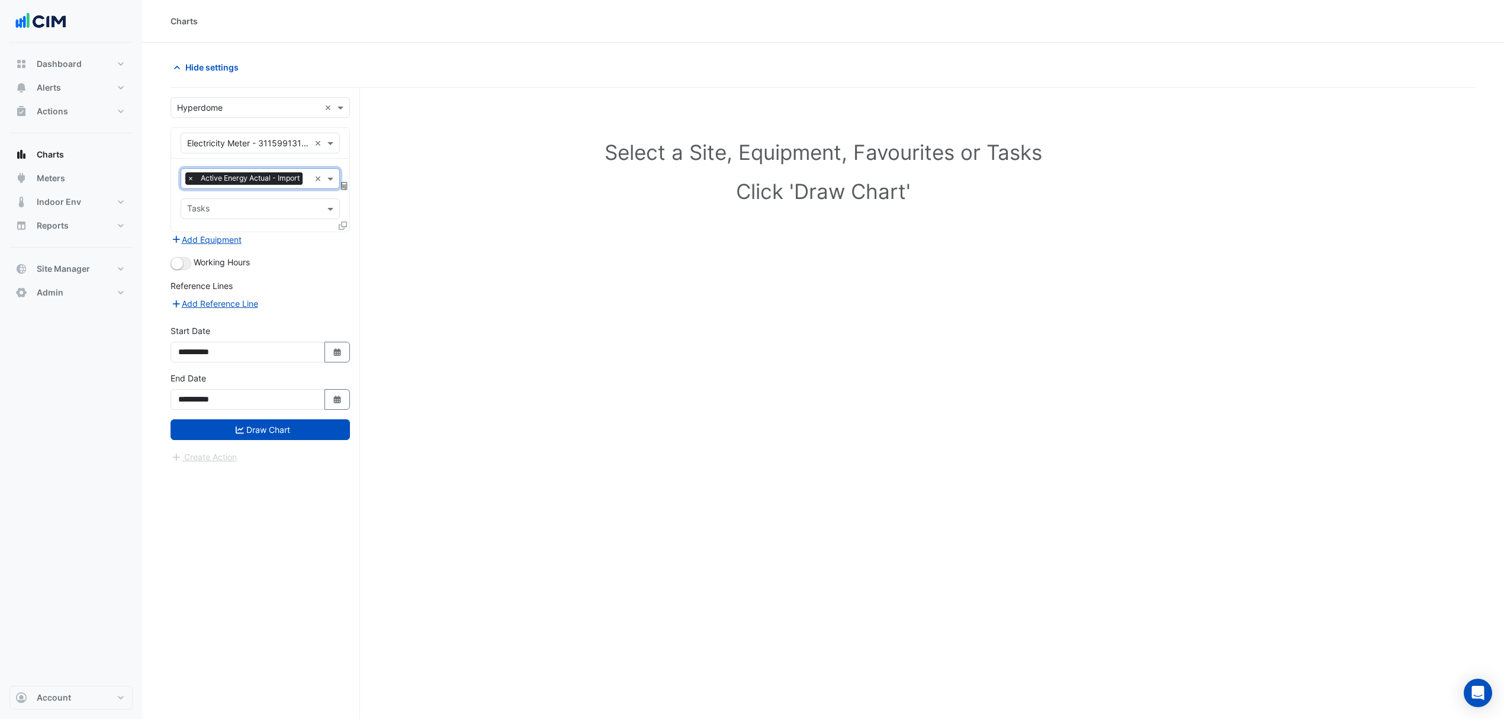
click at [274, 440] on button "Draw Chart" at bounding box center [260, 429] width 179 height 21
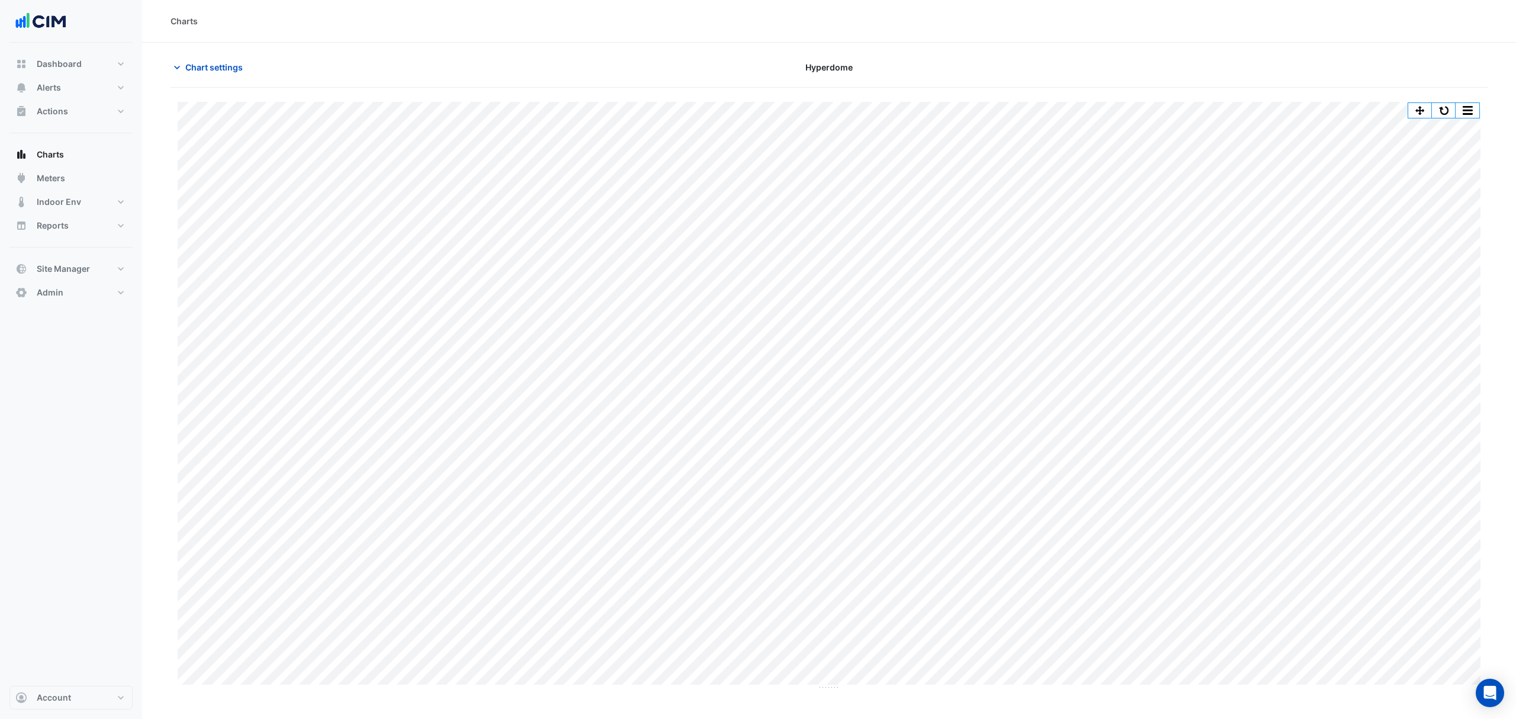
click at [191, 68] on span "Chart settings" at bounding box center [213, 67] width 57 height 12
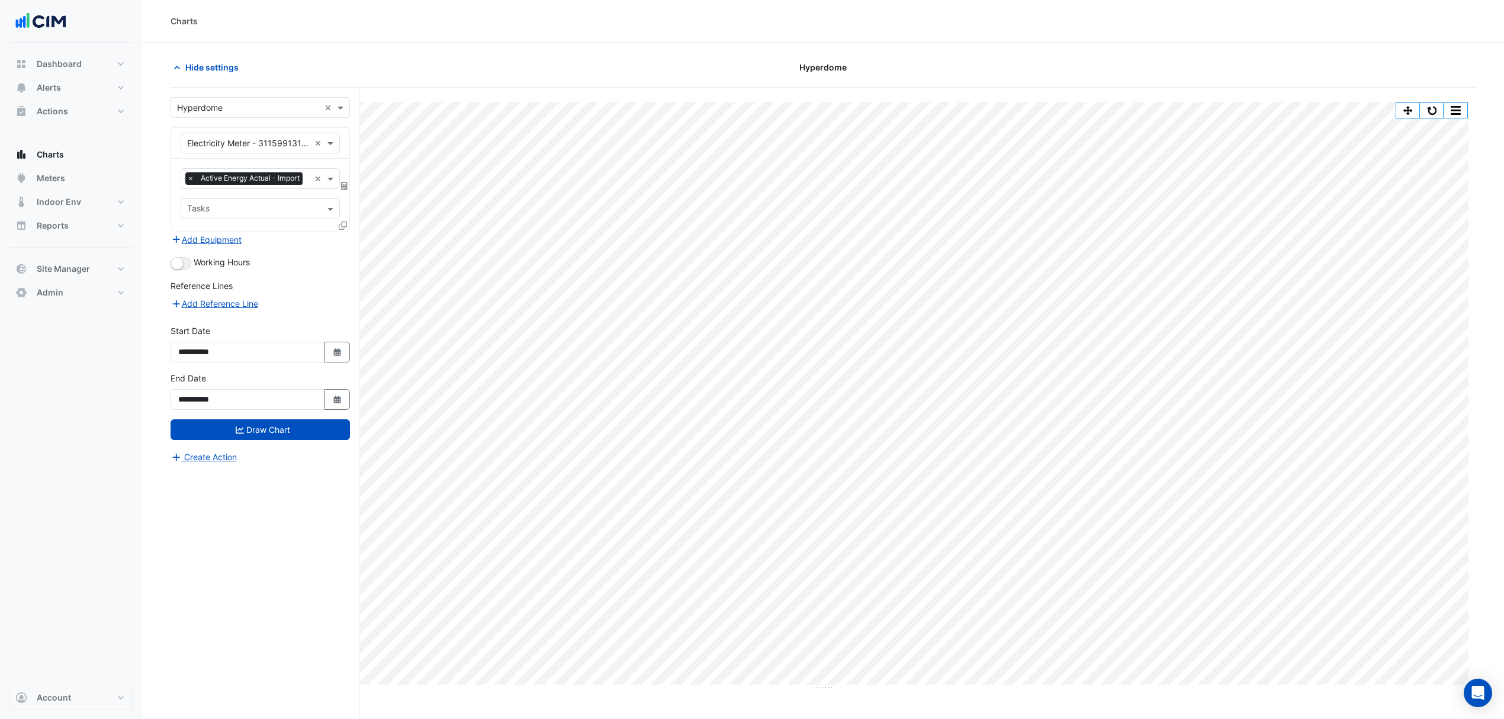
click at [344, 230] on icon at bounding box center [343, 226] width 8 height 8
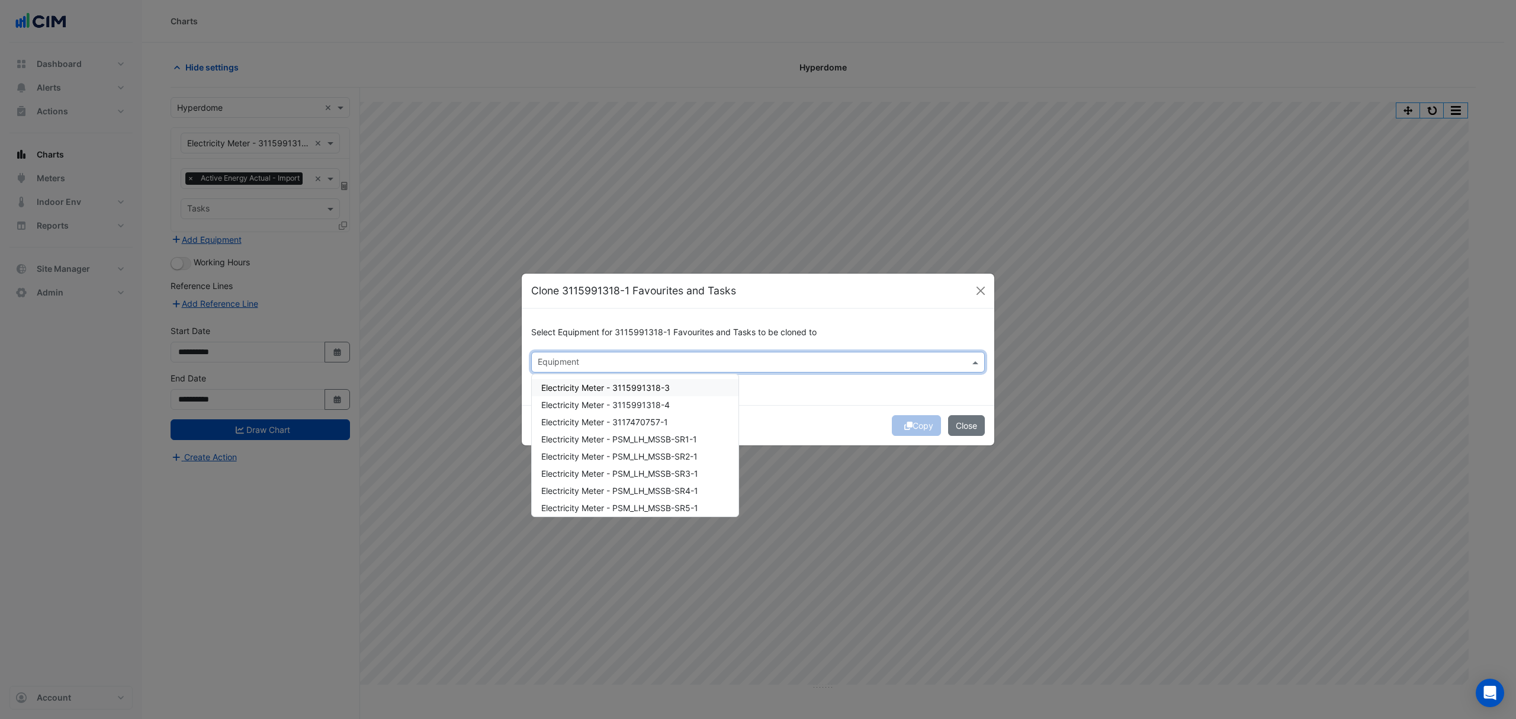
click at [560, 355] on div "Equipment" at bounding box center [557, 362] width 43 height 15
click at [289, 591] on ngb-modal-window "Clone 3115991318-1 Favourites and Tasks Select Equipment for 3115991318-1 Favou…" at bounding box center [758, 359] width 1516 height 719
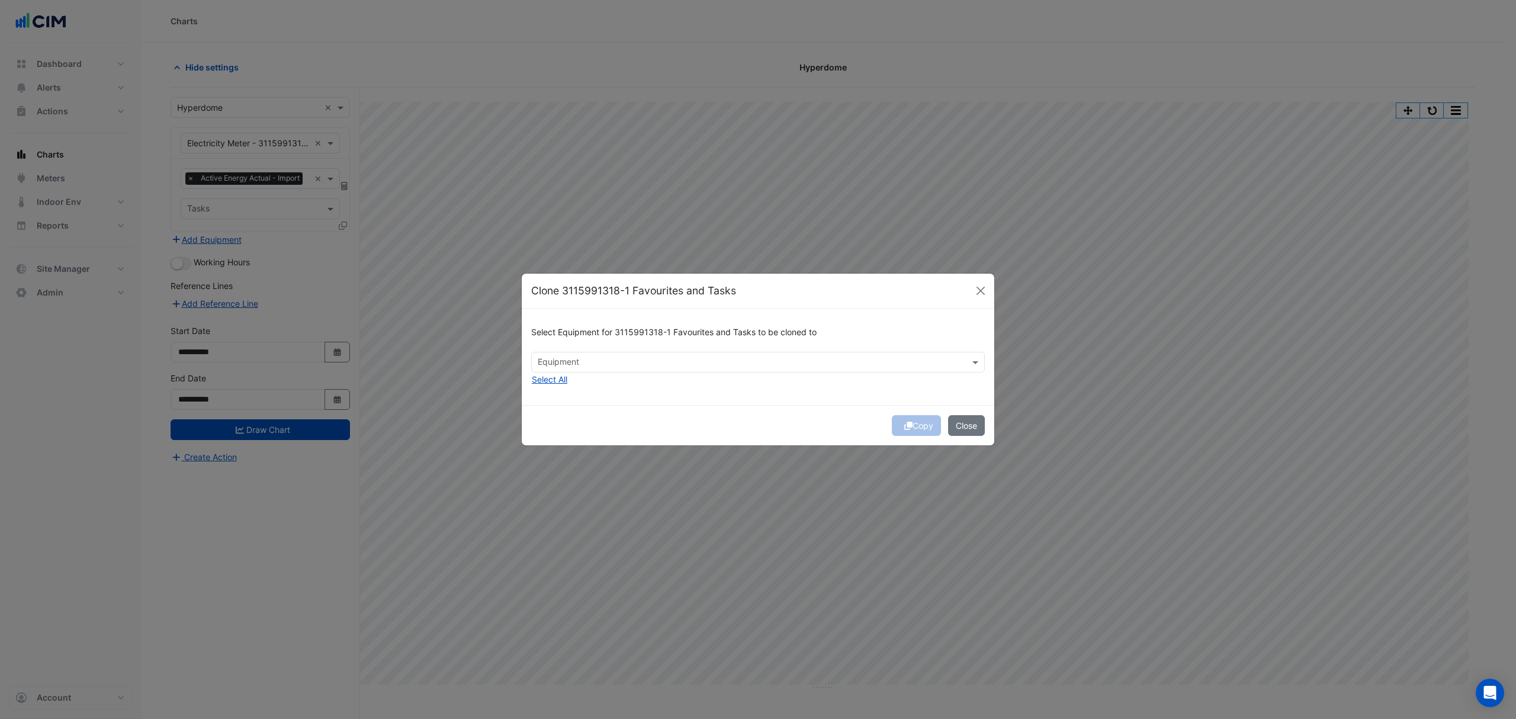
click at [231, 71] on ngb-modal-window "Clone 3115991318-1 Favourites and Tasks Select Equipment for 3115991318-1 Favou…" at bounding box center [758, 359] width 1516 height 719
click at [979, 285] on div "Clone 3115991318-1 Favourites and Tasks" at bounding box center [758, 291] width 473 height 35
click at [979, 285] on button "Close" at bounding box center [981, 291] width 18 height 18
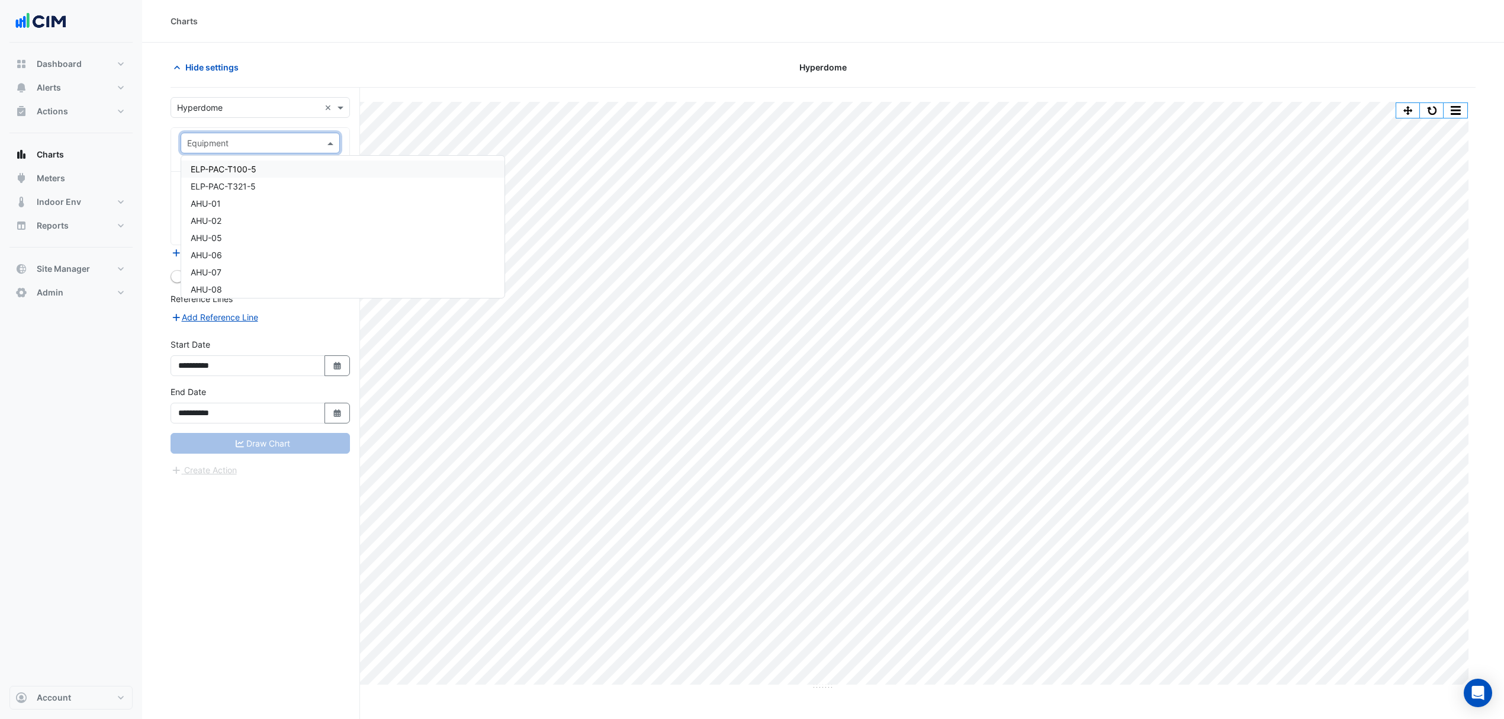
click at [296, 147] on input "text" at bounding box center [248, 143] width 123 height 12
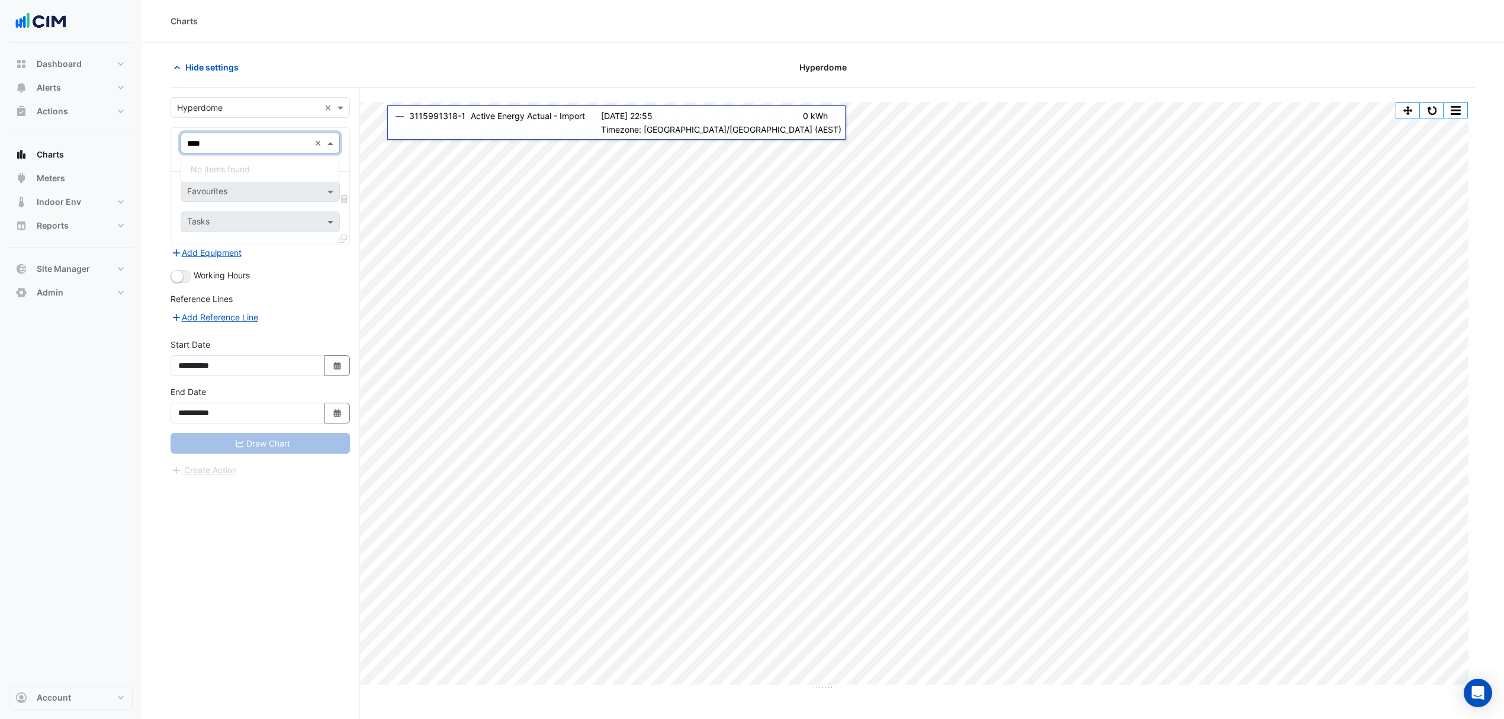
click at [289, 142] on input "****" at bounding box center [248, 143] width 123 height 12
type input "***"
click at [296, 171] on span "Electricity Meter - 3117470757-1" at bounding box center [254, 169] width 127 height 10
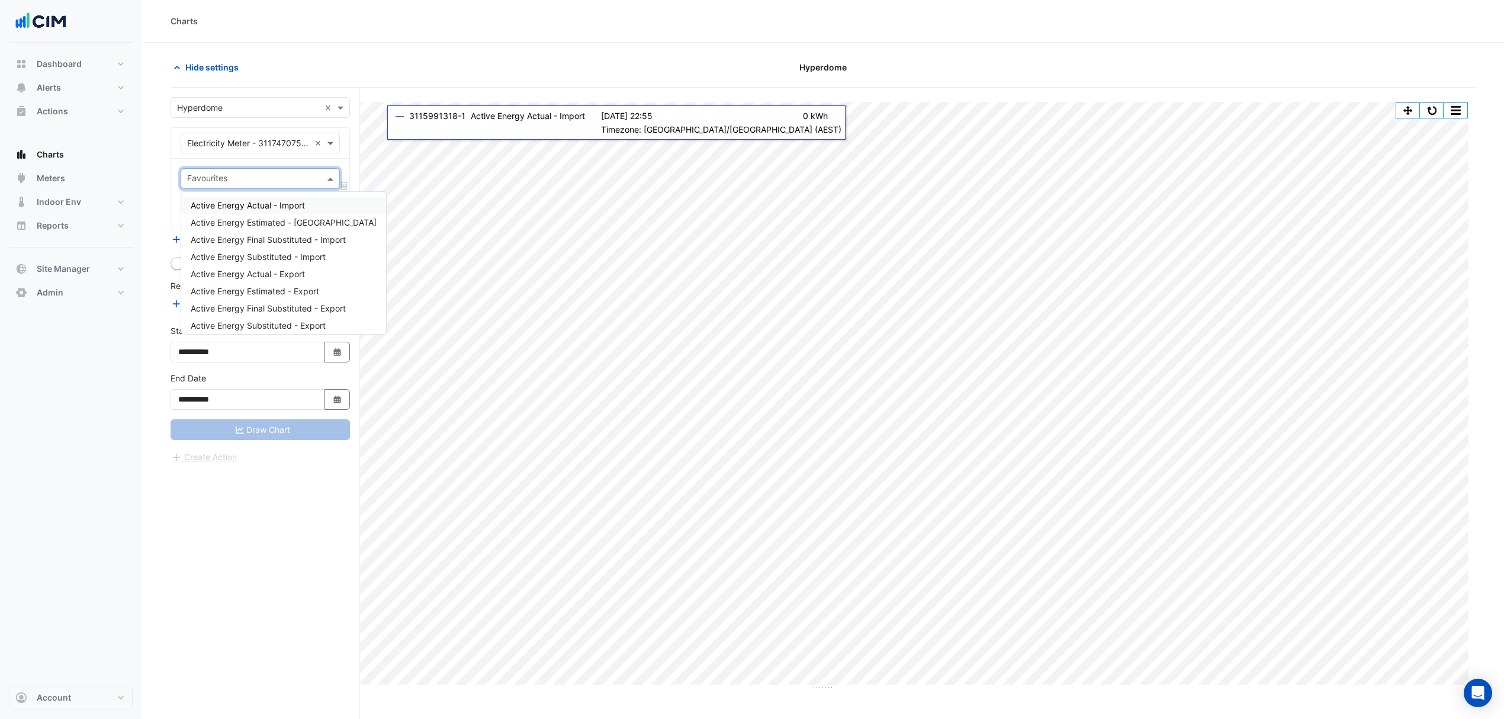
click at [330, 181] on span at bounding box center [332, 178] width 15 height 12
click at [295, 203] on span "Active Energy Actual - Import" at bounding box center [248, 205] width 114 height 10
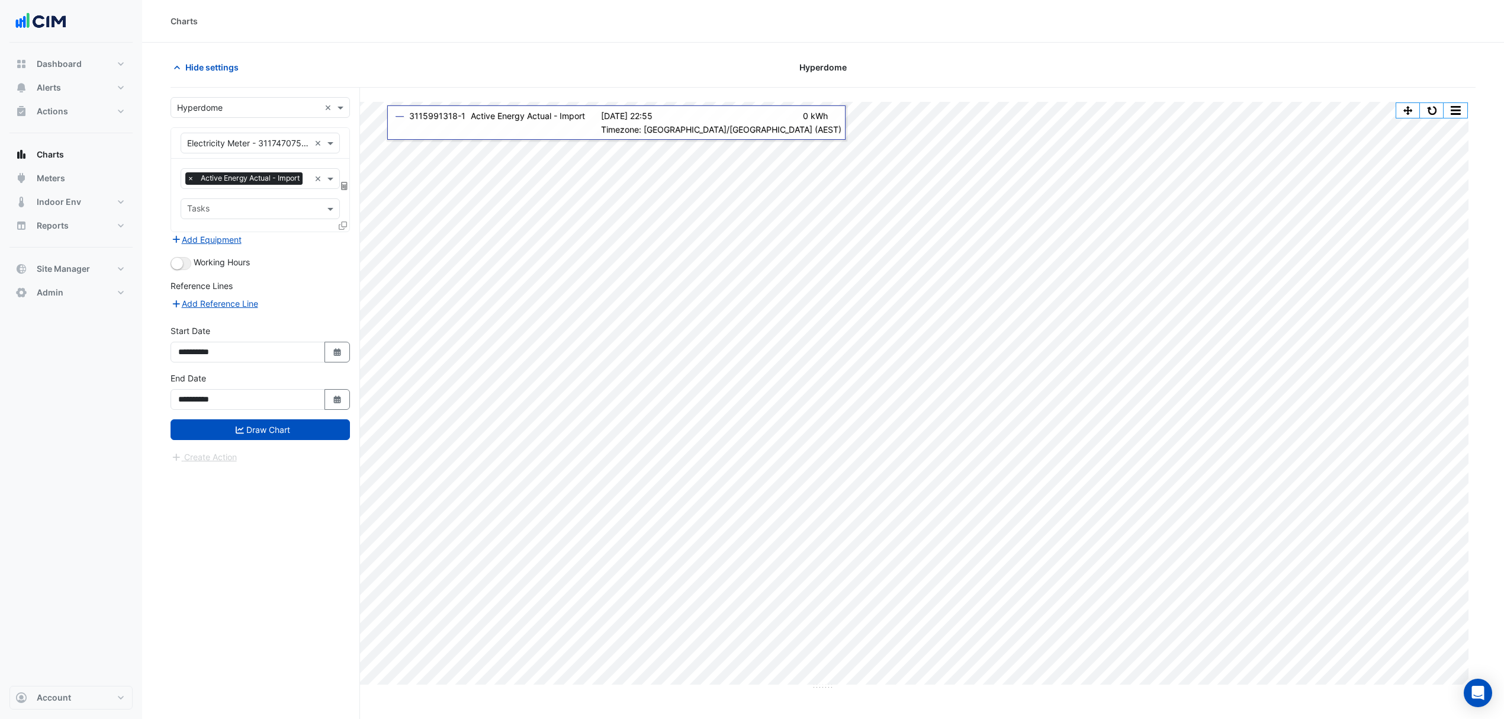
click at [340, 230] on icon at bounding box center [343, 226] width 8 height 8
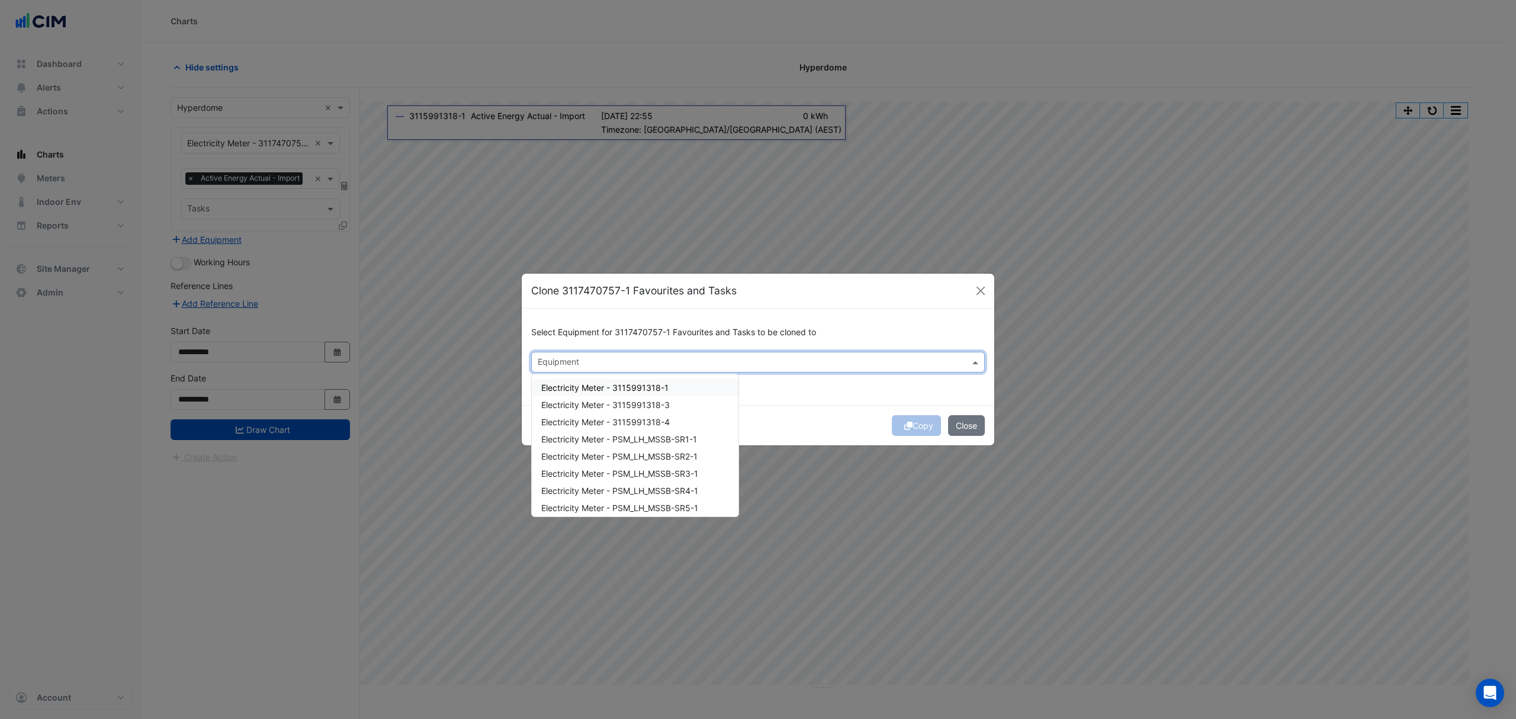
click at [768, 364] on input "text" at bounding box center [751, 363] width 427 height 12
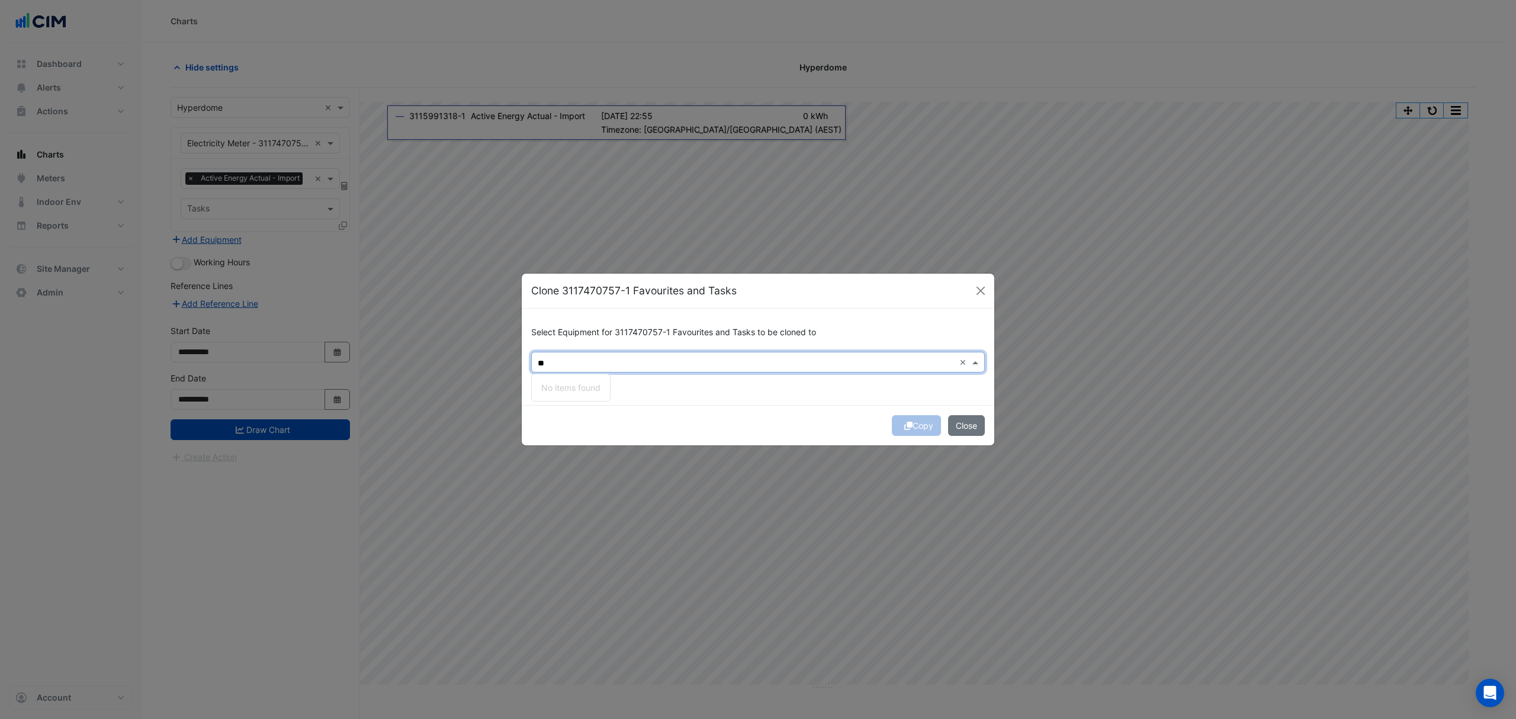
type input "*"
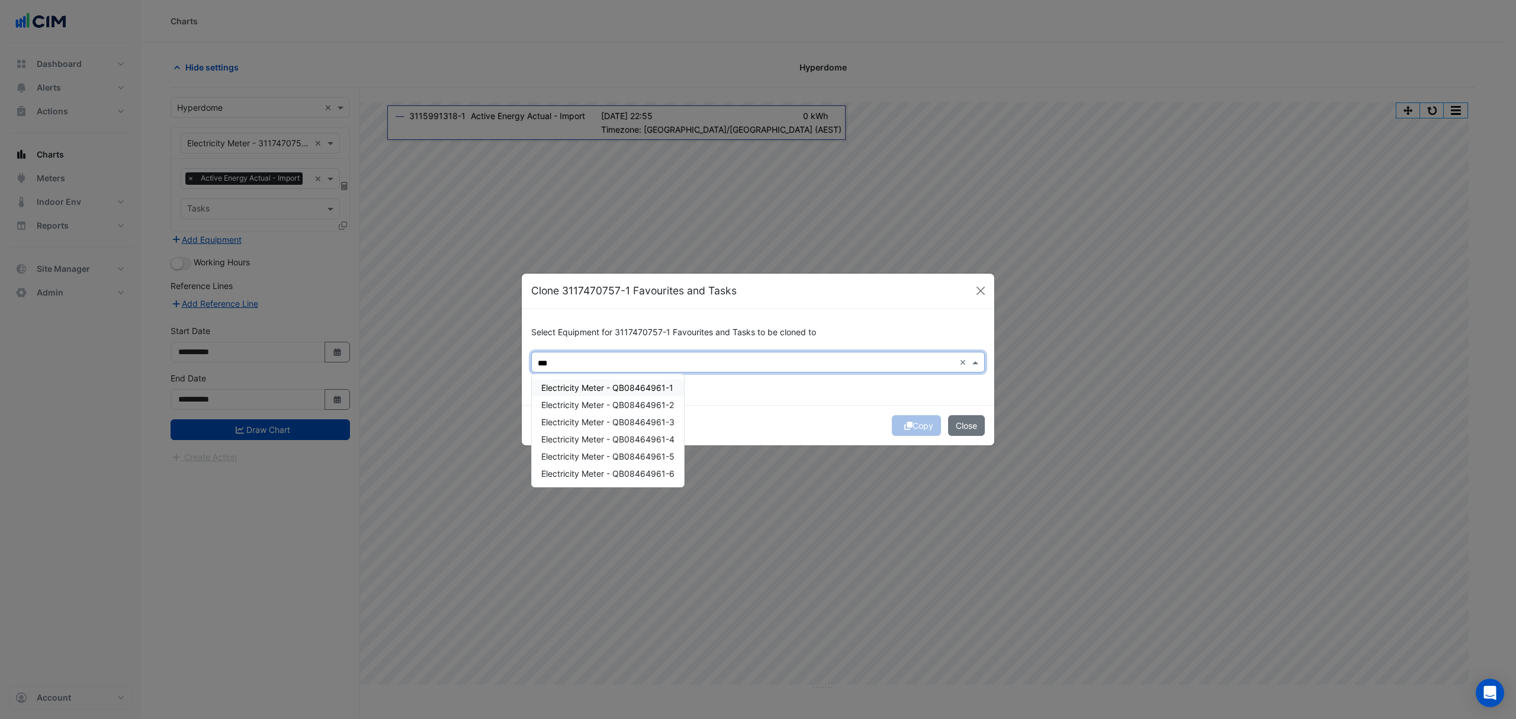
click at [672, 390] on span "Electricity Meter - QB08464961-1" at bounding box center [607, 388] width 132 height 10
click at [647, 412] on div "Electricity Meter - QB08464961-2" at bounding box center [608, 404] width 152 height 17
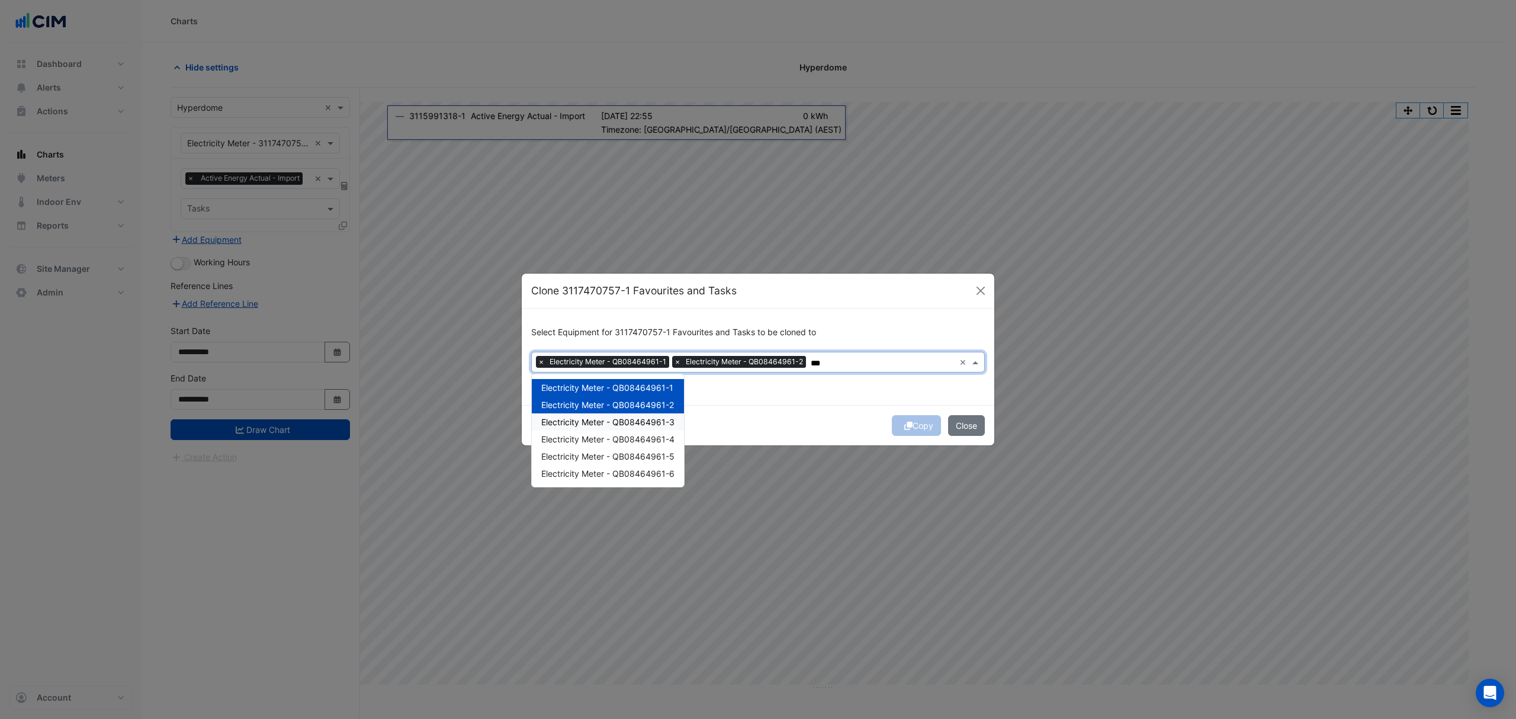
click at [649, 420] on span "Electricity Meter - QB08464961-3" at bounding box center [607, 422] width 133 height 10
click at [652, 438] on span "Electricity Meter - QB08464961-4" at bounding box center [607, 439] width 133 height 10
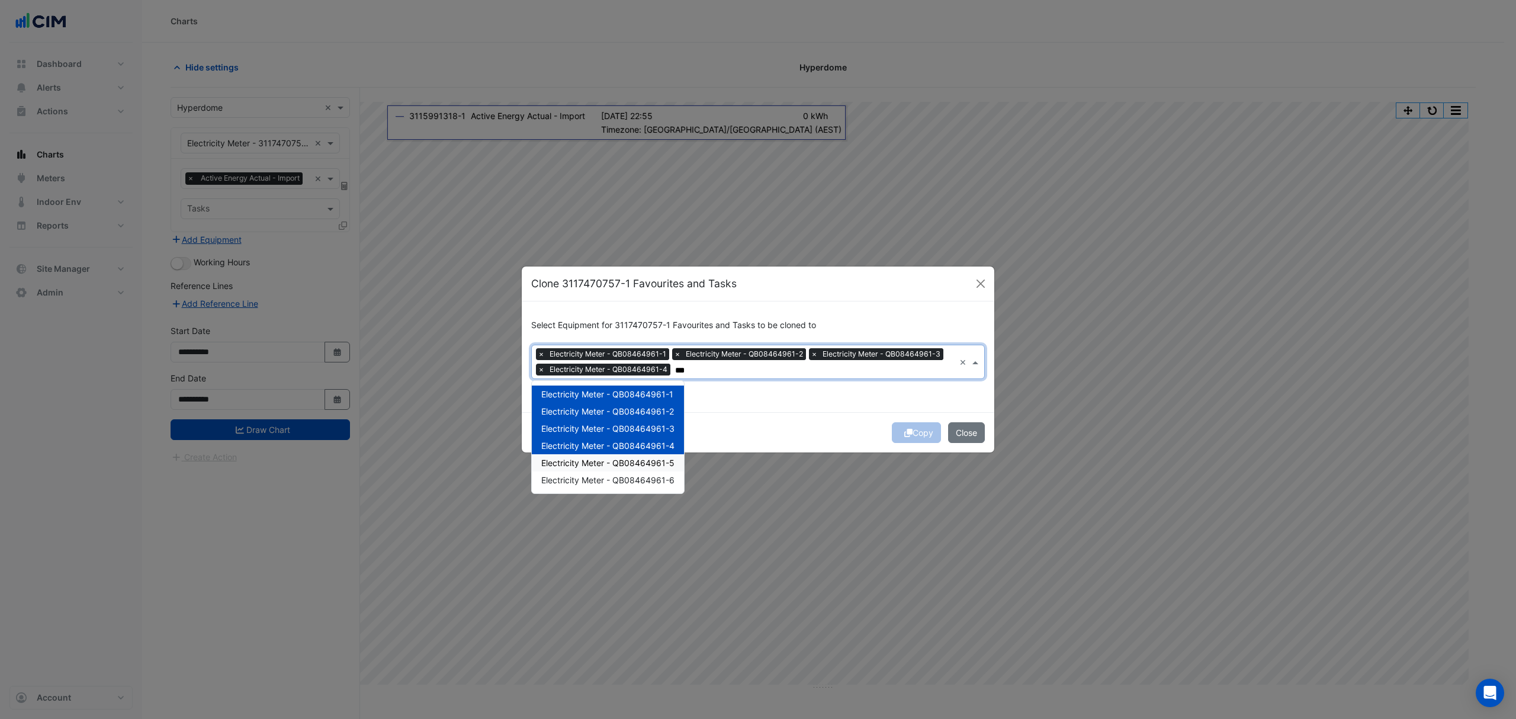
click at [650, 463] on span "Electricity Meter - QB08464961-5" at bounding box center [607, 463] width 133 height 10
click at [650, 470] on div "Electricity Meter - QB08464961-5" at bounding box center [608, 462] width 152 height 17
click at [648, 464] on span "Electricity Meter - QB08464961-5" at bounding box center [607, 463] width 133 height 10
click at [641, 482] on span "Electricity Meter - QB08464961-6" at bounding box center [607, 480] width 133 height 10
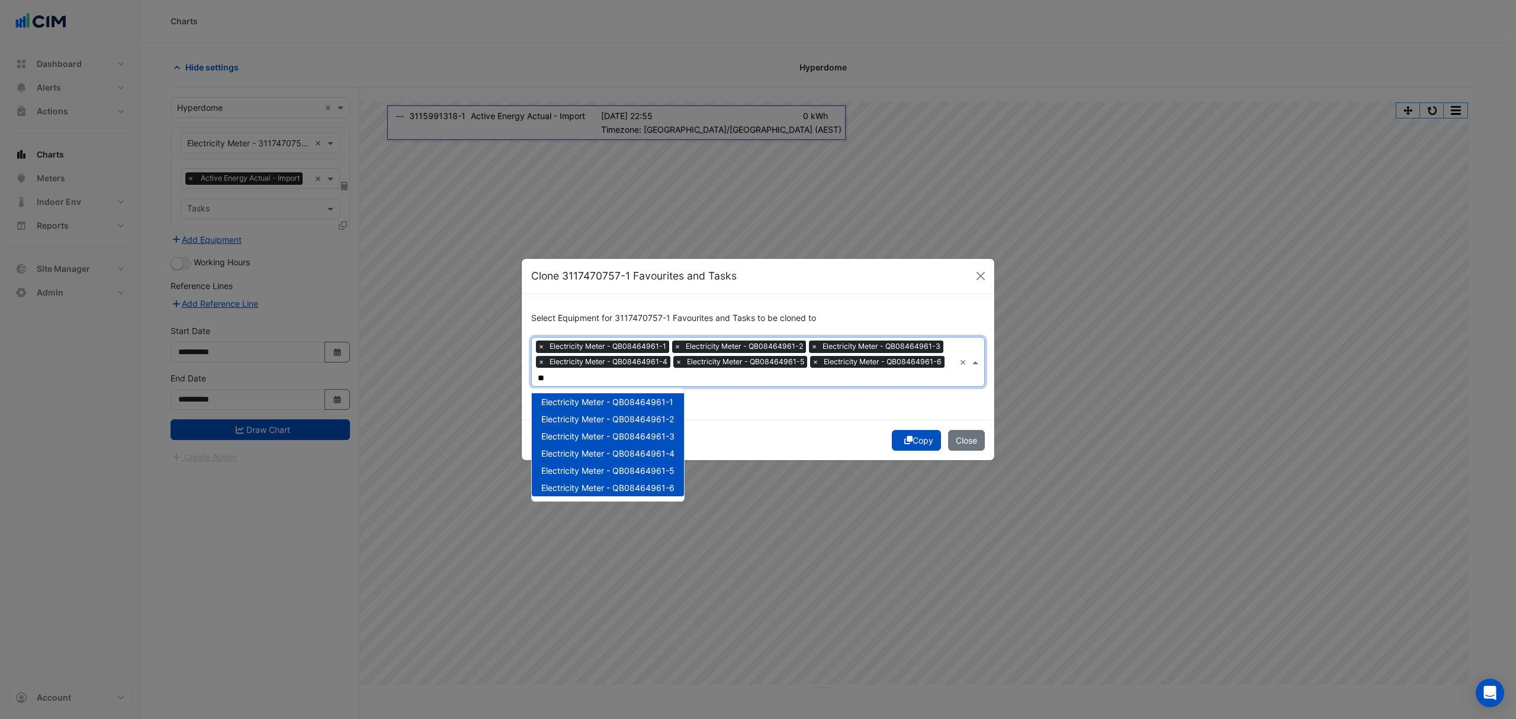
scroll to position [0, 3]
type input "*"
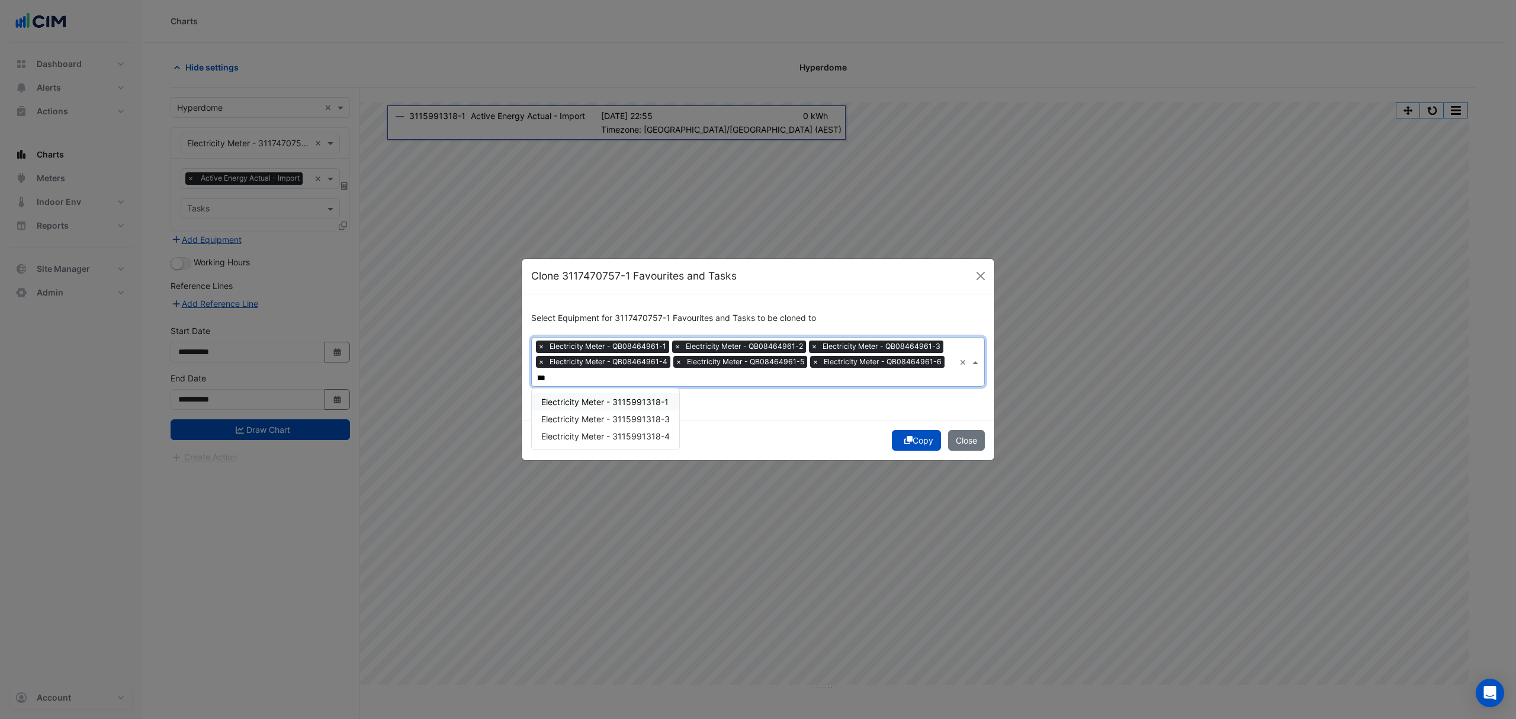
scroll to position [0, 11]
click at [628, 397] on span "Electricity Meter - 3115991318-1" at bounding box center [604, 402] width 127 height 10
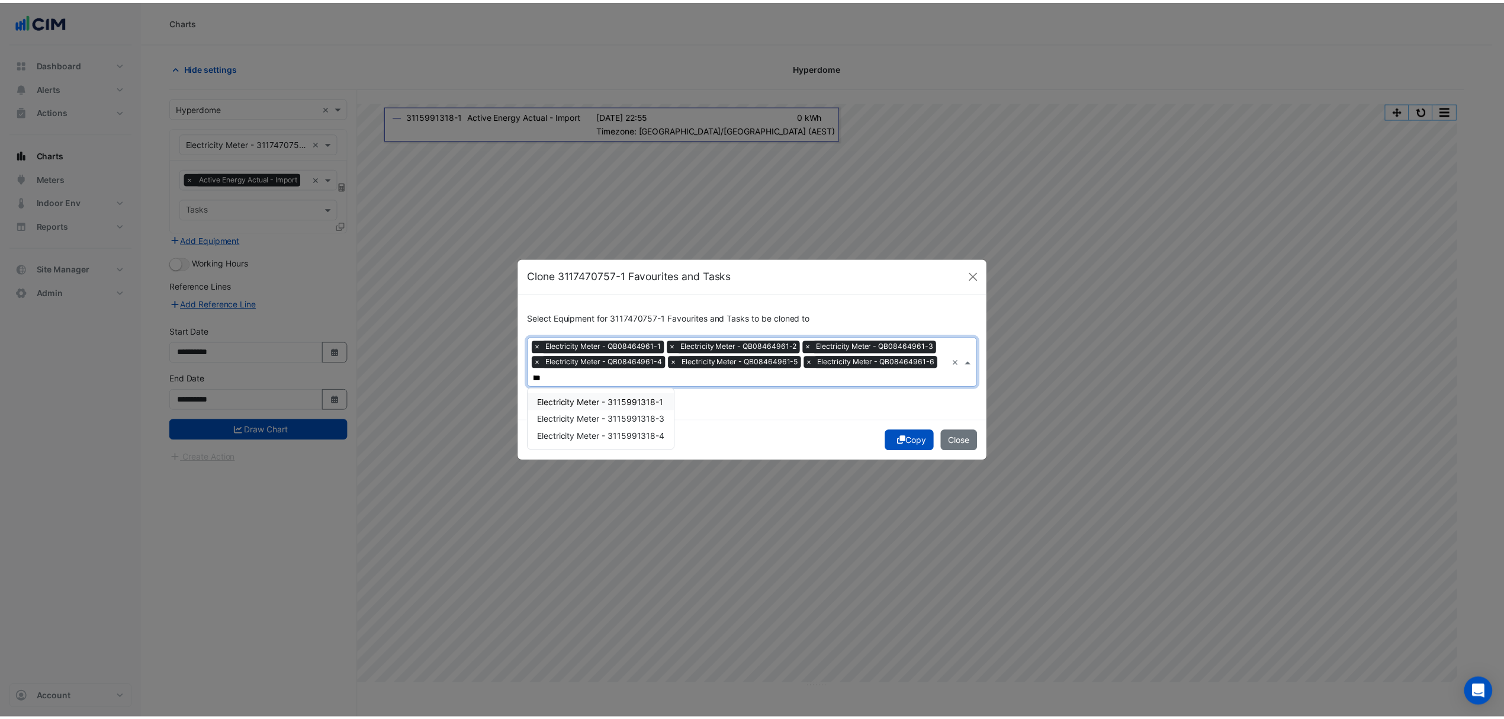
scroll to position [0, 0]
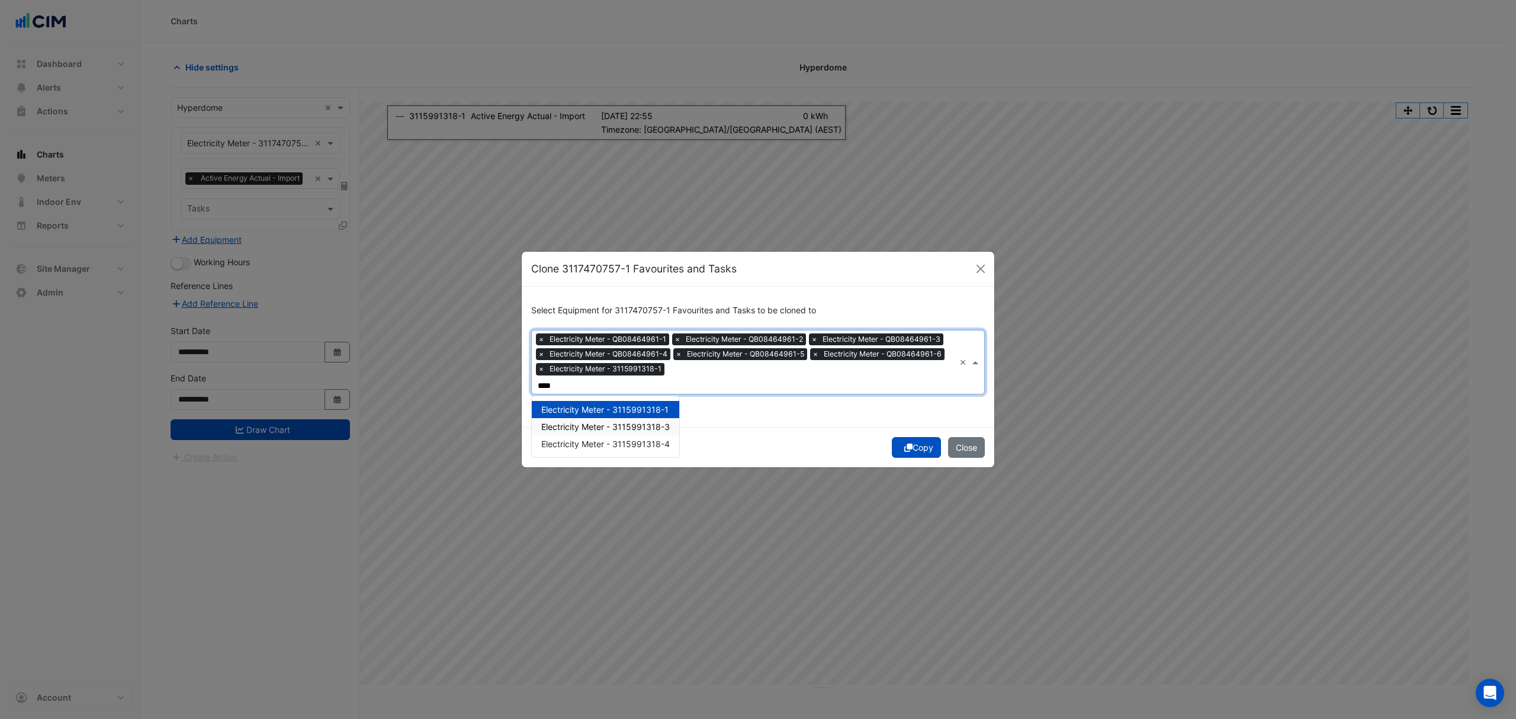
click at [630, 423] on span "Electricity Meter - 3115991318-3" at bounding box center [605, 427] width 129 height 10
click at [628, 439] on span "Electricity Meter - 3115991318-4" at bounding box center [605, 444] width 129 height 10
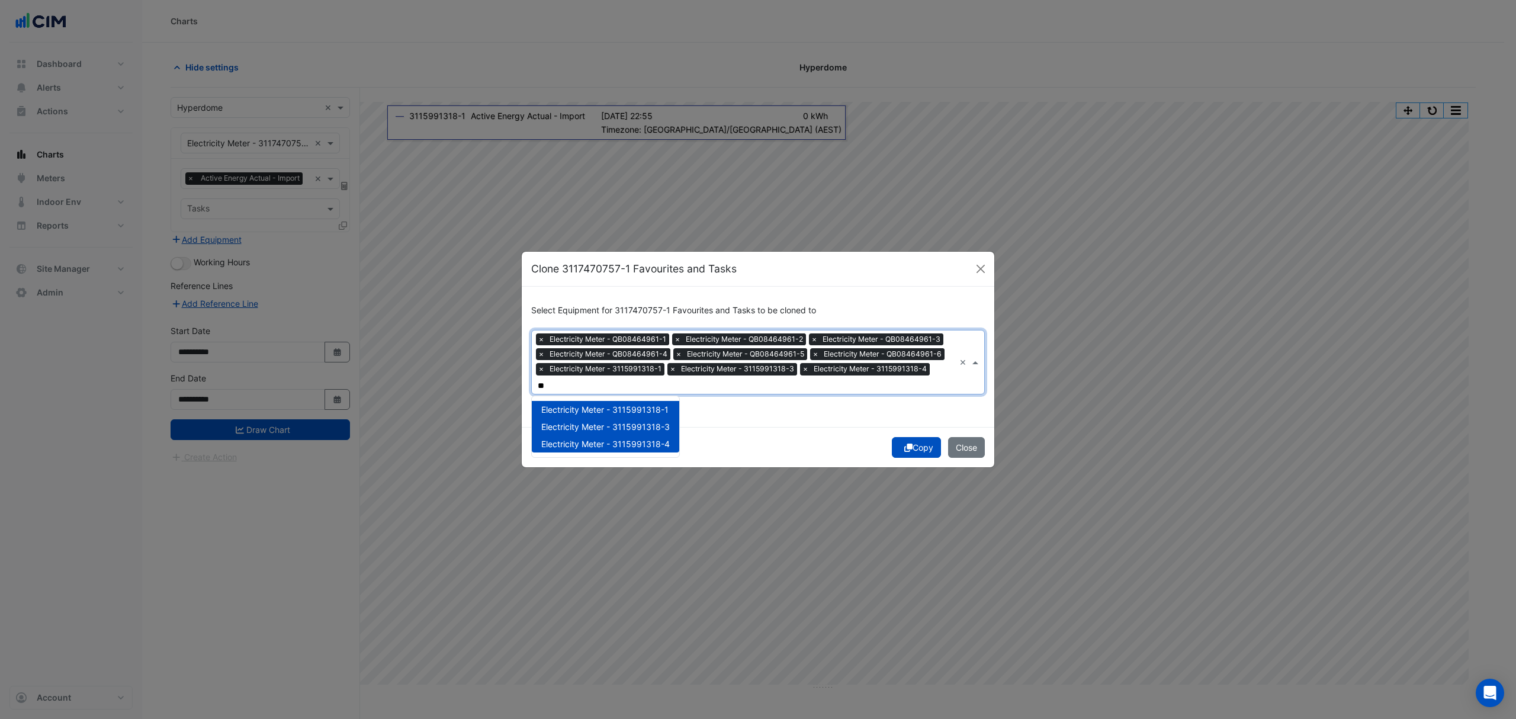
type input "*"
click at [657, 405] on span "Electricity Meter - QB08409218-1" at bounding box center [606, 410] width 131 height 10
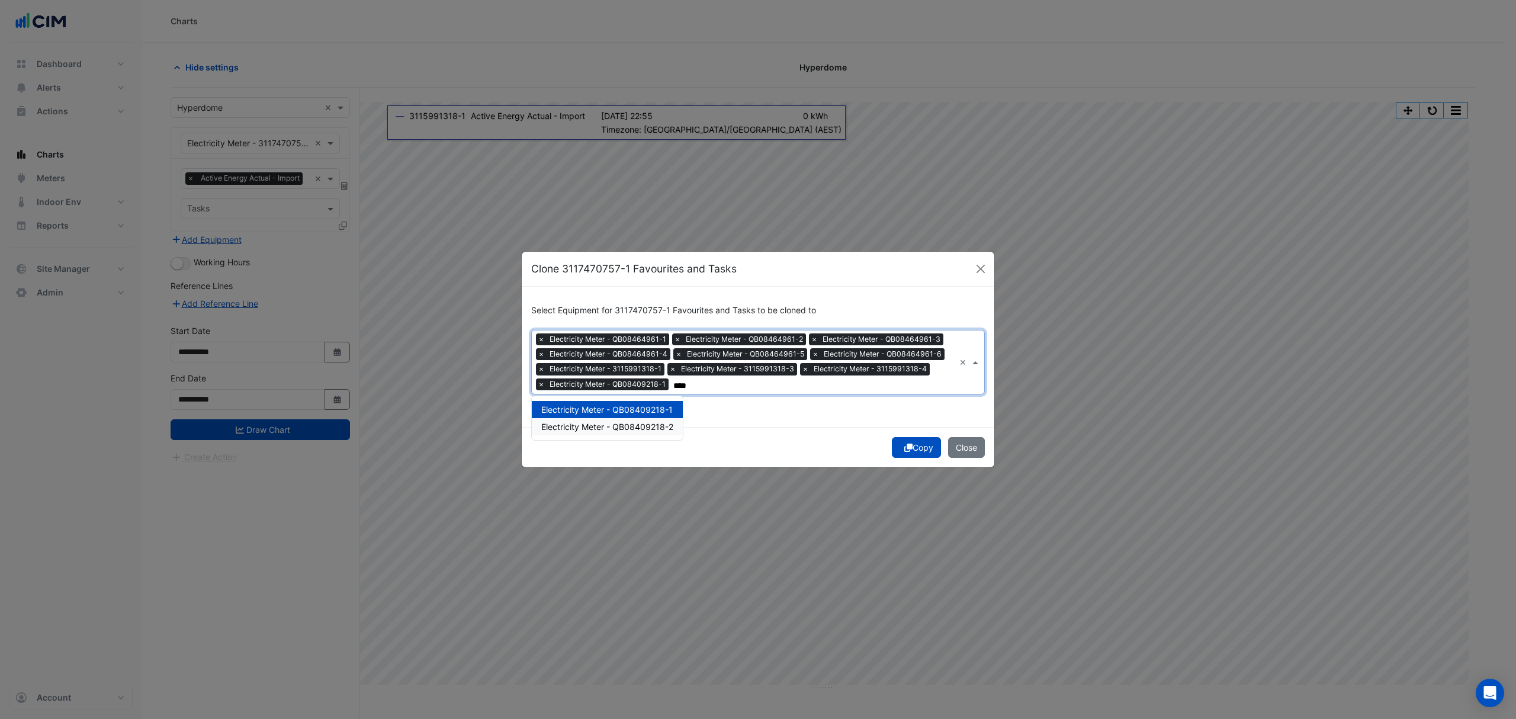
click at [653, 425] on span "Electricity Meter - QB08409218-2" at bounding box center [607, 427] width 132 height 10
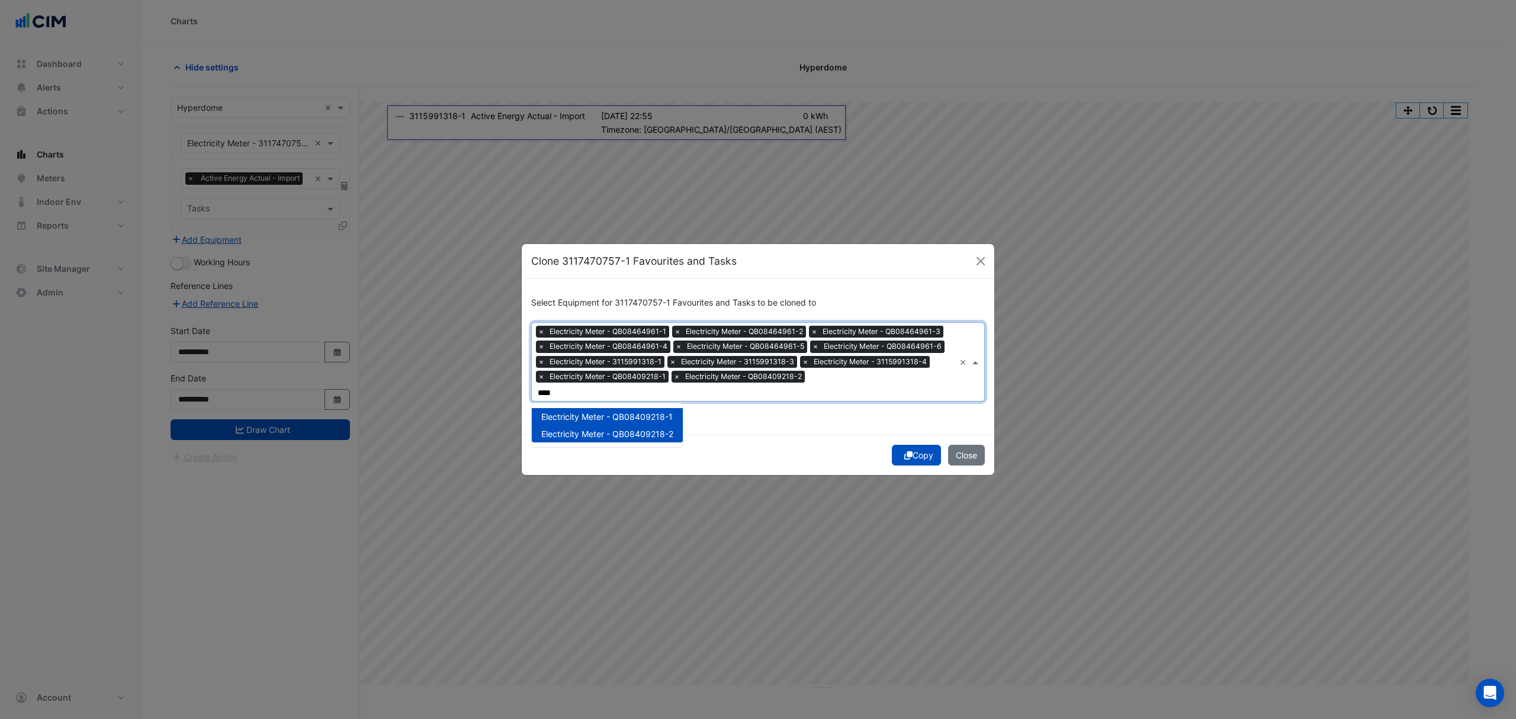
type input "****"
click at [734, 435] on div "Copy Close" at bounding box center [758, 455] width 473 height 40
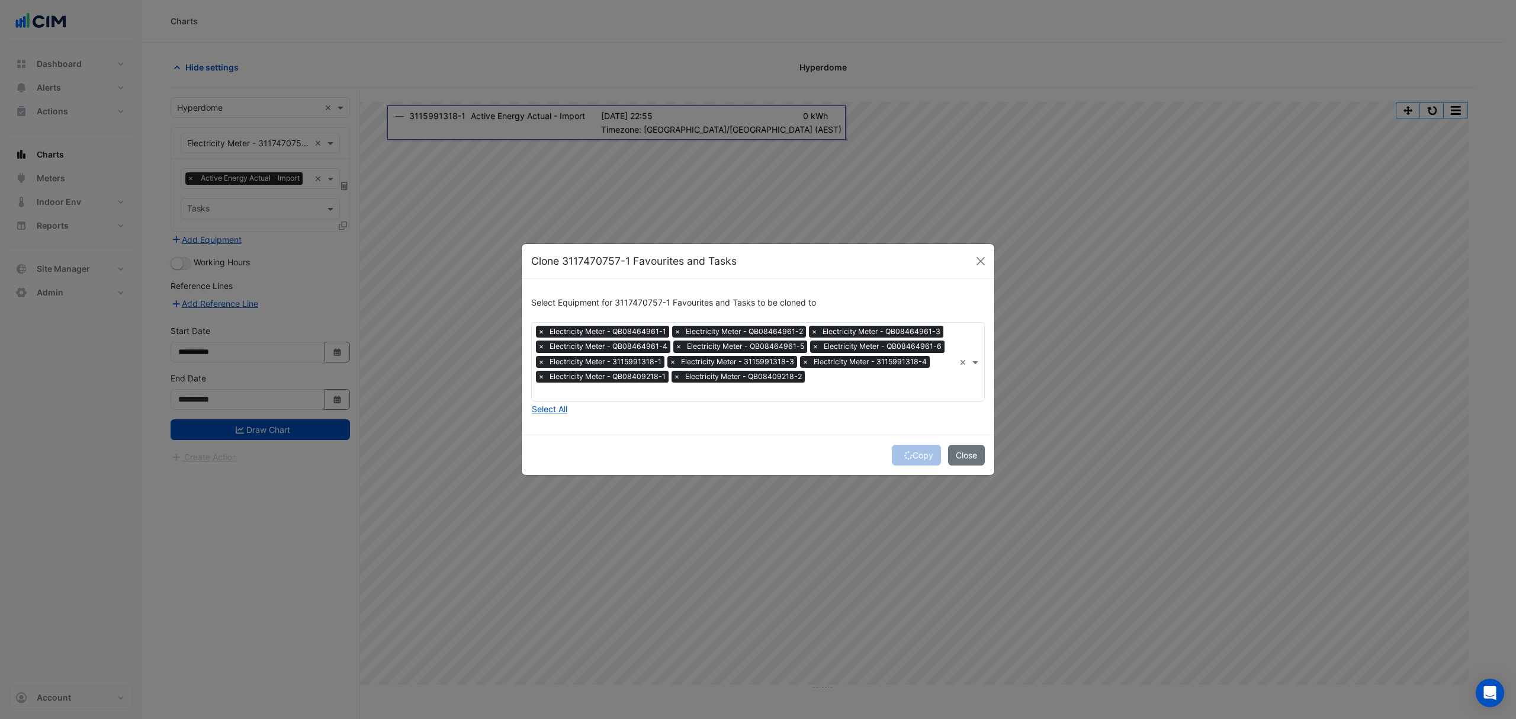
click at [911, 453] on div "Copy Close" at bounding box center [758, 455] width 473 height 40
click at [907, 445] on button "Copy" at bounding box center [916, 455] width 49 height 21
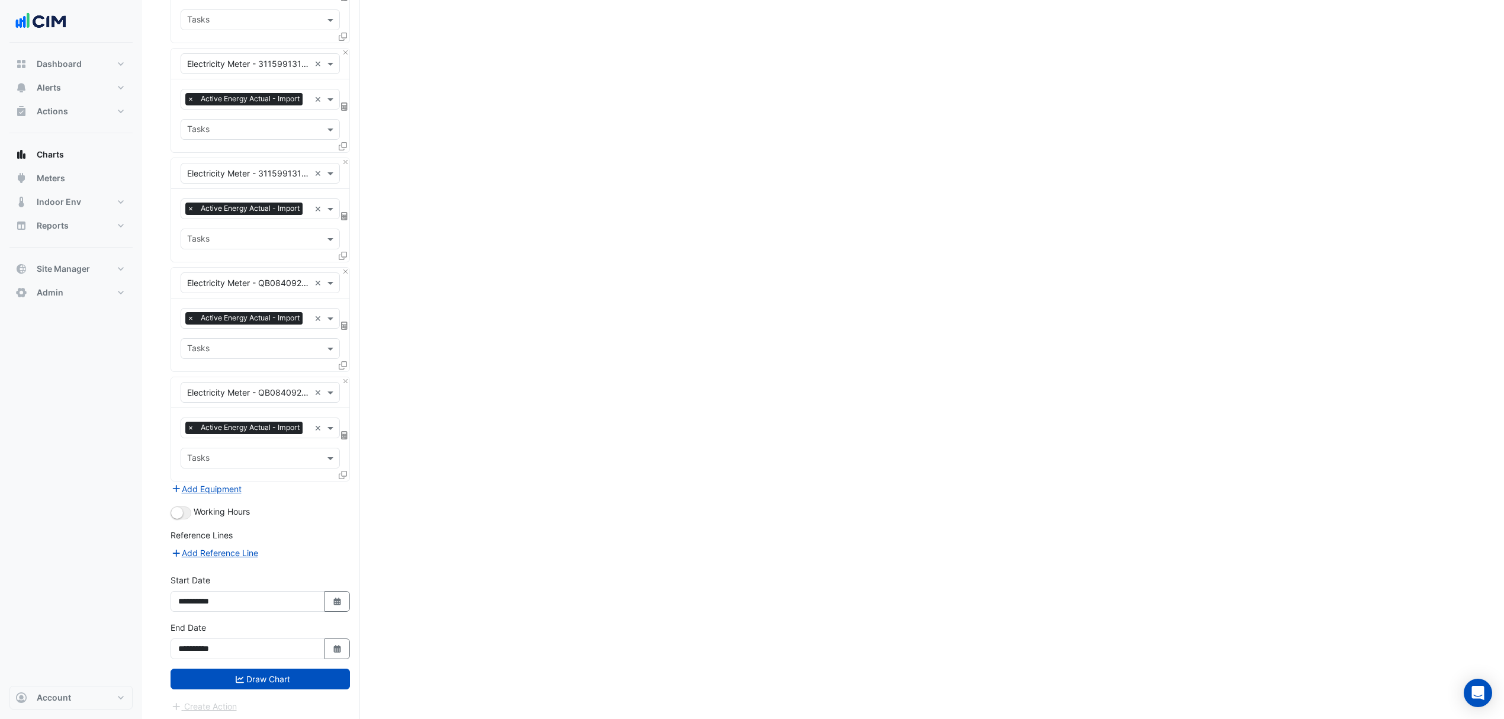
scroll to position [1124, 0]
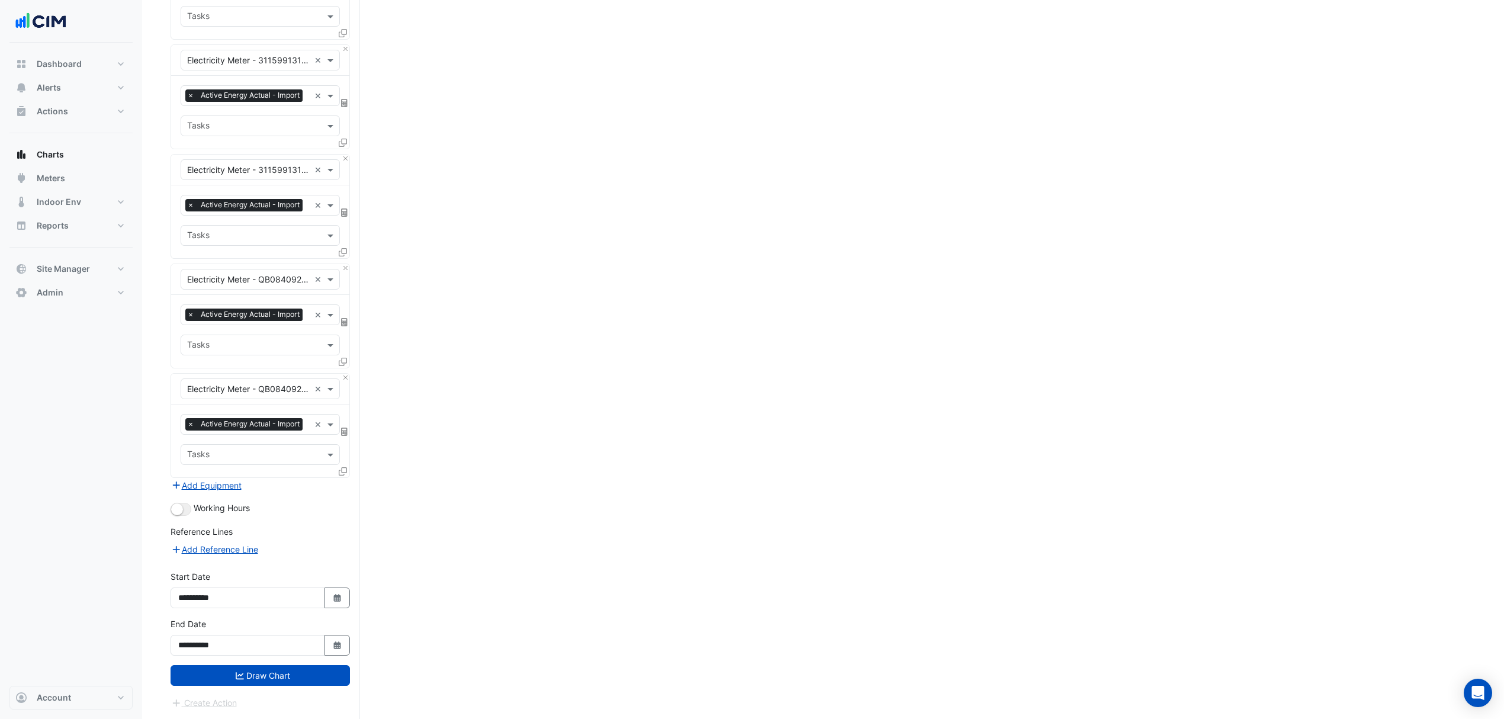
click at [336, 602] on fa-icon "Select Date" at bounding box center [337, 598] width 11 height 10
select select "*"
select select "****"
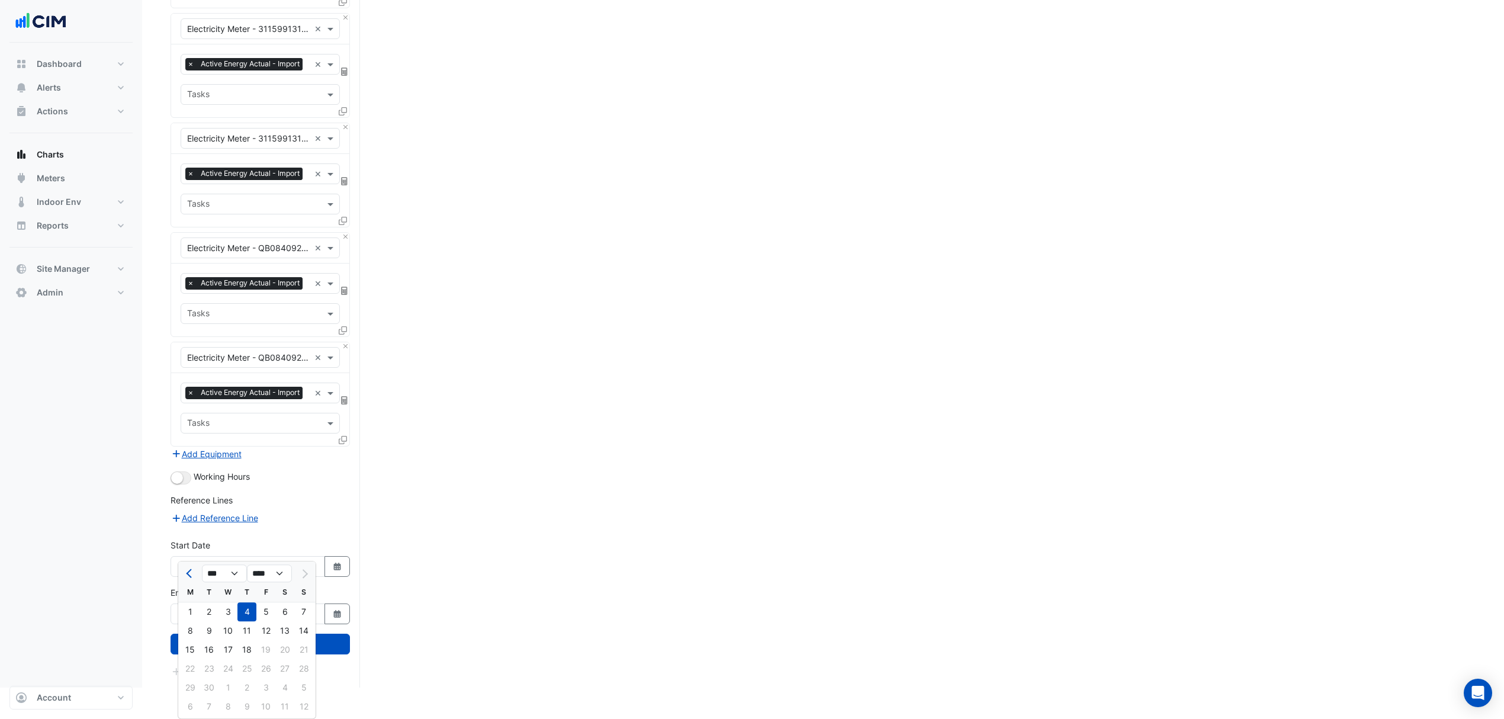
click at [192, 569] on span "Previous month" at bounding box center [190, 573] width 9 height 9
click at [193, 569] on span "Previous month" at bounding box center [190, 573] width 9 height 9
select select "*"
click at [212, 602] on div "1" at bounding box center [209, 611] width 19 height 19
type input "**********"
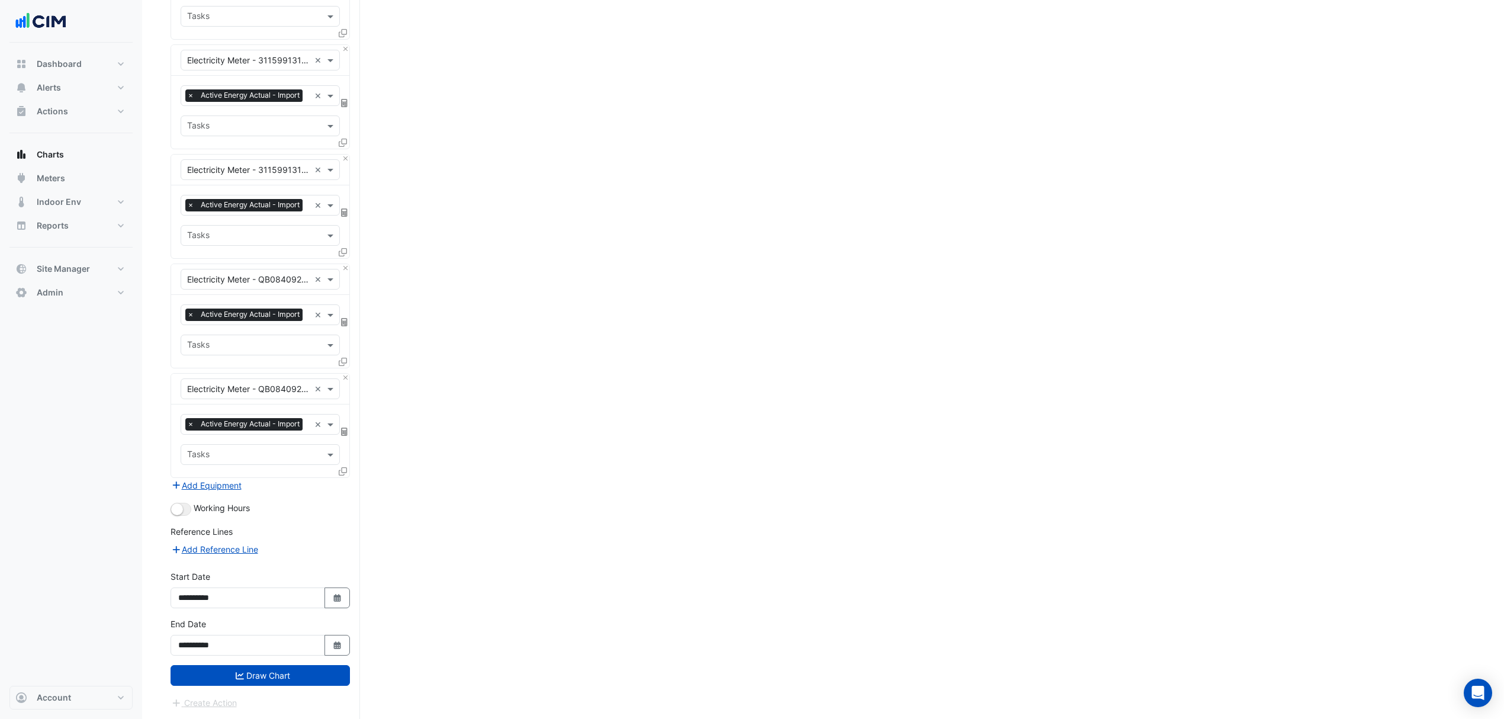
click at [332, 648] on icon "Select Date" at bounding box center [337, 645] width 11 height 8
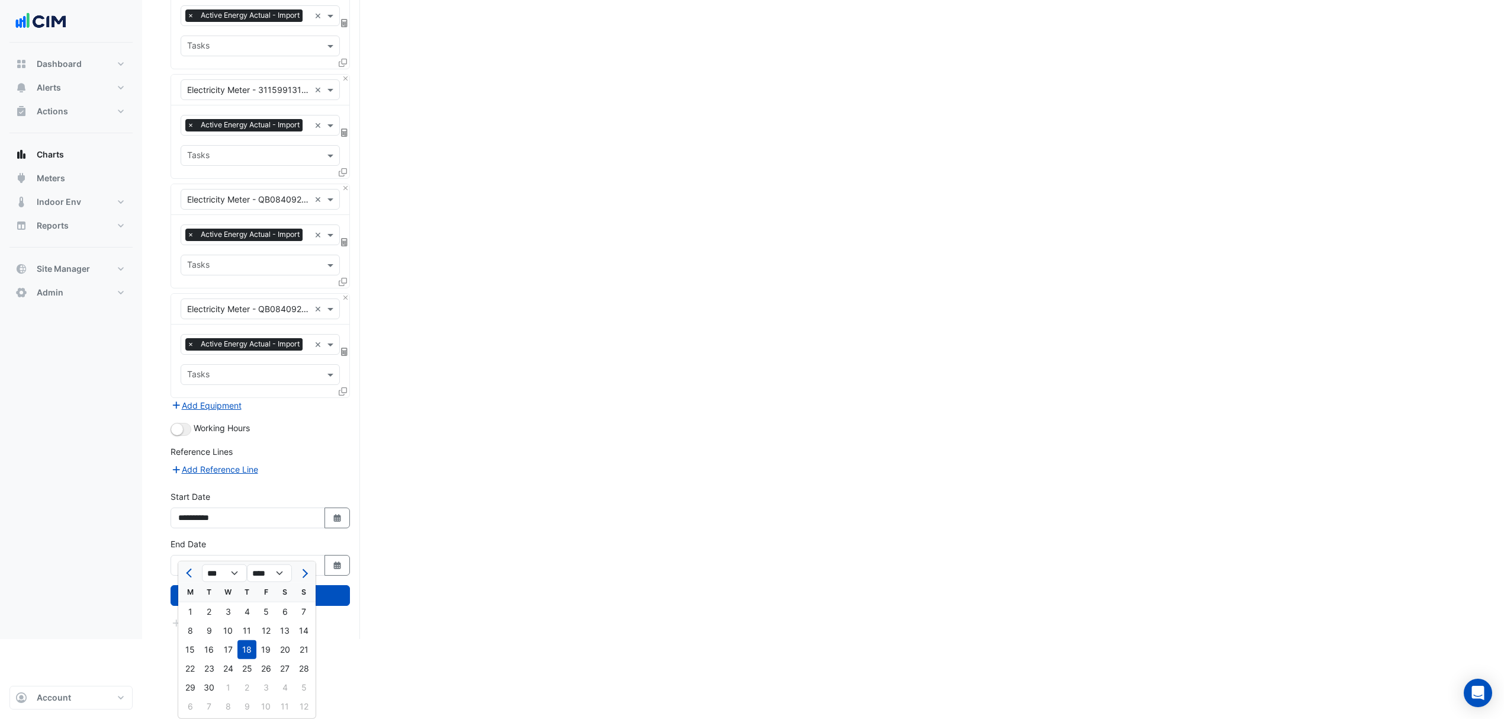
click at [188, 564] on button "Previous month" at bounding box center [190, 573] width 14 height 19
select select "*"
click at [245, 678] on div "31" at bounding box center [247, 687] width 19 height 19
type input "**********"
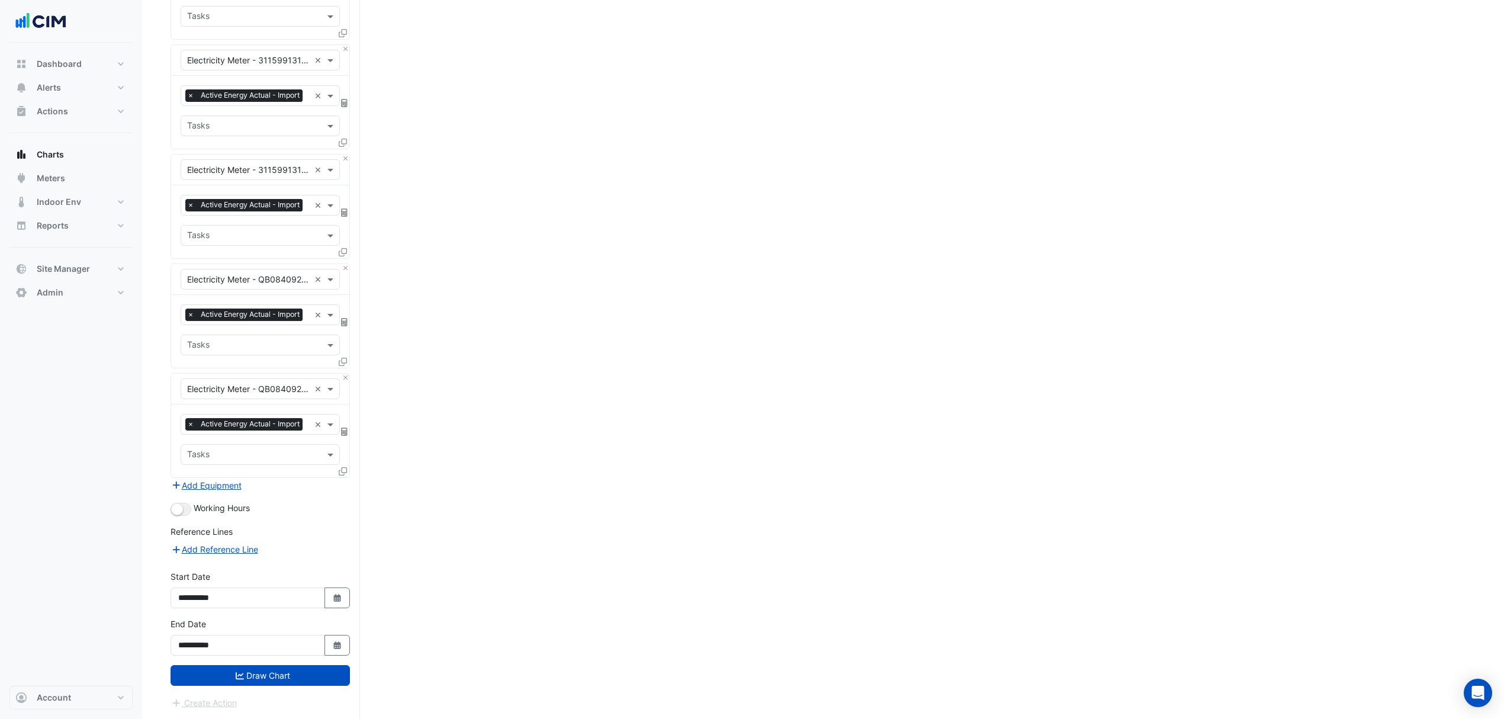
click at [242, 674] on icon "submit" at bounding box center [240, 676] width 8 height 8
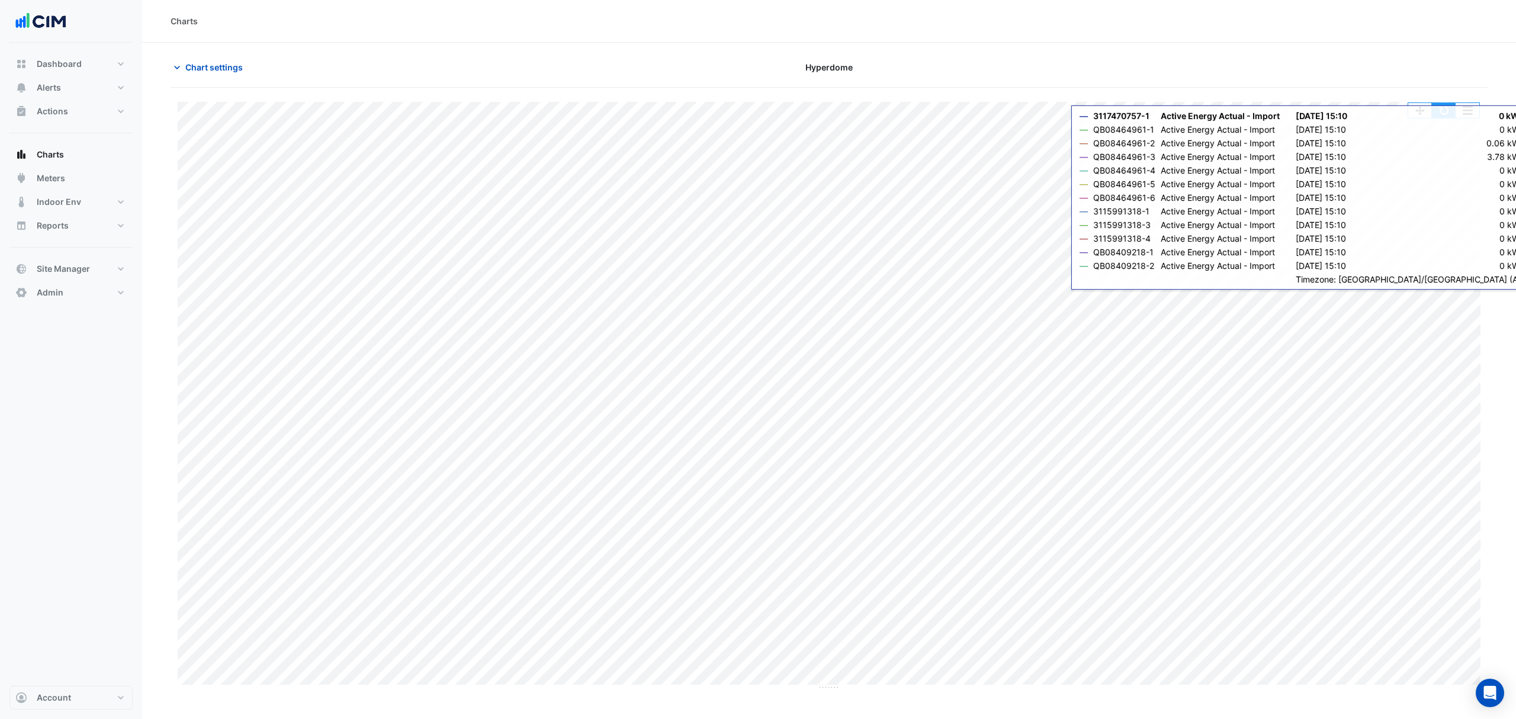
click at [1448, 115] on button "button" at bounding box center [1444, 110] width 24 height 15
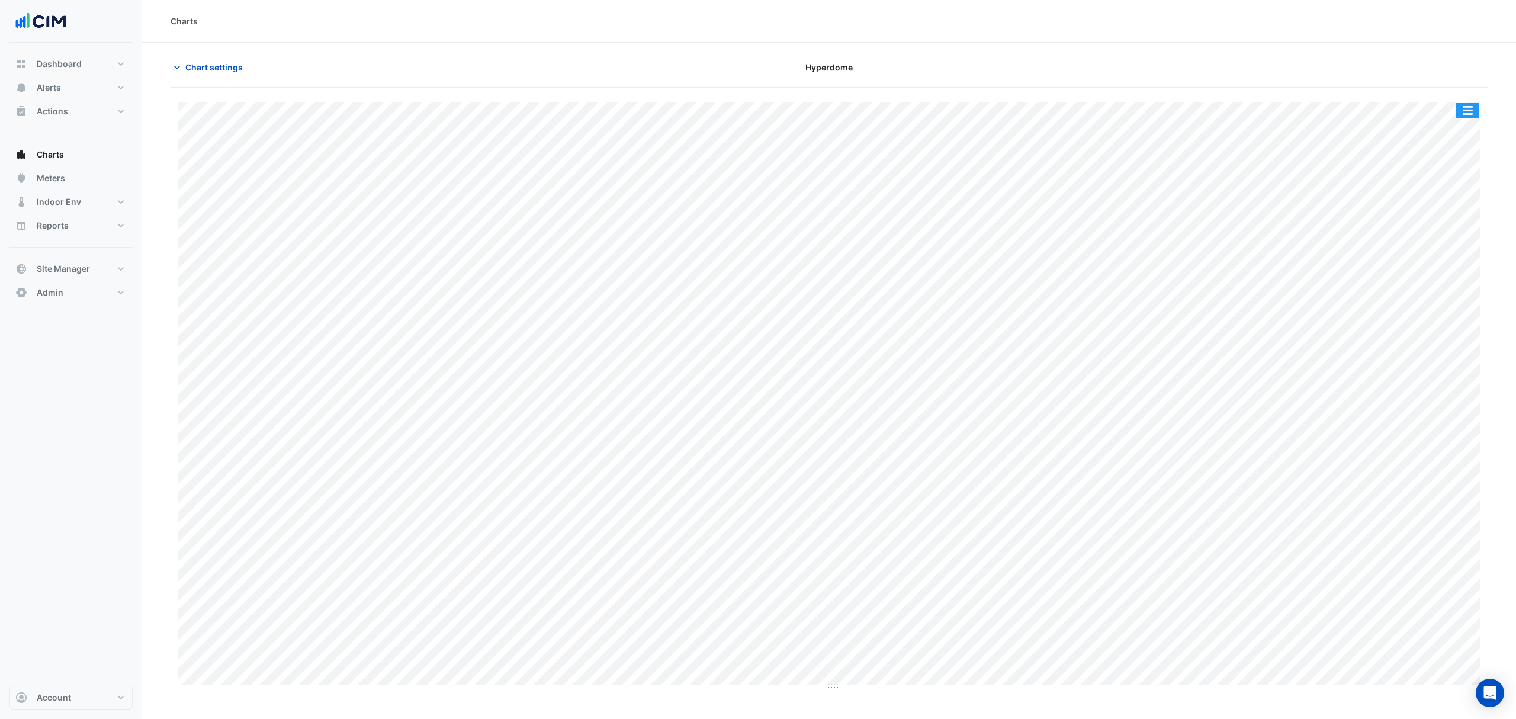
click at [1474, 112] on button "button" at bounding box center [1468, 110] width 24 height 15
click at [1455, 267] on div "Export CSV - Flat" at bounding box center [1444, 266] width 71 height 28
drag, startPoint x: 277, startPoint y: 75, endPoint x: 261, endPoint y: 75, distance: 16.0
click at [276, 75] on div "Chart settings" at bounding box center [385, 67] width 444 height 21
click at [230, 64] on span "Chart settings" at bounding box center [213, 67] width 57 height 12
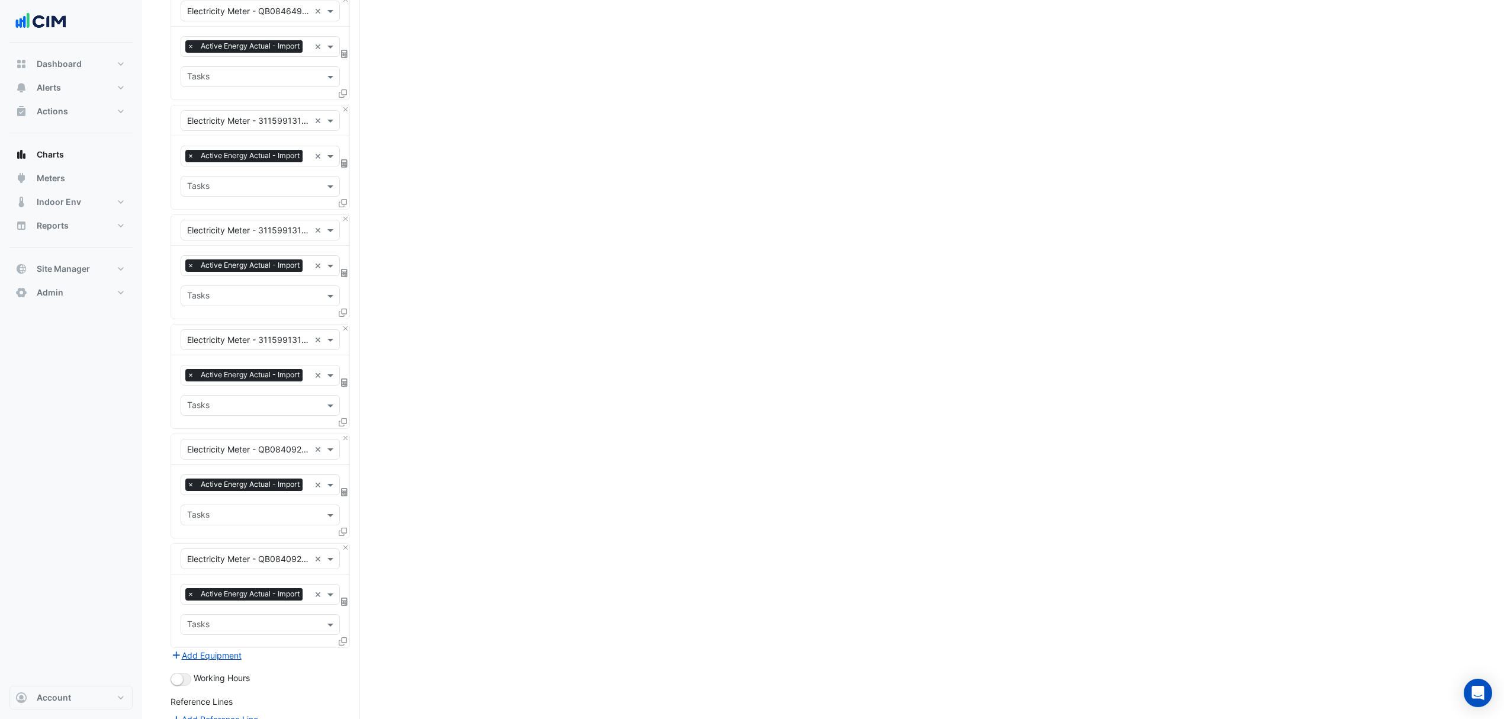
scroll to position [1124, 0]
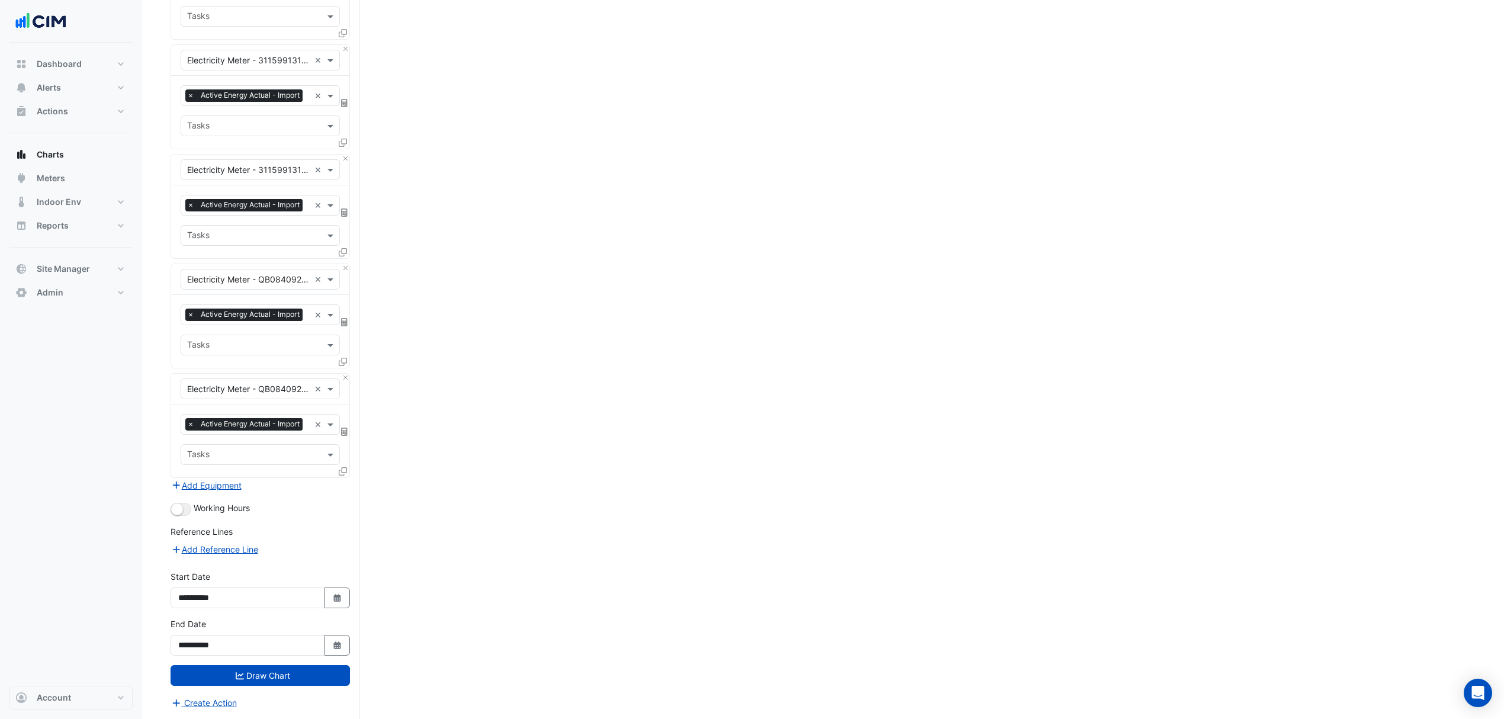
click at [344, 646] on button "Select Date" at bounding box center [338, 645] width 26 height 21
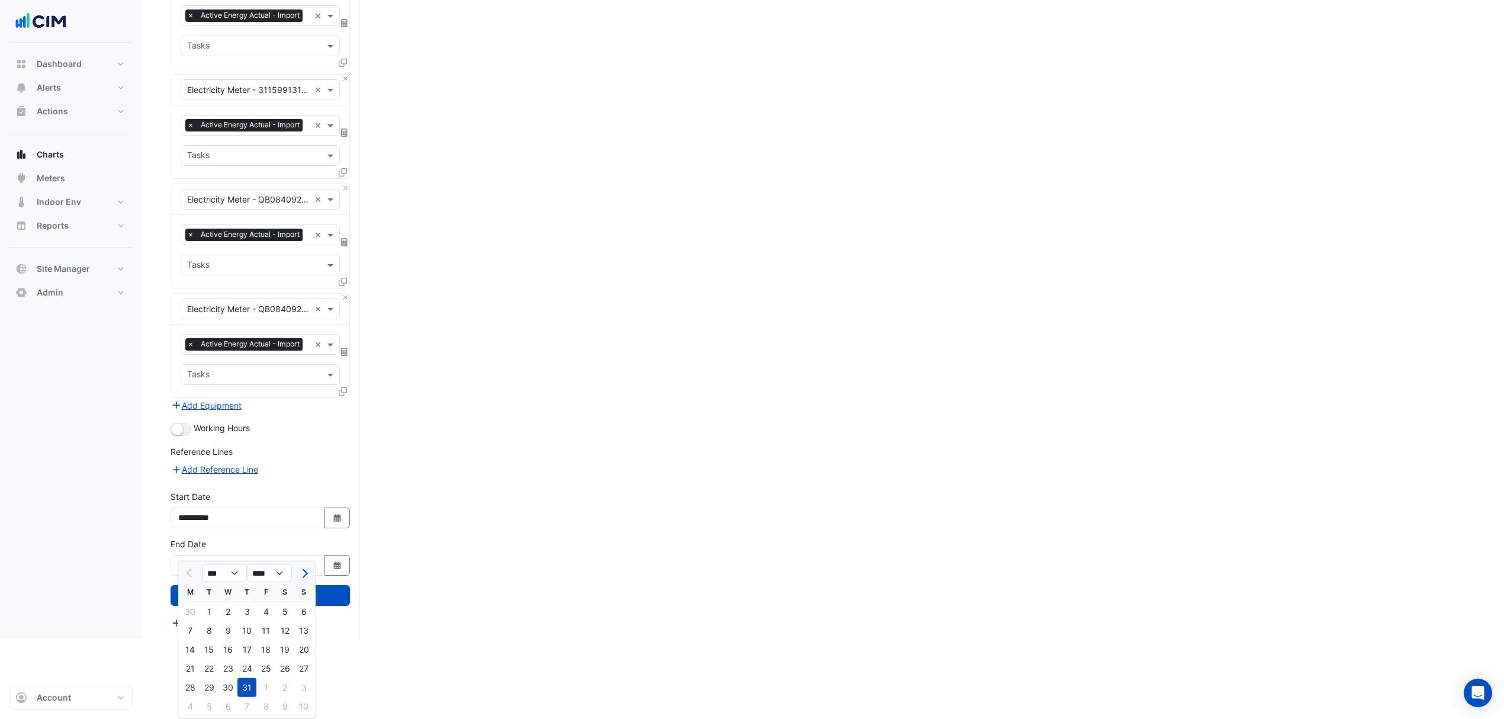
click at [310, 564] on button "Next month" at bounding box center [304, 573] width 14 height 19
select select "*"
click at [301, 678] on div "31" at bounding box center [303, 687] width 19 height 19
type input "**********"
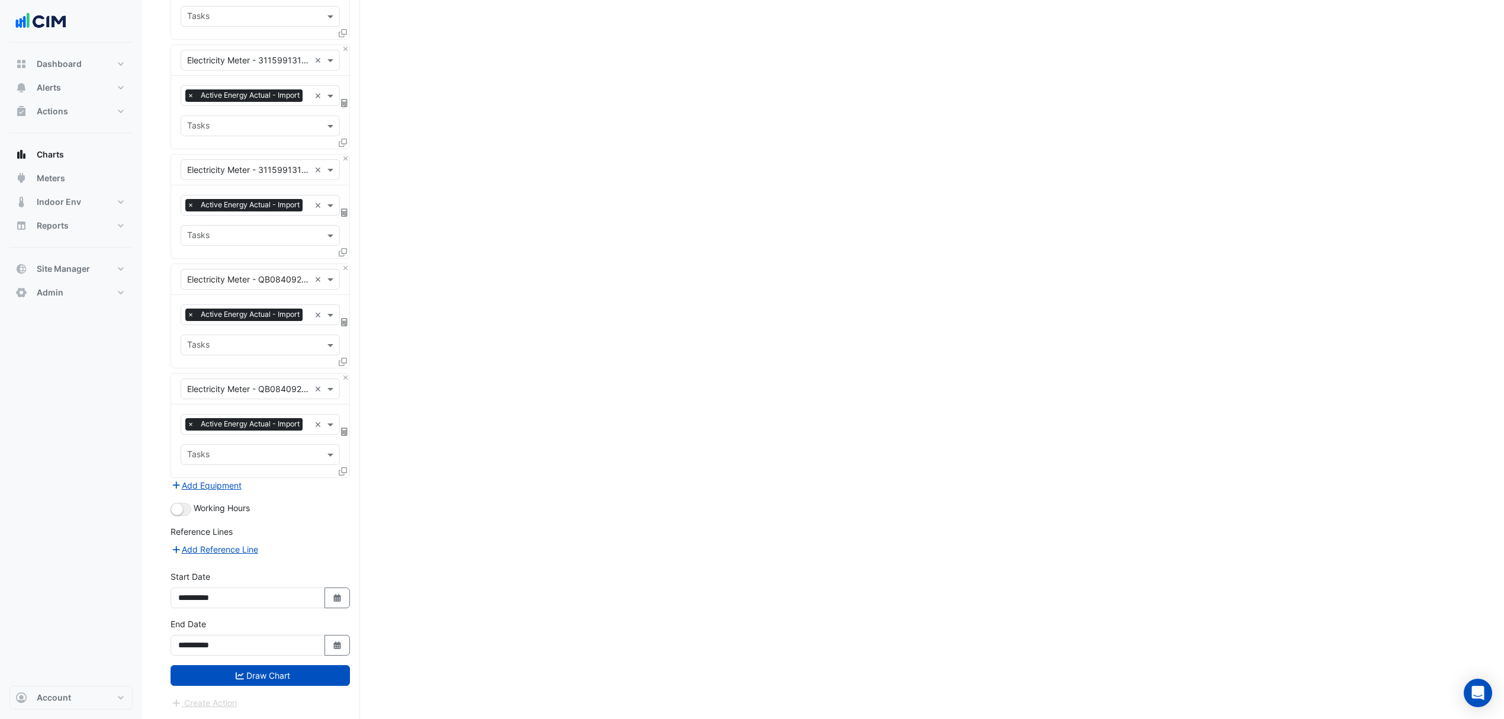
click at [332, 601] on icon "Select Date" at bounding box center [337, 598] width 11 height 8
select select "*"
select select "****"
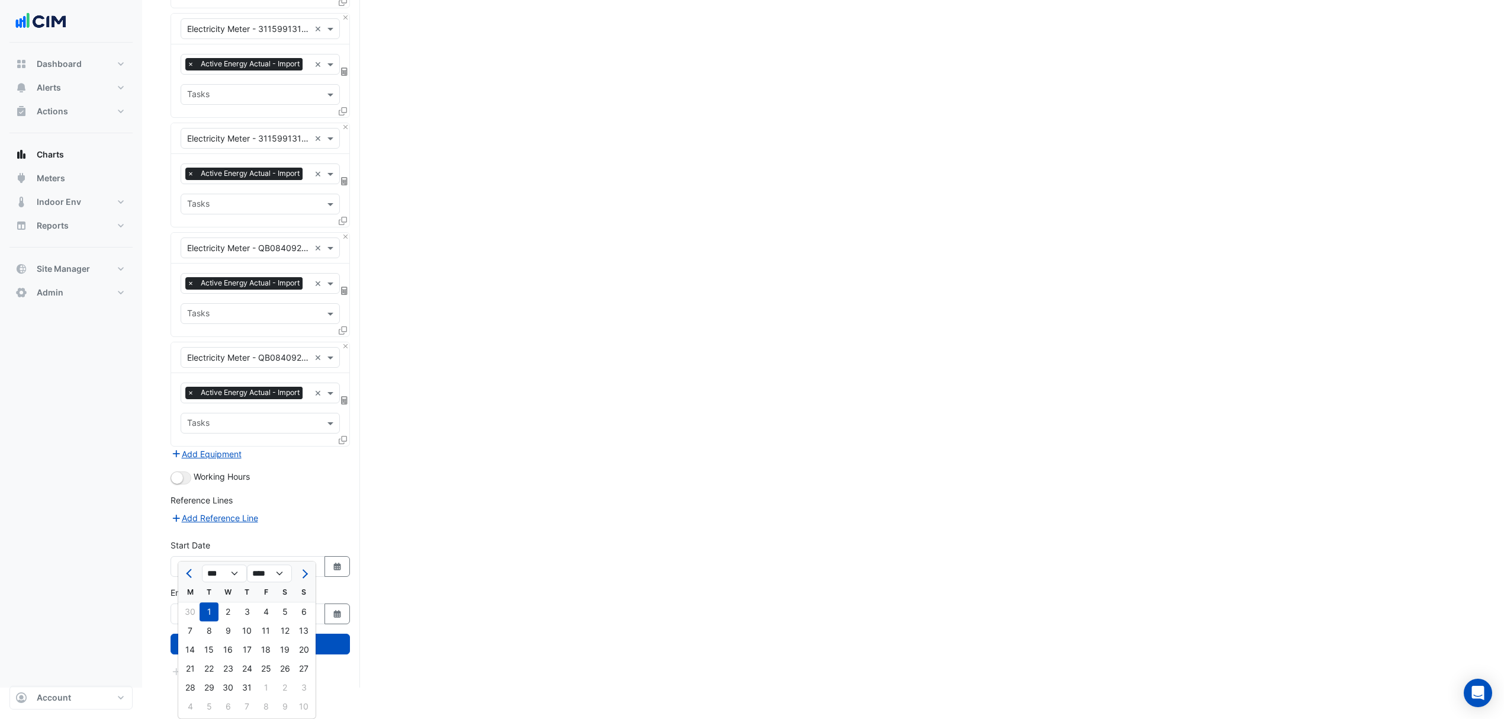
click at [261, 678] on div "1" at bounding box center [265, 687] width 19 height 19
type input "**********"
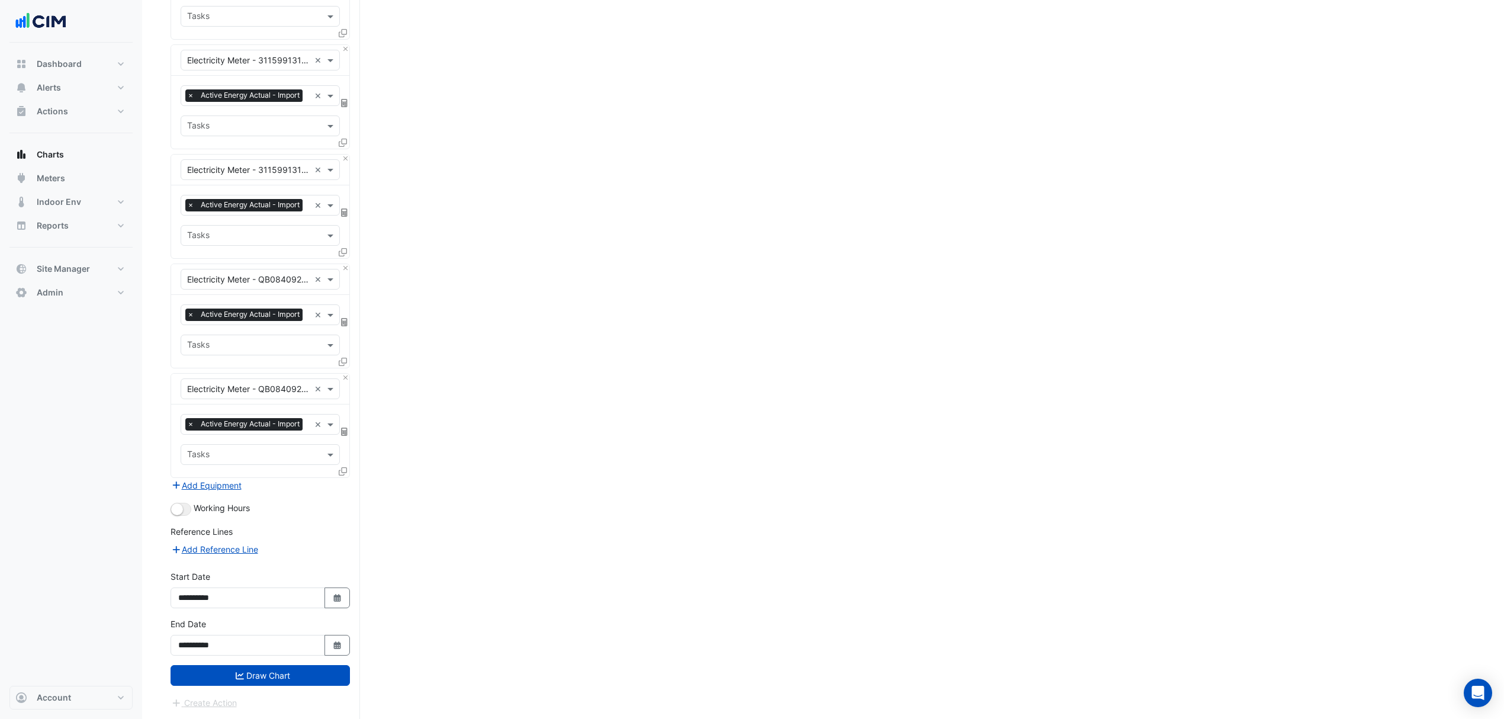
click at [256, 675] on button "Draw Chart" at bounding box center [260, 675] width 179 height 21
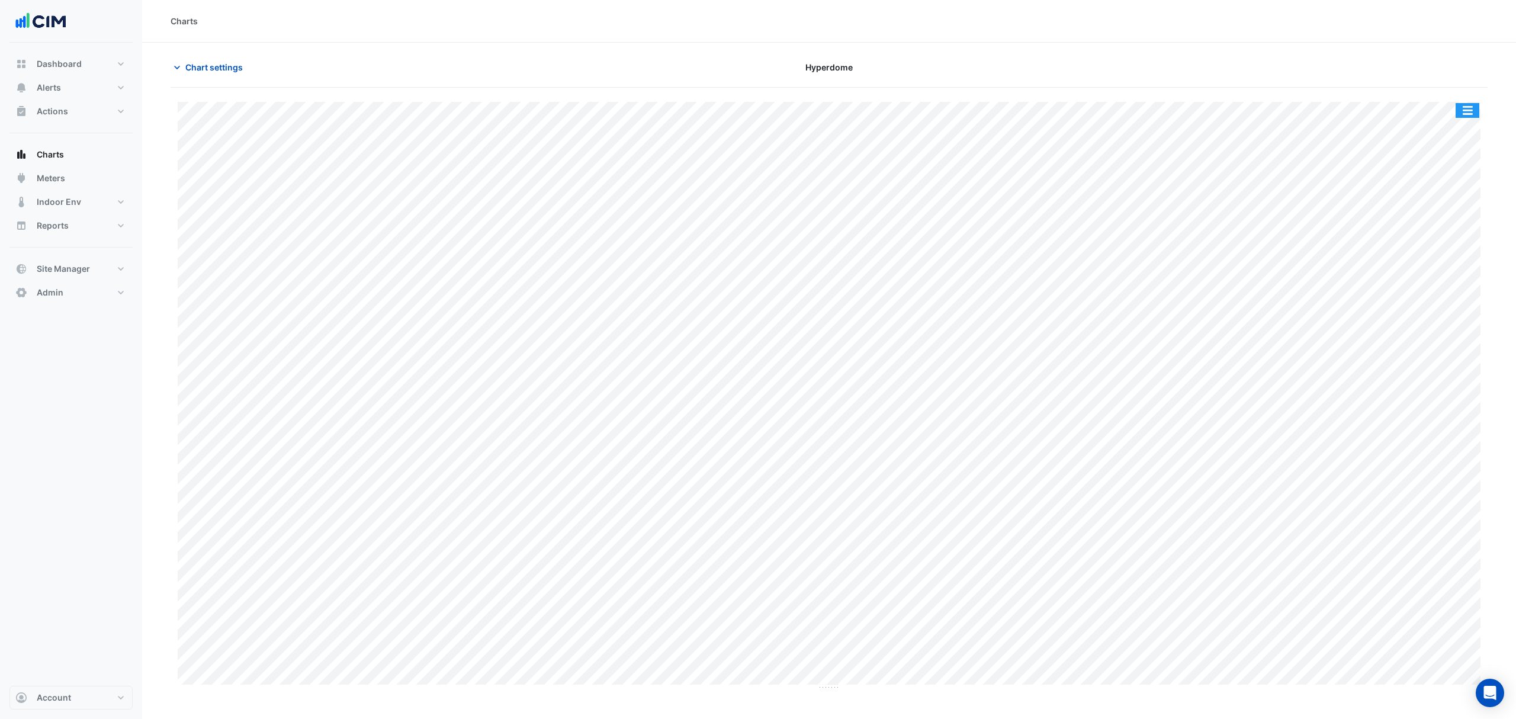
click at [1472, 105] on button "button" at bounding box center [1468, 110] width 24 height 15
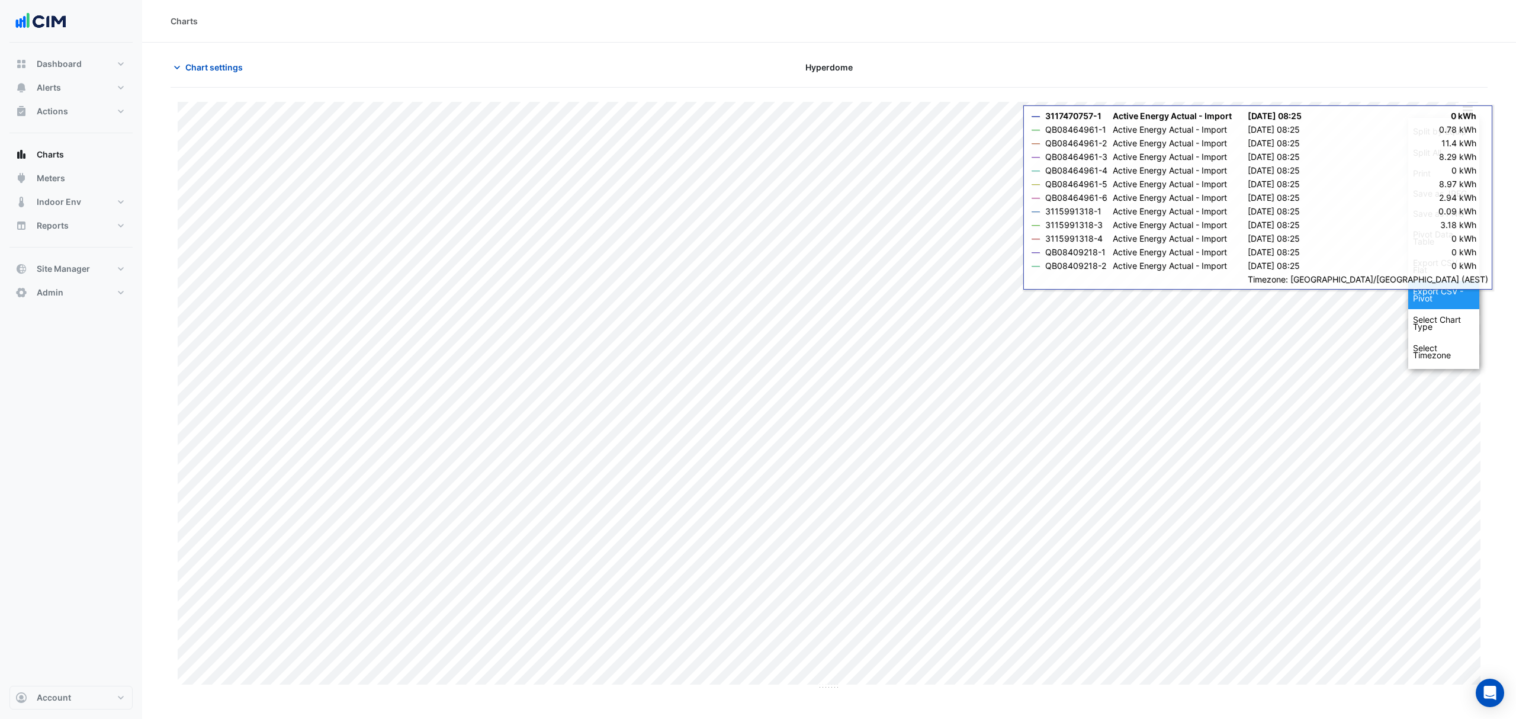
click at [1438, 285] on div "Export CSV - Pivot" at bounding box center [1444, 295] width 71 height 28
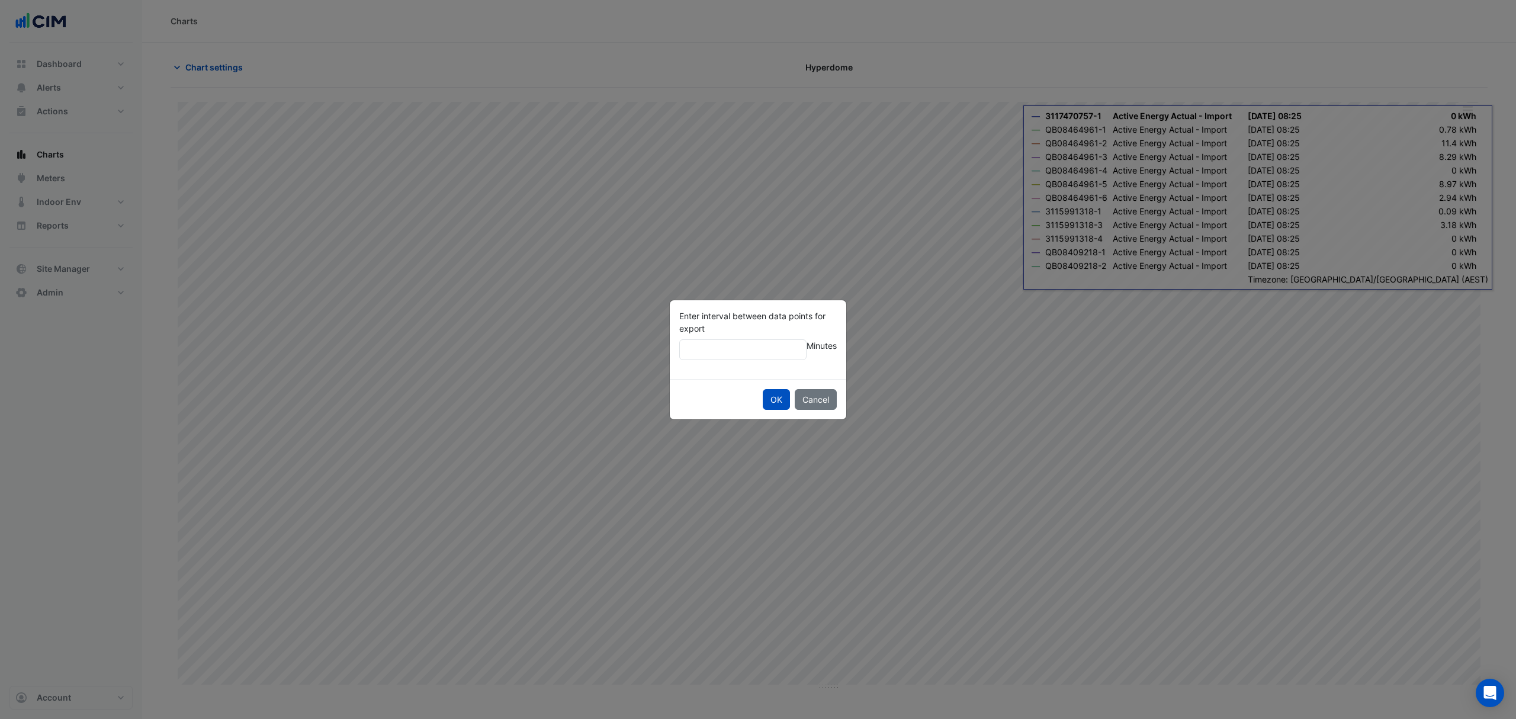
drag, startPoint x: 1433, startPoint y: 59, endPoint x: 1259, endPoint y: 166, distance: 204.2
click at [1434, 59] on ngb-modal-window "Enter interval between data points for export Minutes OK Cancel" at bounding box center [758, 359] width 1516 height 719
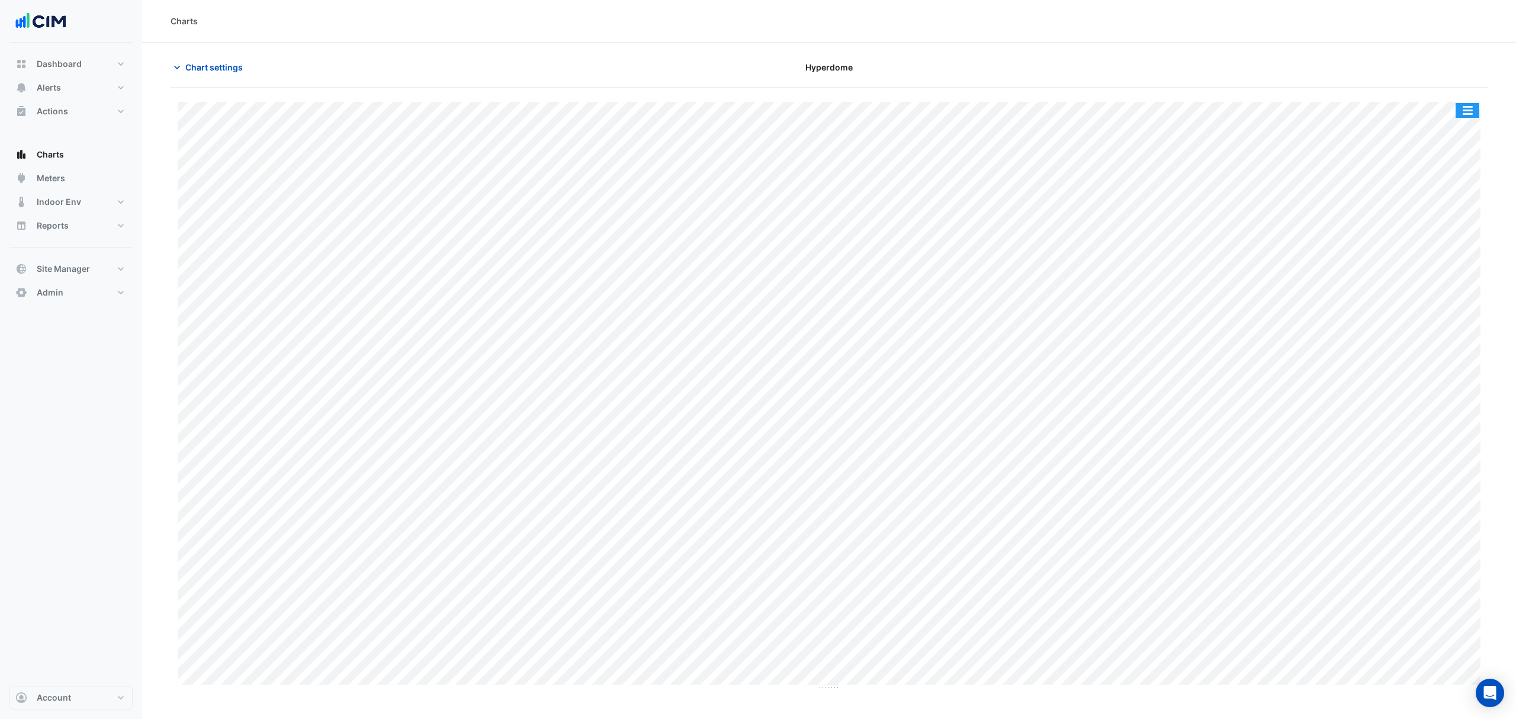
click at [1460, 110] on button "button" at bounding box center [1468, 110] width 24 height 15
click at [1448, 261] on div "Export CSV - Flat" at bounding box center [1444, 266] width 71 height 28
click at [211, 60] on button "Chart settings" at bounding box center [211, 67] width 80 height 21
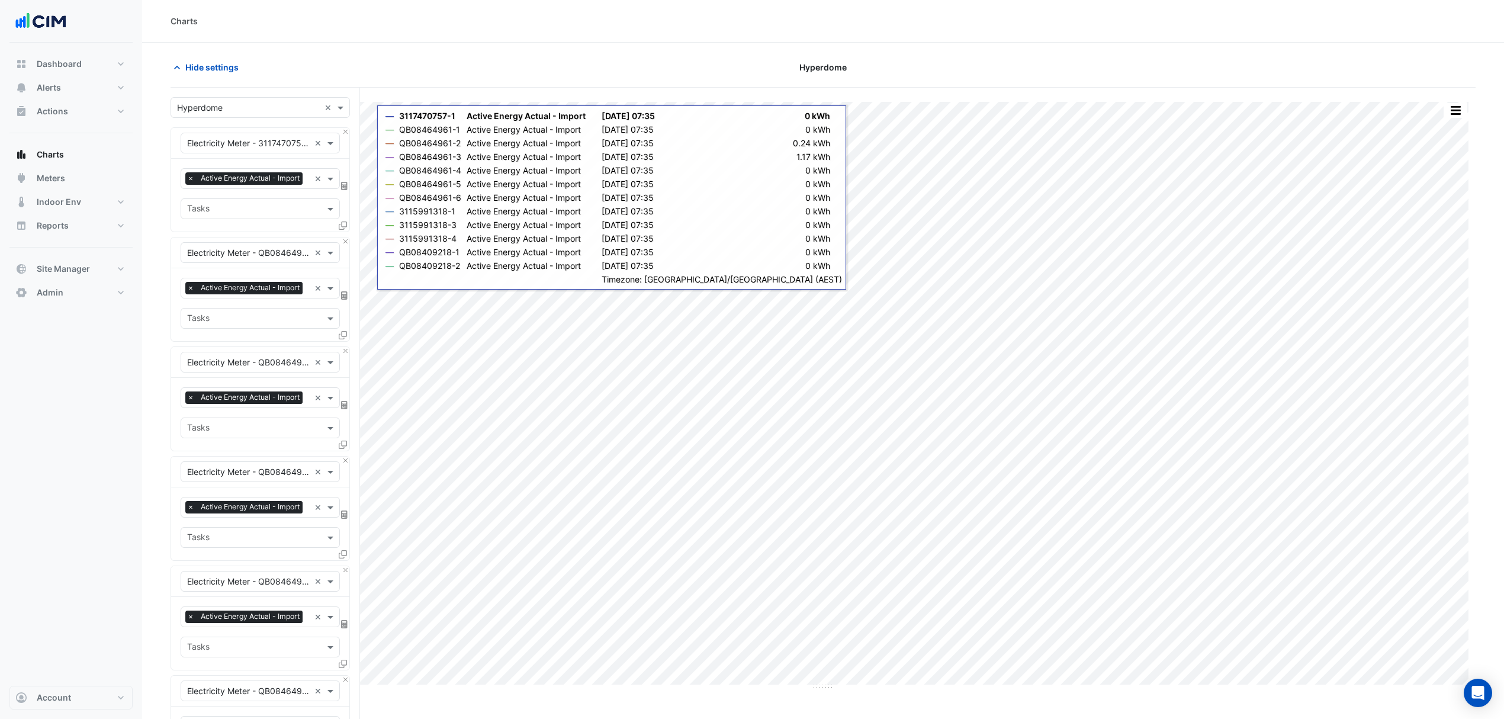
click at [192, 72] on span "Hide settings" at bounding box center [211, 67] width 53 height 12
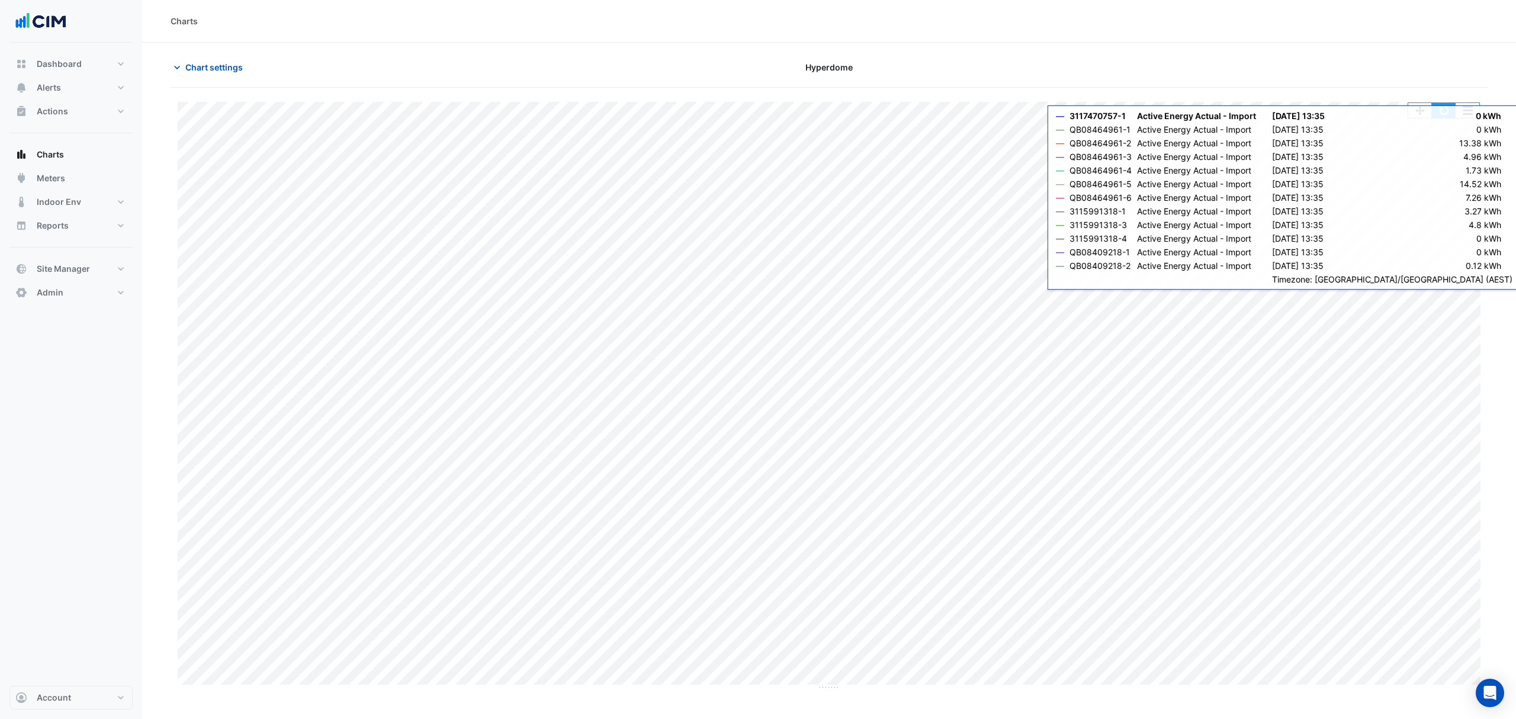
click at [1443, 113] on button "button" at bounding box center [1444, 110] width 24 height 15
